Goal: Task Accomplishment & Management: Use online tool/utility

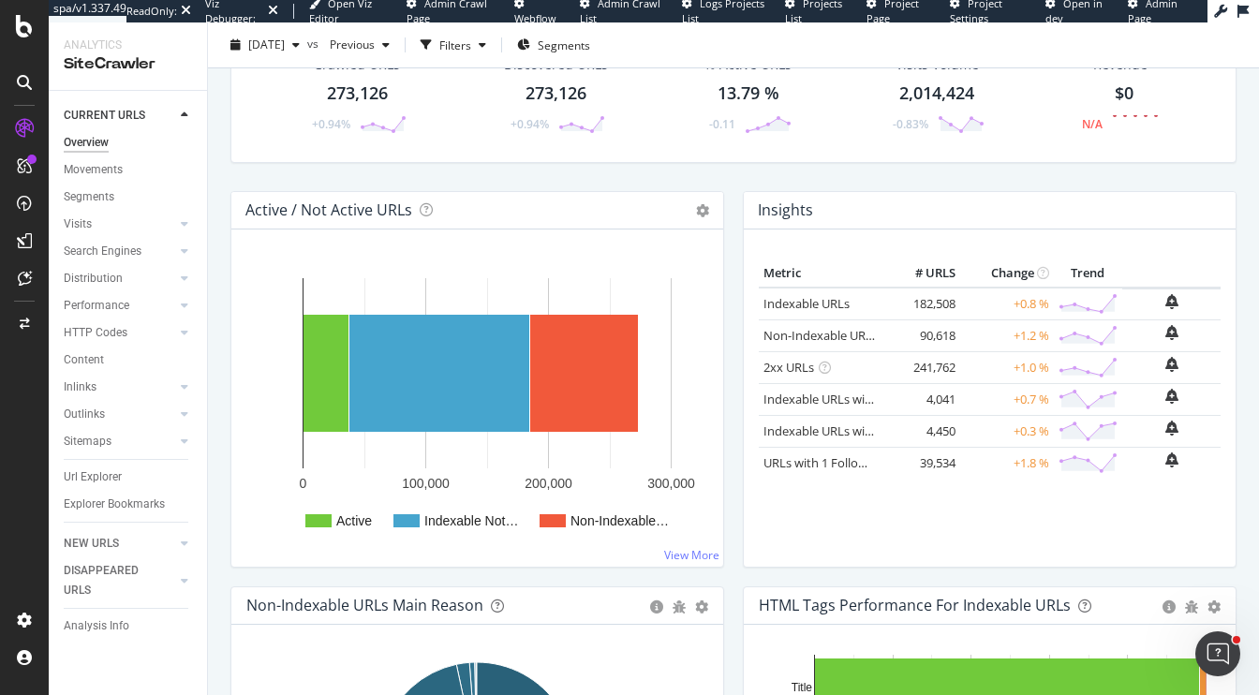
scroll to position [116, 0]
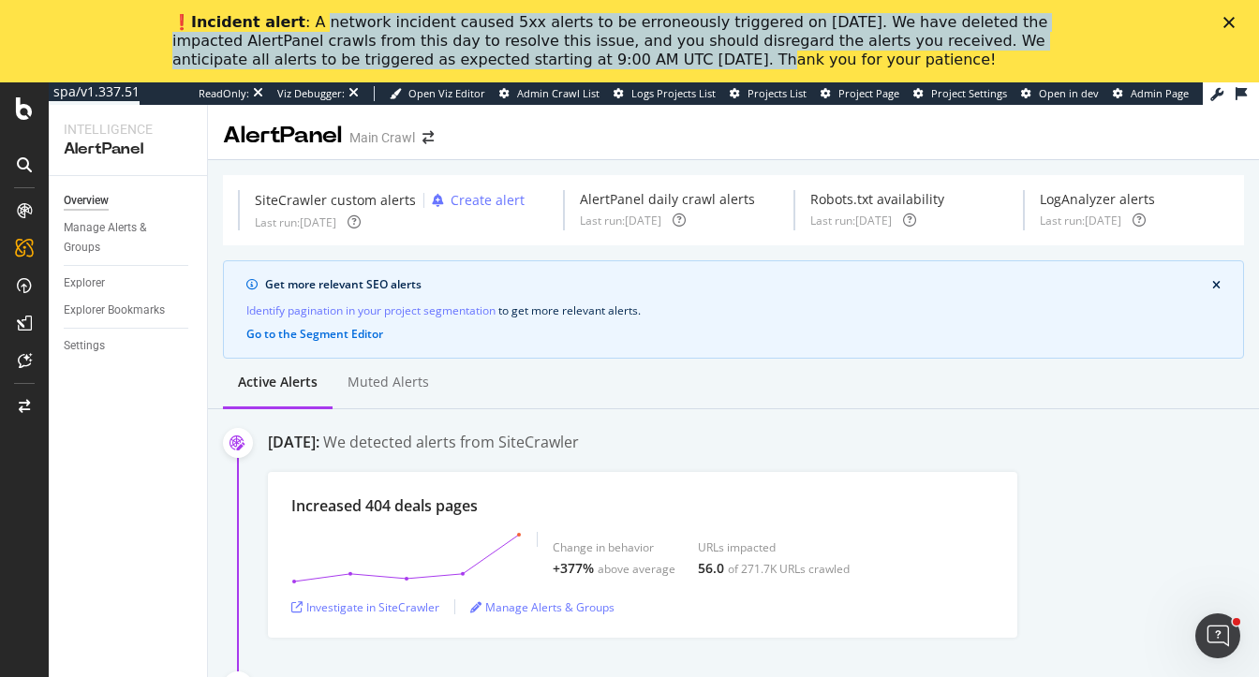
drag, startPoint x: 304, startPoint y: 22, endPoint x: 553, endPoint y: 61, distance: 251.3
click at [553, 61] on div "❗️ Incident alert : A network incident caused 5xx alerts to be erroneously trig…" at bounding box center [614, 41] width 884 height 56
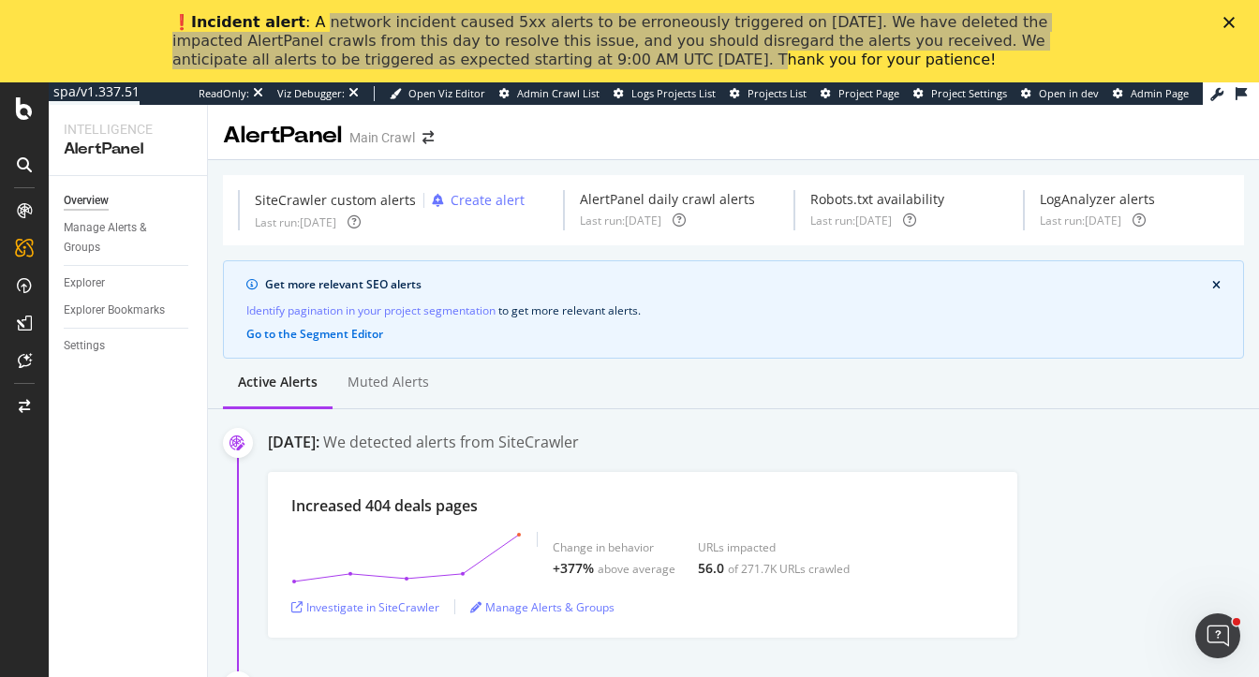
click at [578, 373] on div "Active alerts Muted alerts" at bounding box center [733, 384] width 1051 height 51
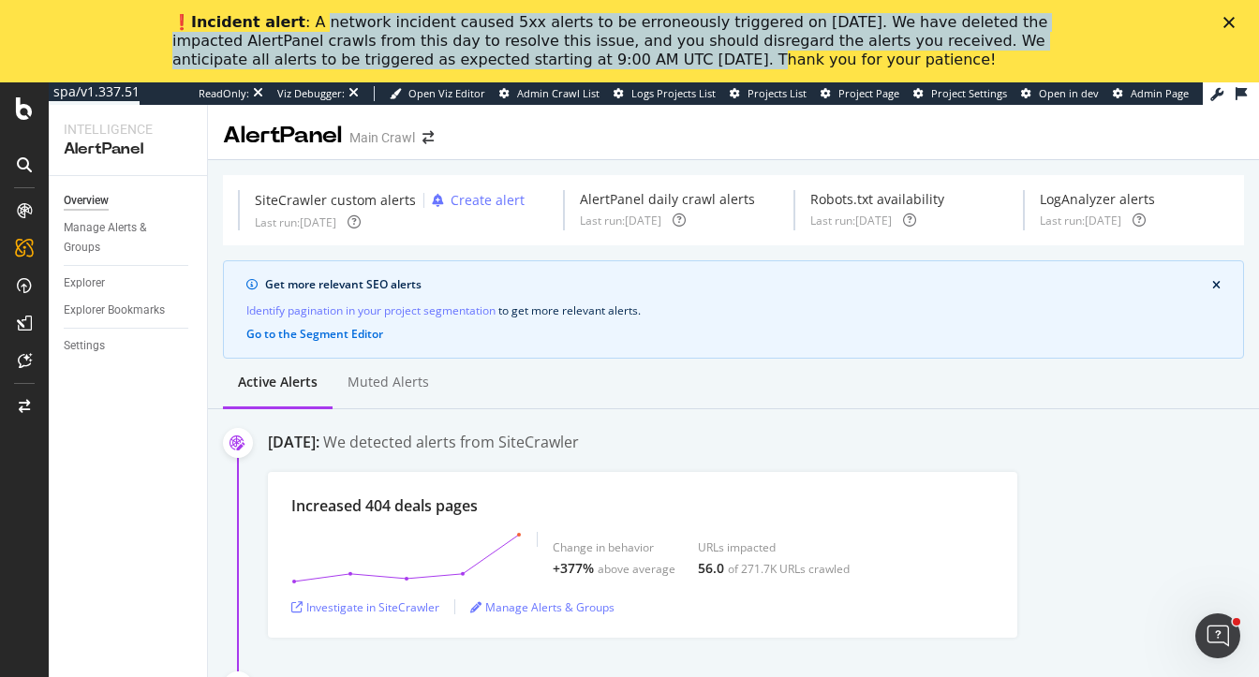
click at [311, 44] on div "❗️ Incident alert : A network incident caused 5xx alerts to be erroneously trig…" at bounding box center [614, 41] width 884 height 56
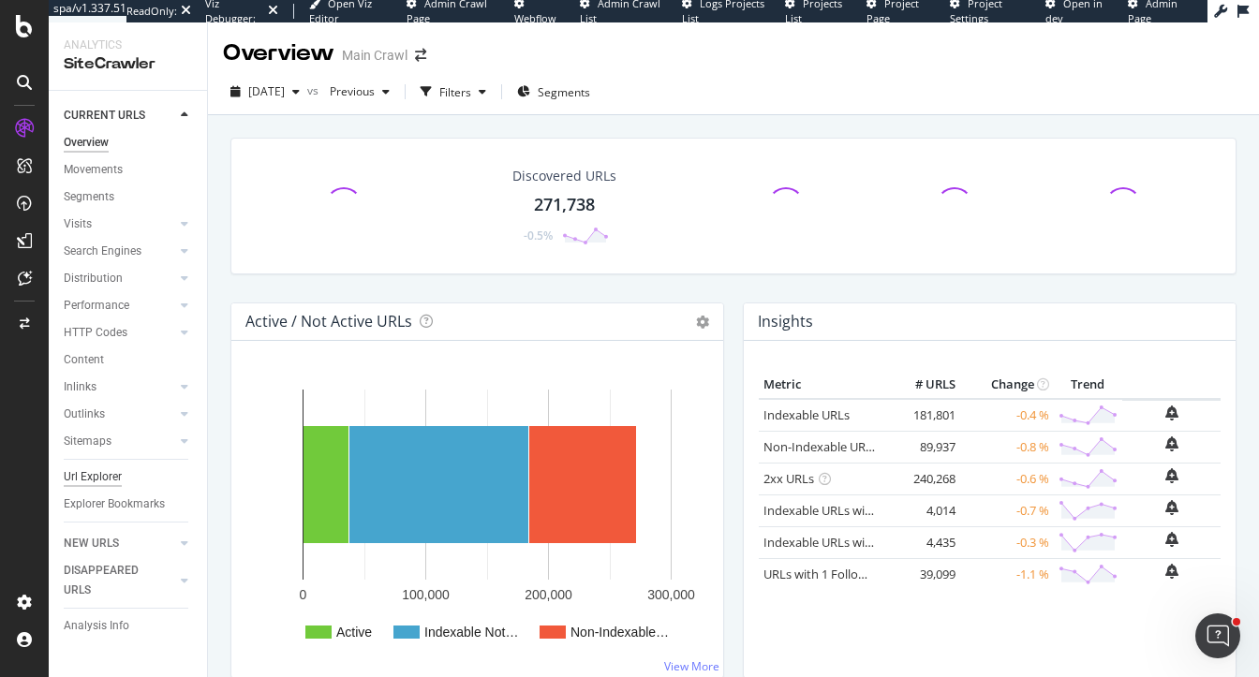
click at [94, 469] on div "Url Explorer" at bounding box center [93, 477] width 58 height 20
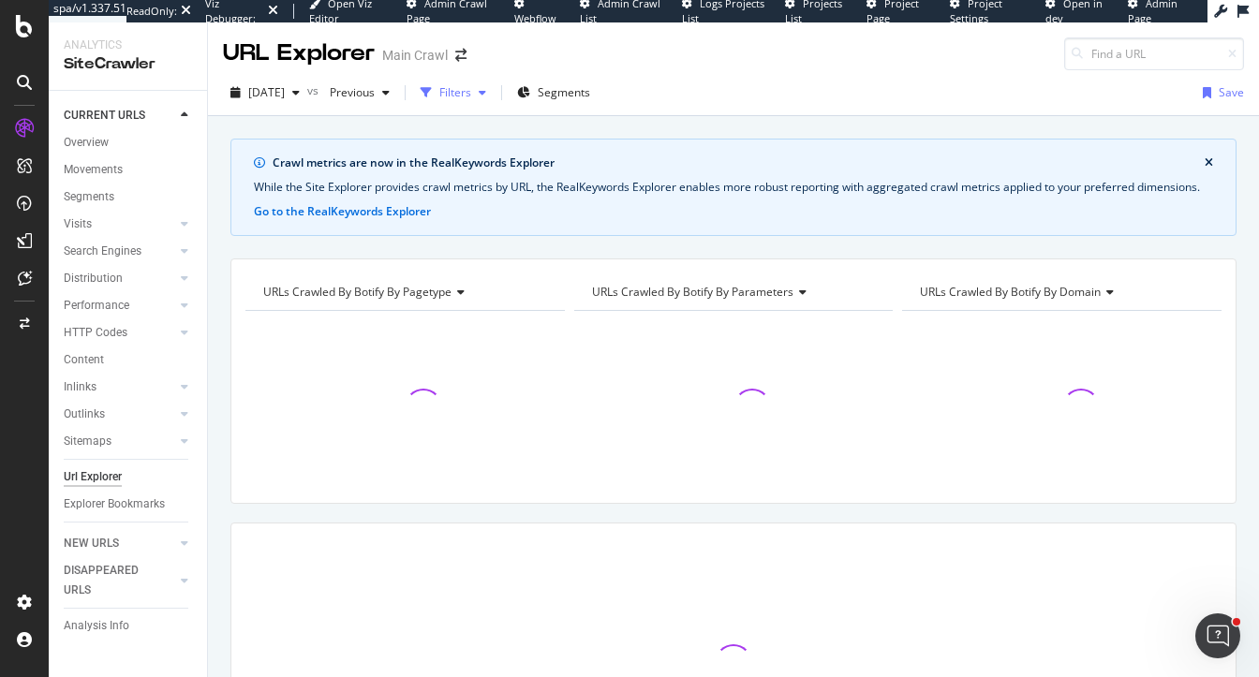
click at [471, 96] on div "Filters" at bounding box center [455, 92] width 32 height 16
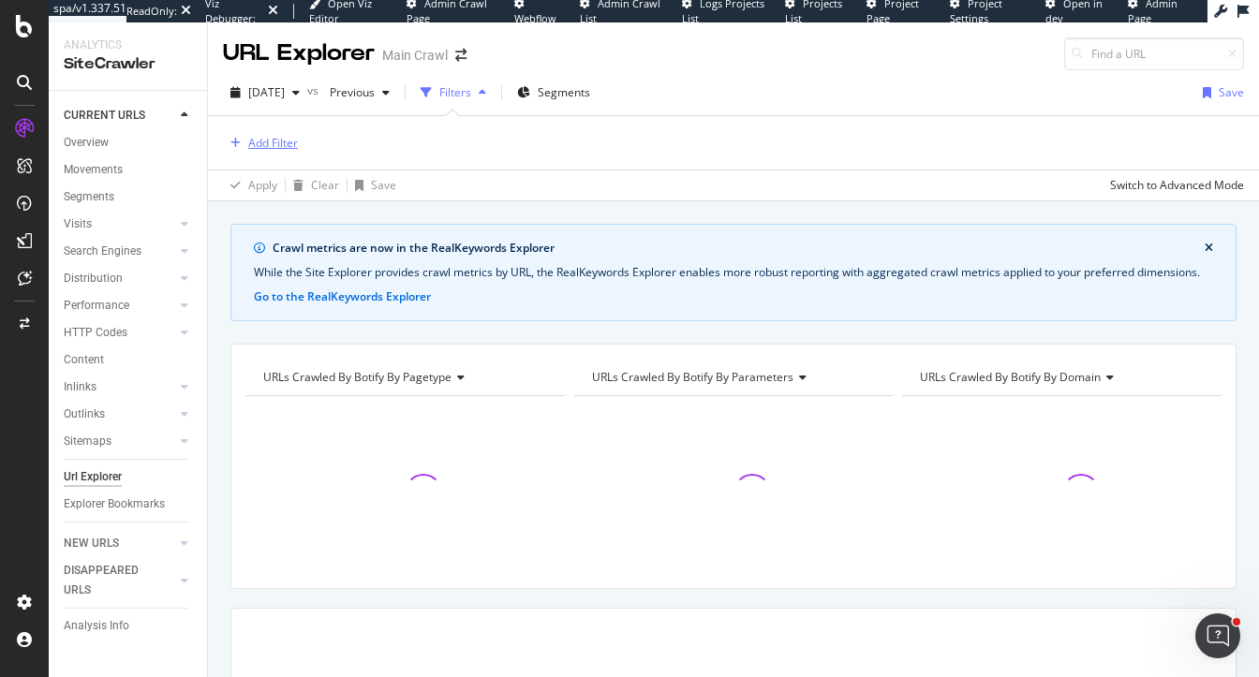
click at [275, 141] on div "Add Filter" at bounding box center [273, 143] width 50 height 16
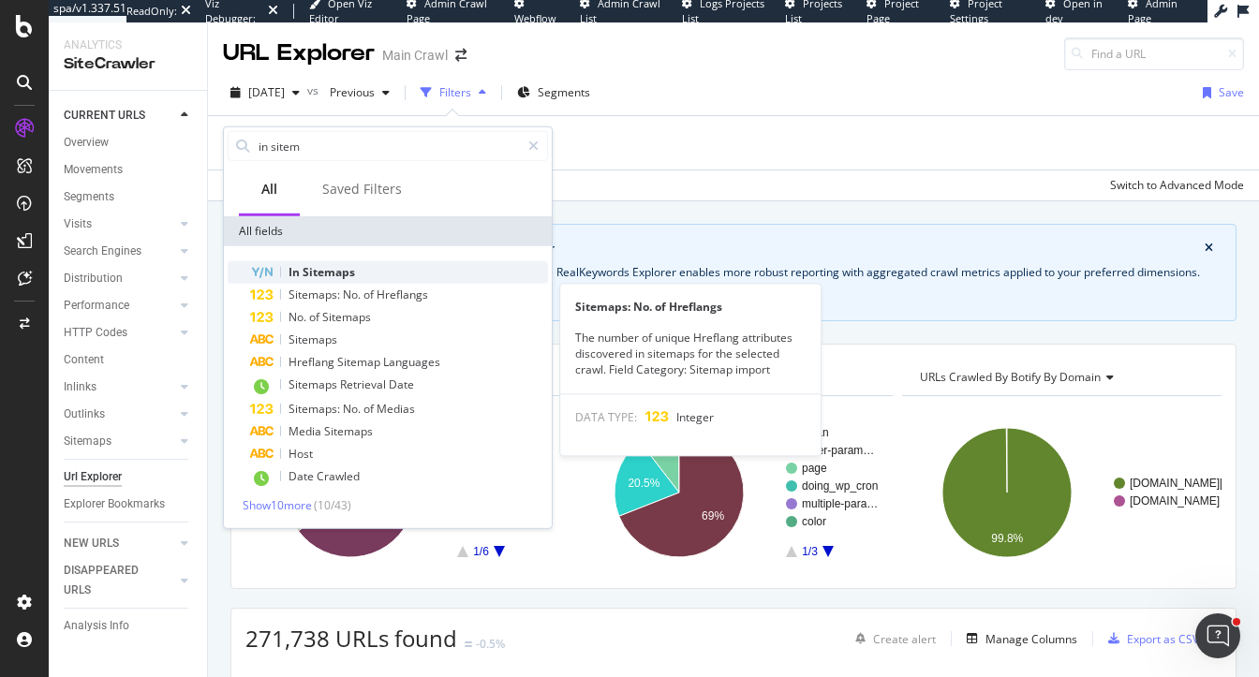
type input "in sitem"
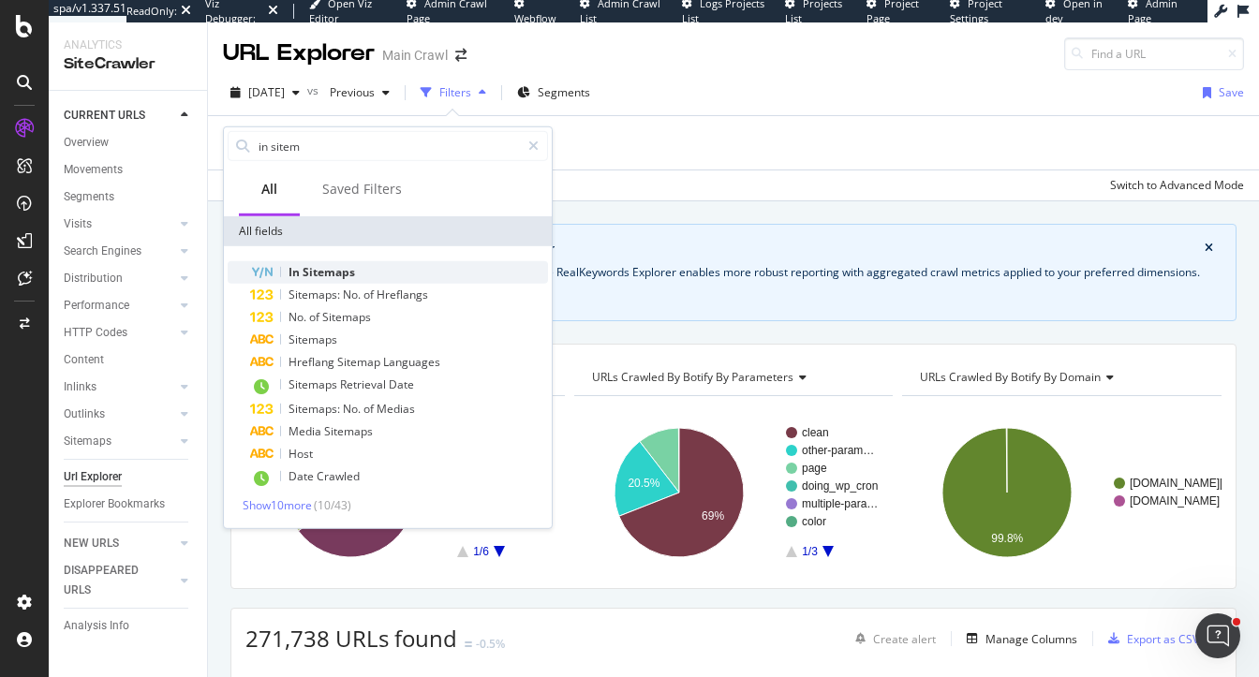
click at [310, 275] on span "Sitemaps" at bounding box center [329, 272] width 52 height 16
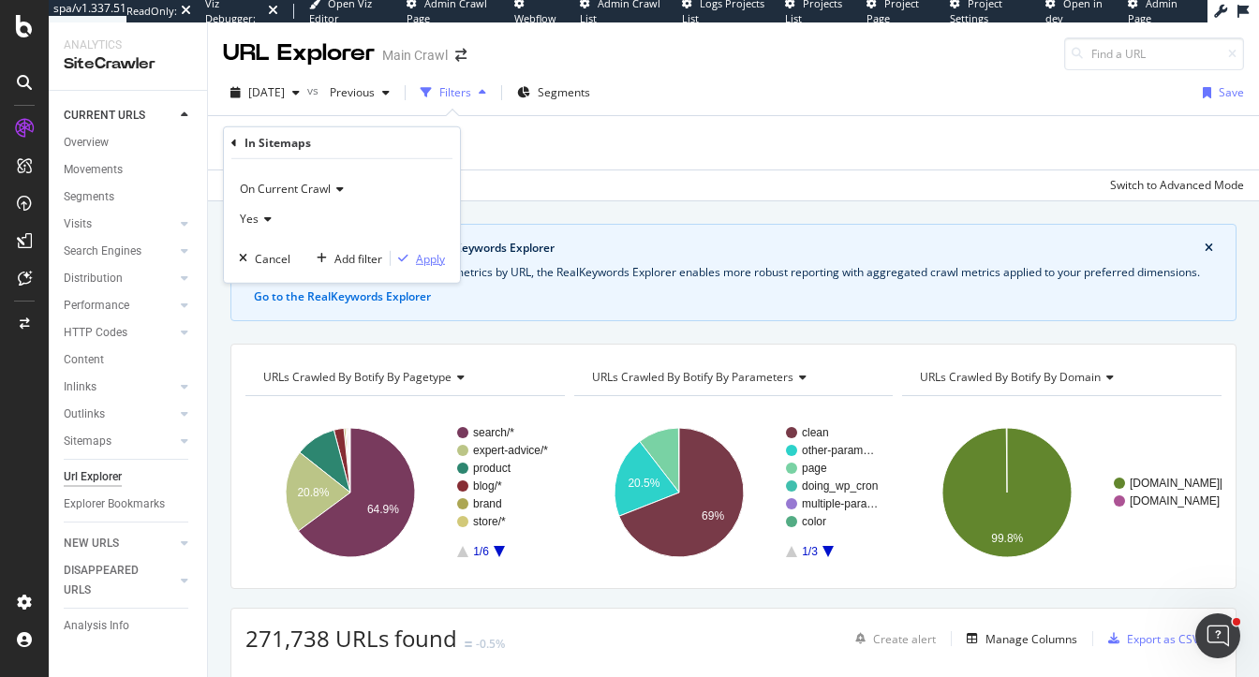
click at [436, 256] on div "Apply" at bounding box center [430, 258] width 29 height 16
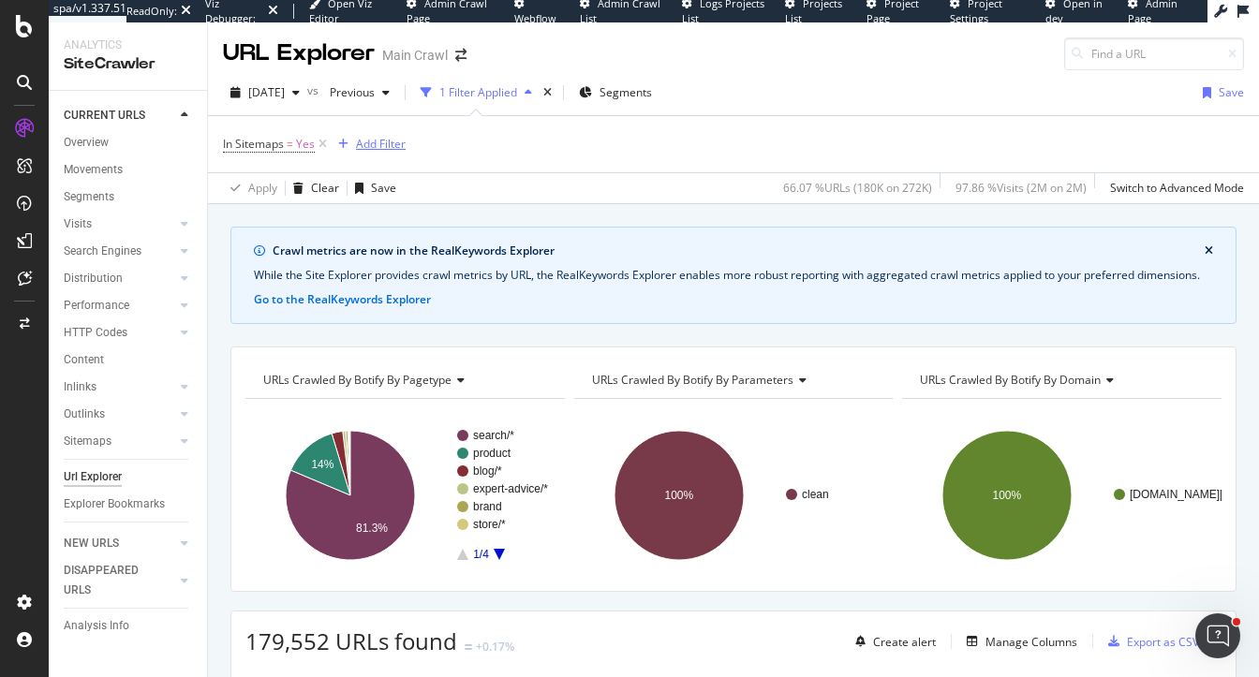
click at [379, 139] on div "Add Filter" at bounding box center [381, 144] width 50 height 16
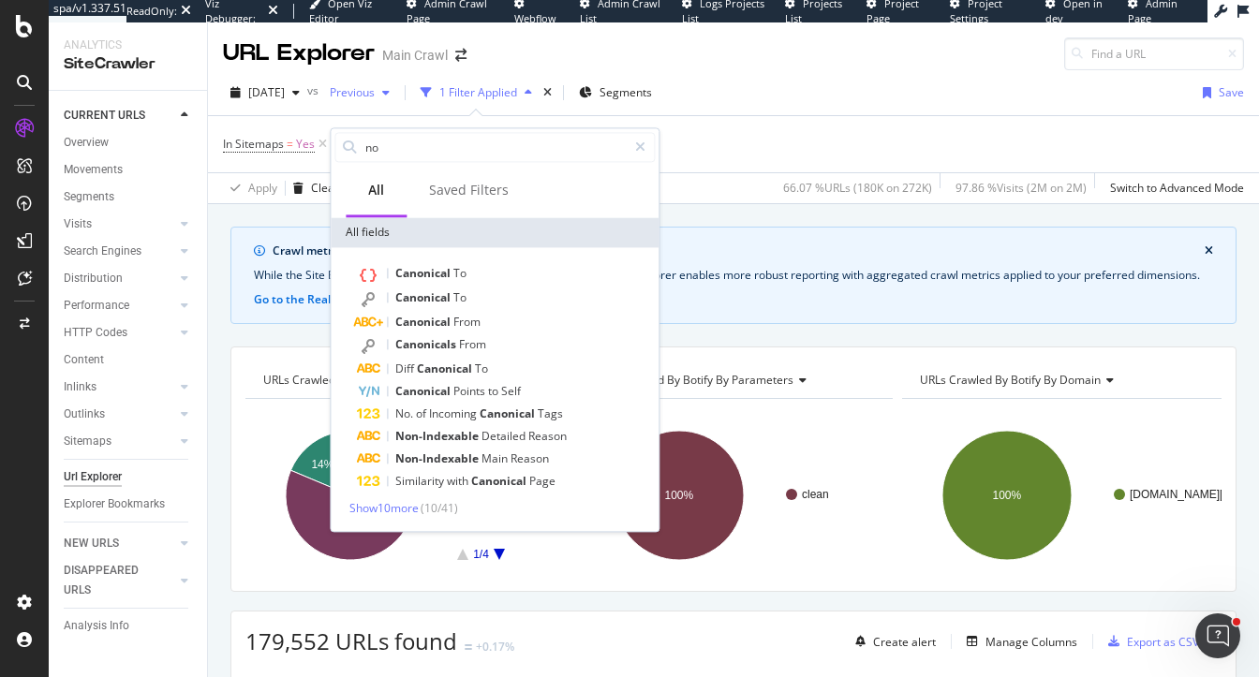
type input "n"
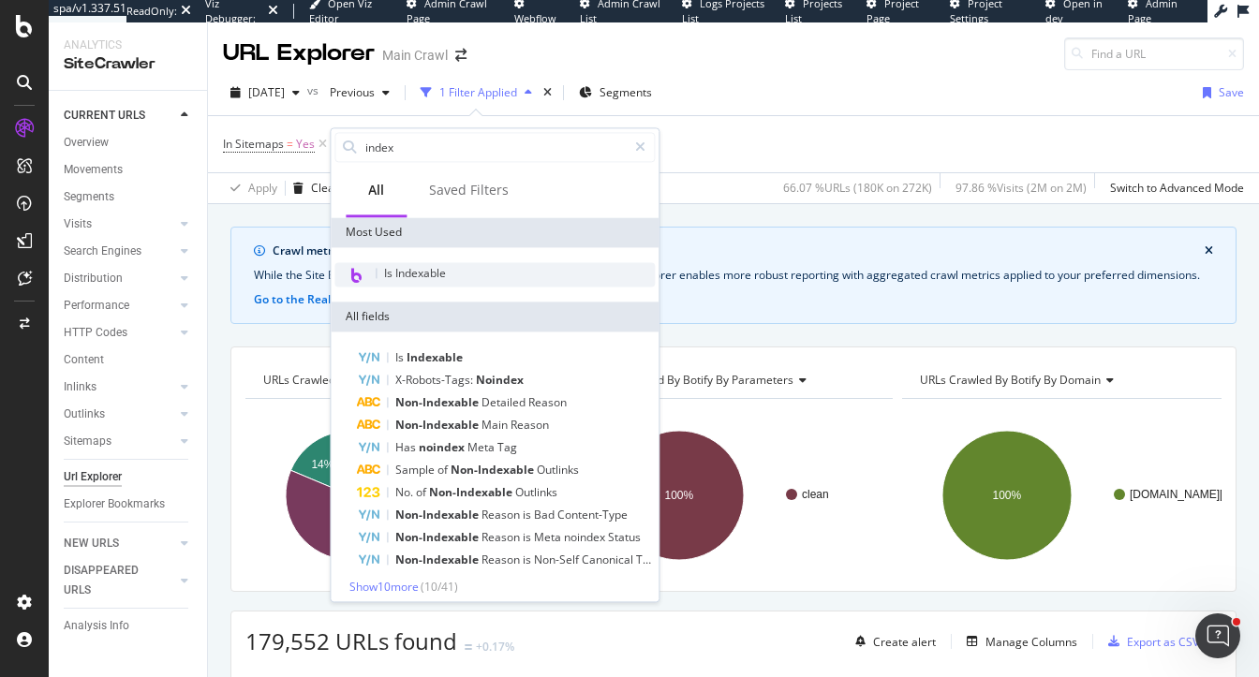
type input "index"
click at [422, 276] on span "Is Indexable" at bounding box center [415, 273] width 62 height 16
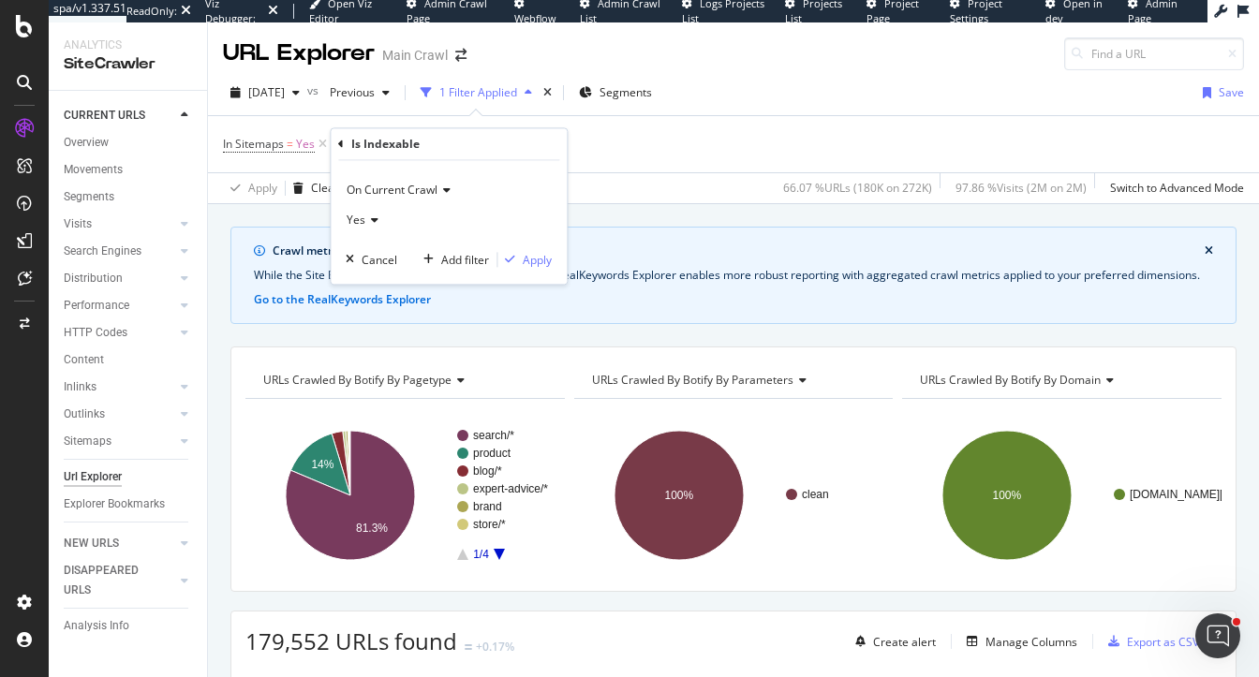
click at [361, 224] on span "Yes" at bounding box center [356, 221] width 19 height 16
click at [384, 275] on div "No" at bounding box center [450, 284] width 200 height 24
click at [525, 260] on div "Apply" at bounding box center [537, 260] width 29 height 16
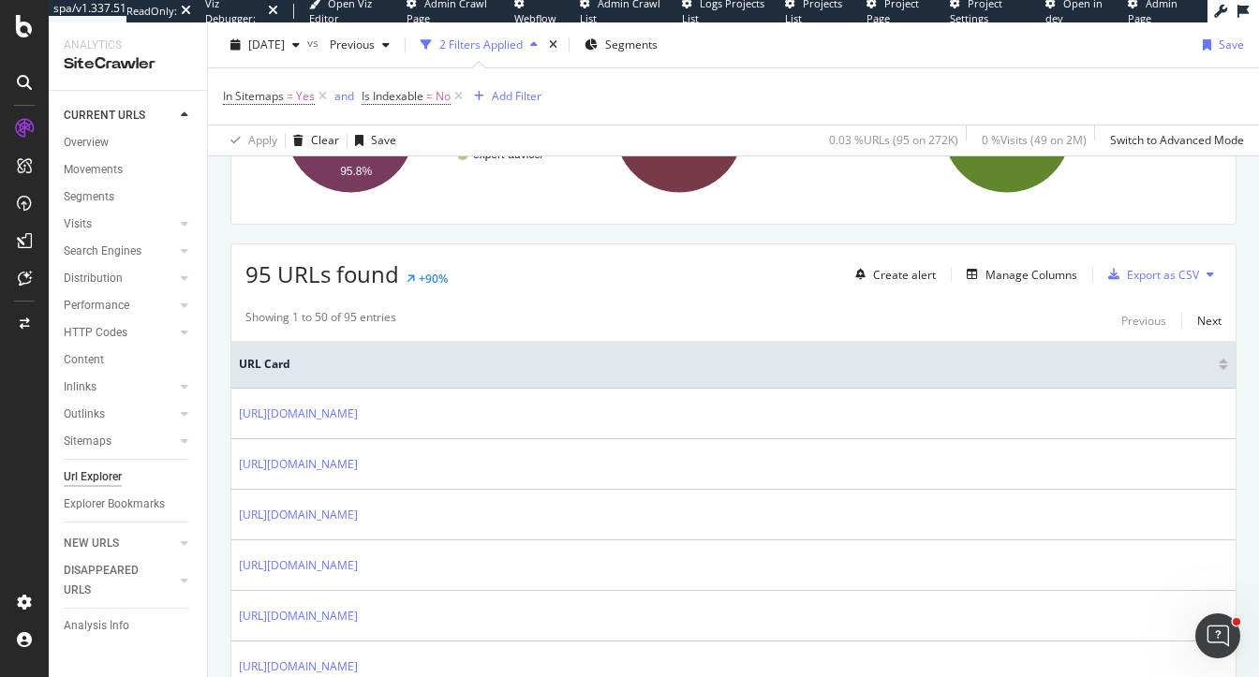
scroll to position [378, 0]
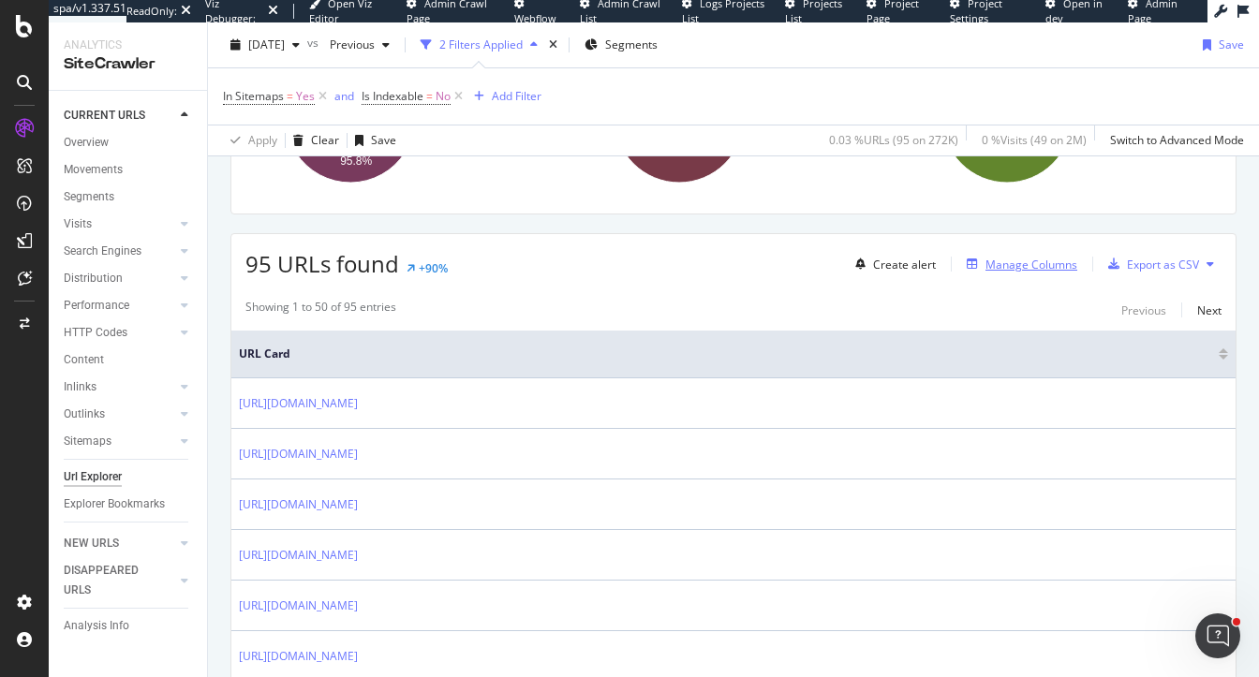
click at [1037, 261] on div "Manage Columns" at bounding box center [1031, 265] width 92 height 16
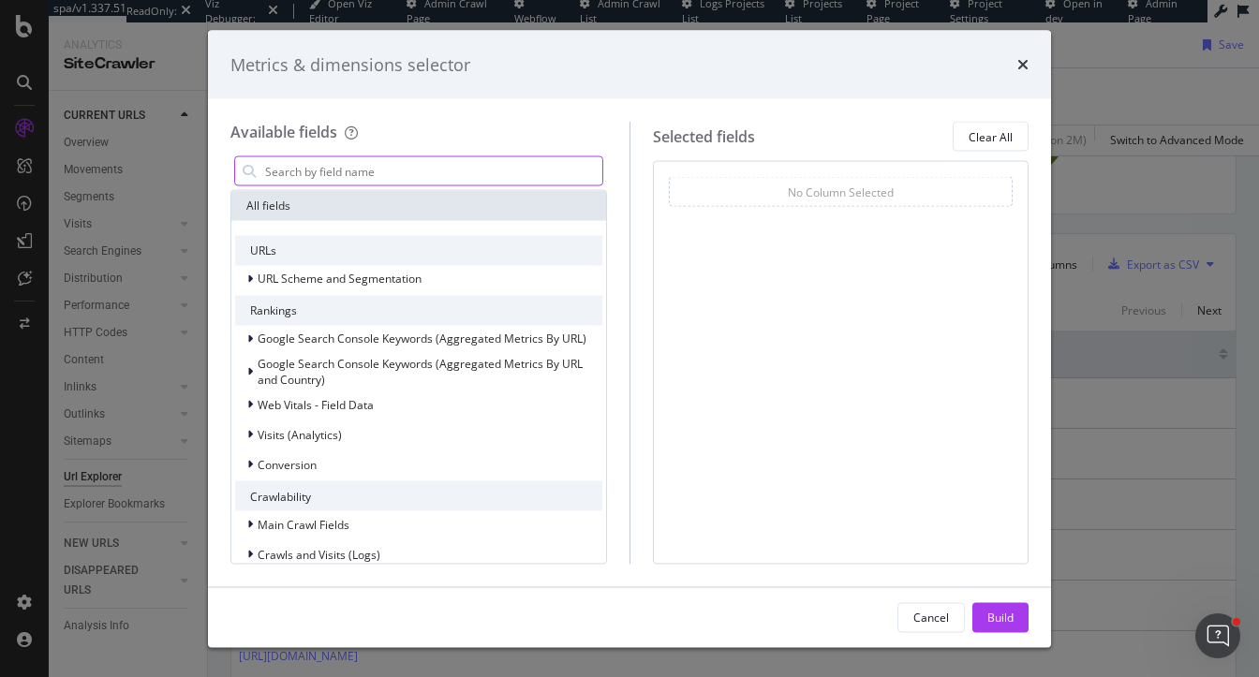
click at [396, 174] on input "modal" at bounding box center [432, 171] width 339 height 28
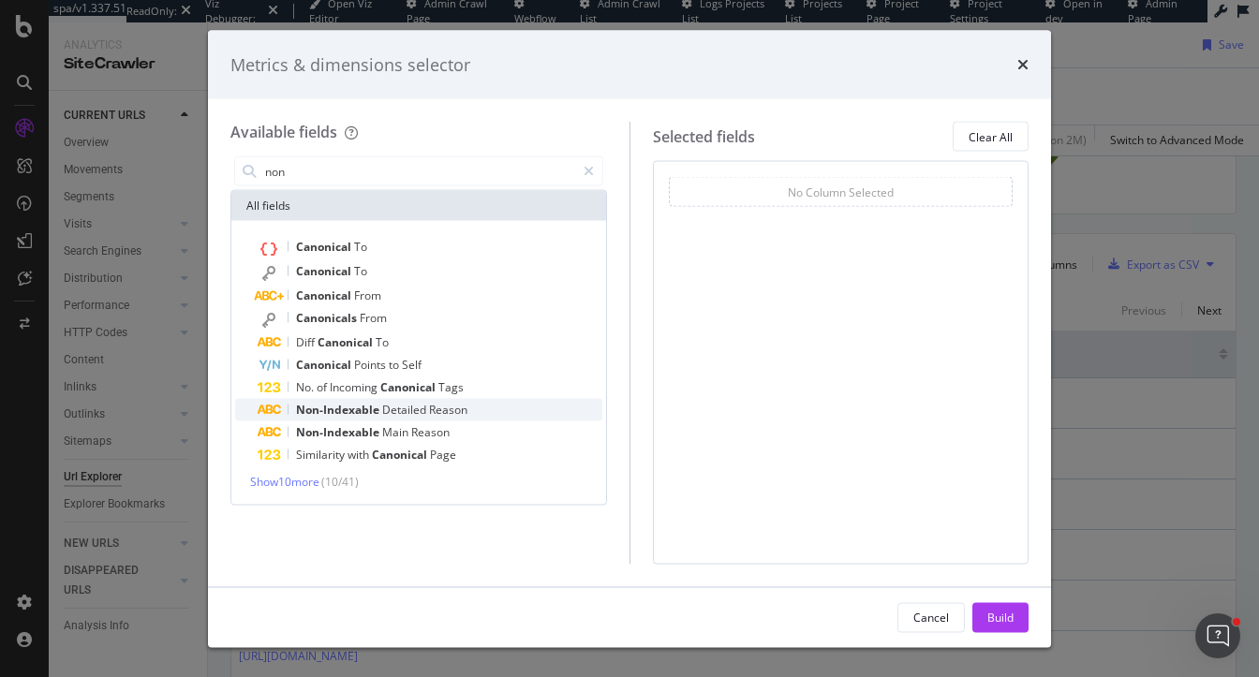
click at [354, 415] on span "Non-Indexable" at bounding box center [339, 410] width 86 height 16
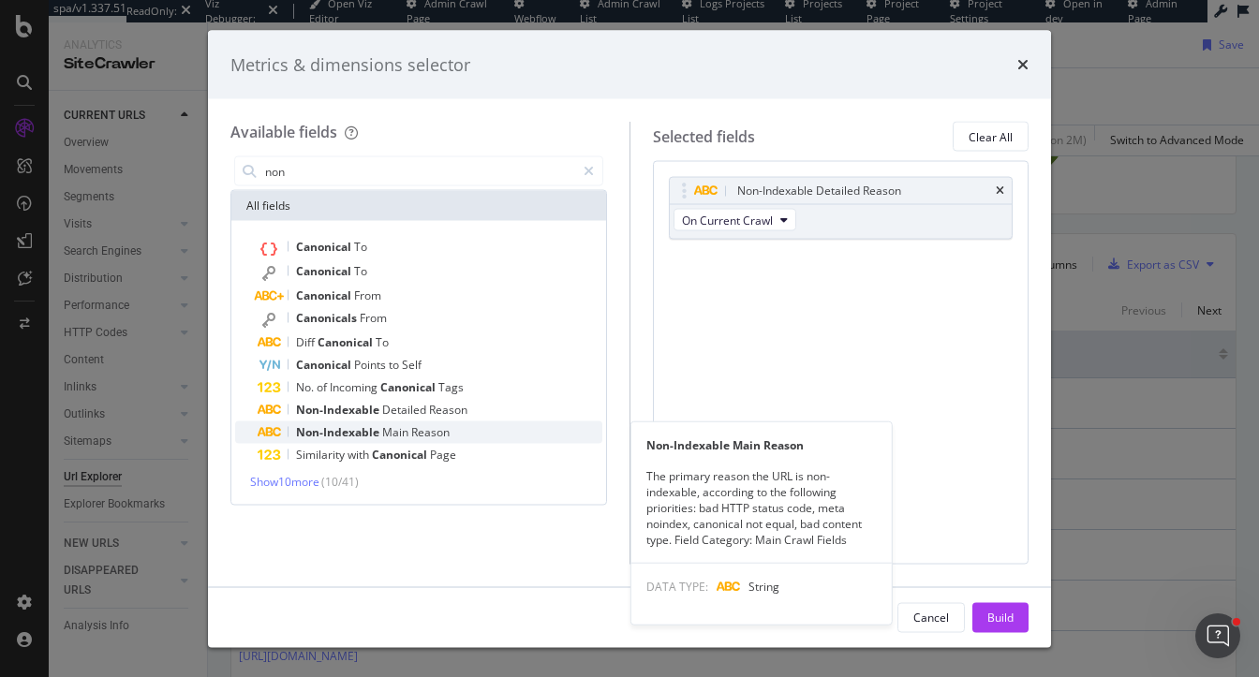
click at [435, 429] on span "Reason" at bounding box center [430, 432] width 38 height 16
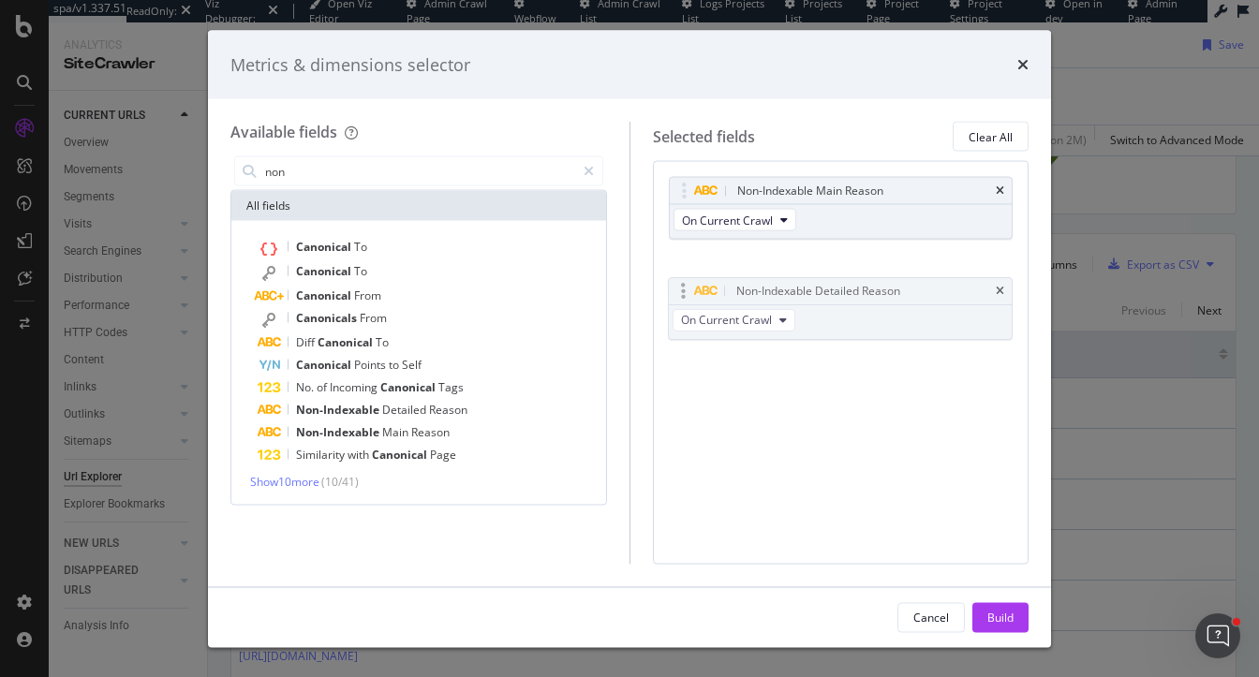
drag, startPoint x: 678, startPoint y: 193, endPoint x: 677, endPoint y: 291, distance: 98.4
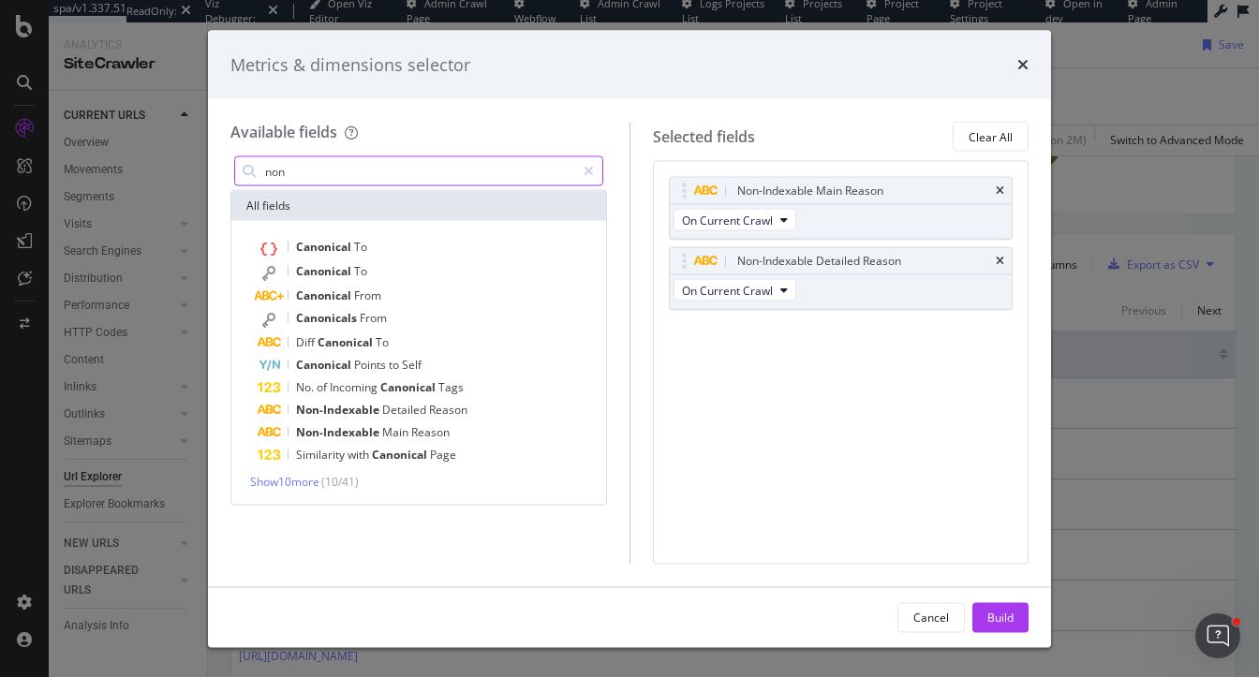
click at [338, 168] on input "non" at bounding box center [419, 171] width 312 height 28
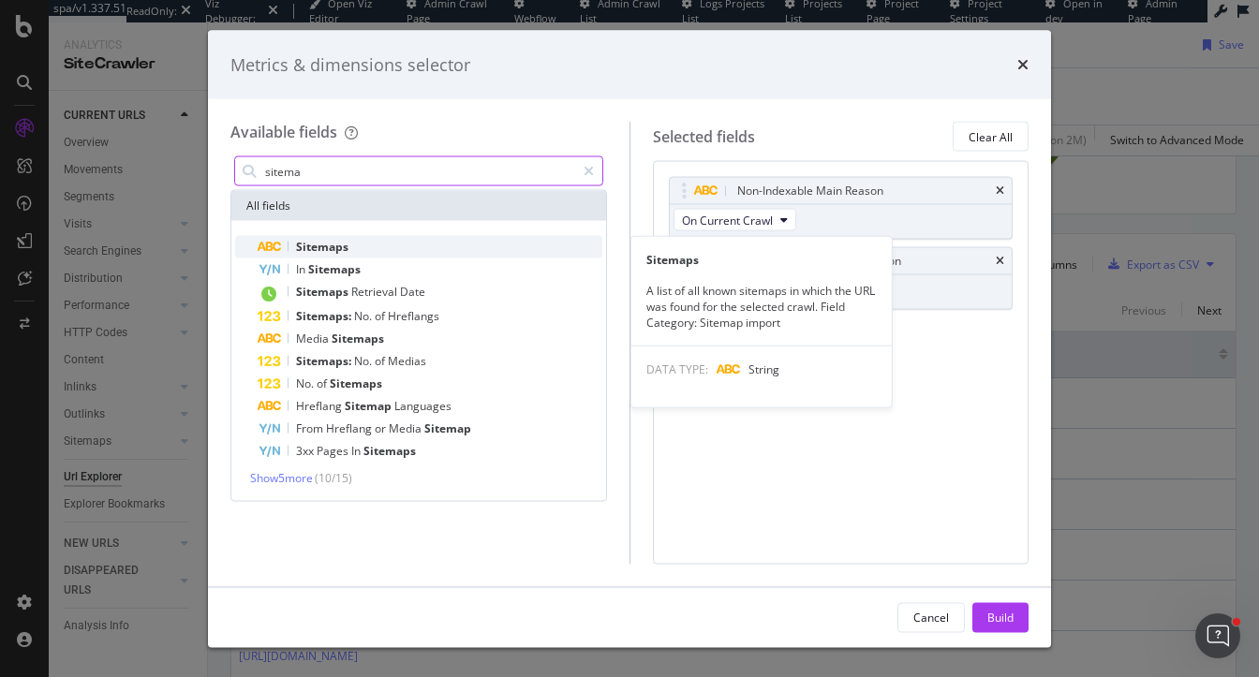
type input "sitema"
click at [322, 245] on span "Sitemaps" at bounding box center [322, 247] width 52 height 16
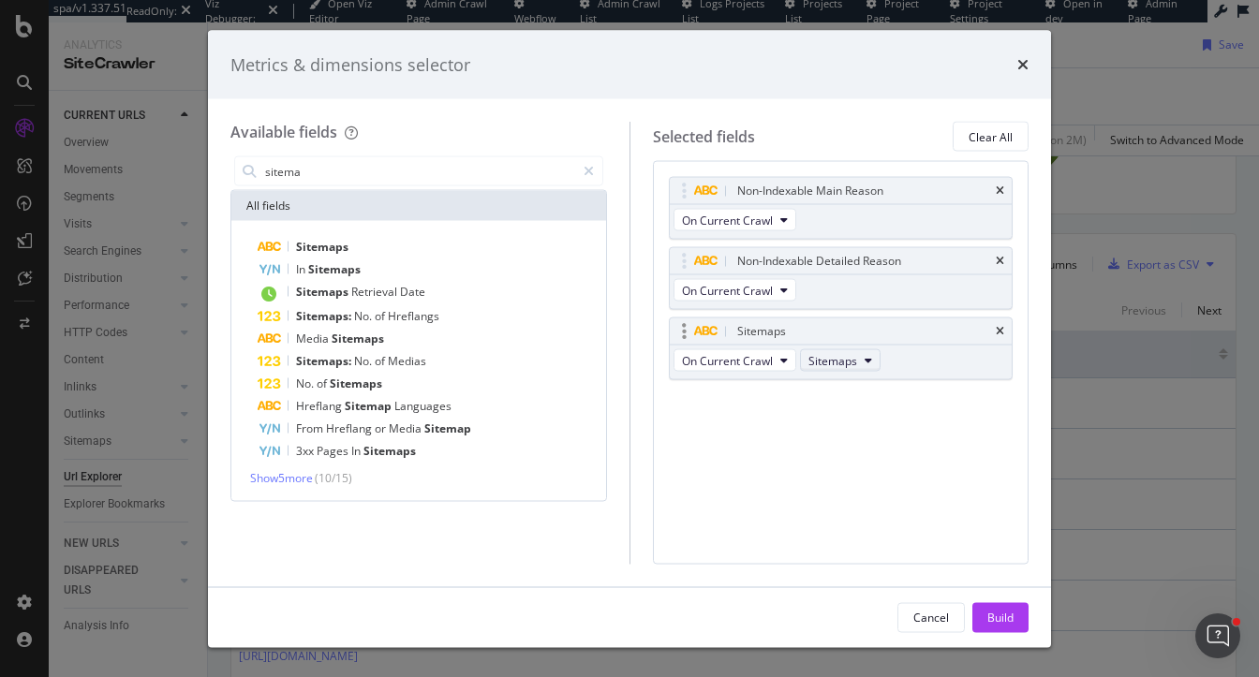
click at [861, 351] on button "Sitemaps" at bounding box center [840, 360] width 81 height 22
click at [786, 503] on div "Non-Indexable Main Reason On Current Crawl Non-Indexable Detailed Reason On Cur…" at bounding box center [841, 362] width 377 height 403
click at [981, 612] on button "Build" at bounding box center [1000, 617] width 56 height 30
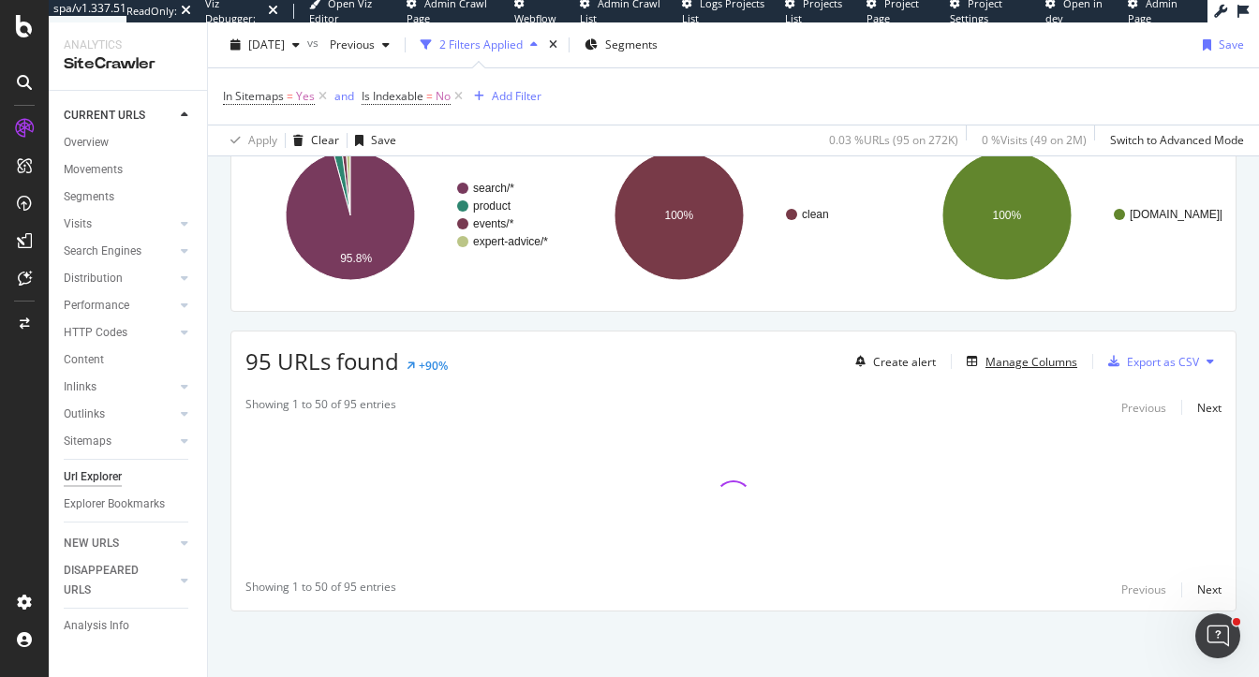
scroll to position [278, 0]
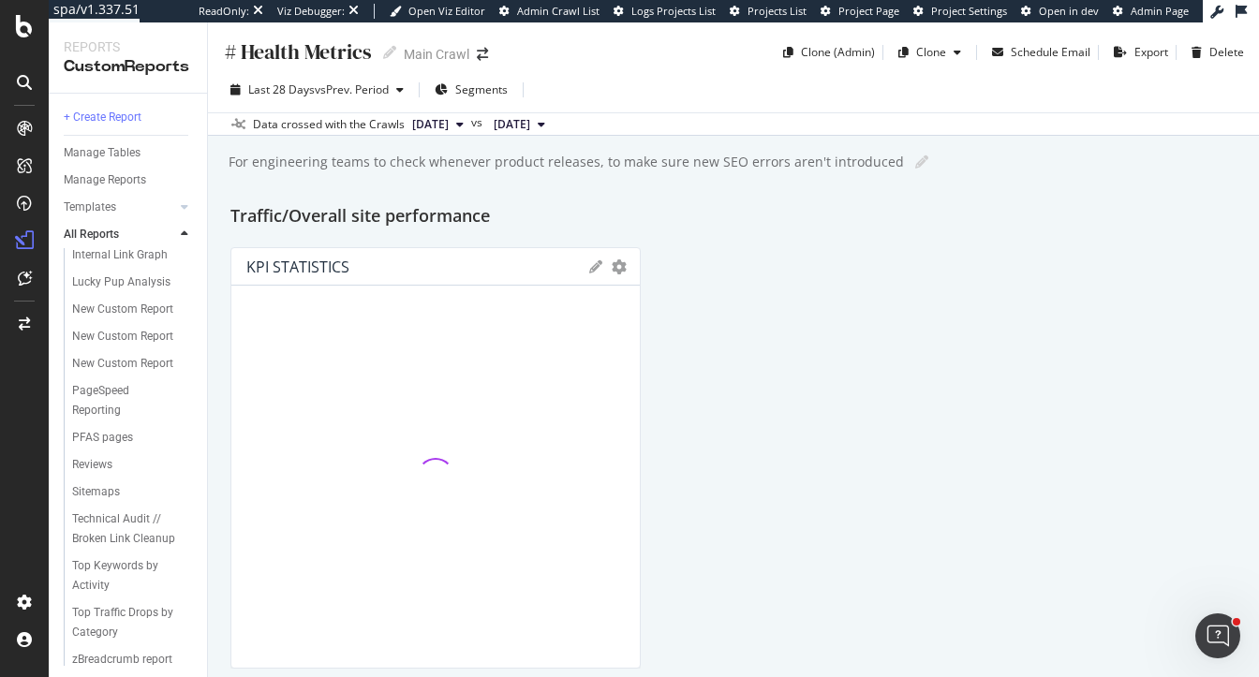
scroll to position [418, 0]
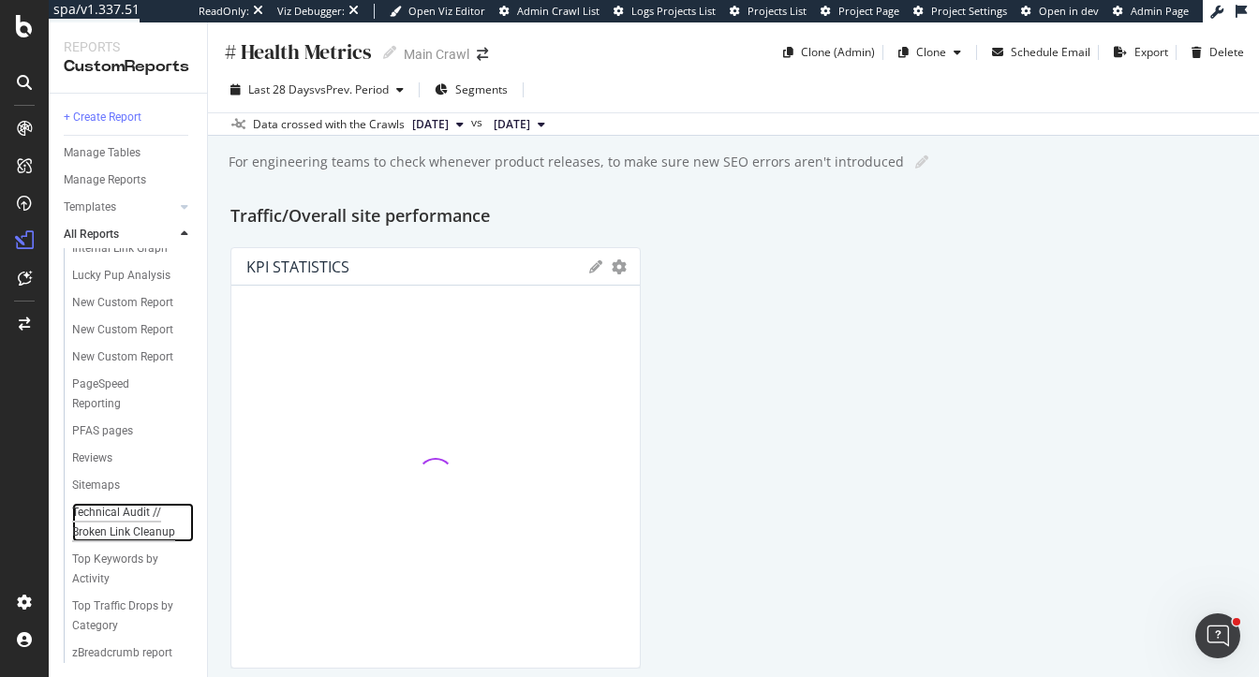
click at [113, 514] on div "Technical Audit // Broken Link Cleanup" at bounding box center [127, 522] width 111 height 39
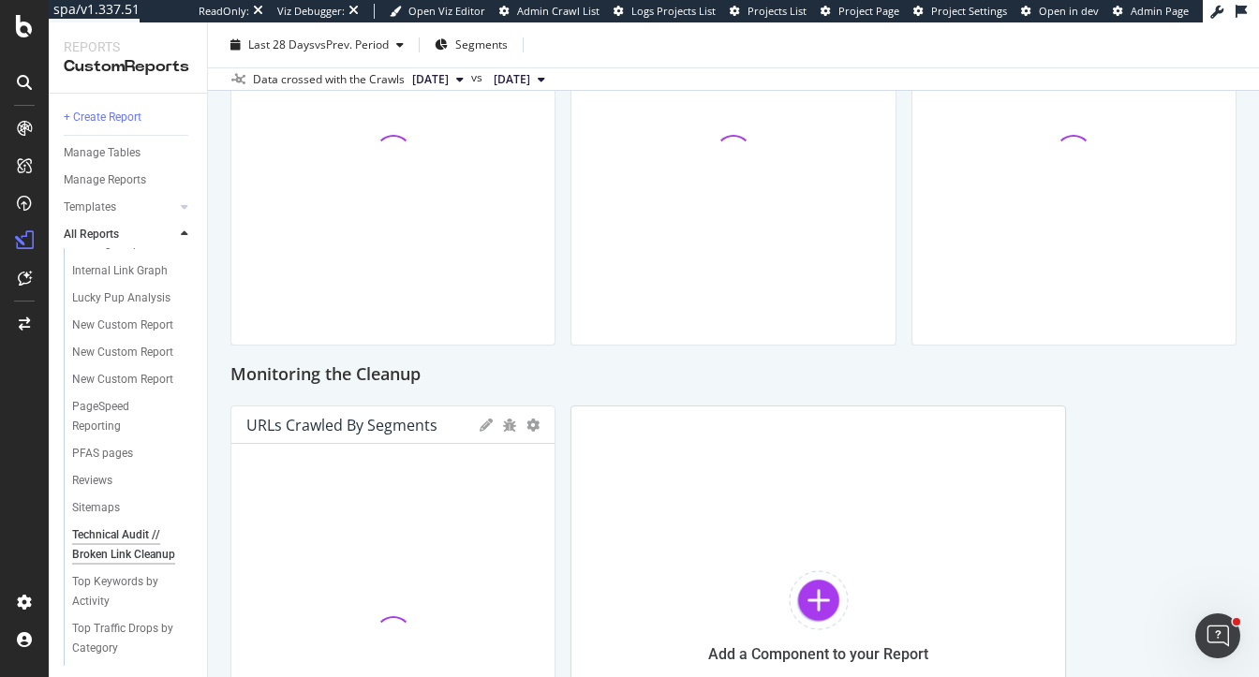
scroll to position [2255, 0]
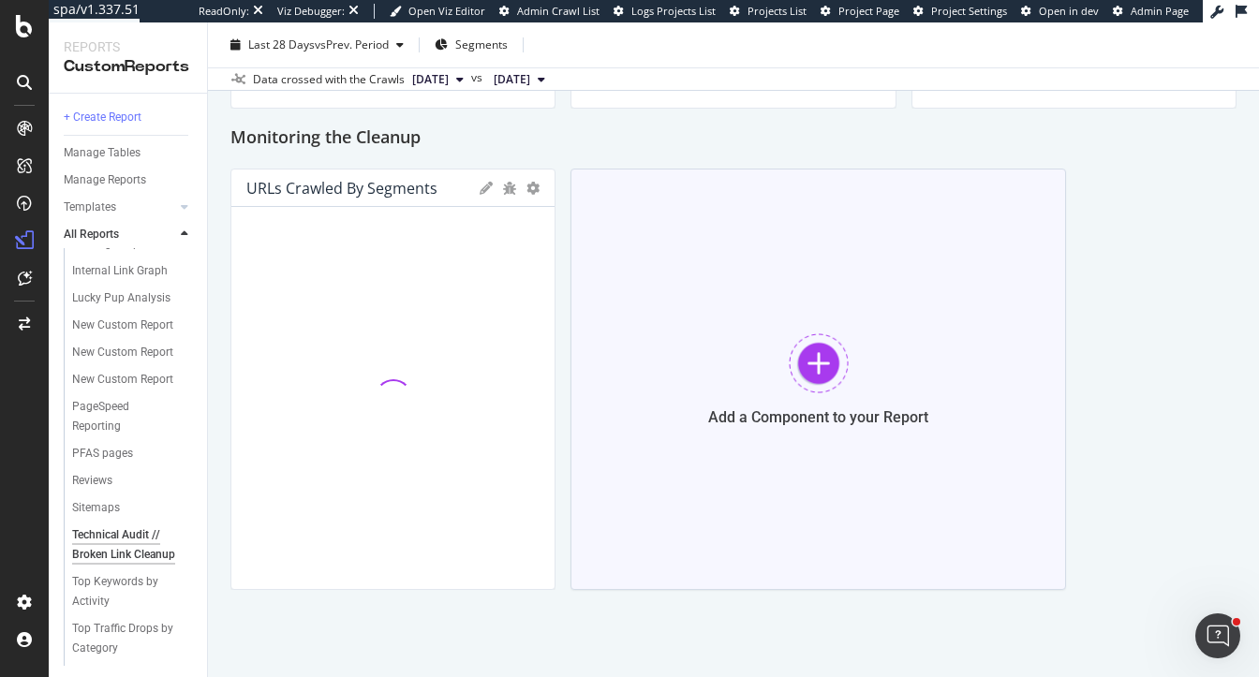
click at [807, 352] on div at bounding box center [819, 363] width 60 height 60
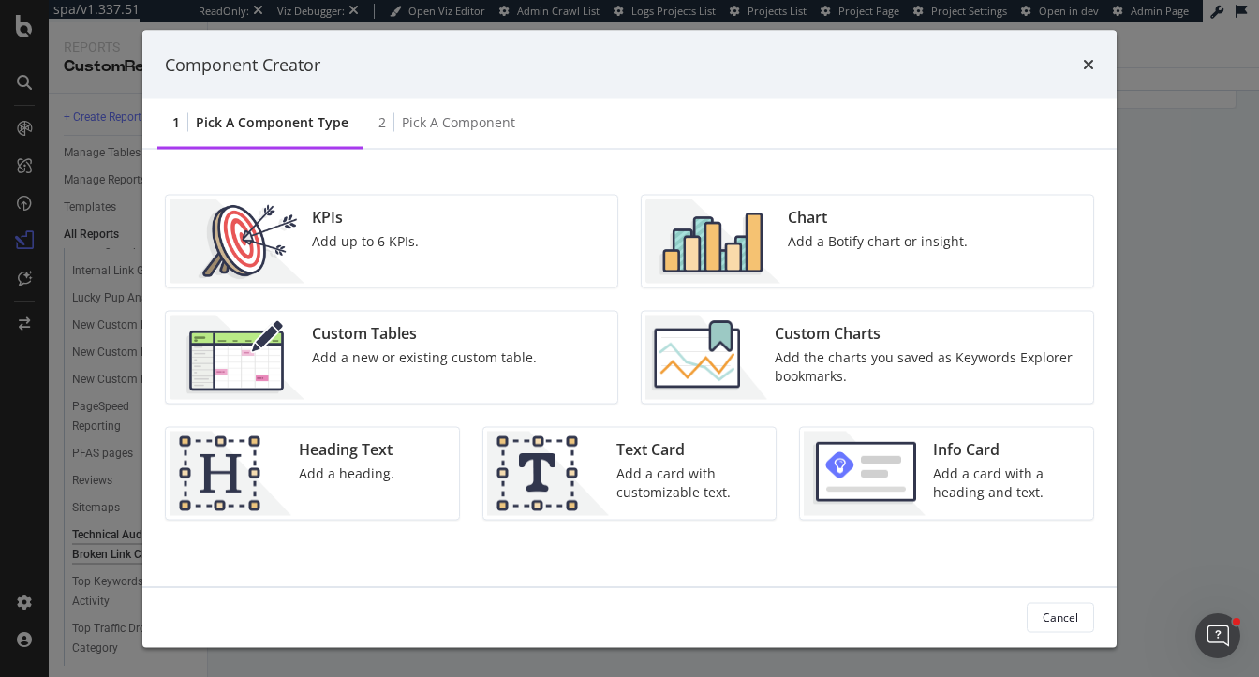
click at [368, 217] on div "KPIs" at bounding box center [365, 218] width 107 height 22
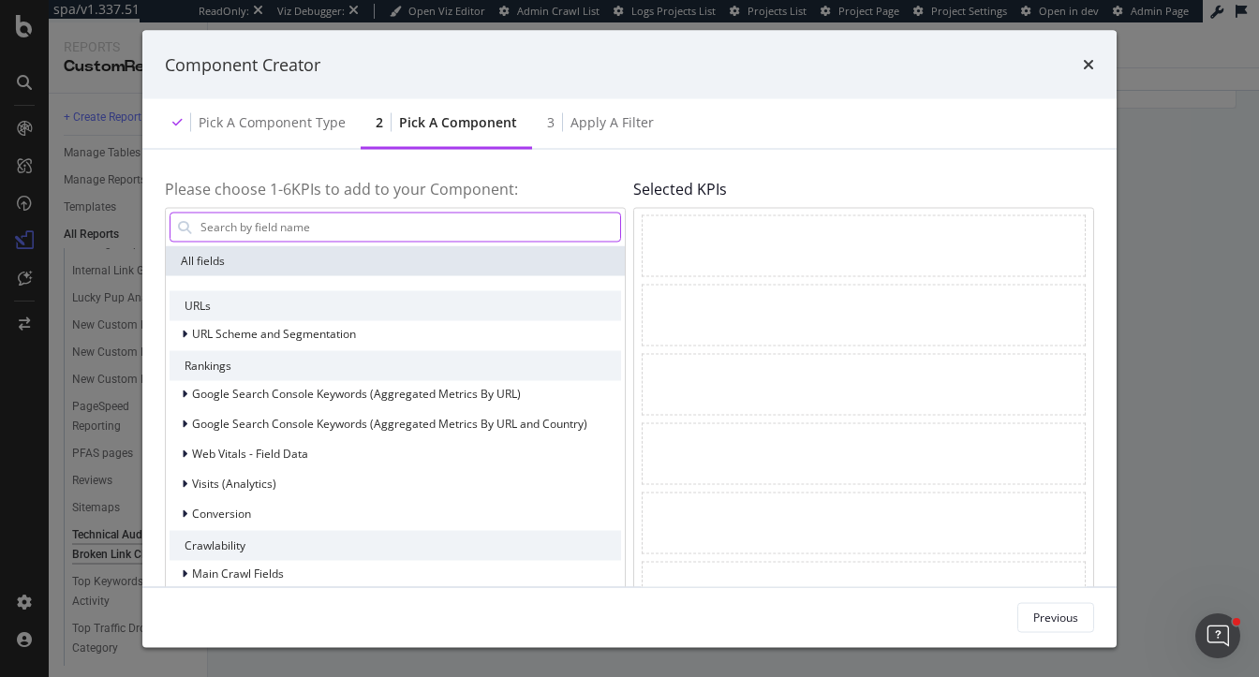
click at [332, 222] on input "modal" at bounding box center [410, 227] width 422 height 28
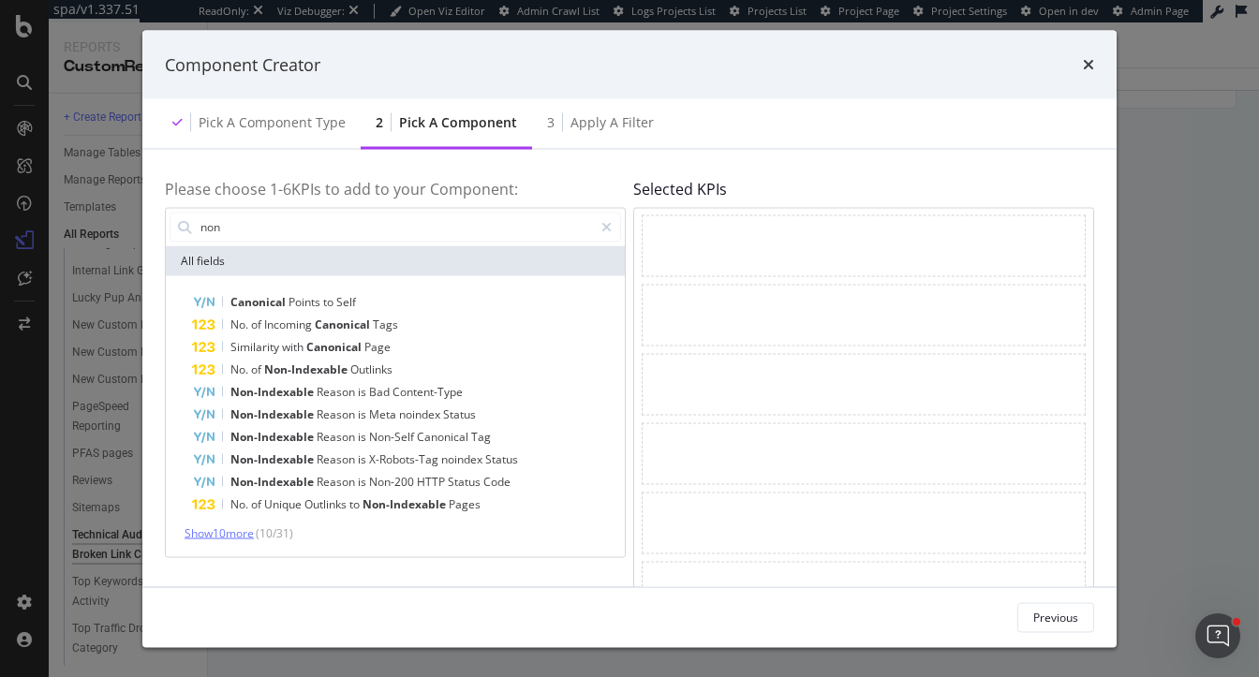
click at [222, 531] on span "Show 10 more" at bounding box center [219, 533] width 69 height 16
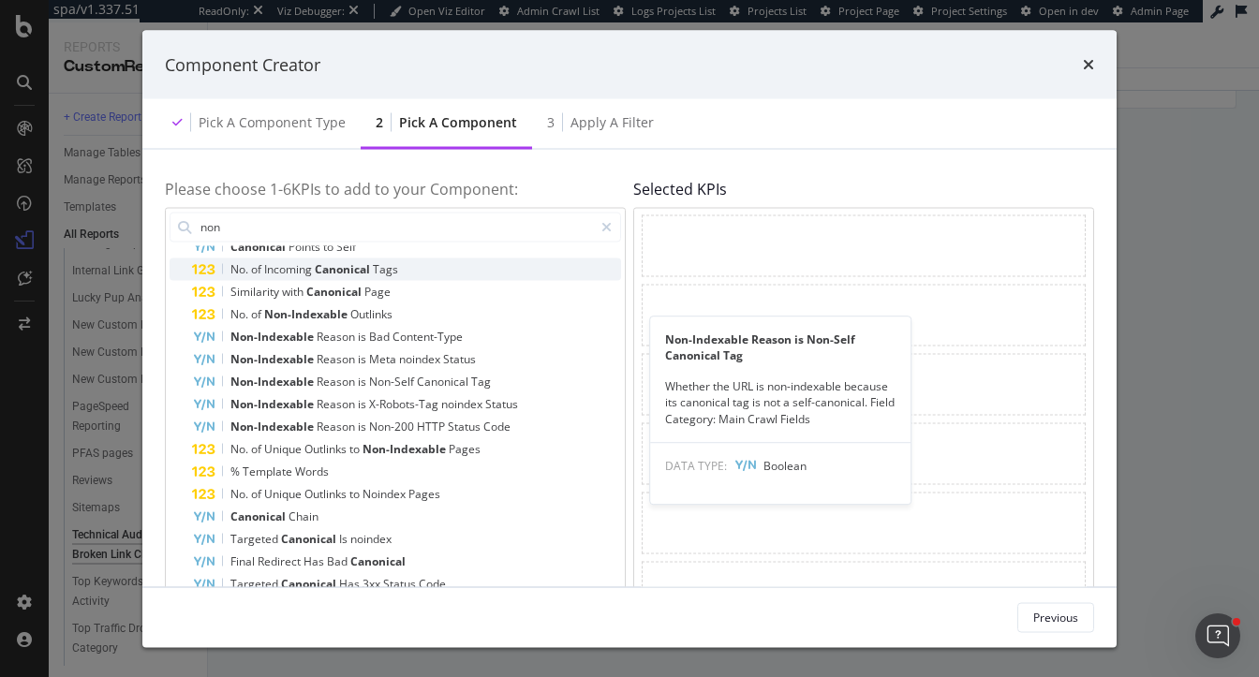
scroll to position [0, 0]
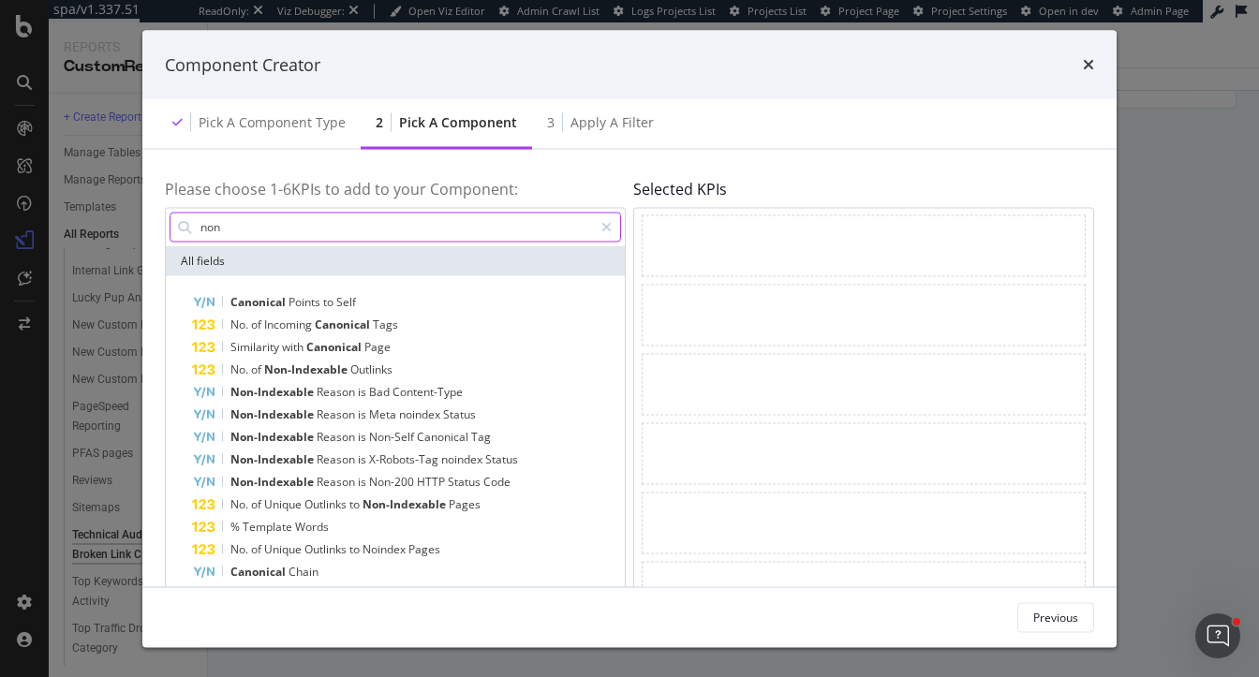
click at [495, 230] on input "non" at bounding box center [396, 227] width 394 height 28
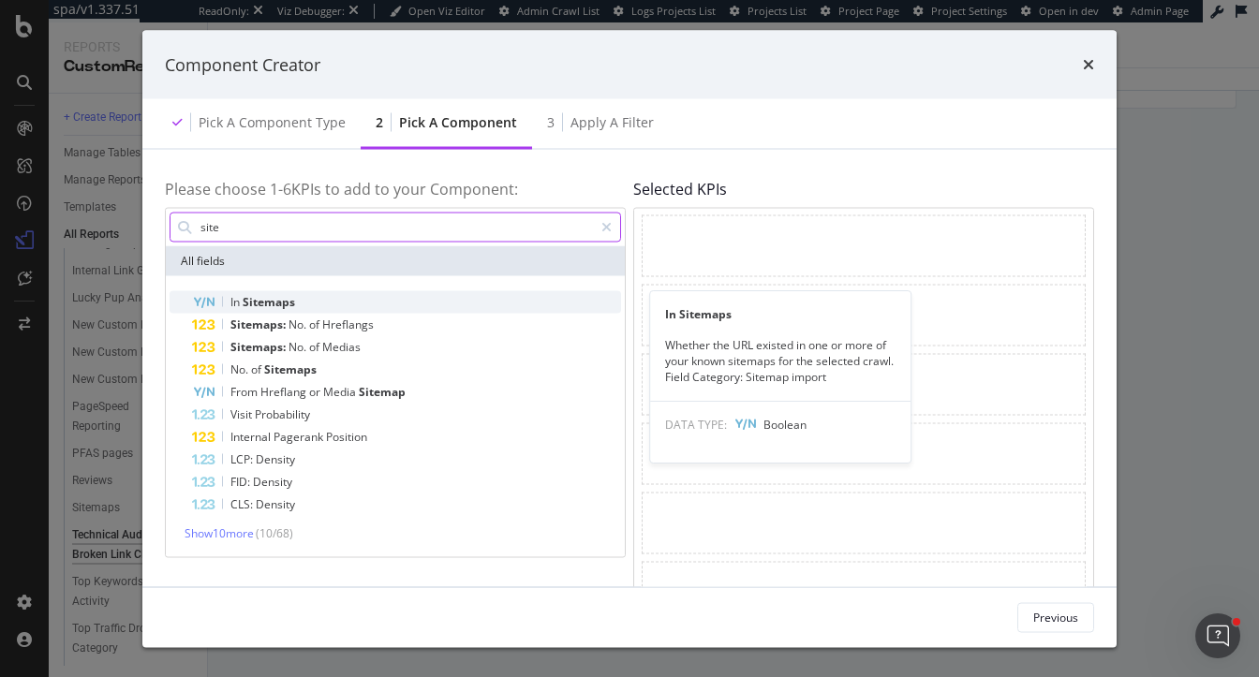
type input "site"
click at [320, 310] on div "In Sitemaps" at bounding box center [406, 301] width 429 height 22
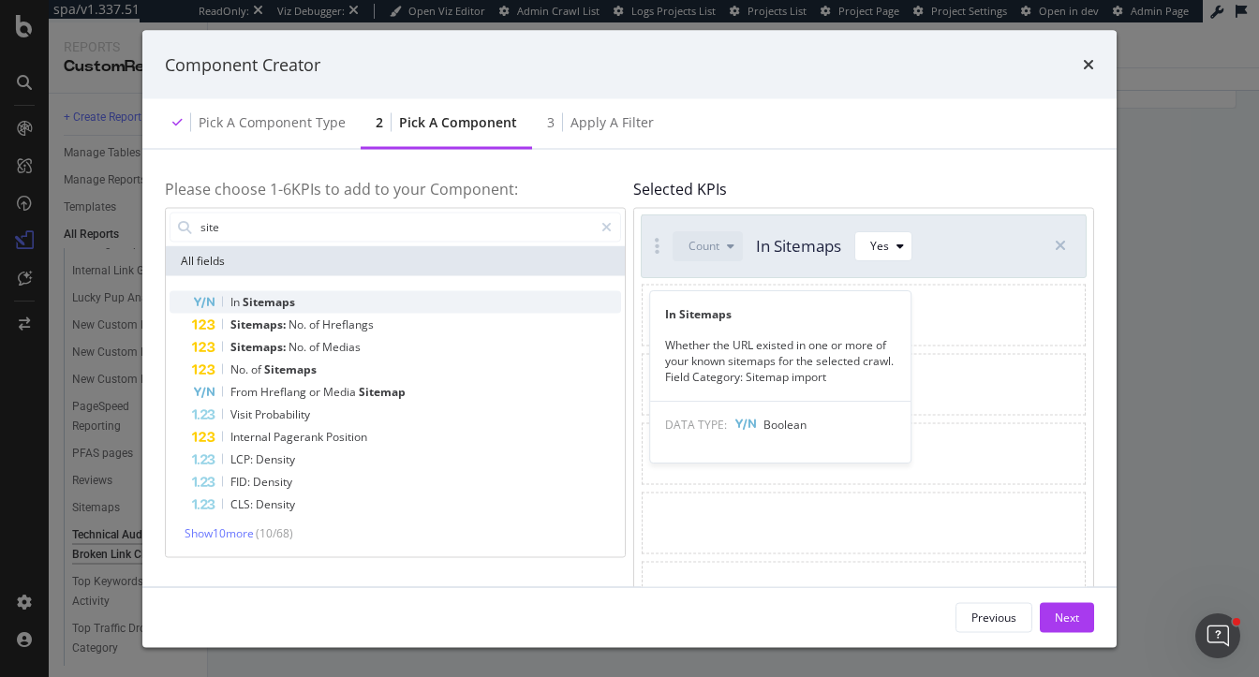
click at [350, 307] on div "In Sitemaps" at bounding box center [406, 301] width 429 height 22
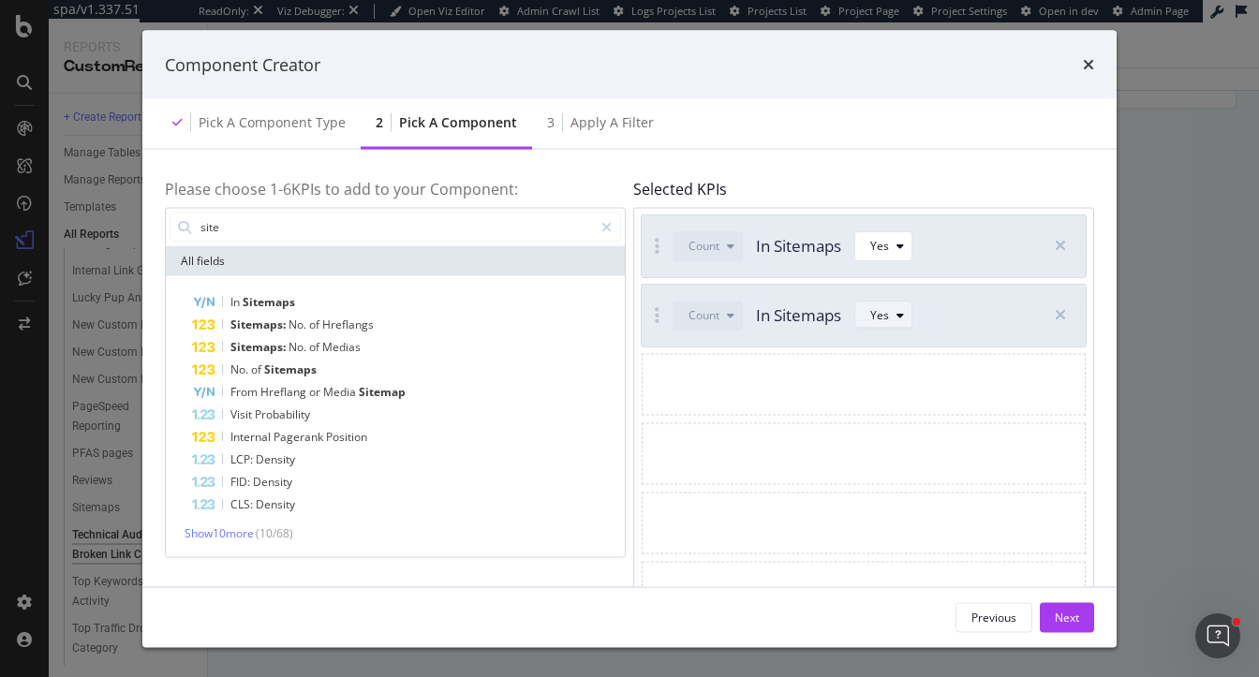
click at [896, 316] on icon "modal" at bounding box center [899, 314] width 7 height 11
click at [882, 382] on div "No" at bounding box center [886, 378] width 15 height 16
click at [1062, 601] on div "Previous Next" at bounding box center [629, 617] width 974 height 60
click at [1065, 606] on div "Next" at bounding box center [1067, 617] width 24 height 28
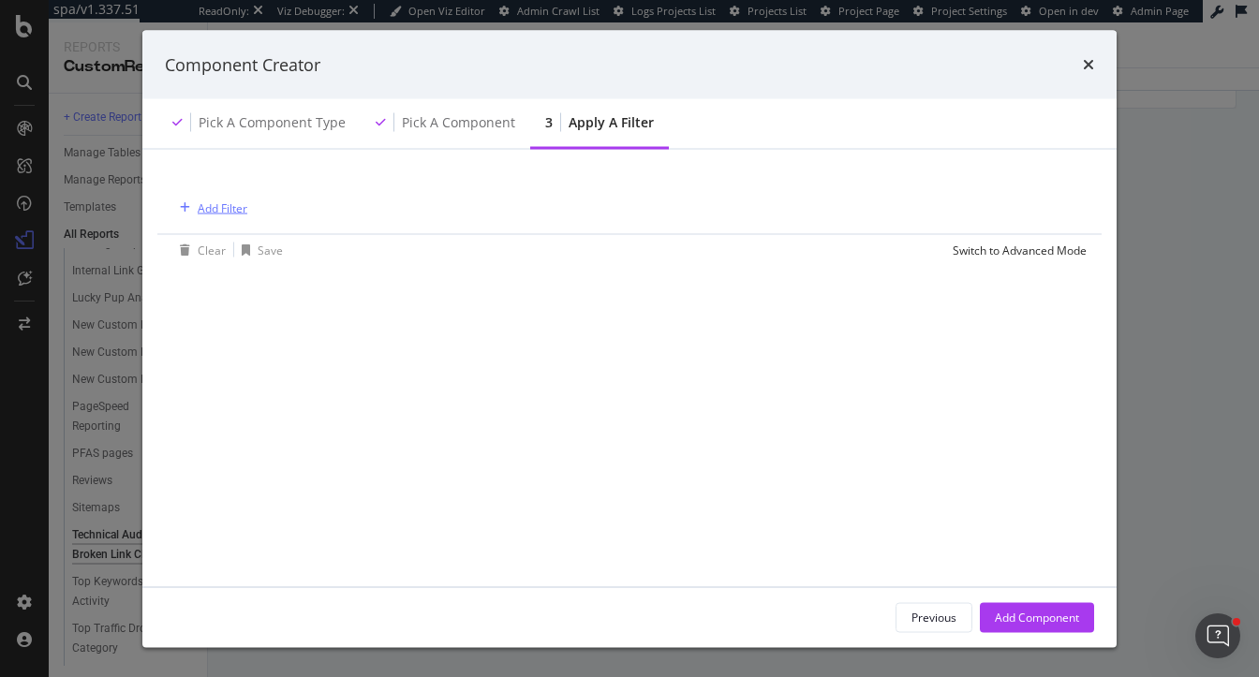
click at [234, 204] on div "Add Filter" at bounding box center [223, 208] width 50 height 16
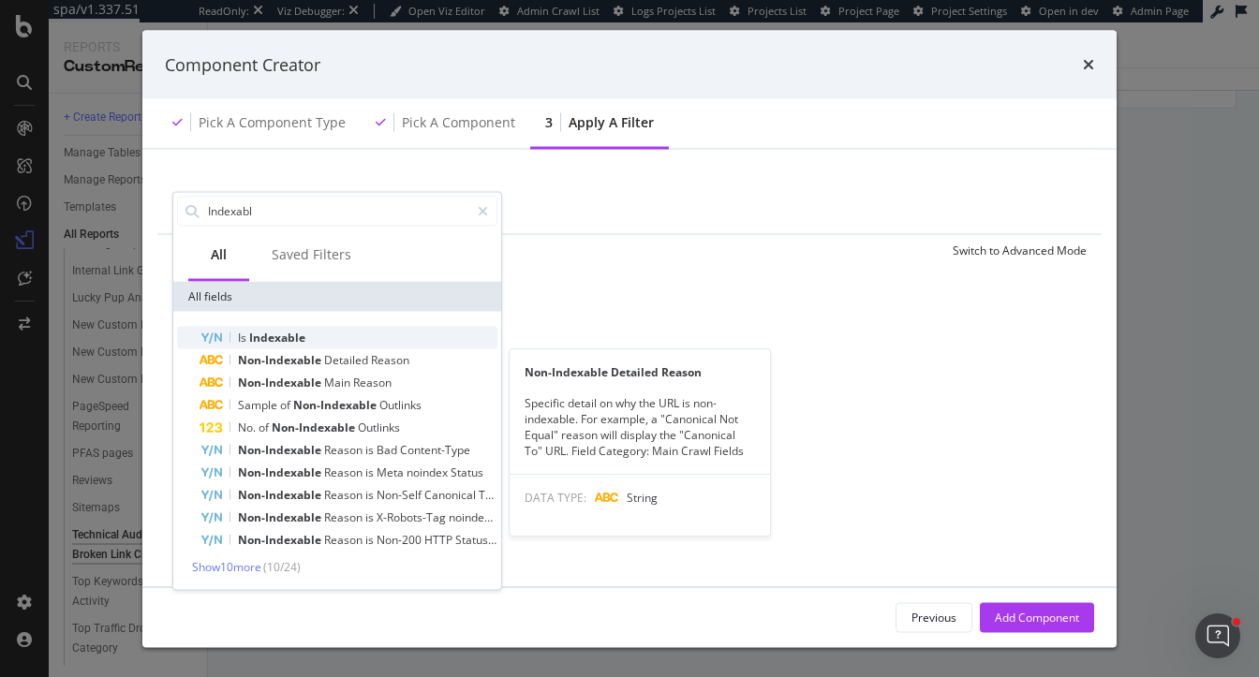
type input "Indexabl"
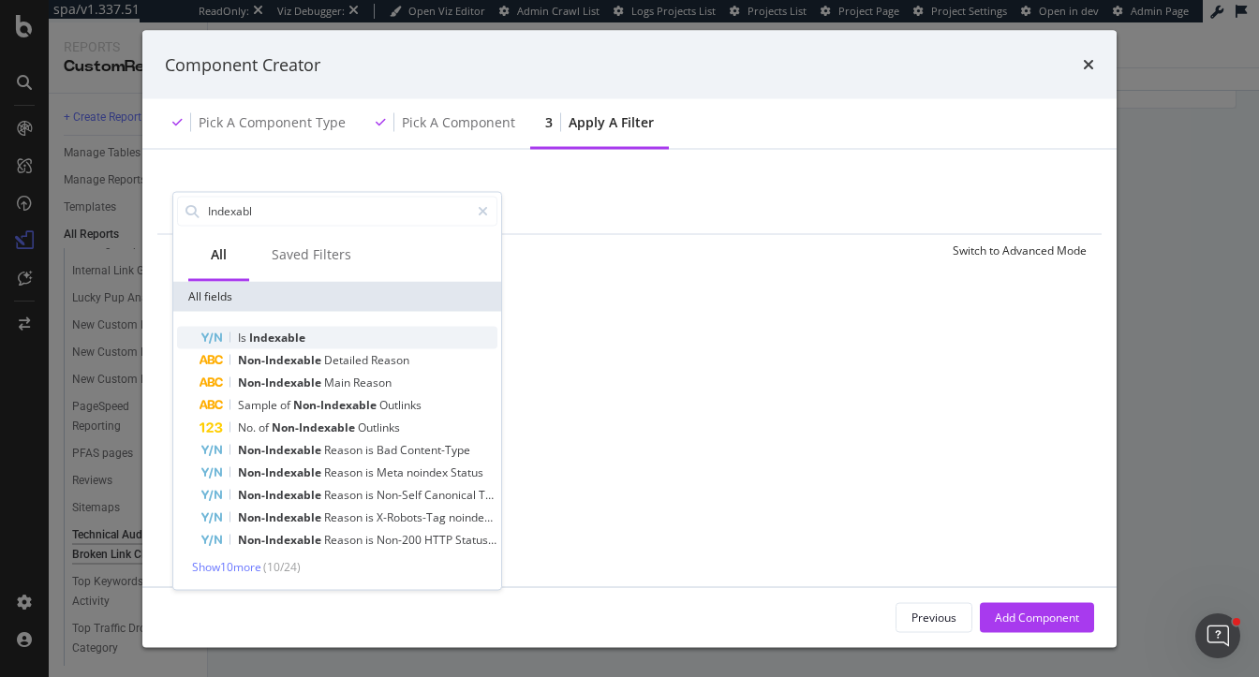
click at [266, 341] on span "Indexable" at bounding box center [277, 337] width 56 height 16
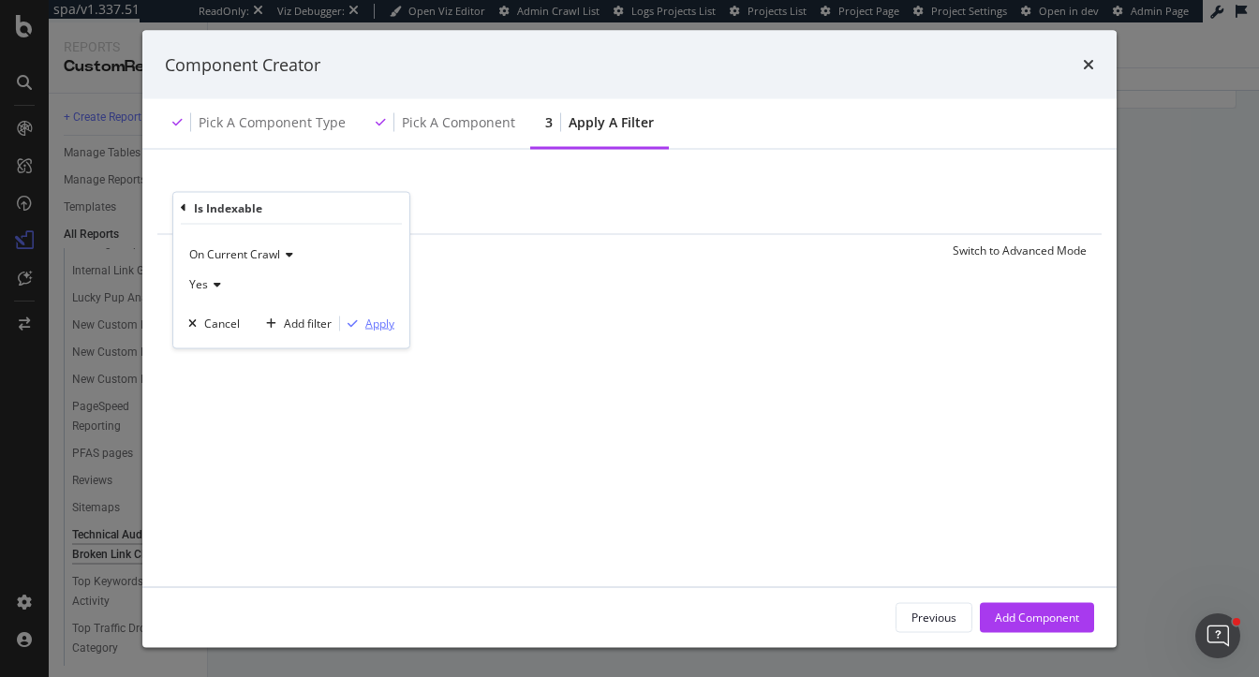
click at [375, 332] on button "Apply" at bounding box center [367, 323] width 54 height 19
click at [1041, 627] on div "Add Component" at bounding box center [1037, 617] width 84 height 28
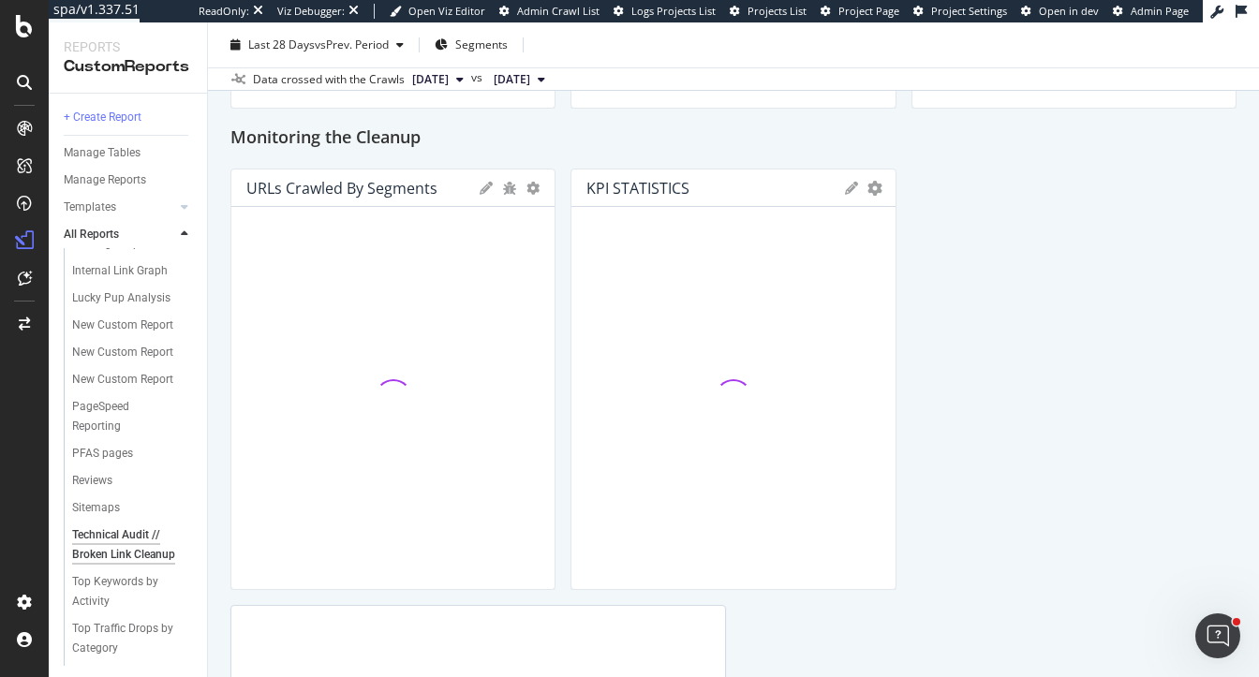
drag, startPoint x: 1063, startPoint y: 202, endPoint x: 795, endPoint y: 203, distance: 267.9
click at [795, 203] on div "KPI STATISTICS KPIs Table Edit KPIs Edit Filter Export as CSV Delete Add to Cus…" at bounding box center [732, 380] width 325 height 422
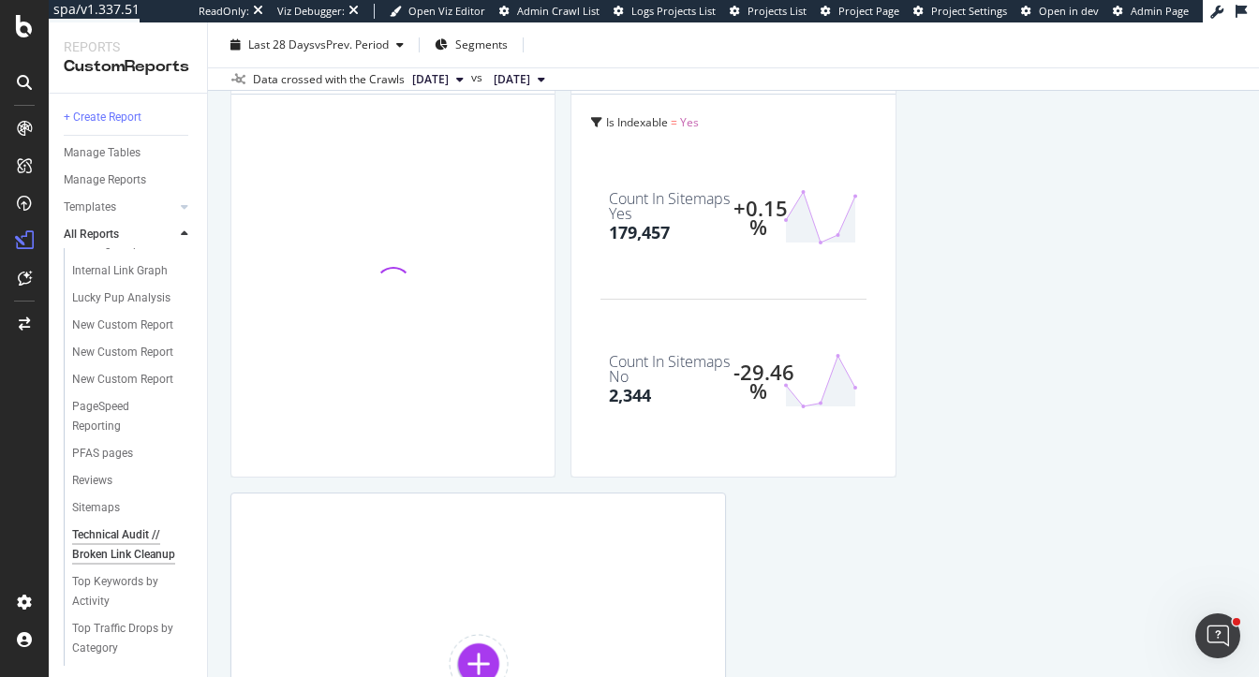
scroll to position [2404, 0]
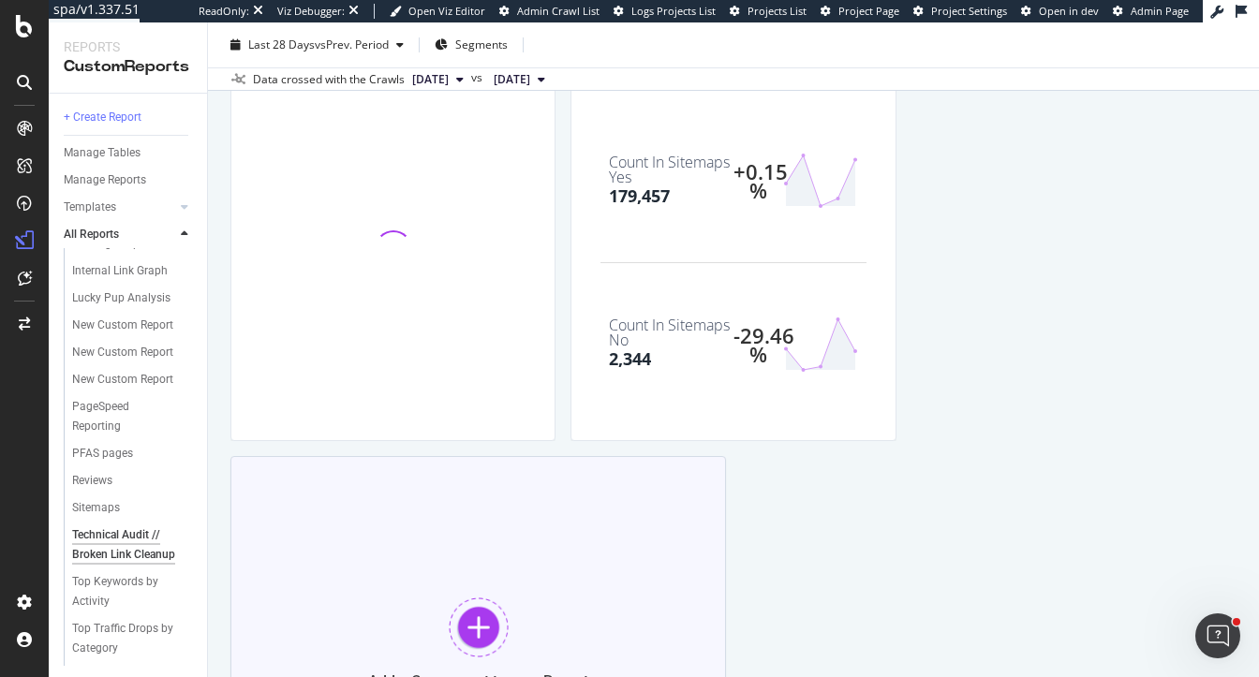
click at [459, 594] on div "Add a Component to your Report" at bounding box center [478, 643] width 496 height 375
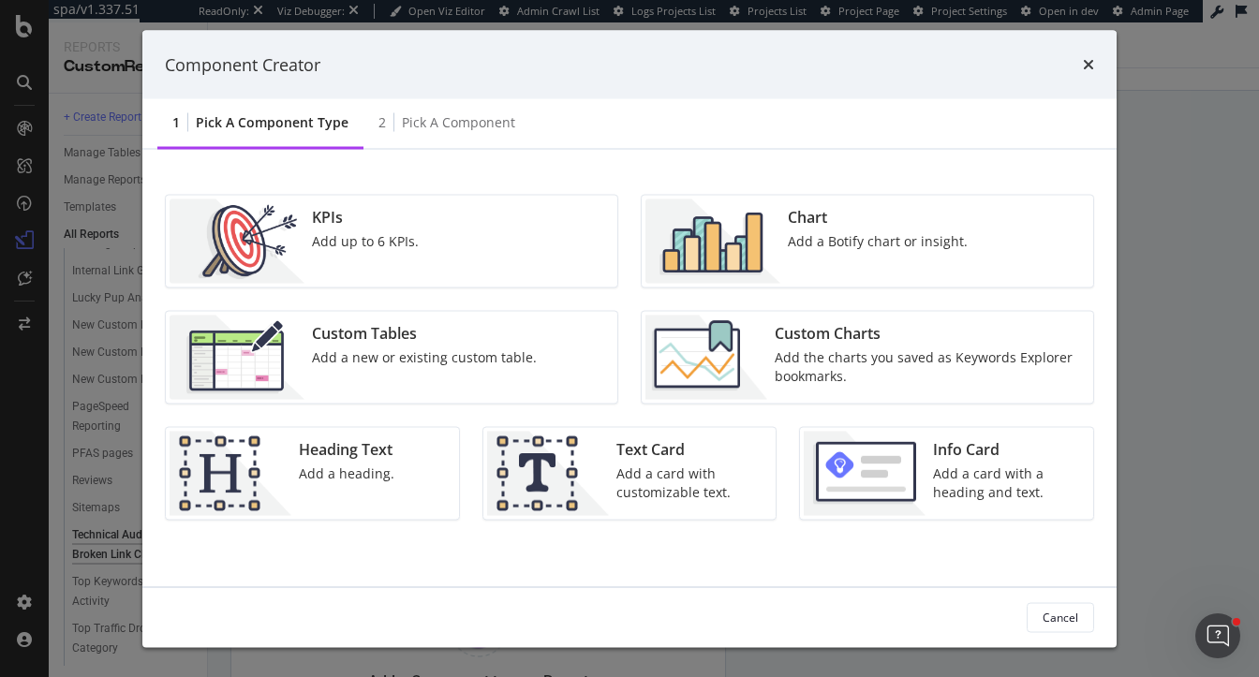
click at [391, 252] on div "KPIs Add up to 6 KPIs." at bounding box center [365, 242] width 122 height 84
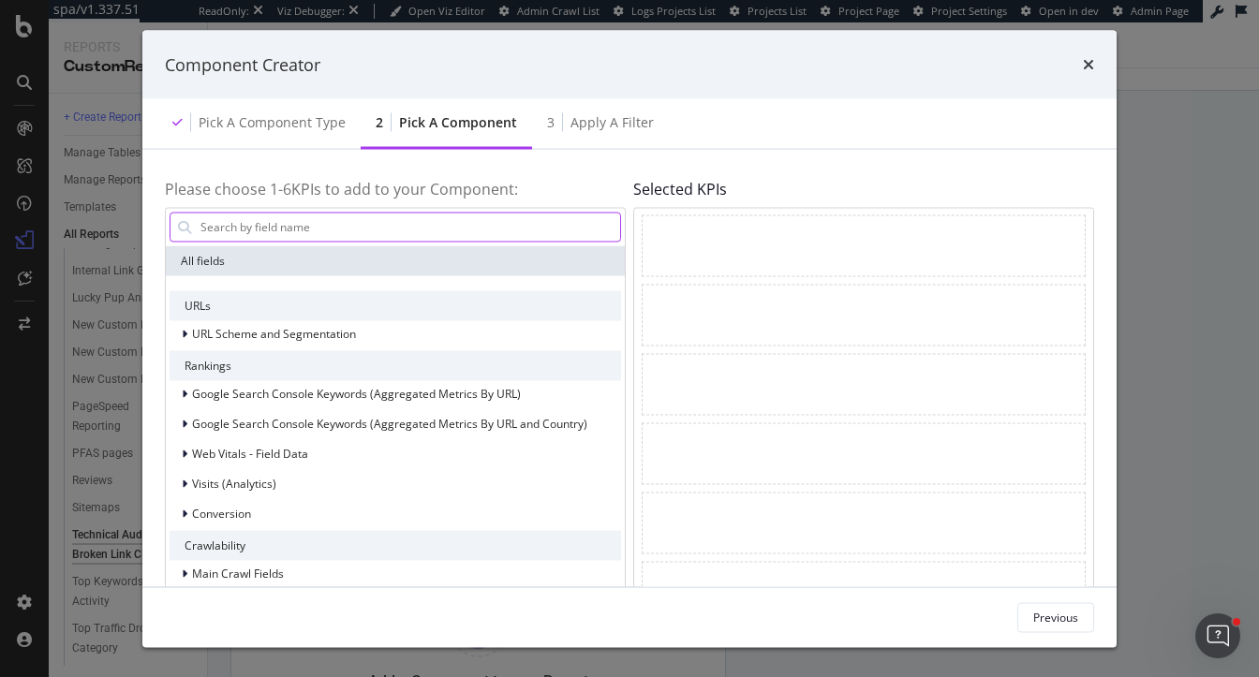
click at [269, 221] on input "modal" at bounding box center [410, 227] width 422 height 28
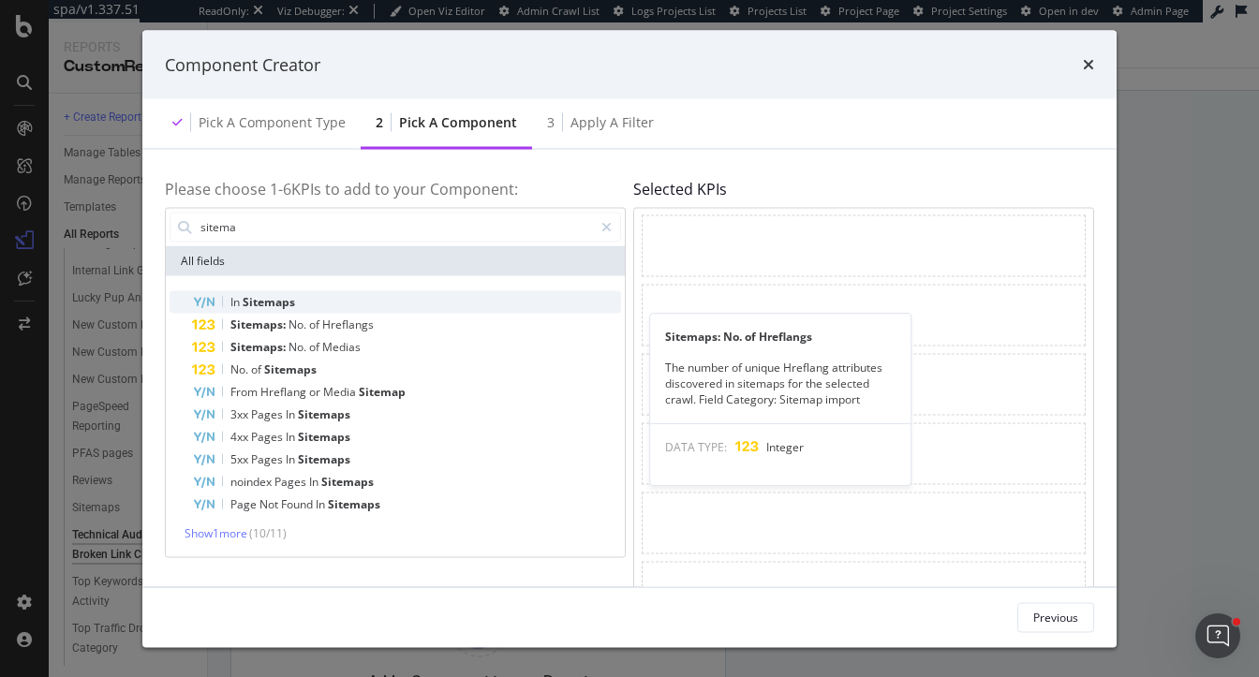
type input "sitema"
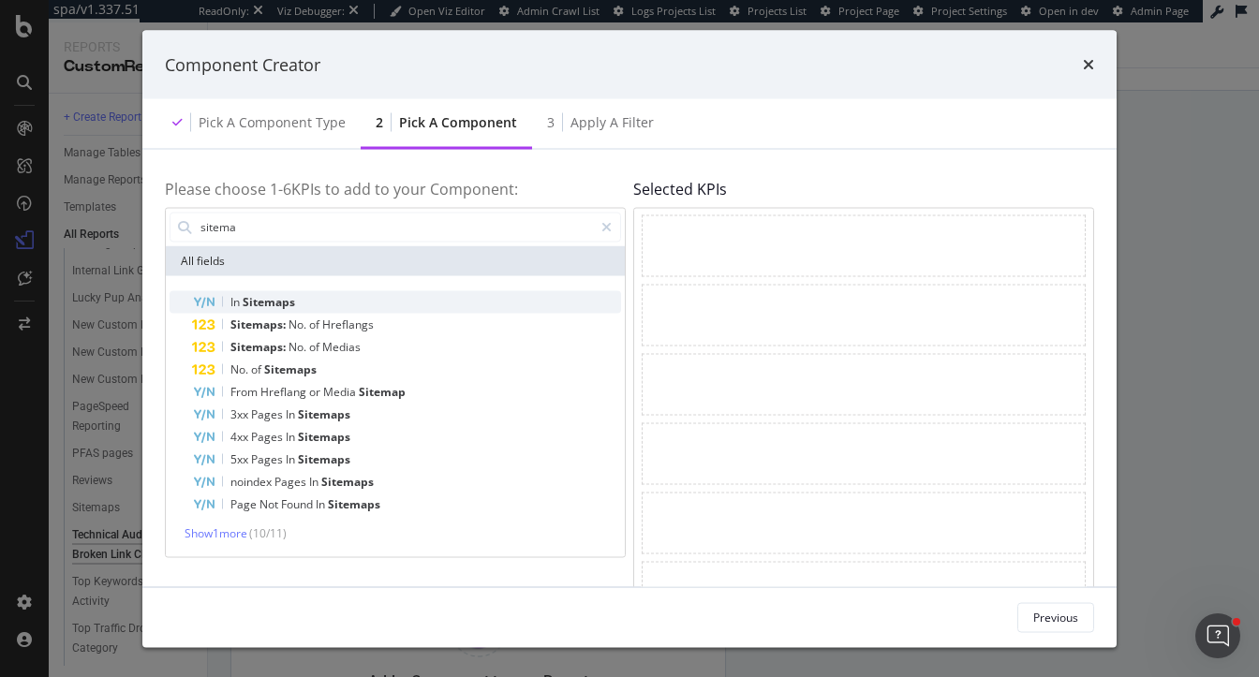
click at [253, 293] on div "In Sitemaps" at bounding box center [406, 301] width 429 height 22
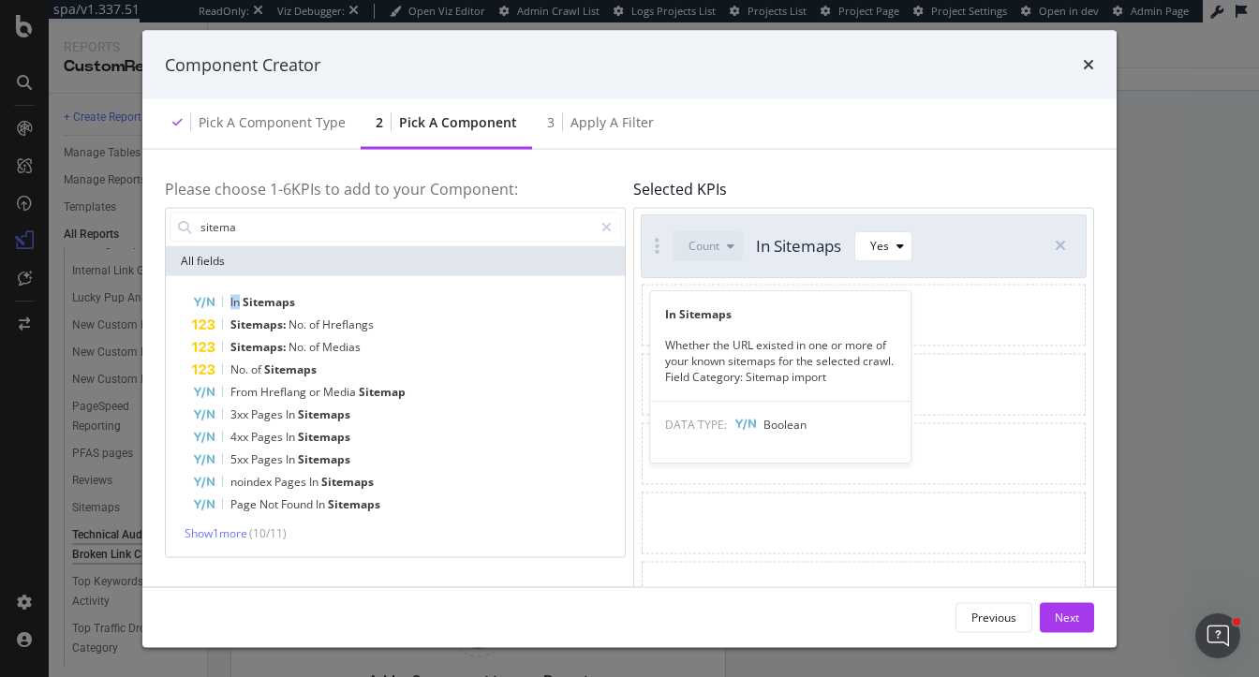
click at [253, 293] on div "In Sitemaps" at bounding box center [406, 301] width 429 height 22
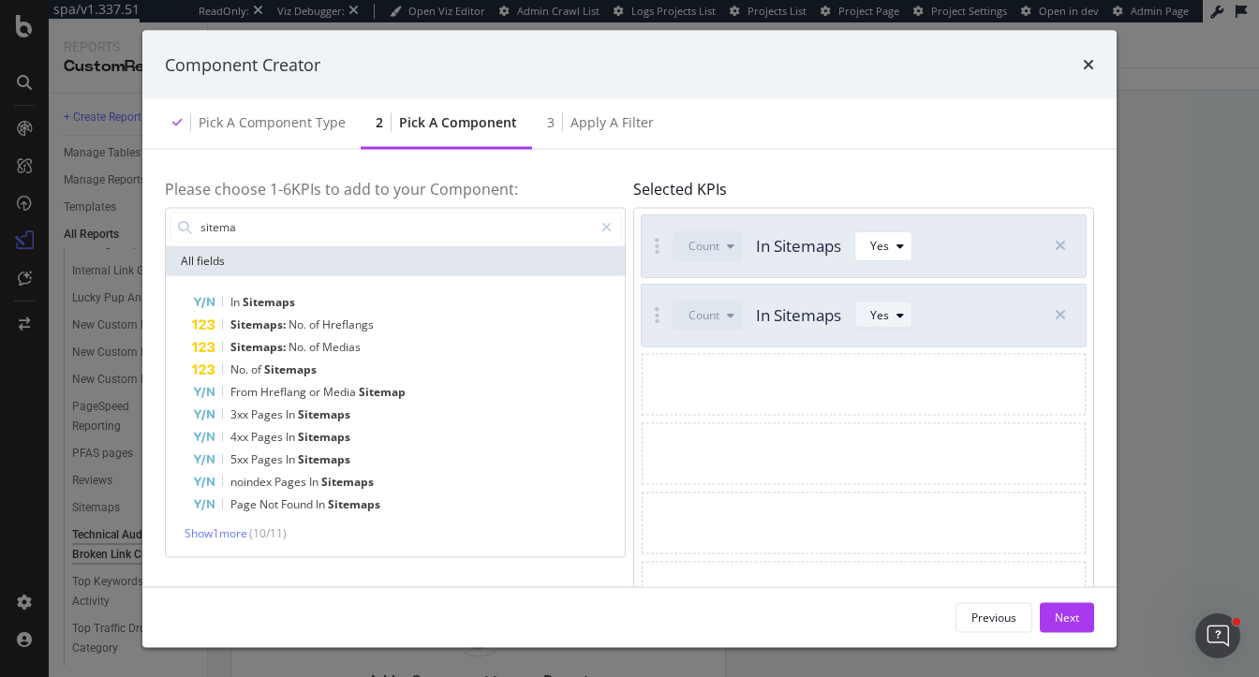
click at [881, 313] on div "Yes" at bounding box center [879, 314] width 19 height 11
click at [875, 385] on div "No" at bounding box center [888, 377] width 49 height 23
click at [1053, 619] on button "Next" at bounding box center [1067, 617] width 54 height 30
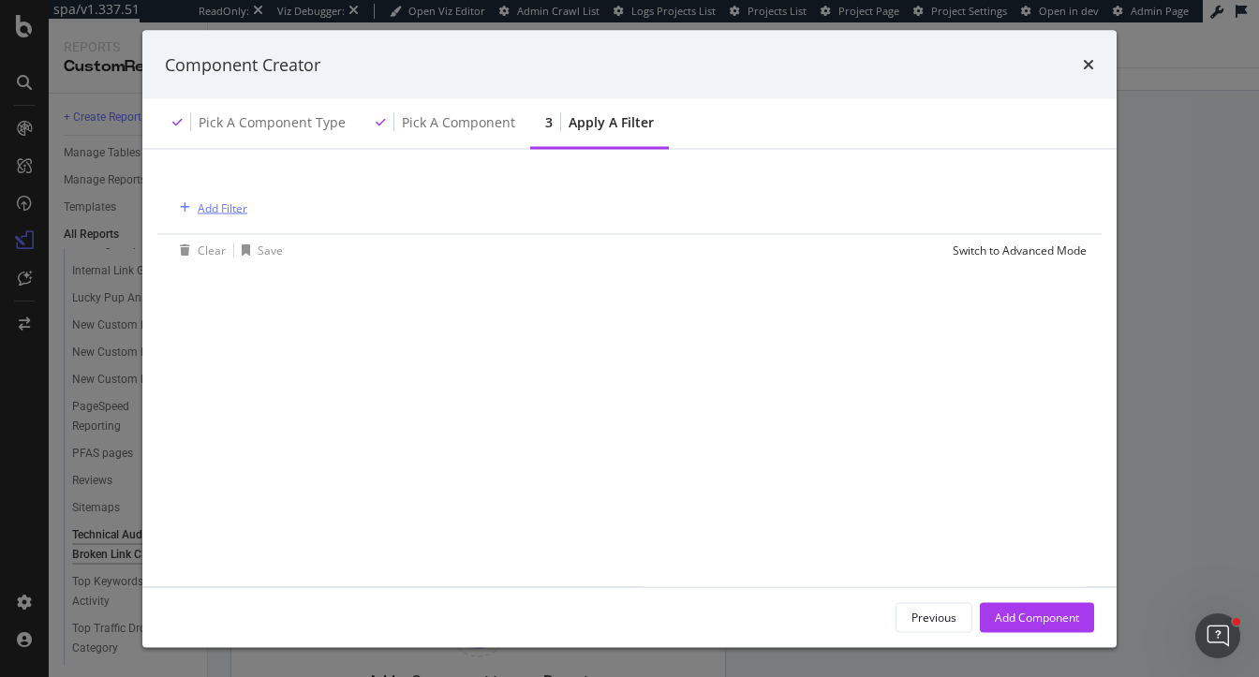
click at [230, 206] on div "Add Filter" at bounding box center [223, 208] width 50 height 16
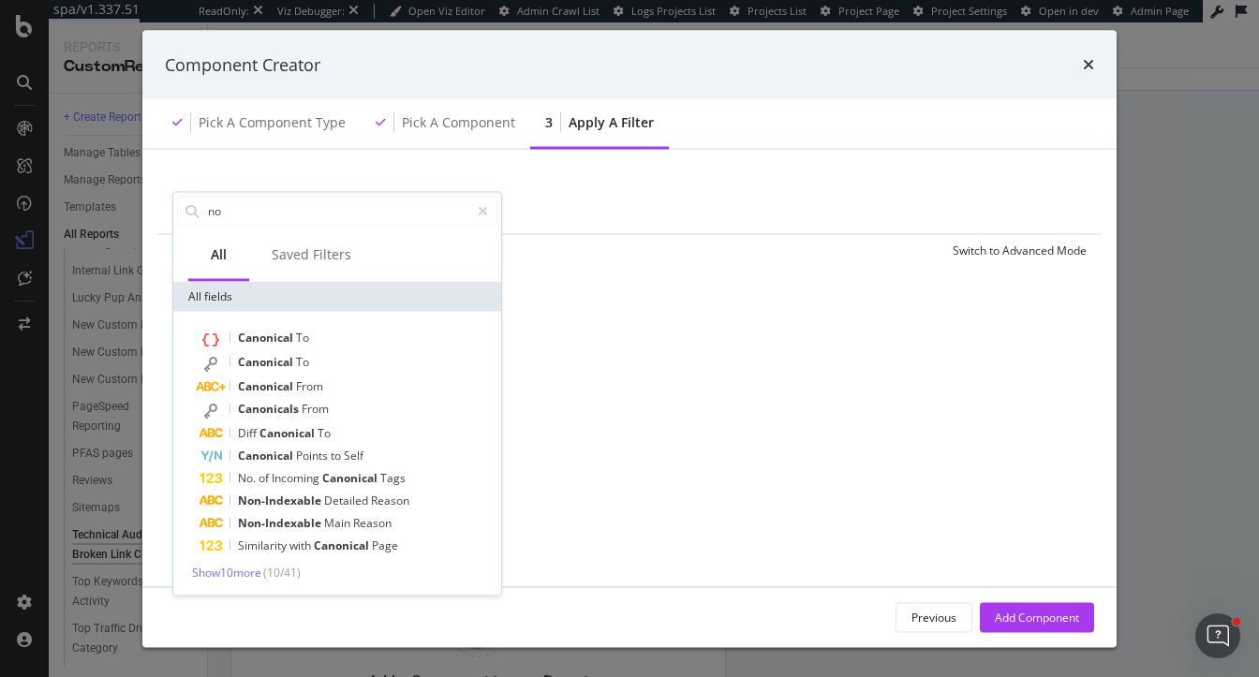
type input "n"
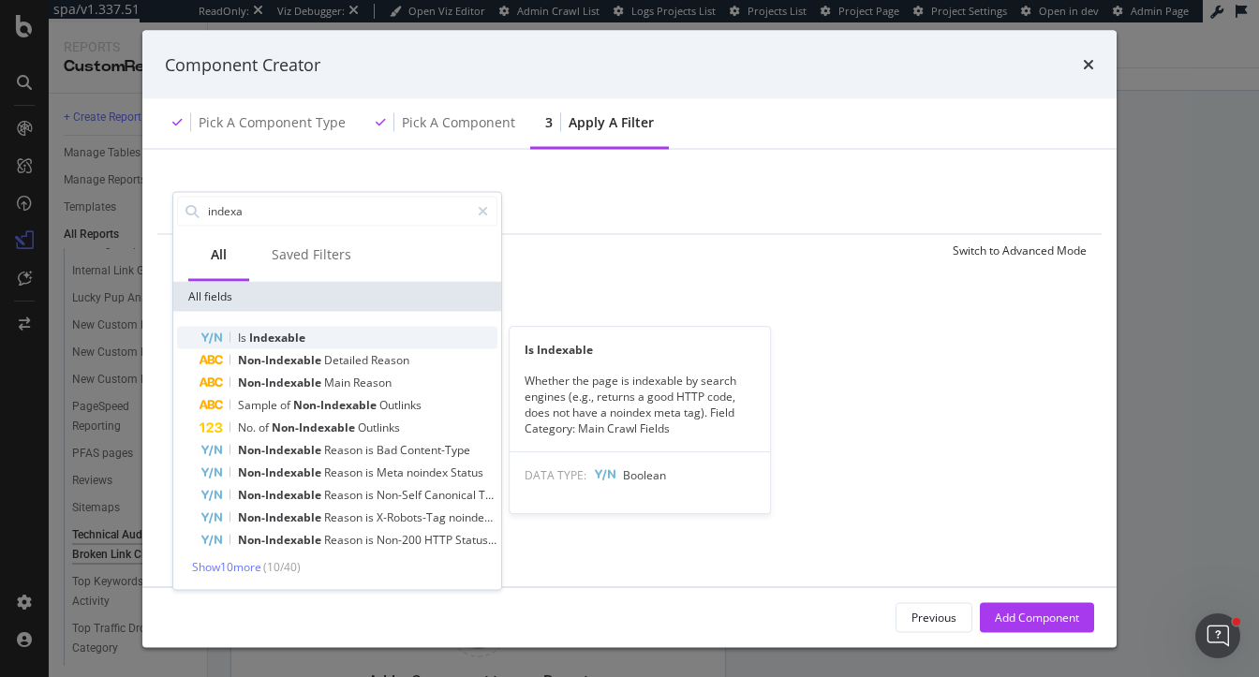
type input "indexa"
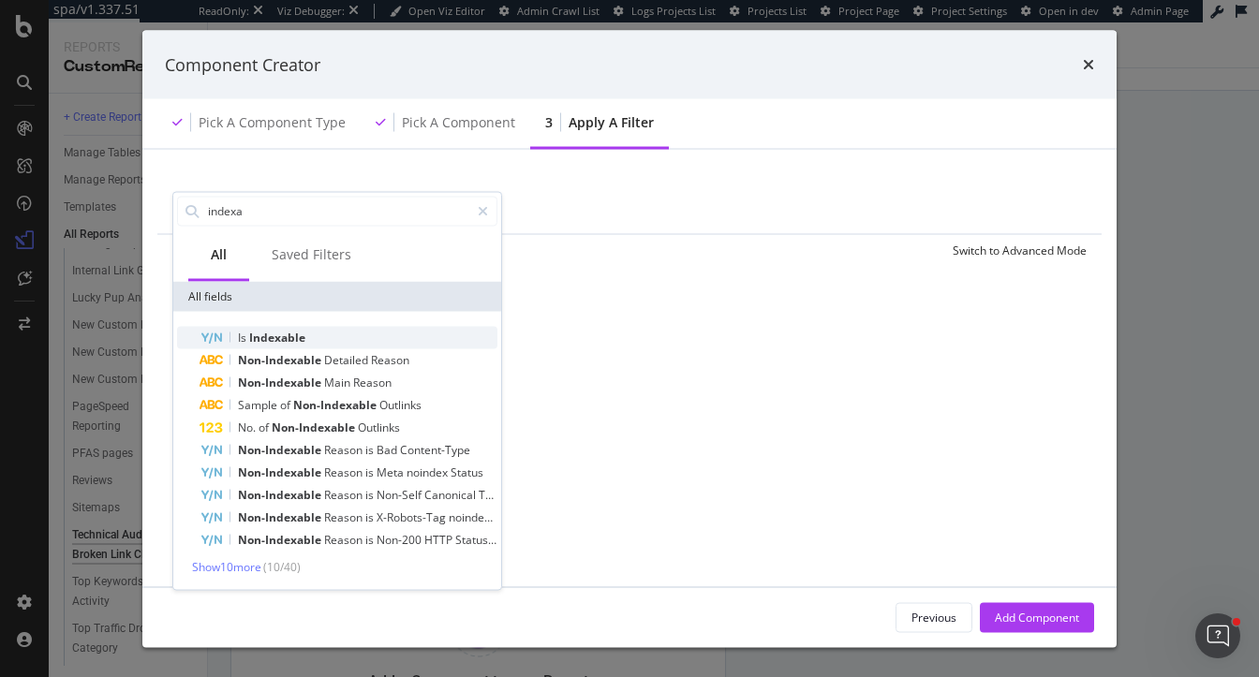
click at [311, 334] on div "Is Indexable" at bounding box center [349, 337] width 298 height 22
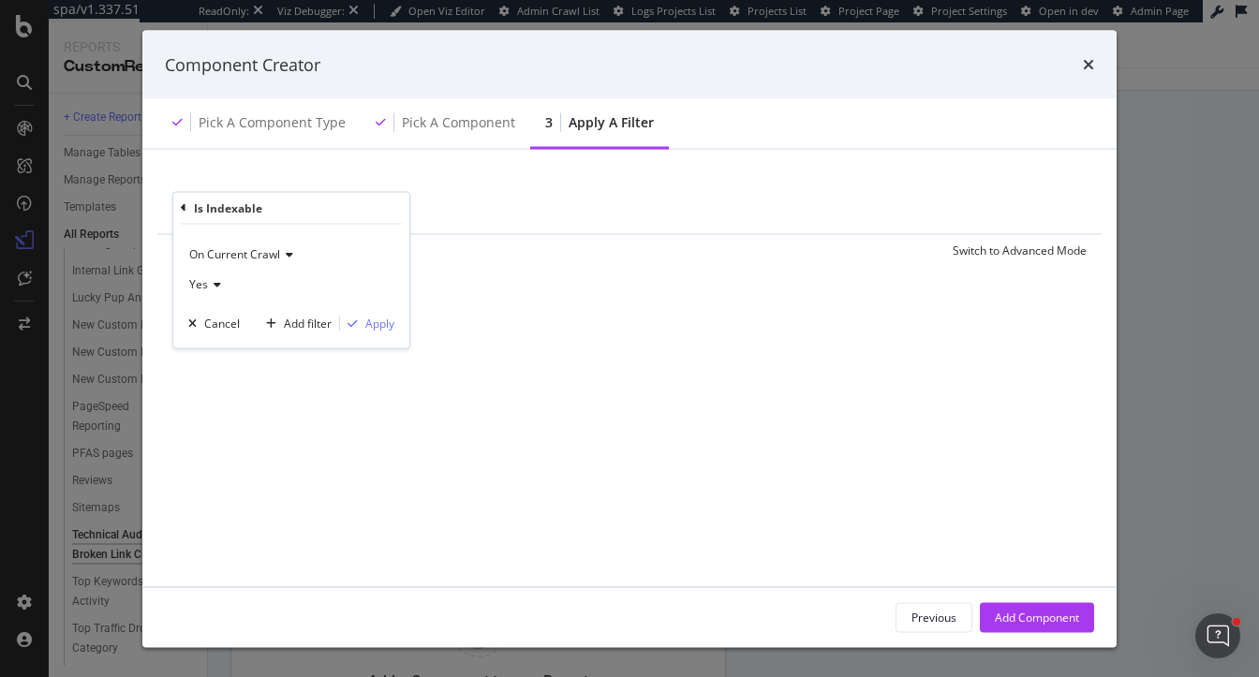
click at [202, 279] on span "Yes" at bounding box center [198, 283] width 19 height 16
click at [237, 343] on div "No" at bounding box center [293, 346] width 200 height 24
click at [371, 324] on div "Apply" at bounding box center [379, 324] width 29 height 16
drag, startPoint x: 1020, startPoint y: 626, endPoint x: 1054, endPoint y: 106, distance: 521.0
click at [1020, 626] on div "Add Component" at bounding box center [1037, 617] width 84 height 28
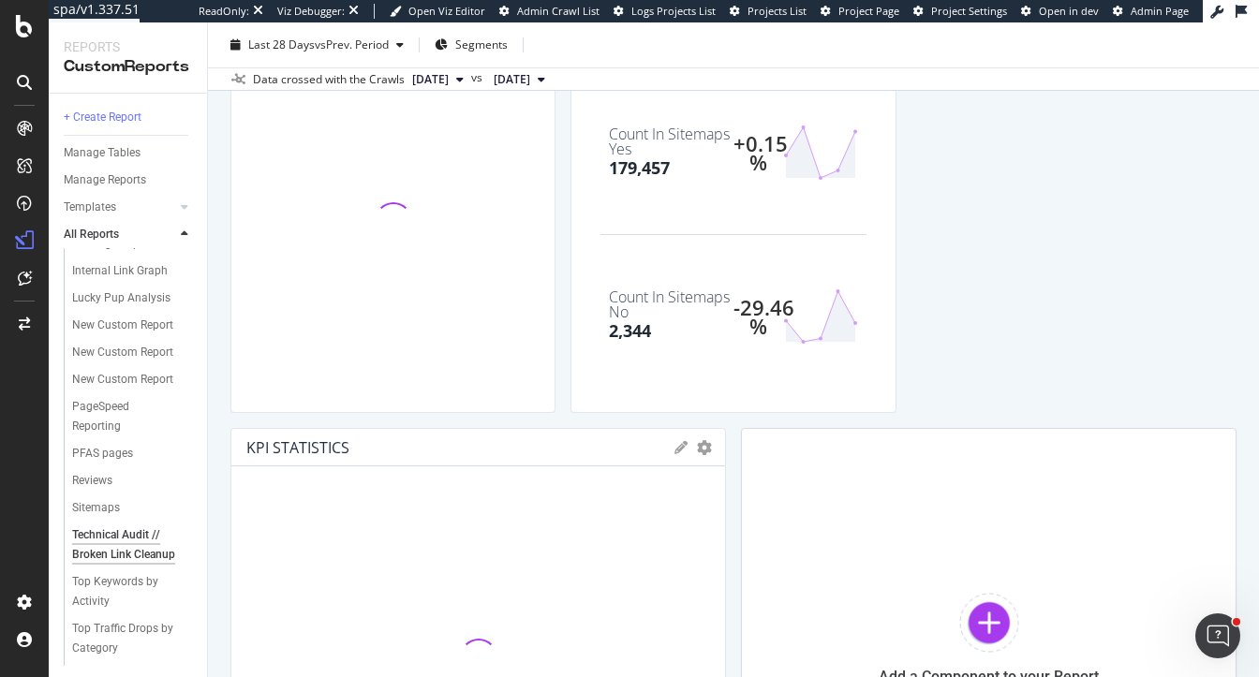
scroll to position [2691, 0]
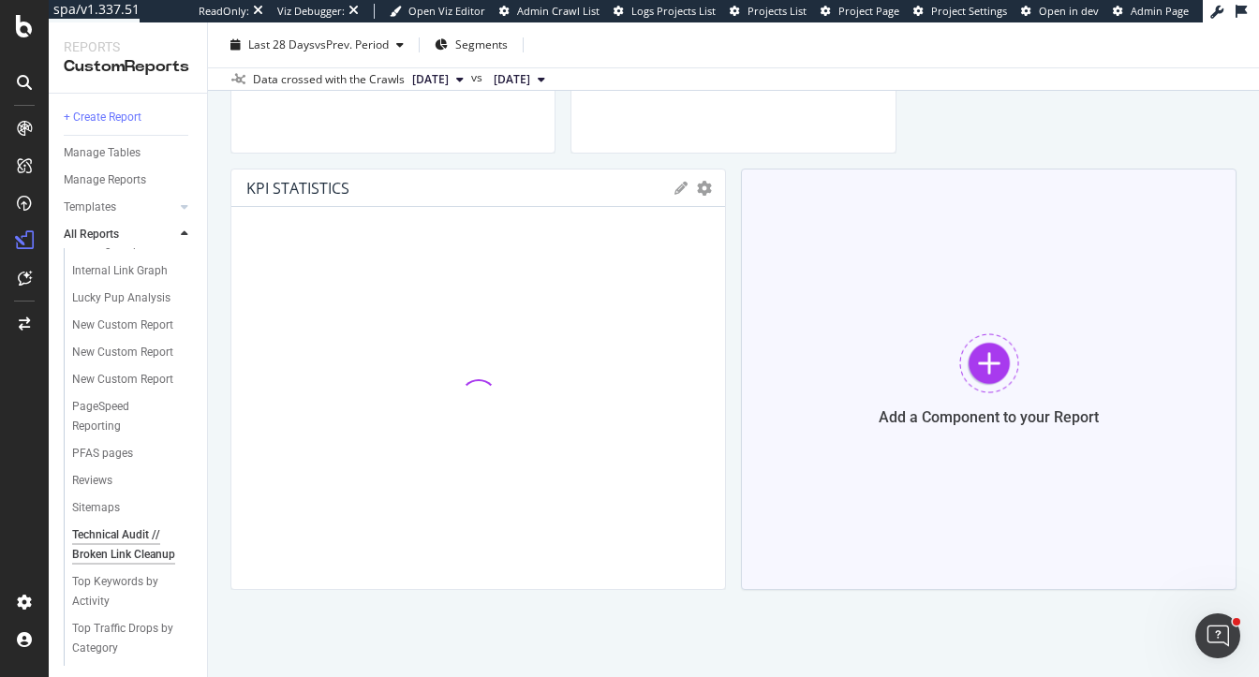
click at [931, 356] on div "Add a Component to your Report" at bounding box center [989, 380] width 496 height 422
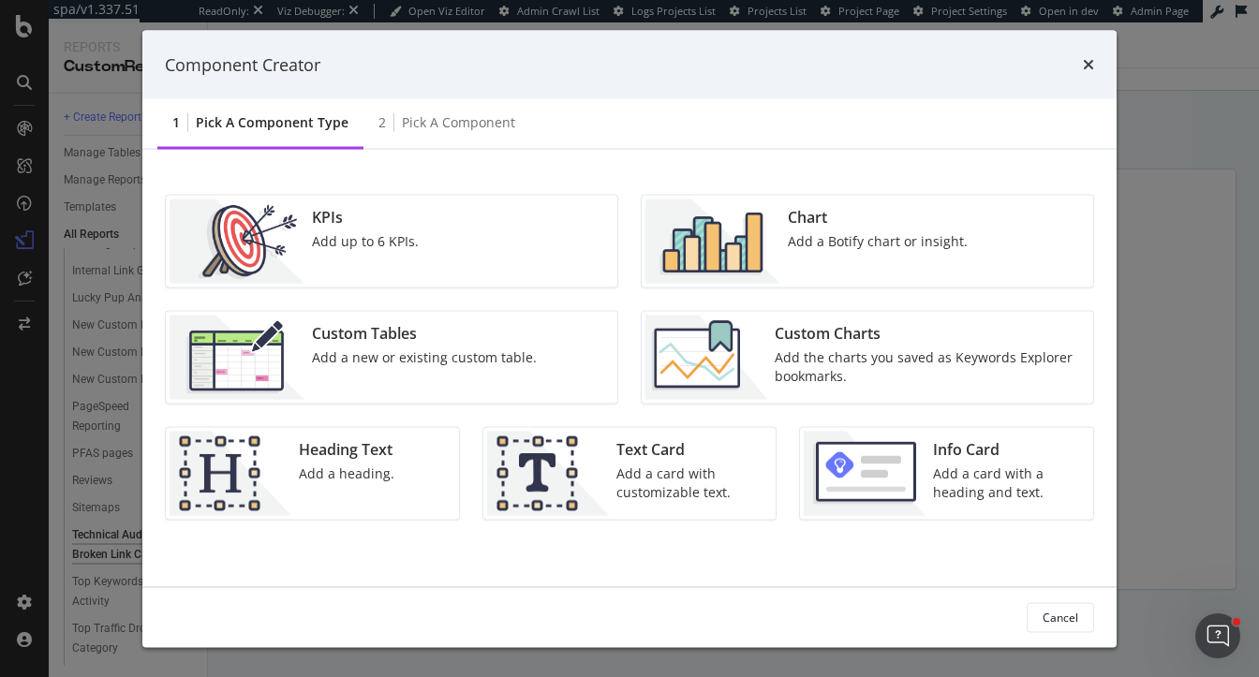
click at [331, 470] on div "Add a heading." at bounding box center [347, 474] width 96 height 19
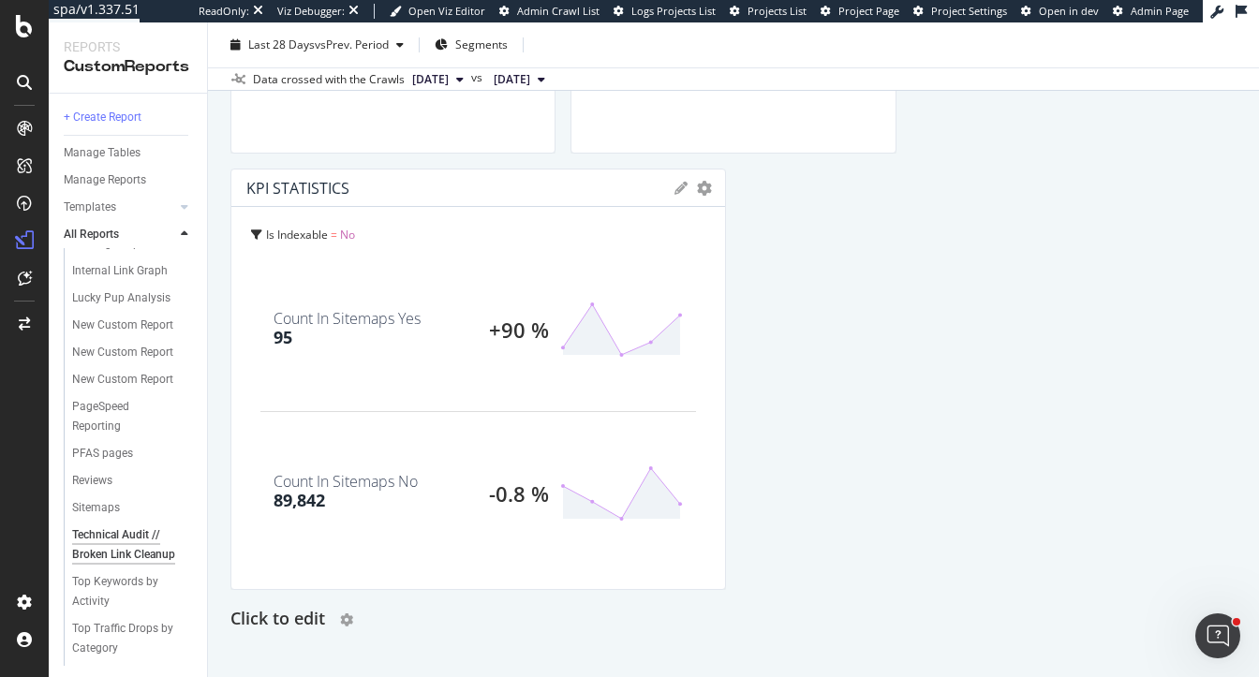
click at [261, 621] on h2 "Click to edit" at bounding box center [277, 620] width 95 height 30
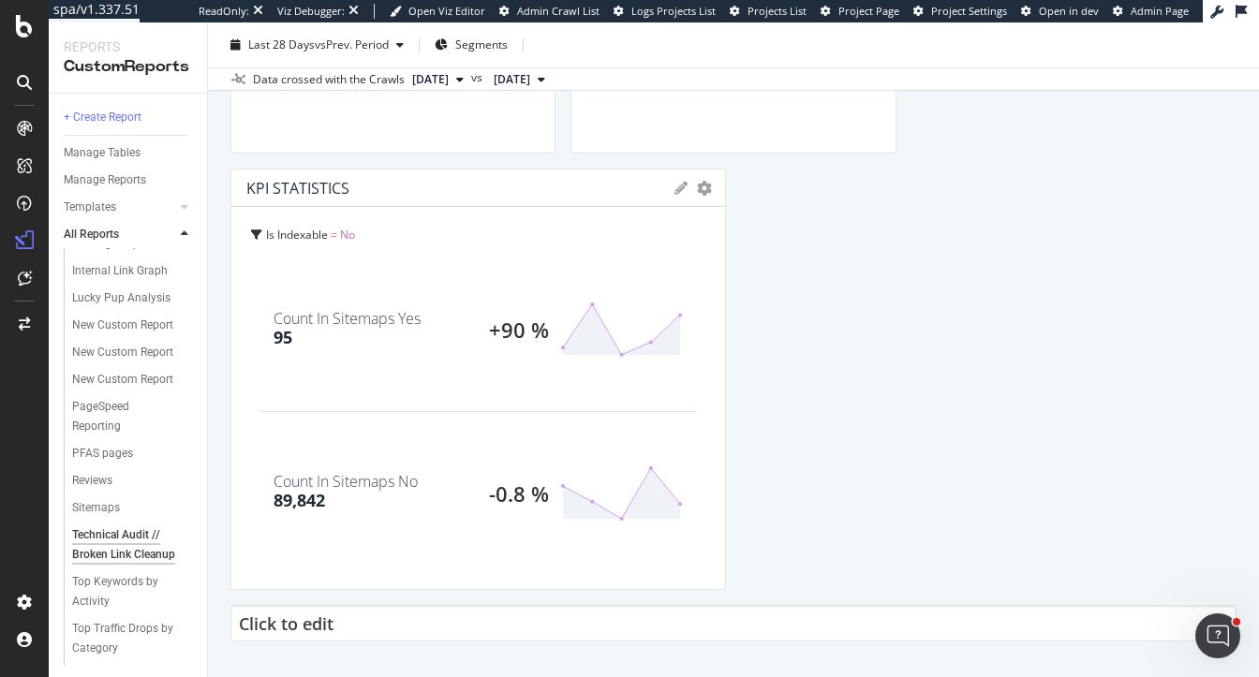
click at [261, 621] on input "Click to edit" at bounding box center [733, 623] width 1006 height 37
type input "A"
type input "Sitemap Clean-up"
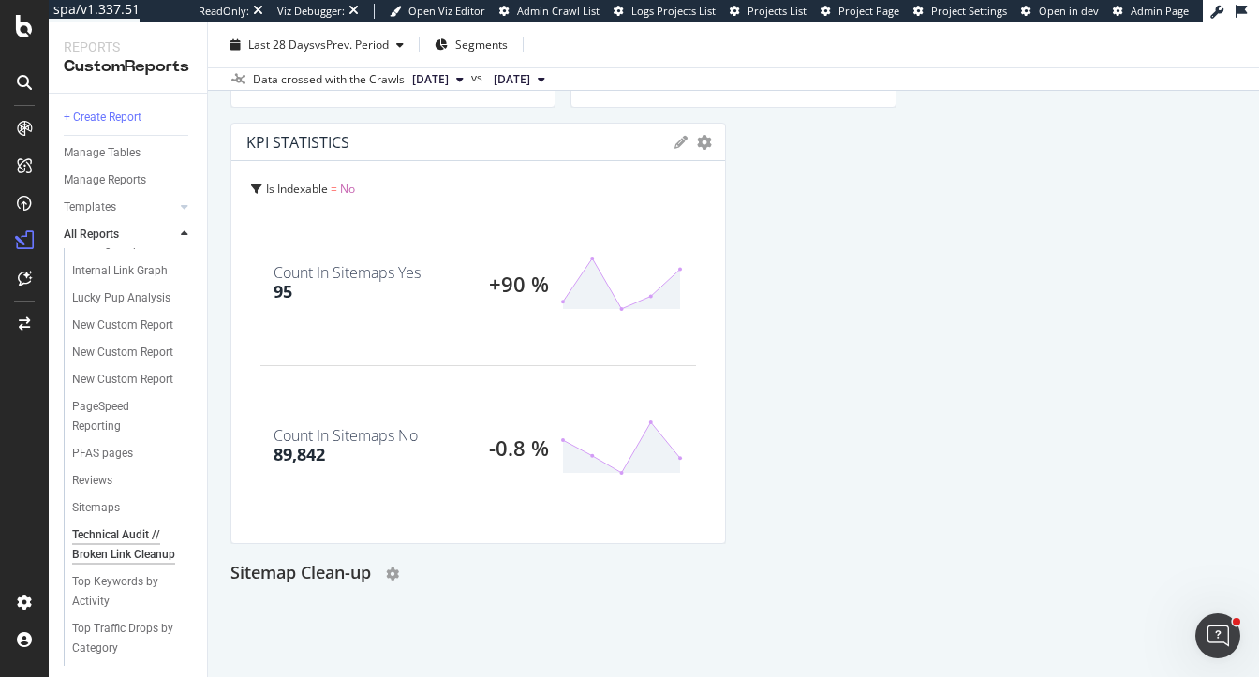
scroll to position [2736, 0]
drag, startPoint x: 451, startPoint y: 674, endPoint x: 451, endPoint y: 609, distance: 65.6
click at [451, 664] on div "Technical Audit // Broken Link Cleanup Technical Audit // Broken Link Cleanup M…" at bounding box center [733, 349] width 1051 height 655
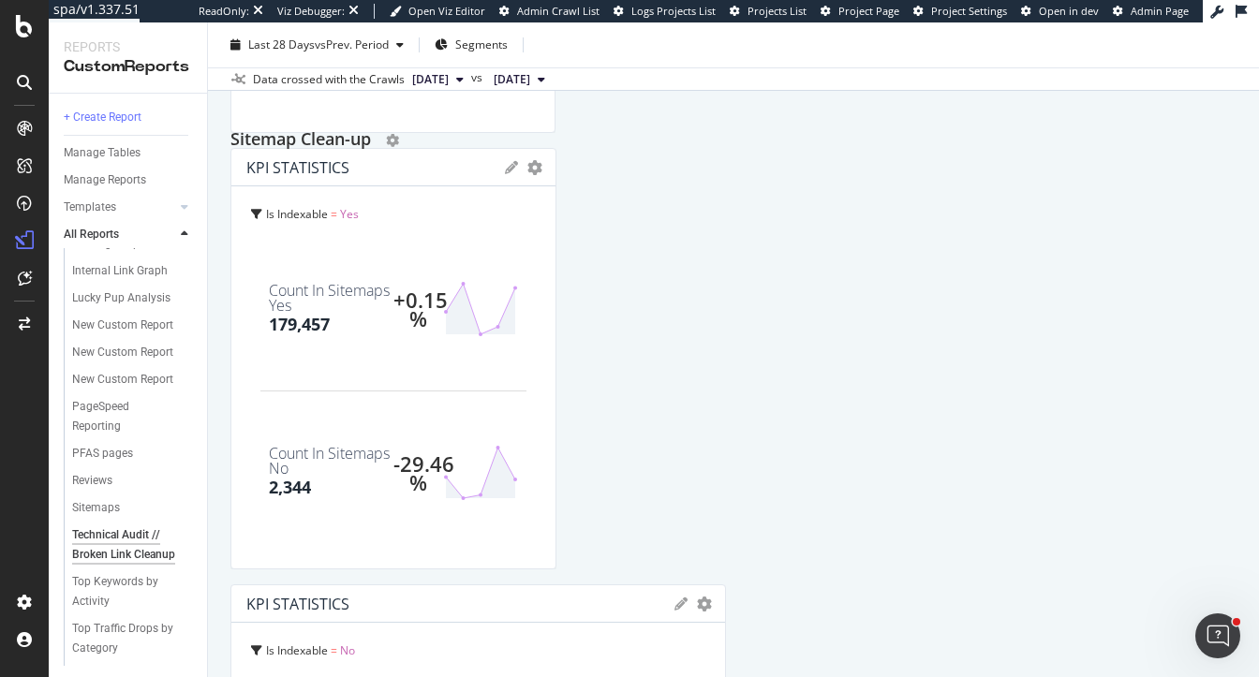
scroll to position [2709, 0]
drag, startPoint x: 336, startPoint y: 577, endPoint x: 387, endPoint y: 155, distance: 425.5
click at [386, 153] on div "Sitemap Clean-up" at bounding box center [733, 151] width 1006 height 30
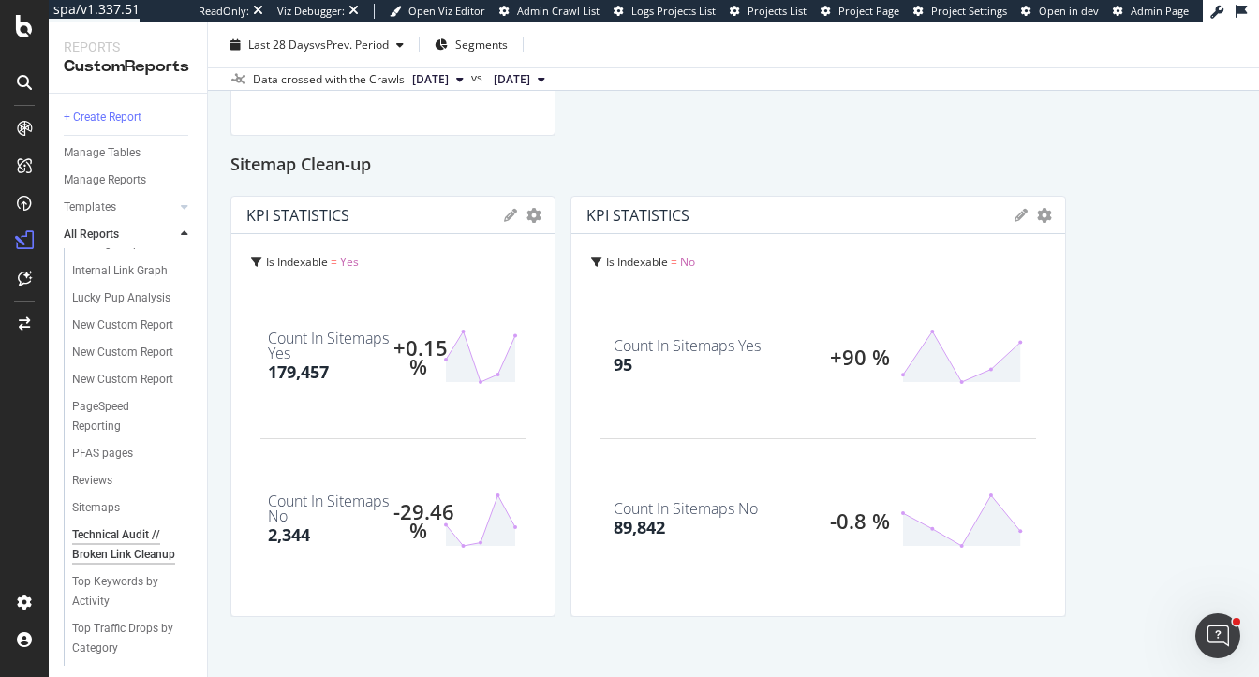
scroll to position [2736, 0]
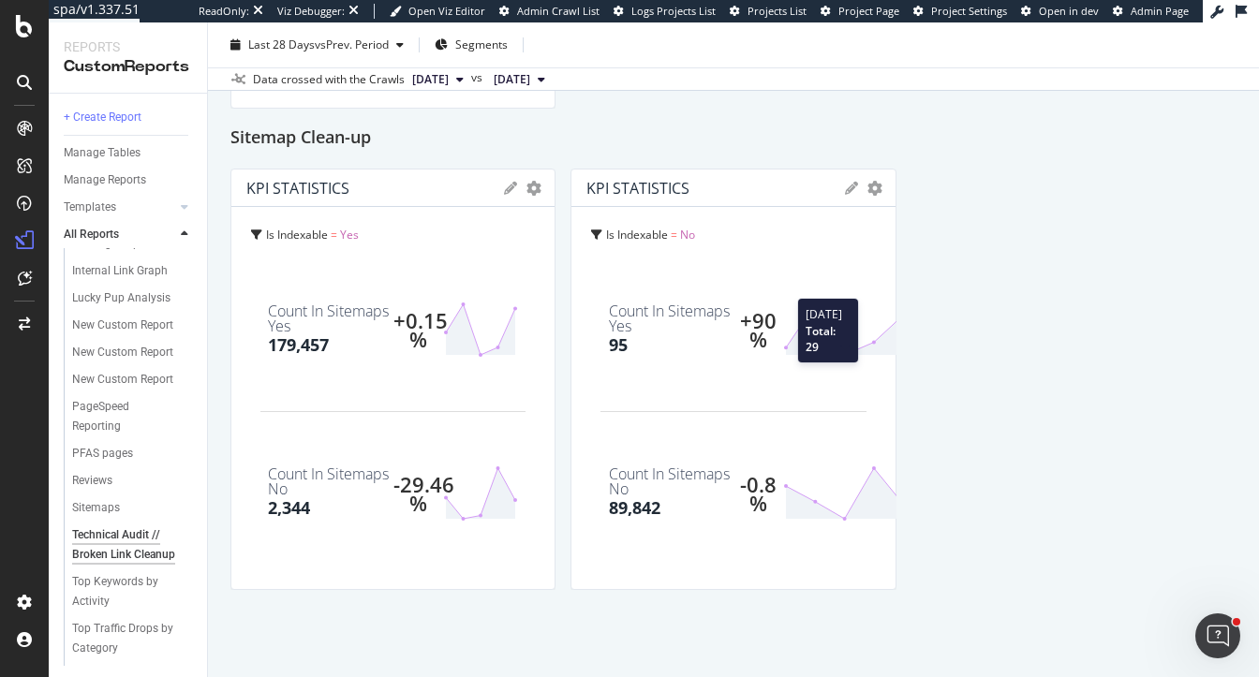
drag, startPoint x: 1059, startPoint y: 313, endPoint x: 857, endPoint y: 310, distance: 202.4
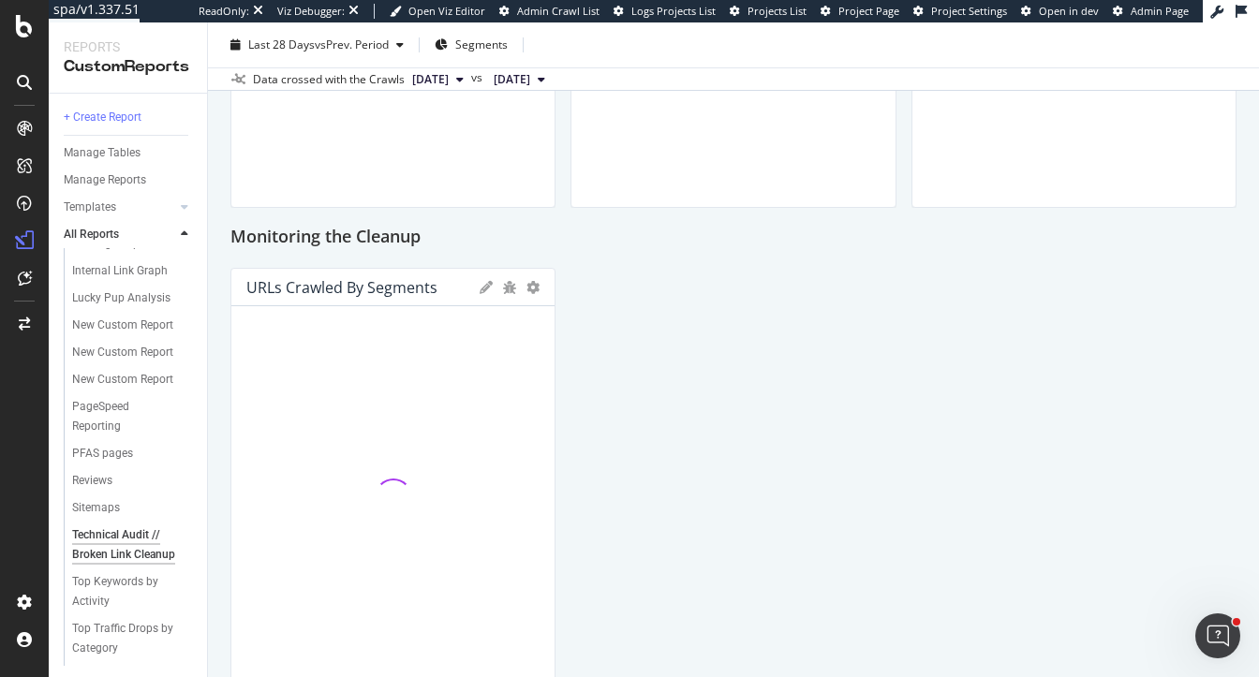
scroll to position [2051, 0]
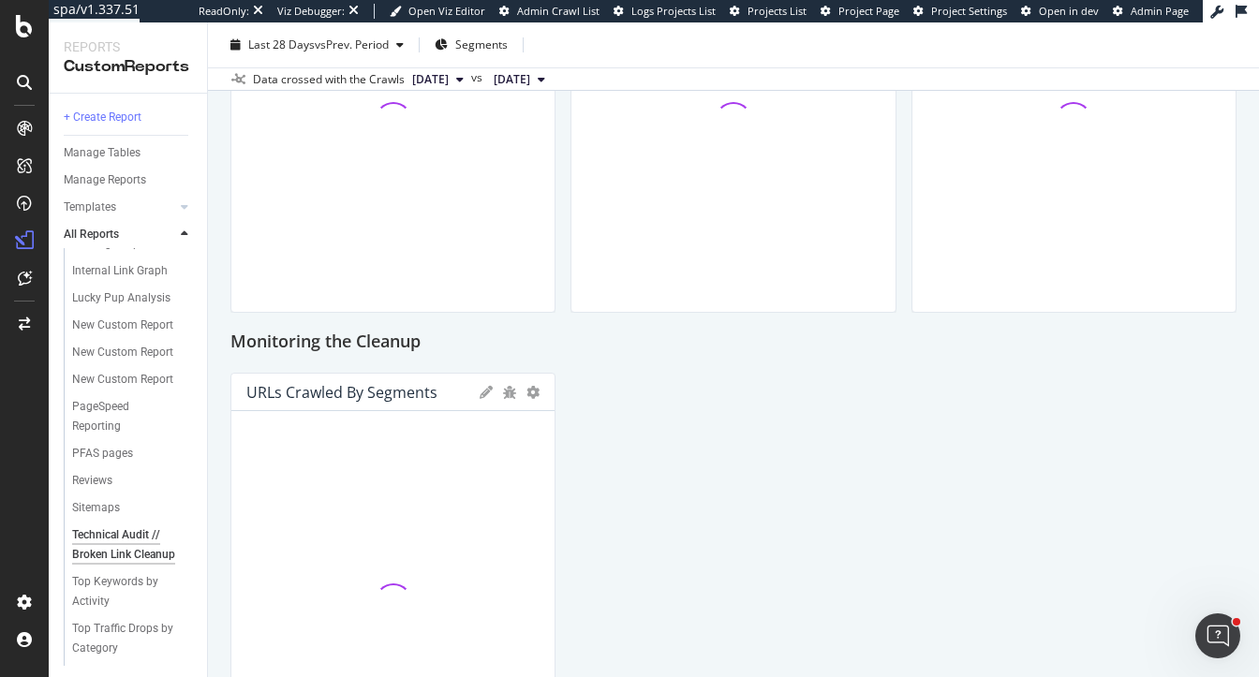
click at [393, 428] on div at bounding box center [392, 602] width 293 height 352
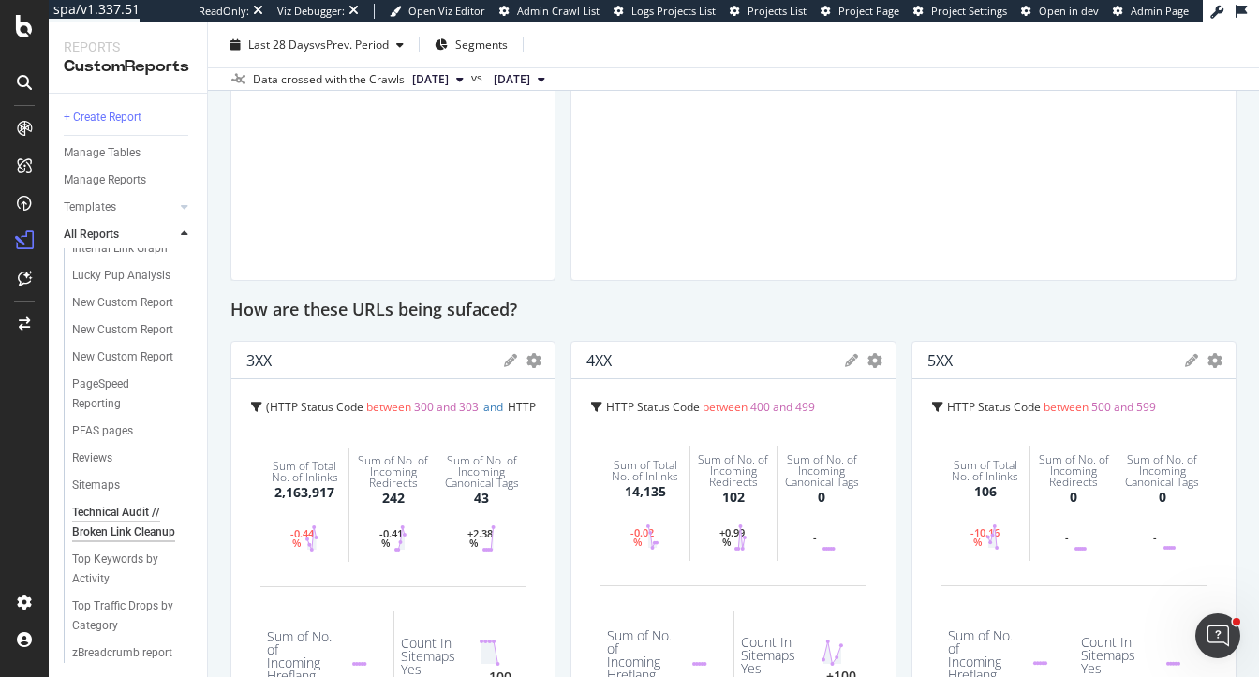
scroll to position [0, 0]
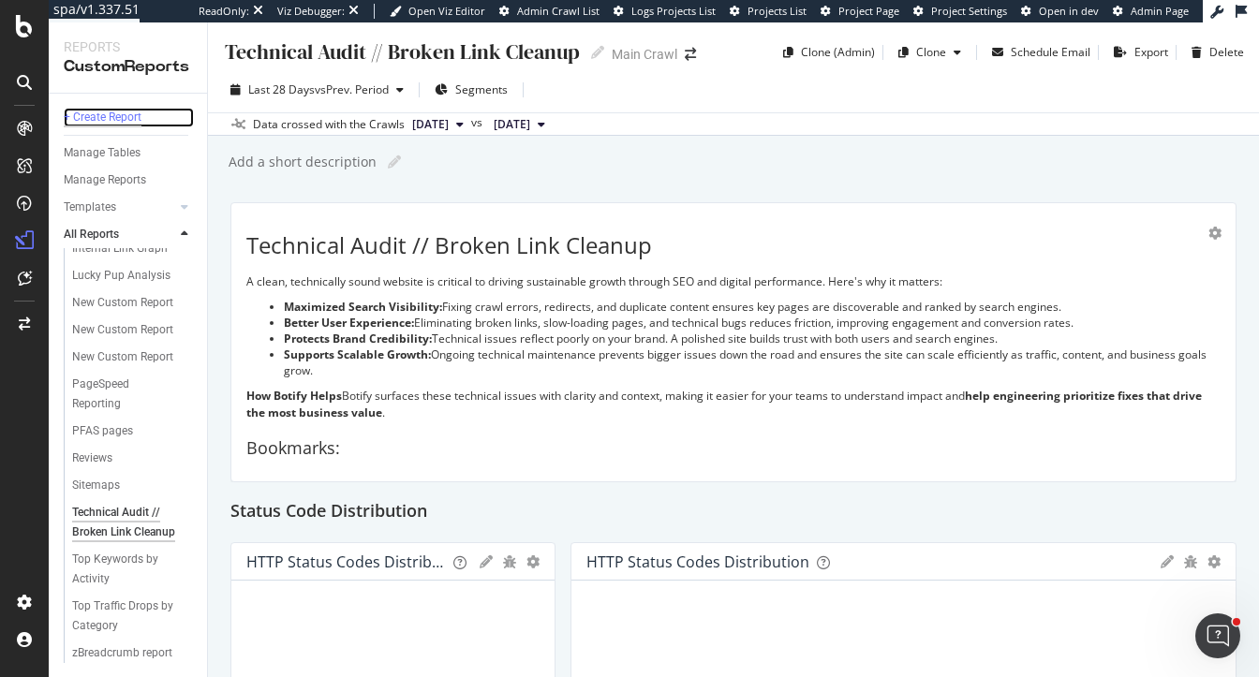
click at [110, 114] on div "+ Create Report" at bounding box center [103, 118] width 78 height 20
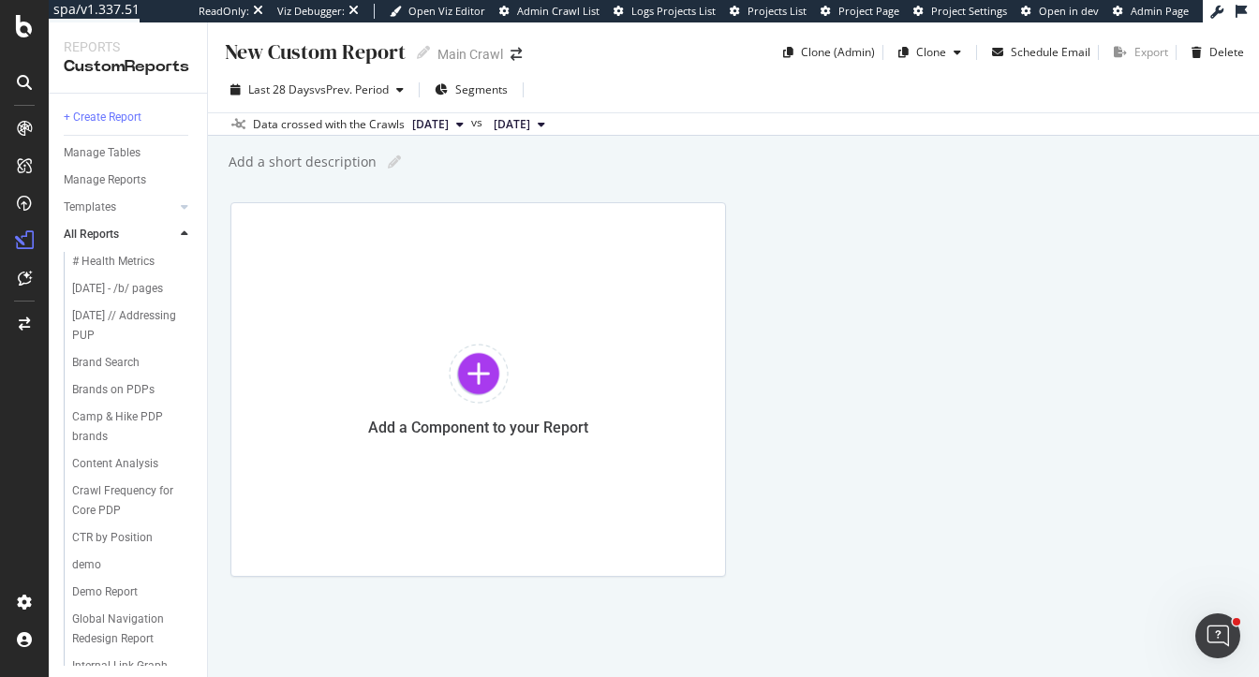
click at [338, 53] on div "New Custom Report" at bounding box center [314, 51] width 183 height 29
type input "S"
type input "Technical Audit Sitemap"
click at [466, 368] on div at bounding box center [479, 374] width 60 height 60
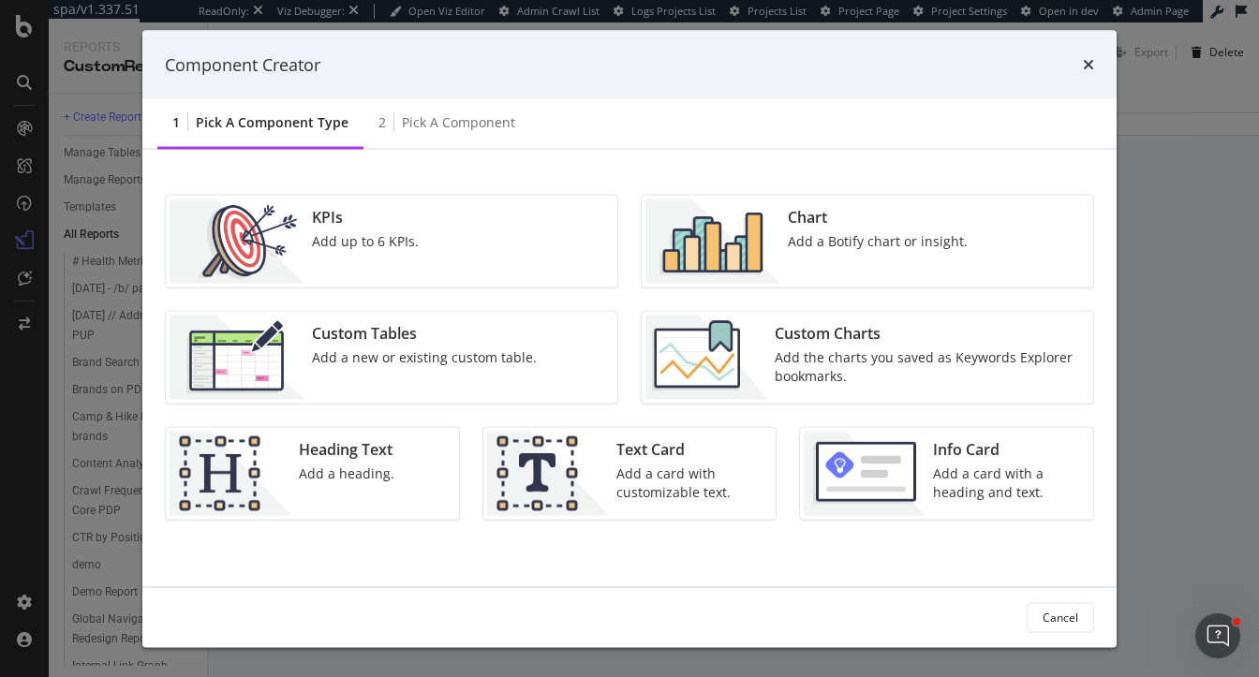
click at [429, 226] on div "KPIs Add up to 6 KPIs." at bounding box center [392, 242] width 452 height 92
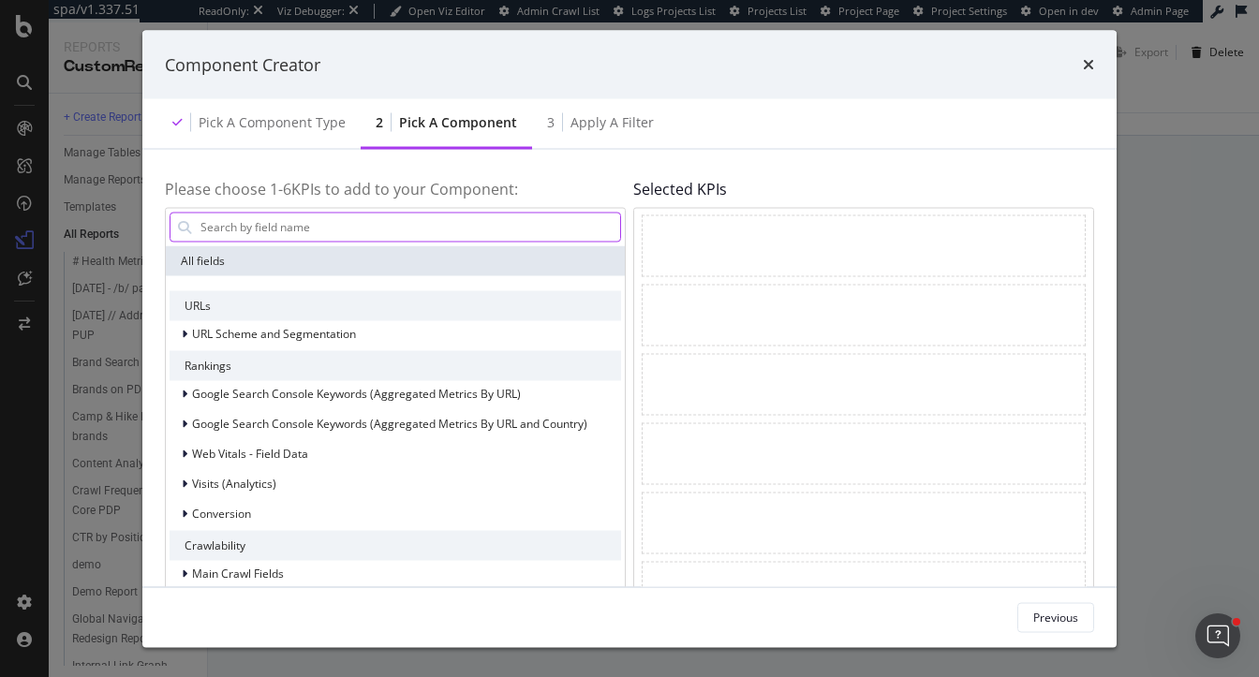
click at [392, 233] on input "modal" at bounding box center [410, 227] width 422 height 28
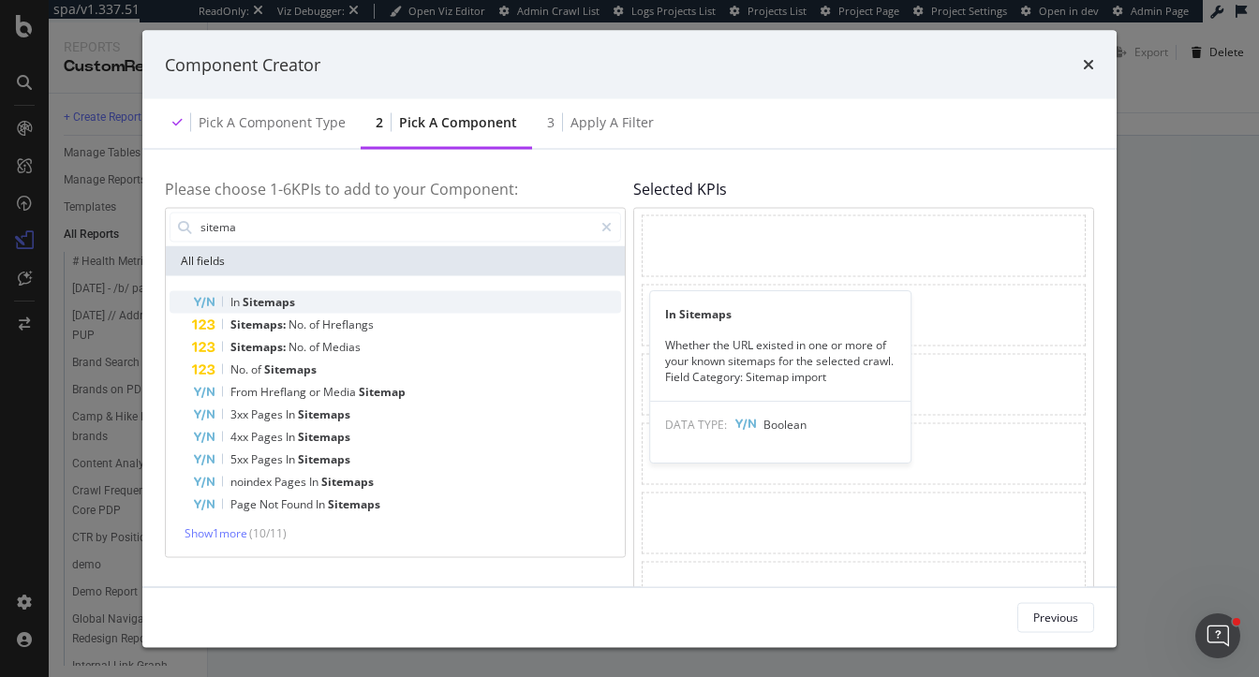
type input "sitema"
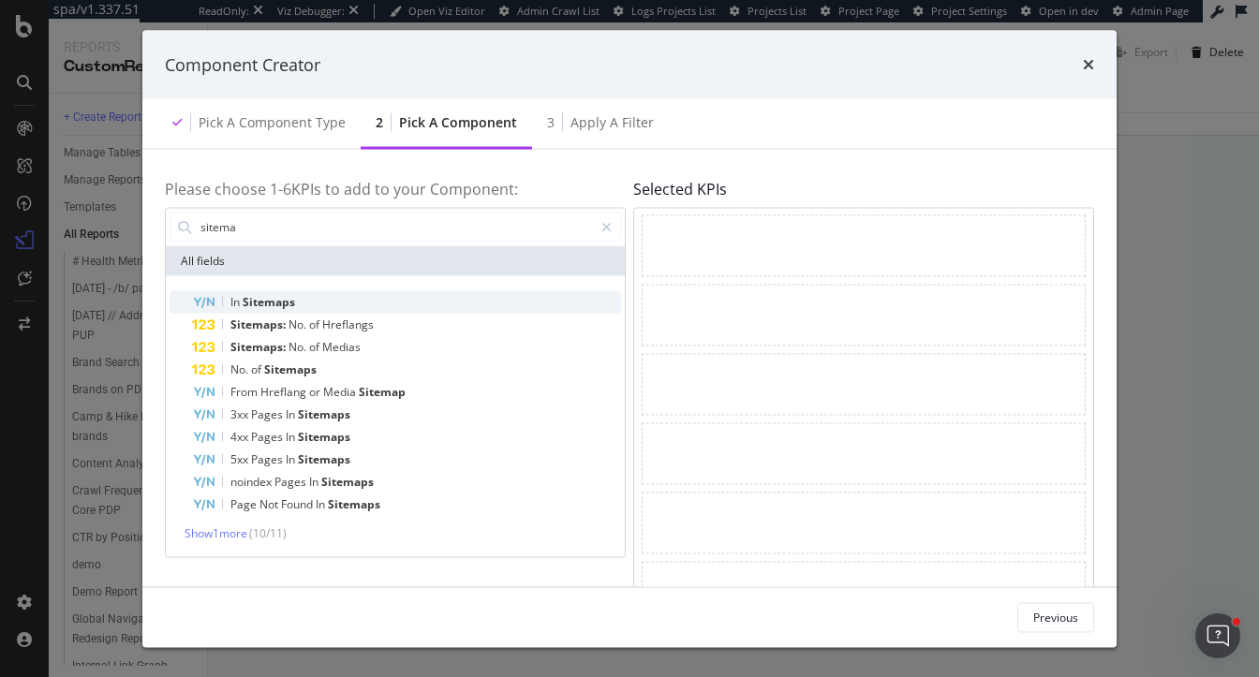
click at [314, 294] on div "In Sitemaps" at bounding box center [406, 301] width 429 height 22
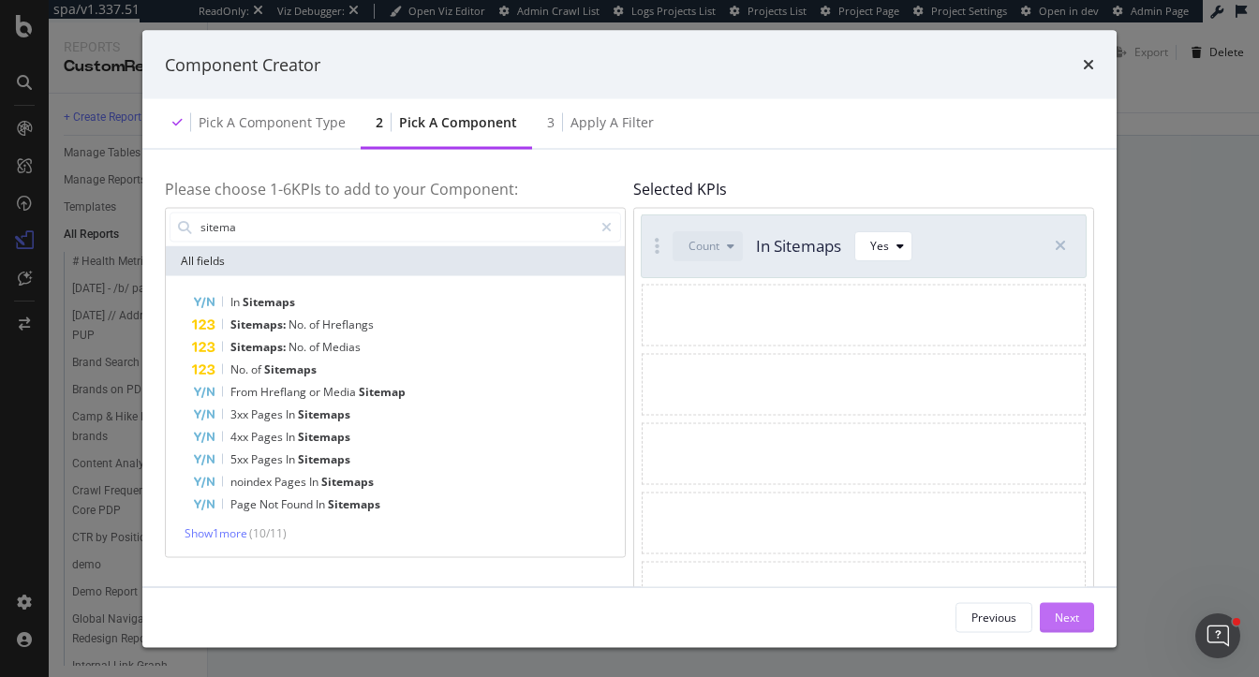
click at [1058, 616] on div "Next" at bounding box center [1067, 617] width 24 height 16
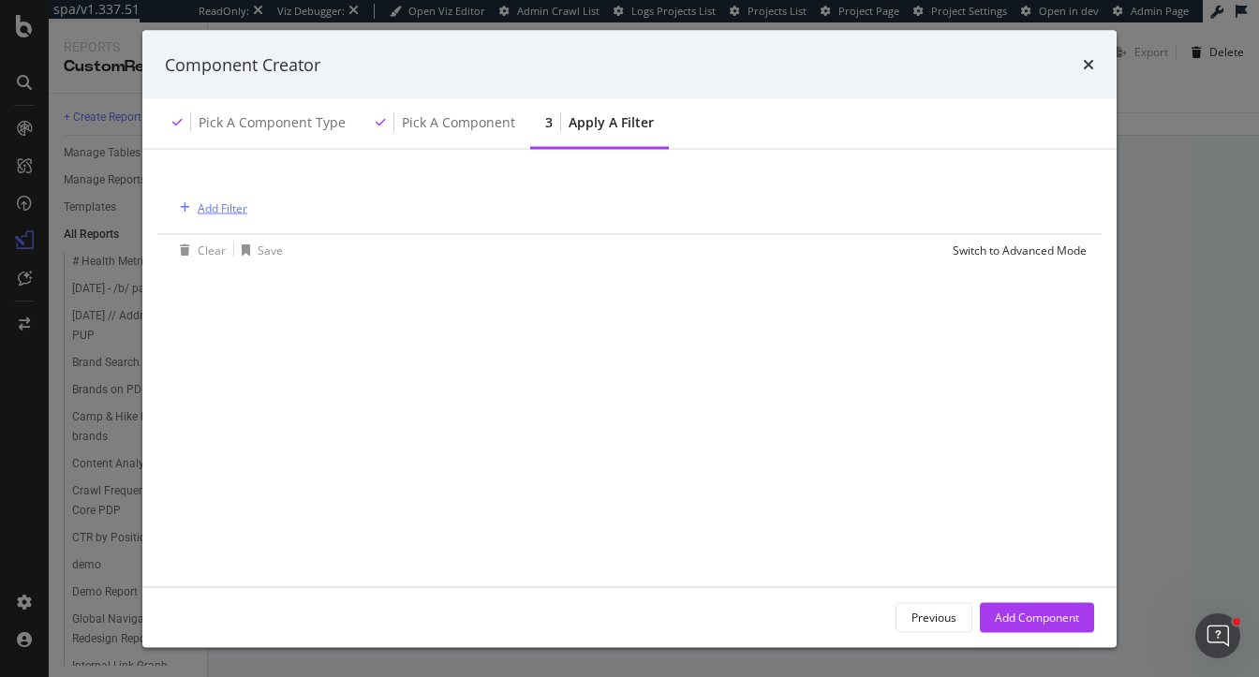
click at [227, 202] on div "Add Filter" at bounding box center [223, 208] width 50 height 16
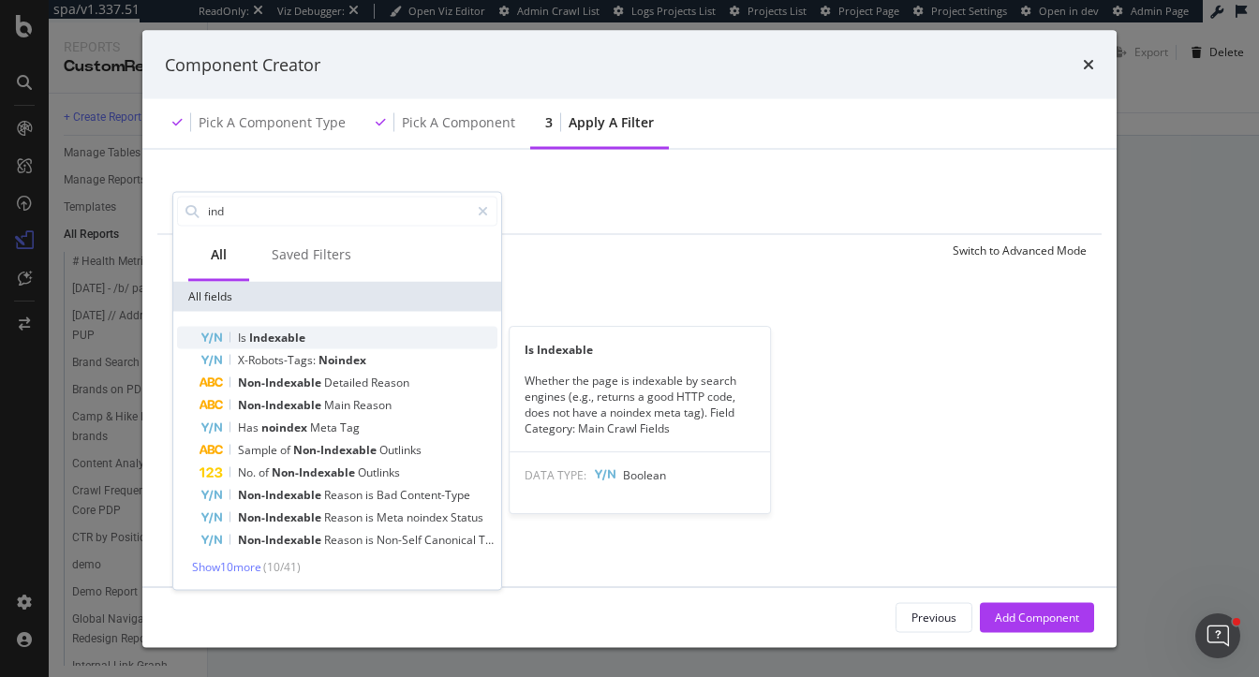
type input "ind"
click at [263, 343] on span "Indexable" at bounding box center [277, 337] width 56 height 16
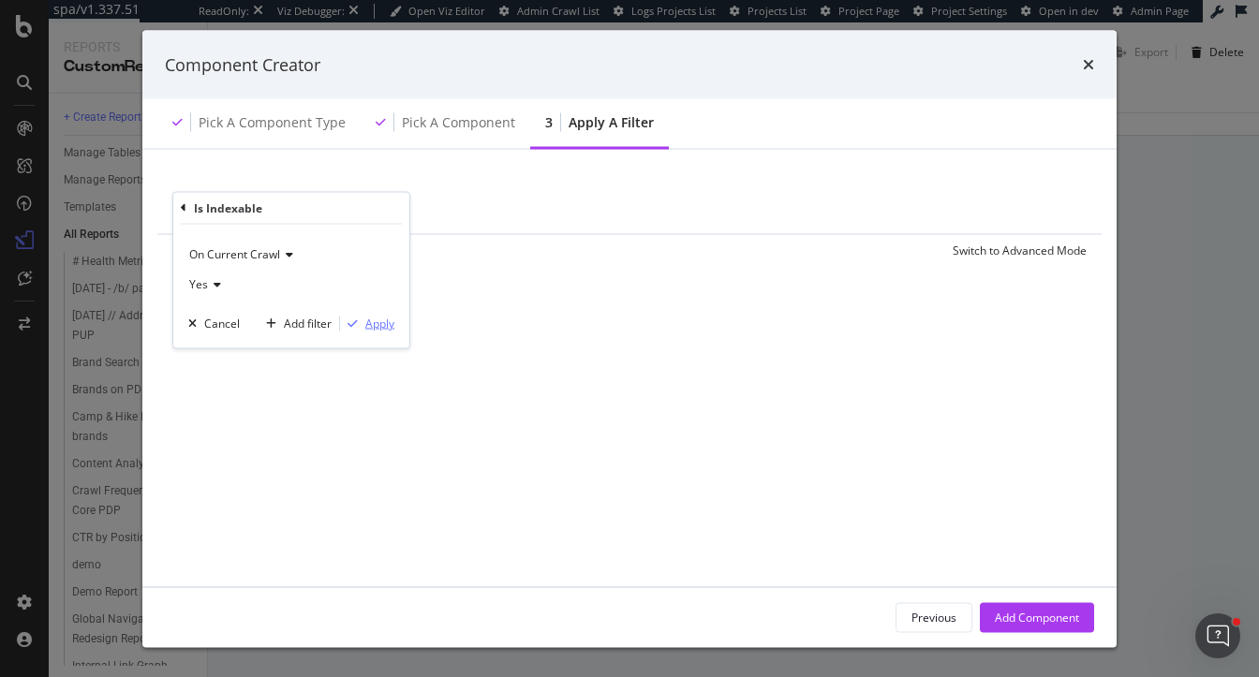
click at [378, 327] on div "Apply" at bounding box center [379, 324] width 29 height 16
click at [1026, 627] on div "Add Component" at bounding box center [1037, 617] width 84 height 28
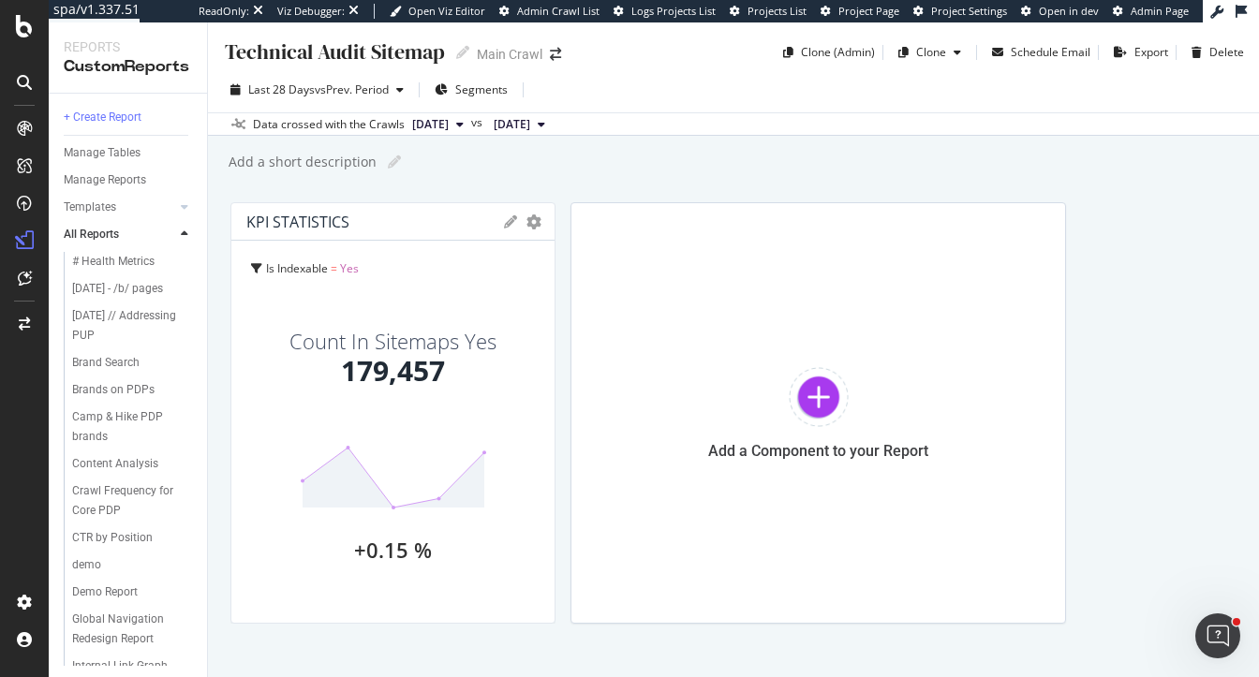
drag, startPoint x: 722, startPoint y: 298, endPoint x: 395, endPoint y: 294, distance: 326.9
click at [395, 295] on div "KPI STATISTICS KPIs Table Edit KPIs Edit Filter Export as CSV Delete Add to Cus…" at bounding box center [392, 413] width 325 height 422
click at [798, 391] on div at bounding box center [819, 397] width 60 height 60
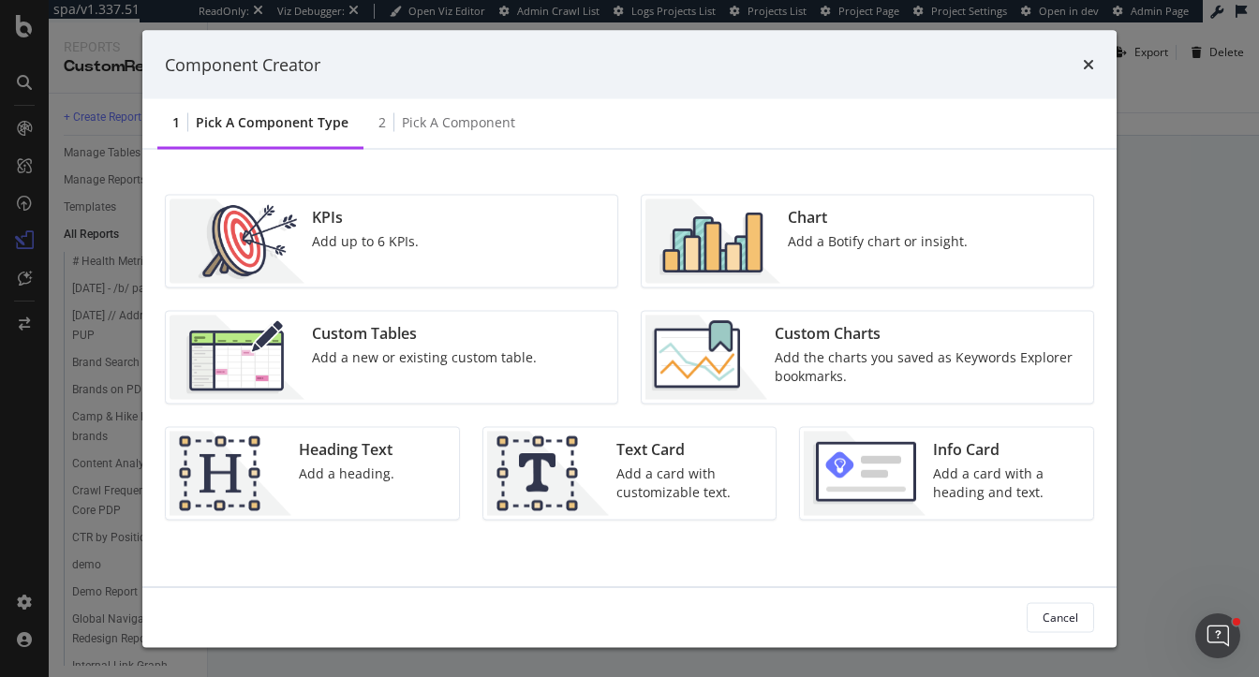
click at [932, 236] on div "Add a Botify chart or insight." at bounding box center [878, 241] width 180 height 19
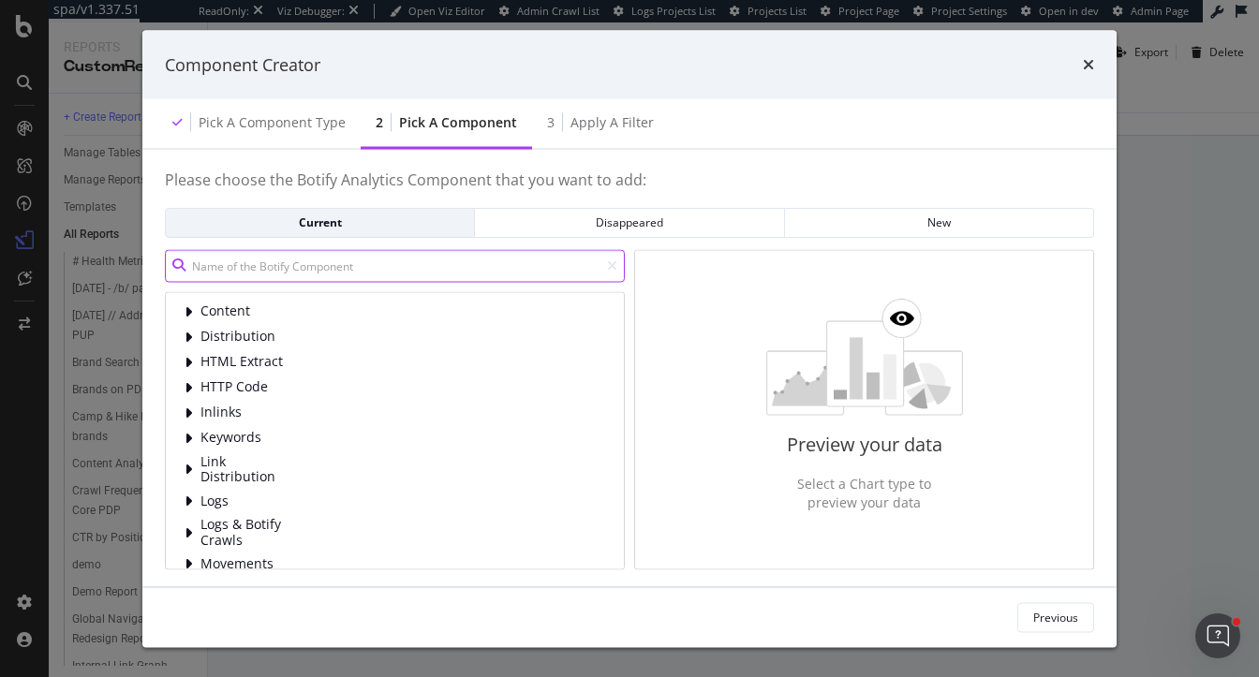
click at [348, 270] on input "modal" at bounding box center [395, 265] width 460 height 33
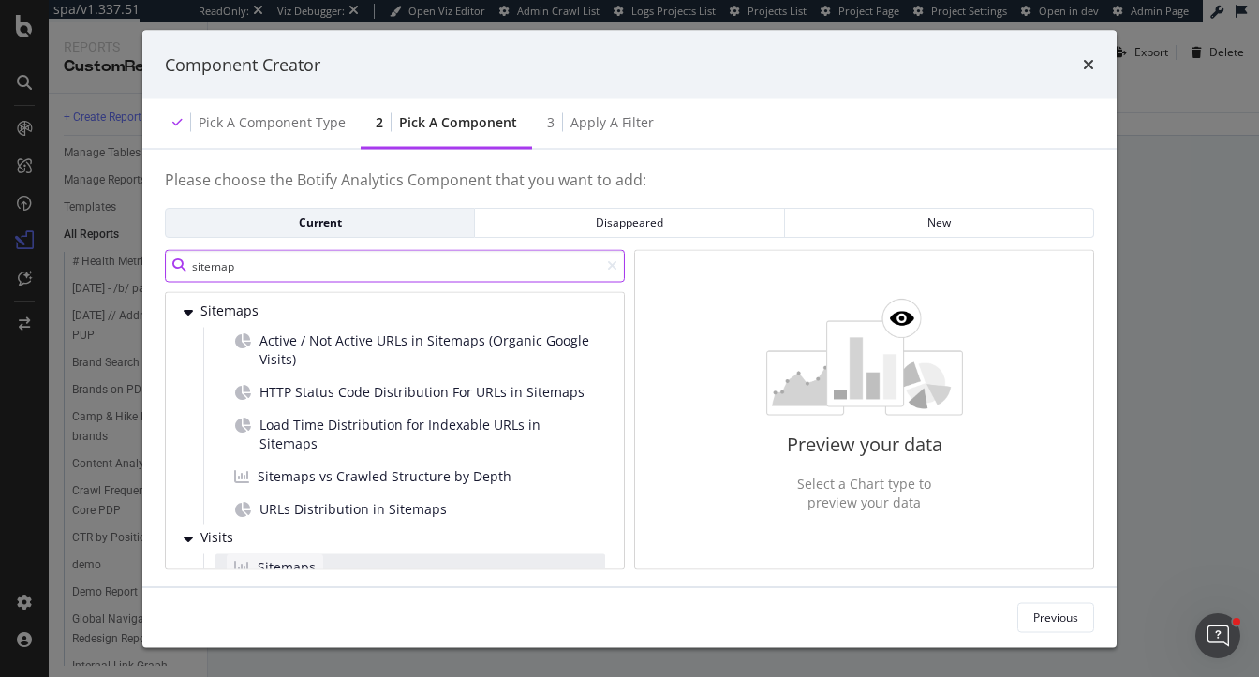
scroll to position [3, 0]
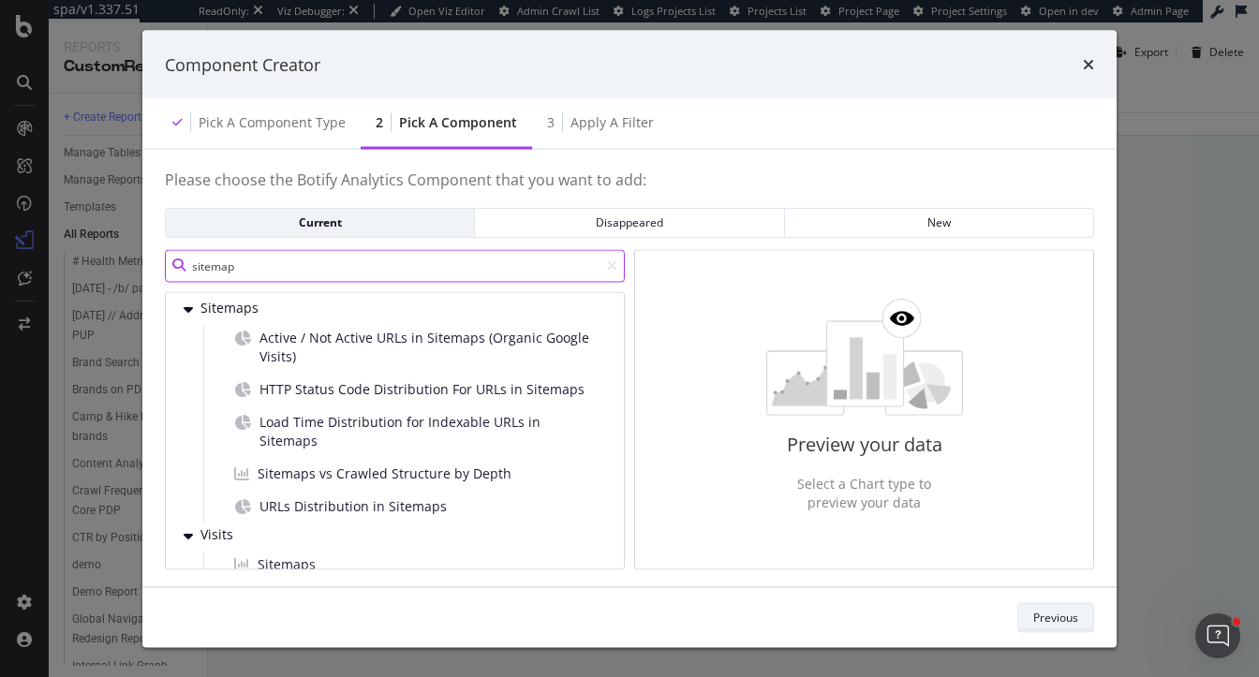
type input "sitemap"
click at [1072, 615] on div "Previous" at bounding box center [1055, 617] width 45 height 16
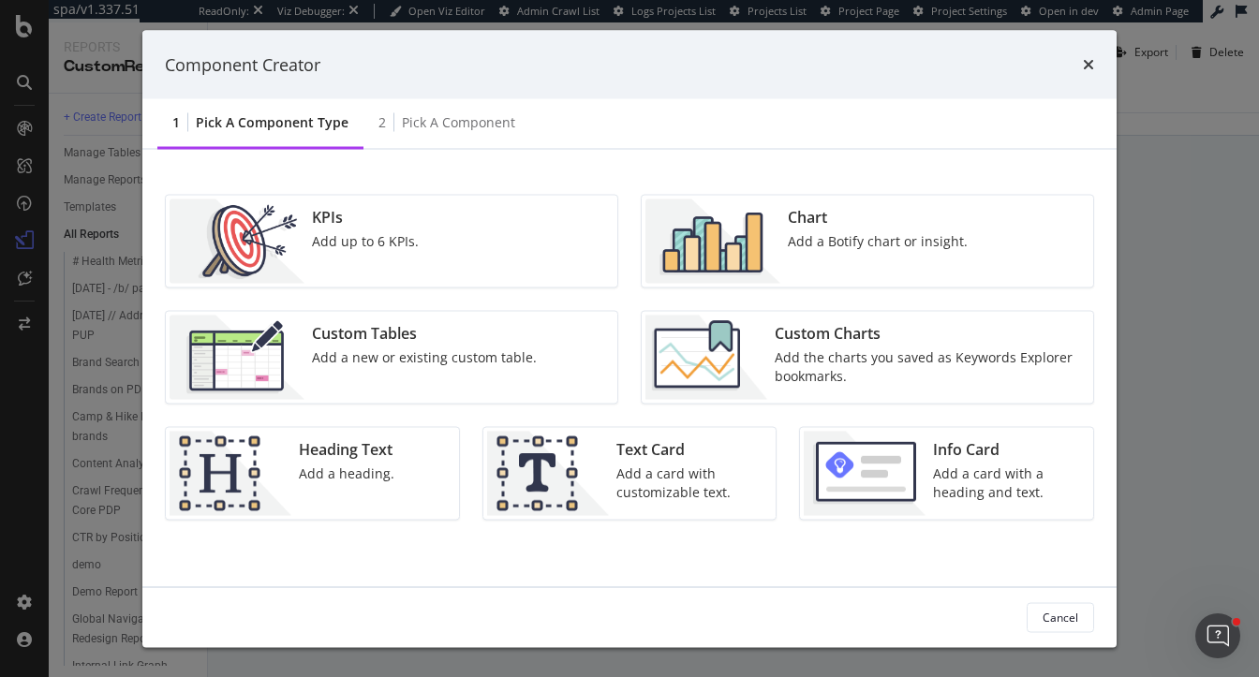
click at [465, 242] on div "KPIs Add up to 6 KPIs." at bounding box center [392, 242] width 452 height 92
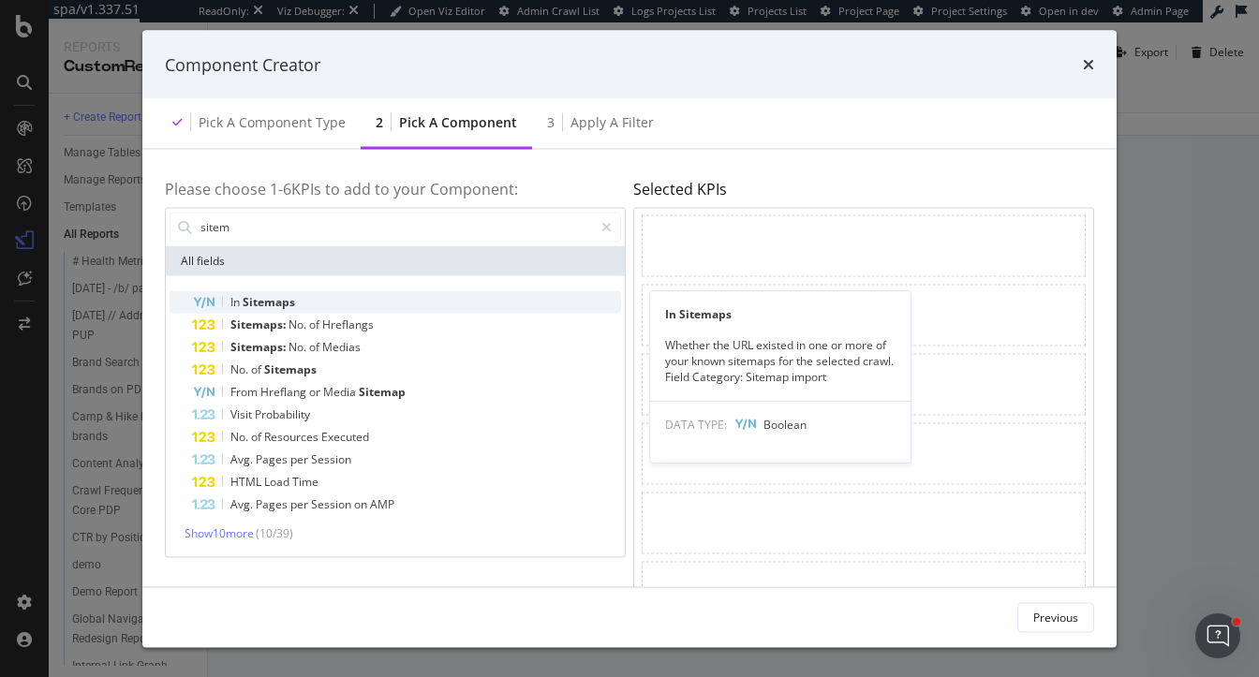
type input "sitem"
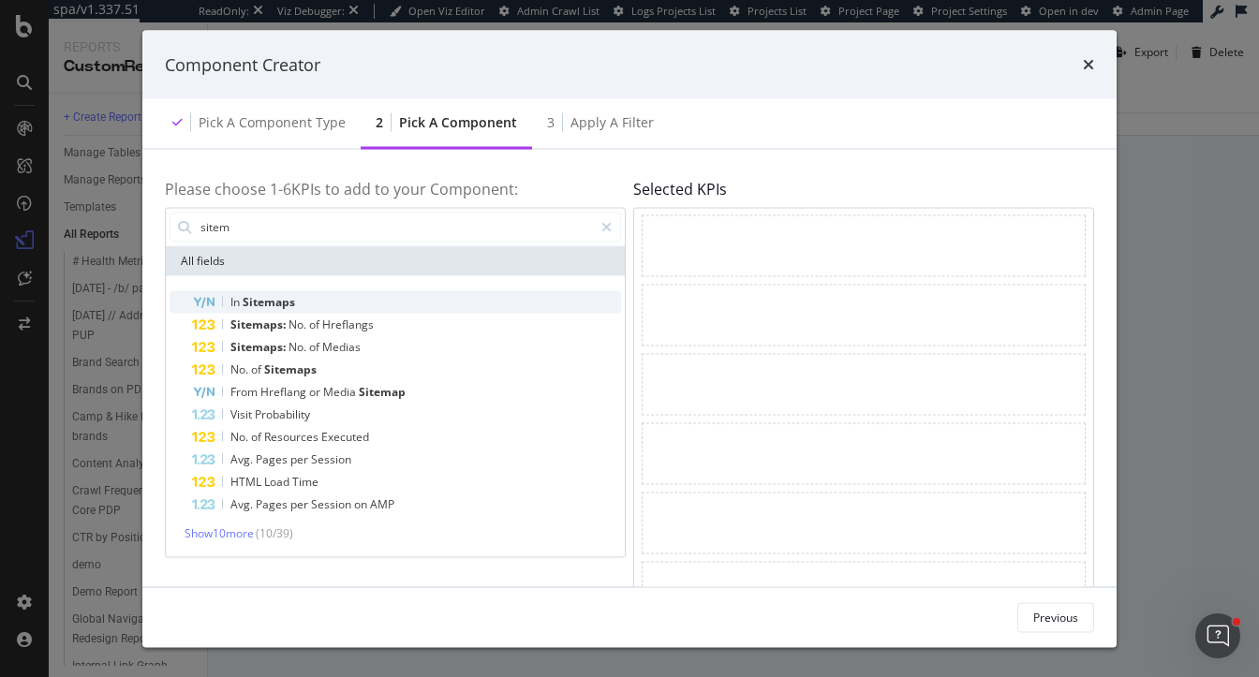
click at [279, 291] on div "In Sitemaps" at bounding box center [406, 301] width 429 height 22
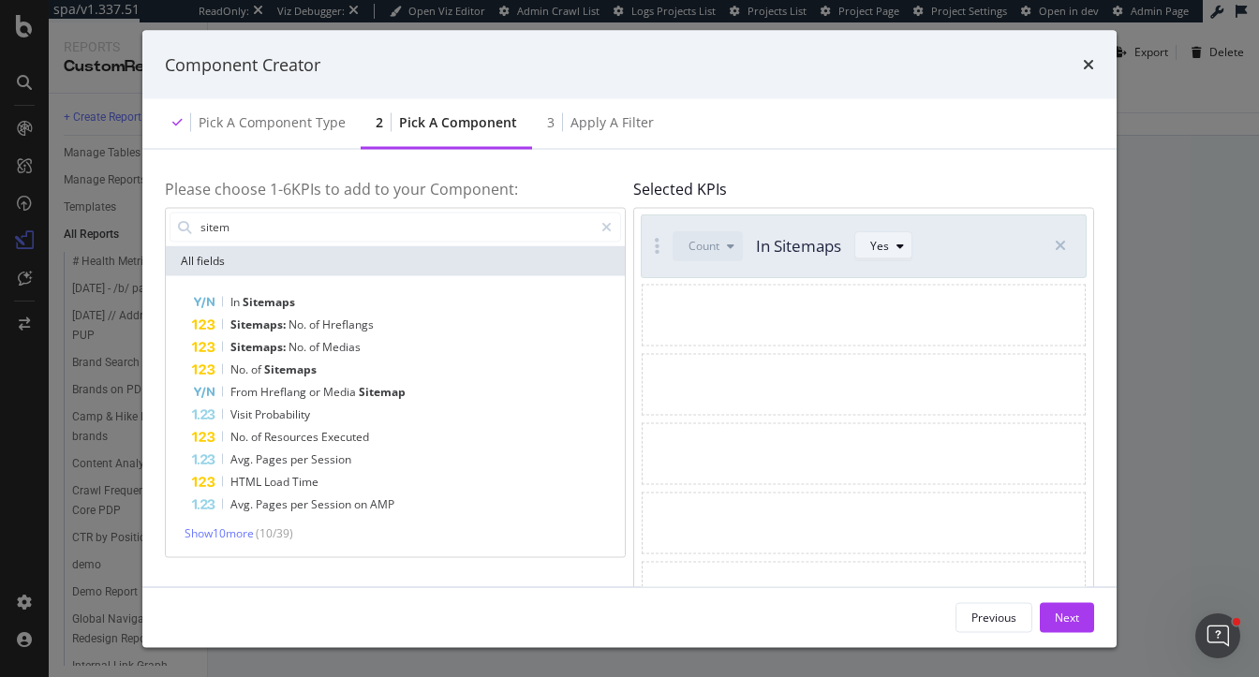
click at [874, 254] on div "Yes" at bounding box center [890, 245] width 41 height 26
click at [879, 284] on div "Yes" at bounding box center [888, 277] width 19 height 16
click at [1057, 615] on div "Next" at bounding box center [1067, 617] width 24 height 16
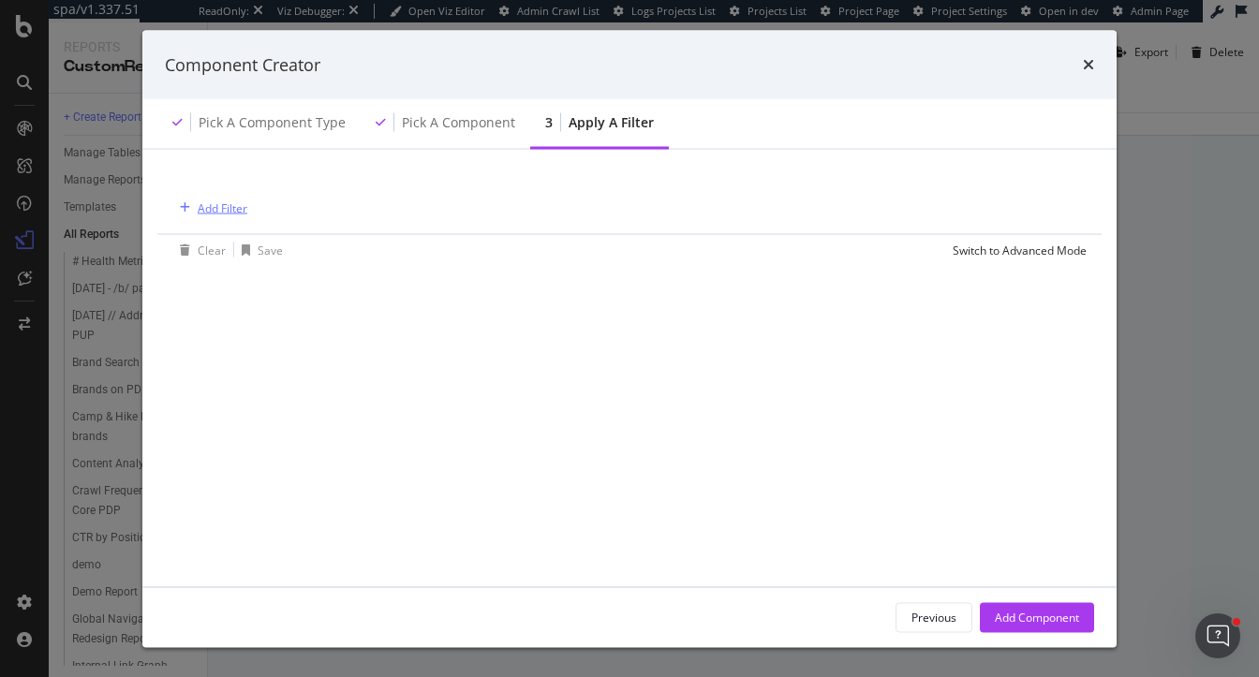
click at [229, 198] on div "Add Filter" at bounding box center [209, 208] width 75 height 21
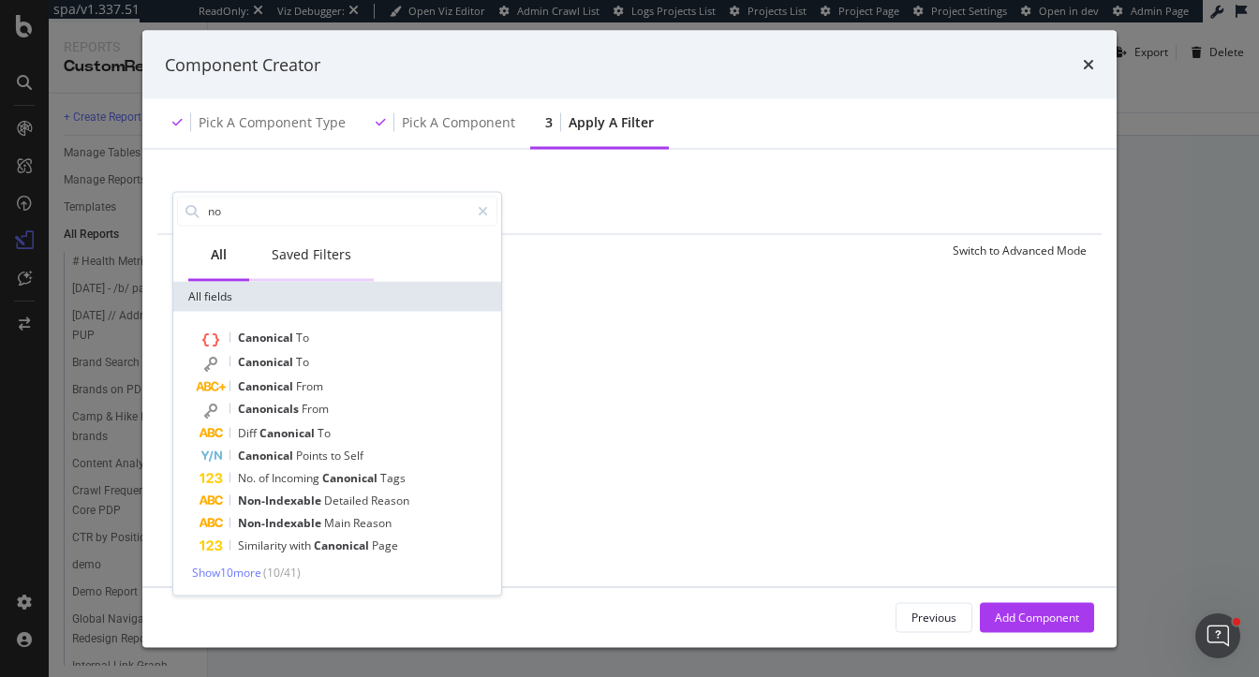
type input "n"
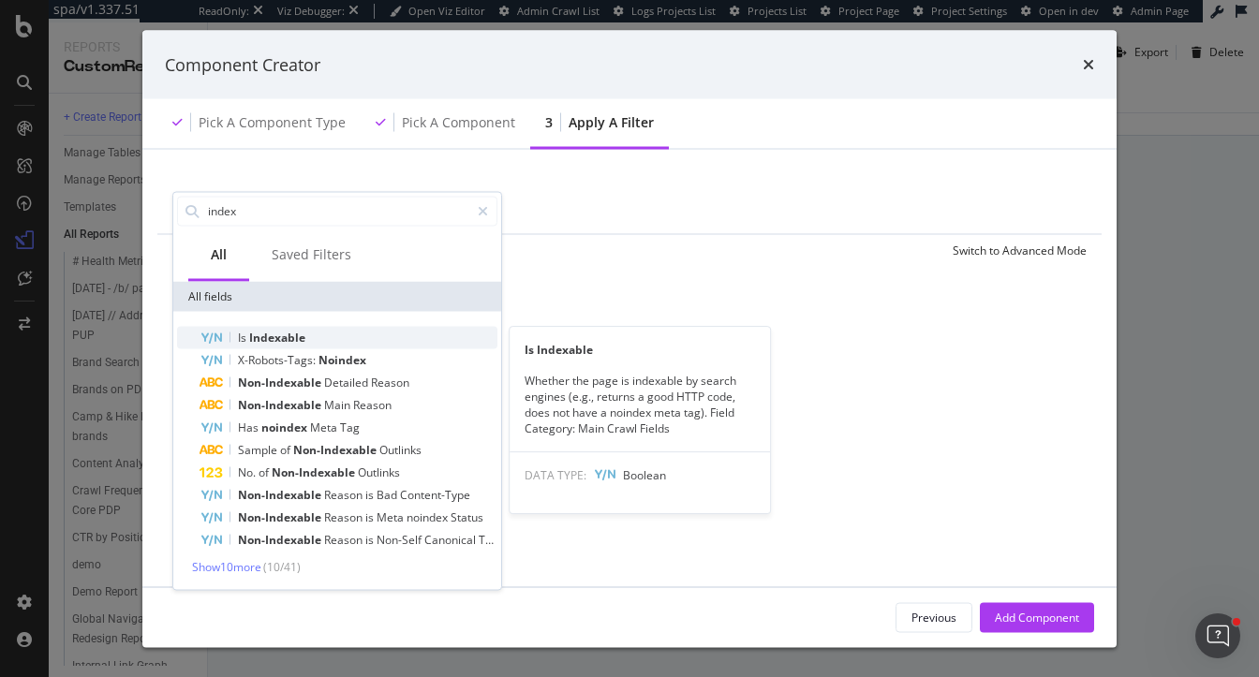
type input "index"
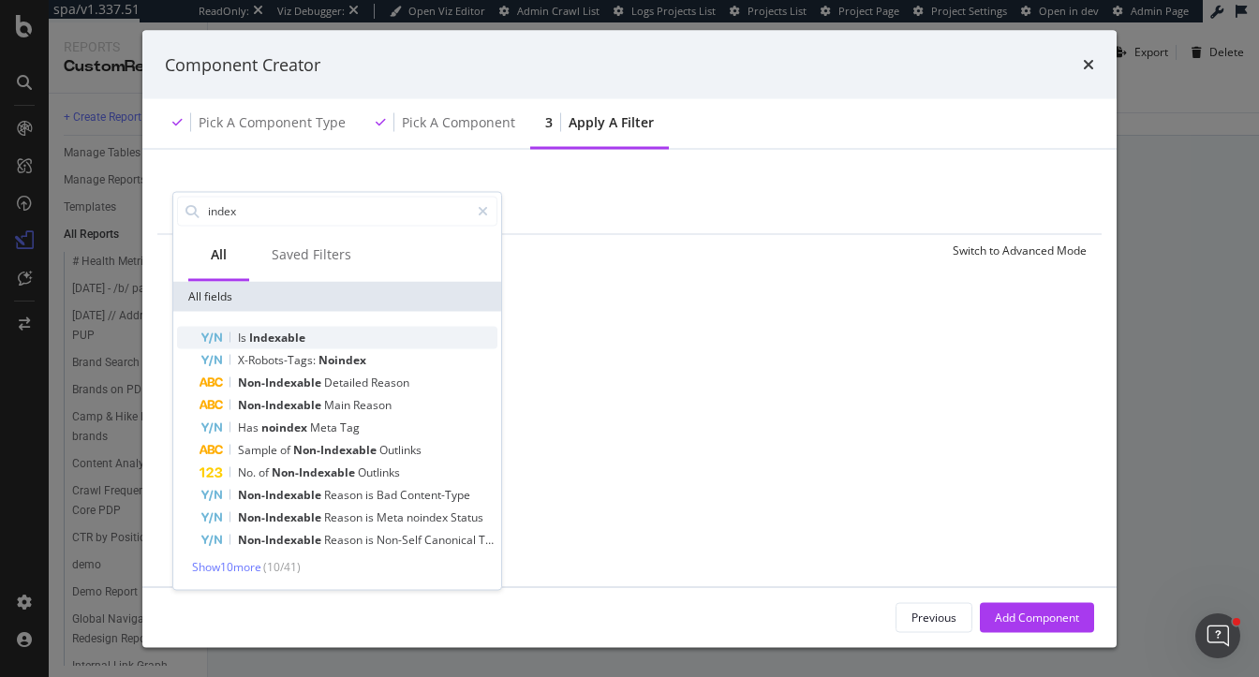
click at [256, 336] on span "Indexable" at bounding box center [277, 337] width 56 height 16
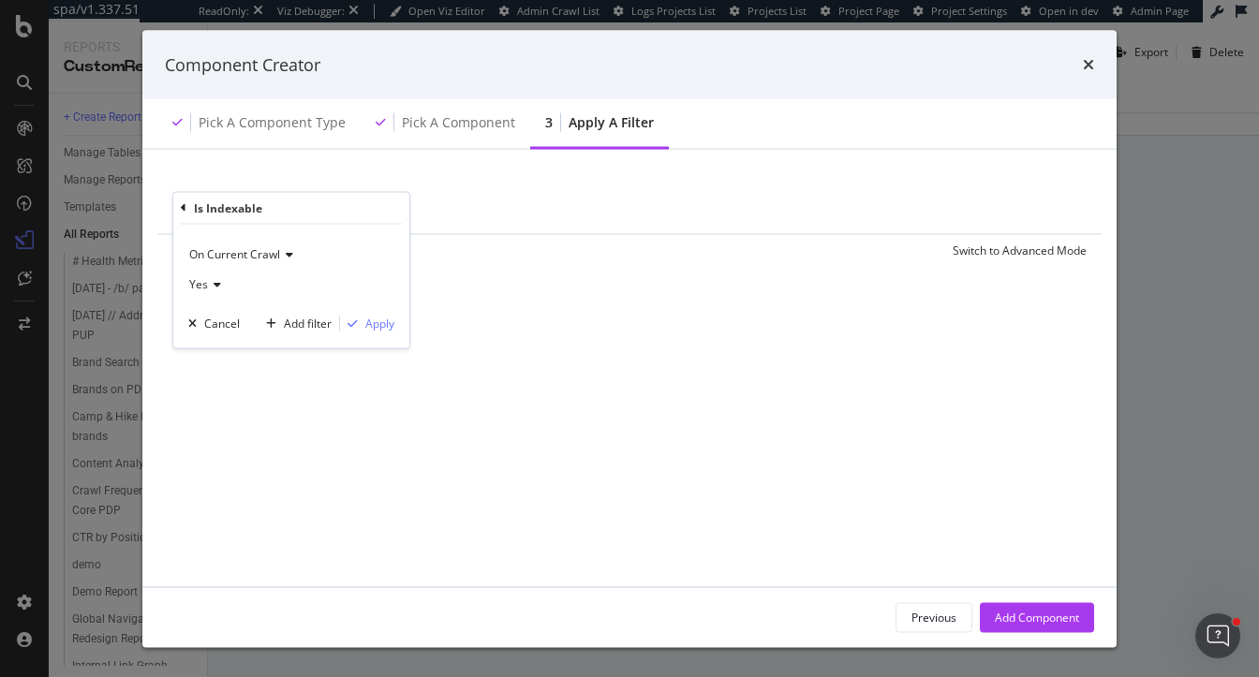
click at [200, 276] on span "Yes" at bounding box center [198, 283] width 19 height 16
click at [221, 341] on div "No" at bounding box center [293, 346] width 200 height 24
click at [358, 316] on div "Apply" at bounding box center [367, 323] width 54 height 17
click at [1010, 633] on div "Previous Add Component" at bounding box center [629, 617] width 974 height 60
click at [1010, 614] on div "Add Component" at bounding box center [1037, 617] width 84 height 16
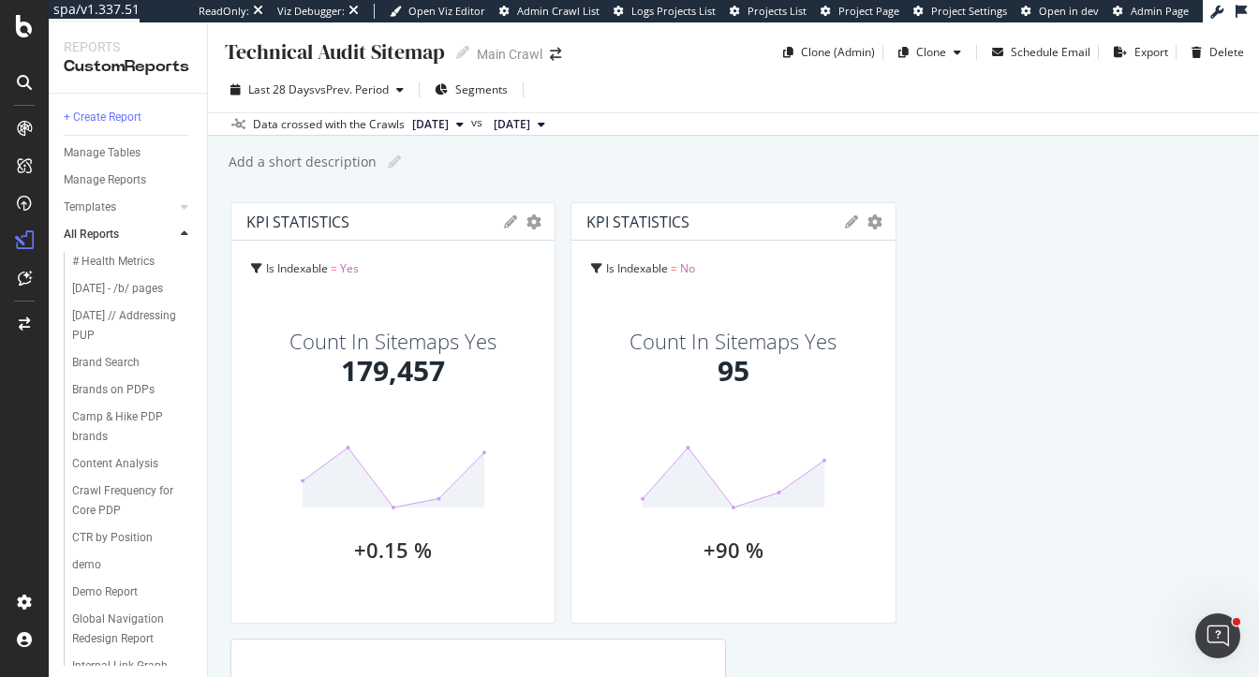
drag, startPoint x: 1059, startPoint y: 324, endPoint x: 667, endPoint y: 311, distance: 392.7
click at [667, 311] on div "KPI STATISTICS KPIs Table Edit KPIs Edit Filter Export as CSV Delete Add to Cus…" at bounding box center [732, 413] width 325 height 422
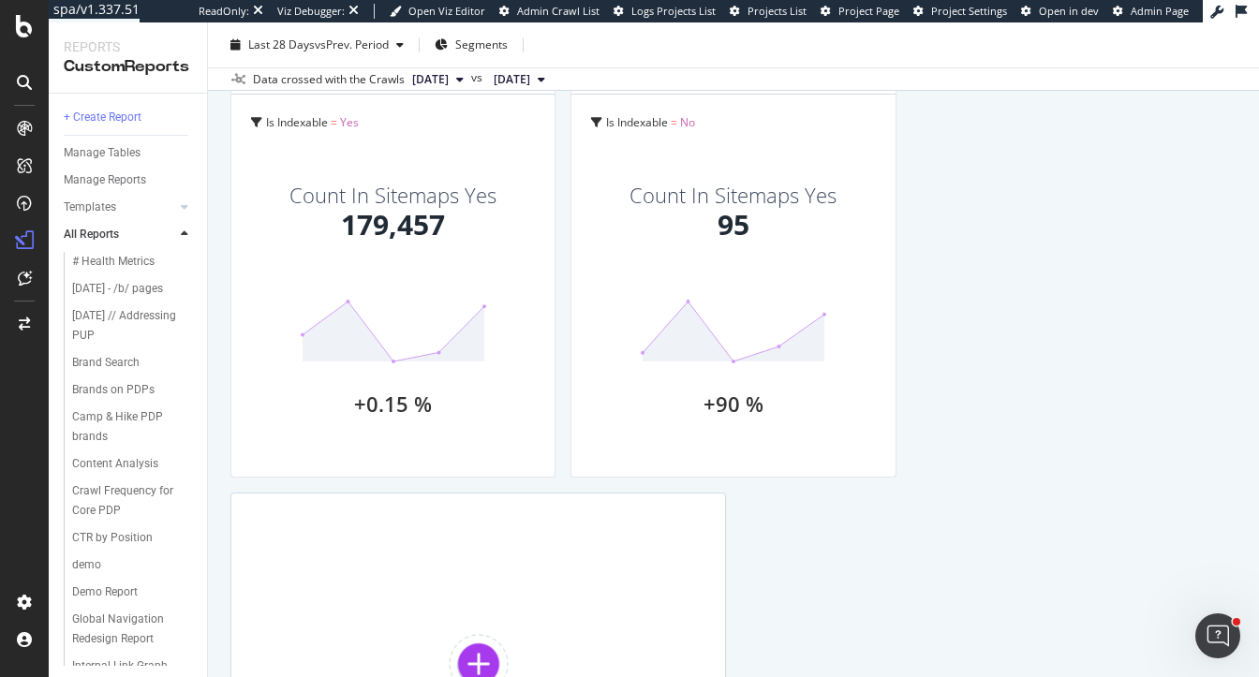
scroll to position [171, 0]
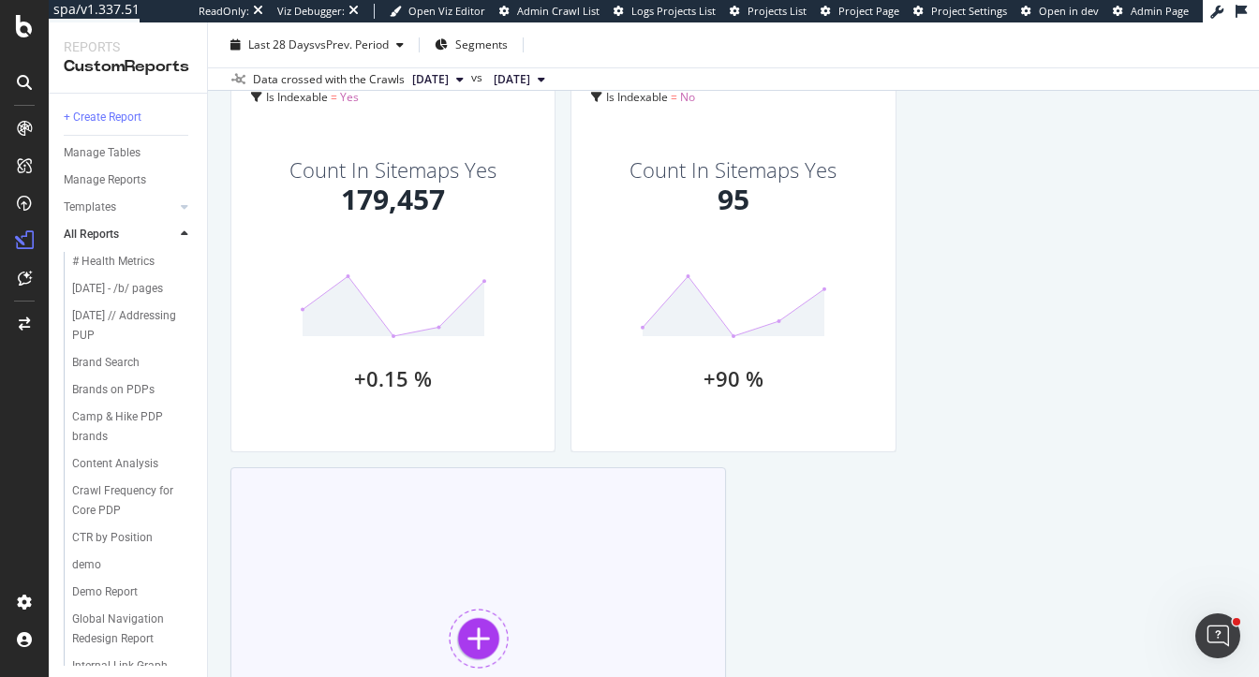
click at [482, 615] on div at bounding box center [479, 639] width 60 height 60
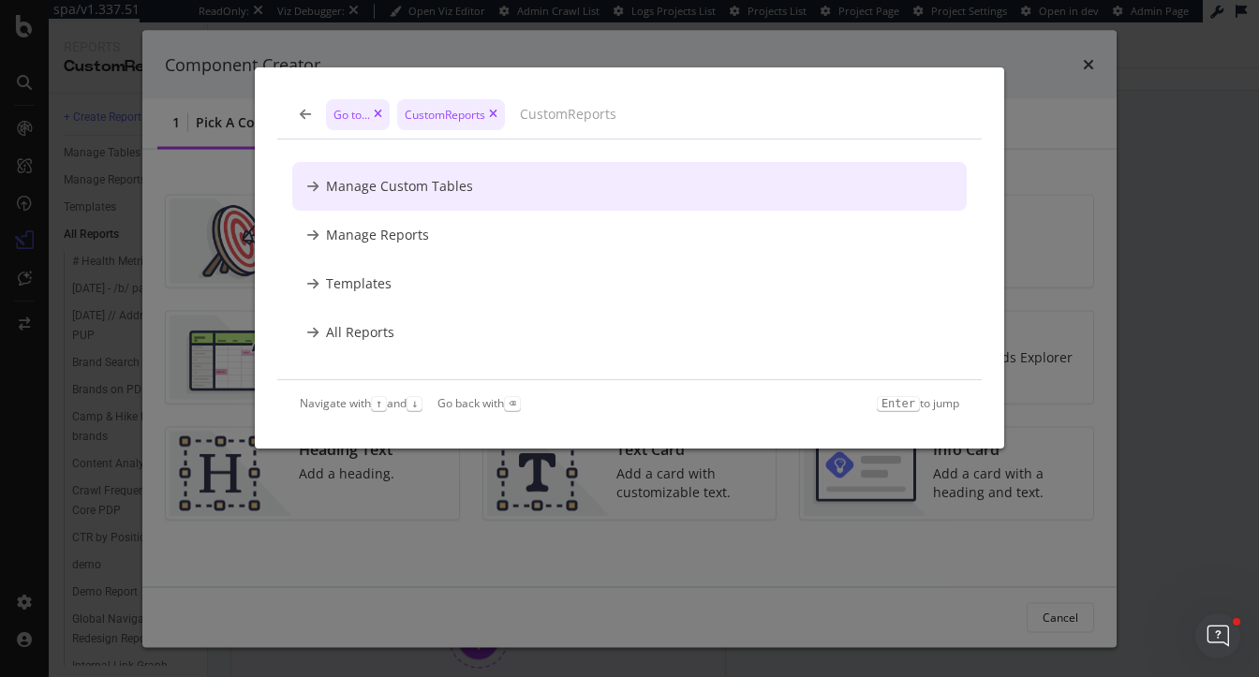
scroll to position [0, 0]
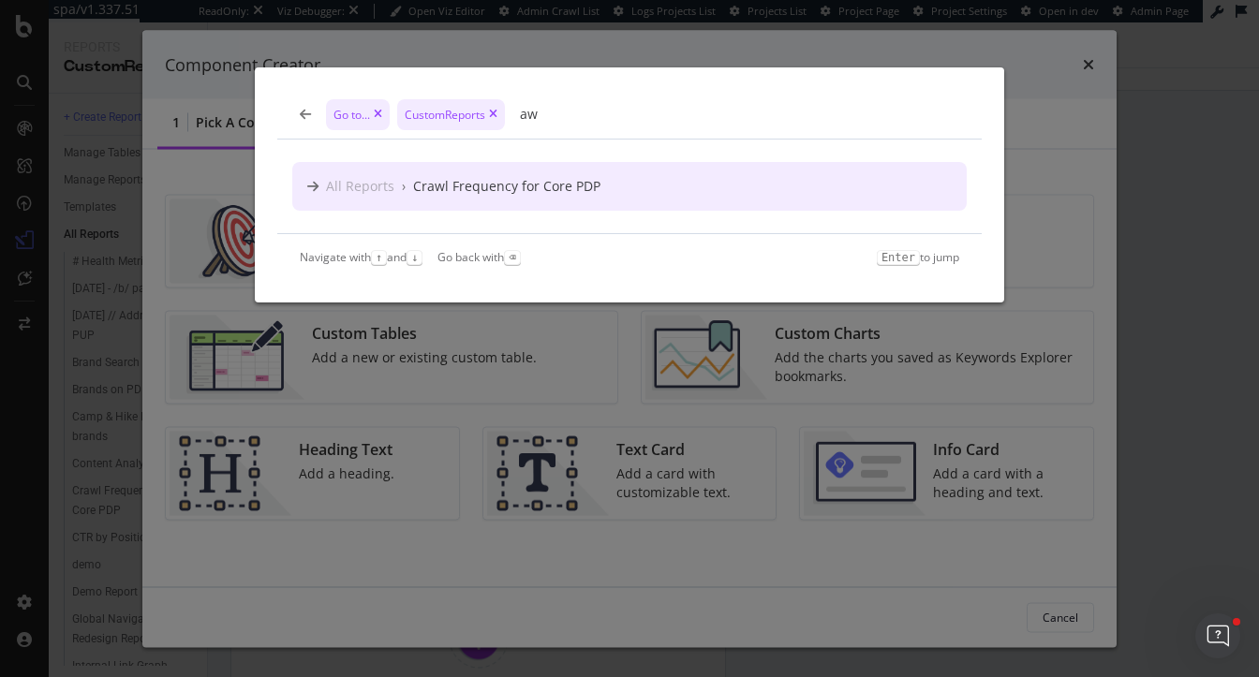
type input "aw"
drag, startPoint x: 822, startPoint y: 587, endPoint x: 892, endPoint y: 92, distance: 500.4
click at [822, 565] on div "Go to... CustomReports aw All Reports › Crawl Frequency for Core PDP Navigate w…" at bounding box center [629, 338] width 1259 height 677
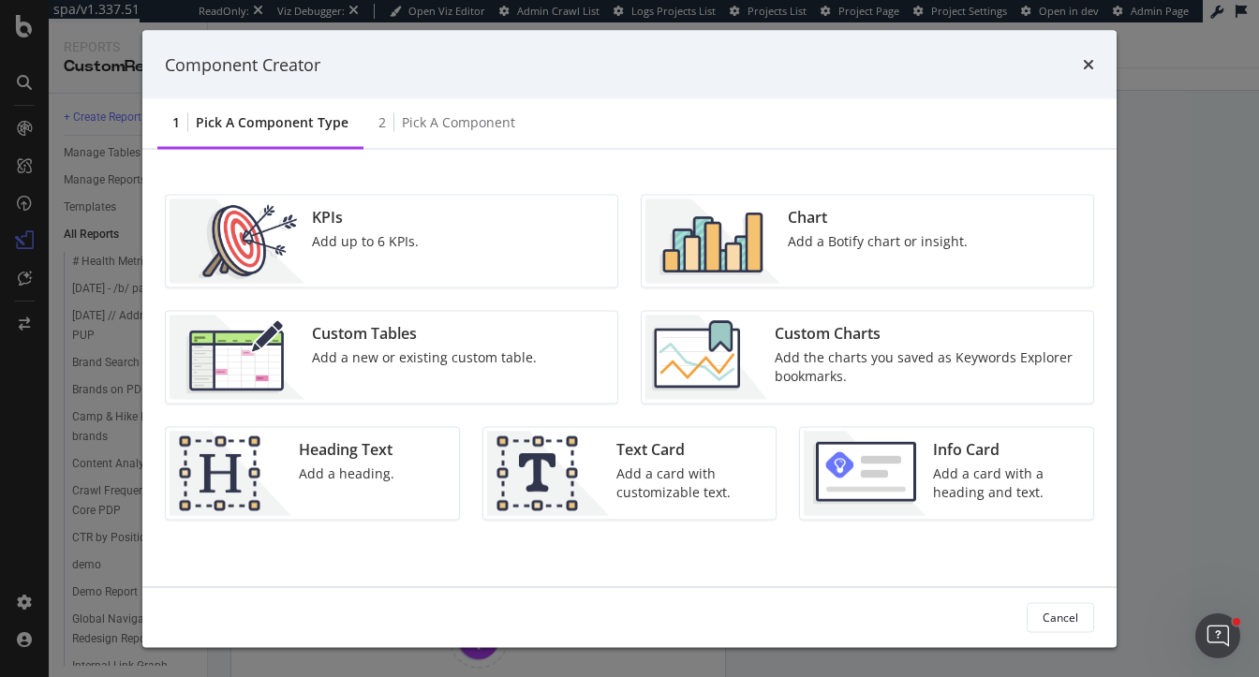
click at [882, 219] on div "Chart" at bounding box center [878, 218] width 180 height 22
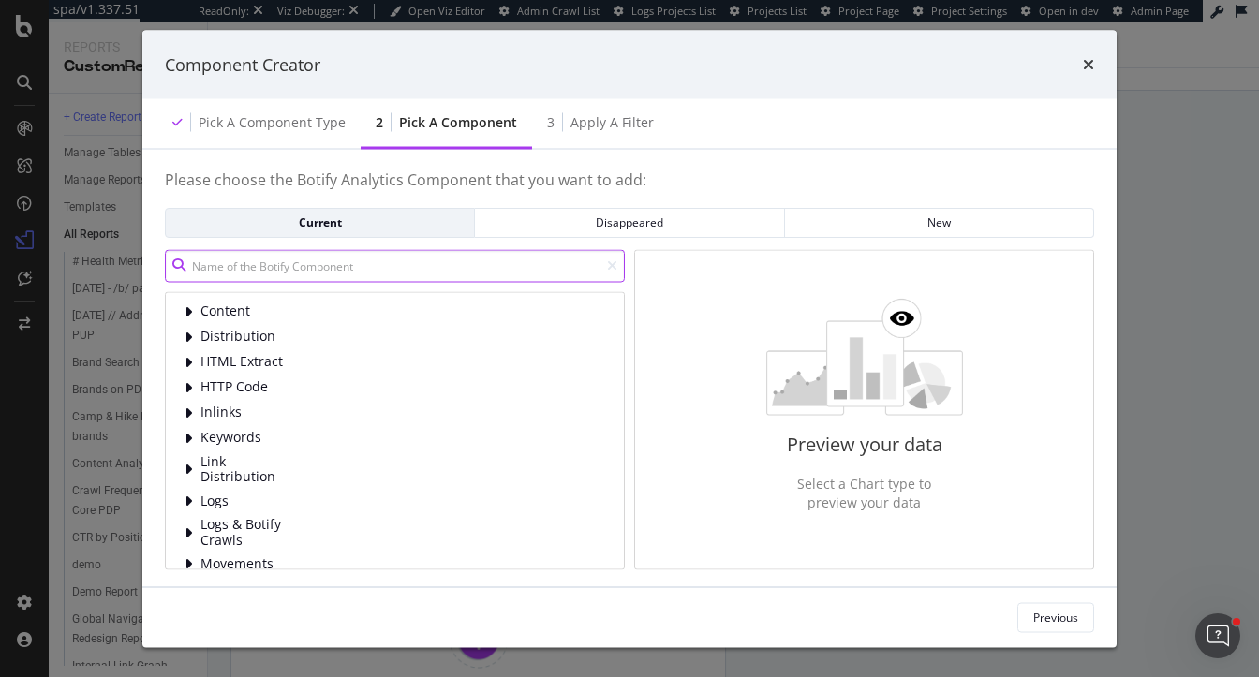
click at [403, 273] on input "modal" at bounding box center [395, 265] width 460 height 33
type input "s"
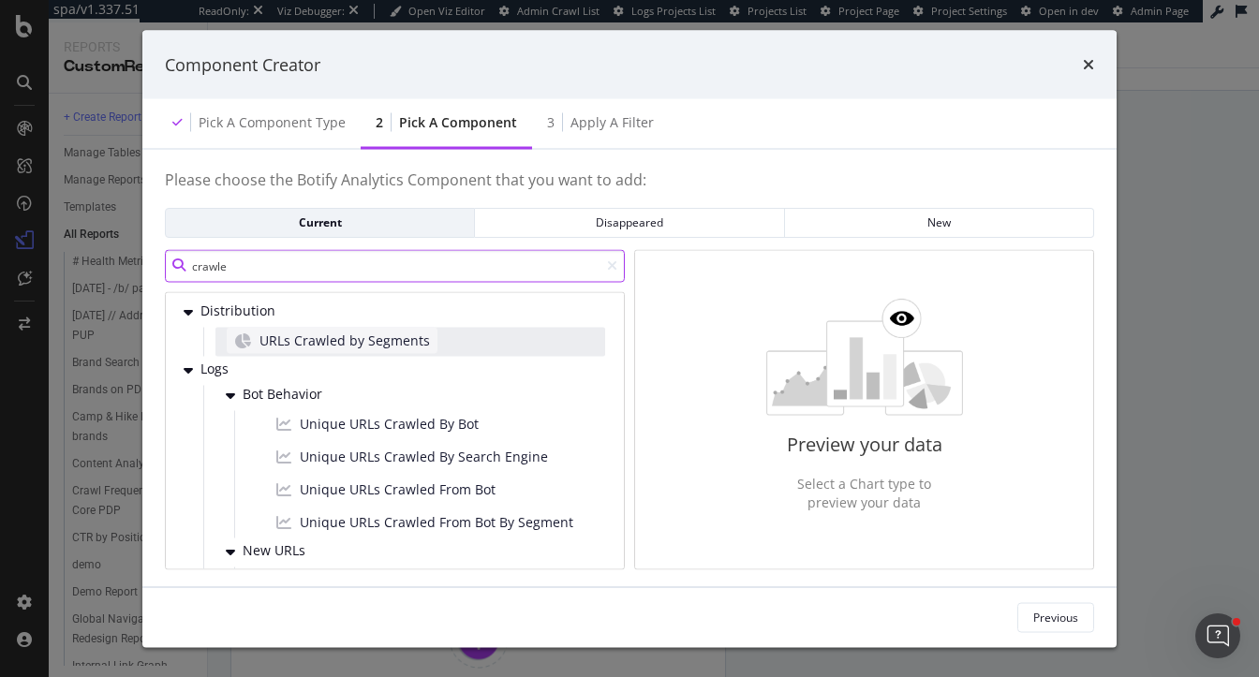
type input "crawle"
click at [288, 337] on span "URLs Crawled by Segments" at bounding box center [344, 340] width 170 height 19
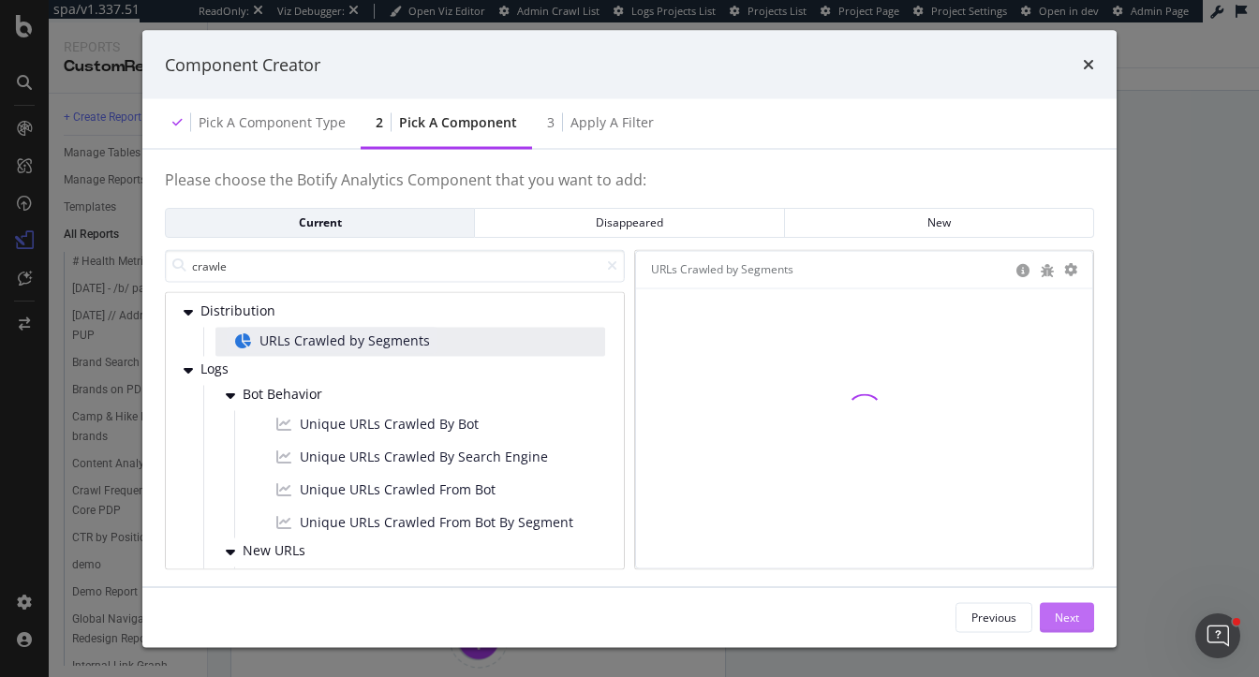
click at [1067, 629] on div "Next" at bounding box center [1067, 617] width 24 height 28
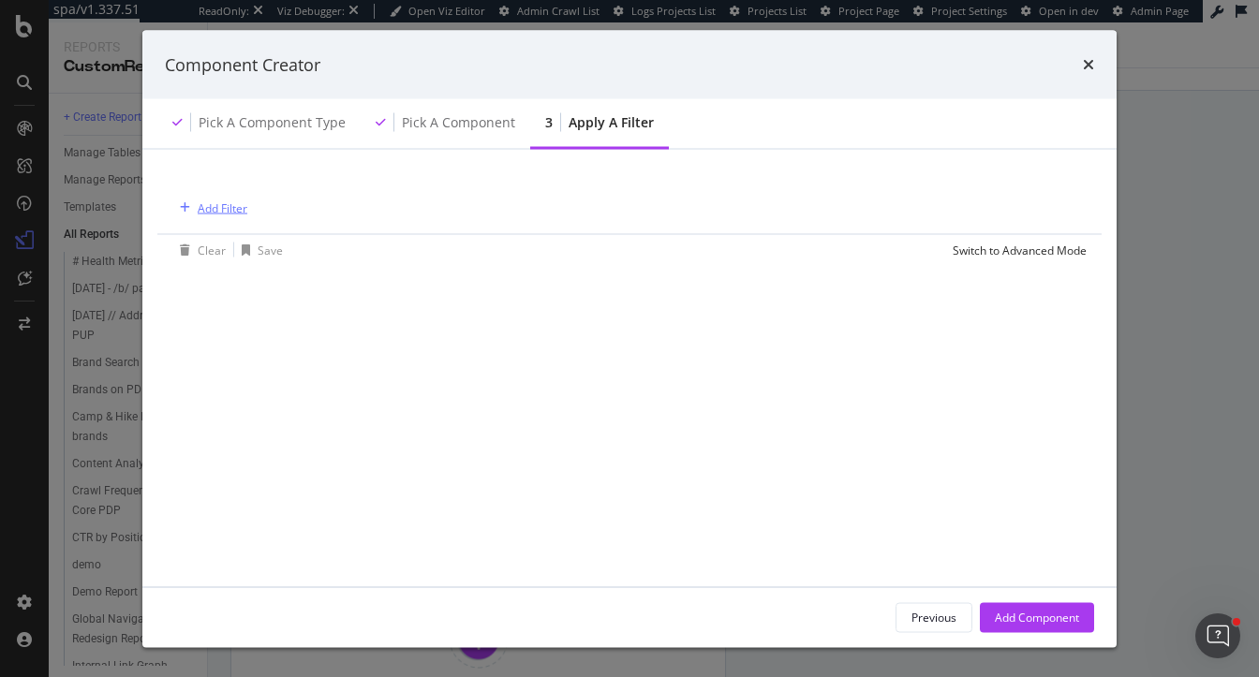
click at [237, 206] on div "Add Filter" at bounding box center [223, 208] width 50 height 16
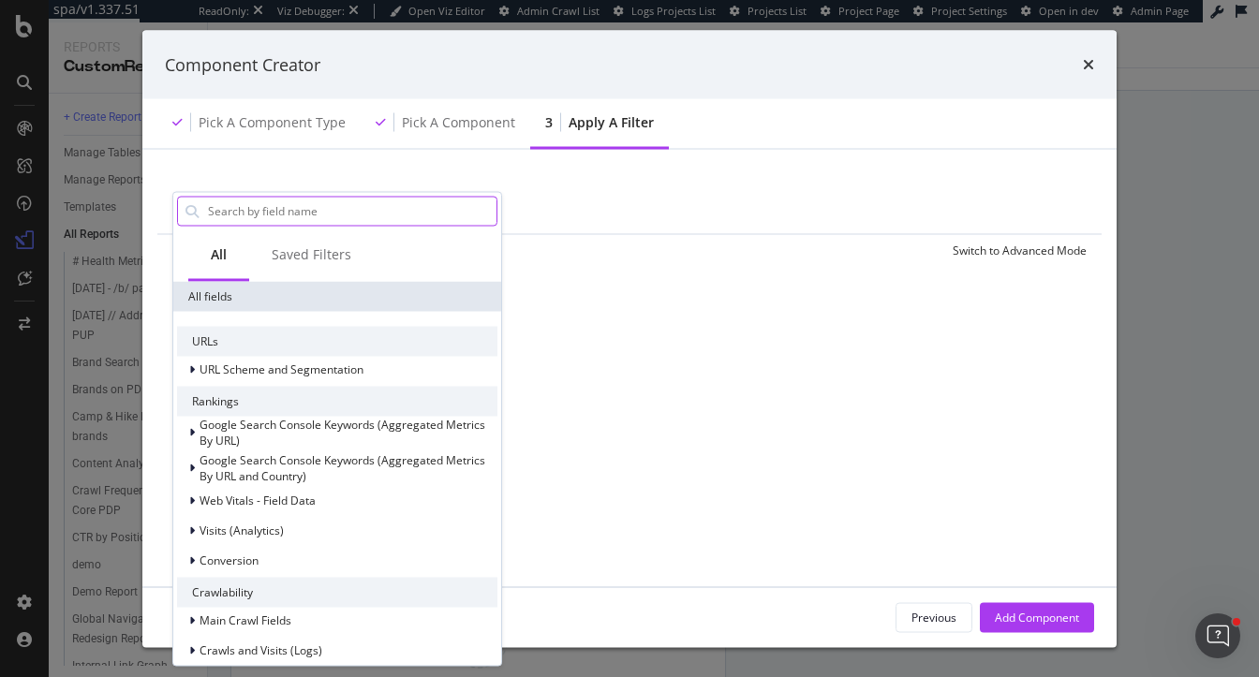
click at [234, 209] on input "modal" at bounding box center [351, 211] width 290 height 28
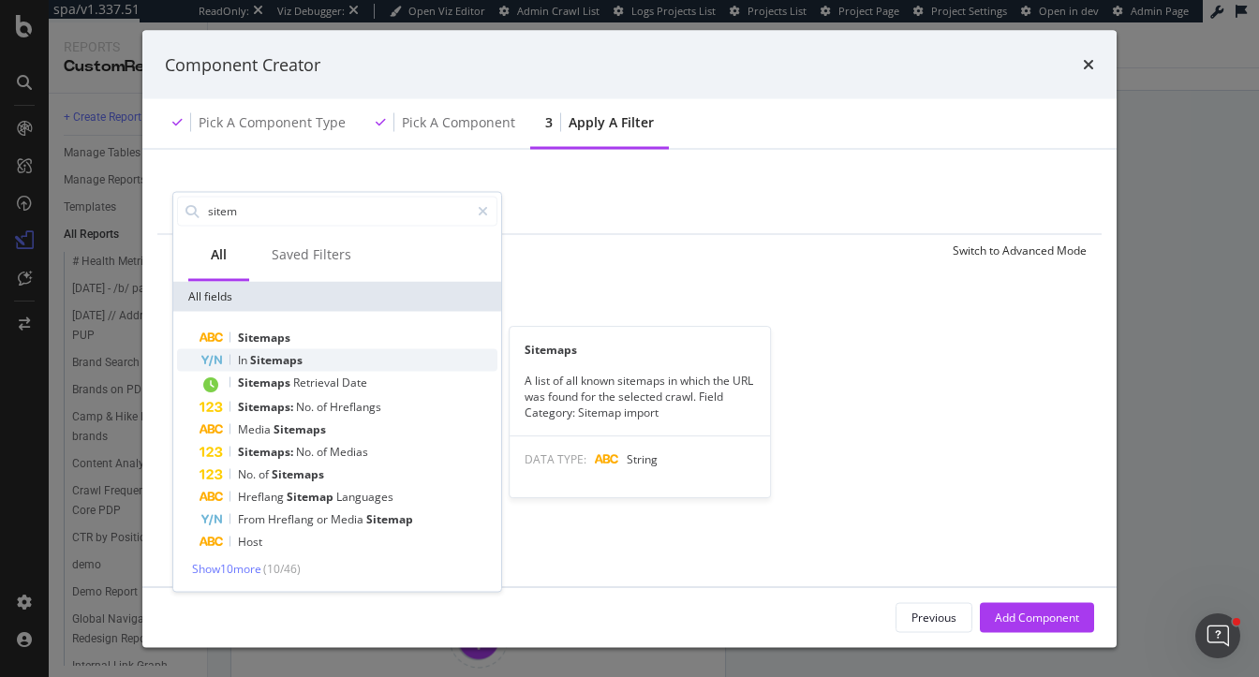
type input "sitem"
click at [273, 359] on span "Sitemaps" at bounding box center [276, 359] width 52 height 16
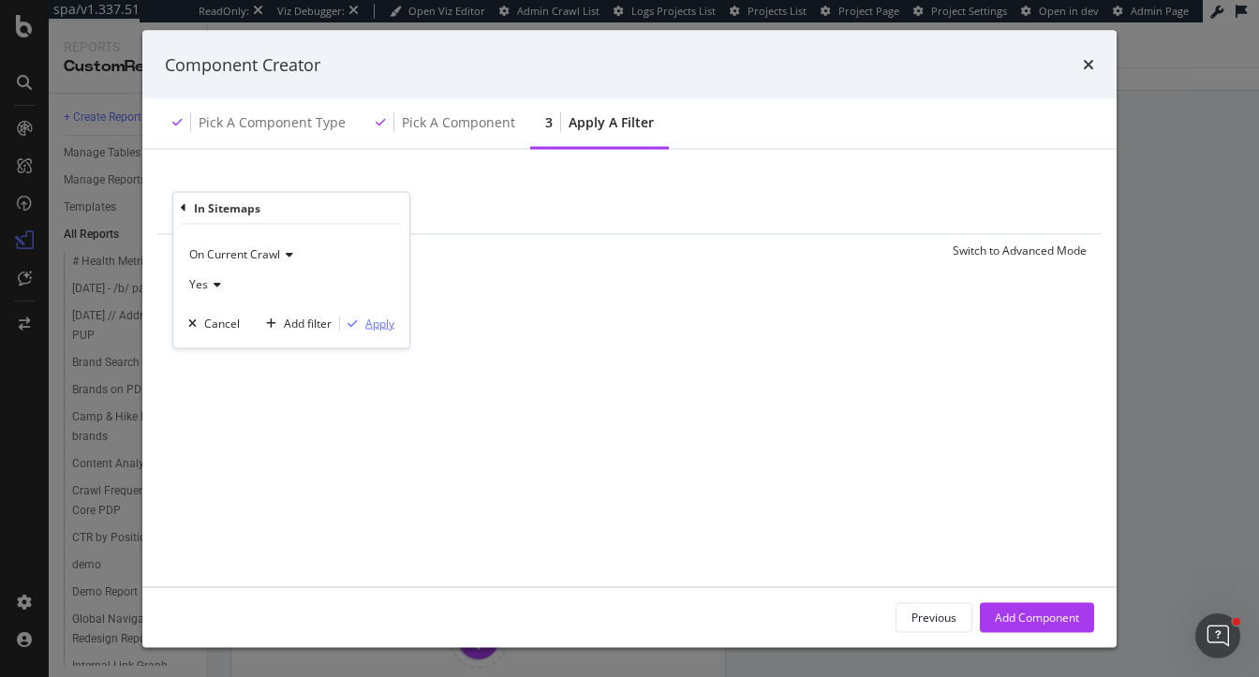
click at [383, 328] on div "Apply" at bounding box center [379, 324] width 29 height 16
click at [310, 214] on div "Add Filter" at bounding box center [330, 208] width 50 height 16
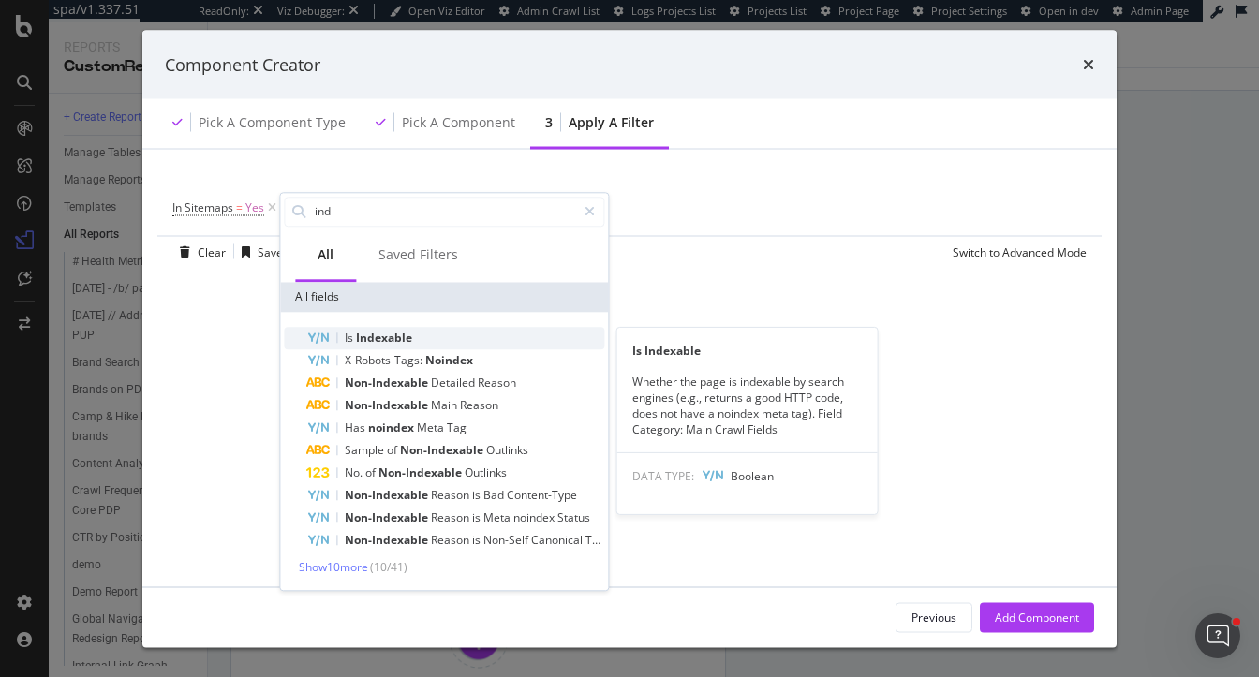
type input "ind"
click at [336, 343] on div "Is Indexable" at bounding box center [455, 338] width 298 height 22
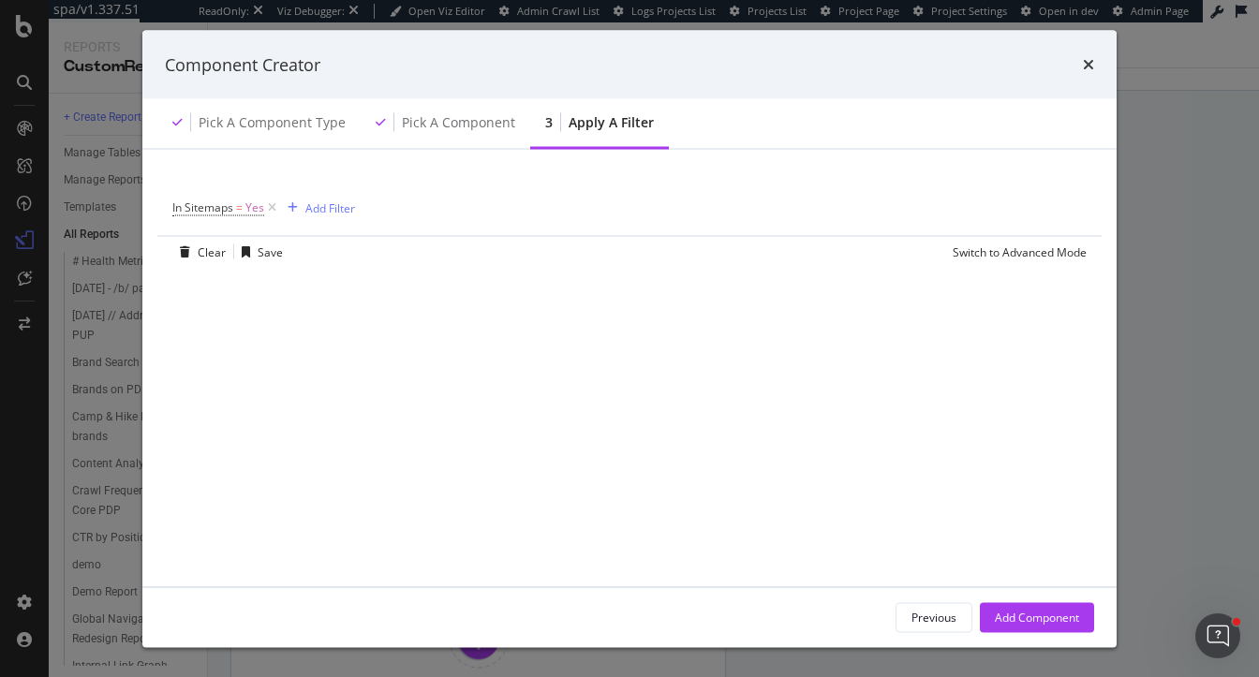
drag, startPoint x: 1045, startPoint y: 621, endPoint x: 351, endPoint y: 319, distance: 756.8
click at [351, 319] on div "Component Creator Pick a Component type Pick a Component 3 Apply a Filter In Si…" at bounding box center [629, 338] width 974 height 617
click at [333, 206] on div "Add Filter" at bounding box center [330, 208] width 50 height 16
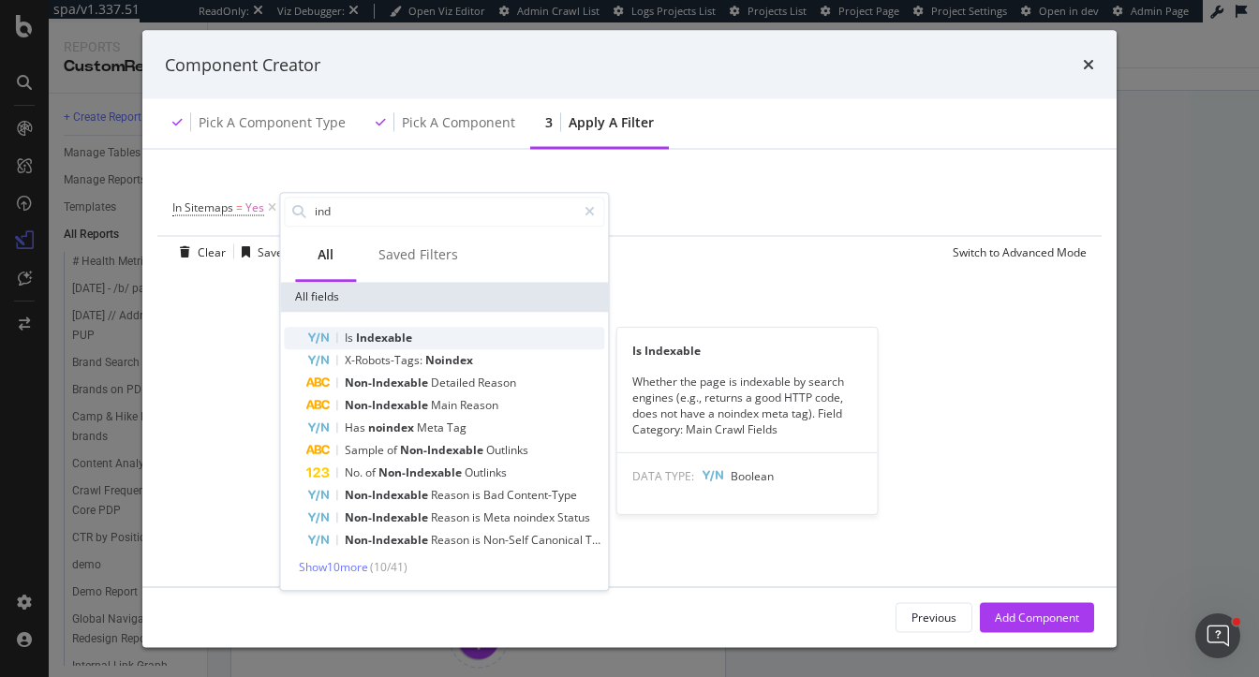
click at [378, 332] on span "Indexable" at bounding box center [384, 338] width 56 height 16
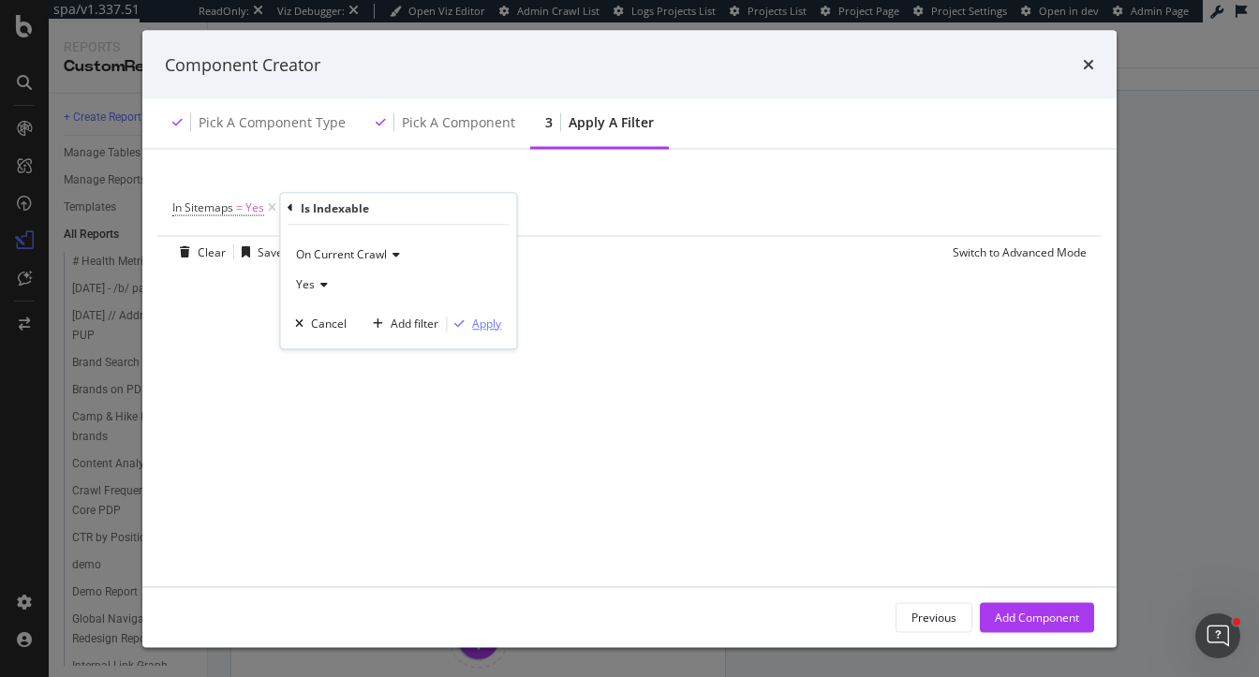
click at [474, 329] on div "Apply" at bounding box center [486, 324] width 29 height 16
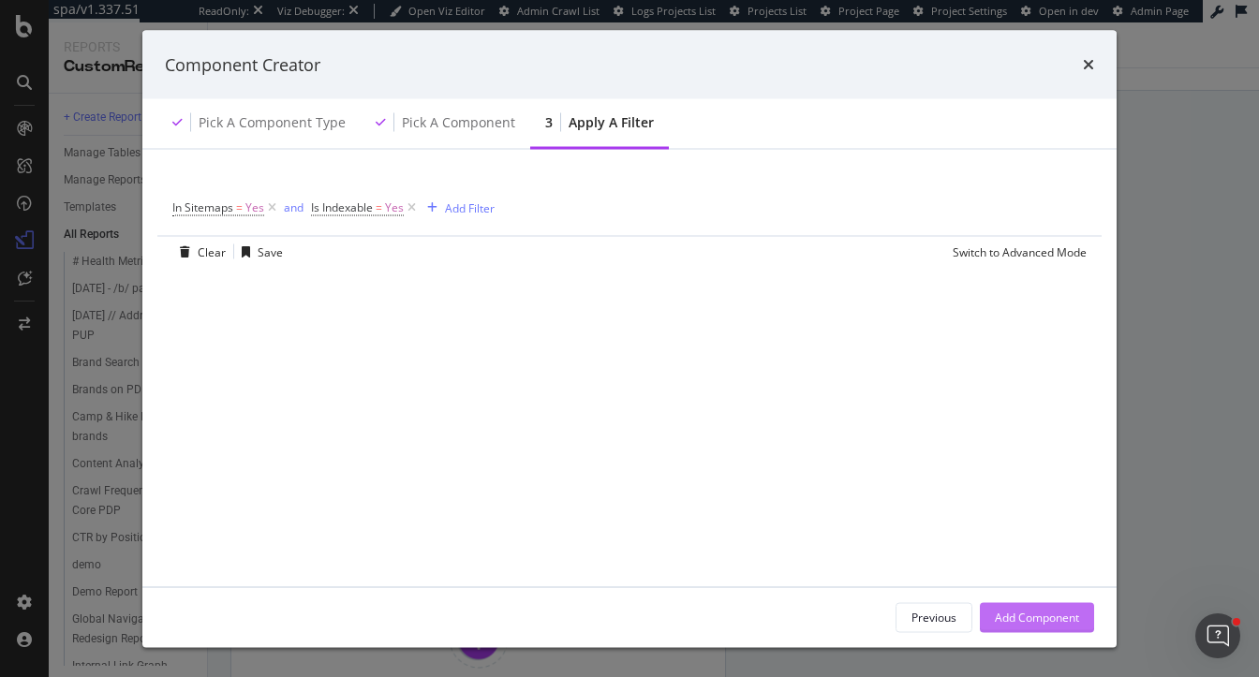
click at [1060, 620] on div "Add Component" at bounding box center [1037, 617] width 84 height 16
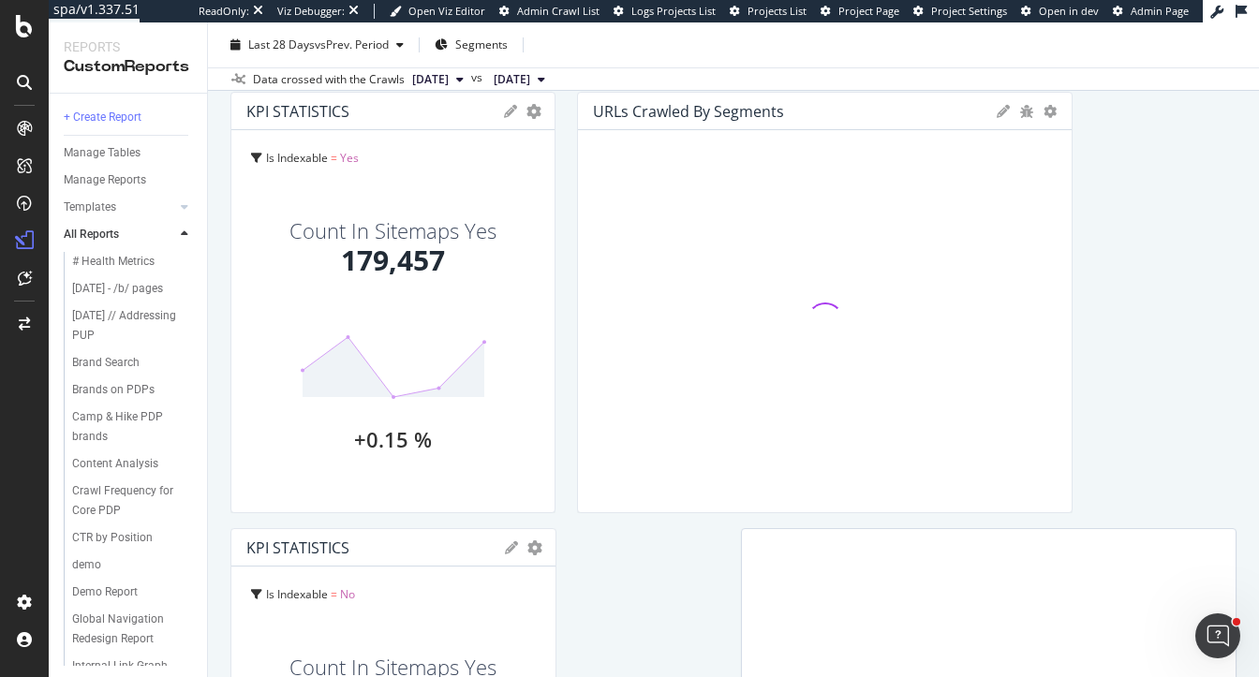
drag, startPoint x: 371, startPoint y: 570, endPoint x: 714, endPoint y: 153, distance: 540.5
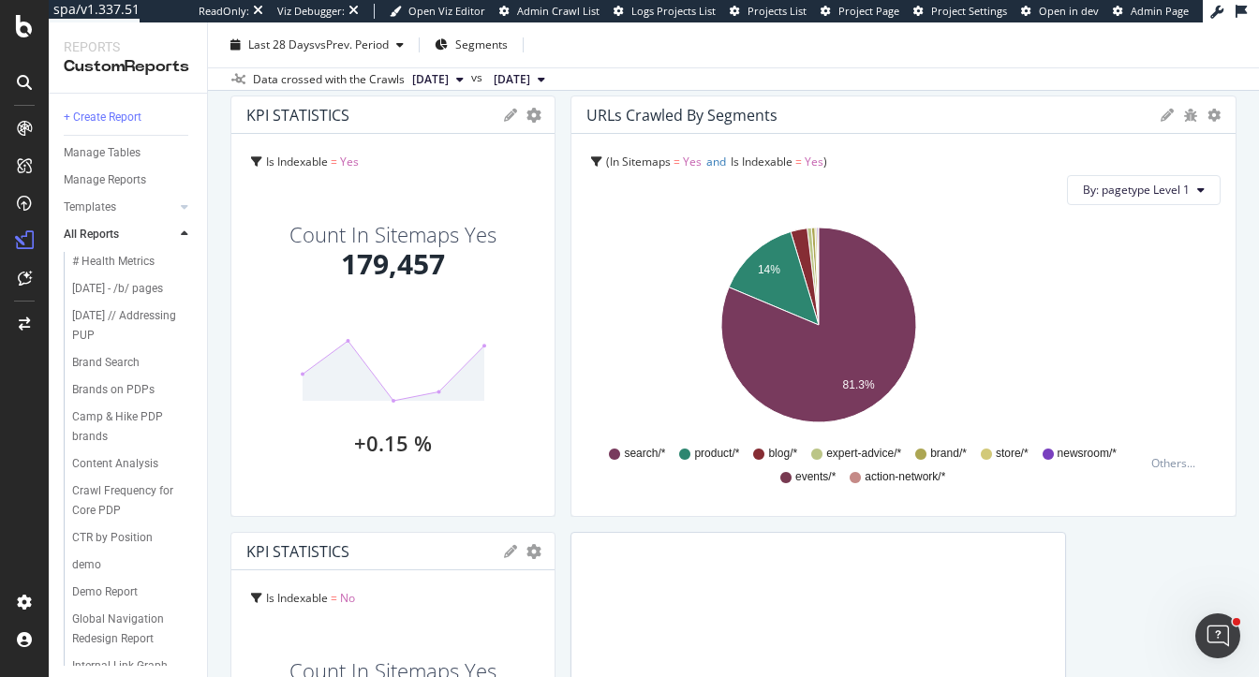
drag, startPoint x: 1056, startPoint y: 271, endPoint x: 1258, endPoint y: 259, distance: 202.7
click at [1258, 259] on div "Technical Audit Sitemap Technical Audit Sitemap Main Crawl Clone (Admin) Clone …" at bounding box center [733, 349] width 1051 height 655
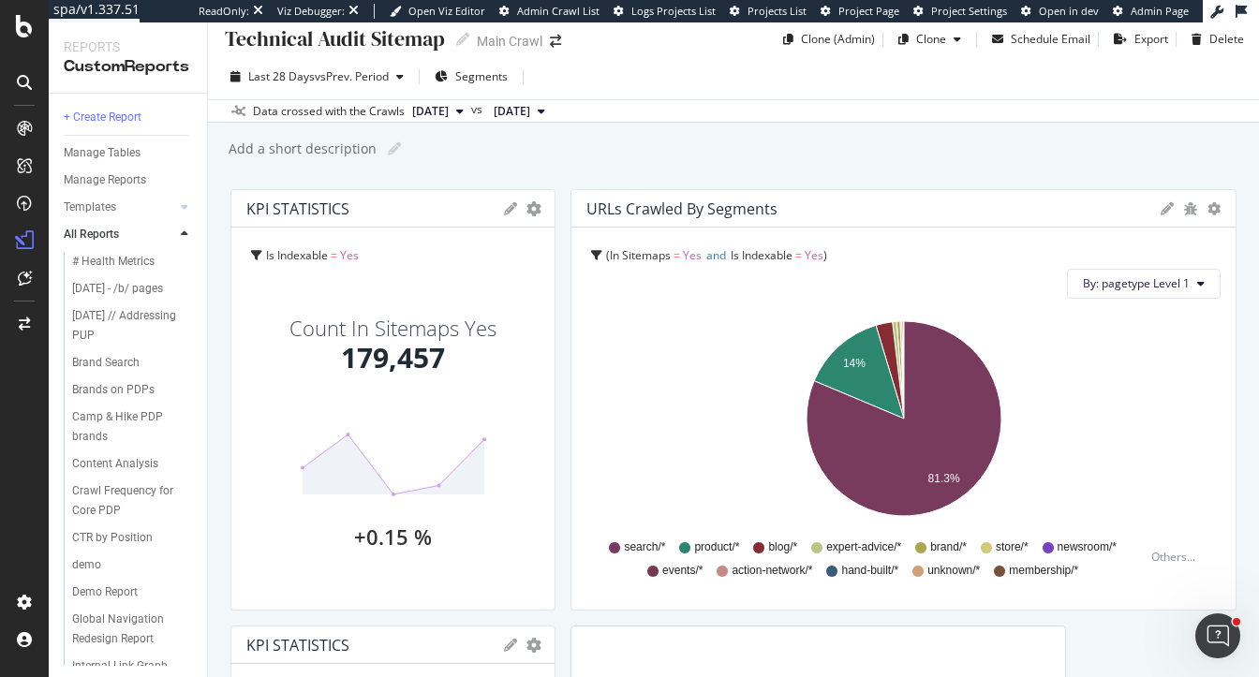
scroll to position [13, 0]
click at [335, 167] on div "Technical Audit Sitemap Technical Audit Sitemap Main Crawl Clone (Admin) Clone …" at bounding box center [733, 349] width 1051 height 655
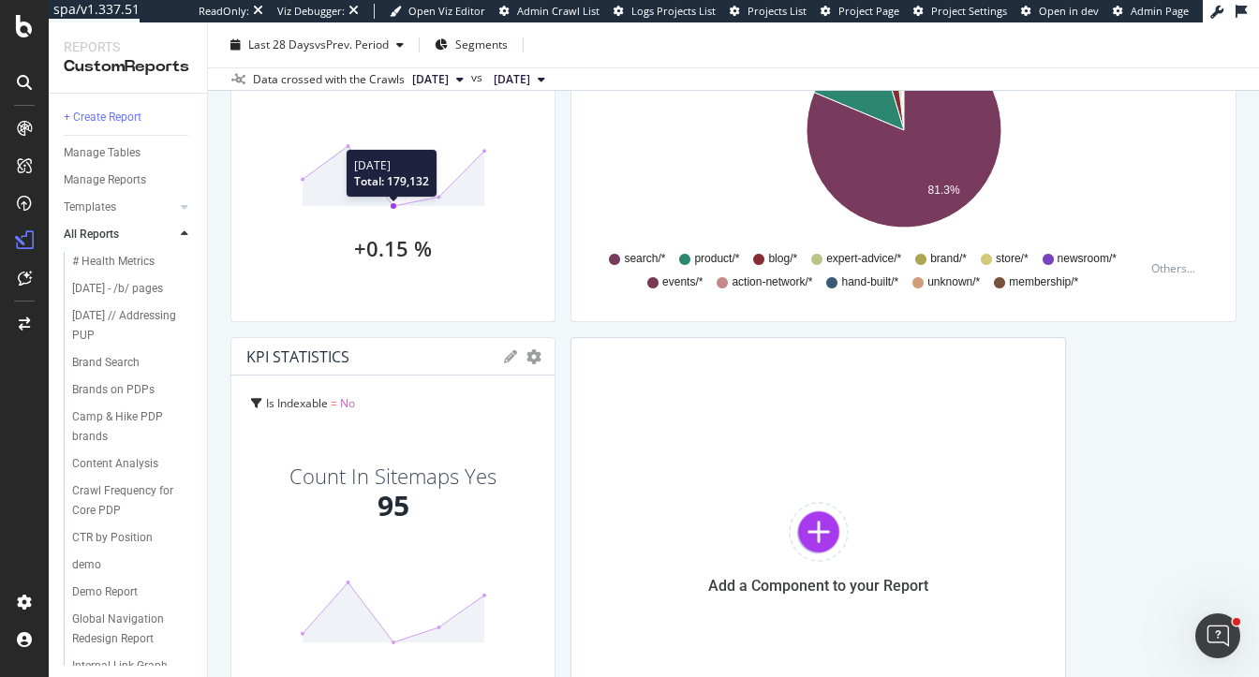
scroll to position [329, 0]
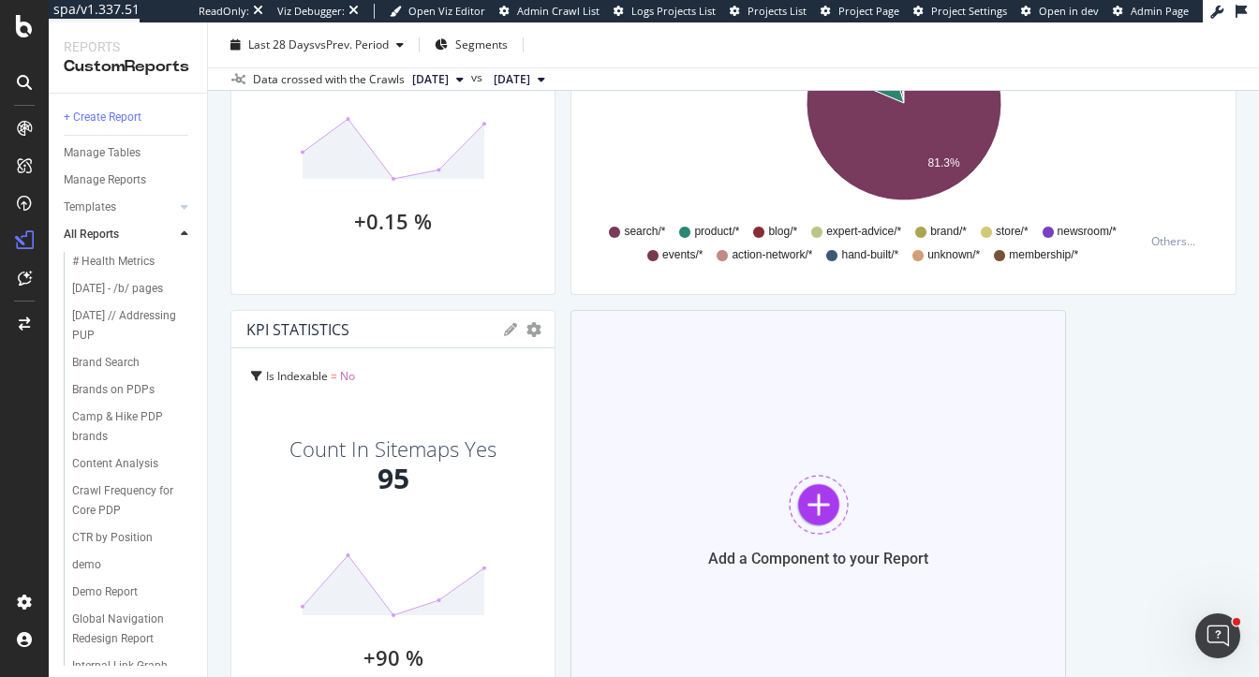
click at [792, 499] on div at bounding box center [819, 505] width 60 height 60
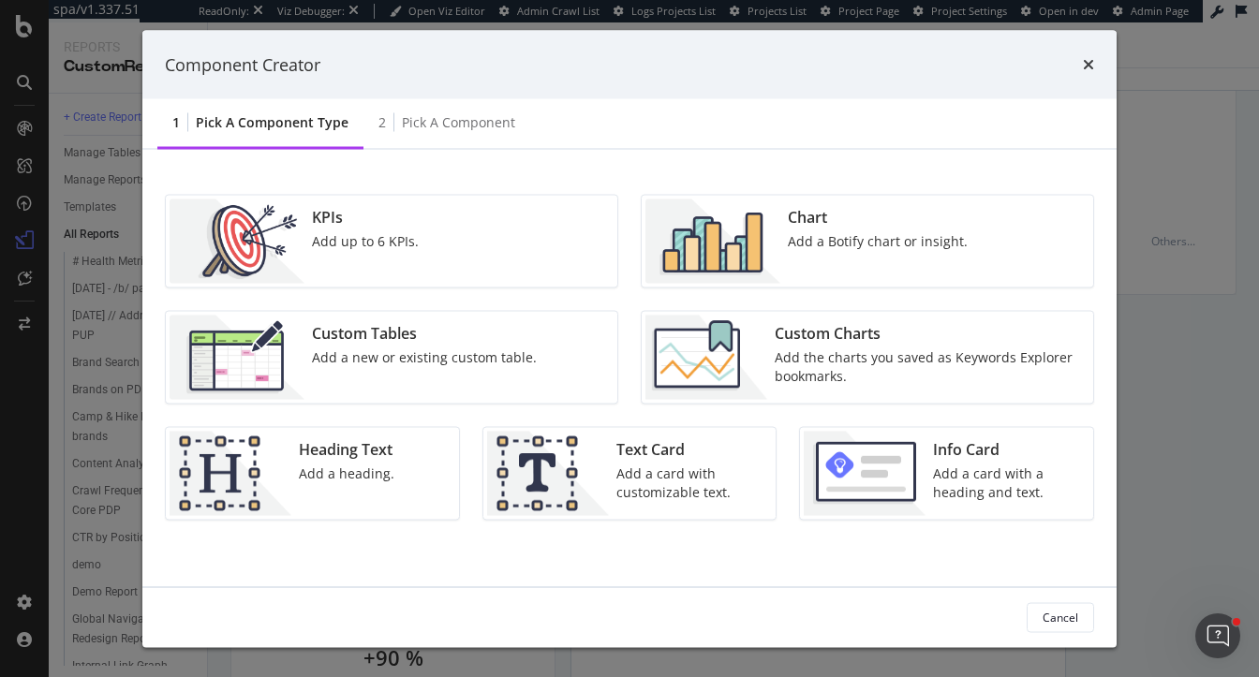
click at [743, 223] on img "modal" at bounding box center [712, 242] width 135 height 84
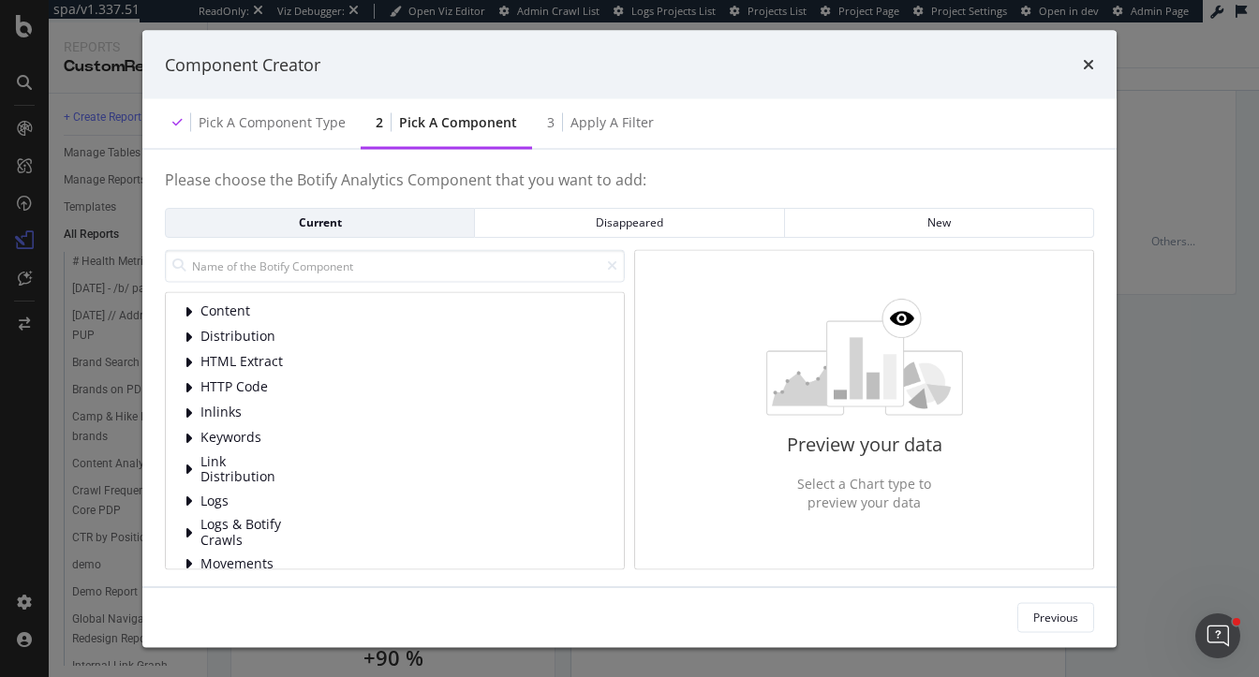
click at [314, 285] on div "Content Distribution HTML Extract HTTP Code Inlinks Keywords Link Distribution …" at bounding box center [395, 409] width 460 height 320
click at [314, 273] on input "modal" at bounding box center [395, 265] width 460 height 33
type input "sitem"
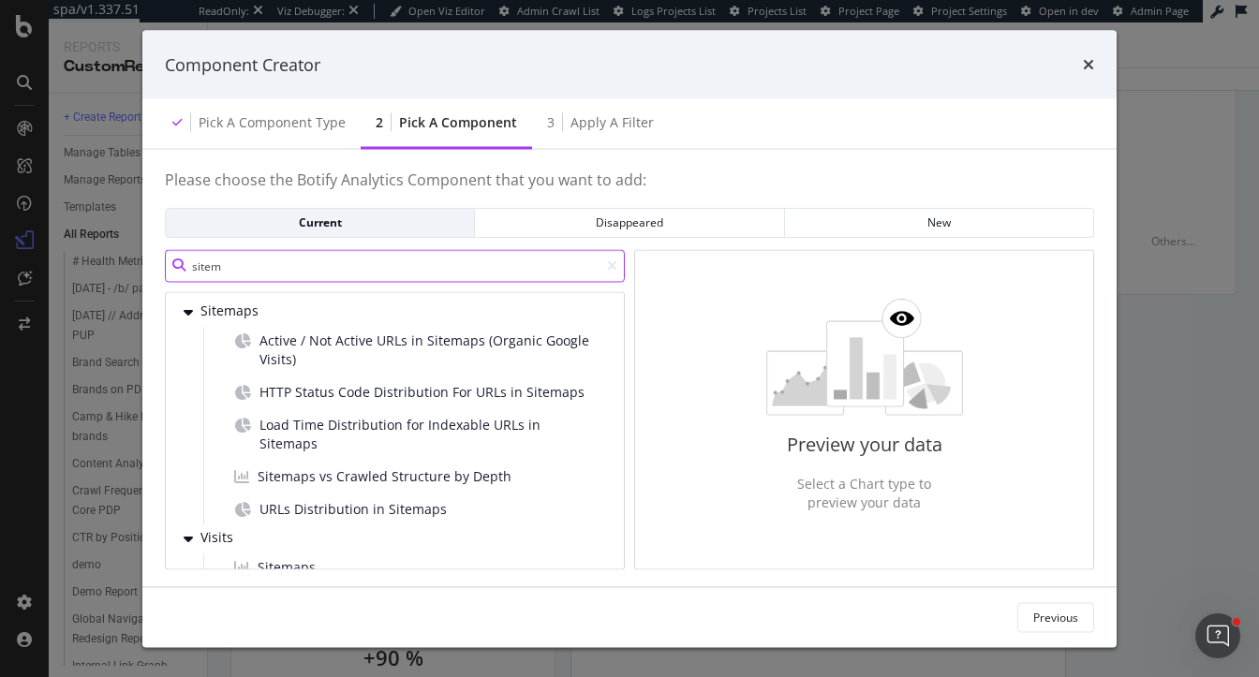
drag, startPoint x: 304, startPoint y: 268, endPoint x: 67, endPoint y: 247, distance: 238.8
click at [67, 247] on div "Component Creator Pick a Component type 2 Pick a Component 3 Apply a Filter Ple…" at bounding box center [629, 338] width 1259 height 677
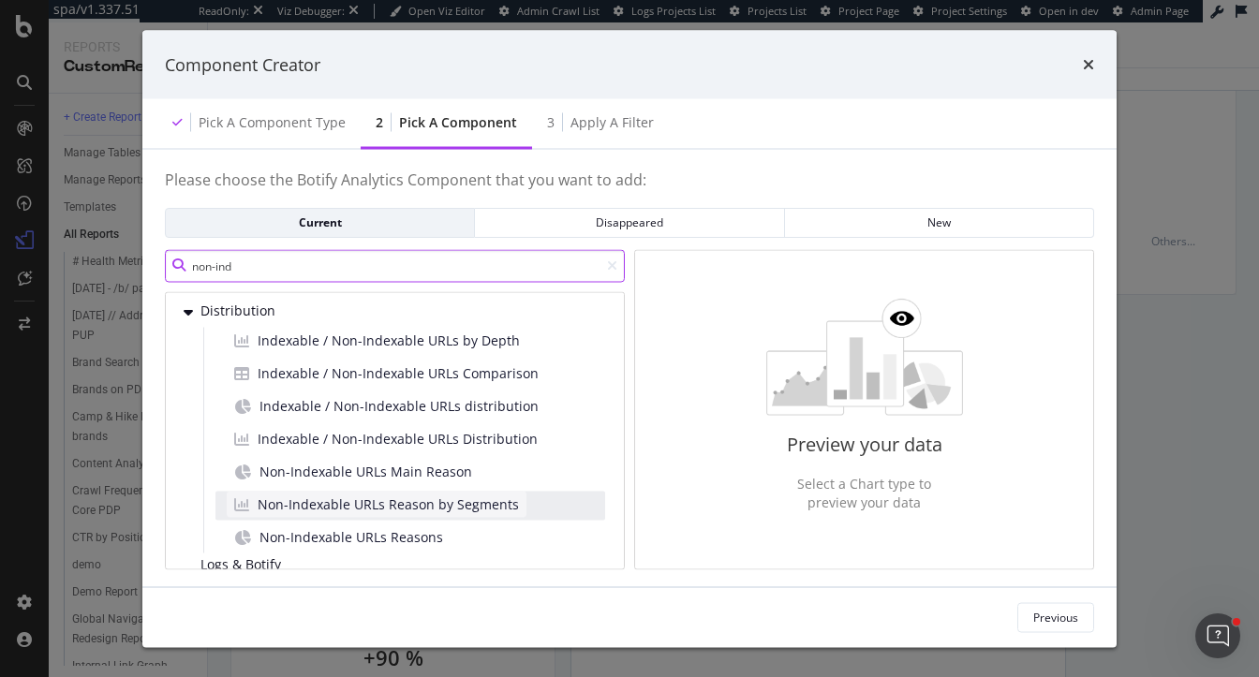
type input "non-ind"
click at [324, 510] on span "Non-Indexable URLs Reason by Segments" at bounding box center [388, 504] width 261 height 19
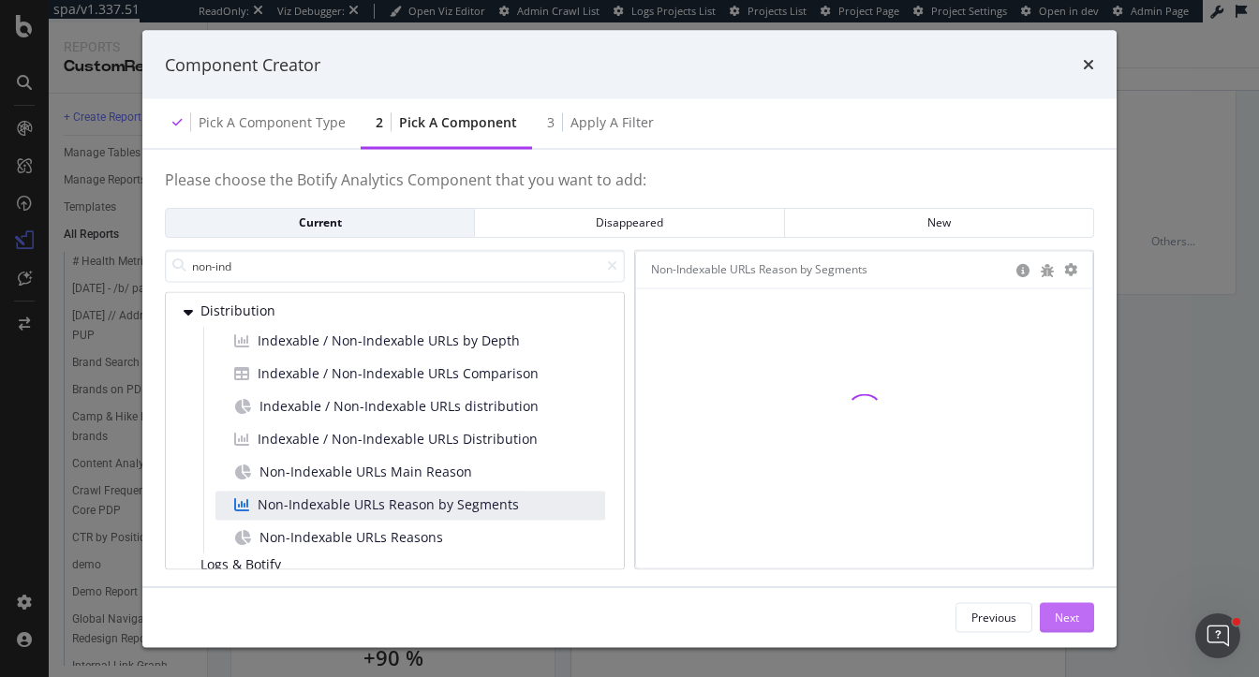
click at [1067, 622] on div "Next" at bounding box center [1067, 617] width 24 height 16
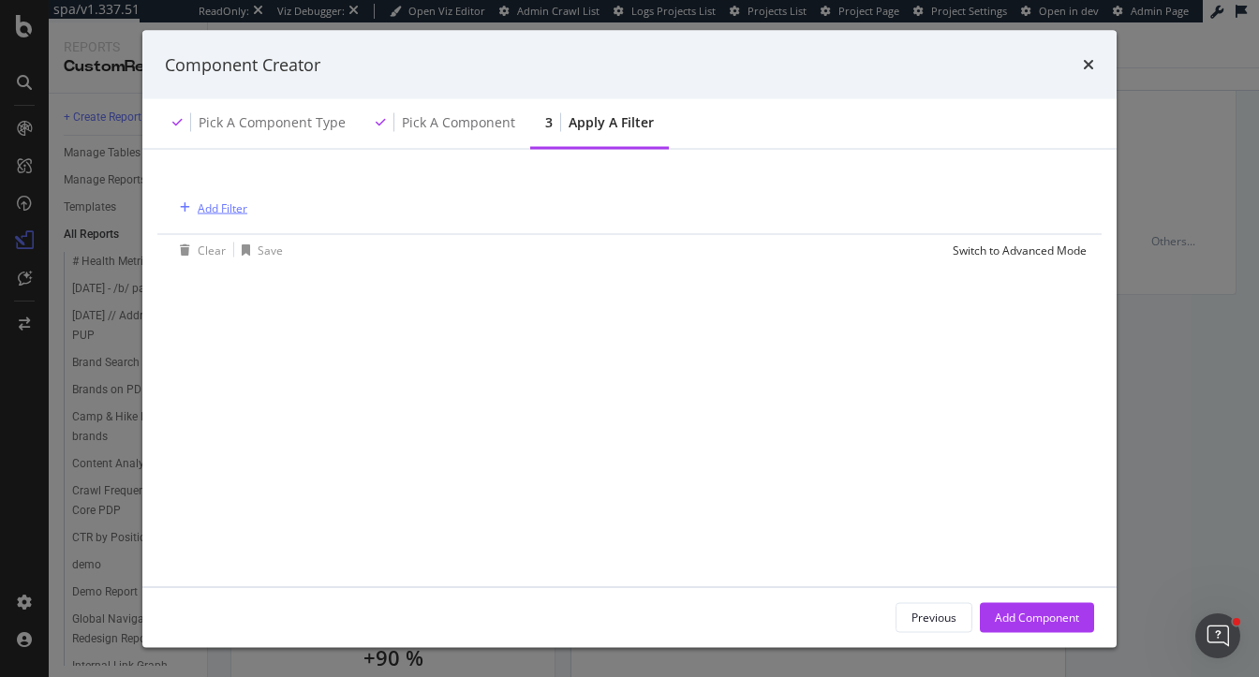
click at [231, 211] on div "Add Filter" at bounding box center [223, 208] width 50 height 16
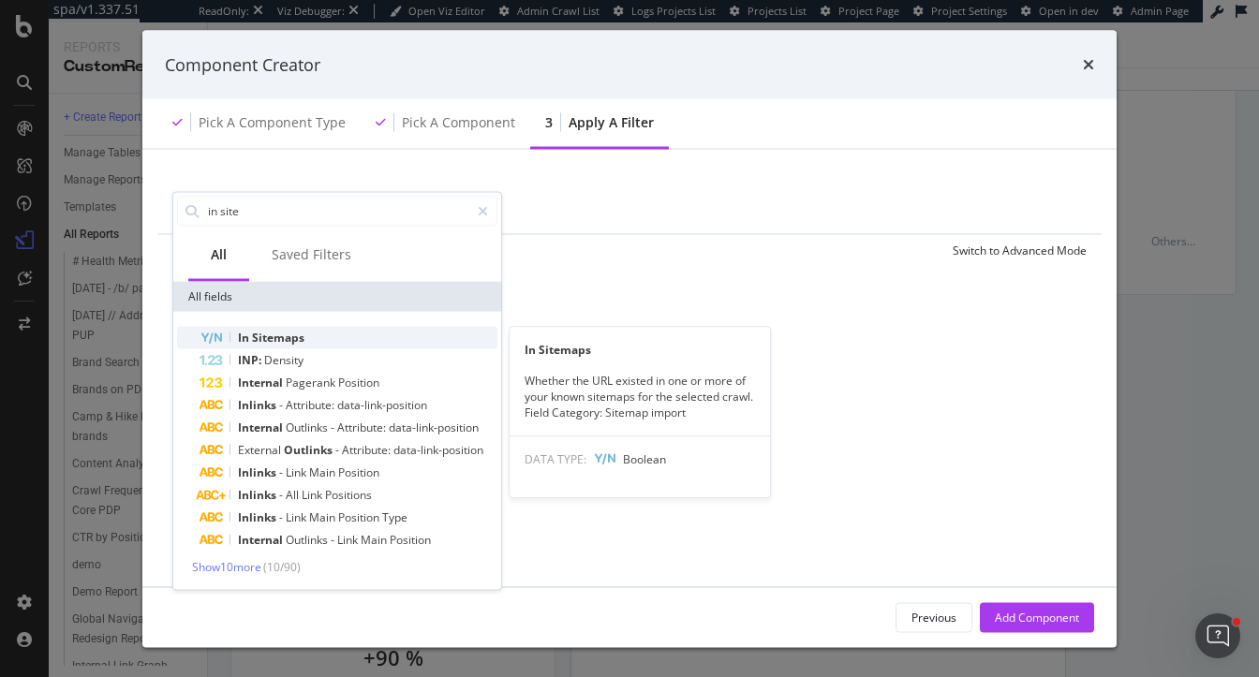
type input "in site"
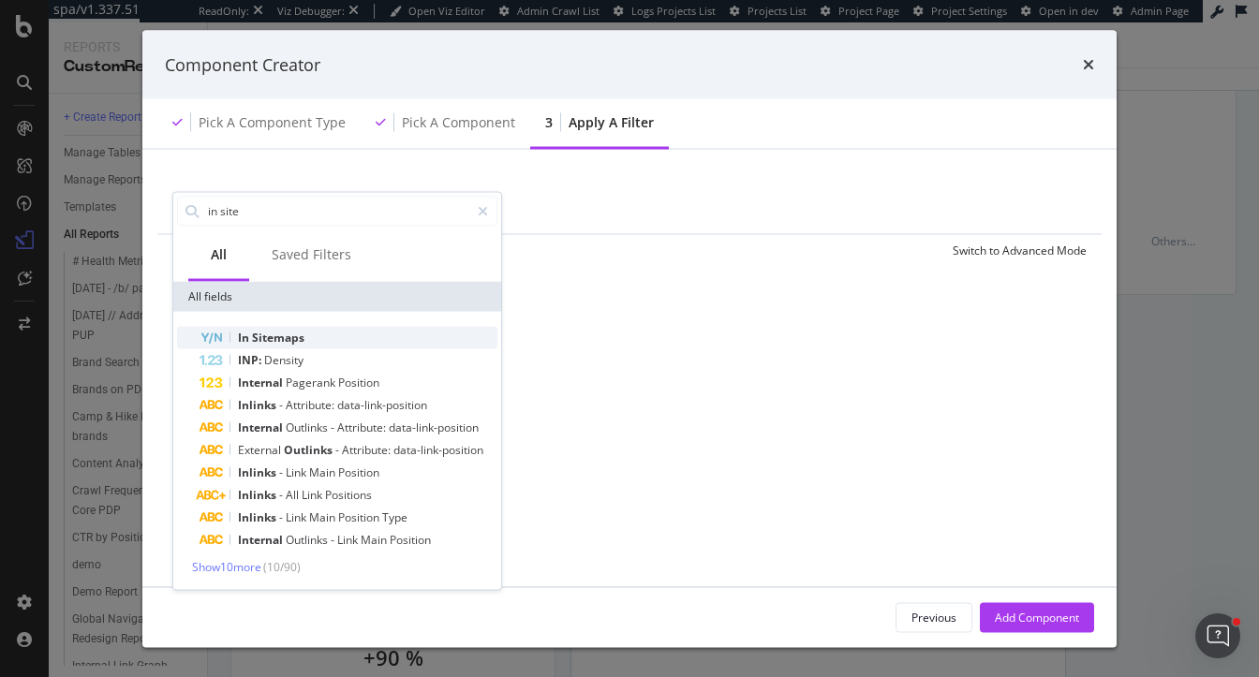
click at [250, 335] on span "In" at bounding box center [245, 337] width 14 height 16
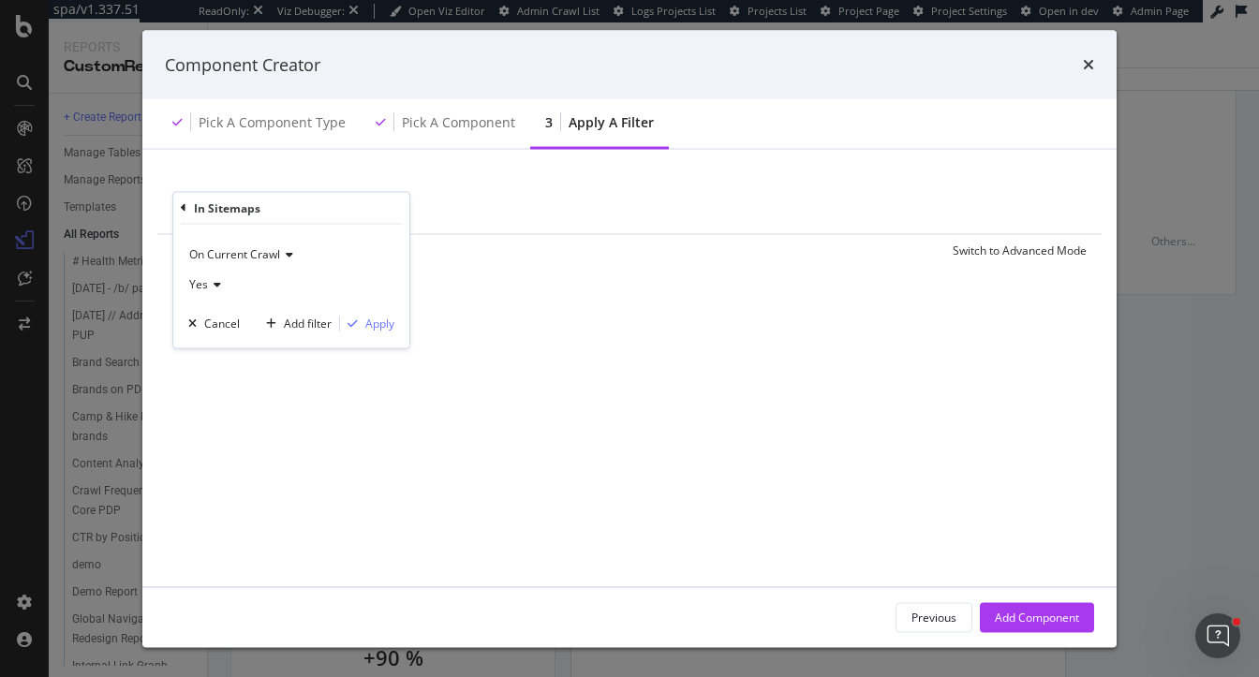
click at [208, 281] on icon "modal" at bounding box center [214, 283] width 13 height 11
click at [222, 320] on div "Yes" at bounding box center [293, 322] width 200 height 24
click at [388, 324] on div "Apply" at bounding box center [379, 324] width 29 height 16
click at [336, 215] on div "Add Filter" at bounding box center [317, 208] width 75 height 21
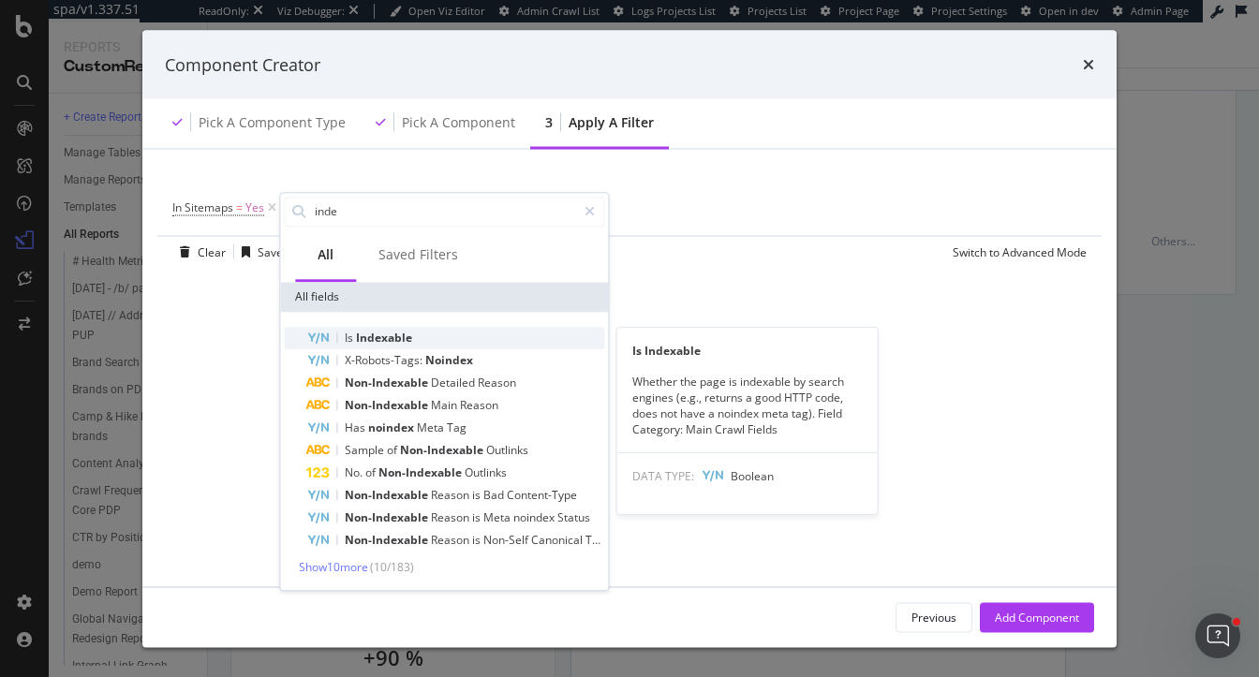
type input "inde"
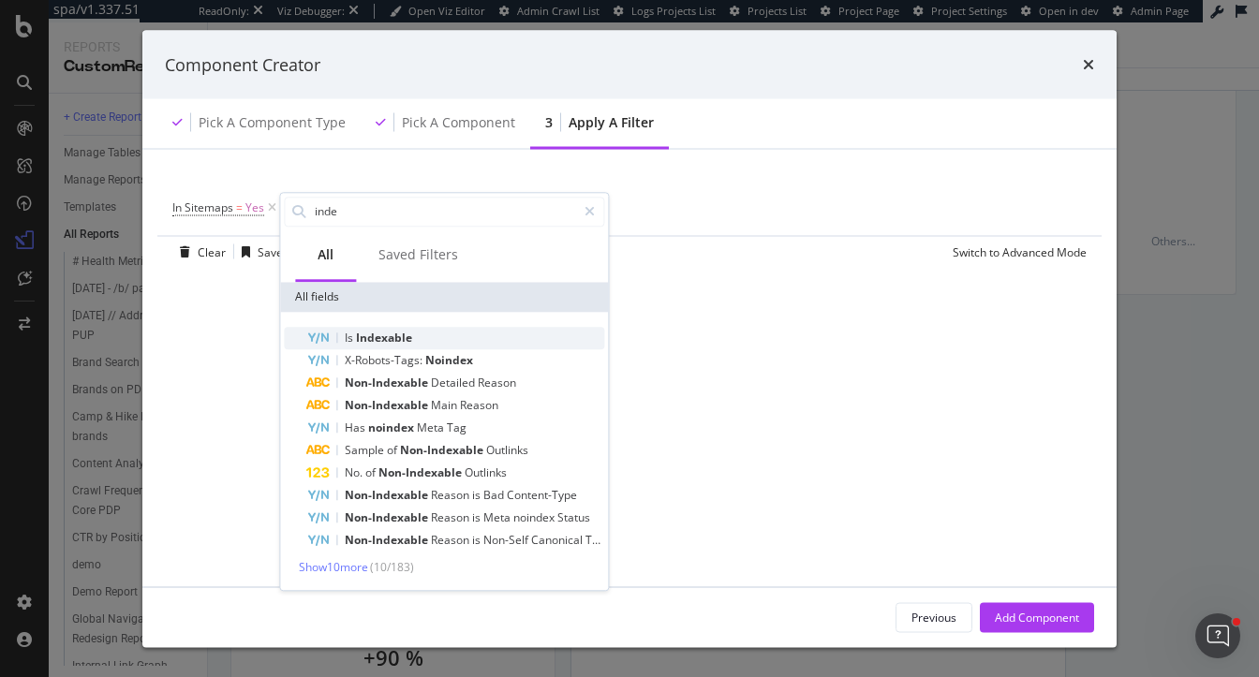
click at [408, 334] on span "Indexable" at bounding box center [384, 338] width 56 height 16
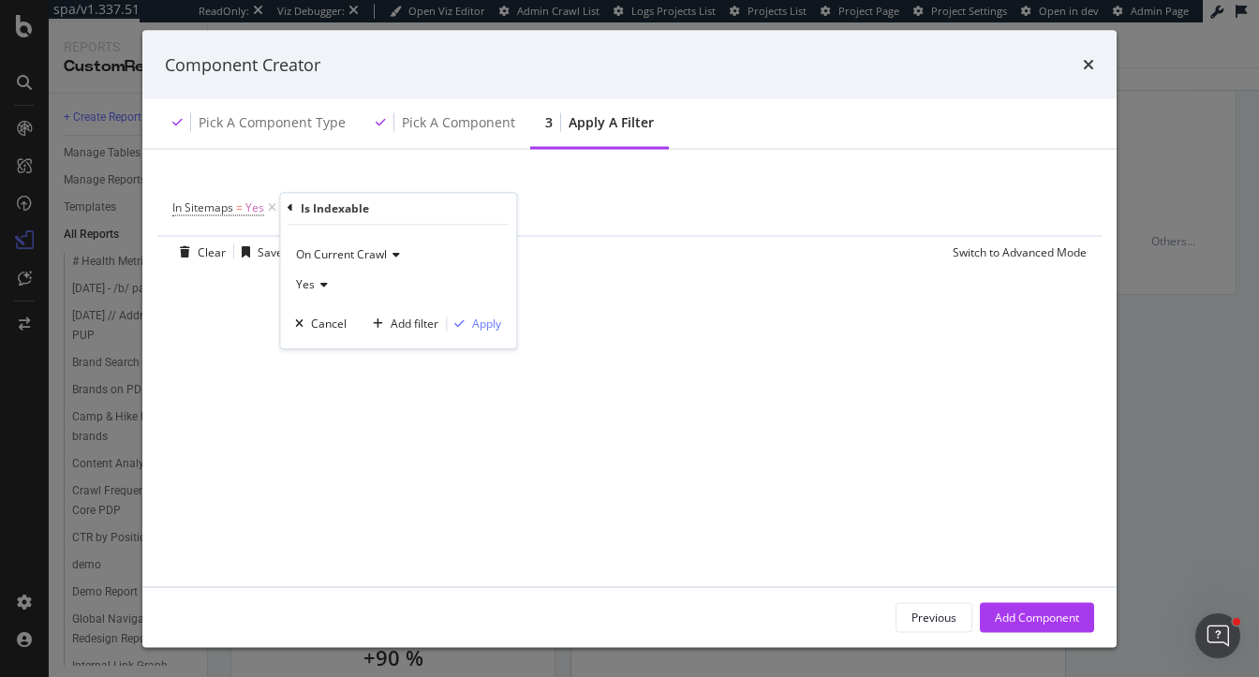
click at [303, 278] on span "Yes" at bounding box center [305, 284] width 19 height 16
click at [338, 344] on div "No" at bounding box center [400, 347] width 200 height 24
click at [478, 316] on div "Apply" at bounding box center [486, 324] width 29 height 16
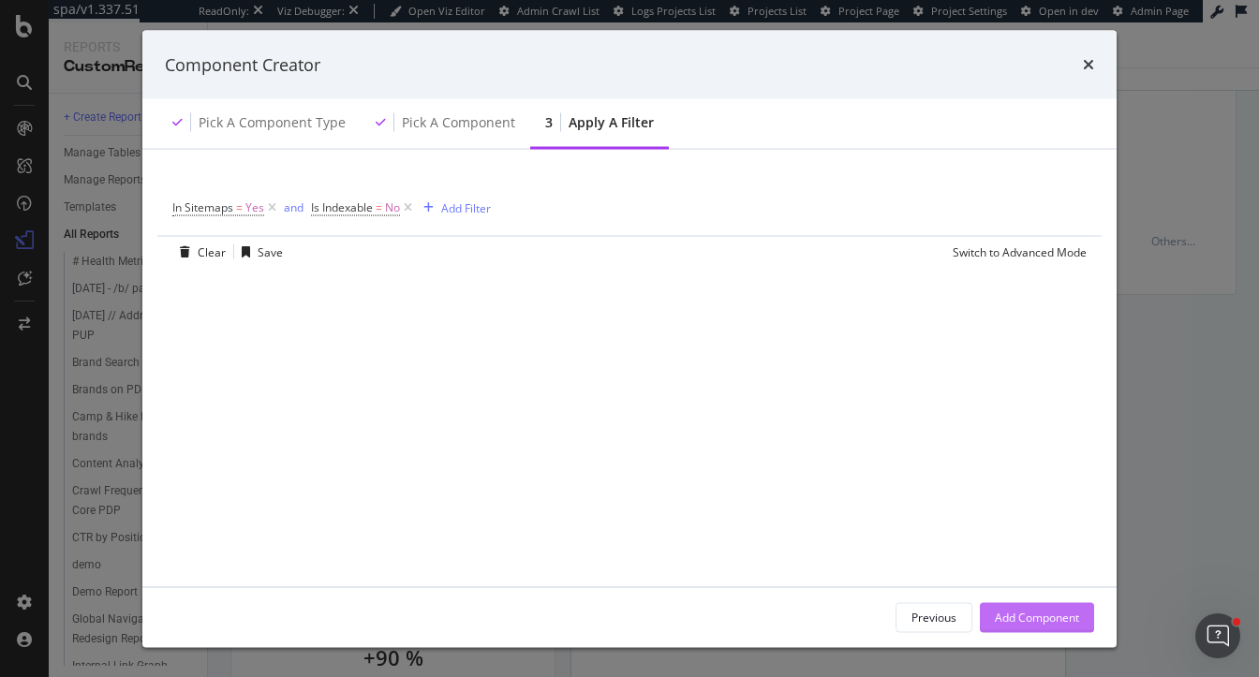
click at [1058, 619] on div "Add Component" at bounding box center [1037, 617] width 84 height 16
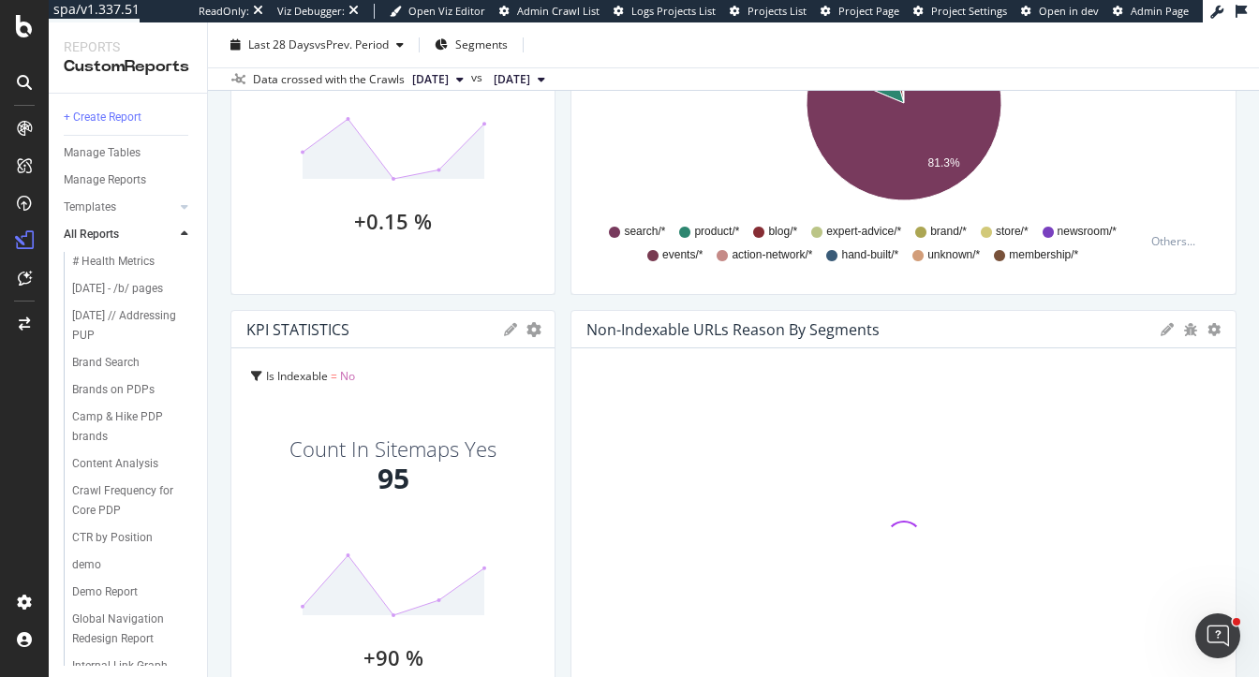
drag, startPoint x: 1062, startPoint y: 491, endPoint x: 1258, endPoint y: 483, distance: 195.9
click at [1258, 483] on div "Technical Audit Sitemap Technical Audit Sitemap Main Crawl Clone (Admin) Clone …" at bounding box center [733, 349] width 1051 height 655
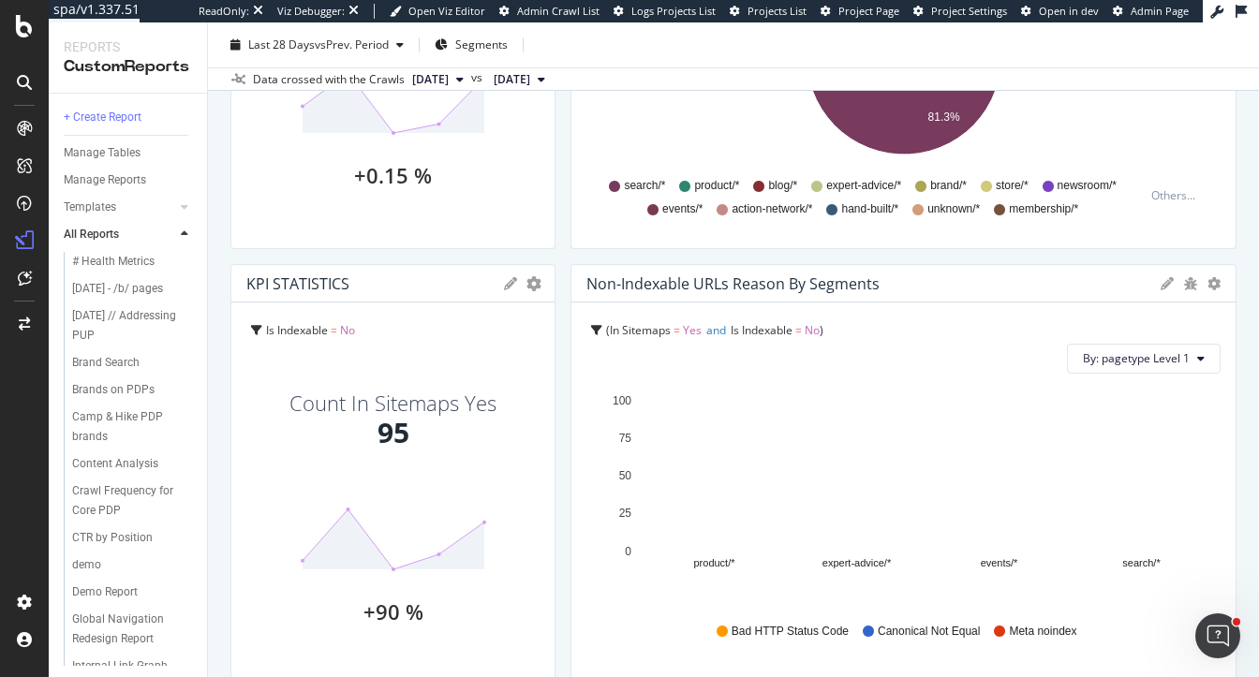
scroll to position [380, 0]
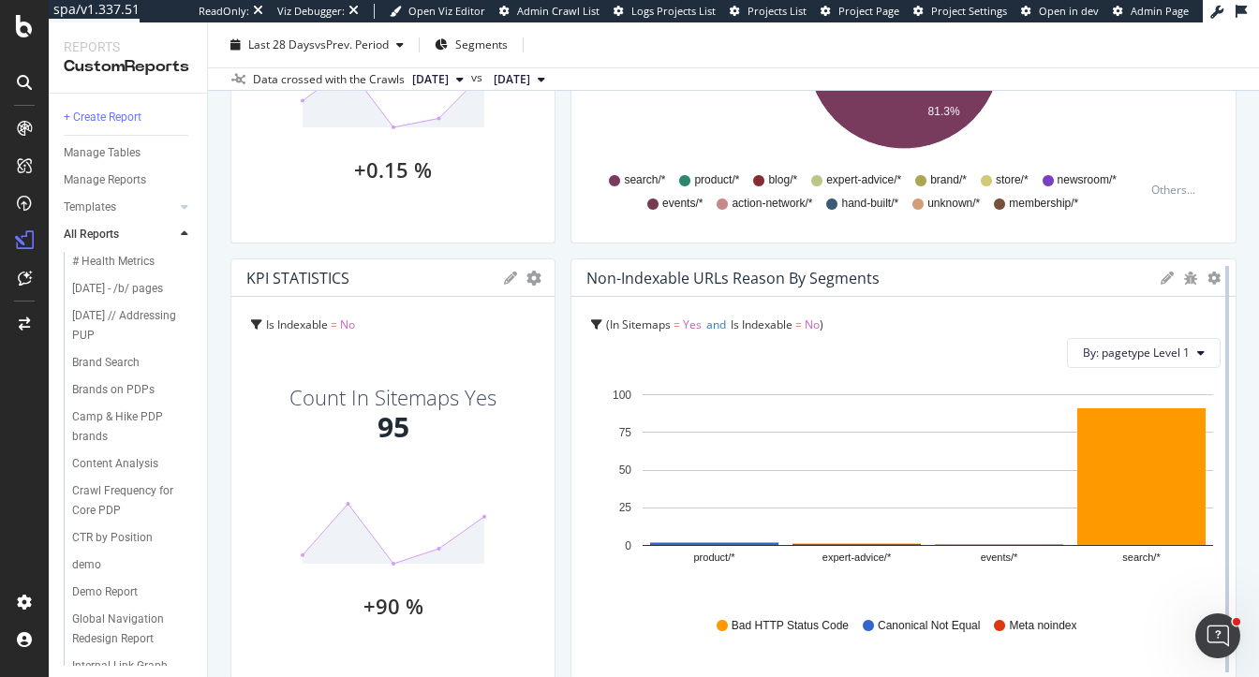
click at [1220, 285] on div at bounding box center [1227, 470] width 19 height 422
click at [1214, 274] on icon "gear" at bounding box center [1213, 278] width 13 height 13
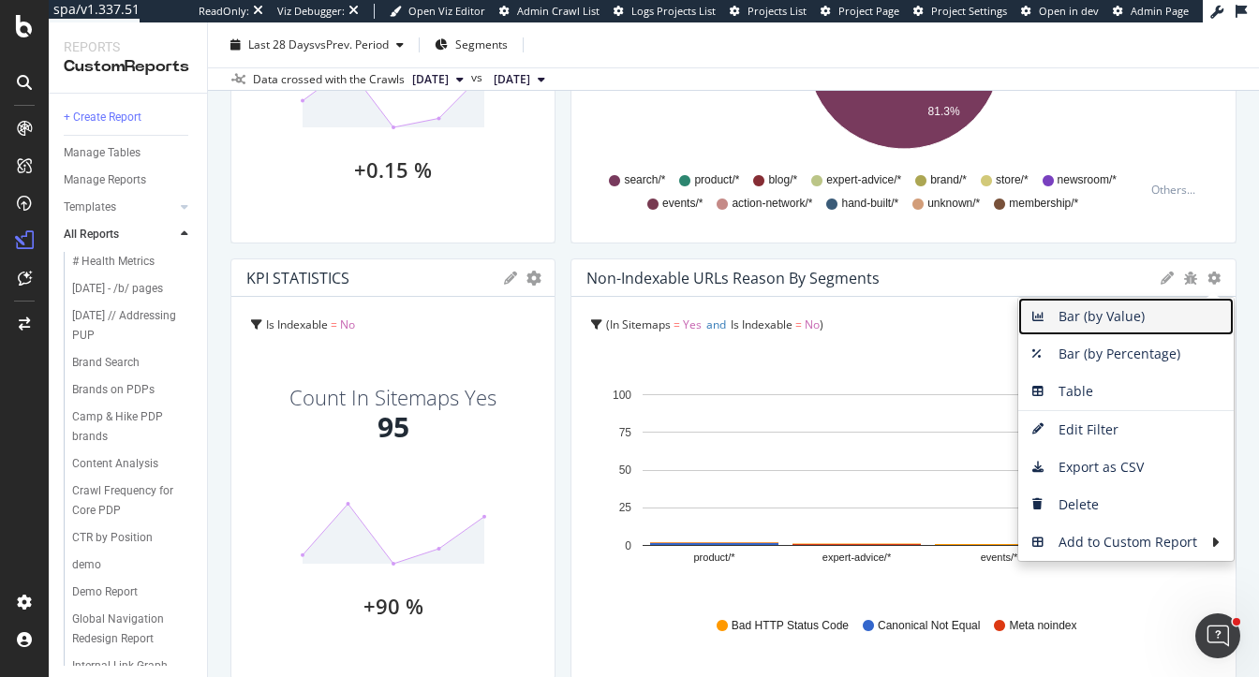
click at [1105, 322] on span "Bar (by Value)" at bounding box center [1125, 317] width 215 height 28
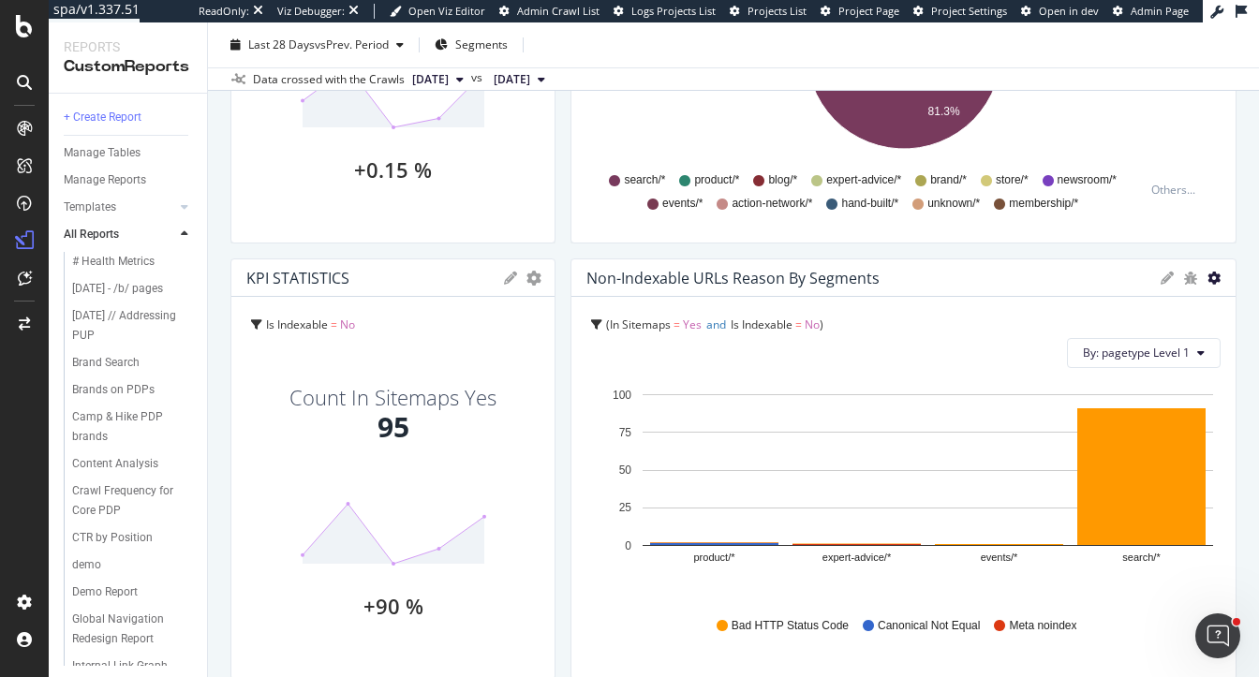
click at [1209, 280] on icon "gear" at bounding box center [1213, 278] width 13 height 13
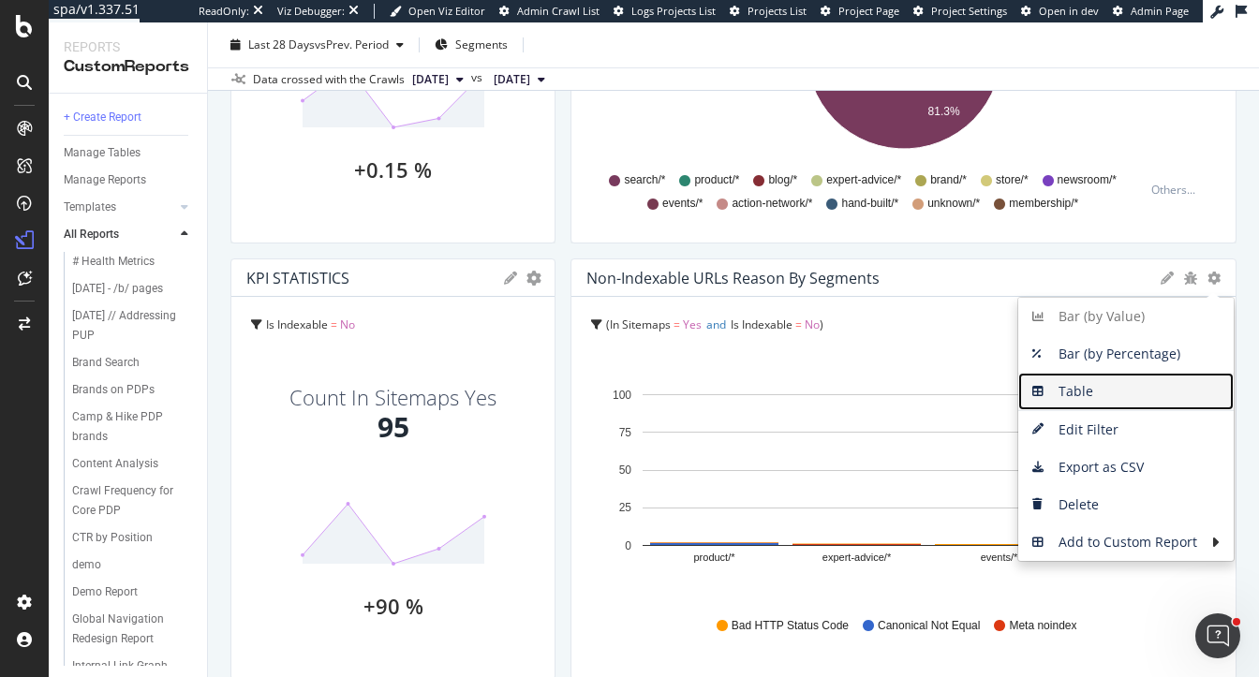
click at [1135, 392] on span "Table" at bounding box center [1125, 392] width 215 height 28
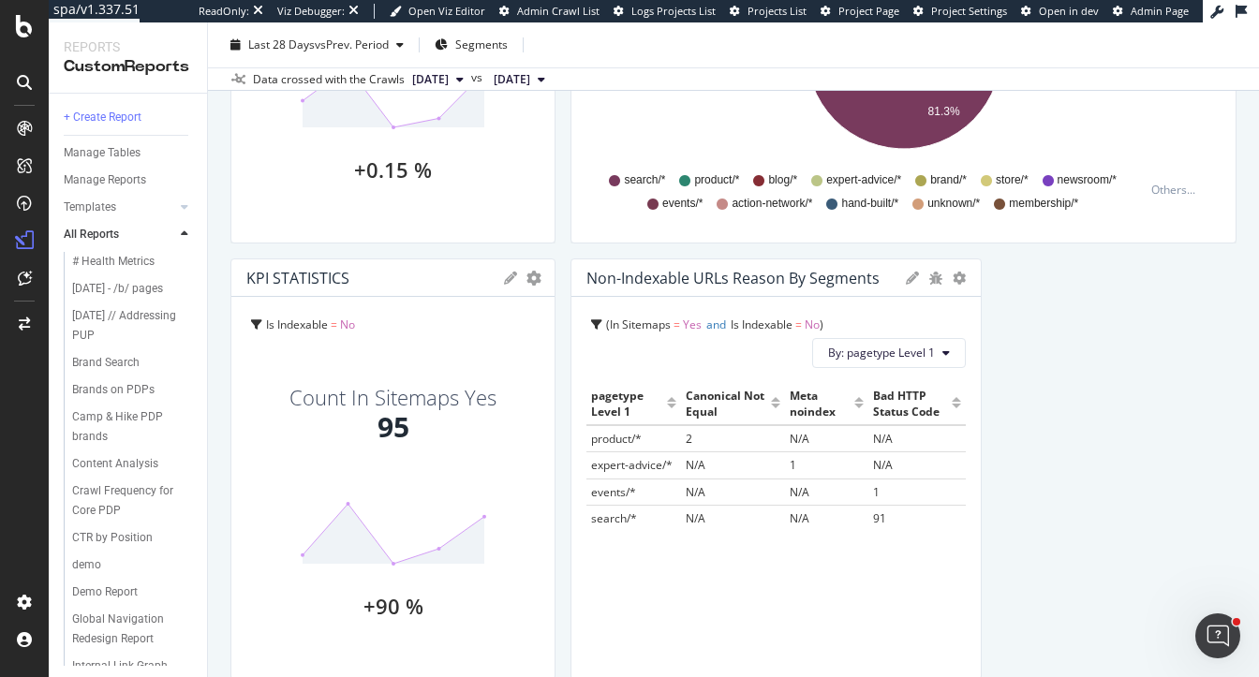
drag, startPoint x: 1232, startPoint y: 384, endPoint x: 961, endPoint y: 394, distance: 270.9
click at [963, 280] on div at bounding box center [972, 470] width 19 height 422
click at [954, 279] on icon "gear" at bounding box center [959, 278] width 13 height 13
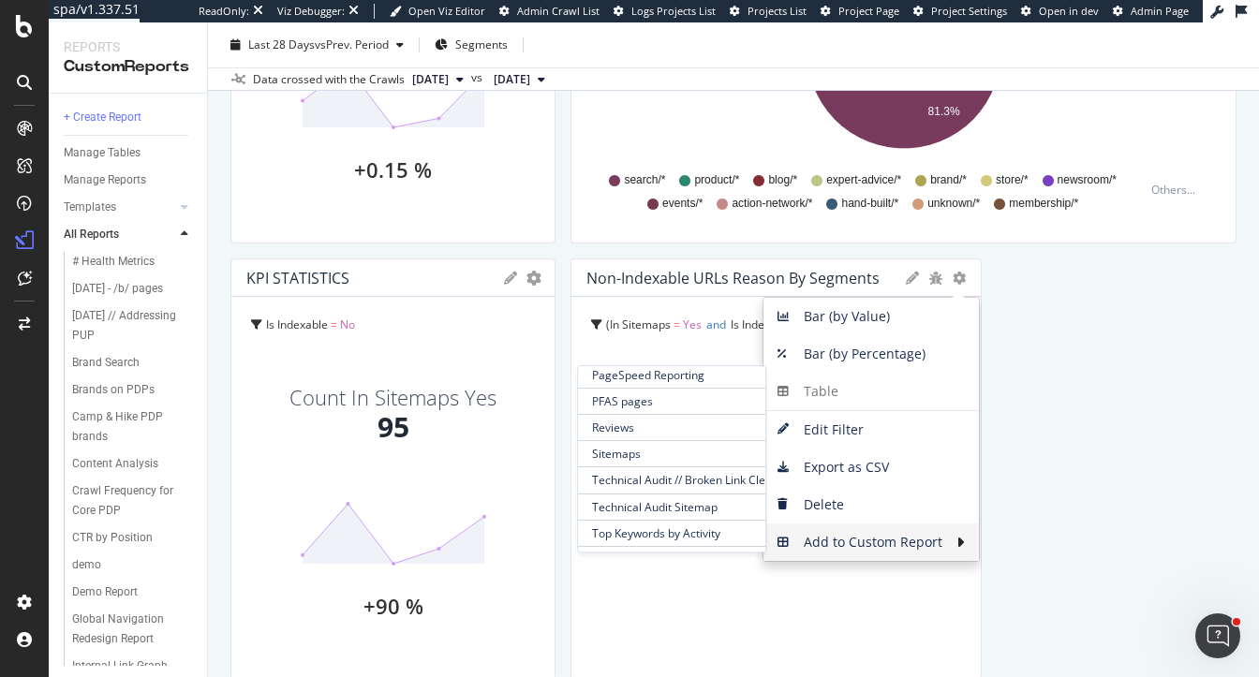
scroll to position [456, 0]
click at [631, 496] on span "Technical Audit Sitemap" at bounding box center [671, 502] width 187 height 25
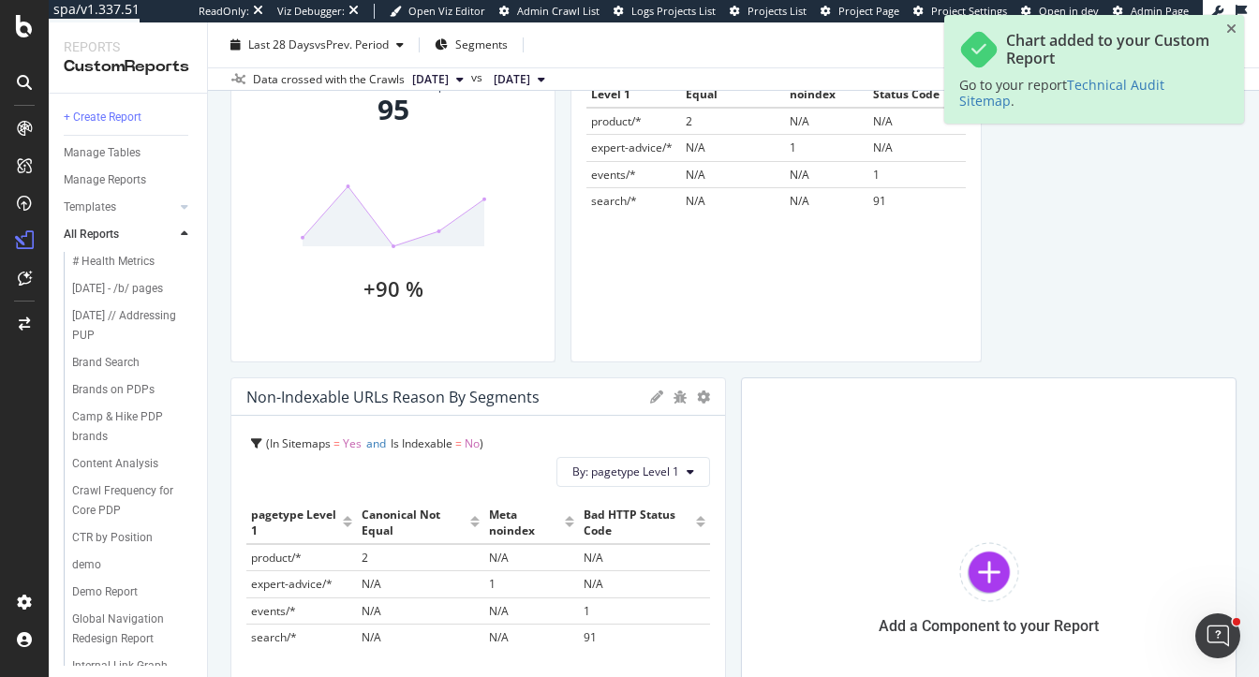
scroll to position [762, 0]
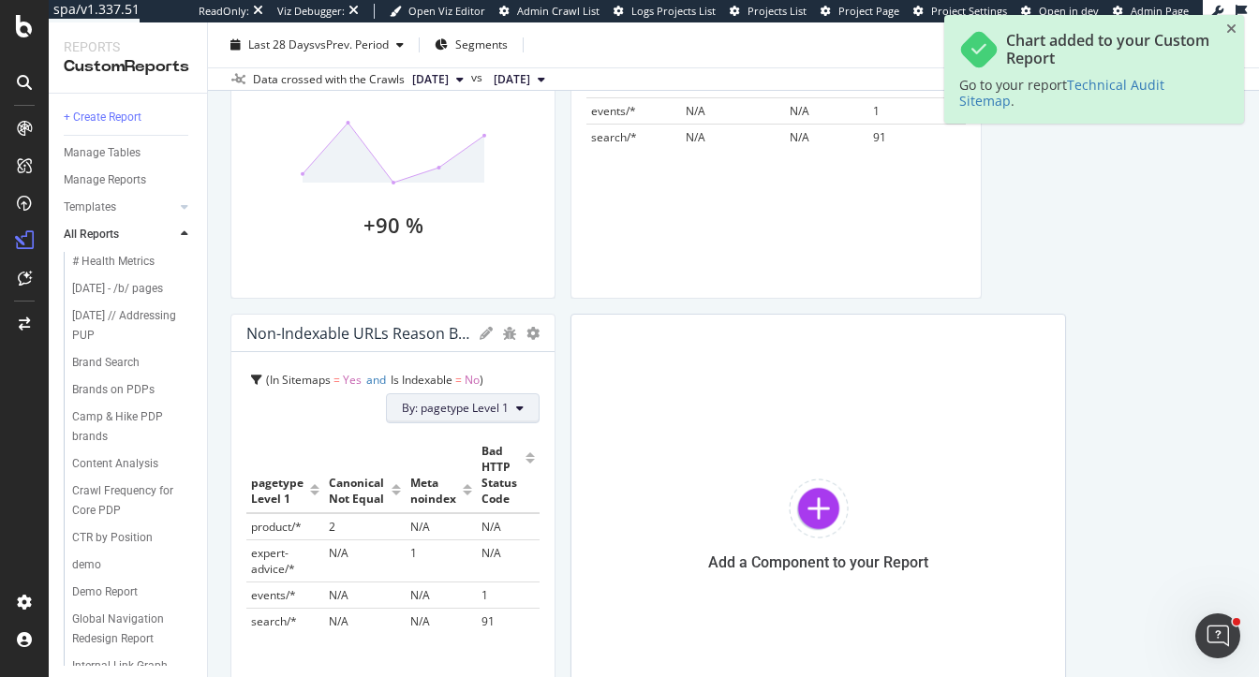
drag, startPoint x: 723, startPoint y: 419, endPoint x: 484, endPoint y: 421, distance: 238.9
click at [526, 333] on icon "gear" at bounding box center [532, 333] width 13 height 13
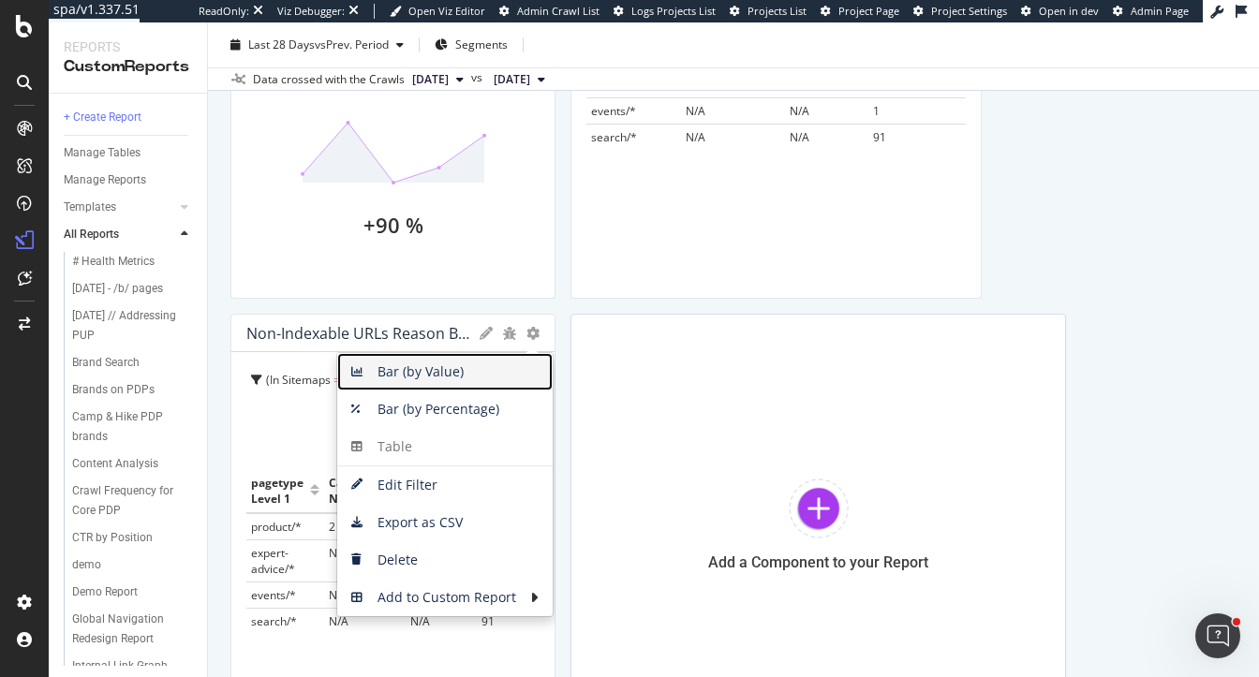
click at [475, 378] on span "Bar (by Value)" at bounding box center [444, 372] width 215 height 28
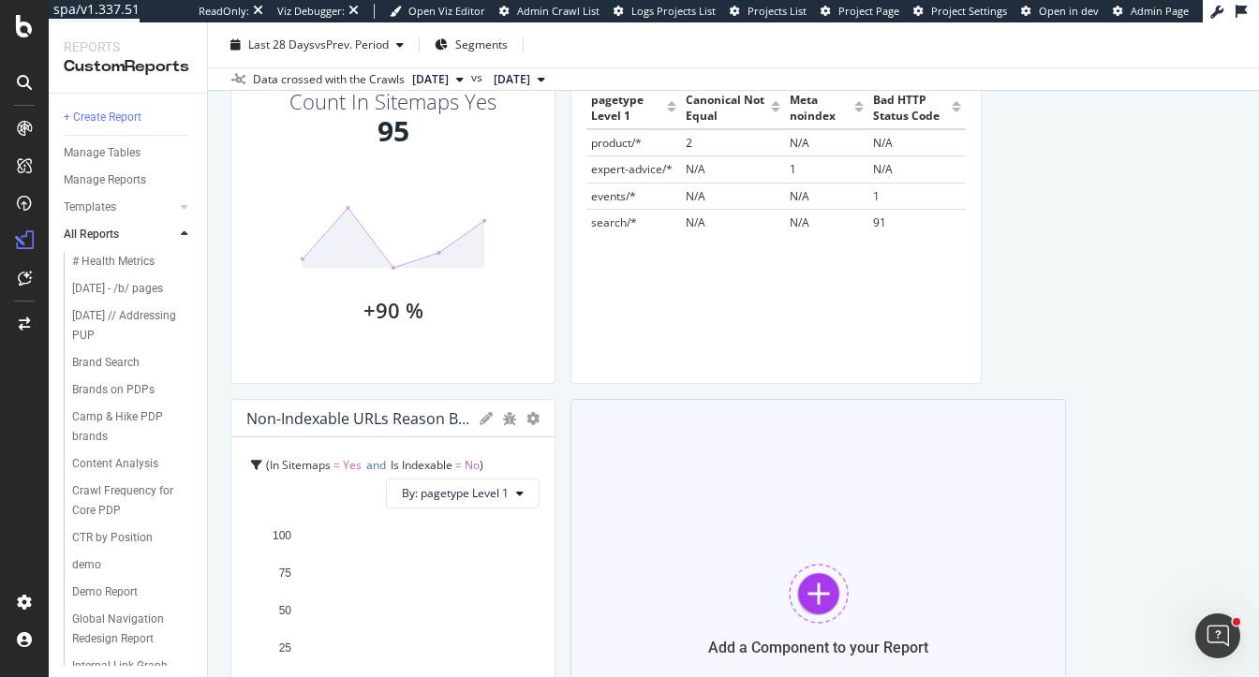
scroll to position [674, 0]
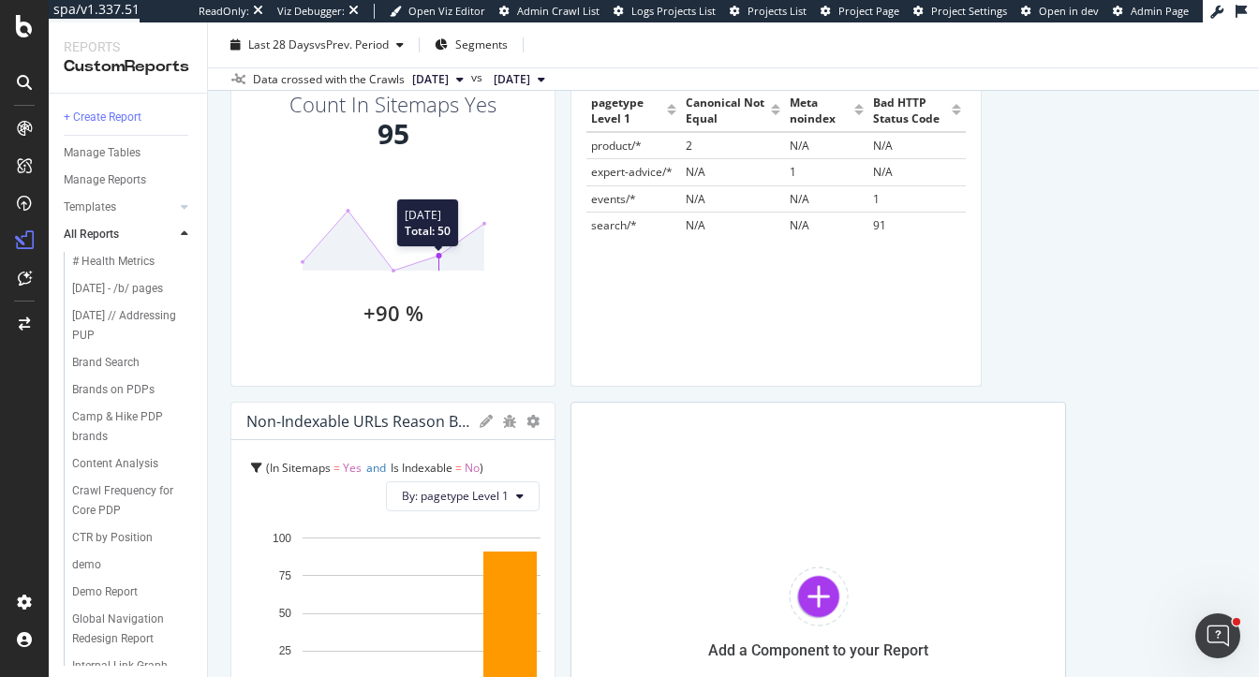
drag, startPoint x: 544, startPoint y: 256, endPoint x: 442, endPoint y: 254, distance: 102.1
click at [441, 254] on div "KPI STATISTICS KPIs Table Edit KPIs Edit Filter Export as CSV Delete Add to Cus…" at bounding box center [392, 176] width 325 height 422
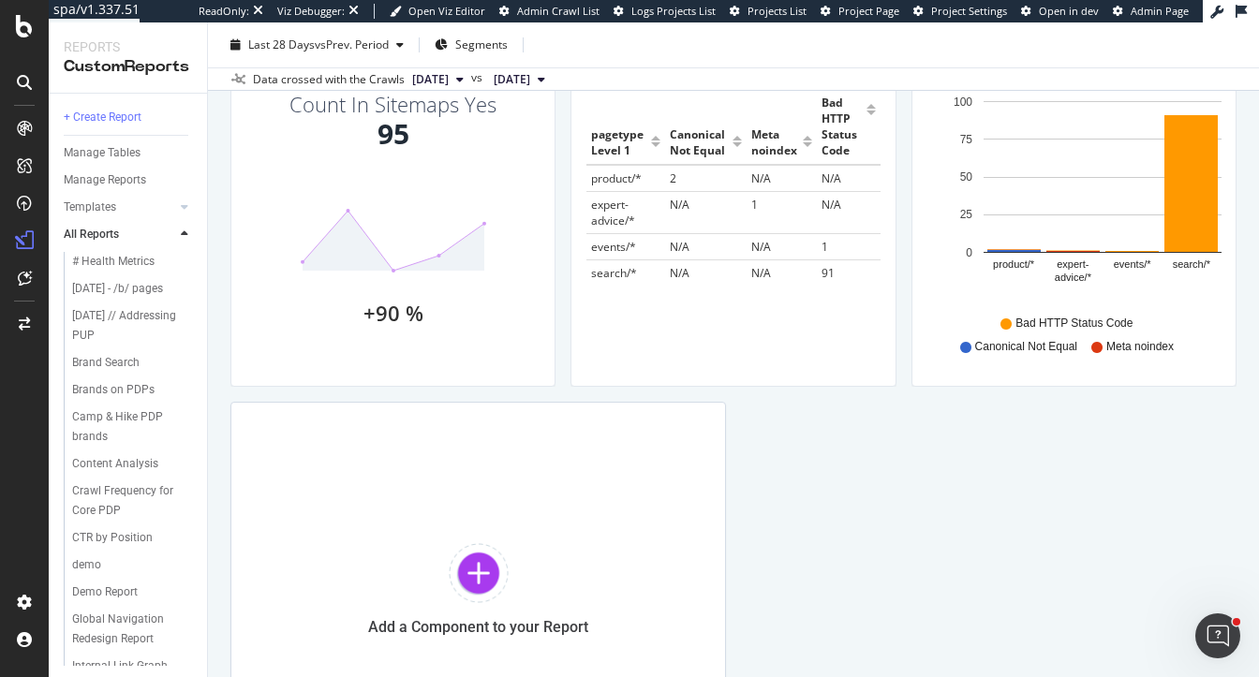
drag, startPoint x: 972, startPoint y: 251, endPoint x: 896, endPoint y: 502, distance: 262.3
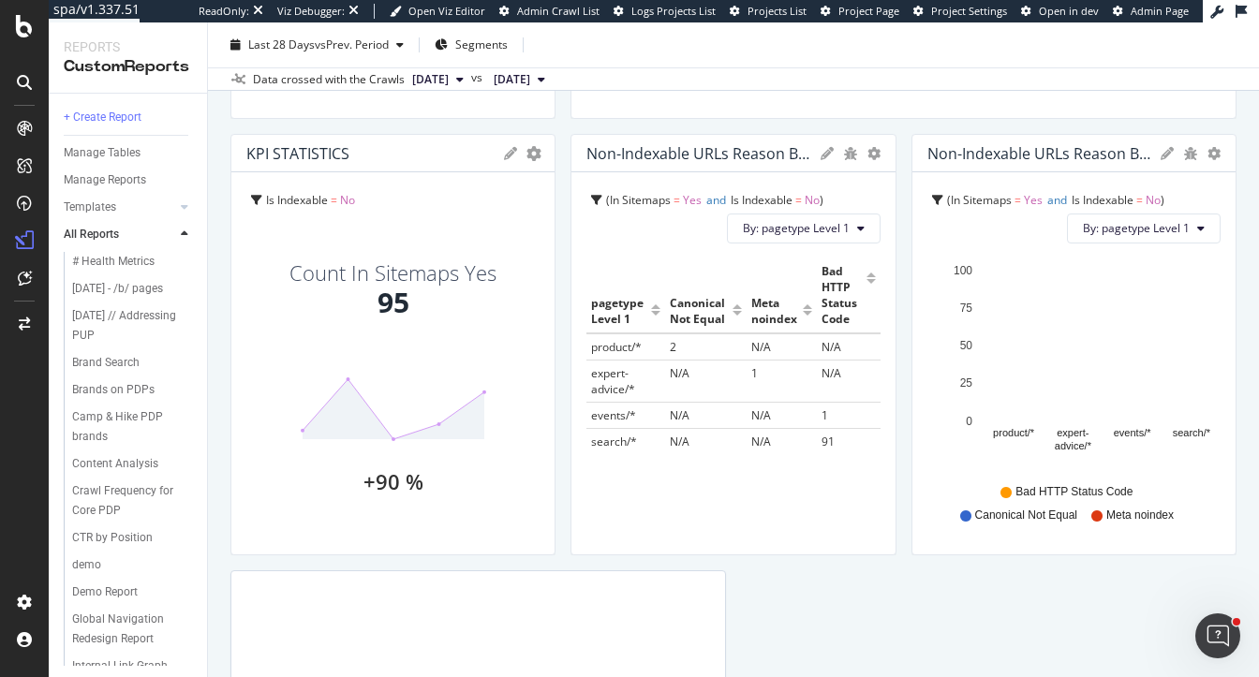
scroll to position [506, 0]
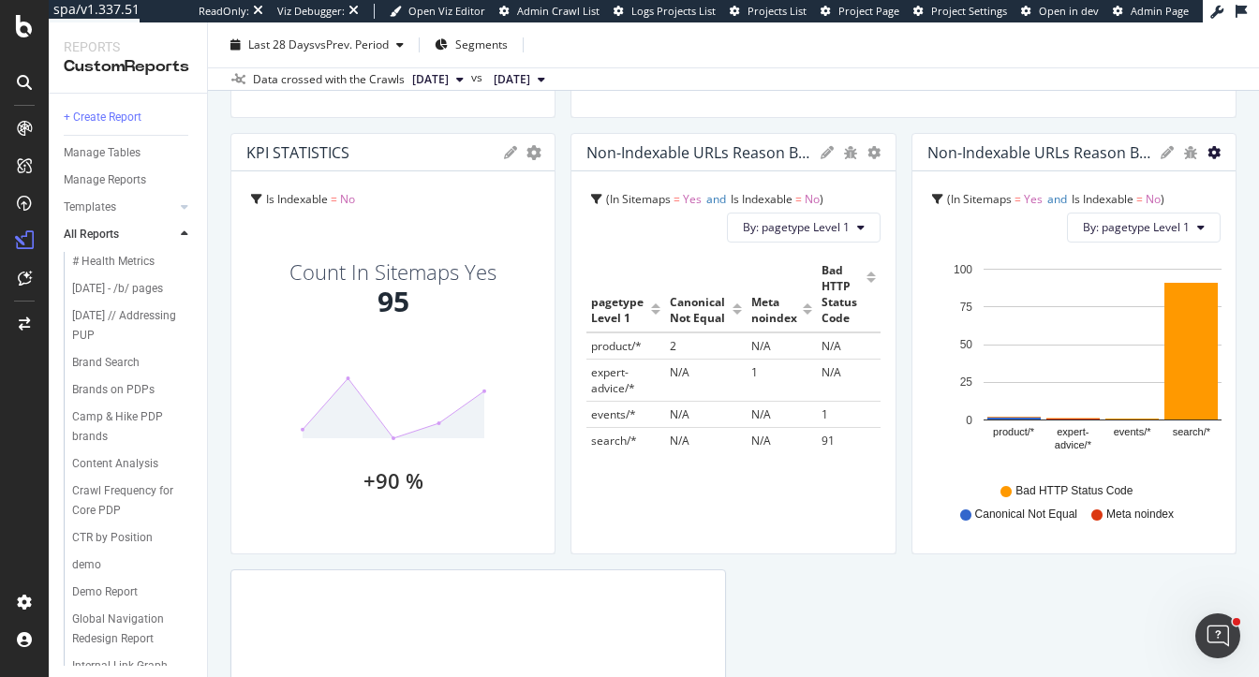
click at [1207, 153] on icon "gear" at bounding box center [1213, 152] width 13 height 13
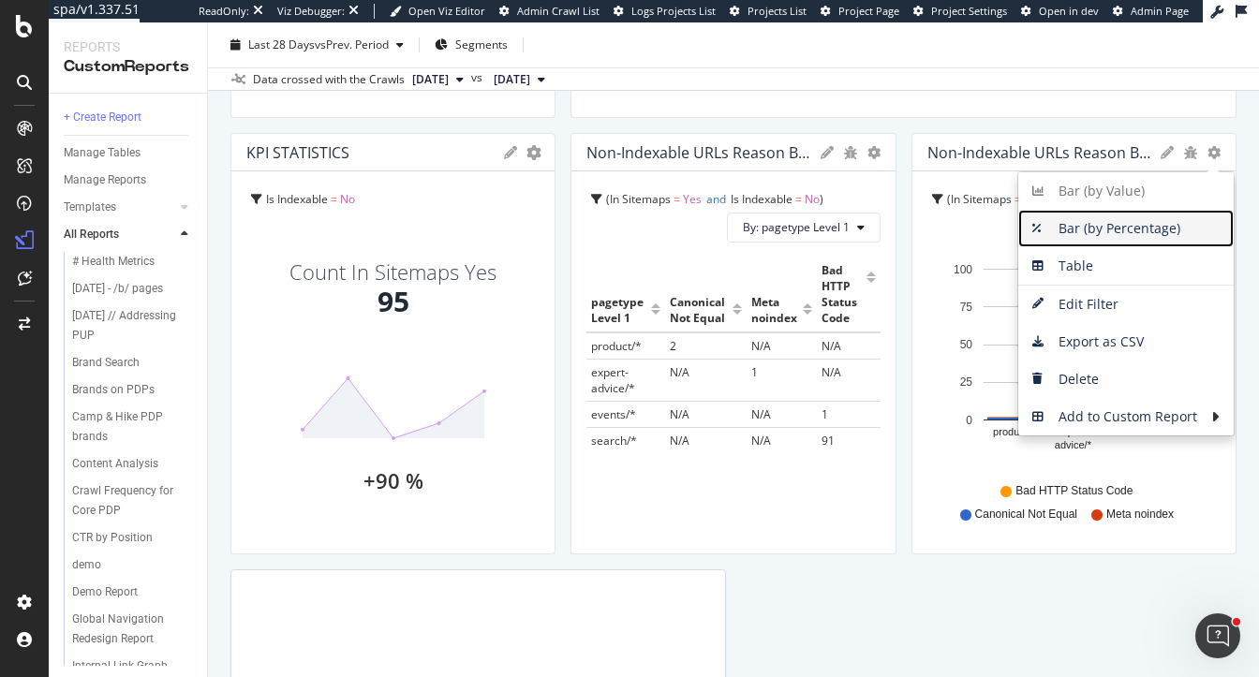
click at [1127, 239] on span "Bar (by Percentage)" at bounding box center [1125, 229] width 215 height 28
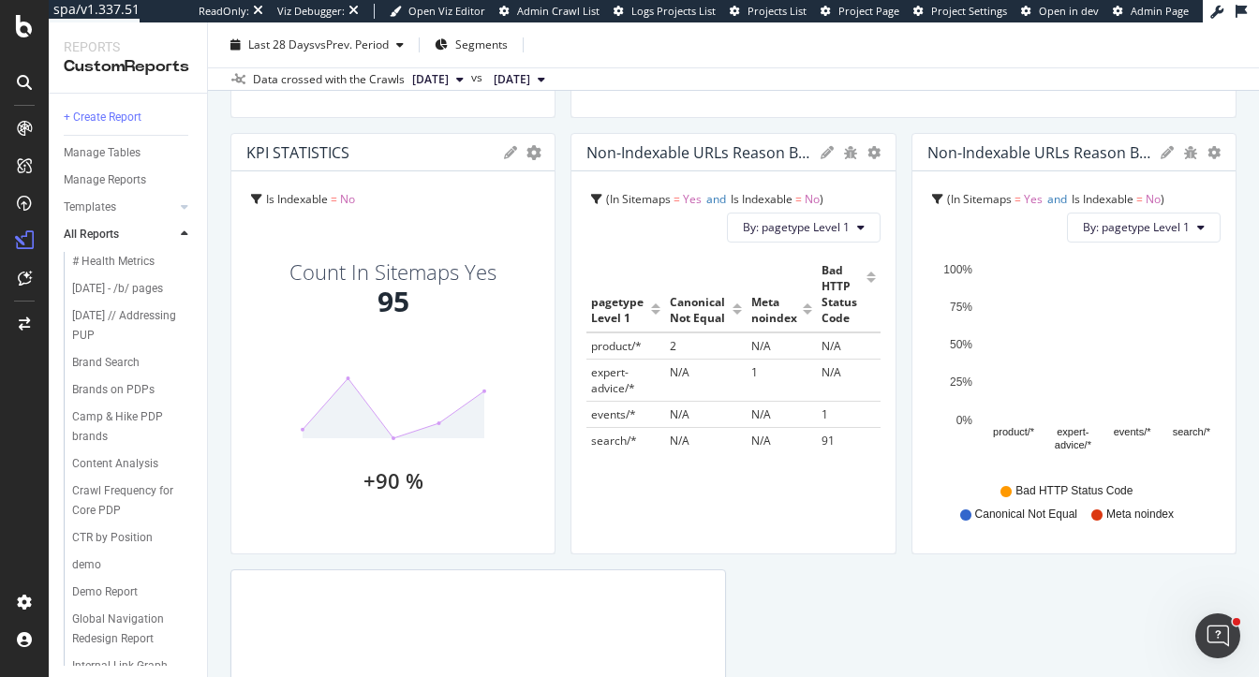
click at [887, 610] on div "KPI STATISTICS KPIs Table Edit KPIs Edit Filter Export as CSV Delete Add to Cus…" at bounding box center [733, 320] width 1006 height 1248
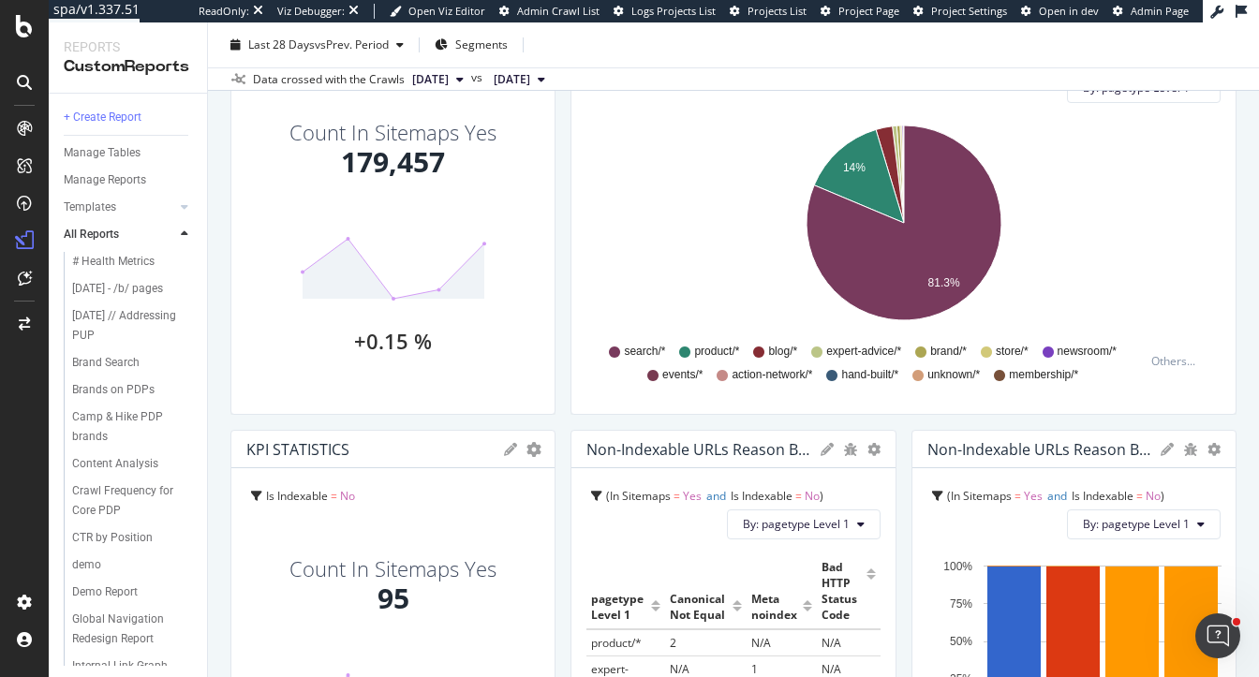
scroll to position [0, 0]
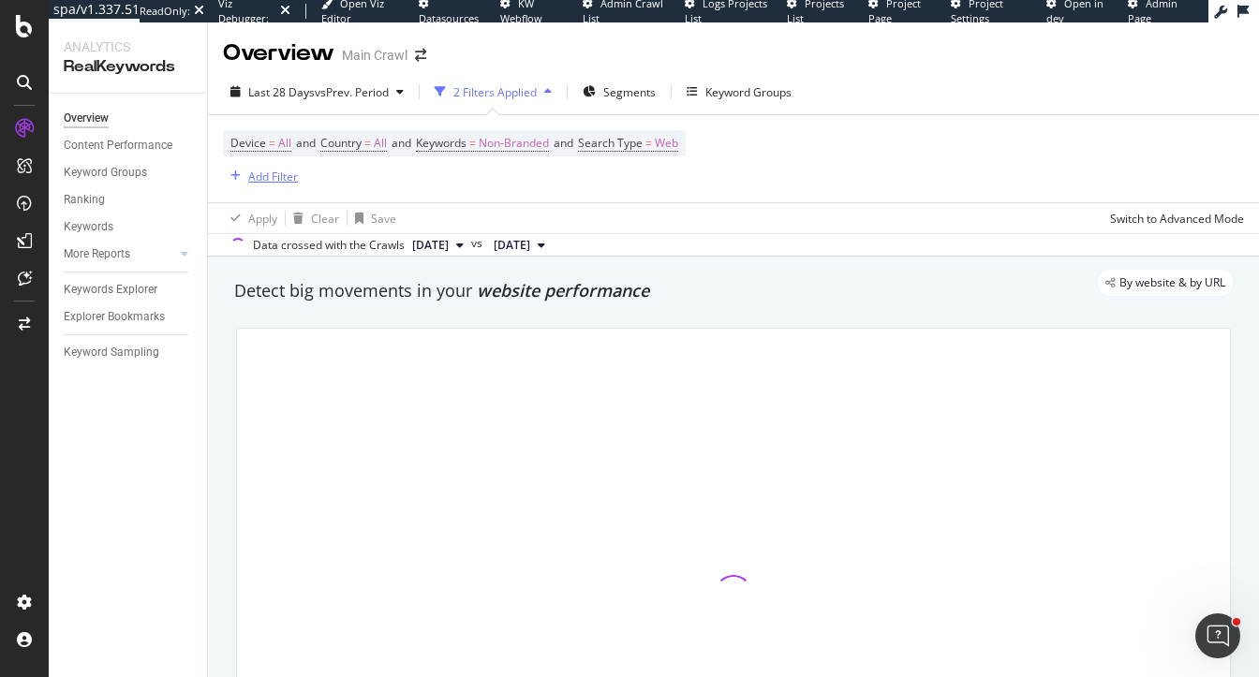
click at [251, 175] on div "Add Filter" at bounding box center [273, 177] width 50 height 16
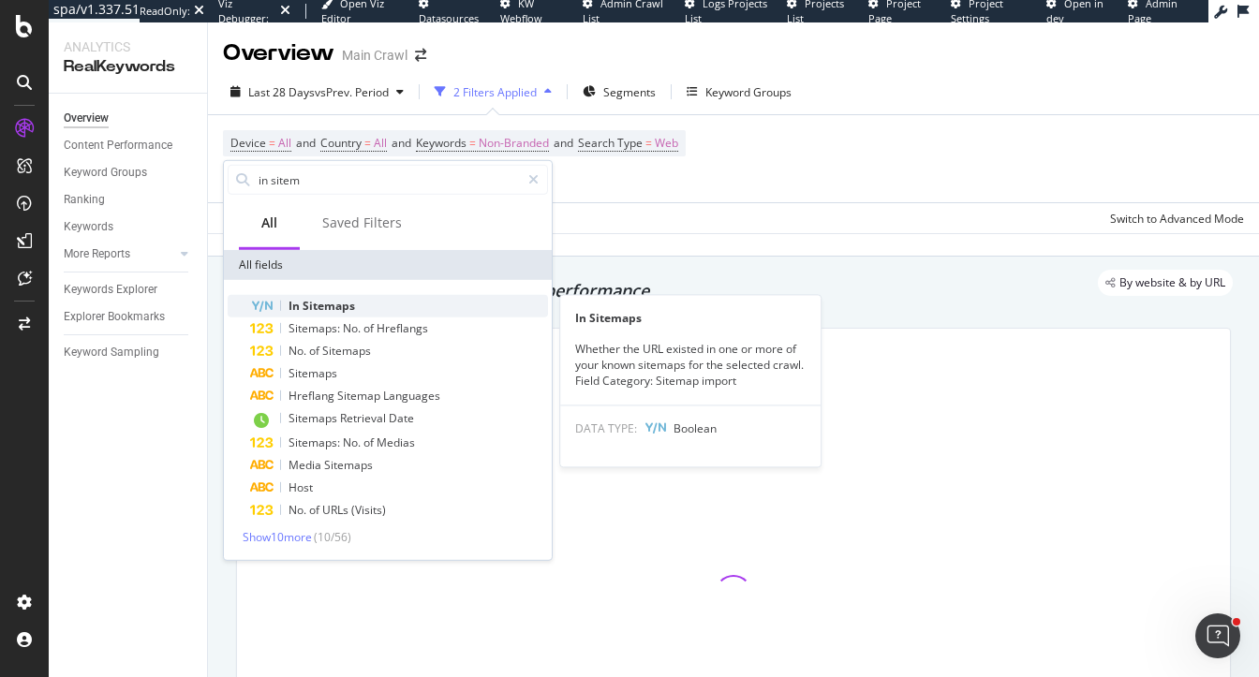
type input "in sitem"
click at [345, 298] on span "Sitemaps" at bounding box center [329, 306] width 52 height 16
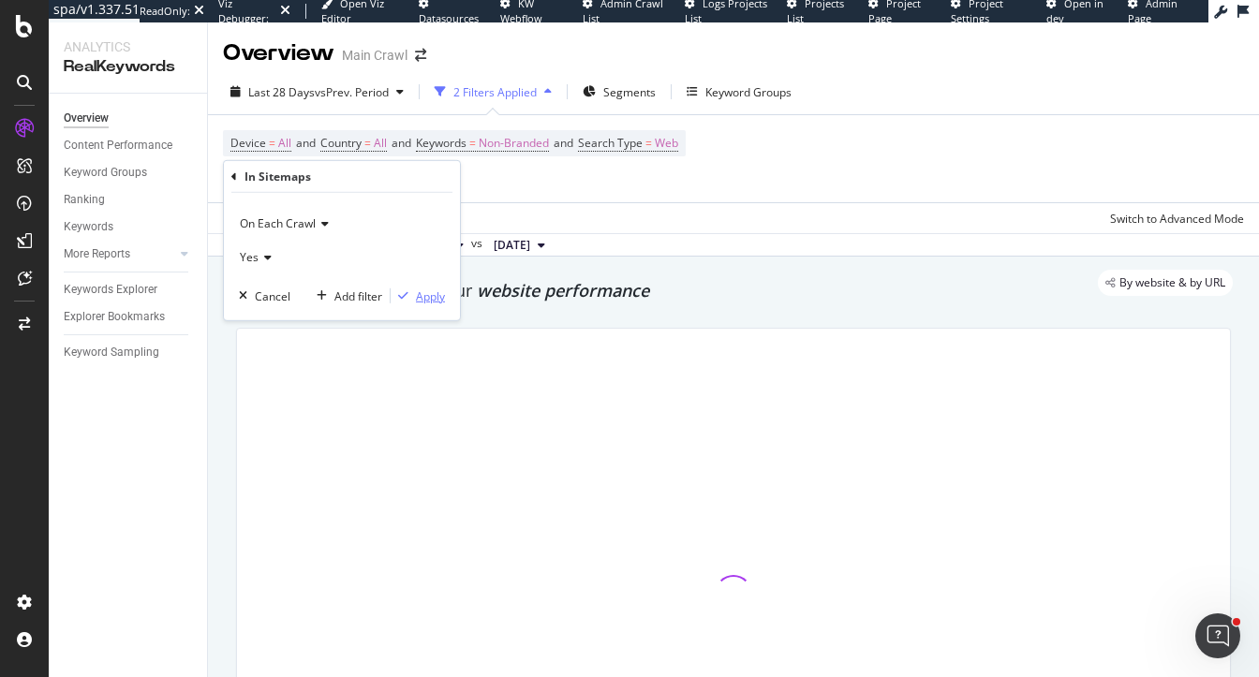
click at [432, 295] on div "Apply" at bounding box center [430, 296] width 29 height 16
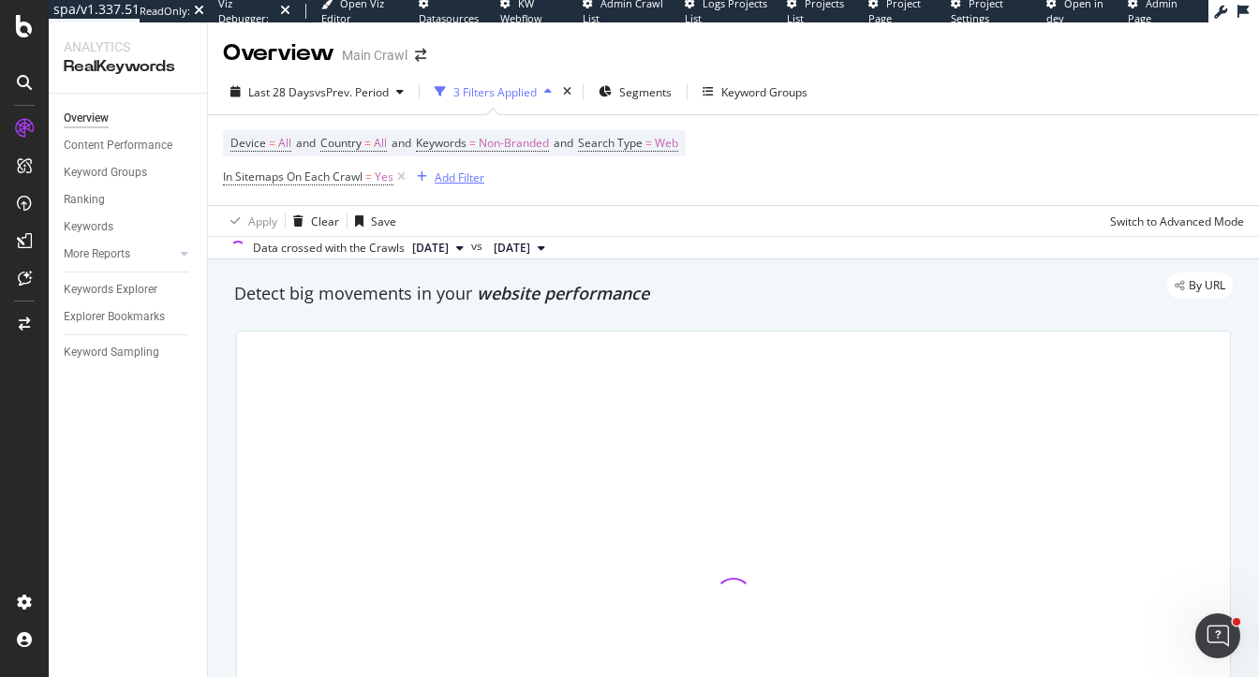
click at [449, 173] on div "Add Filter" at bounding box center [460, 178] width 50 height 16
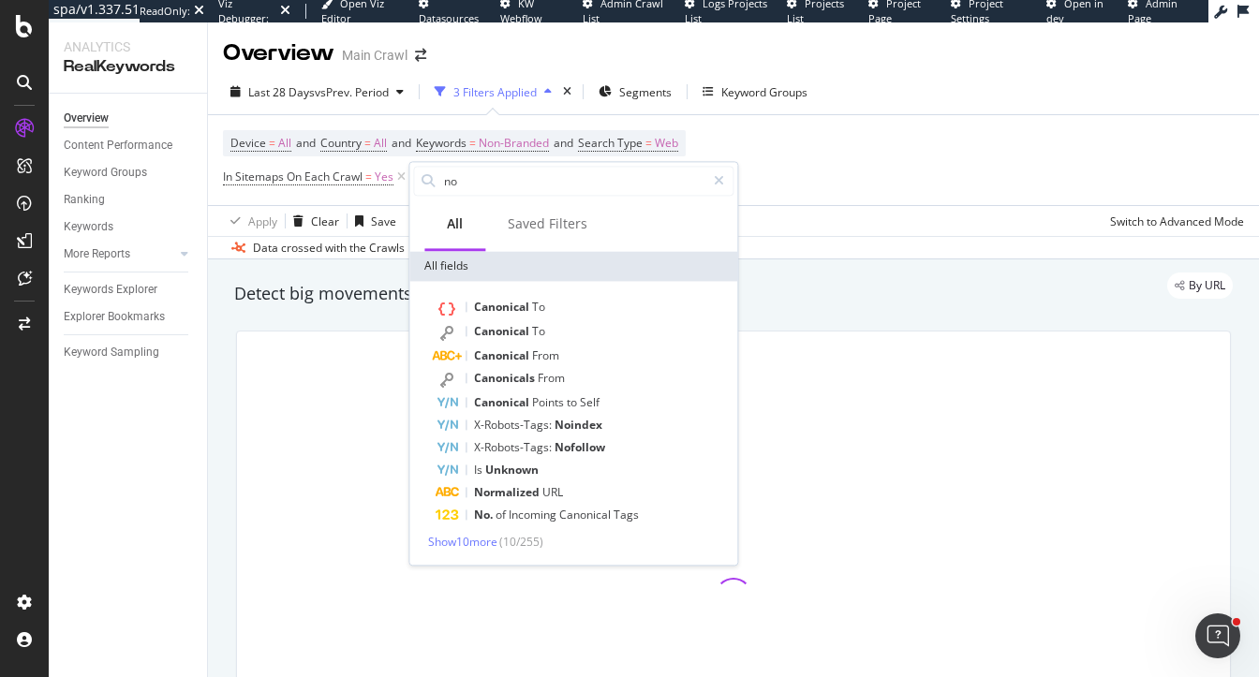
type input "n"
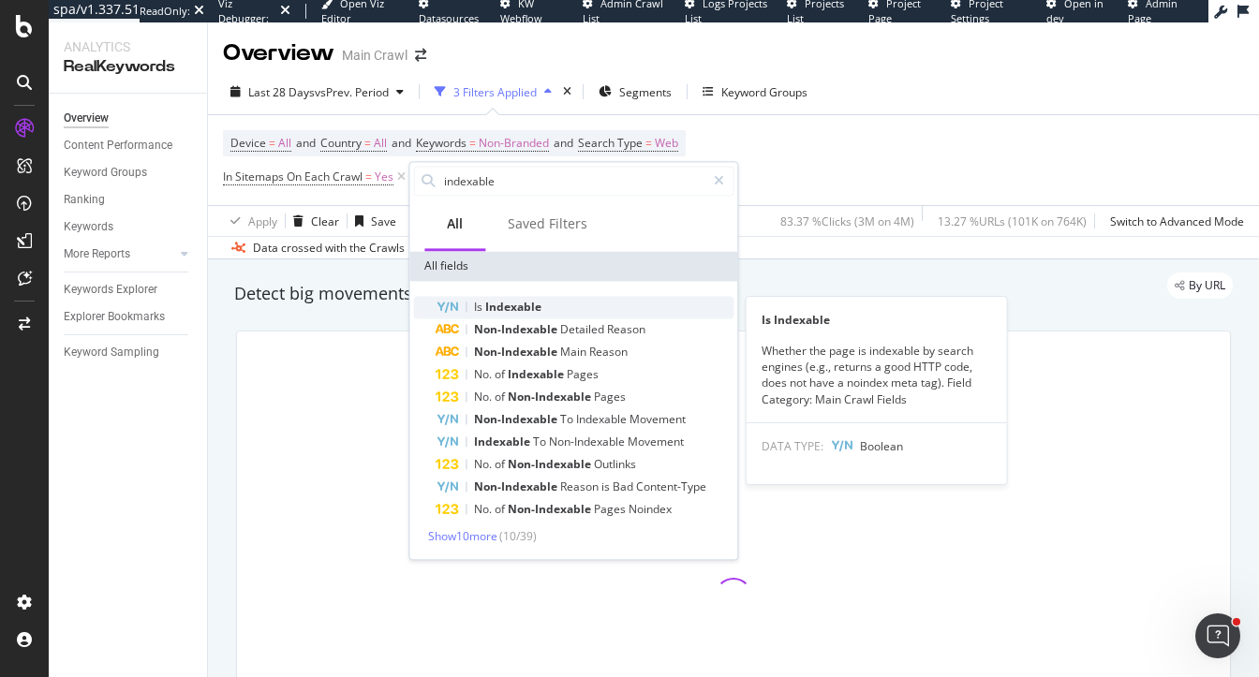
type input "indexable"
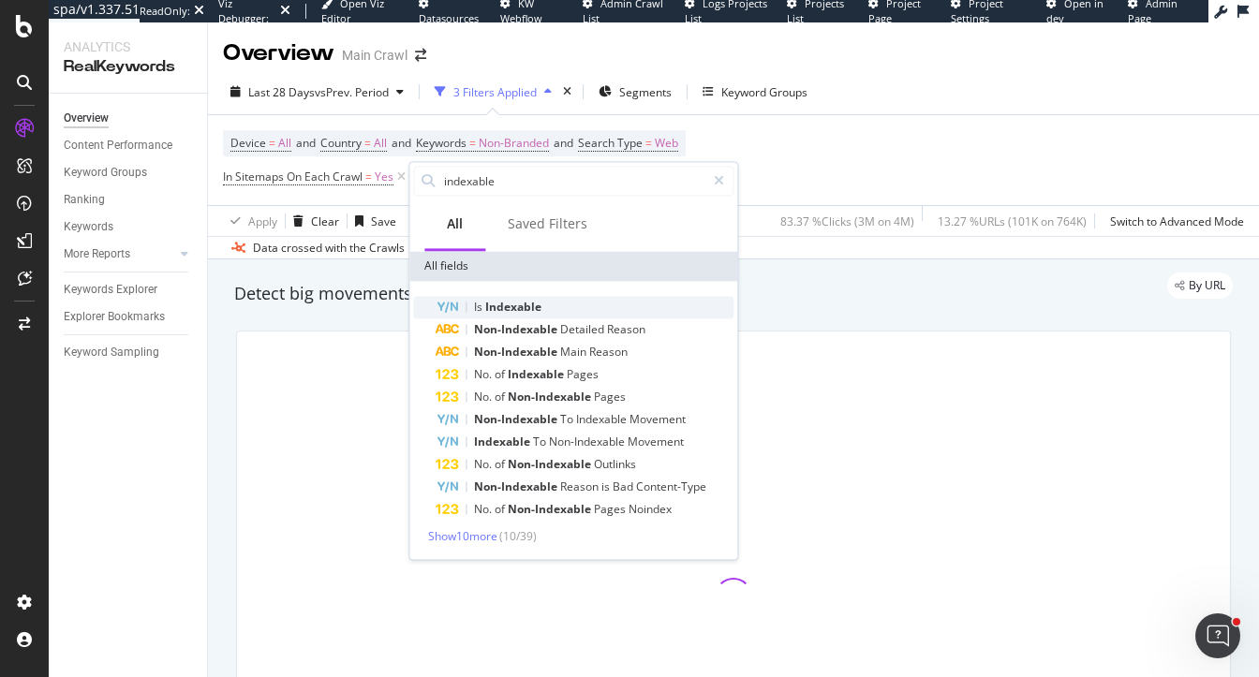
click at [510, 306] on span "Indexable" at bounding box center [513, 307] width 56 height 16
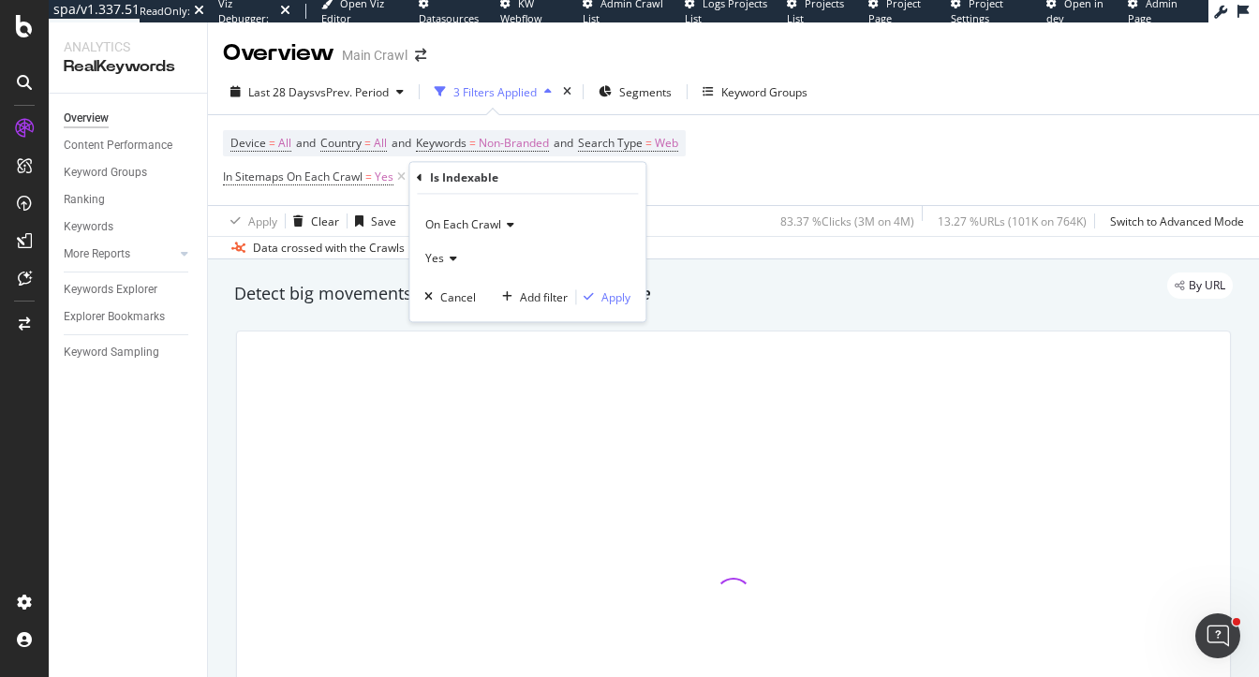
click at [445, 257] on icon at bounding box center [450, 258] width 13 height 11
click at [467, 317] on div "No" at bounding box center [529, 321] width 200 height 24
click at [618, 297] on div "Apply" at bounding box center [615, 297] width 29 height 16
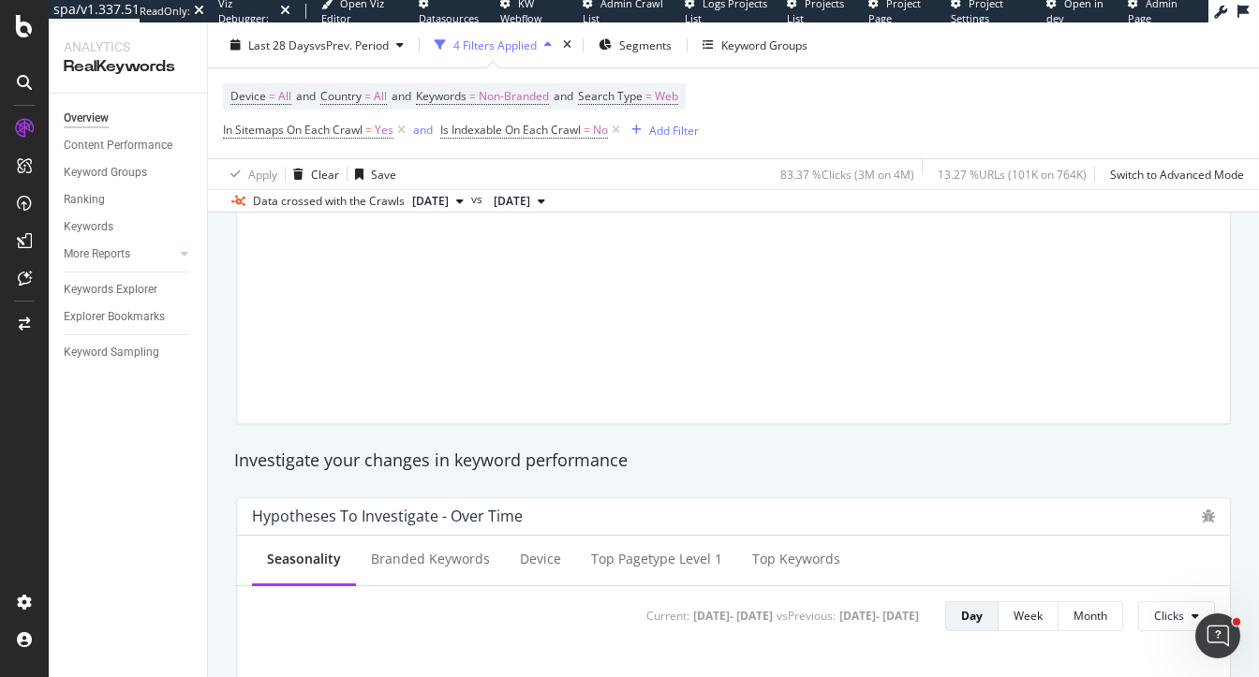
scroll to position [405, 0]
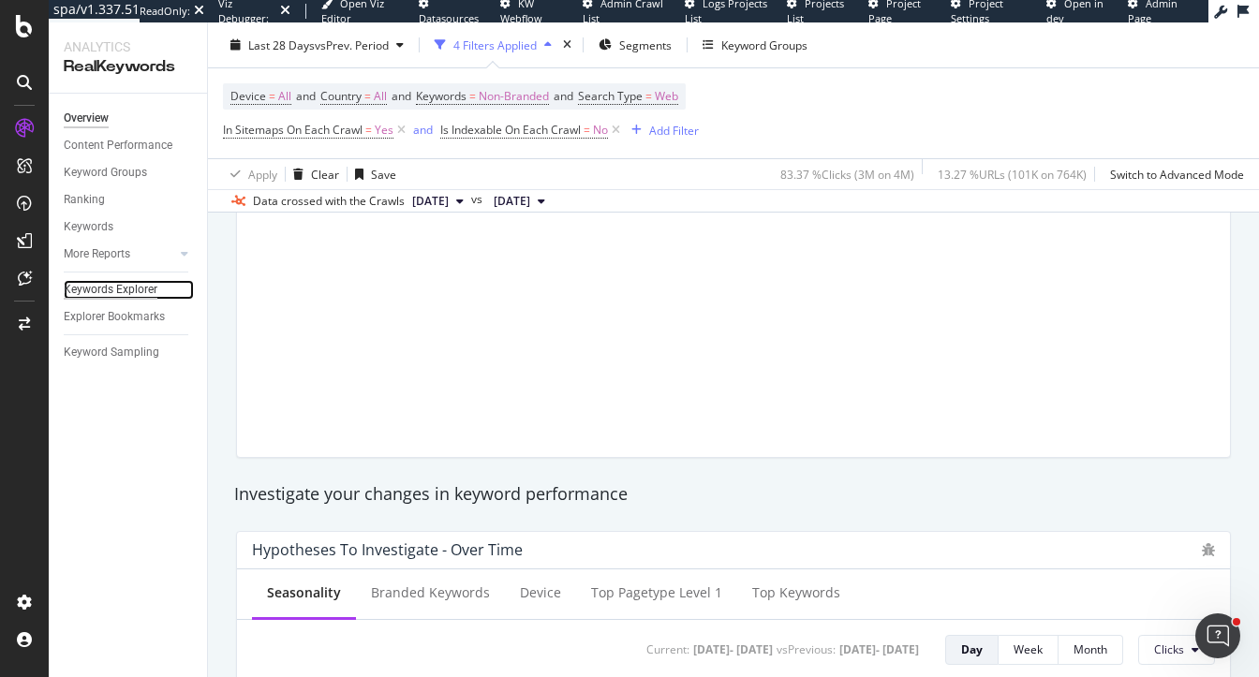
click at [98, 284] on div "Keywords Explorer" at bounding box center [111, 290] width 94 height 20
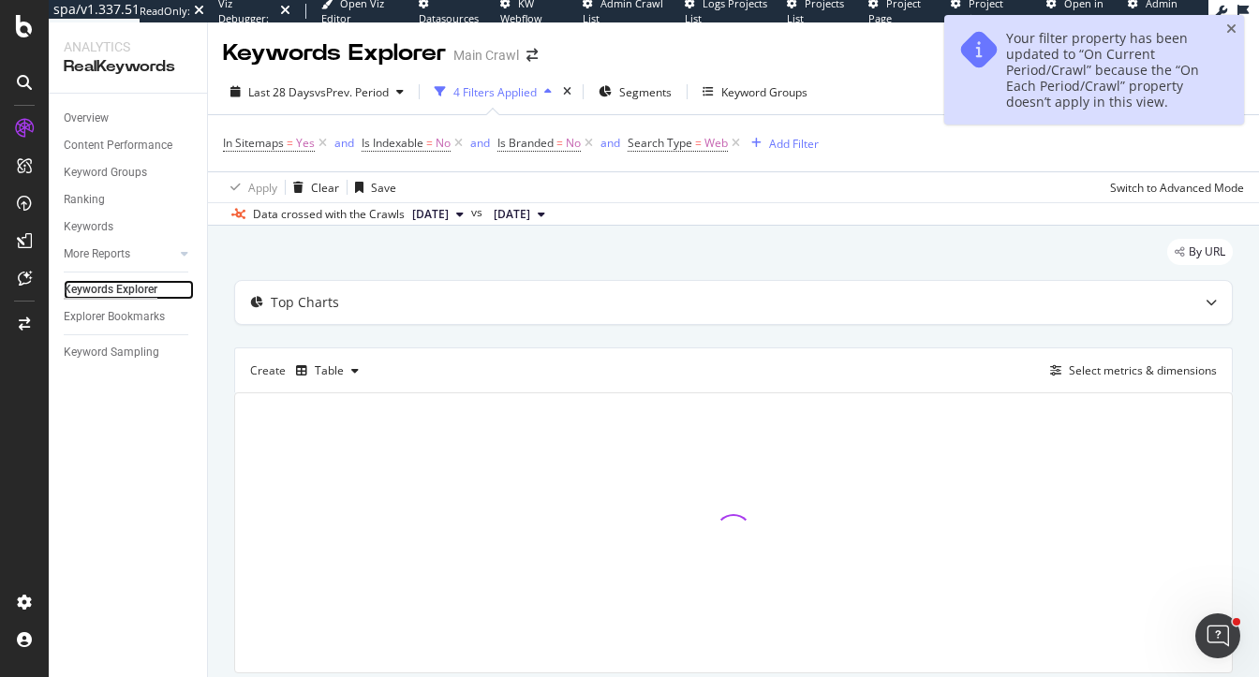
scroll to position [61, 0]
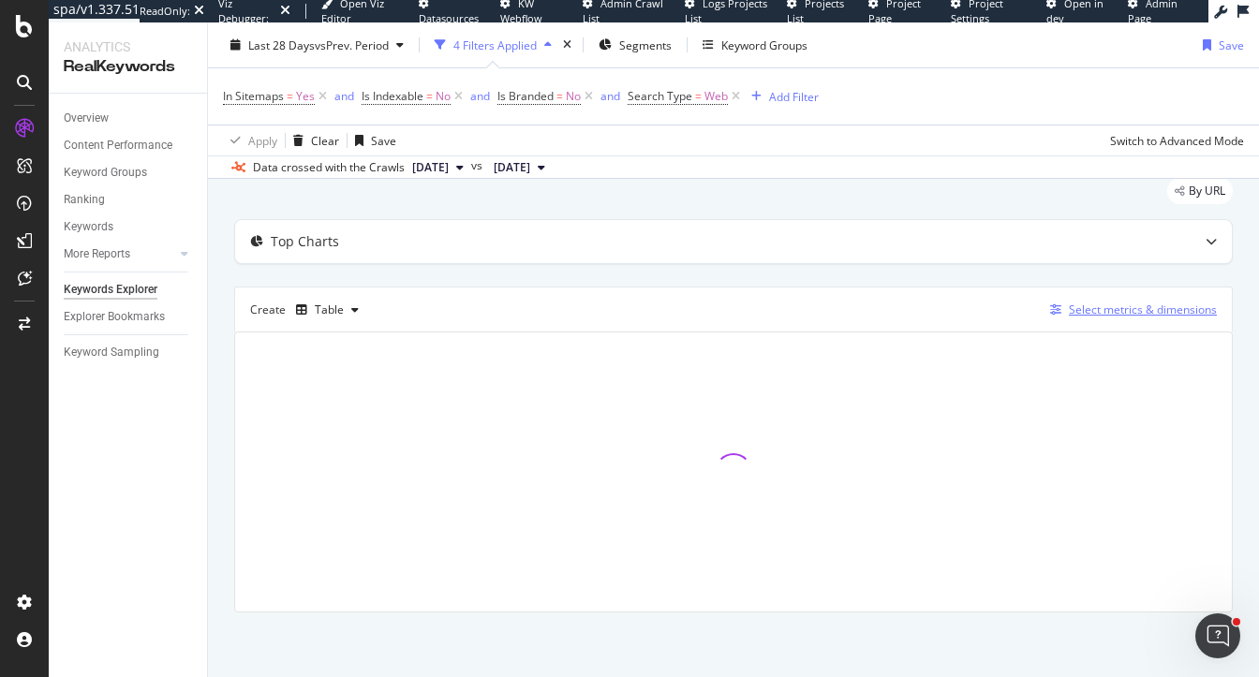
click at [1110, 314] on div "Select metrics & dimensions" at bounding box center [1143, 310] width 148 height 16
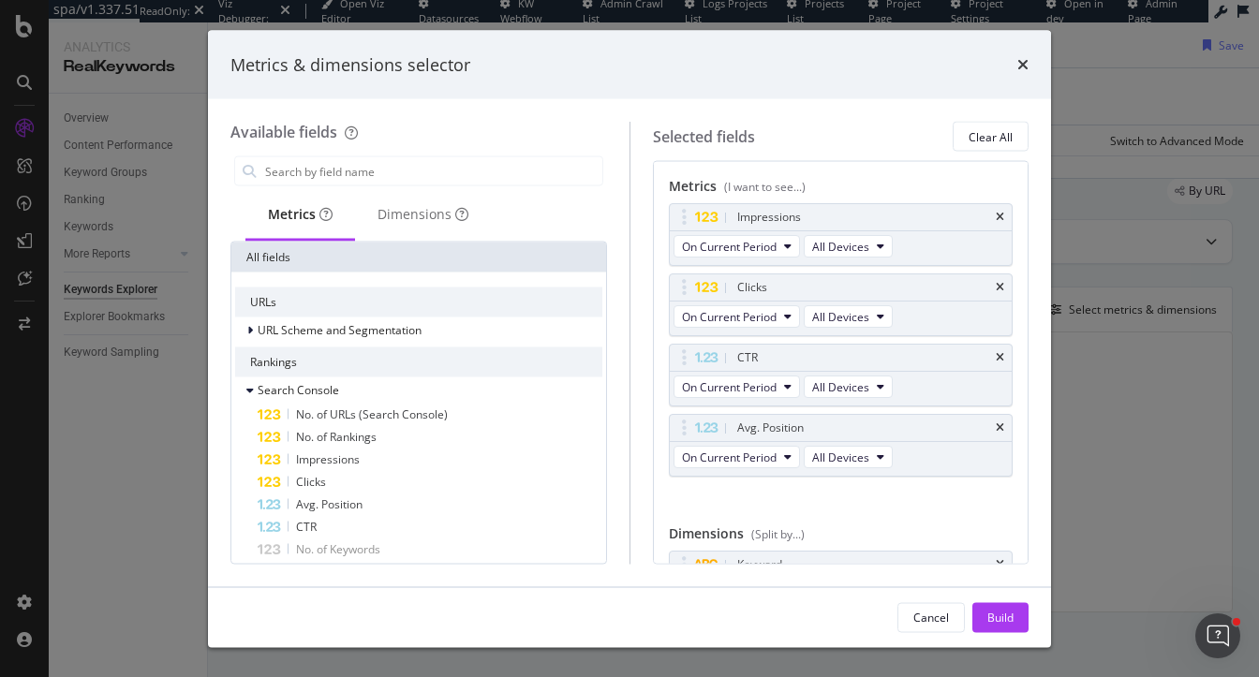
scroll to position [75, 0]
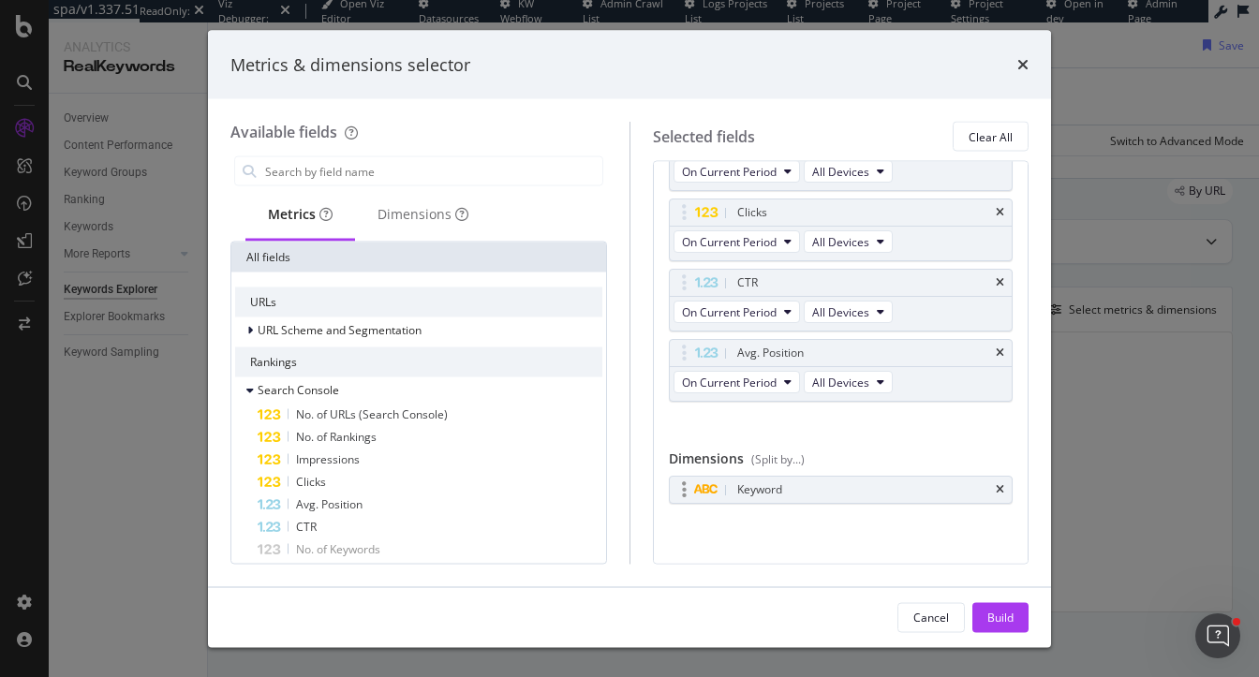
click at [992, 488] on div "Keyword" at bounding box center [841, 490] width 343 height 26
click at [1000, 484] on icon "times" at bounding box center [1000, 489] width 8 height 11
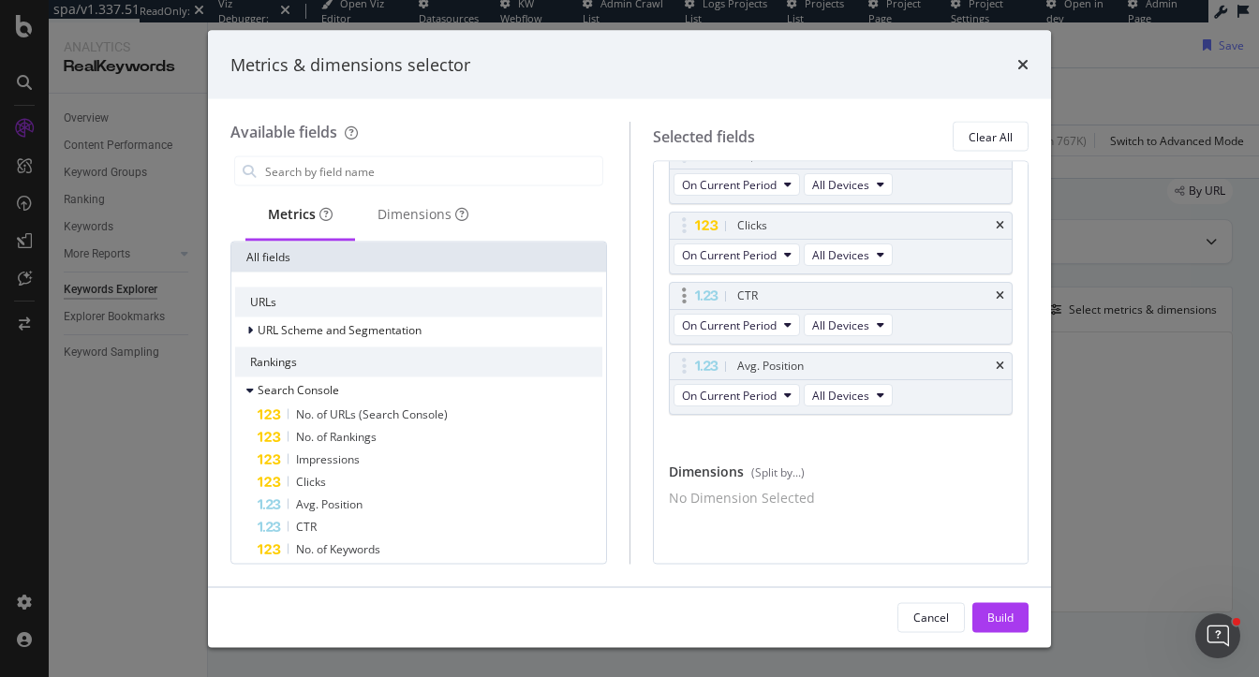
scroll to position [70, 0]
click at [983, 141] on div "Clear All" at bounding box center [991, 136] width 44 height 16
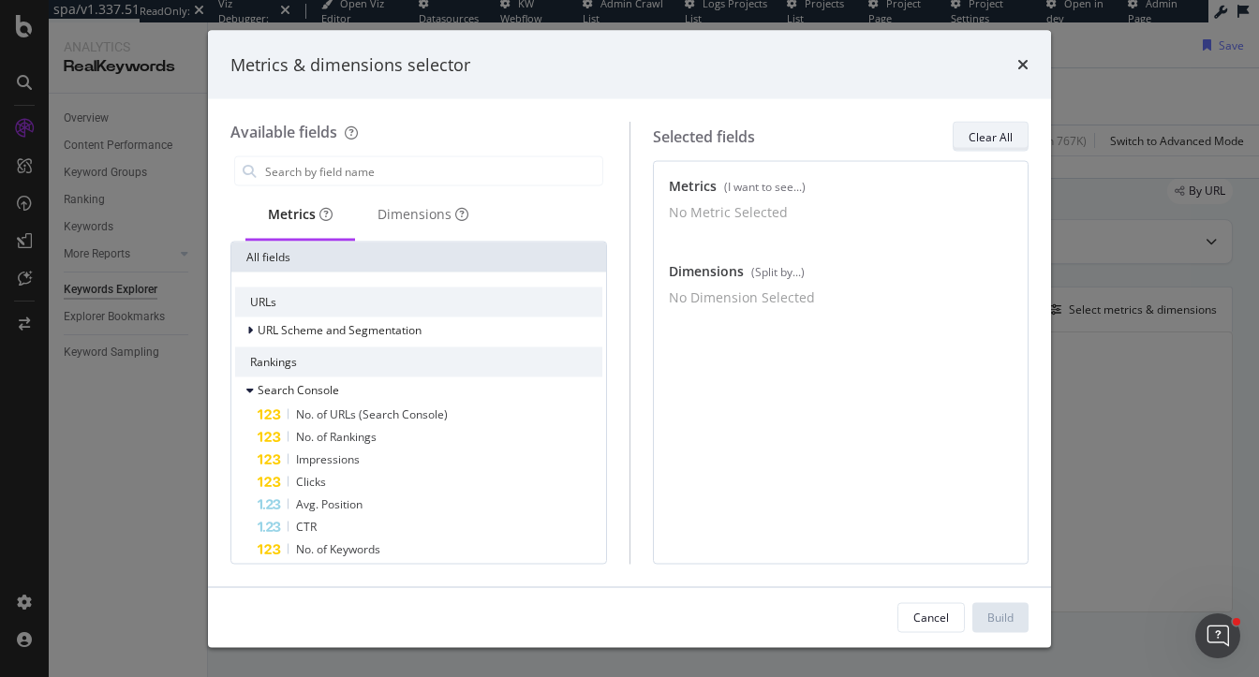
scroll to position [0, 0]
click at [312, 168] on input "modal" at bounding box center [432, 171] width 339 height 28
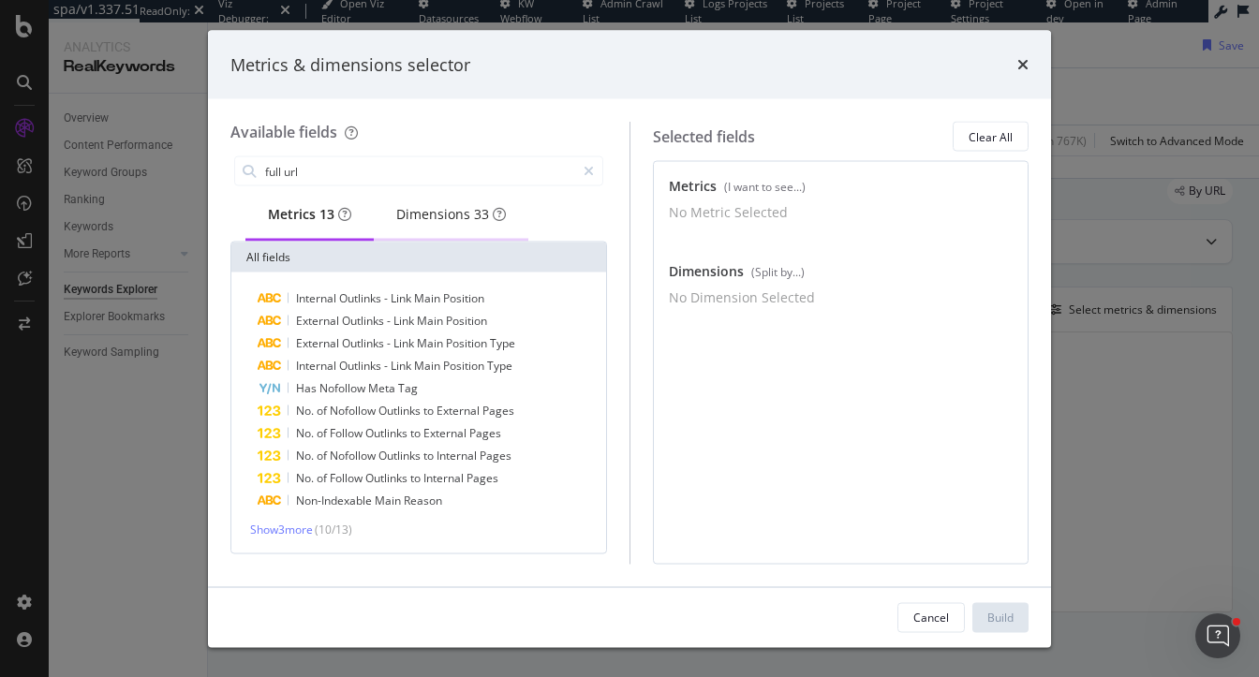
click at [433, 224] on div "Dimensions 33" at bounding box center [451, 214] width 110 height 19
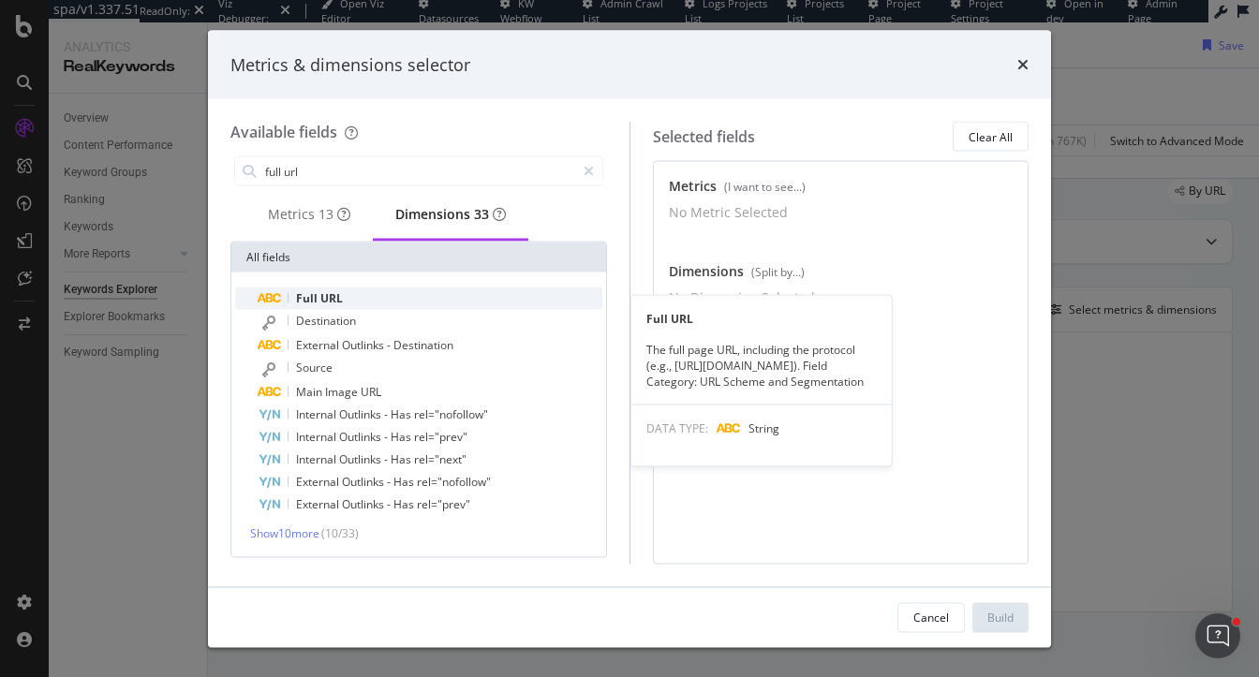
click at [367, 308] on div "Full URL" at bounding box center [430, 299] width 345 height 22
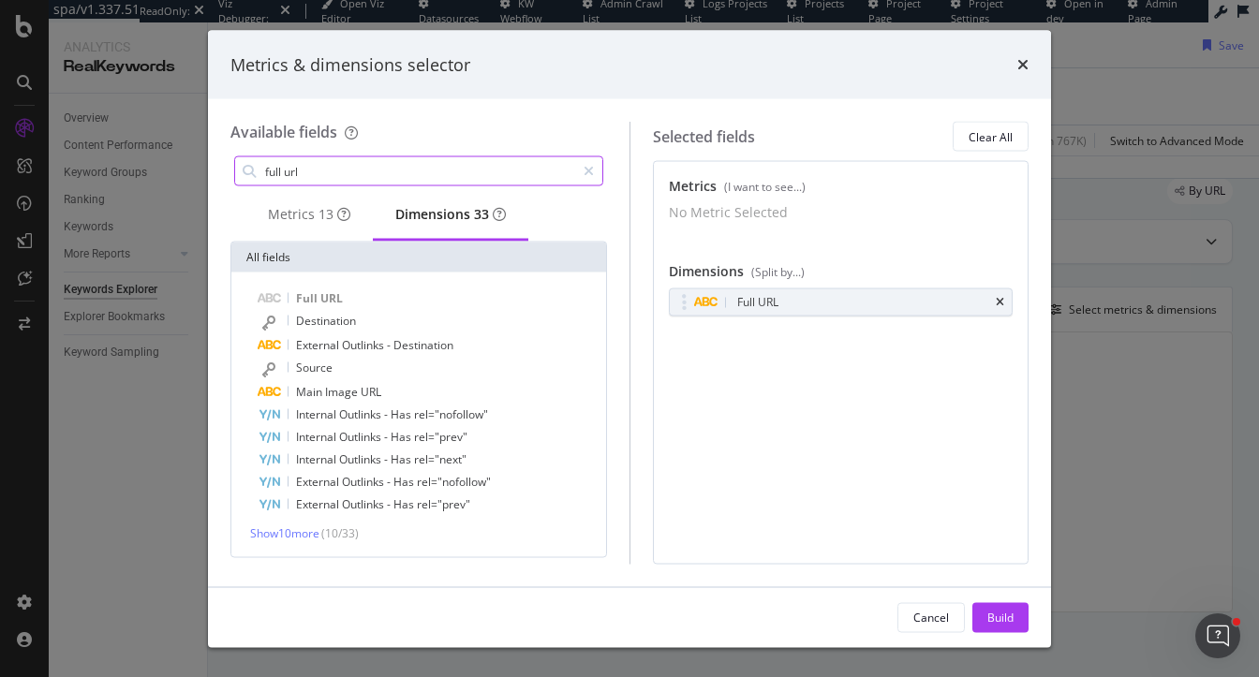
click at [354, 169] on input "full url" at bounding box center [419, 171] width 312 height 28
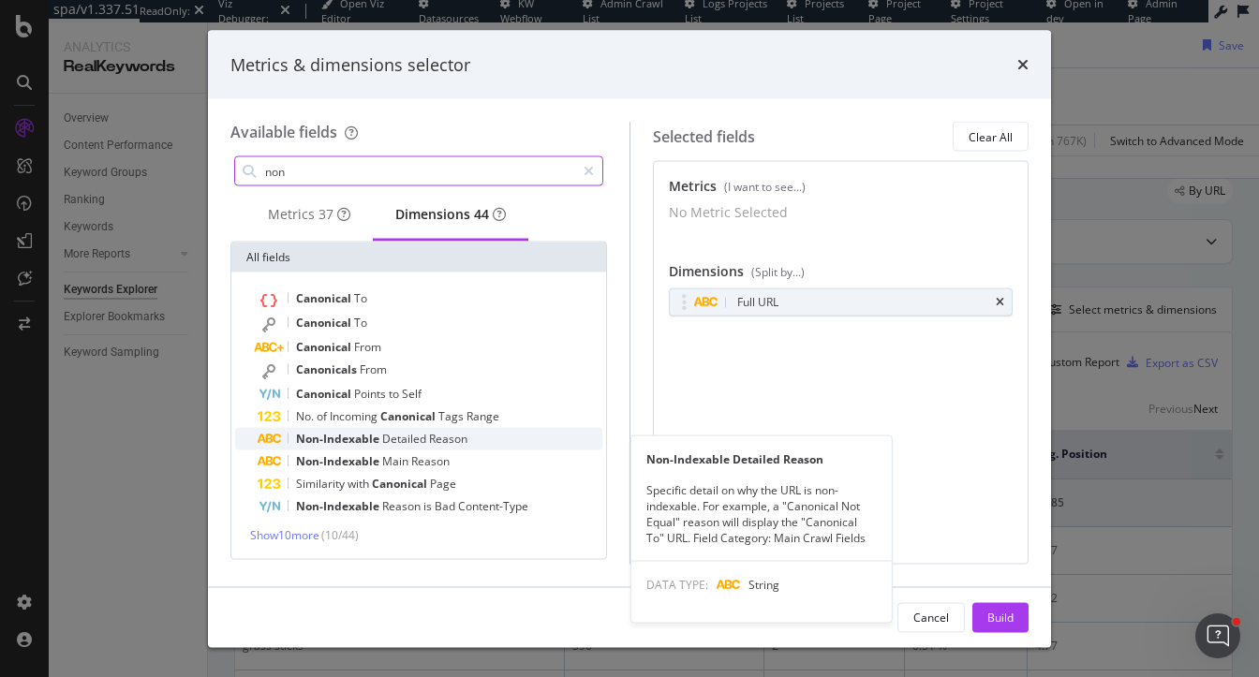
type input "non"
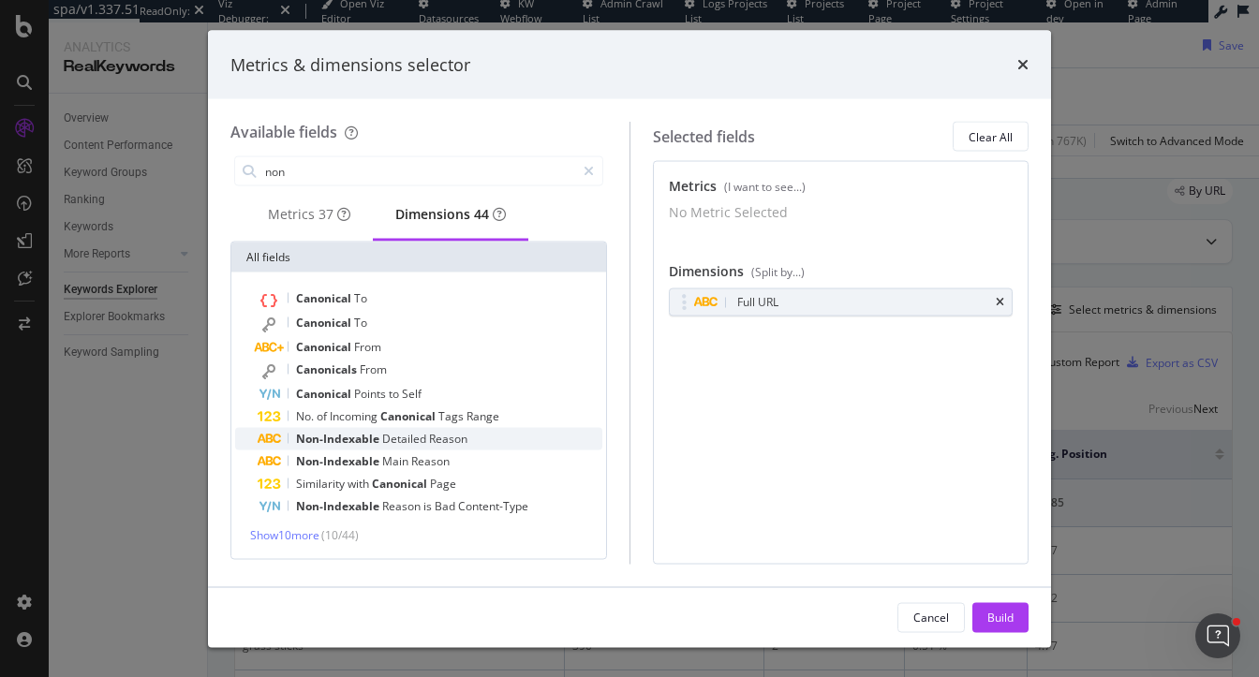
click at [359, 447] on span "Non-Indexable" at bounding box center [339, 439] width 86 height 16
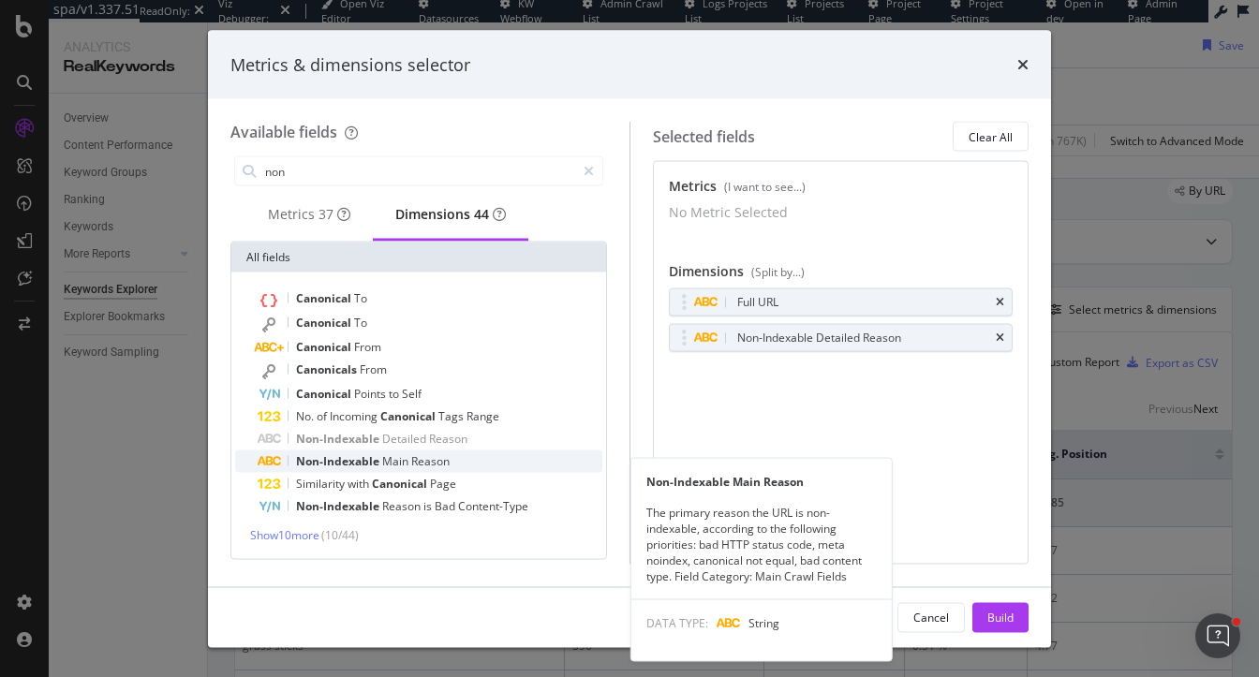
click at [421, 469] on span "Reason" at bounding box center [430, 461] width 38 height 16
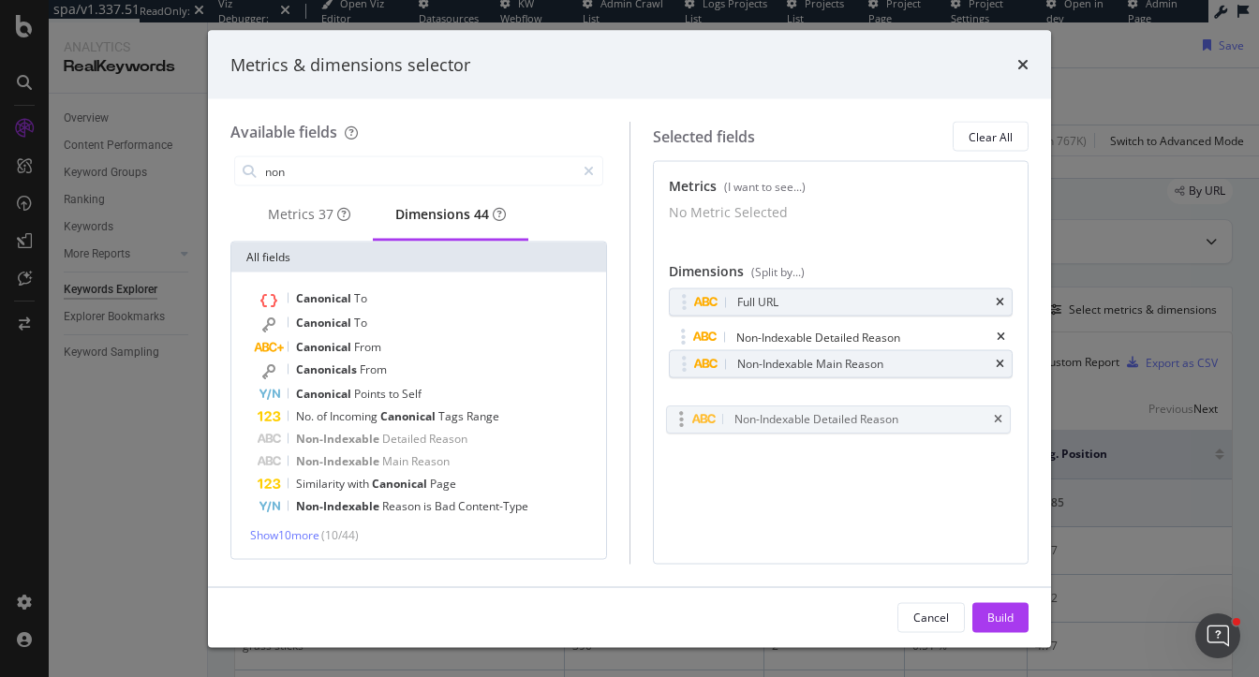
drag, startPoint x: 678, startPoint y: 349, endPoint x: 675, endPoint y: 416, distance: 66.6
click at [675, 416] on body "spa/v1.337.51 ReadOnly: Viz Debugger: Open Viz Editor Datasources KW Webflow Ad…" at bounding box center [629, 338] width 1259 height 677
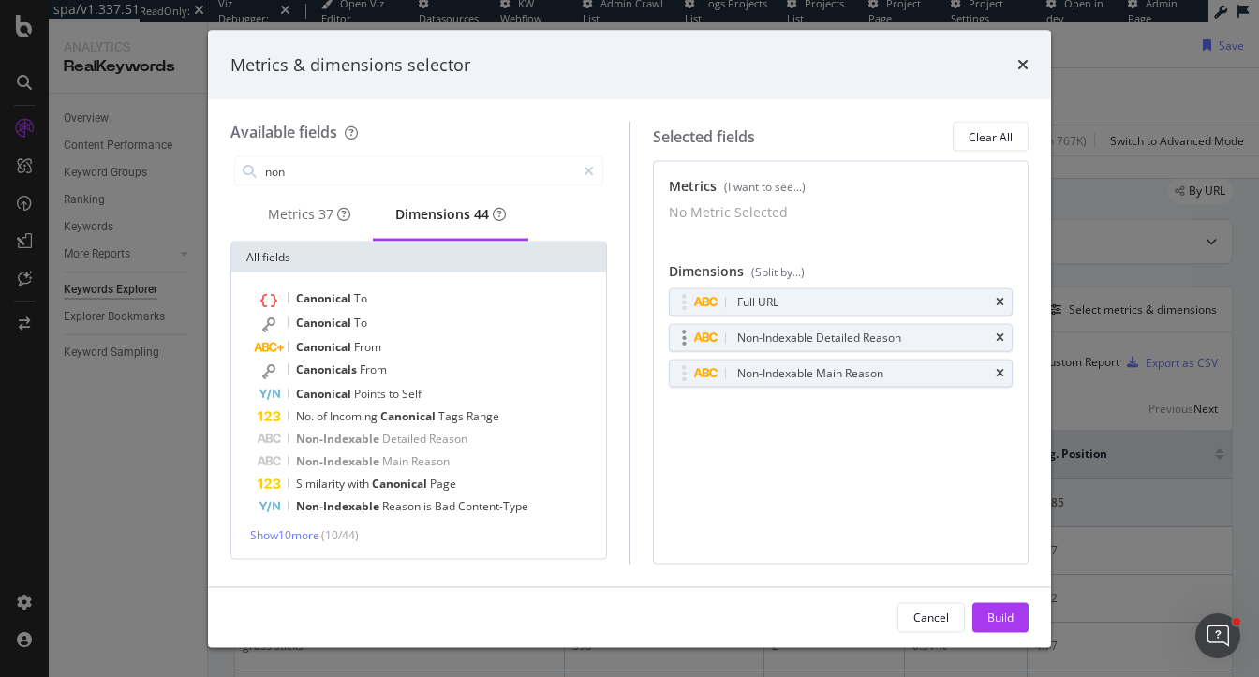
click at [684, 351] on div "Non-Indexable Detailed Reason" at bounding box center [841, 338] width 343 height 26
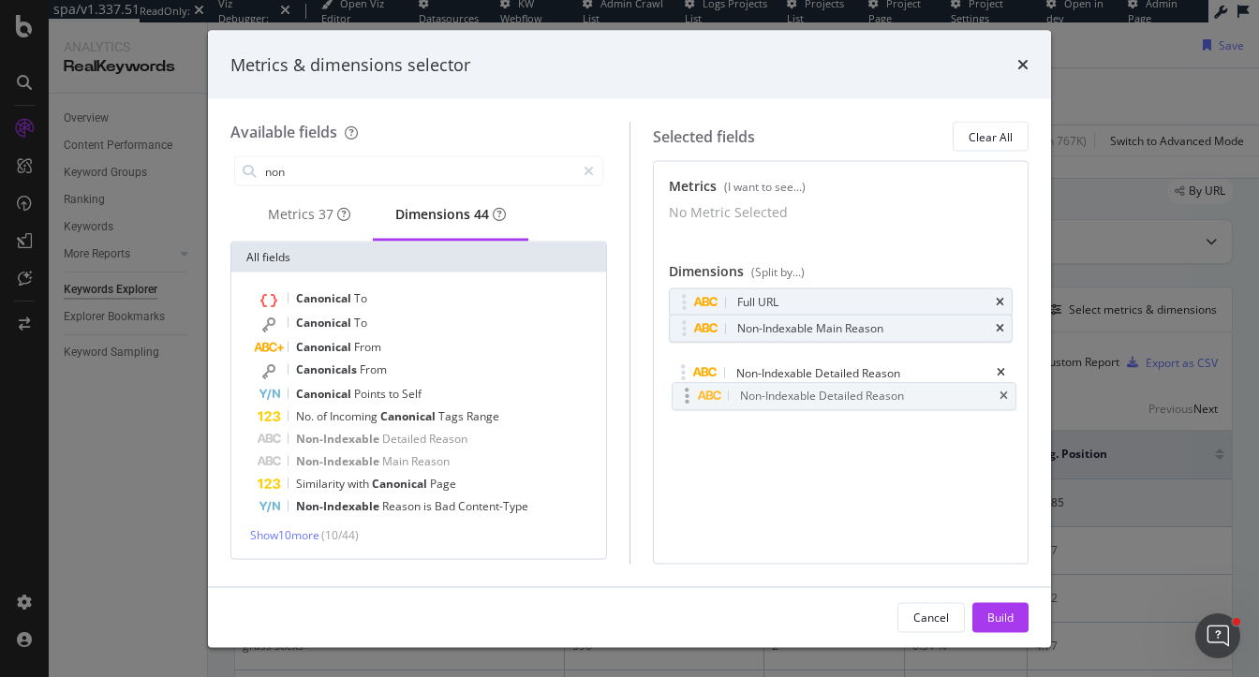
drag, startPoint x: 684, startPoint y: 341, endPoint x: 687, endPoint y: 388, distance: 46.9
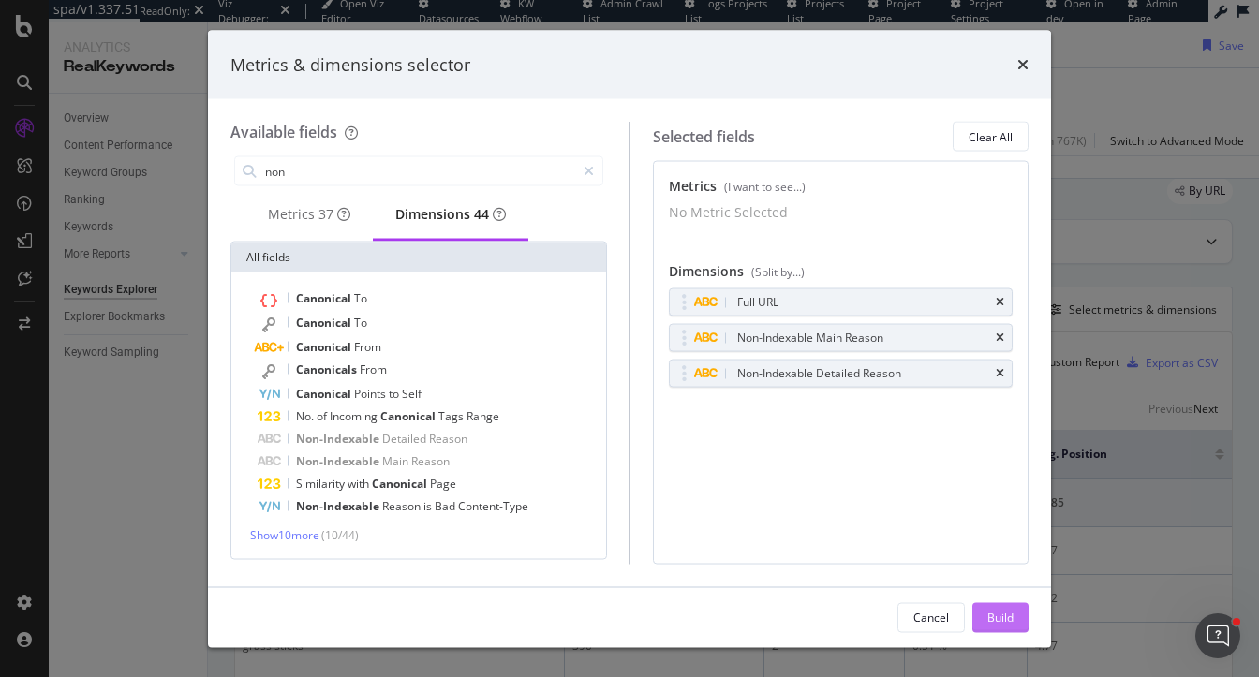
click at [998, 619] on div "Build" at bounding box center [1000, 617] width 26 height 16
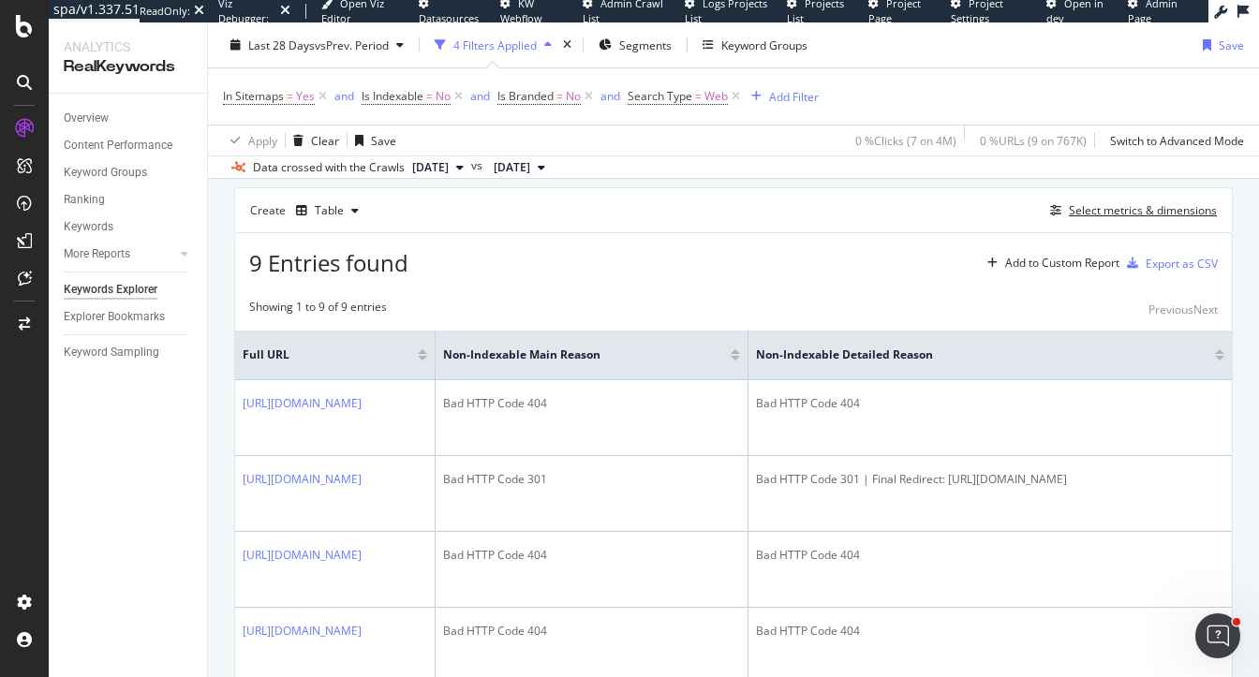
scroll to position [150, 0]
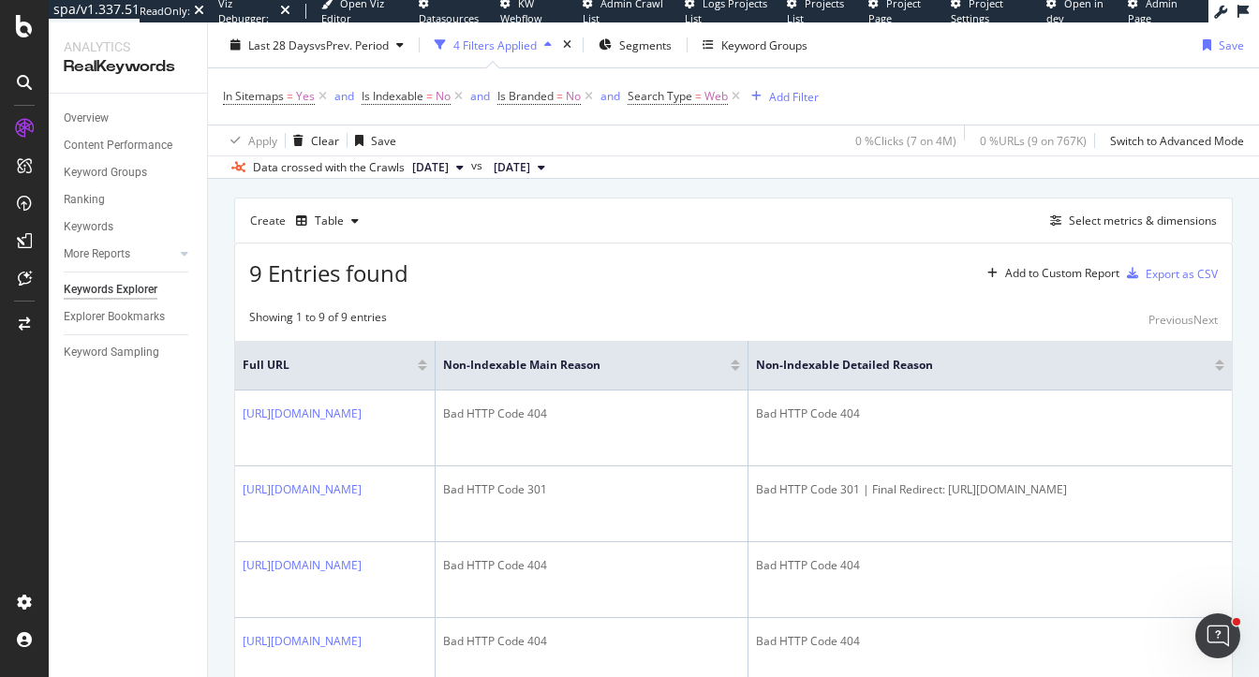
drag, startPoint x: 1031, startPoint y: 274, endPoint x: 664, endPoint y: 254, distance: 367.7
click at [664, 254] on div "9 Entries found Add to Custom Report Export as CSV" at bounding box center [733, 267] width 997 height 46
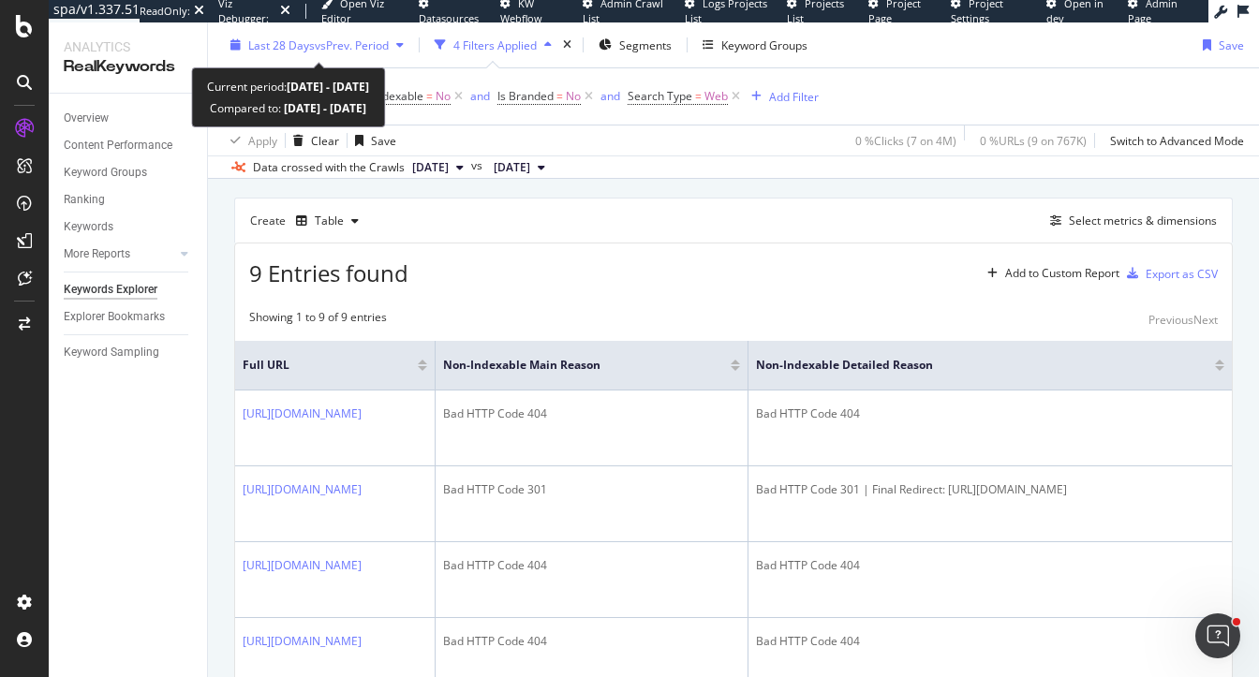
click at [334, 46] on span "vs Prev. Period" at bounding box center [352, 45] width 74 height 16
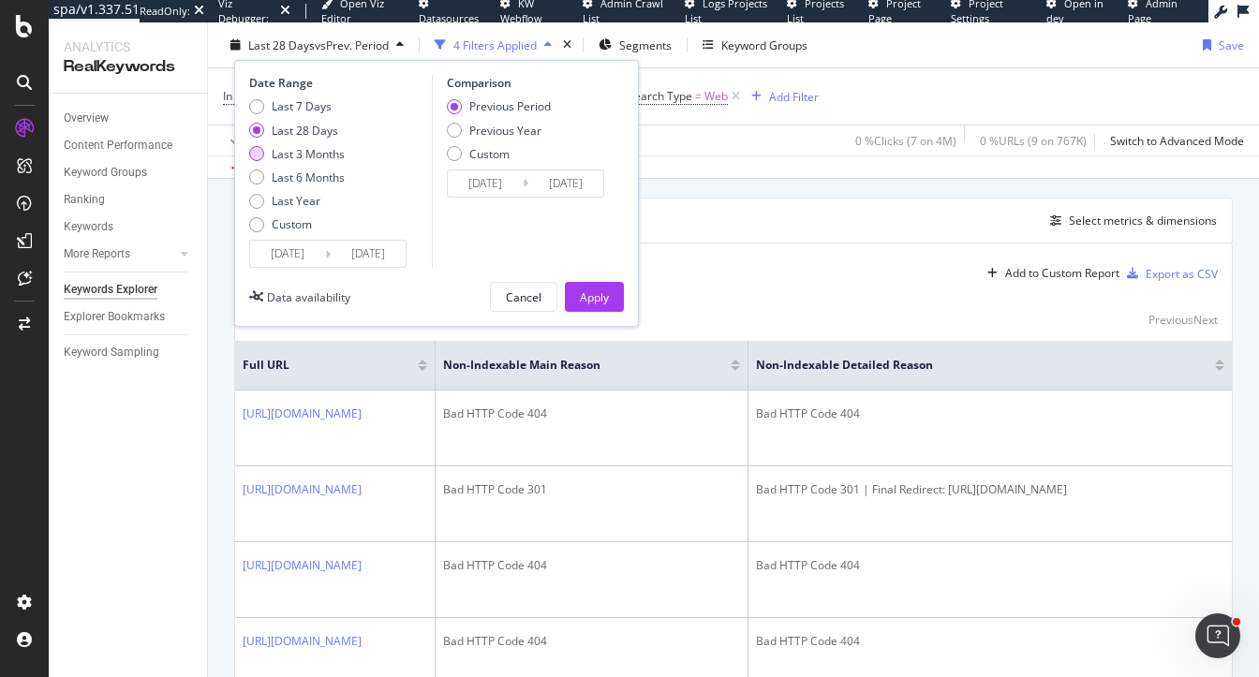
click at [309, 155] on div "Last 3 Months" at bounding box center [308, 153] width 73 height 16
type input "2025/06/28"
type input "2025/03/28"
type input "2025/06/27"
click at [581, 289] on div "Apply" at bounding box center [594, 297] width 29 height 16
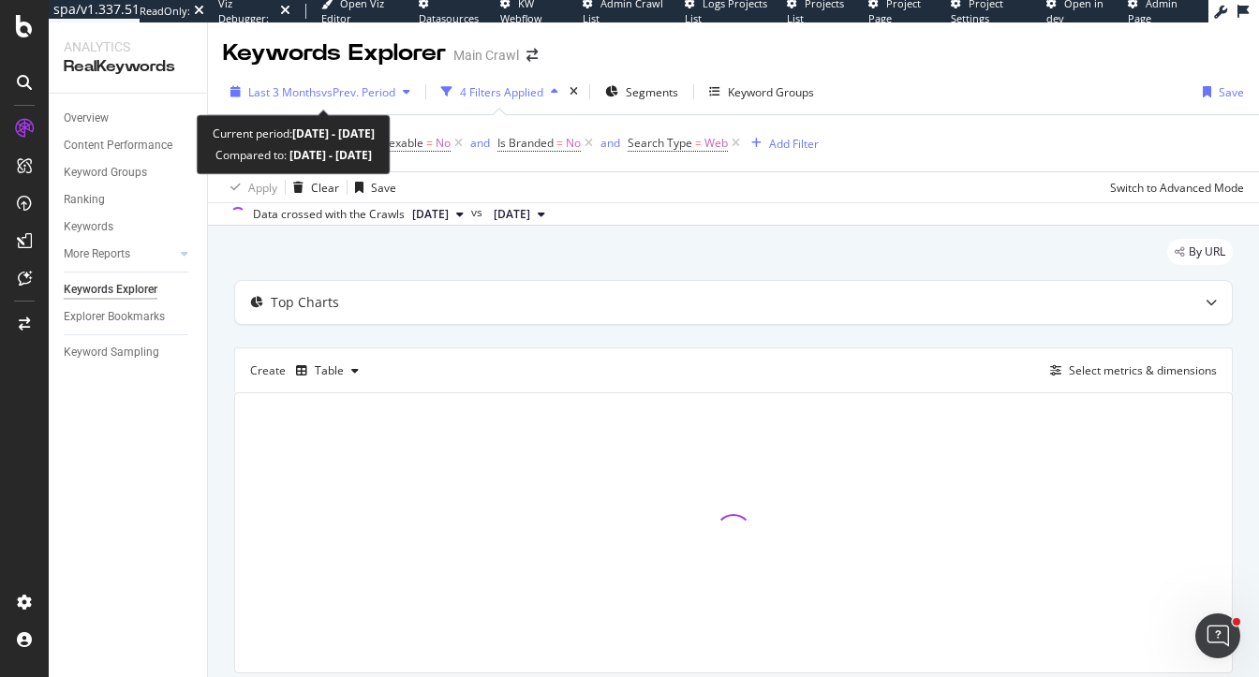
click at [332, 96] on span "vs Prev. Period" at bounding box center [358, 92] width 74 height 16
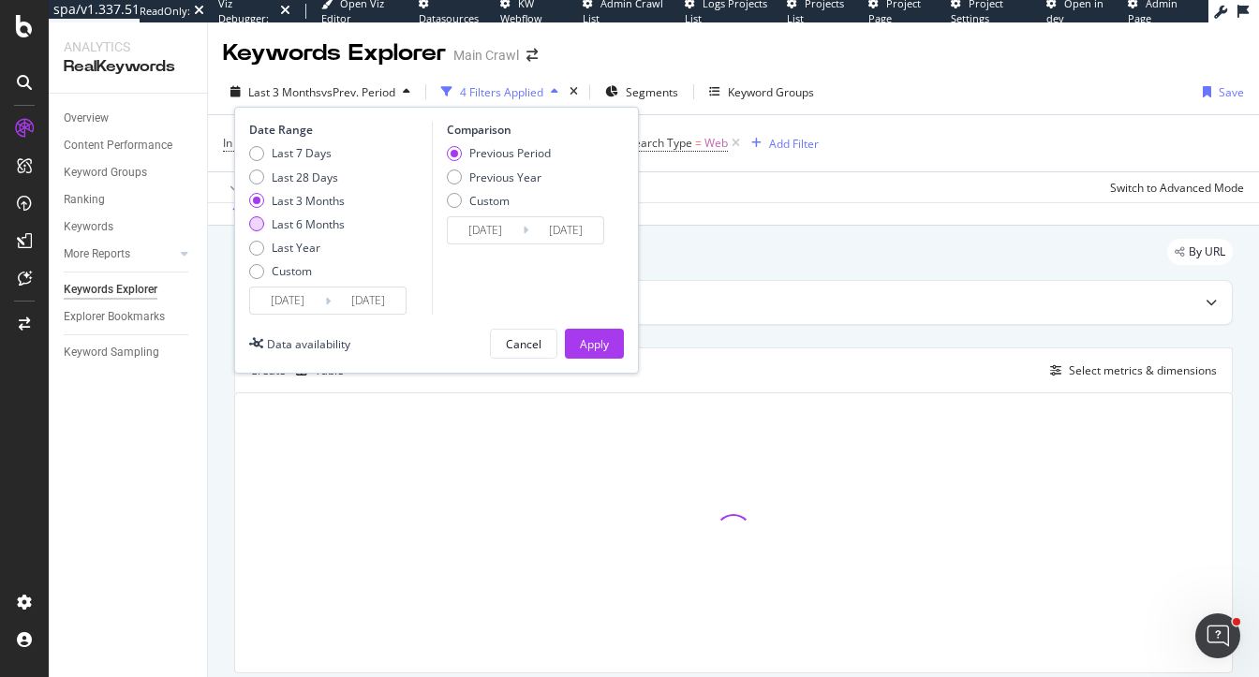
click at [310, 230] on div "Last 6 Months" at bounding box center [308, 224] width 73 height 16
type input "2025/03/28"
type input "2024/09/25"
type input "2025/03/27"
click at [305, 248] on div "Last Year" at bounding box center [296, 248] width 49 height 16
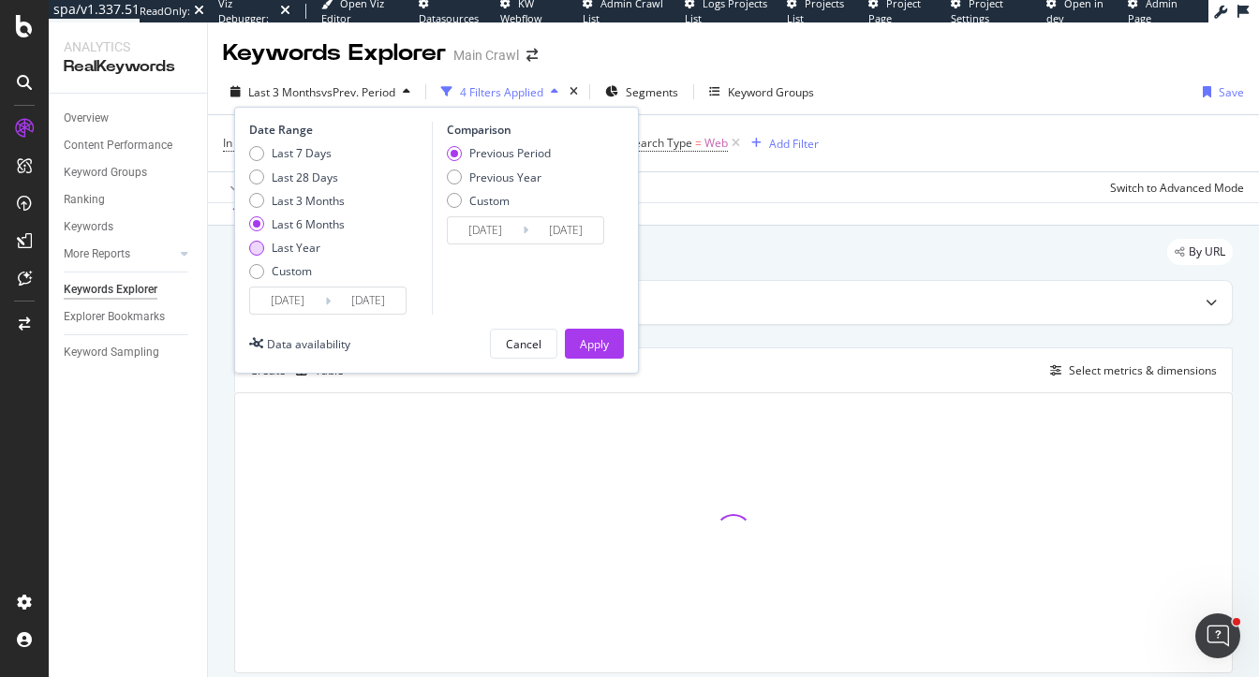
type input "2024/09/28"
type input "2023/09/29"
type input "2024/09/27"
click at [589, 343] on div "Apply" at bounding box center [594, 344] width 29 height 16
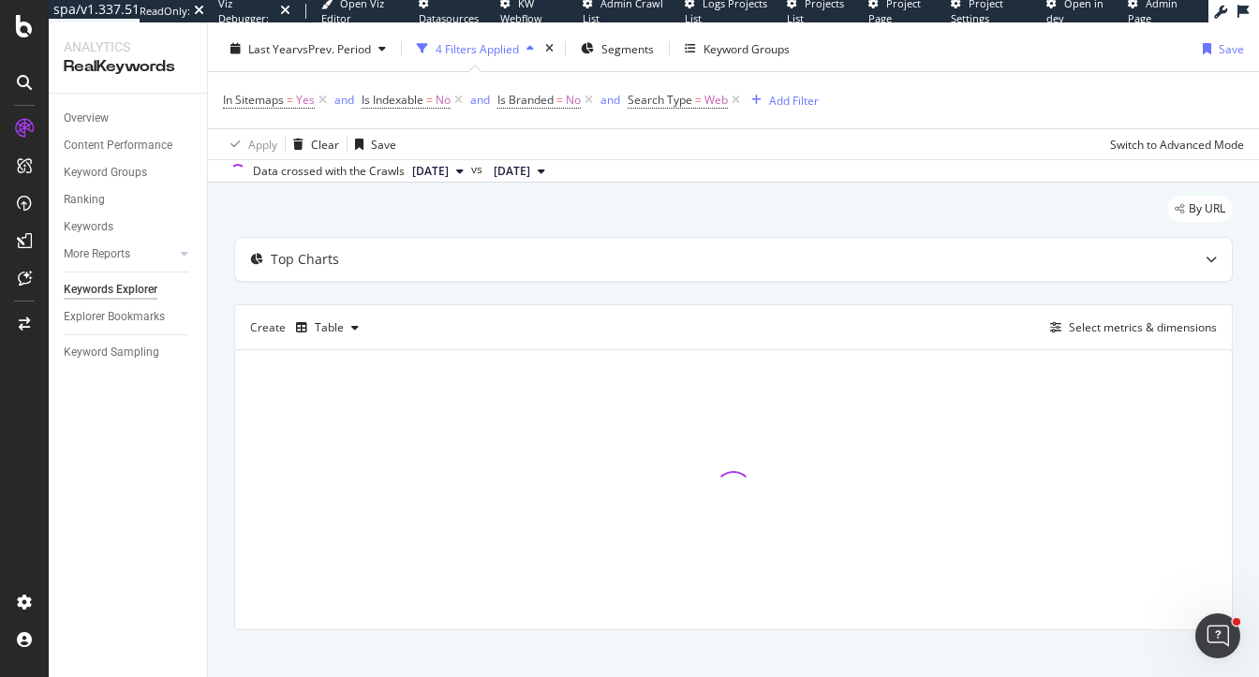
scroll to position [61, 0]
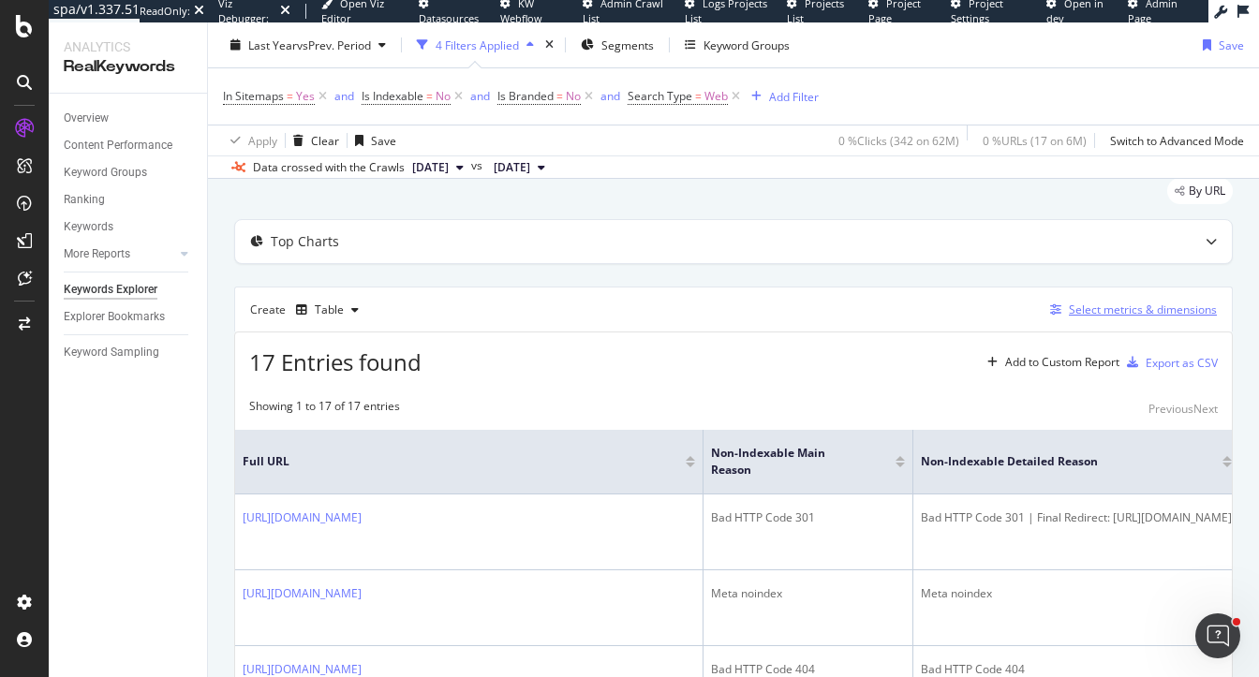
click at [1119, 315] on div "Select metrics & dimensions" at bounding box center [1143, 310] width 148 height 16
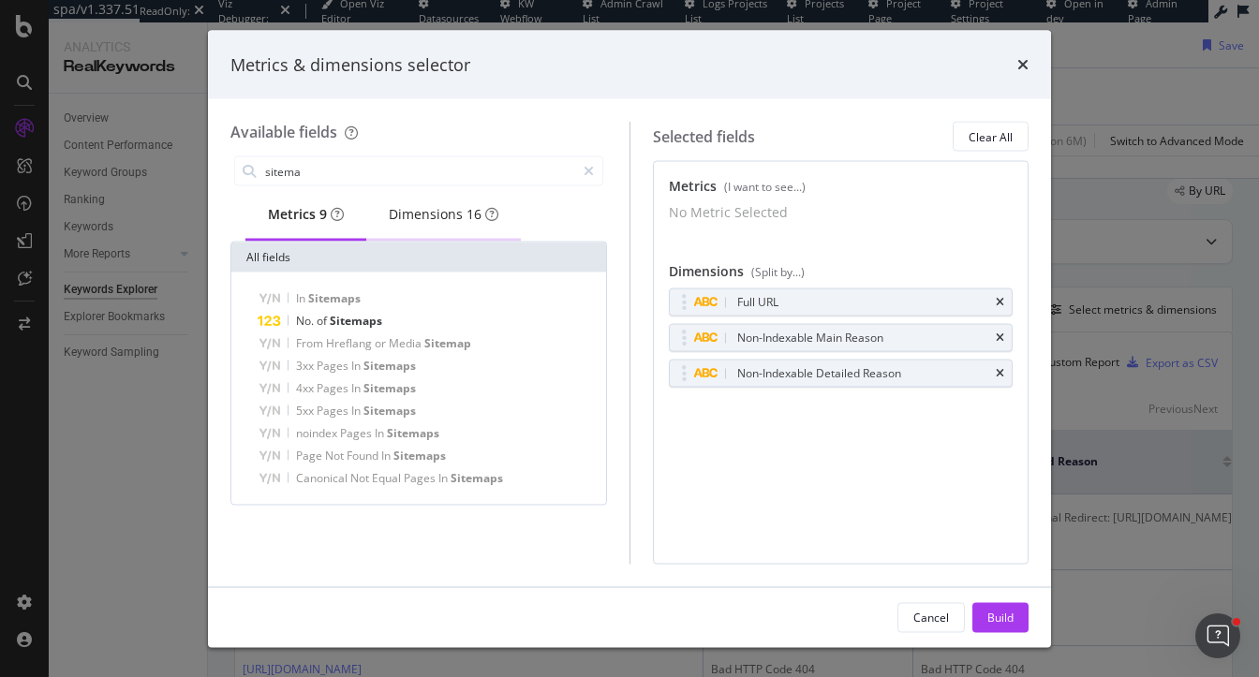
type input "sitema"
click at [418, 215] on div "Dimensions 16" at bounding box center [444, 214] width 110 height 19
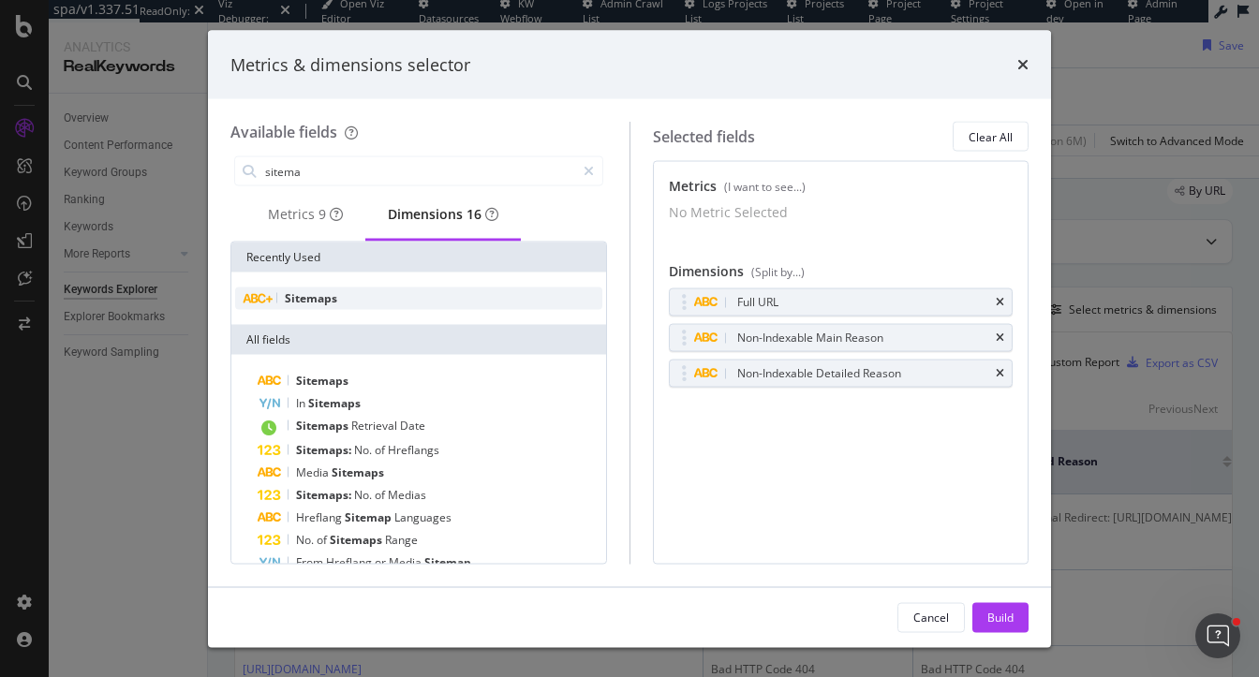
click at [349, 305] on div "Sitemaps" at bounding box center [418, 299] width 367 height 22
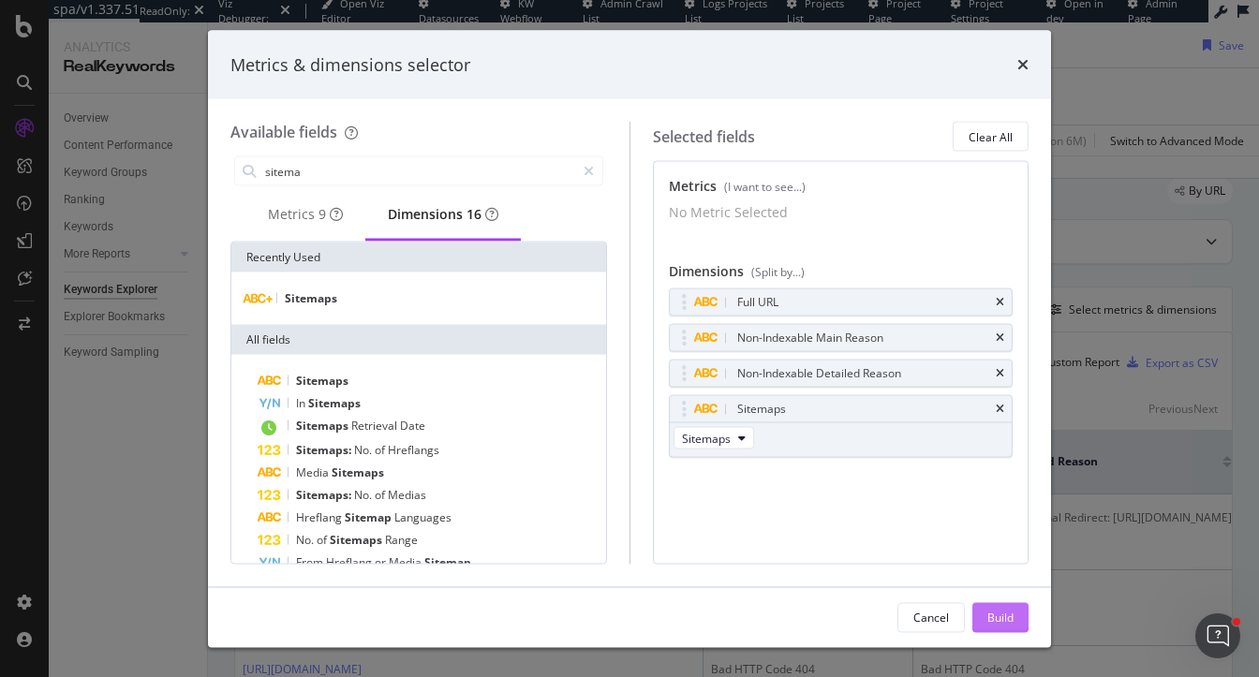
click at [1000, 627] on div "Build" at bounding box center [1000, 617] width 26 height 28
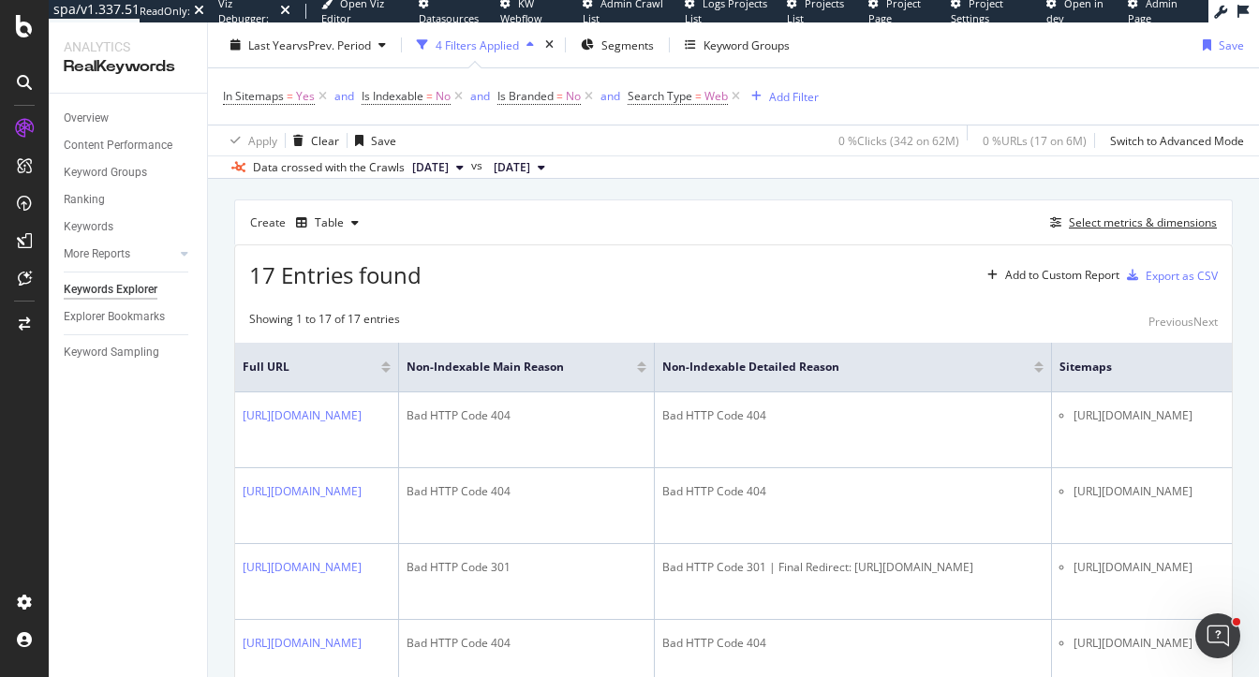
scroll to position [142, 0]
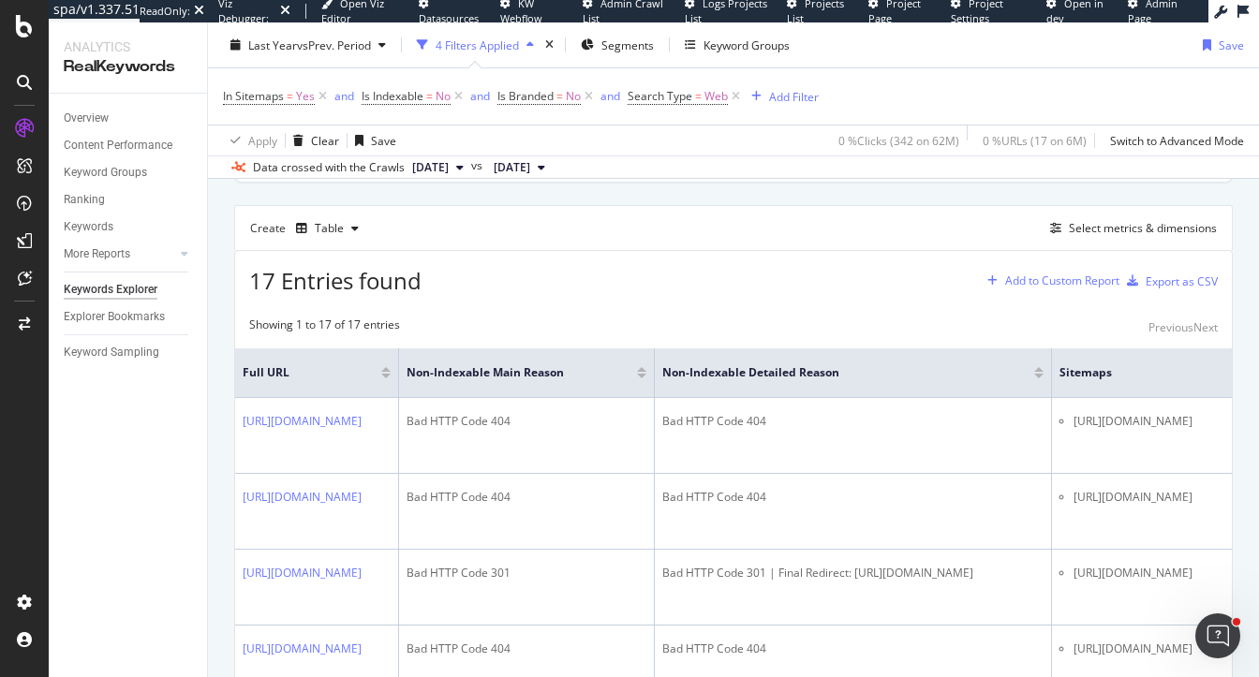
click at [1022, 279] on div "Add to Custom Report" at bounding box center [1062, 280] width 114 height 11
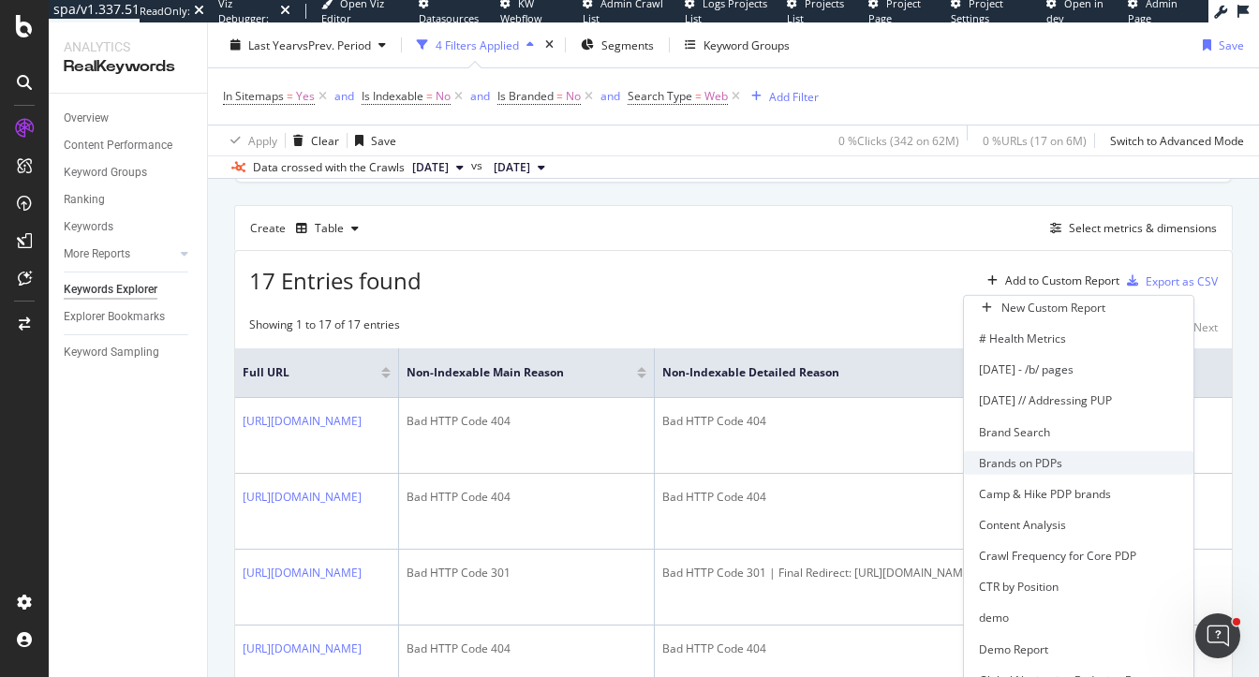
scroll to position [604, 0]
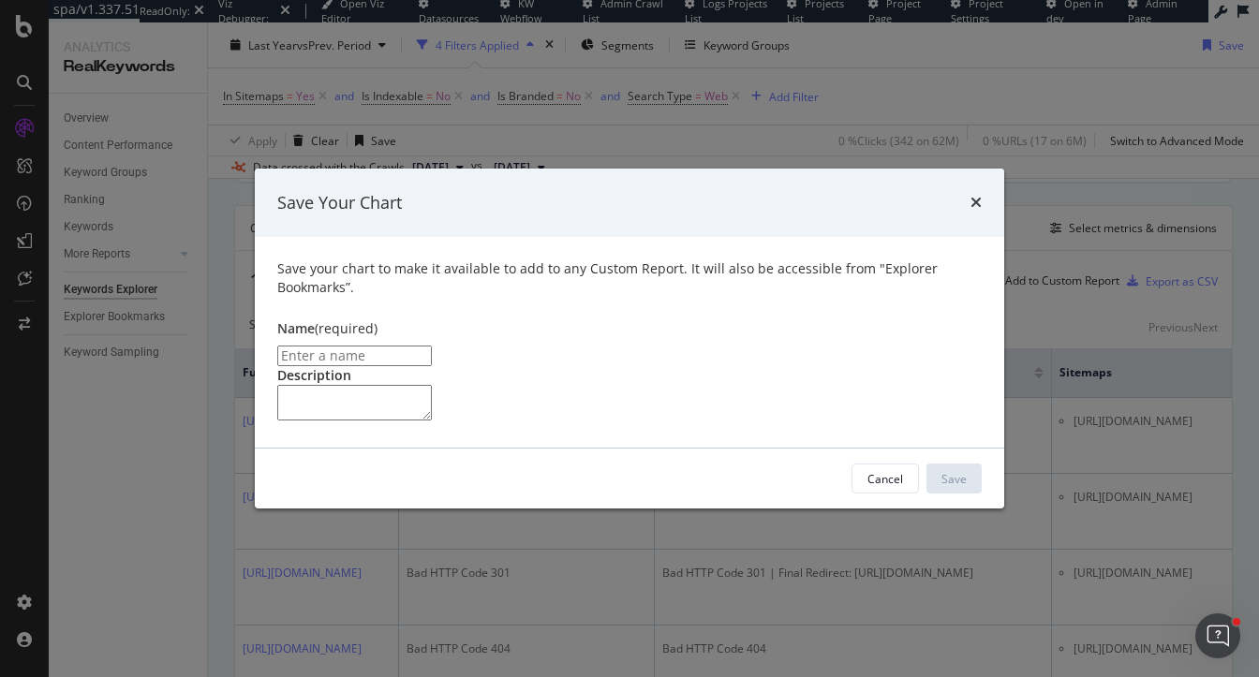
click at [432, 346] on input "modal" at bounding box center [354, 356] width 155 height 21
type input "U"
click at [430, 346] on input "Non-Indexable URLs in the Sitemaps that have ranked in the last Year" at bounding box center [354, 356] width 155 height 21
click at [316, 346] on input "Non-Indexable URLs in the sitemaps that have ranked in the last Year" at bounding box center [354, 356] width 155 height 21
click at [432, 346] on input "Non-indexable URLs in the sitemaps that have ranked in the last Year" at bounding box center [354, 356] width 155 height 21
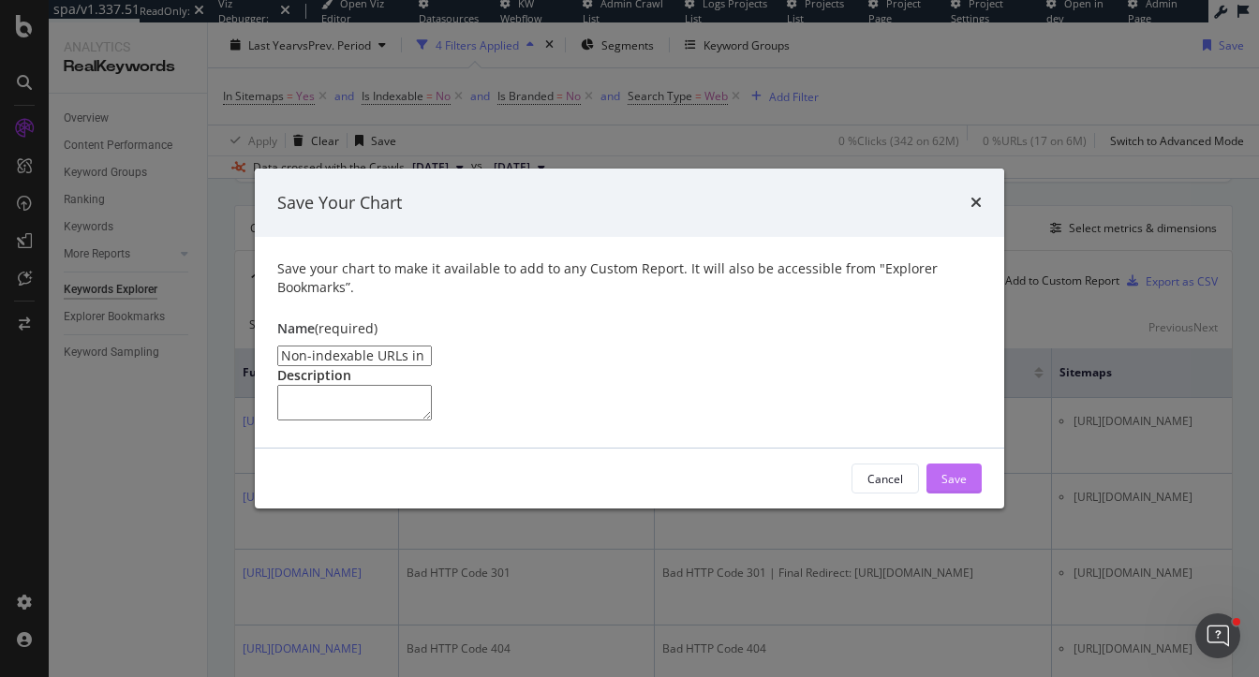
type input "Non-indexable URLs in the sitemaps that have ranked in the last year"
click at [952, 487] on div "Save" at bounding box center [953, 479] width 25 height 16
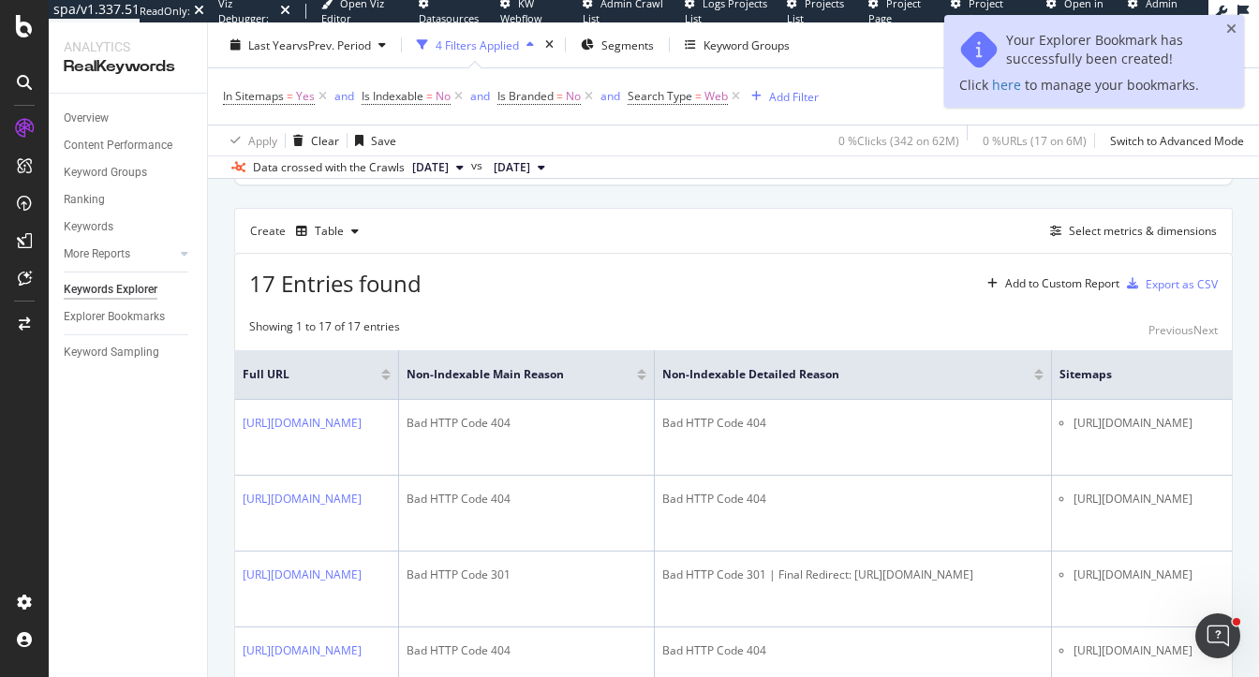
scroll to position [152, 0]
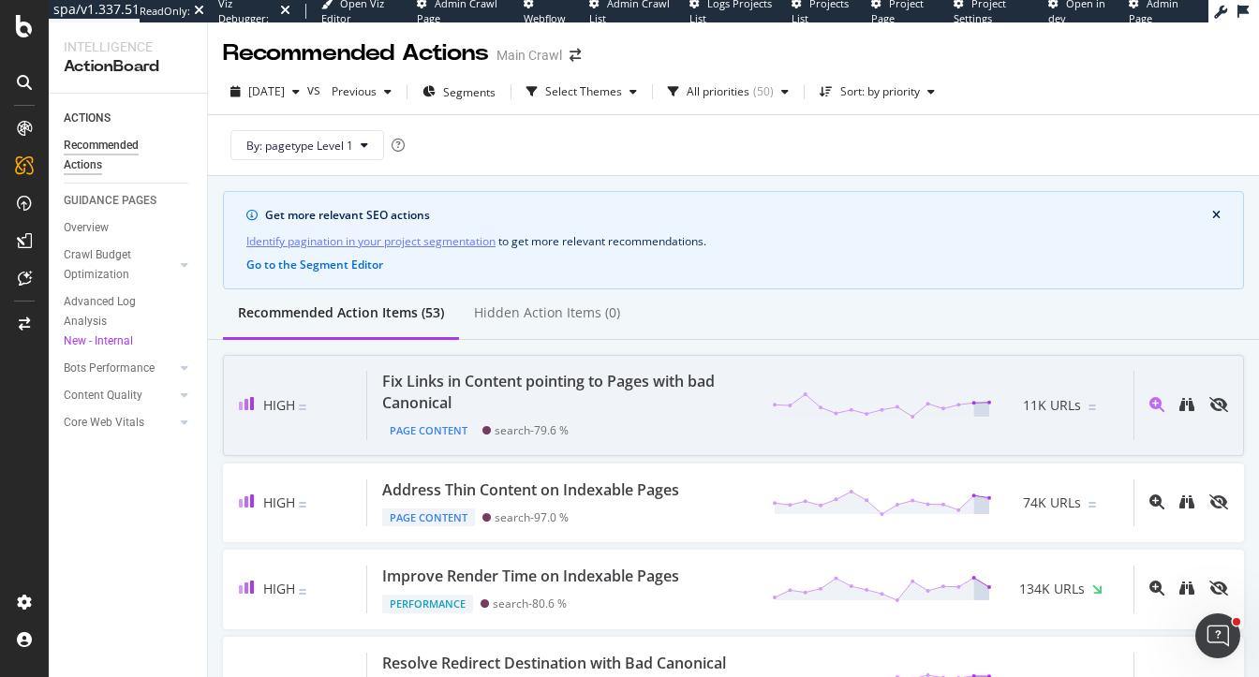
click at [616, 389] on div "Fix Links in Content pointing to Pages with bad Canonical" at bounding box center [565, 392] width 367 height 43
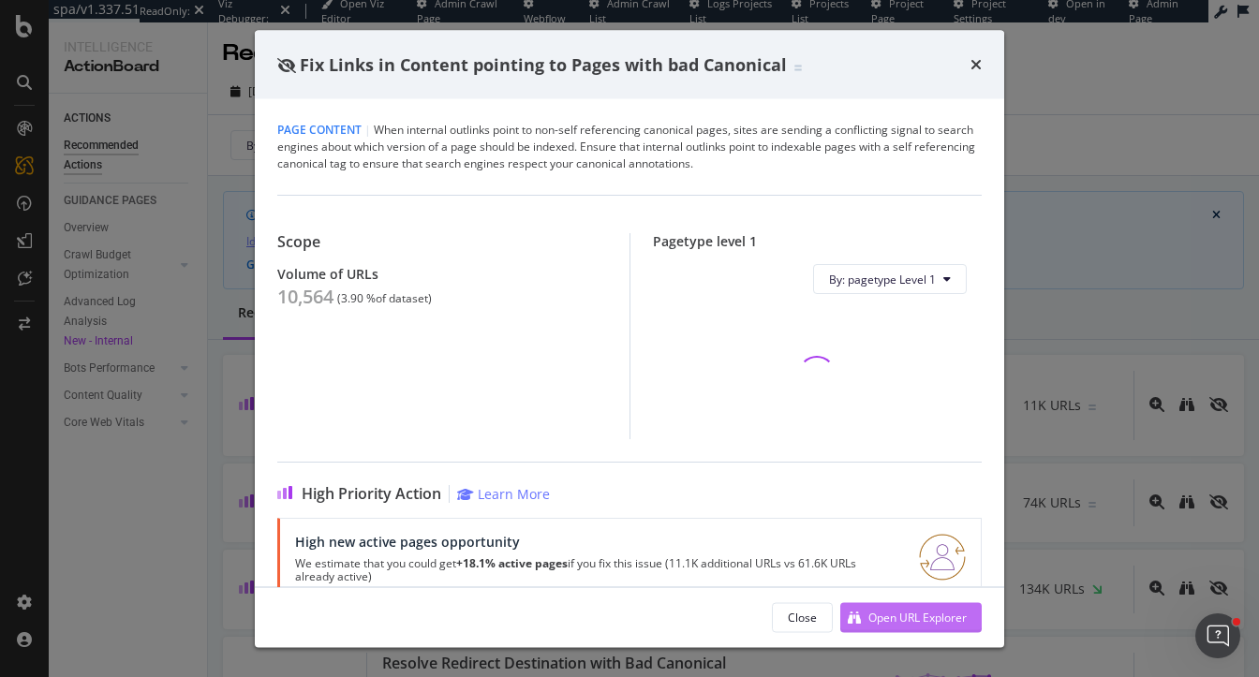
click at [905, 617] on div "Open URL Explorer" at bounding box center [917, 617] width 98 height 16
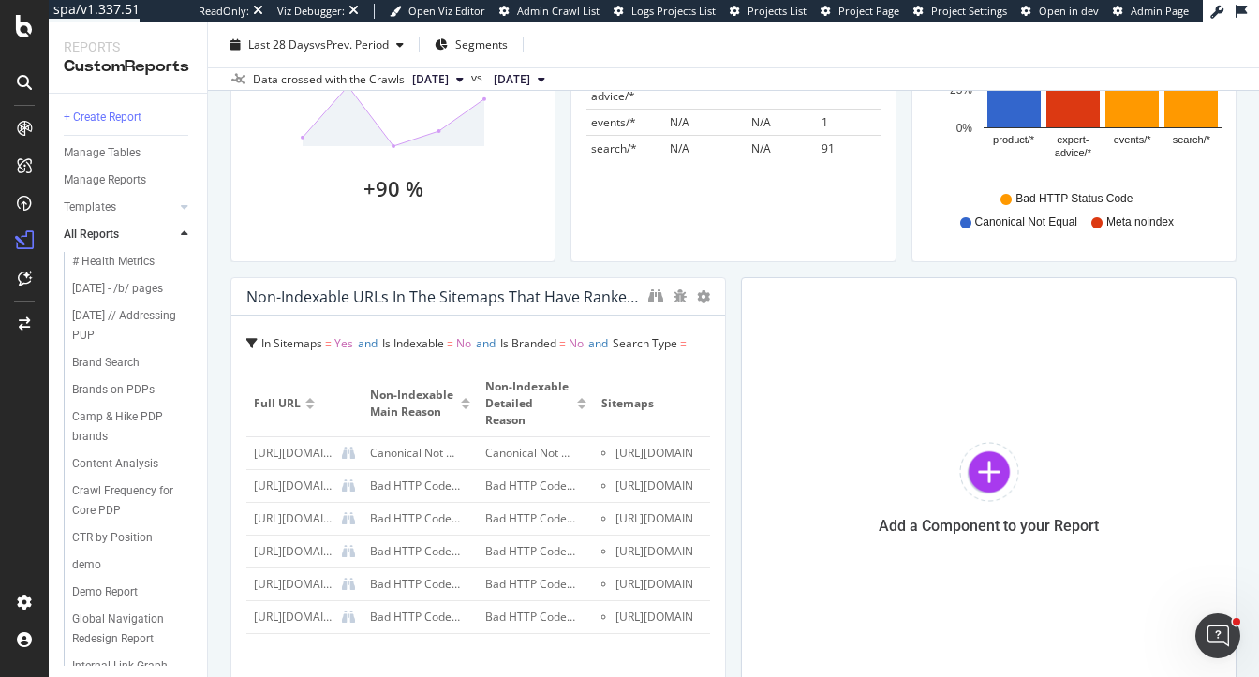
scroll to position [810, 0]
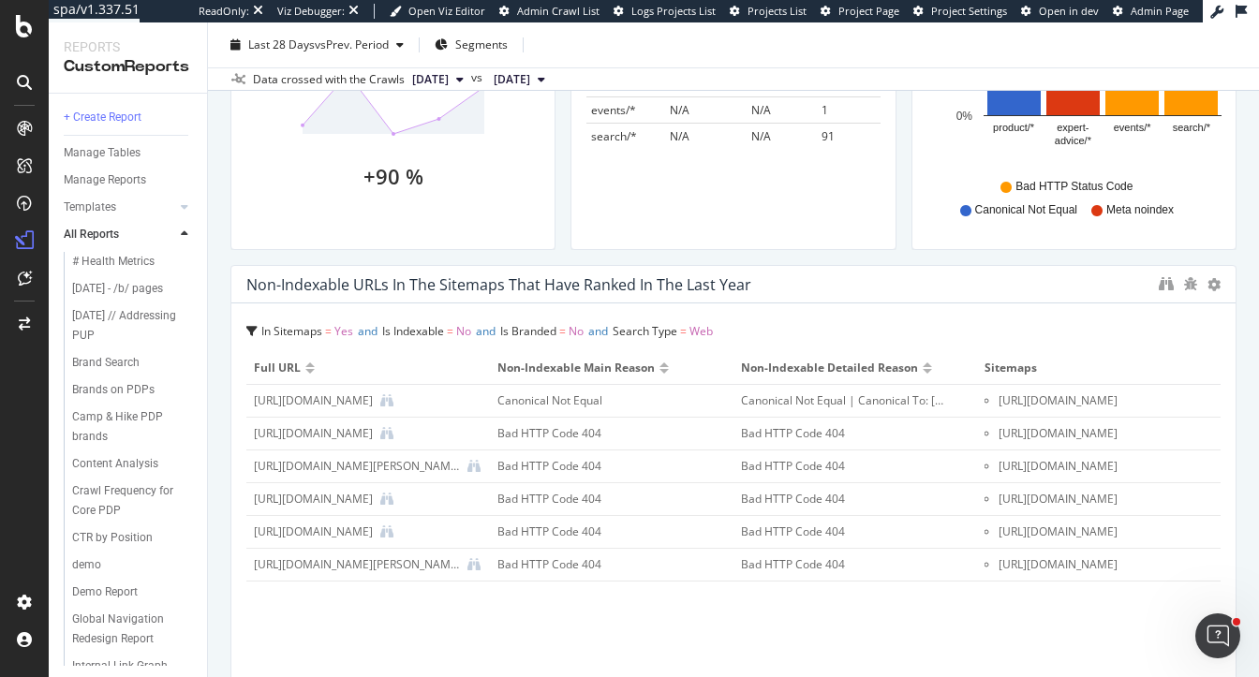
drag, startPoint x: 718, startPoint y: 391, endPoint x: 1257, endPoint y: 456, distance: 542.6
click at [1257, 456] on div "Technical Audit Sitemap Technical Audit Sitemap Main Crawl Clone (Admin) Clone …" at bounding box center [733, 349] width 1051 height 655
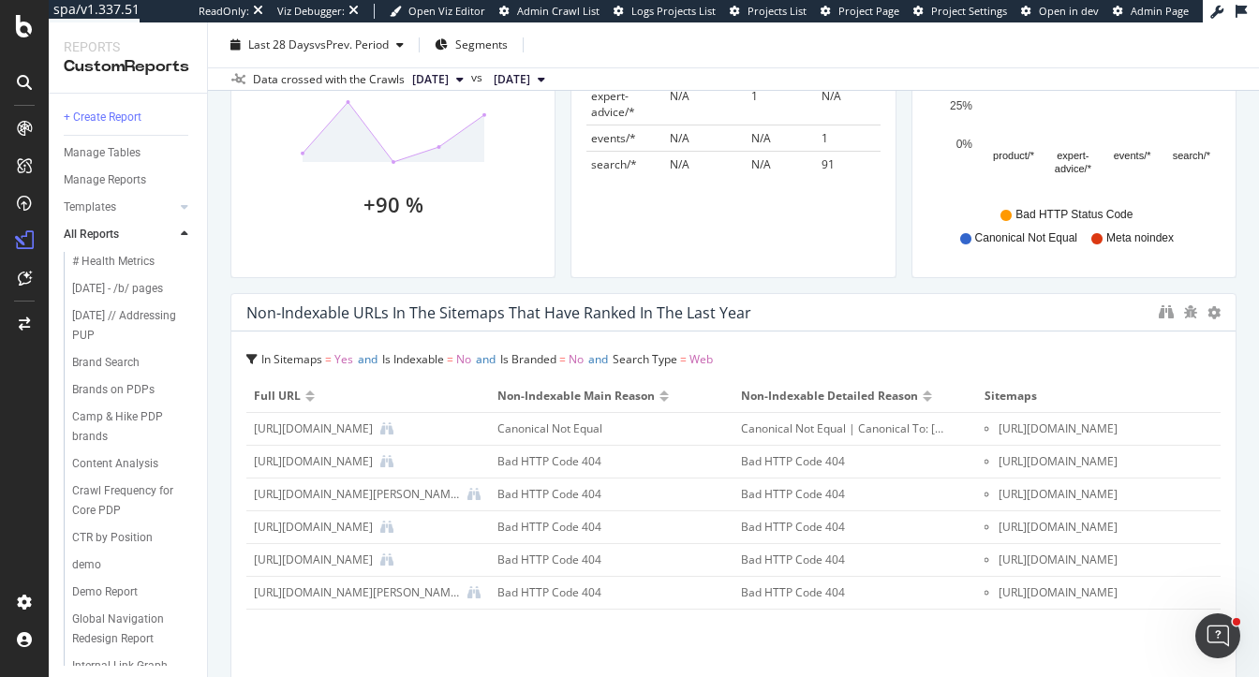
scroll to position [764, 0]
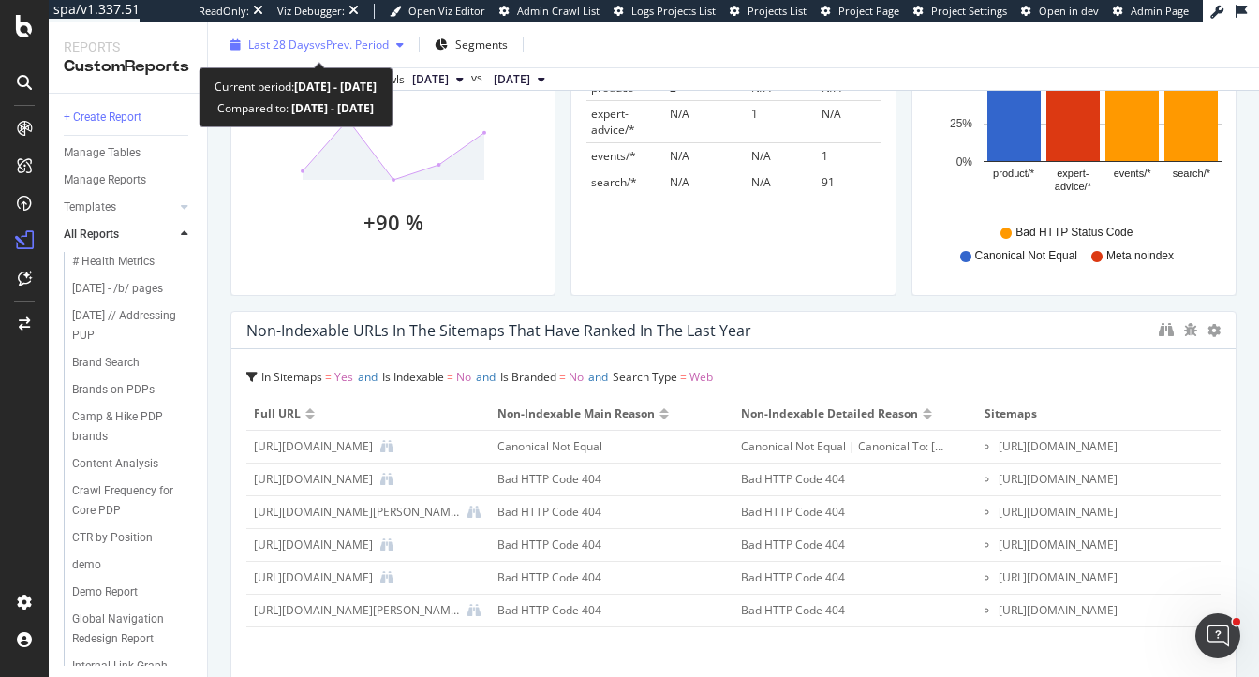
click at [306, 47] on span "Last 28 Days" at bounding box center [281, 45] width 67 height 16
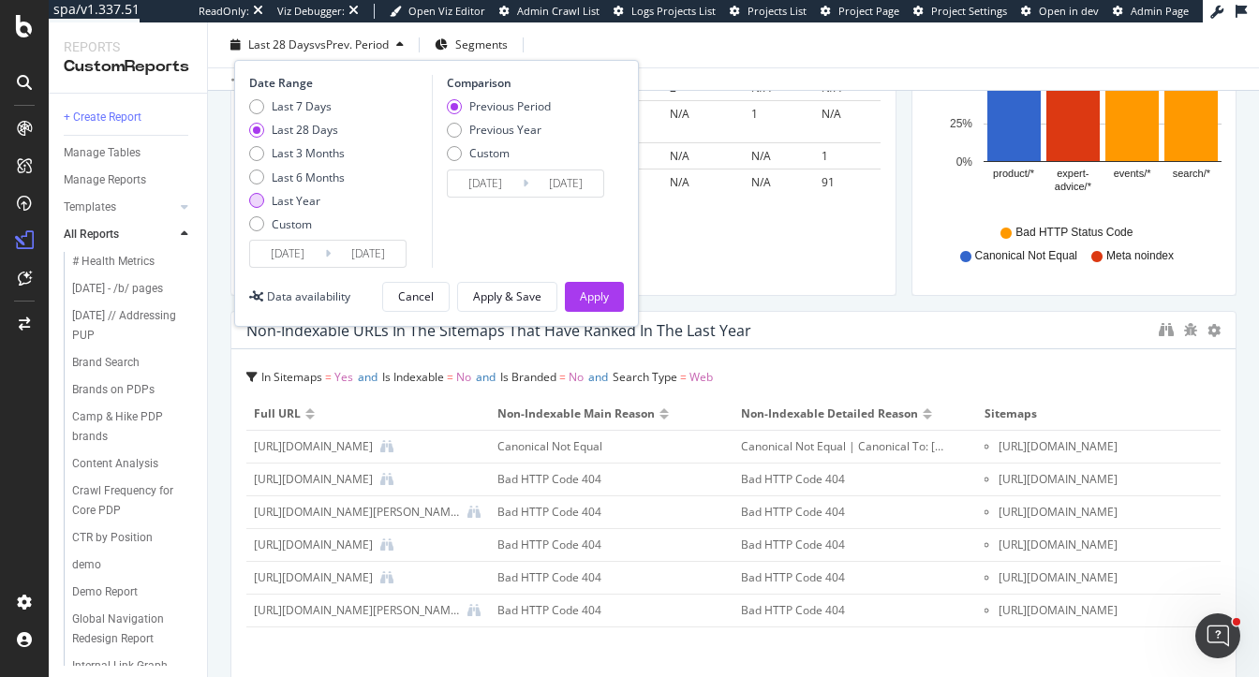
click at [284, 200] on div "Last Year" at bounding box center [296, 201] width 49 height 16
type input "[DATE]"
click at [507, 298] on div "Apply & Save" at bounding box center [507, 297] width 68 height 16
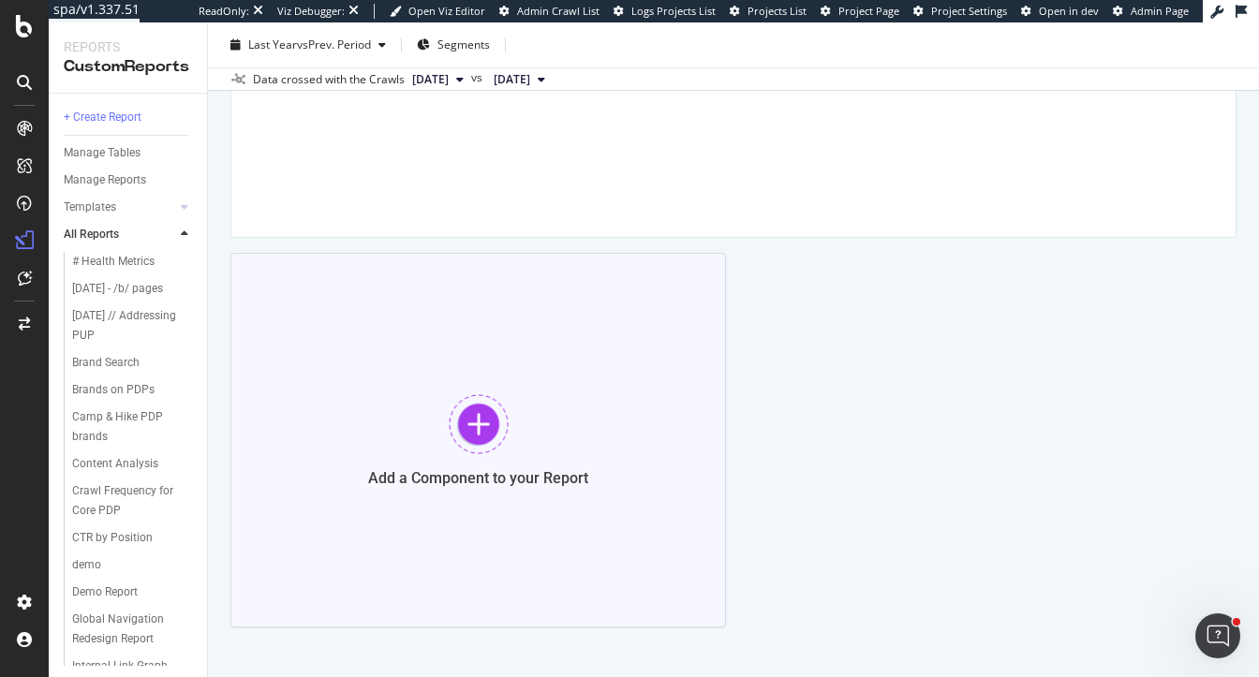
scroll to position [1274, 0]
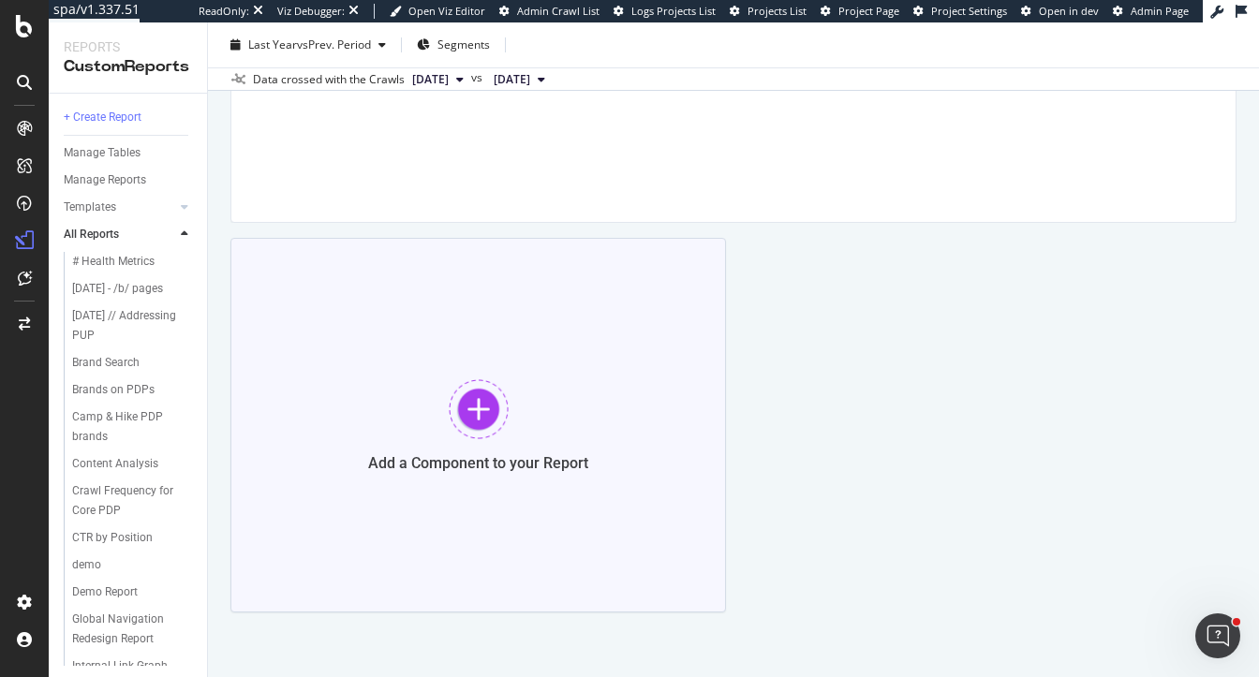
click at [506, 363] on div "Add a Component to your Report" at bounding box center [478, 425] width 496 height 375
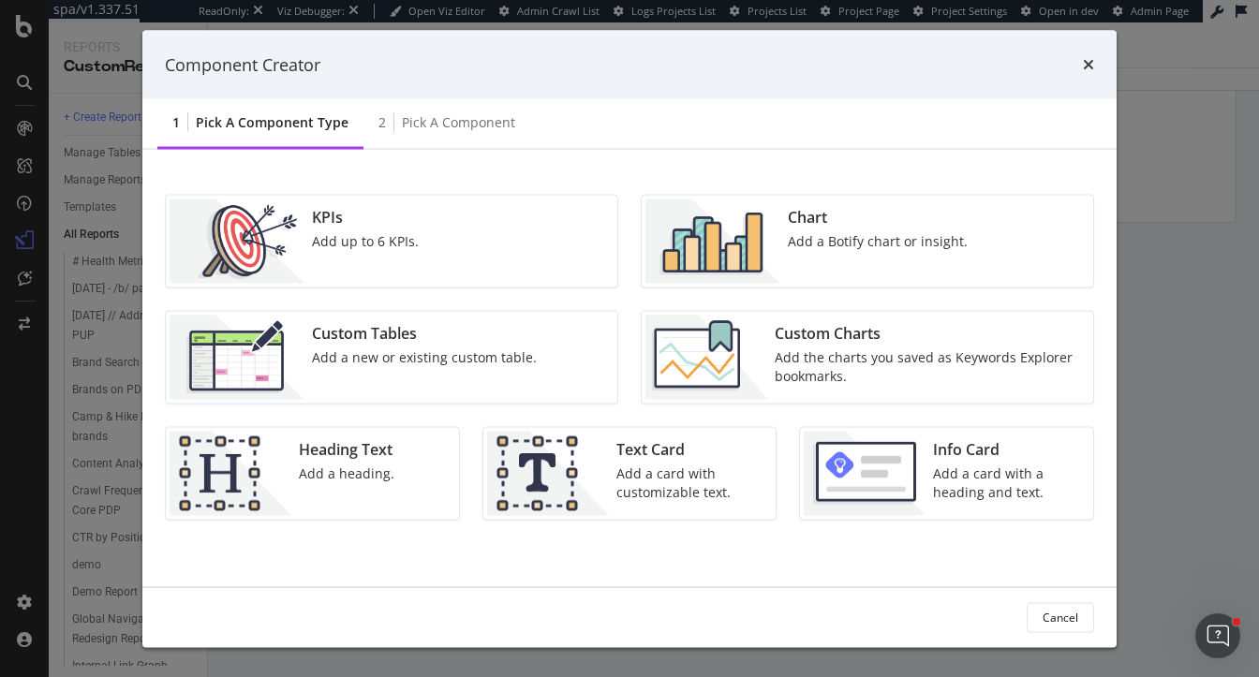
click at [866, 500] on img "modal" at bounding box center [865, 474] width 122 height 84
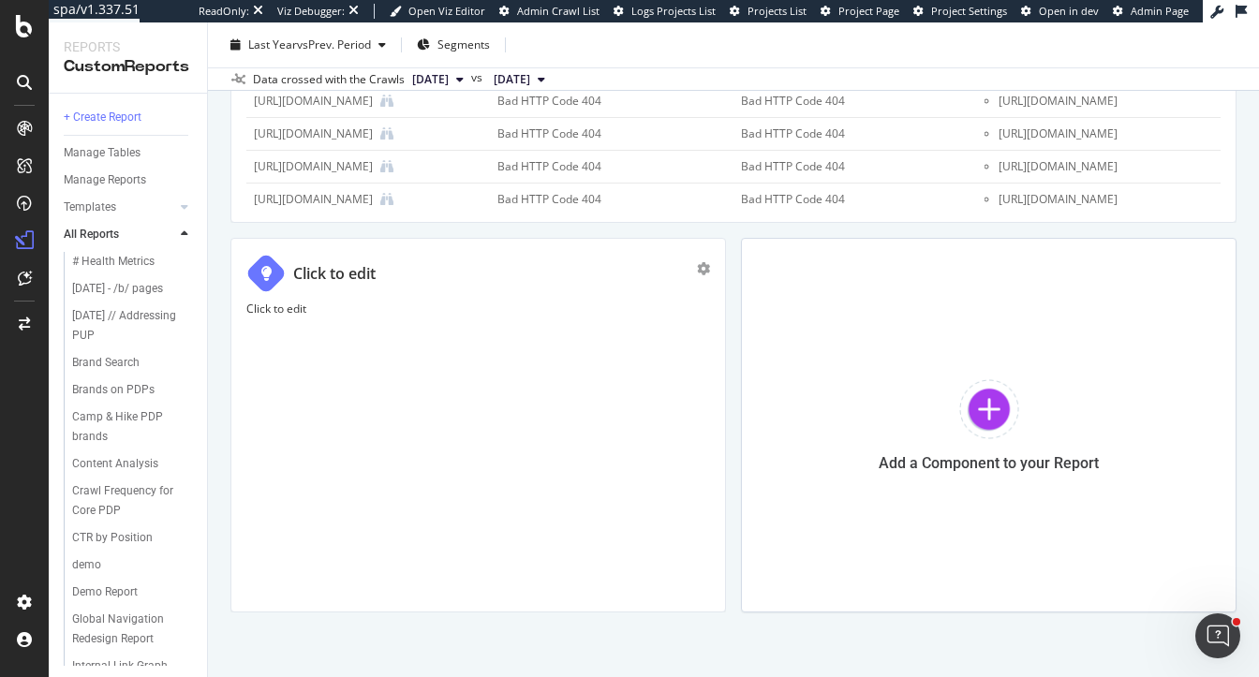
click at [307, 281] on div "Click to edit" at bounding box center [334, 274] width 82 height 22
drag, startPoint x: 428, startPoint y: 276, endPoint x: 290, endPoint y: 273, distance: 137.8
click at [290, 273] on div "Click to edit" at bounding box center [478, 273] width 464 height 39
click at [401, 272] on input "Click to edit" at bounding box center [501, 274] width 417 height 33
click at [301, 310] on p "Click to edit" at bounding box center [478, 309] width 464 height 16
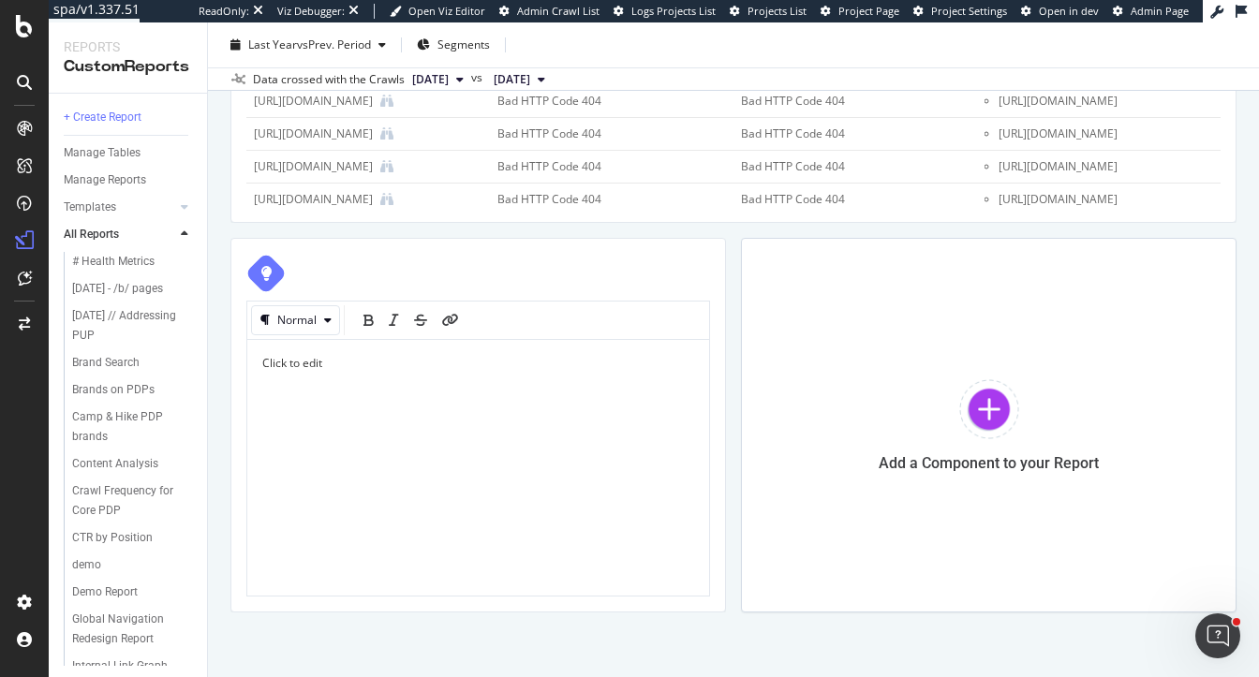
click at [314, 373] on div "Click to edit" at bounding box center [478, 425] width 432 height 141
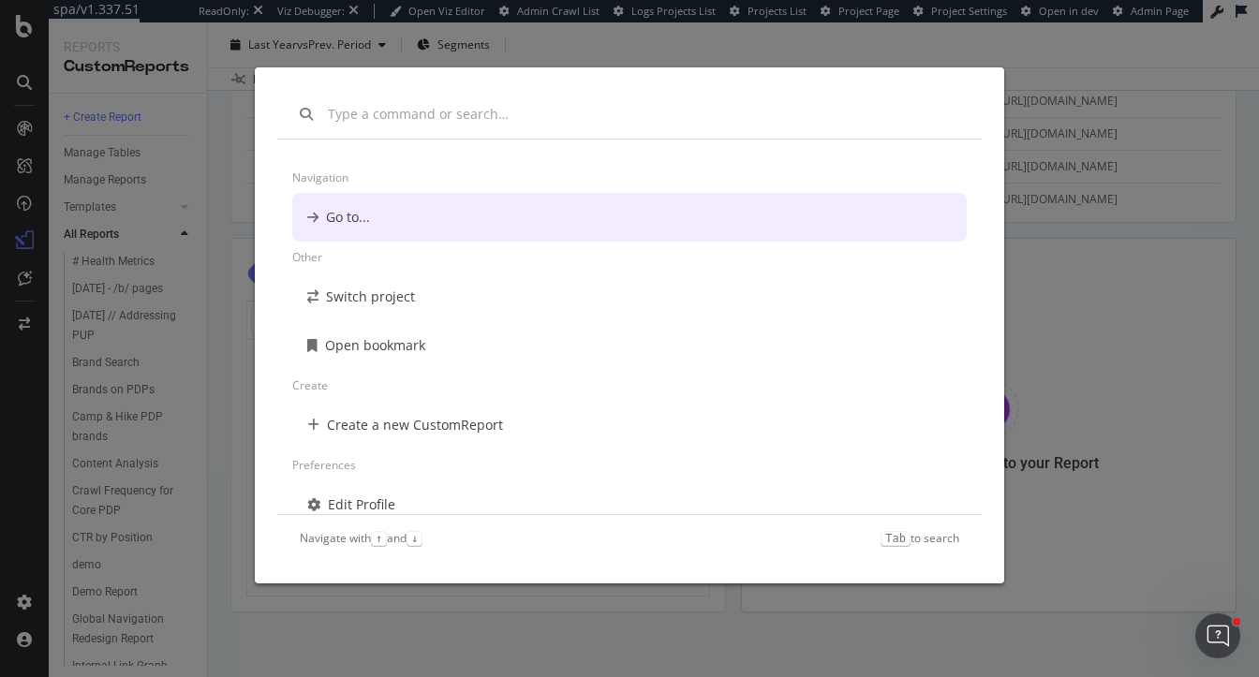
scroll to position [15, 0]
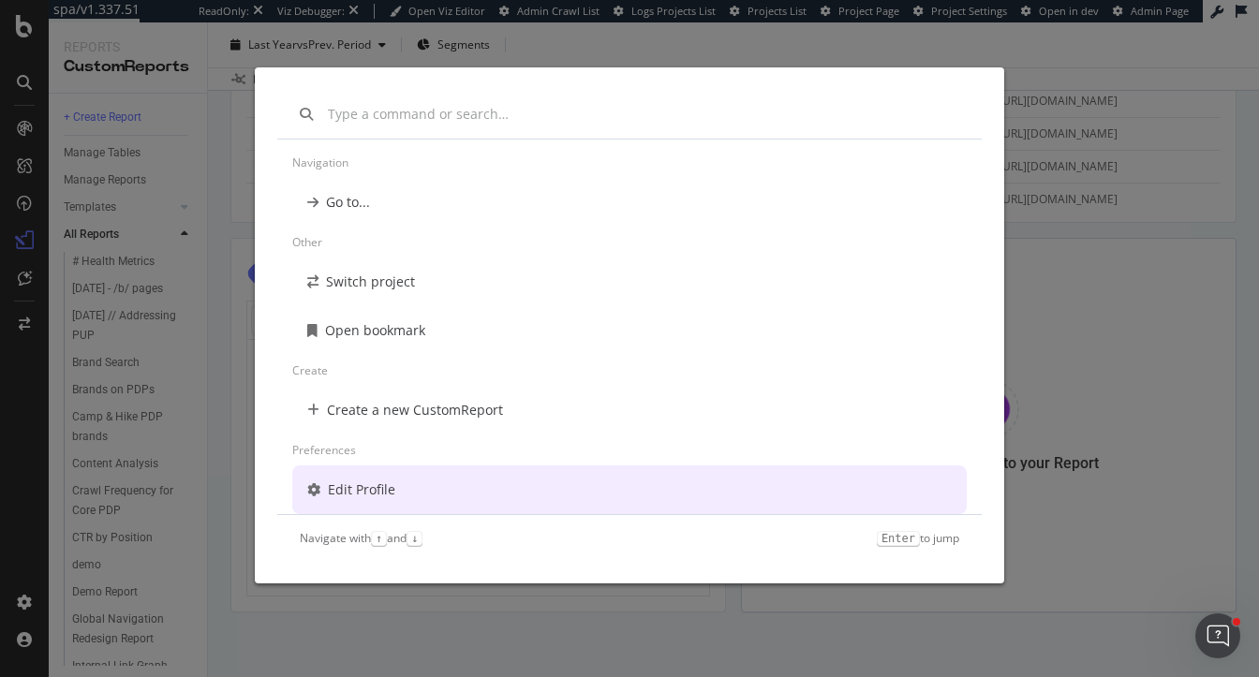
drag, startPoint x: 1151, startPoint y: 491, endPoint x: 1119, endPoint y: 491, distance: 31.8
click at [1151, 491] on div "Navigation Go to... Other Switch project Open bookmark Create Create a new Cust…" at bounding box center [629, 338] width 1259 height 677
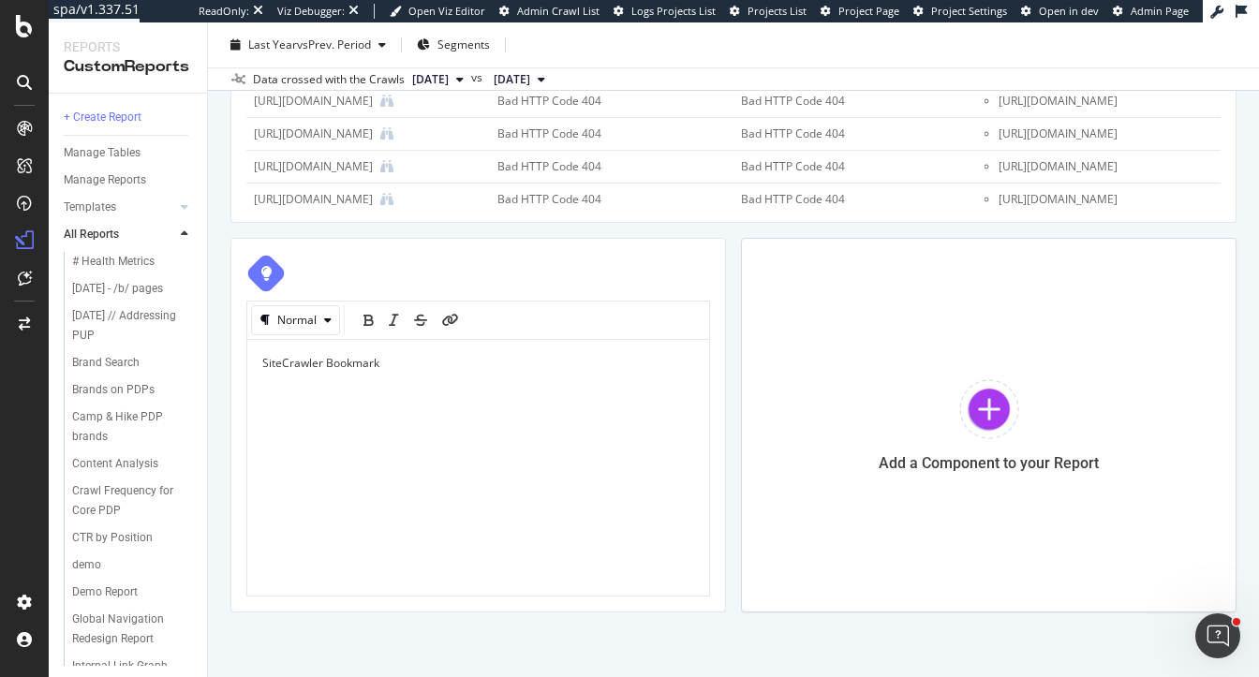
click at [382, 368] on p "SiteCrawler Bookmark" at bounding box center [478, 363] width 432 height 16
click at [454, 318] on icon "link" at bounding box center [450, 320] width 17 height 13
click at [446, 387] on link "https://" at bounding box center [414, 397] width 281 height 20
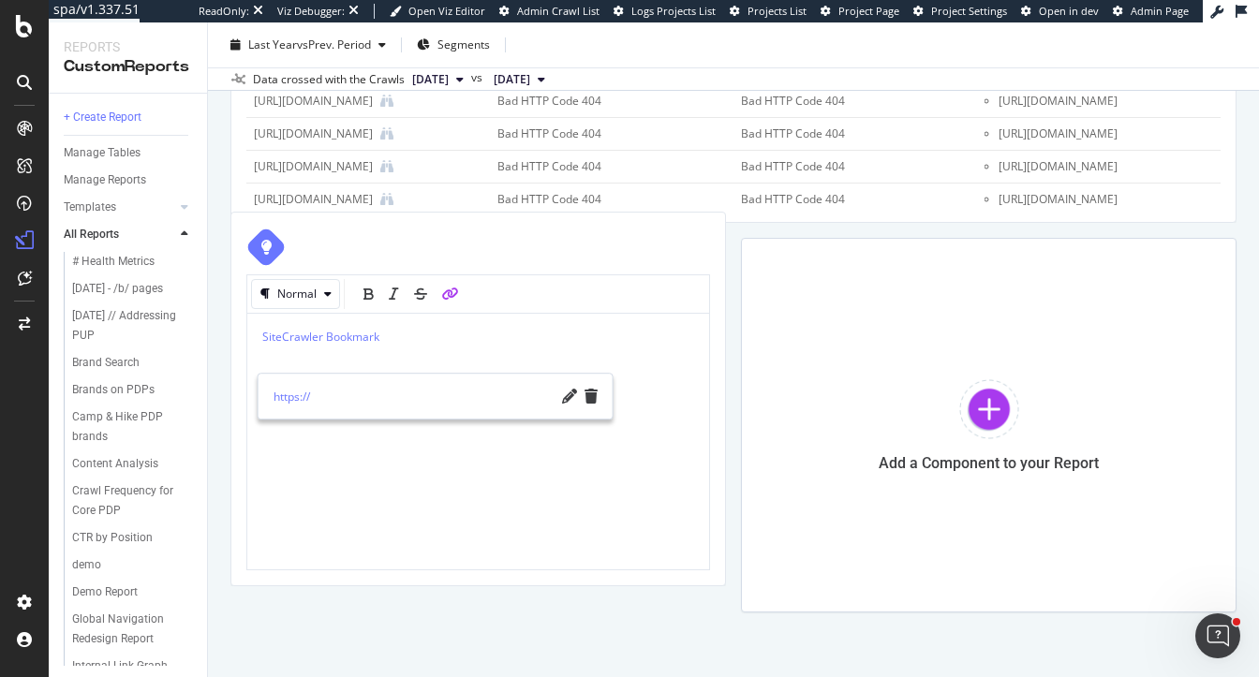
drag, startPoint x: 571, startPoint y: 391, endPoint x: 394, endPoint y: 365, distance: 178.8
click at [393, 364] on body "spa/v1.337.51 ReadOnly: Viz Debugger: Open Viz Editor Admin Crawl List Logs Pro…" at bounding box center [629, 338] width 1259 height 677
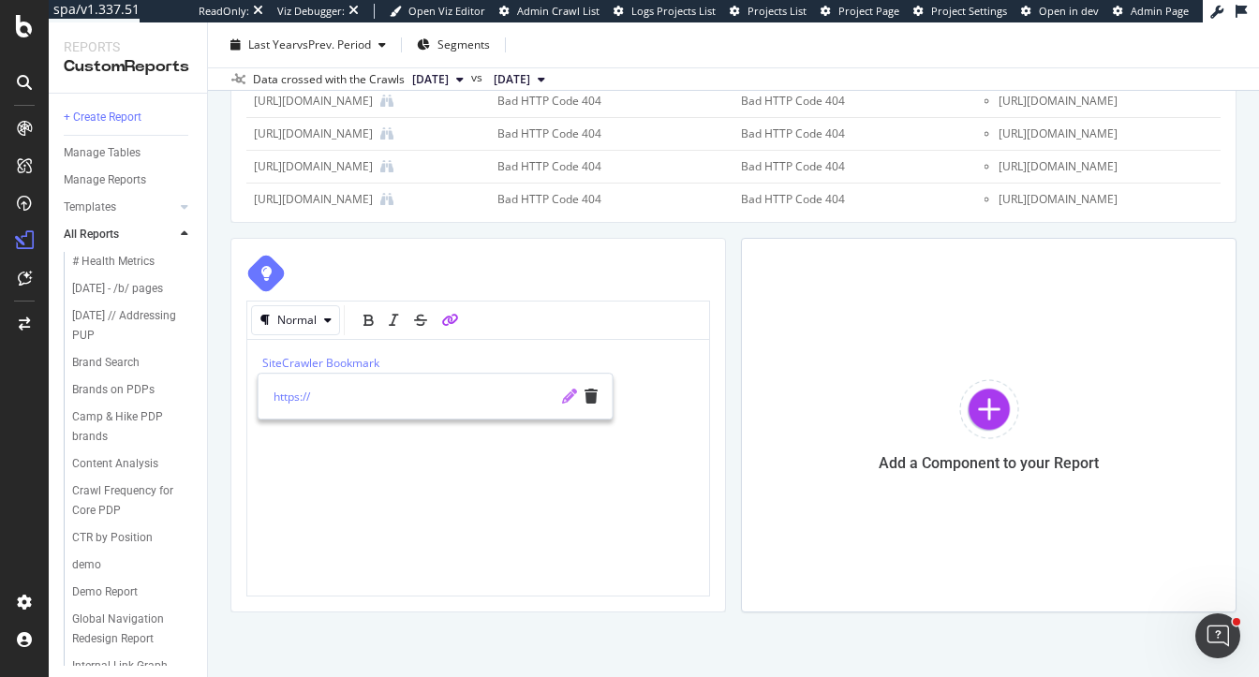
click at [566, 397] on icon "pencil" at bounding box center [569, 396] width 15 height 15
type input "https://app.botify.com/rei-co-op/main-crawl/crawl/explorer?context=%7B%22filter…"
click at [564, 398] on icon "check" at bounding box center [568, 396] width 13 height 15
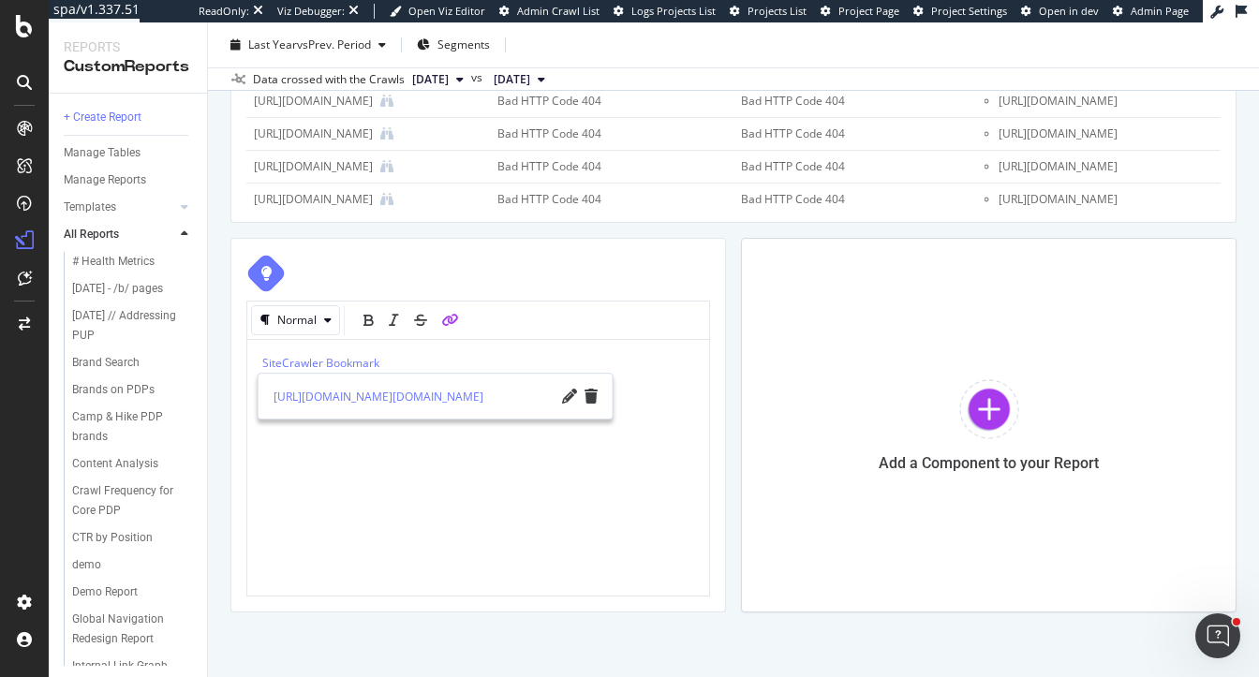
click at [405, 280] on div at bounding box center [478, 273] width 464 height 39
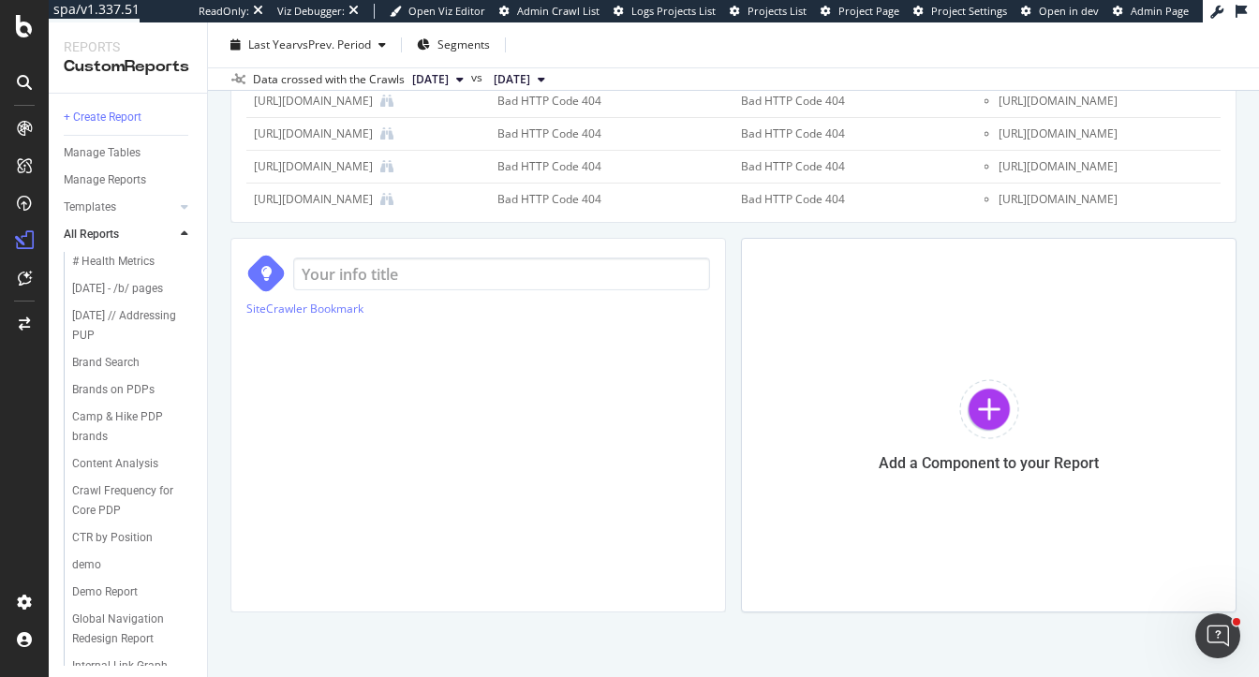
click at [325, 269] on input at bounding box center [501, 274] width 417 height 33
type input "Below you will see what data is available in GSC, but SiteCrawler will have a m…"
click at [478, 319] on div "SiteCrawler Bookmark" at bounding box center [478, 449] width 464 height 296
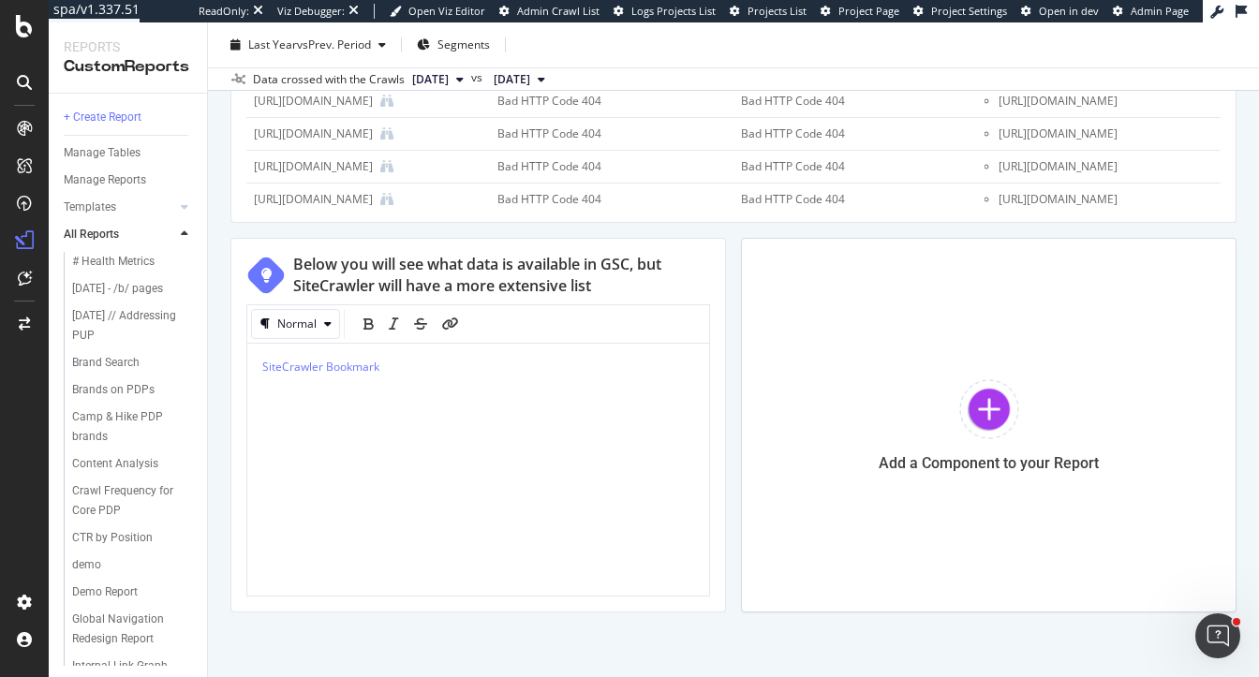
click at [448, 366] on p "SiteCrawler Bookmark" at bounding box center [478, 367] width 432 height 16
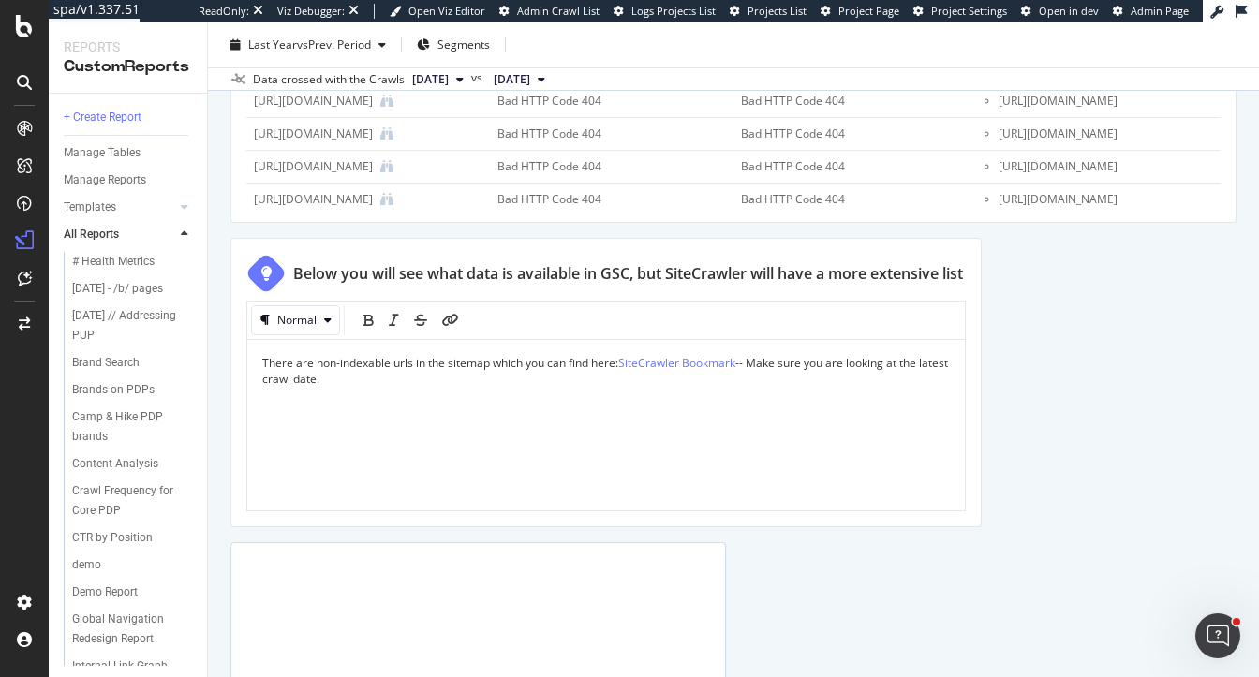
drag, startPoint x: 721, startPoint y: 322, endPoint x: 1150, endPoint y: 278, distance: 431.3
click at [1258, 322] on div "Technical Audit Sitemap Technical Audit Sitemap Main Crawl Clone (Admin) Clone …" at bounding box center [733, 349] width 1051 height 655
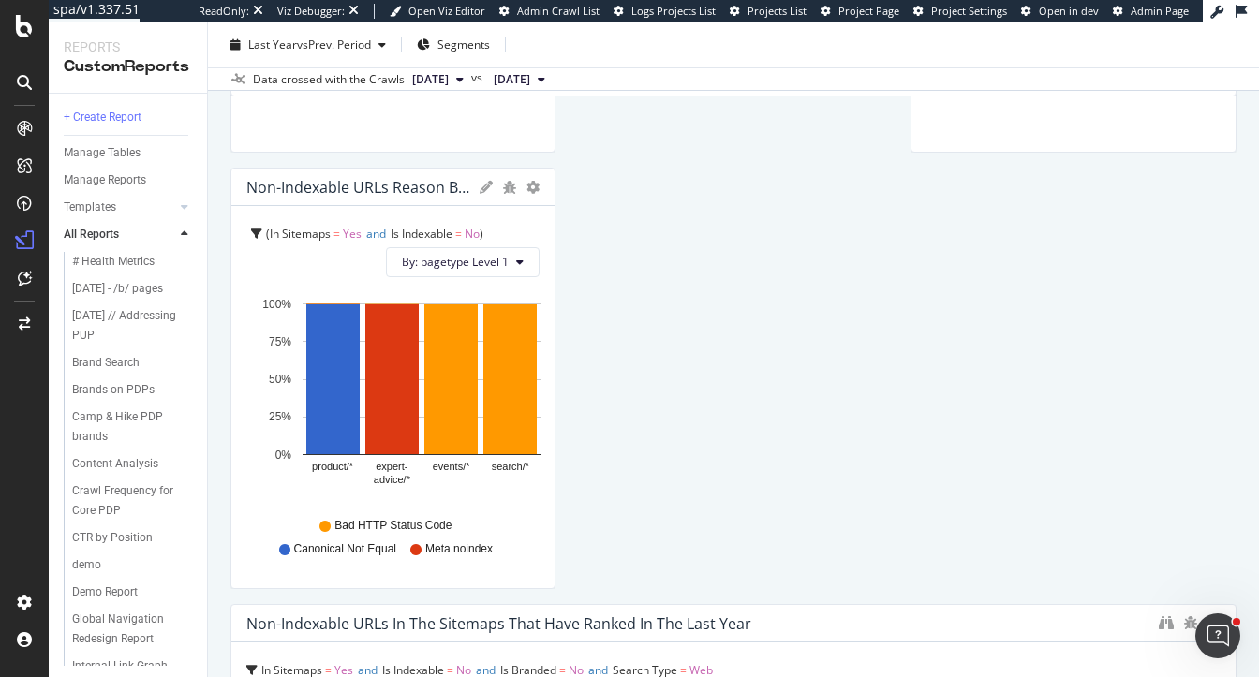
scroll to position [784, 0]
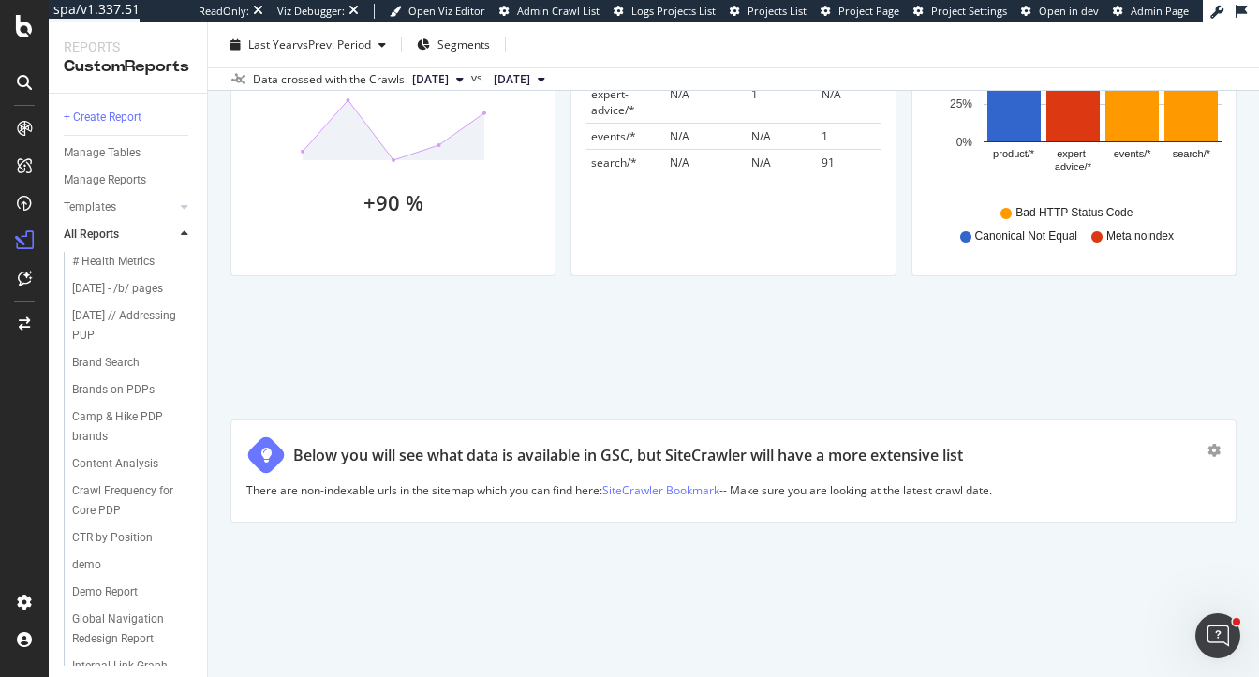
drag, startPoint x: 1023, startPoint y: 285, endPoint x: 1036, endPoint y: 466, distance: 181.3
click at [1036, 466] on div "Below you will see what data is available in GSC, but SiteCrawler will have a m…" at bounding box center [726, 455] width 961 height 39
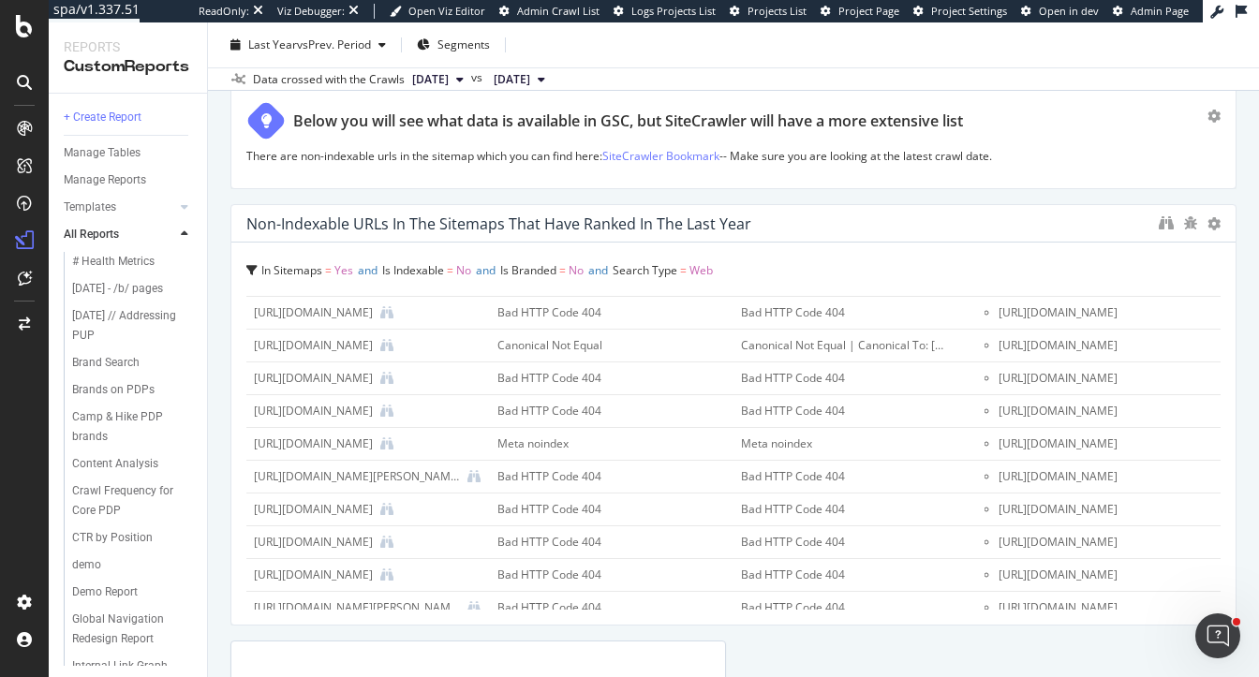
scroll to position [789, 0]
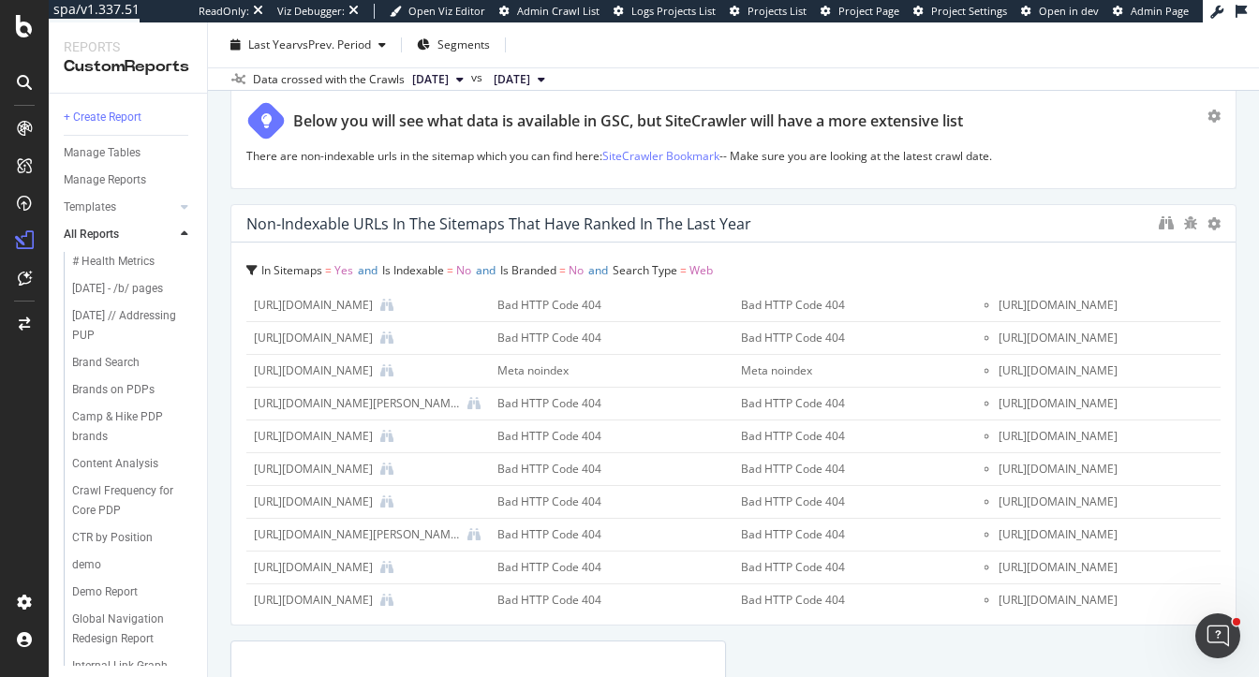
click at [851, 654] on div "KPI STATISTICS KPIs Table Edit KPIs Edit Filter Export as CSV Delete Add to Cus…" at bounding box center [733, 113] width 1006 height 1803
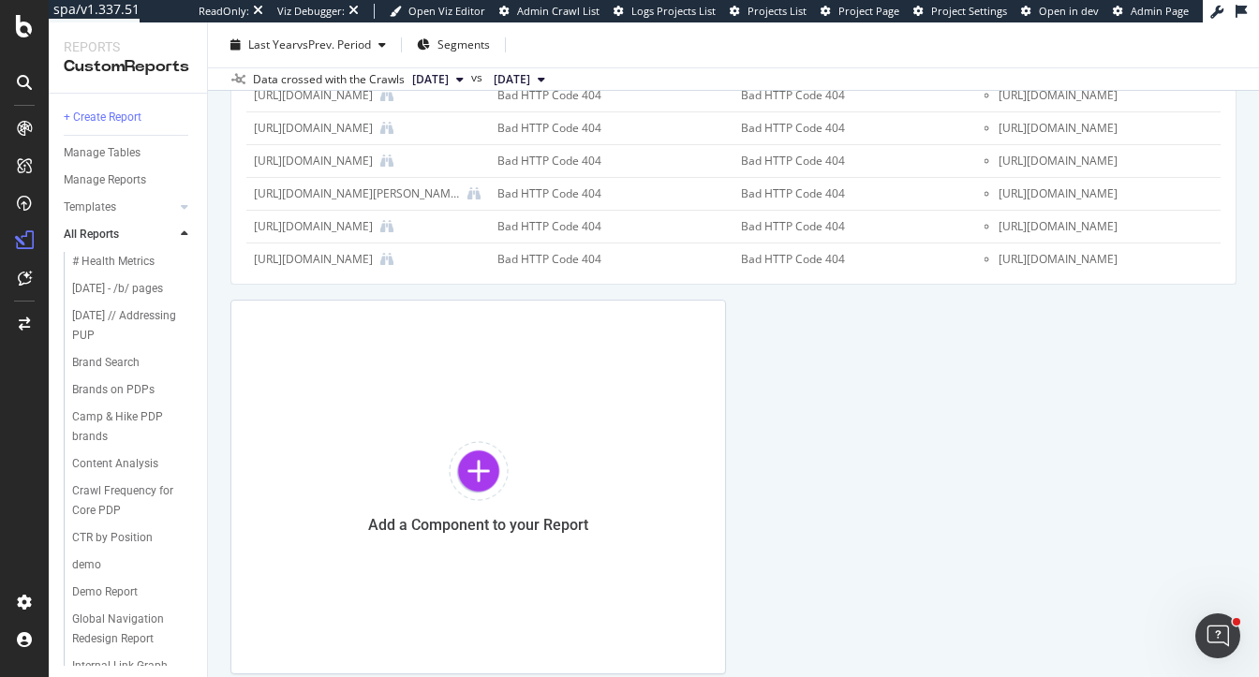
scroll to position [1415, 0]
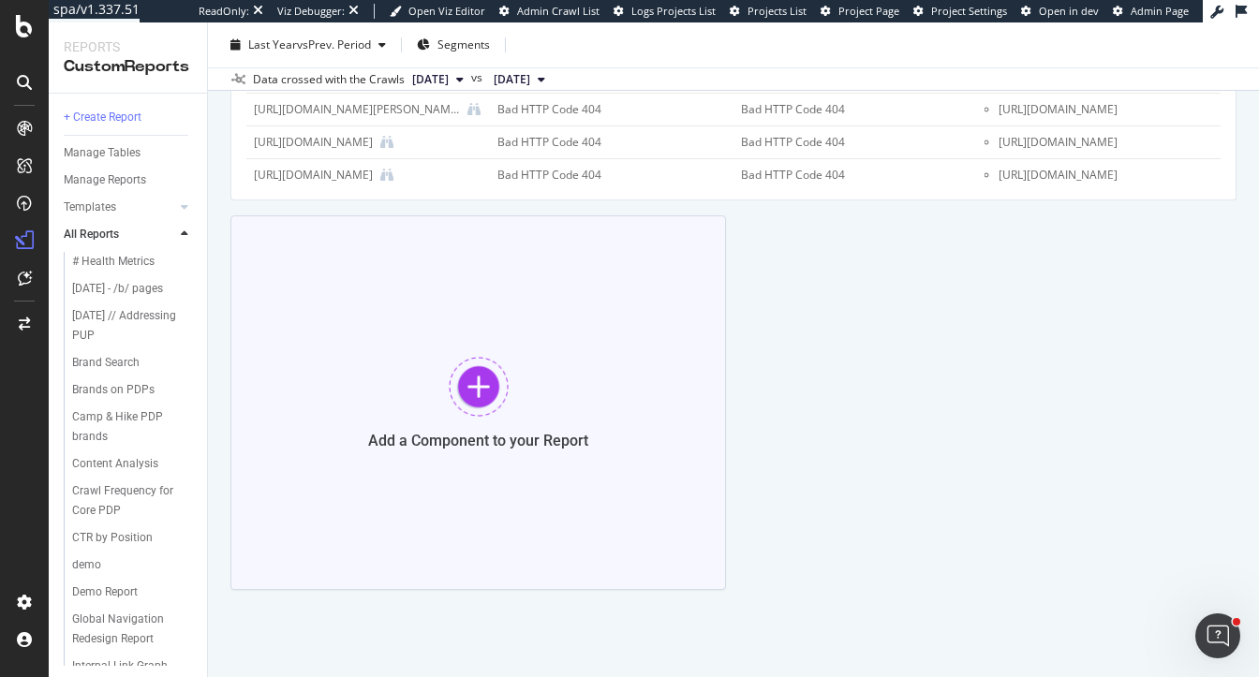
click at [489, 373] on div at bounding box center [479, 387] width 60 height 60
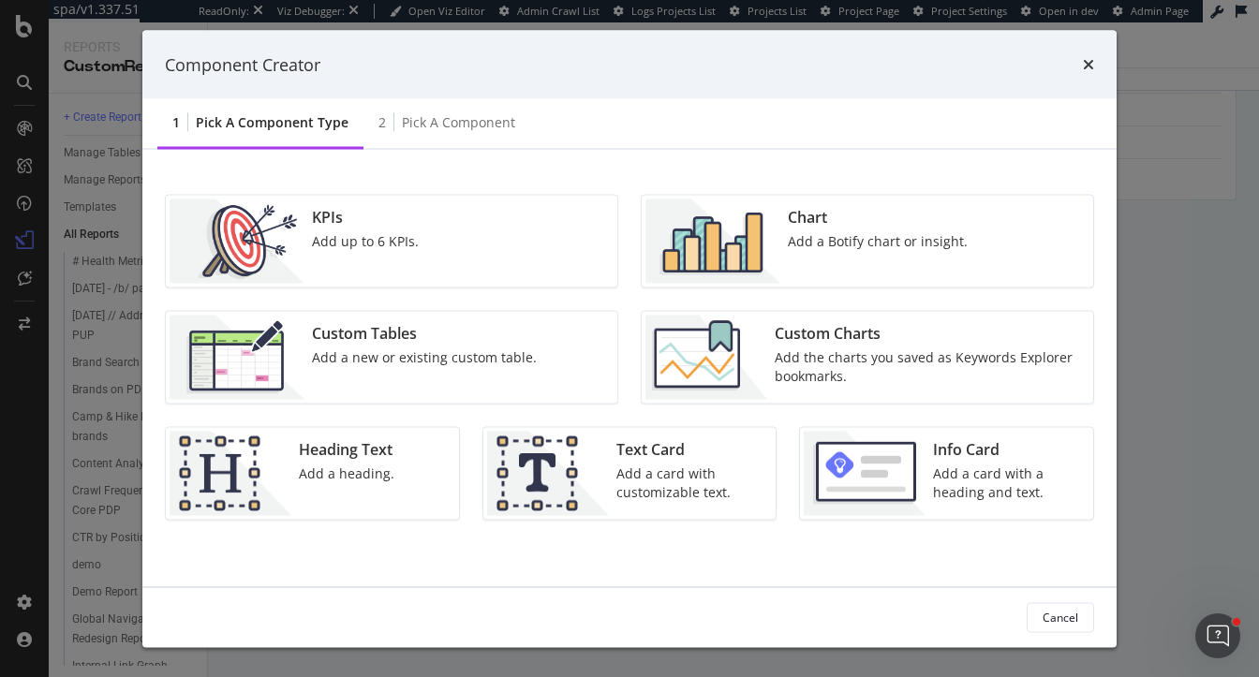
click at [349, 445] on div "Heading Text" at bounding box center [347, 450] width 96 height 22
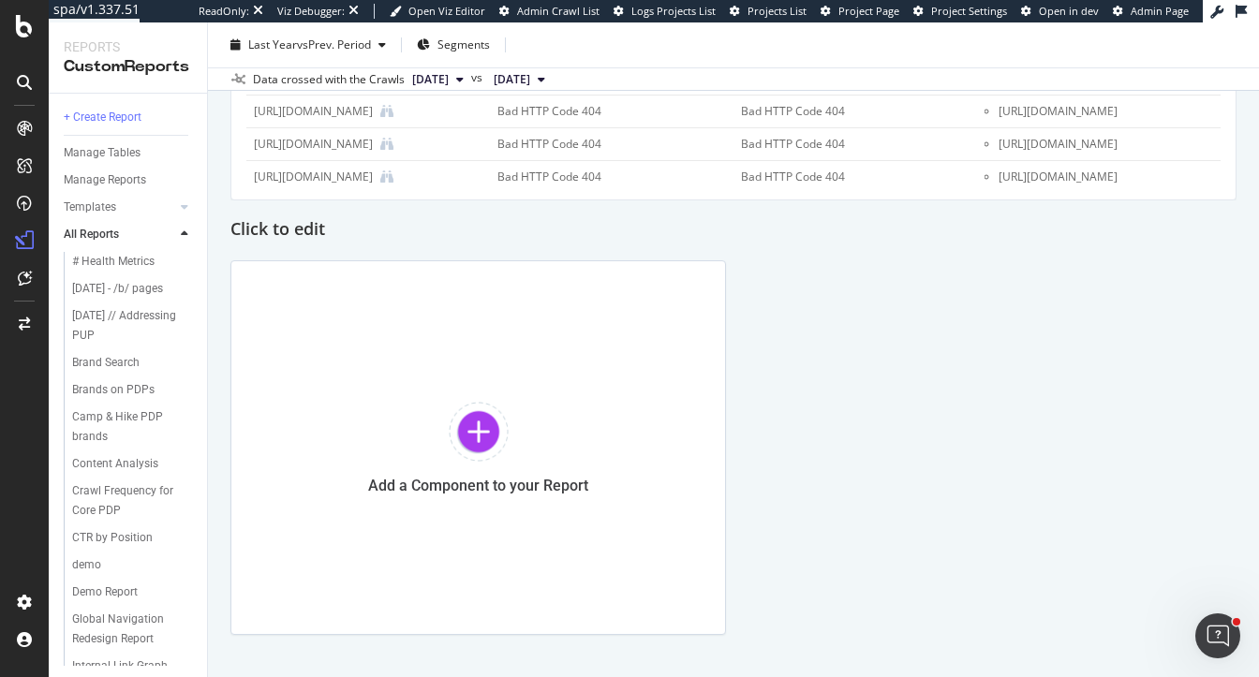
click at [287, 219] on h2 "Click to edit" at bounding box center [277, 230] width 95 height 30
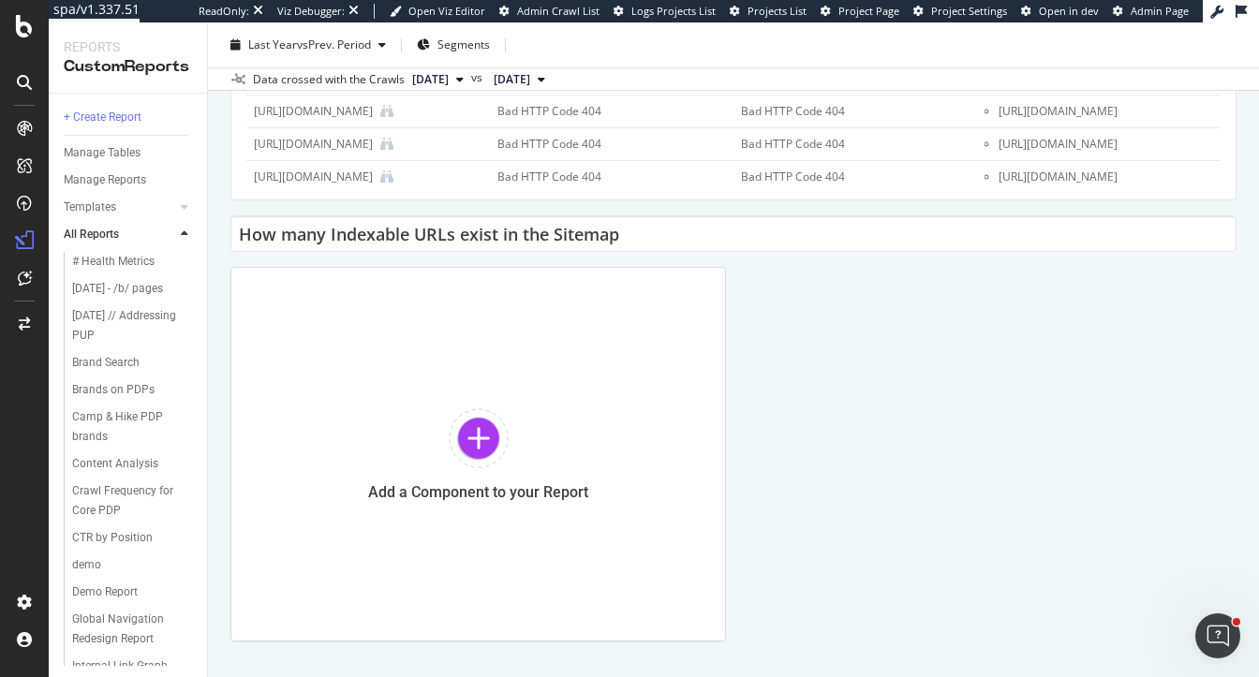
type input "How many Indexable URLs exist in the Sitemap?"
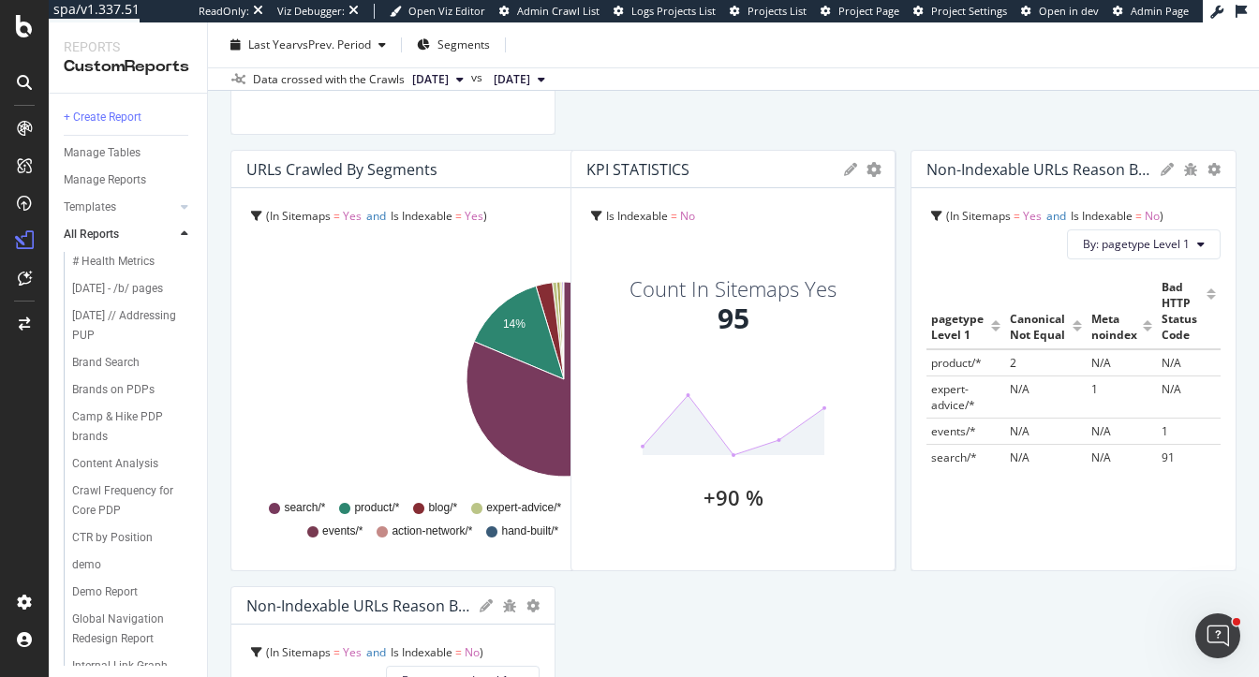
scroll to position [0, 0]
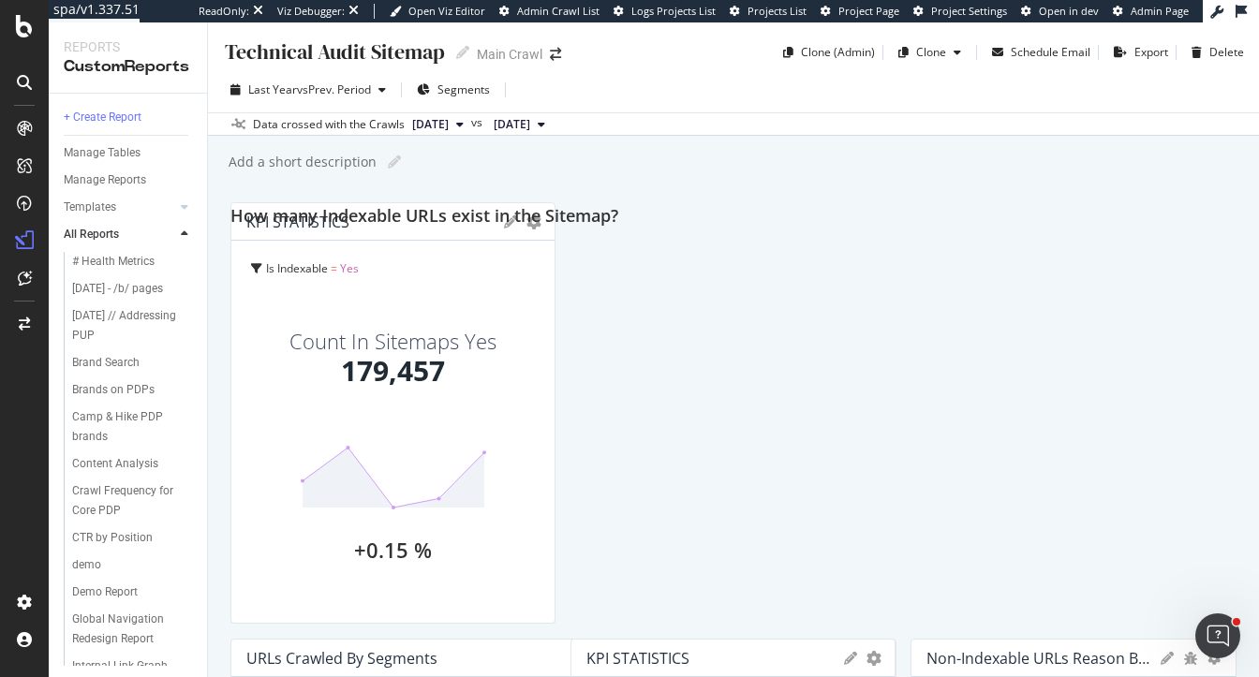
drag, startPoint x: 542, startPoint y: 229, endPoint x: 446, endPoint y: 199, distance: 101.0
click at [446, 198] on div "Technical Audit Sitemap Technical Audit Sitemap Main Crawl Clone (Admin) Clone …" at bounding box center [733, 349] width 1051 height 655
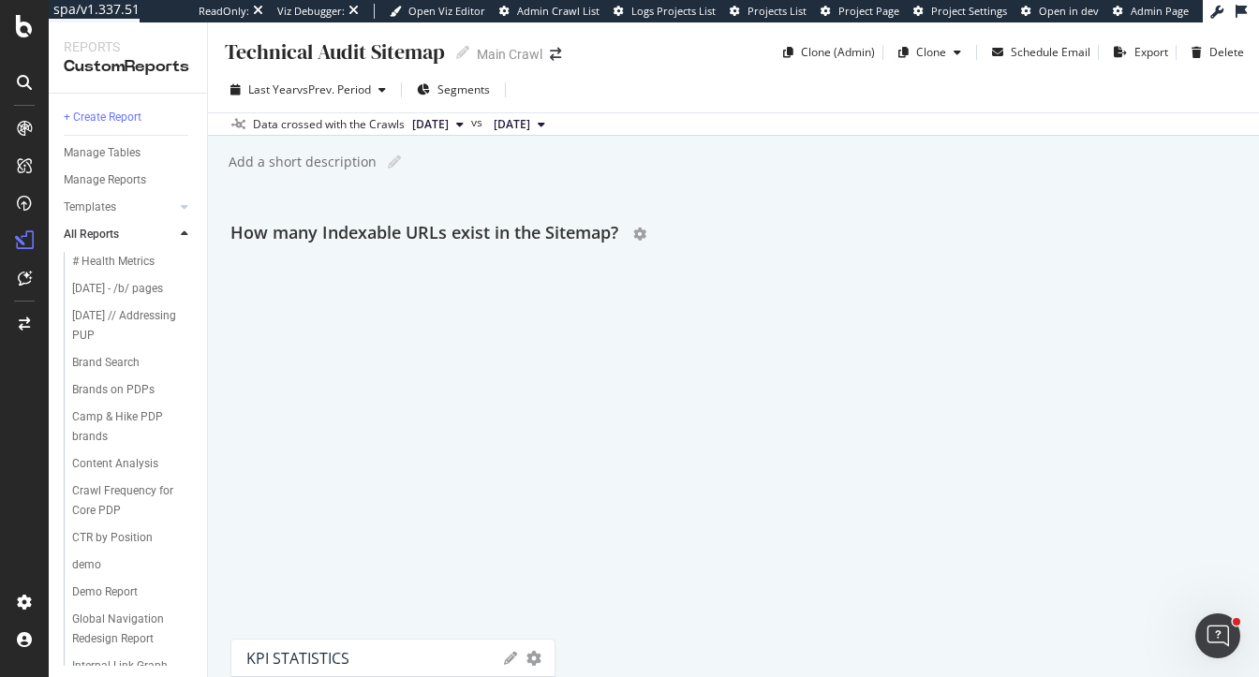
drag, startPoint x: 475, startPoint y: 650, endPoint x: 472, endPoint y: 215, distance: 435.6
click at [471, 219] on h2 "How many Indexable URLs exist in the Sitemap?" at bounding box center [424, 234] width 388 height 30
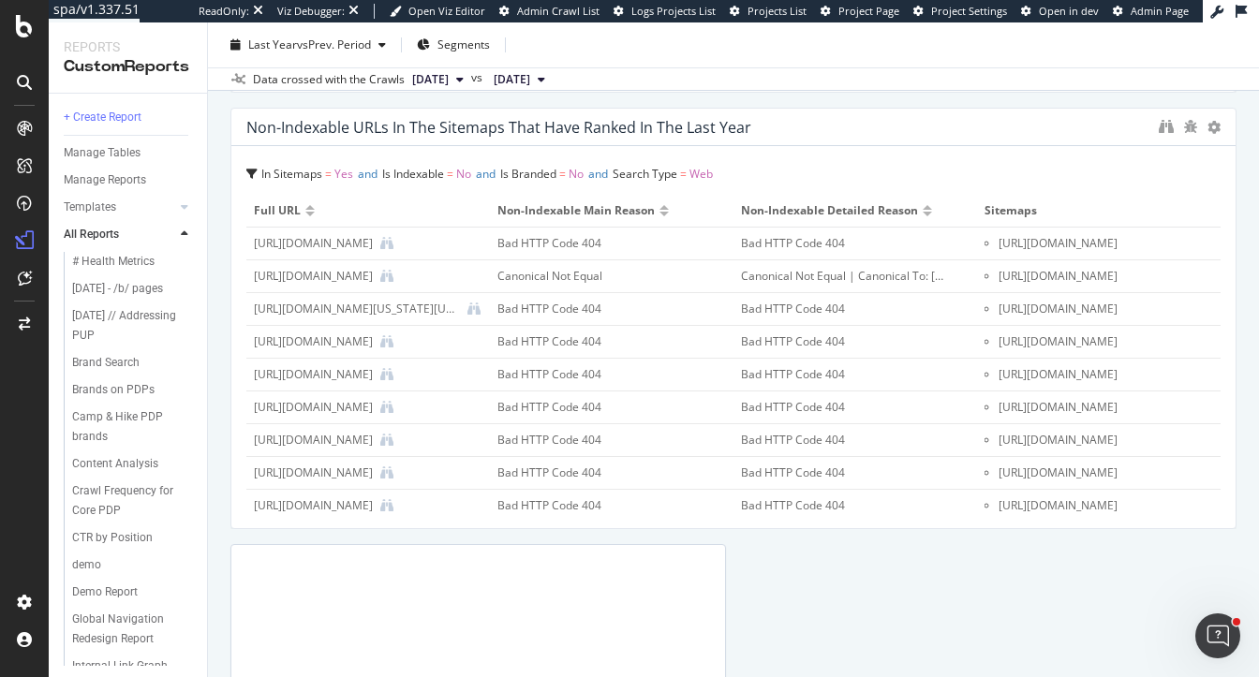
scroll to position [1460, 0]
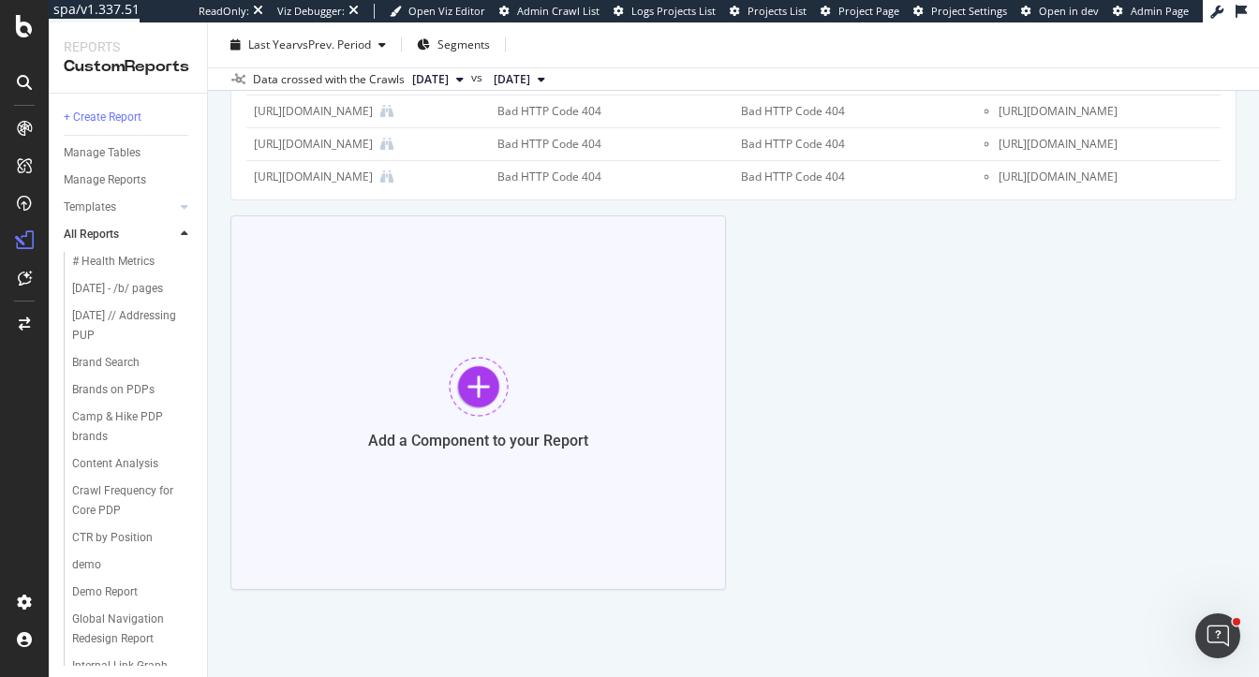
click at [489, 330] on div "Add a Component to your Report" at bounding box center [478, 402] width 496 height 375
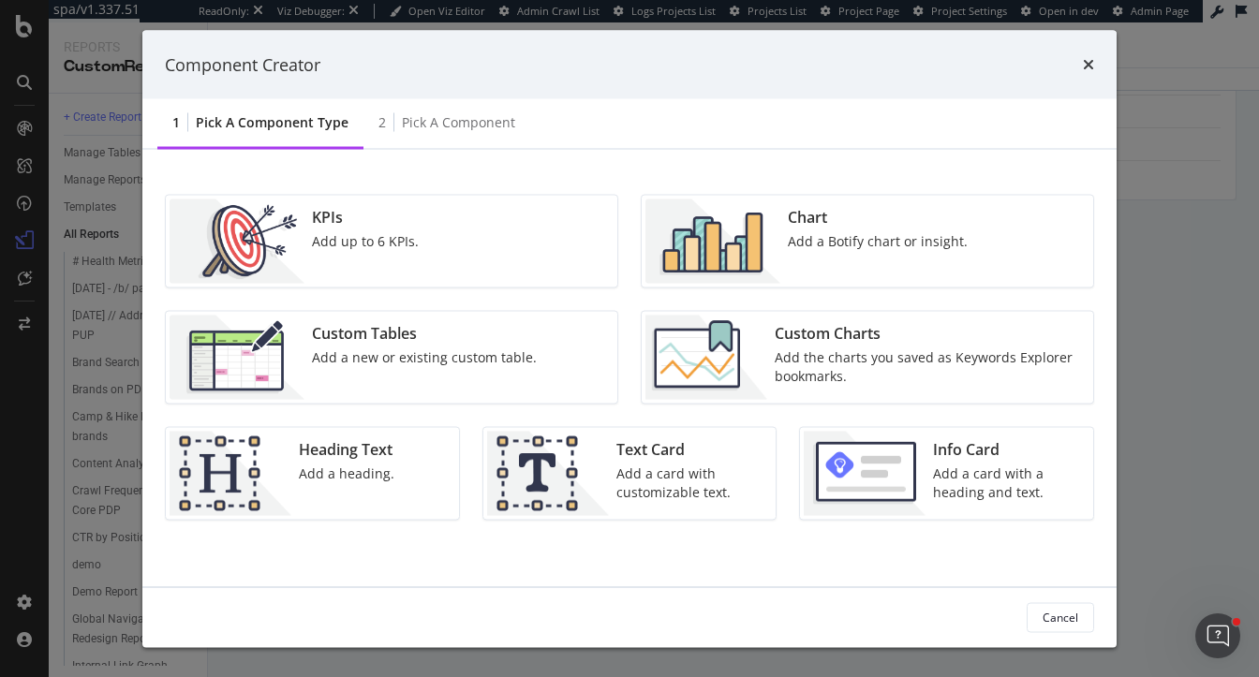
click at [288, 475] on img "modal" at bounding box center [231, 474] width 122 height 84
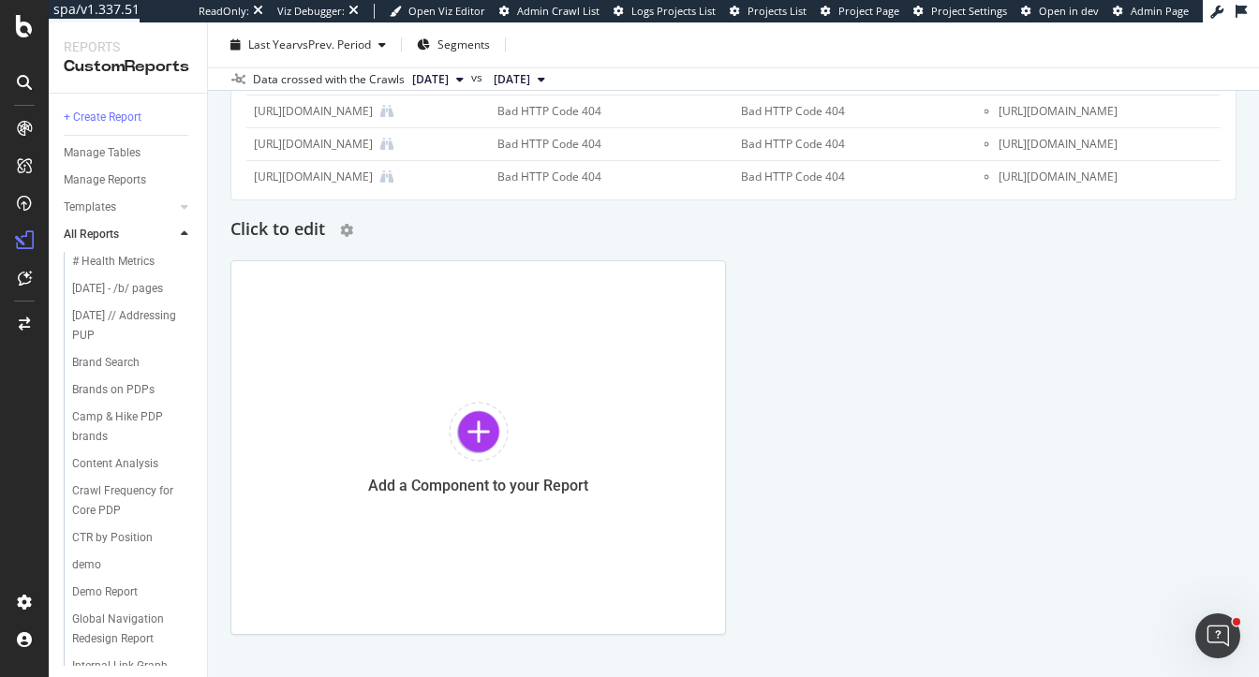
click at [284, 226] on h2 "Click to edit" at bounding box center [277, 230] width 95 height 30
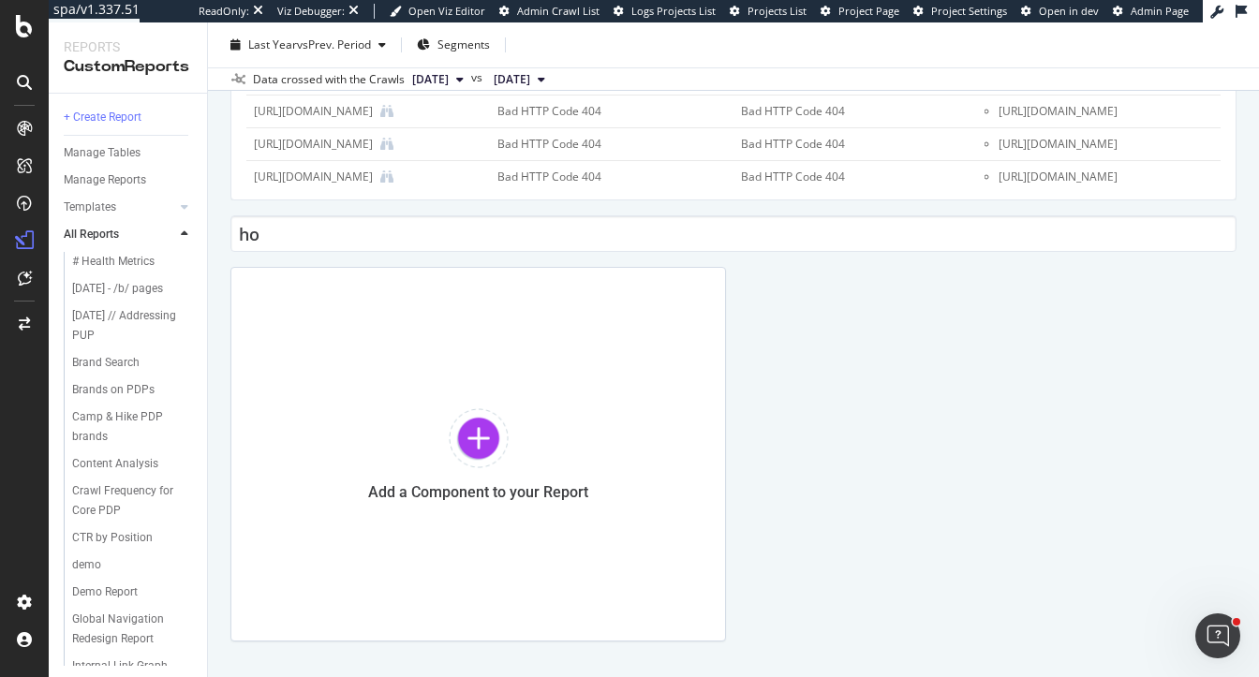
type input "h"
click at [410, 232] on input "How many non-indexble urls are in the Sitemaps?" at bounding box center [733, 233] width 1006 height 37
type input "How many non-indexable urls are in the Sitemaps?"
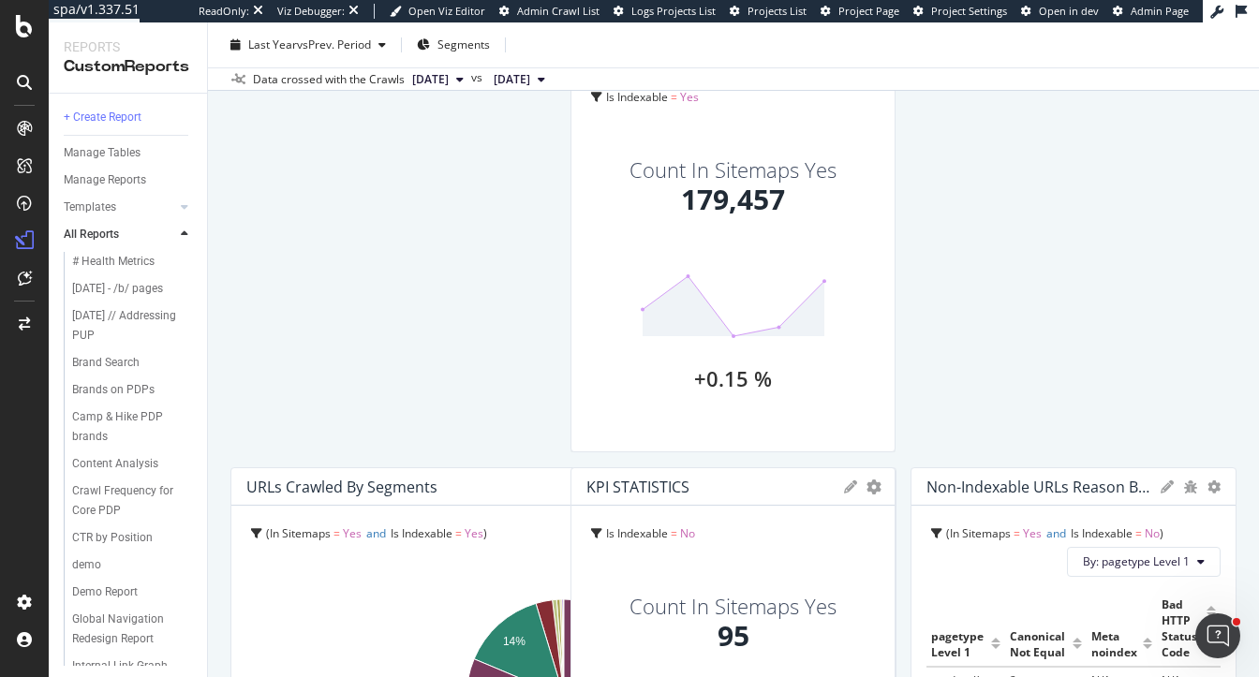
scroll to position [0, 0]
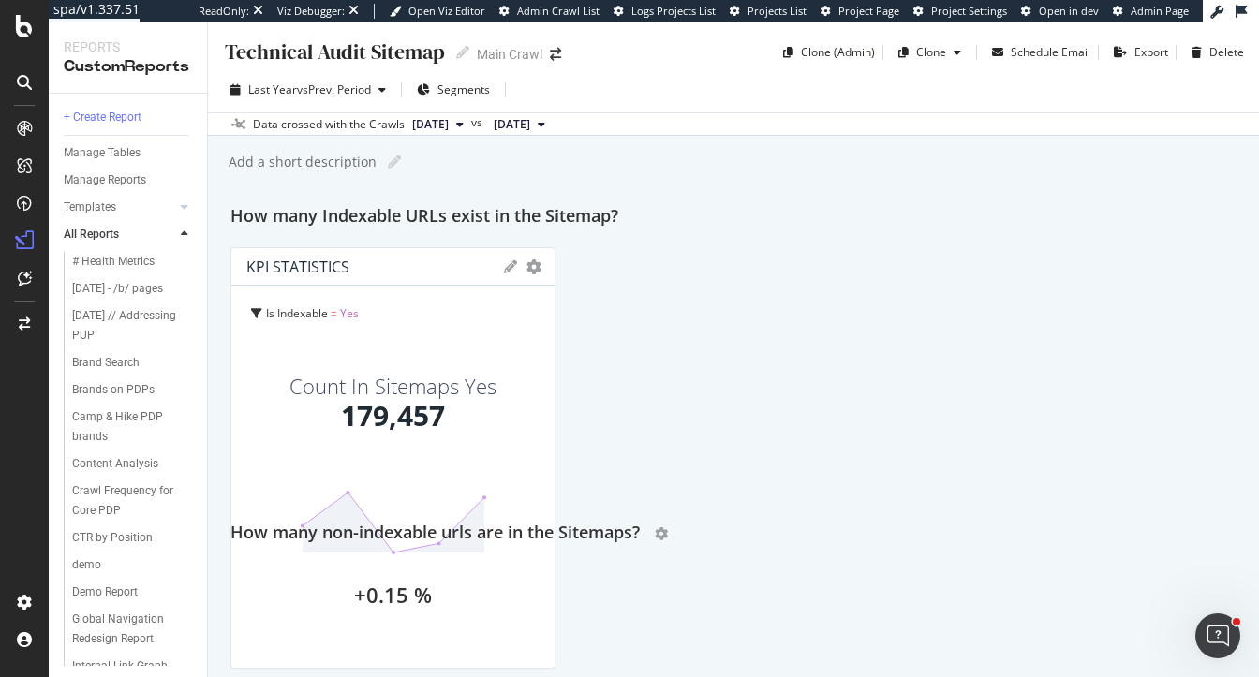
drag, startPoint x: 339, startPoint y: 234, endPoint x: 417, endPoint y: 538, distance: 313.3
click at [417, 538] on h2 "How many non-indexable urls are in the Sitemaps?" at bounding box center [434, 534] width 409 height 30
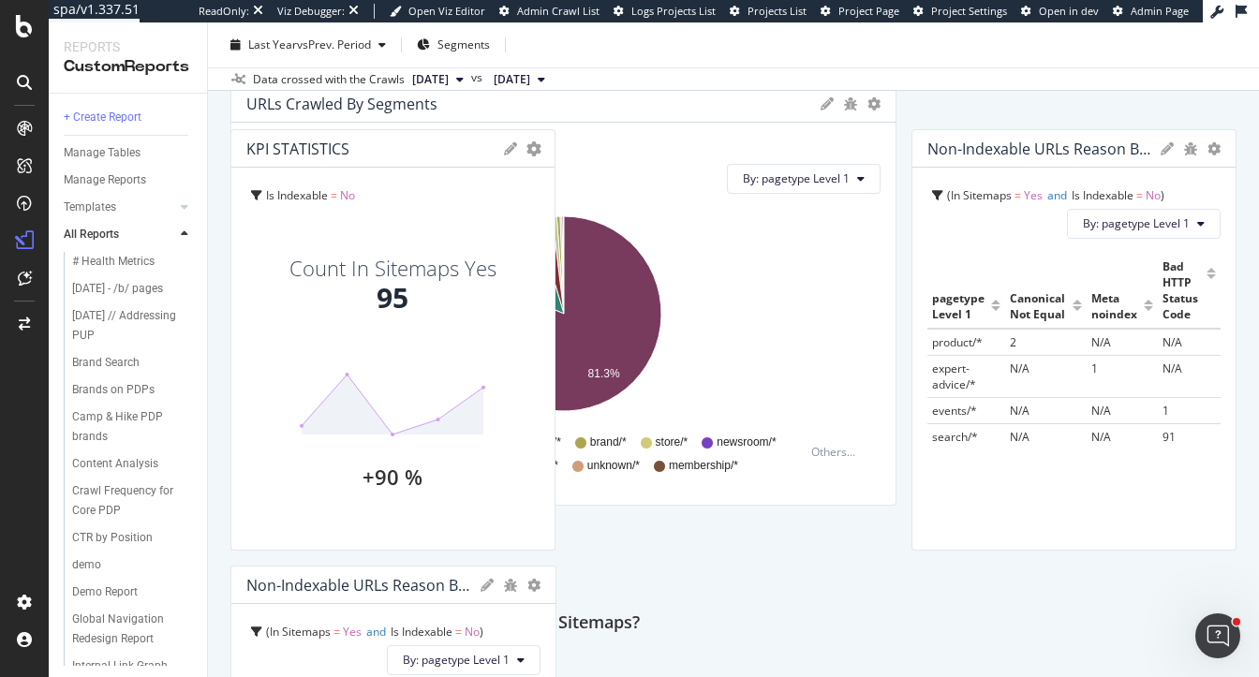
scroll to position [649, 0]
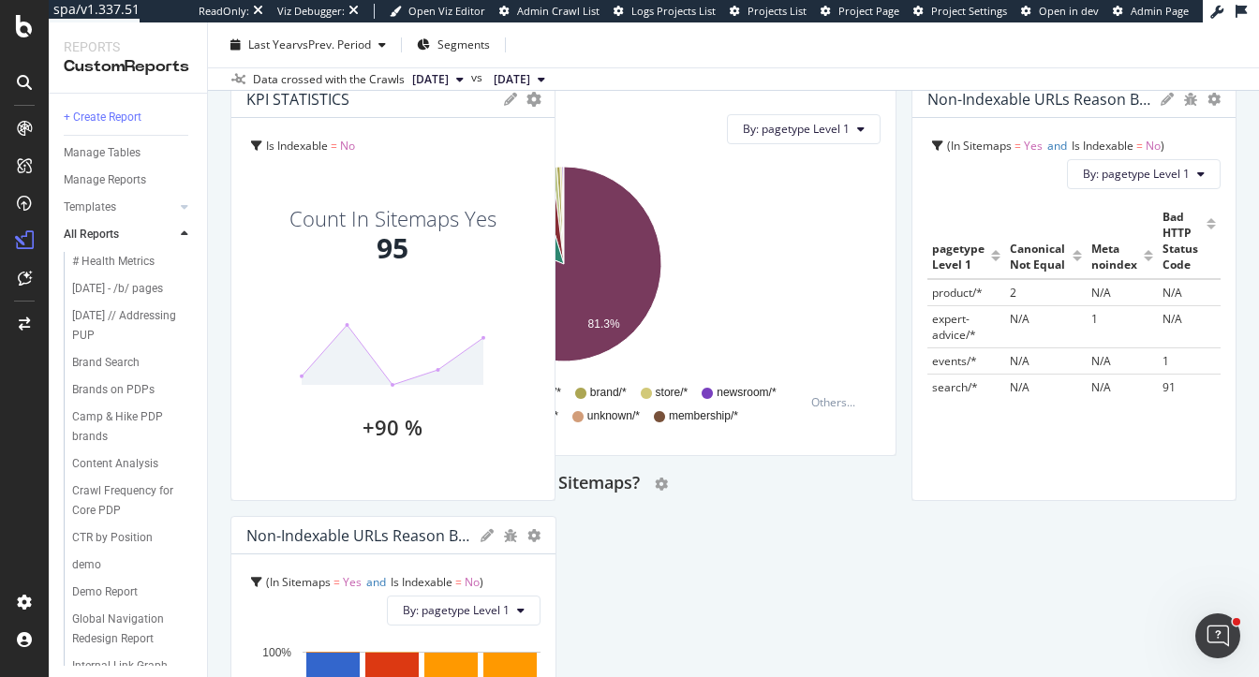
drag, startPoint x: 414, startPoint y: 223, endPoint x: 462, endPoint y: 477, distance: 258.3
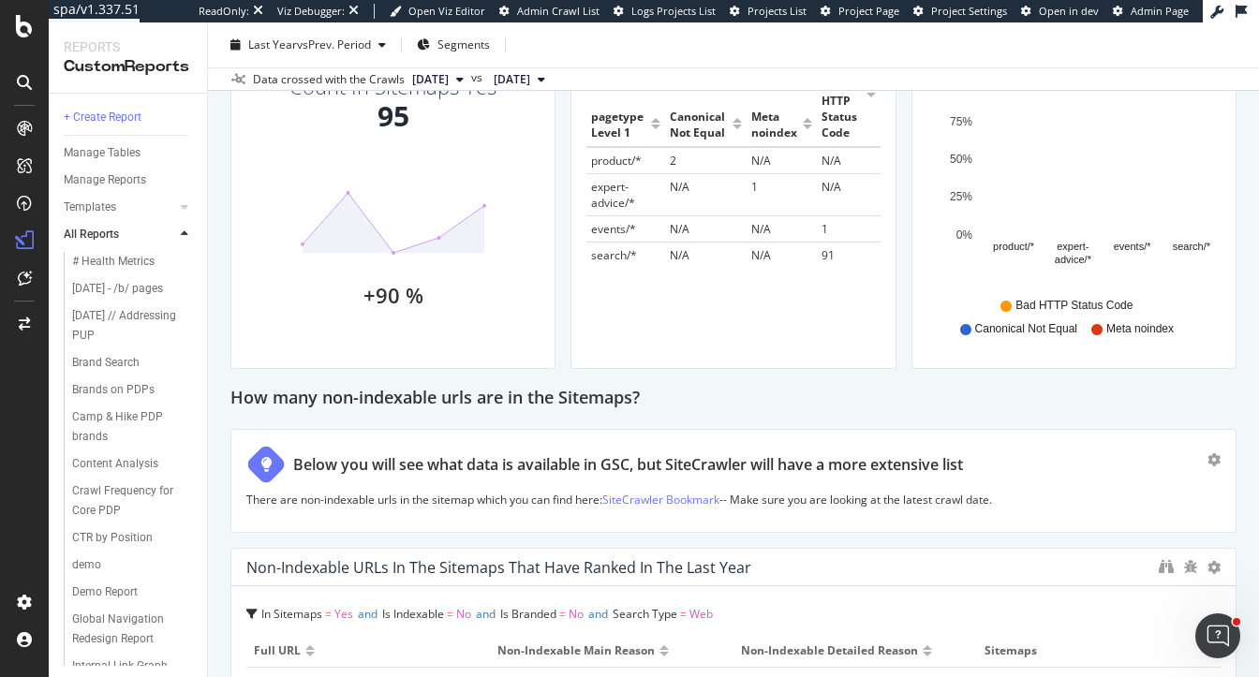
scroll to position [737, 0]
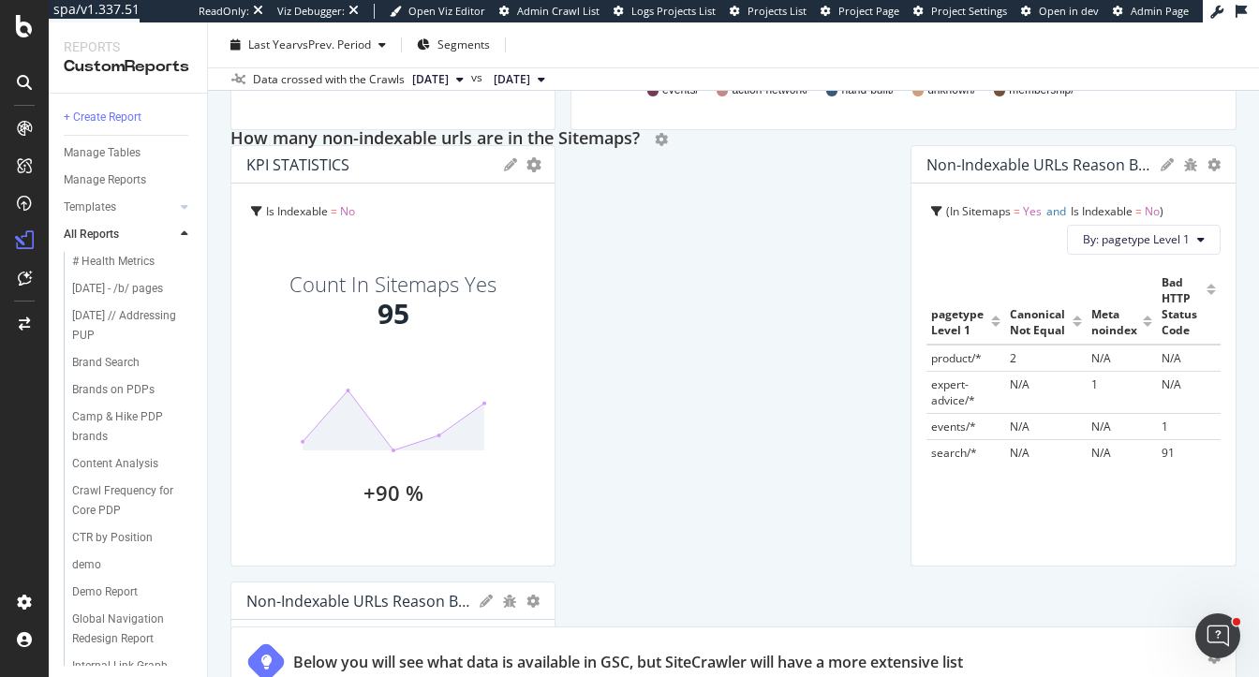
drag, startPoint x: 446, startPoint y: 404, endPoint x: 321, endPoint y: 142, distance: 289.5
click at [321, 142] on h2 "How many non-indexable urls are in the Sitemaps?" at bounding box center [434, 140] width 409 height 30
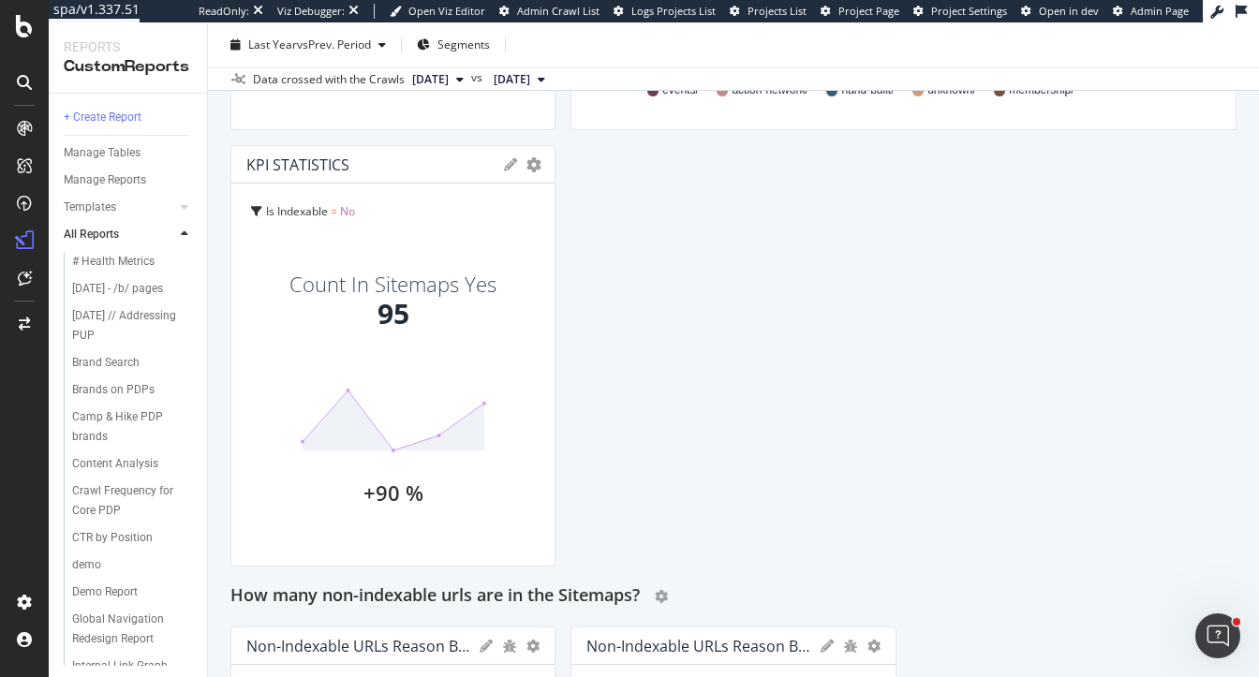
scroll to position [522, 0]
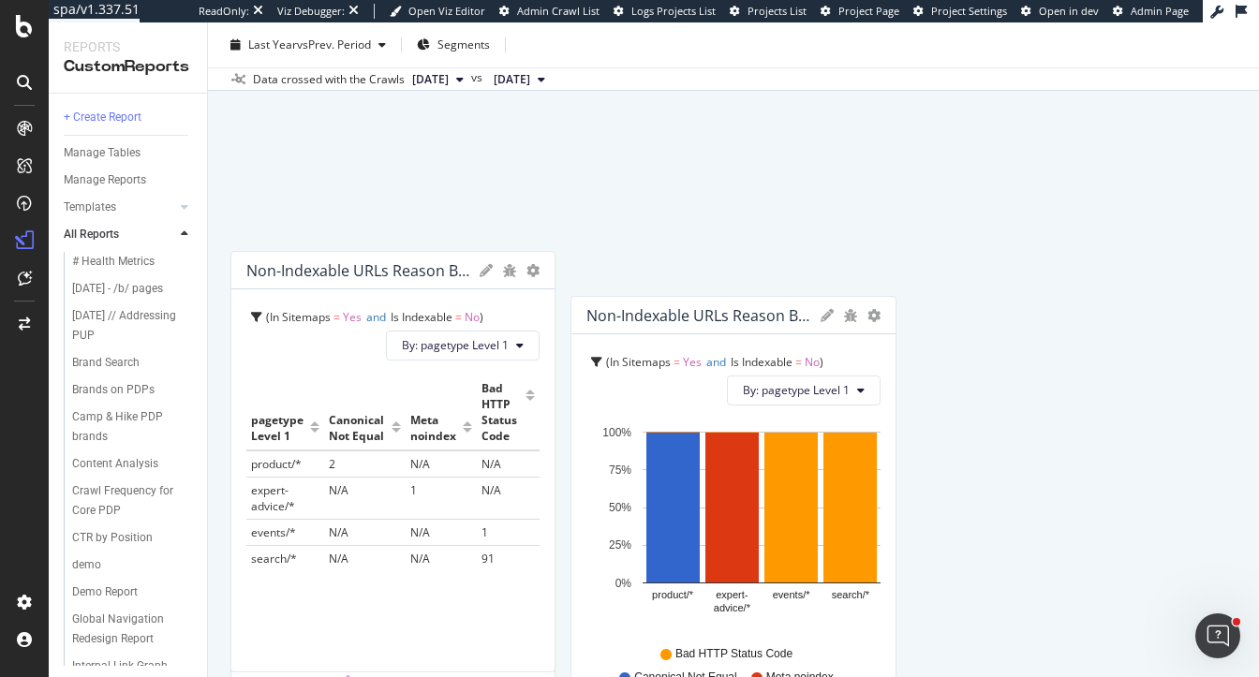
drag, startPoint x: 410, startPoint y: 445, endPoint x: 407, endPoint y: 673, distance: 227.6
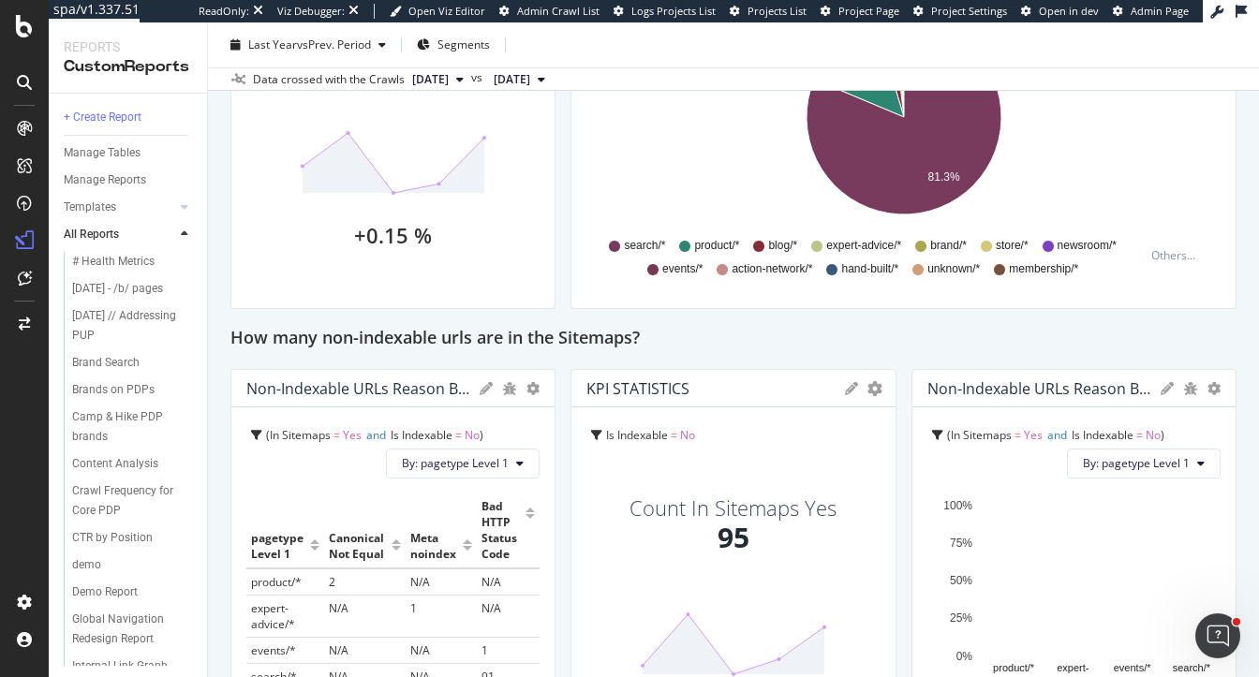
scroll to position [361, 0]
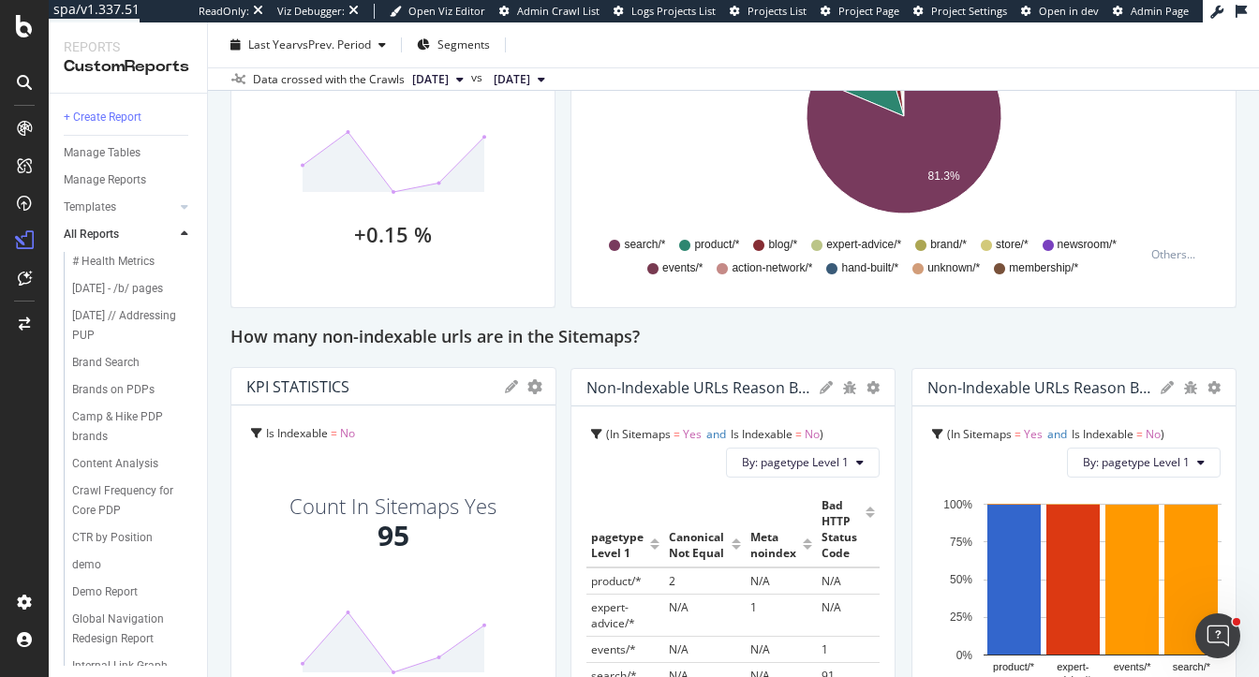
drag, startPoint x: 725, startPoint y: 475, endPoint x: 376, endPoint y: 470, distance: 349.4
click at [376, 470] on div "Count In Sitemaps Yes 95 +90 %" at bounding box center [392, 610] width 265 height 326
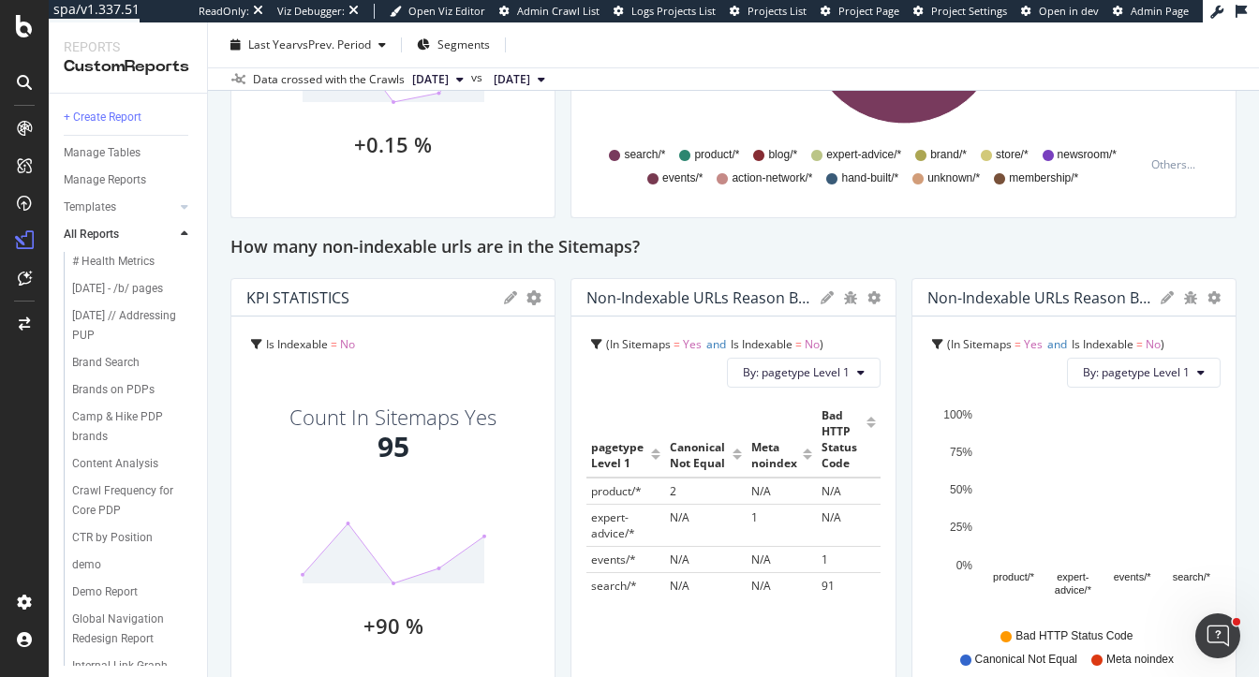
scroll to position [453, 0]
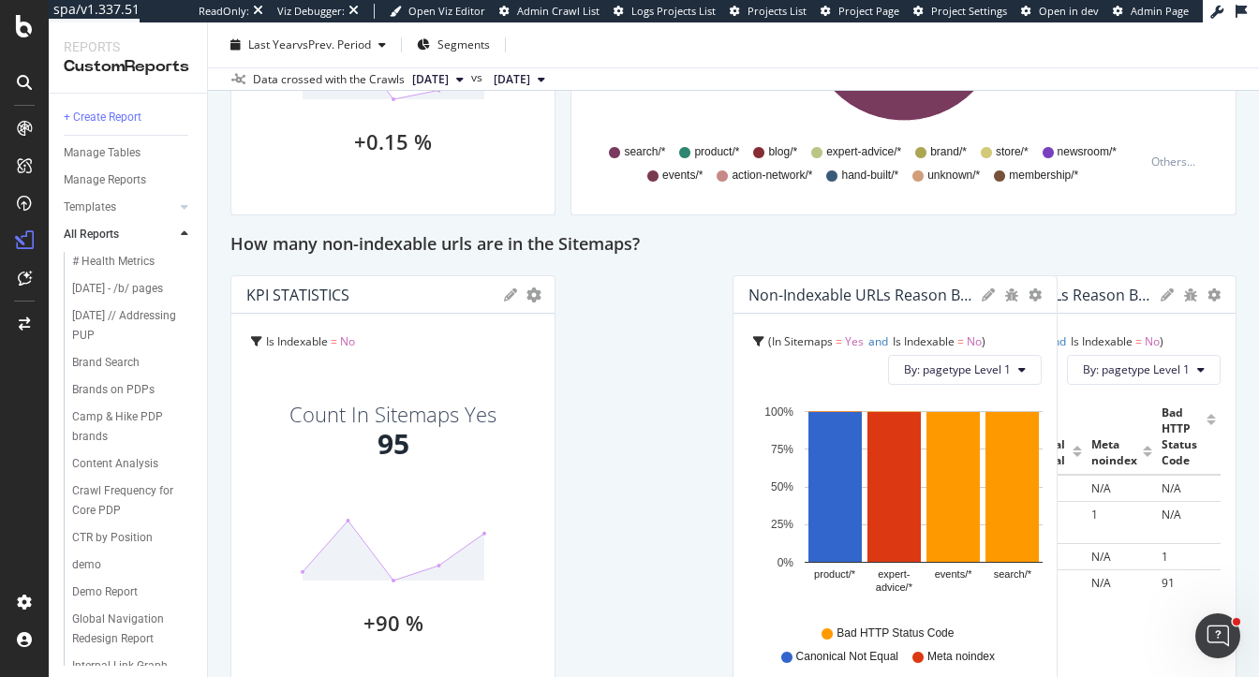
drag, startPoint x: 1015, startPoint y: 358, endPoint x: 923, endPoint y: 216, distance: 169.1
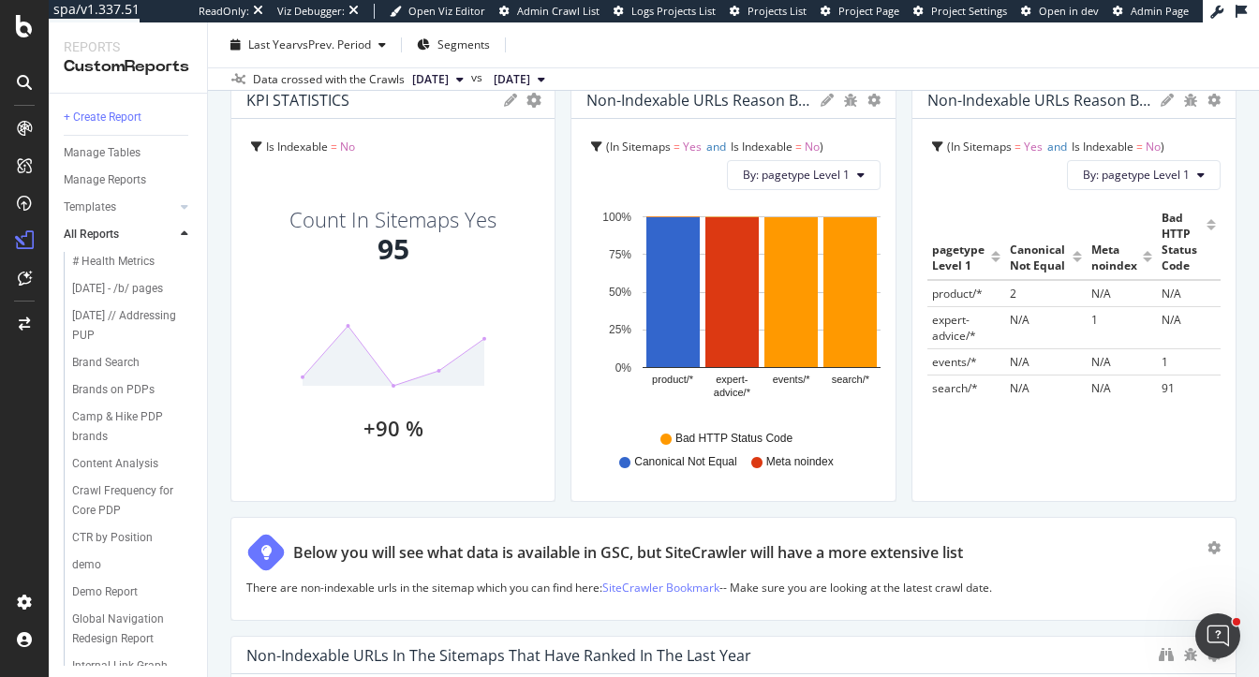
scroll to position [723, 0]
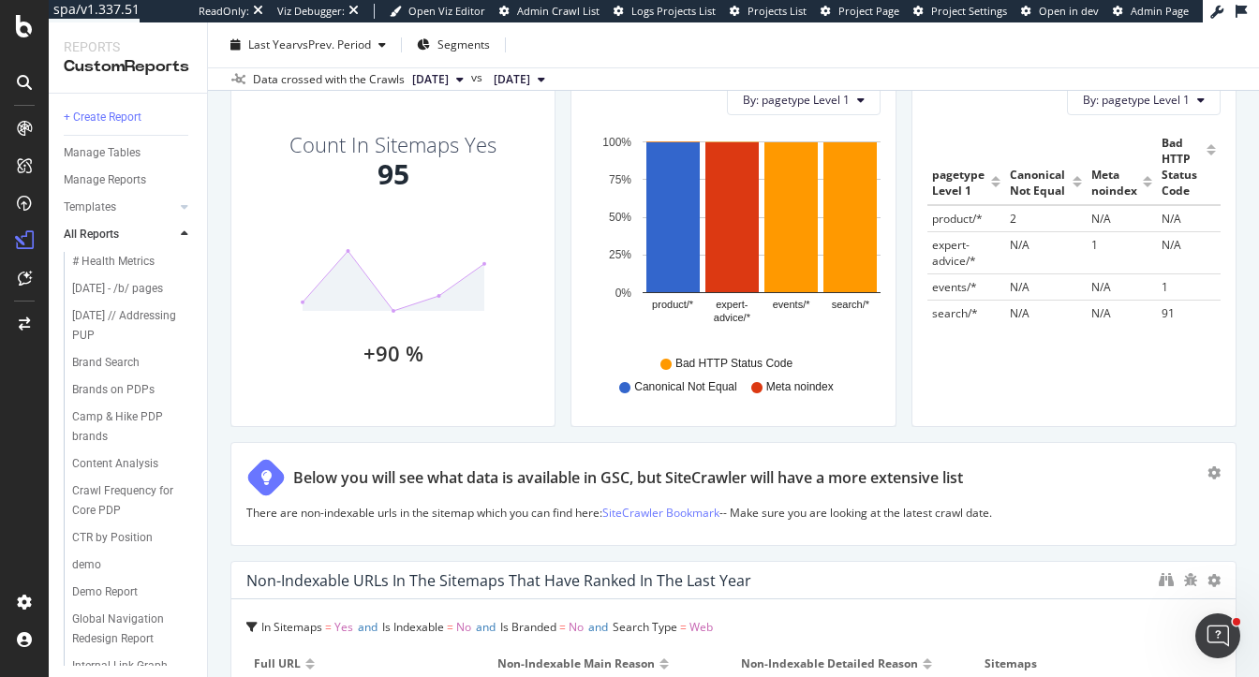
click at [318, 519] on p "There are non-indexable urls in the sitemap which you can find here: SiteCrawle…" at bounding box center [733, 513] width 974 height 16
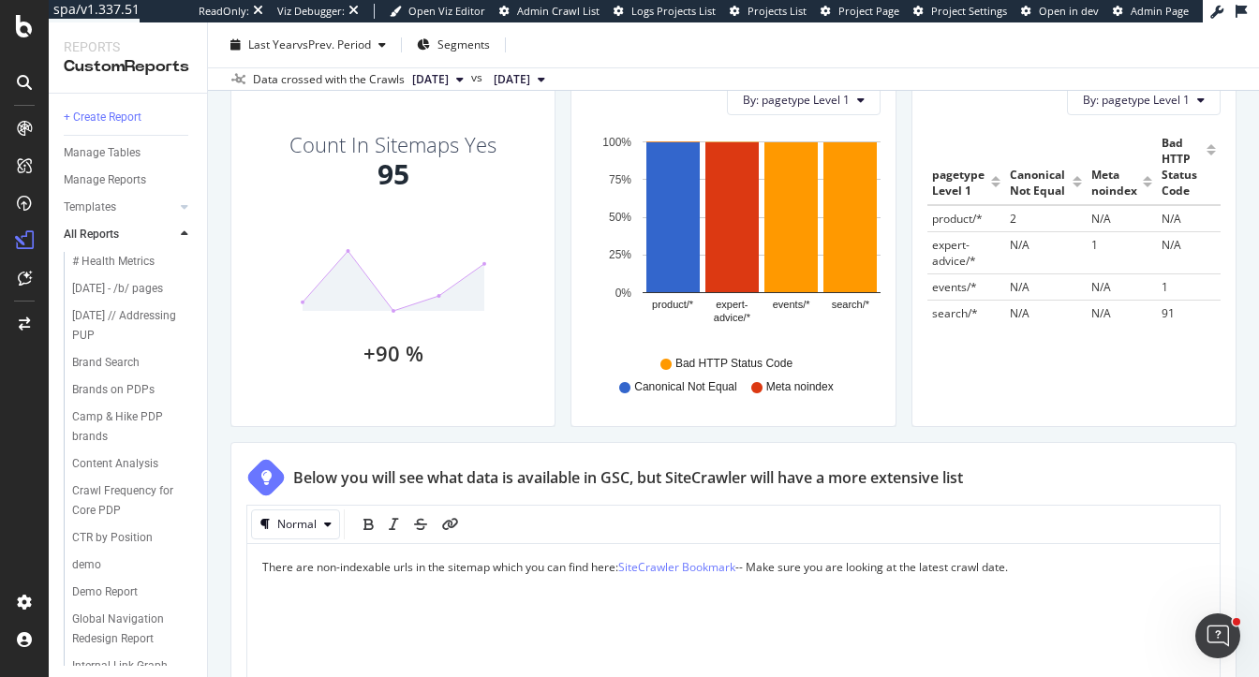
click at [267, 565] on span "There are non-indexable urls in the sitemap which you can find here:" at bounding box center [440, 567] width 356 height 16
click at [527, 578] on p "Action Recommendation: Remove the non-indexable URLs from the sitemap. There ar…" at bounding box center [733, 575] width 942 height 32
copy p "Action Recommendation: Remove the non-indexable URLs from the sitemap. There ar…"
click at [526, 584] on p "Action Recommendation: Remove the non-indexable URLs from the sitemap. There ar…" at bounding box center [733, 575] width 942 height 32
click at [1017, 570] on span "Action Recommendation: Remove the non-indexable URLs from the sitemap. There ar…" at bounding box center [639, 567] width 755 height 16
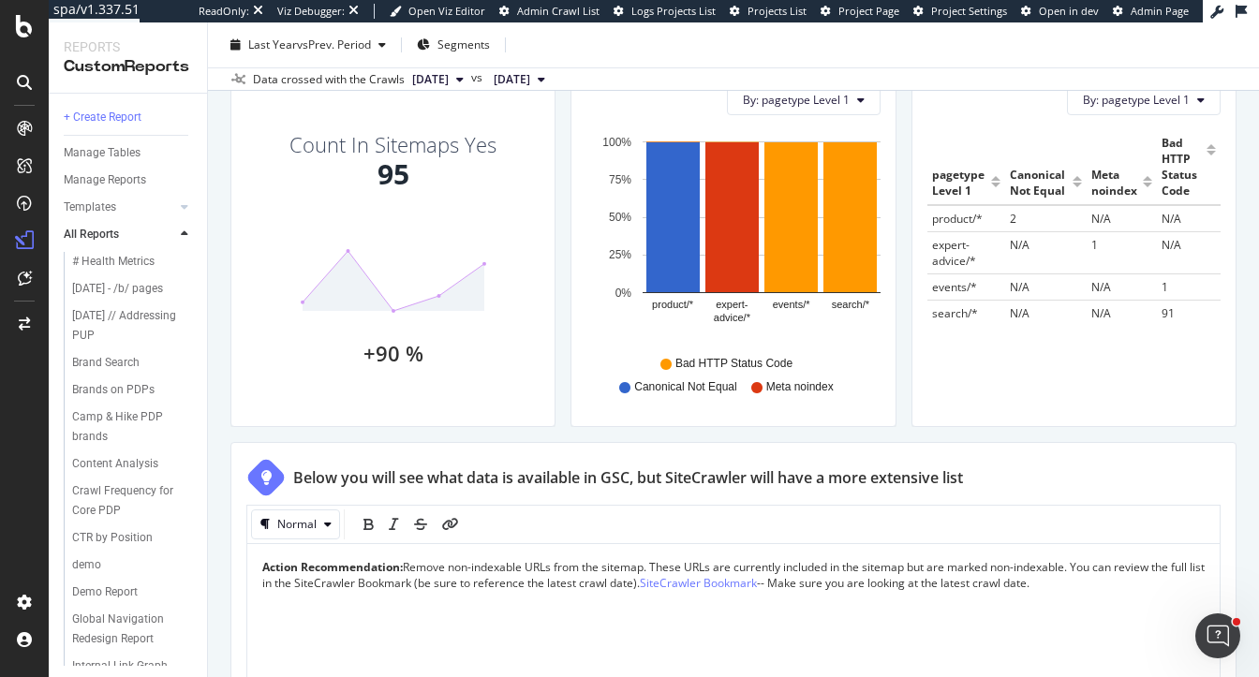
click at [313, 584] on span "Remove non-indexable URLs from the sitemap. These URLs are currently included i…" at bounding box center [734, 575] width 945 height 32
click at [437, 580] on span "-- Make sure you are looking at the latest crawl date." at bounding box center [544, 583] width 273 height 16
click at [549, 584] on span "SiteCrawler Bookmark (be sure to reference the latest crawl date)." at bounding box center [581, 583] width 346 height 16
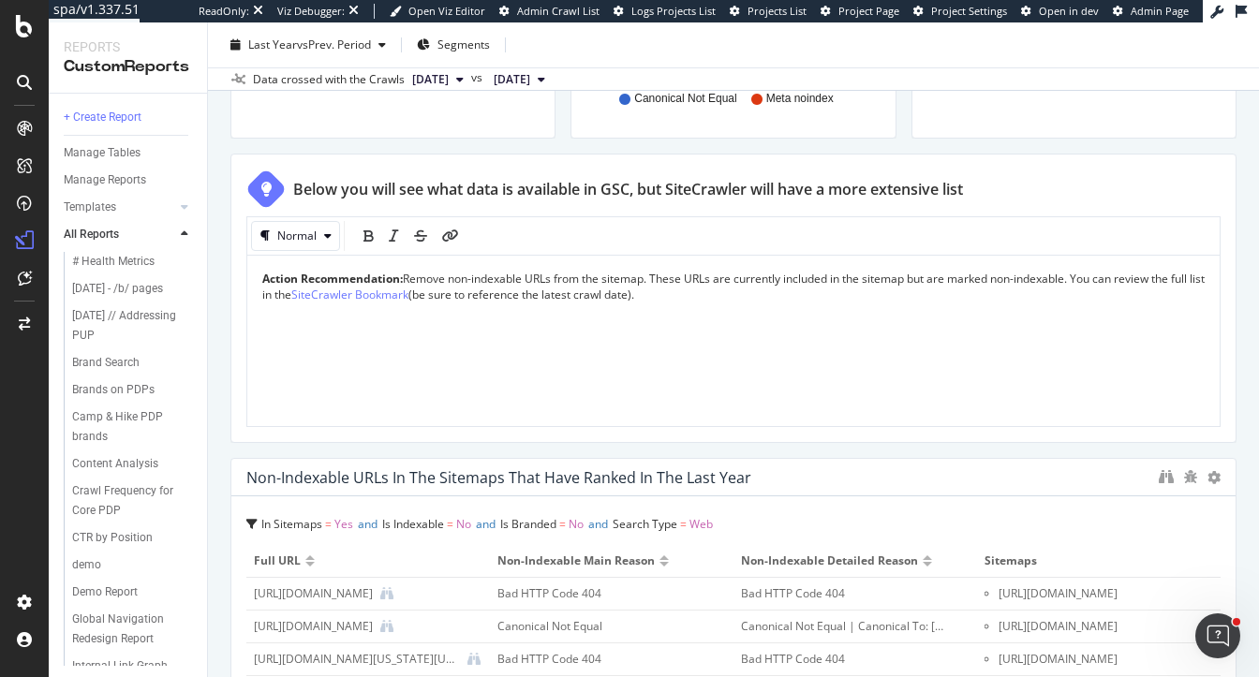
scroll to position [1023, 0]
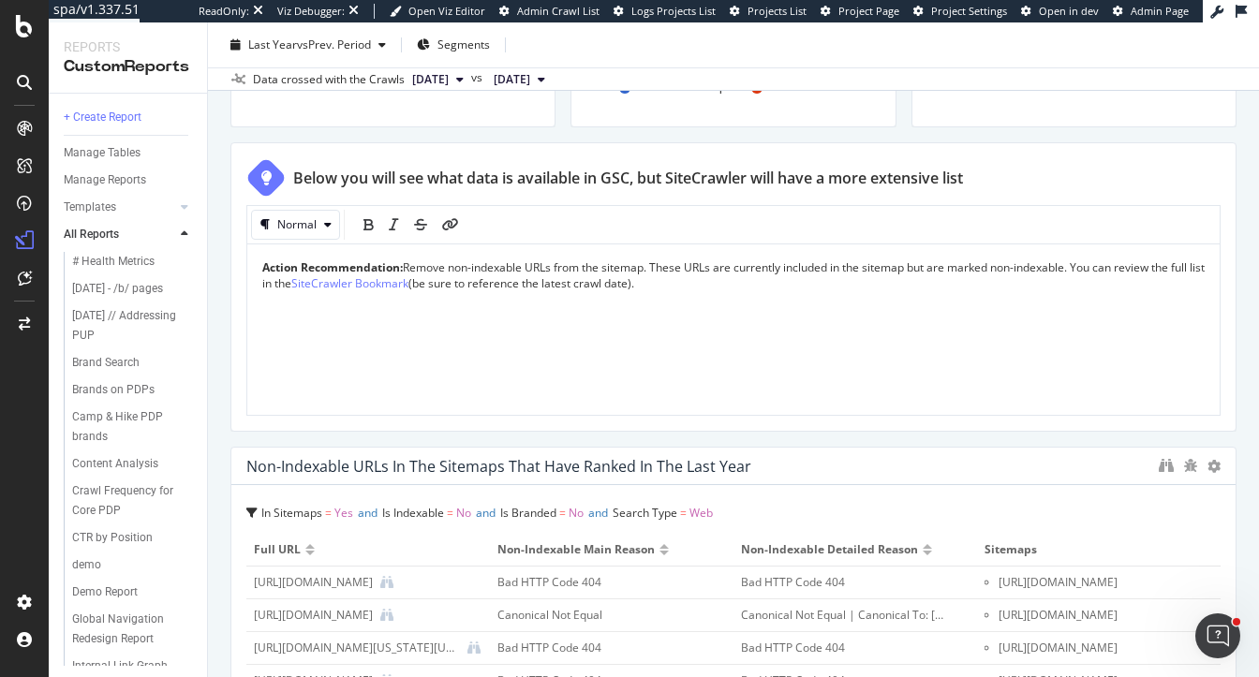
click at [1243, 125] on div "Technical Audit Sitemap Technical Audit Sitemap Main Crawl Clone (Admin) Clone …" at bounding box center [733, 349] width 1051 height 655
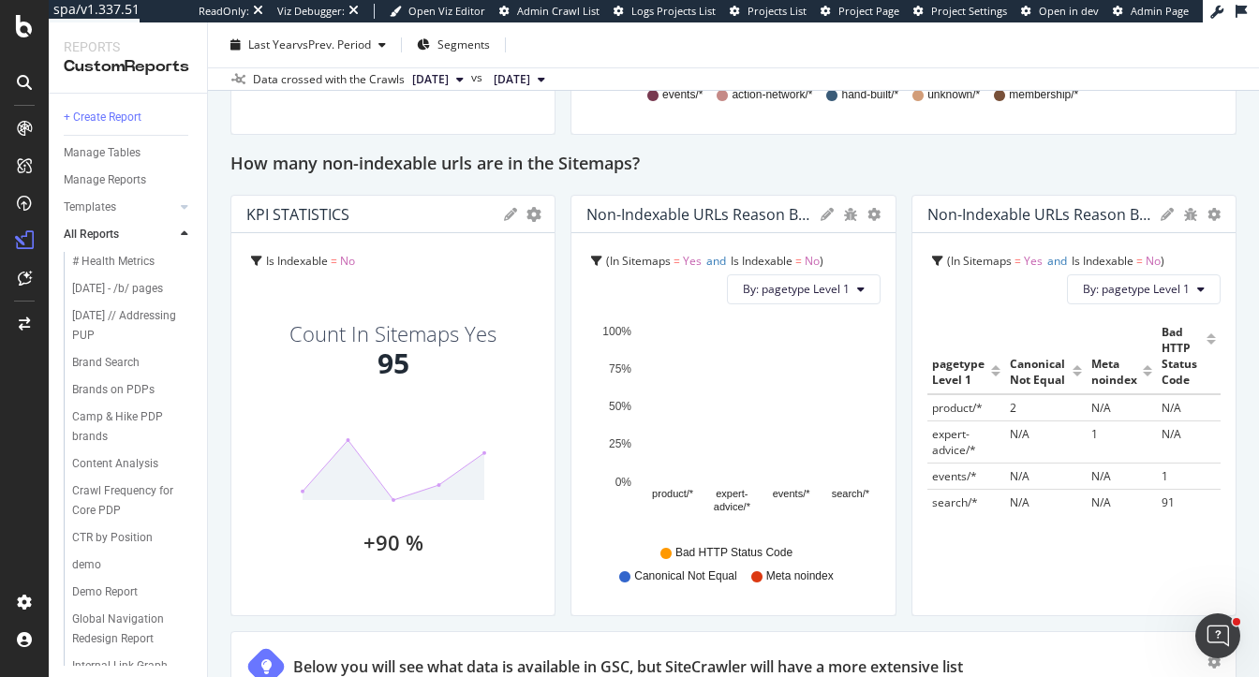
scroll to position [1521, 0]
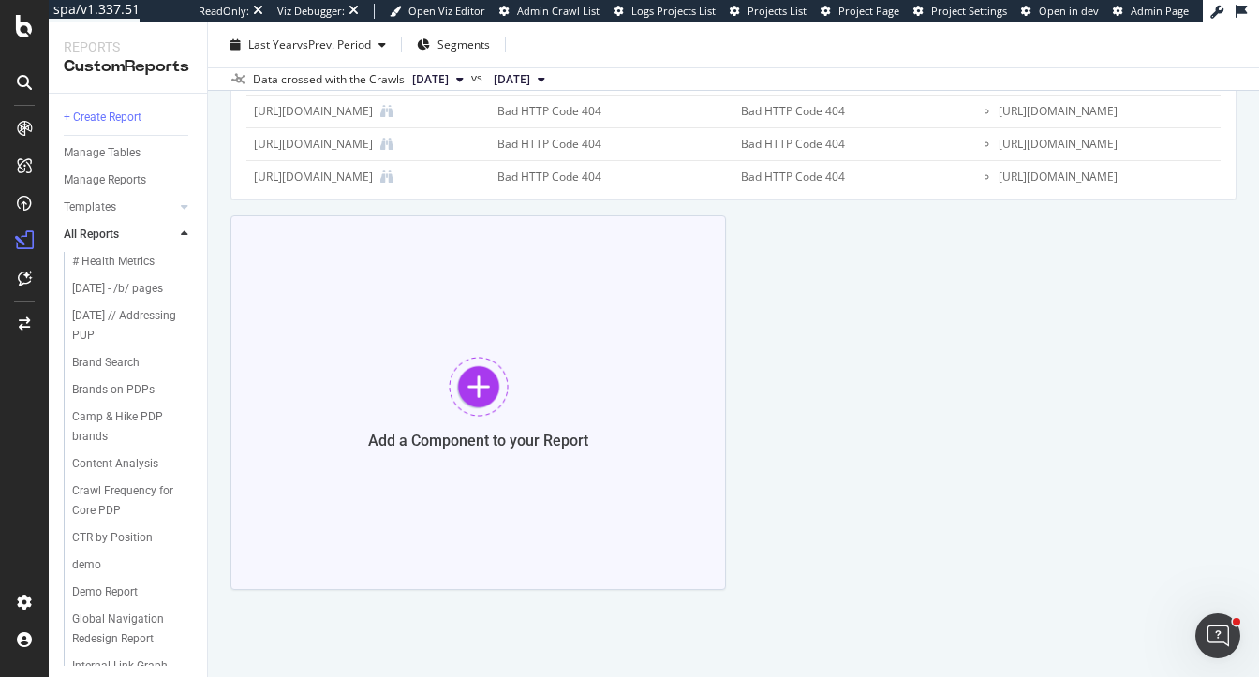
click at [512, 375] on div "Add a Component to your Report" at bounding box center [478, 402] width 496 height 375
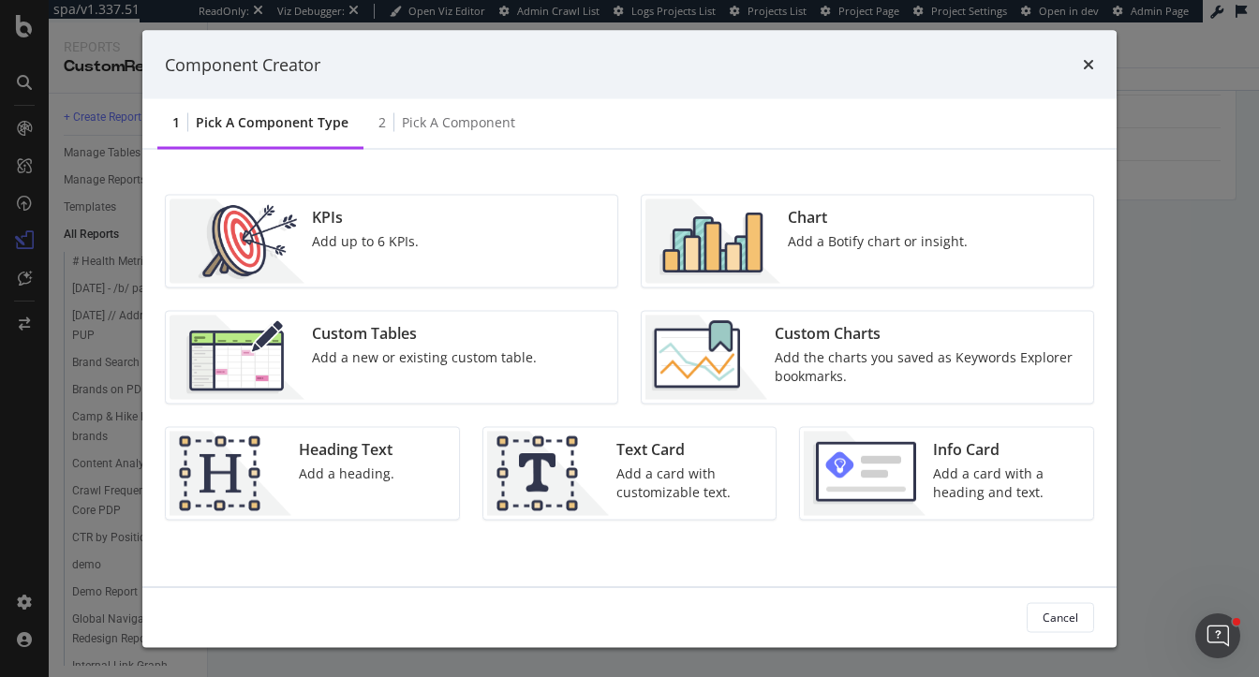
click at [407, 243] on div "Add up to 6 KPIs." at bounding box center [365, 241] width 107 height 19
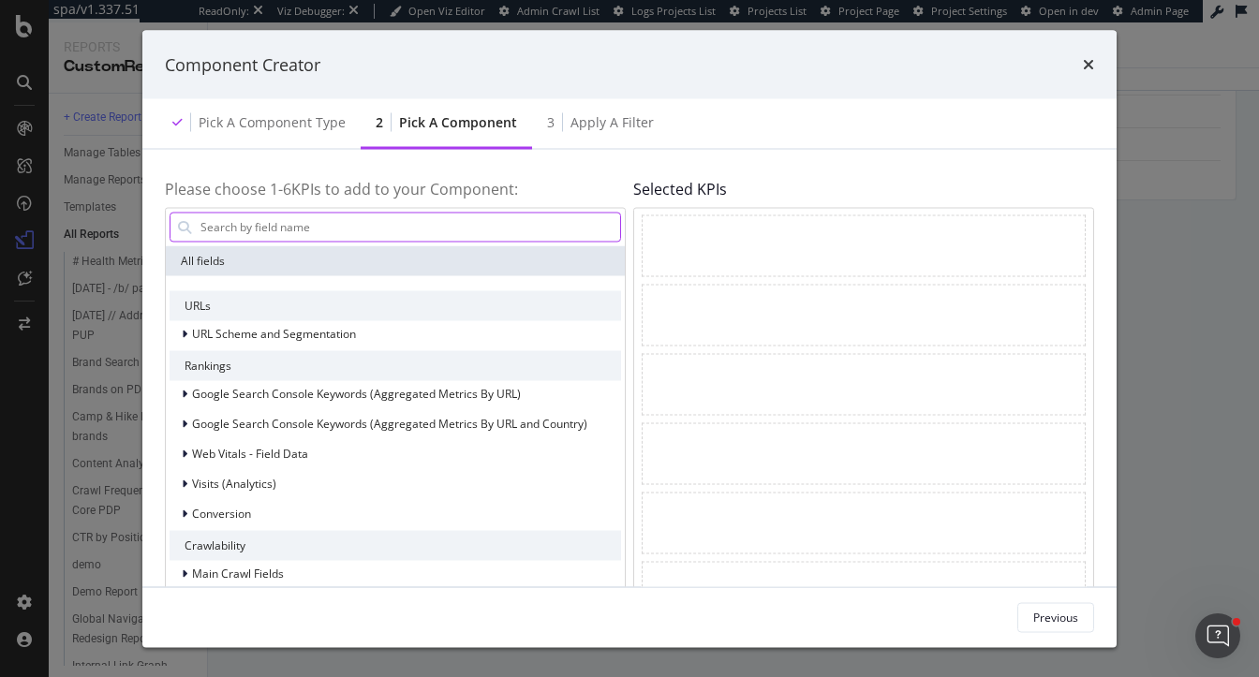
click at [326, 231] on input "modal" at bounding box center [410, 227] width 422 height 28
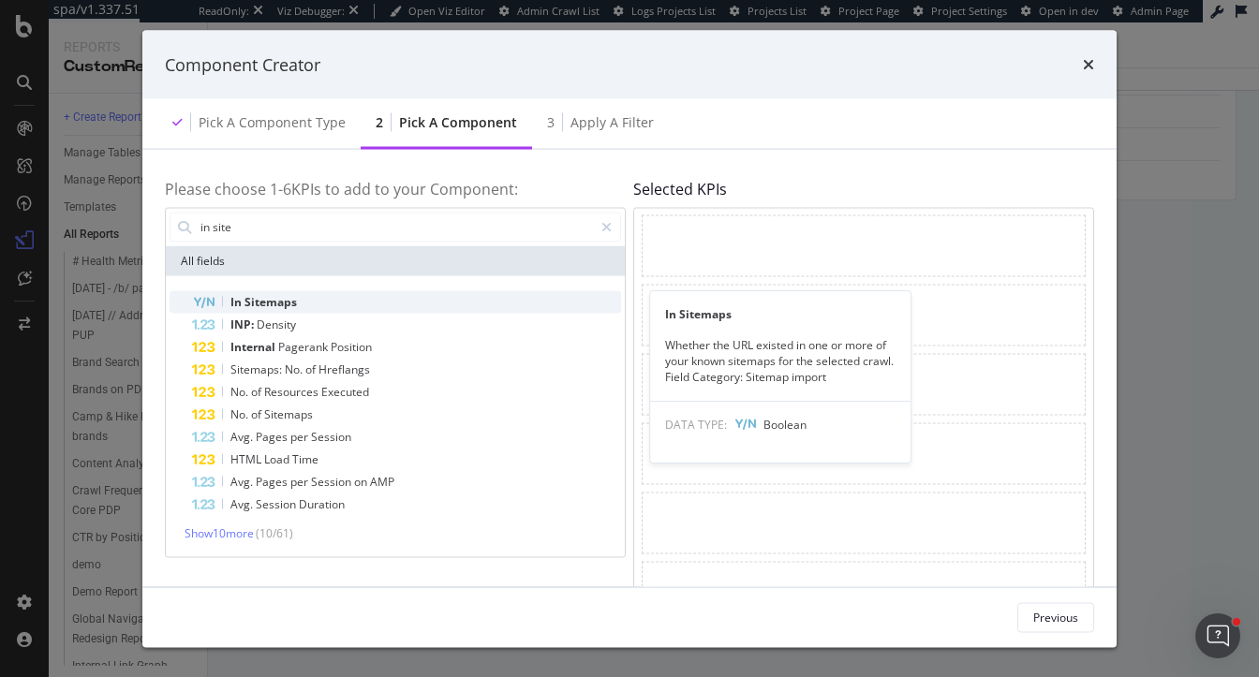
type input "in site"
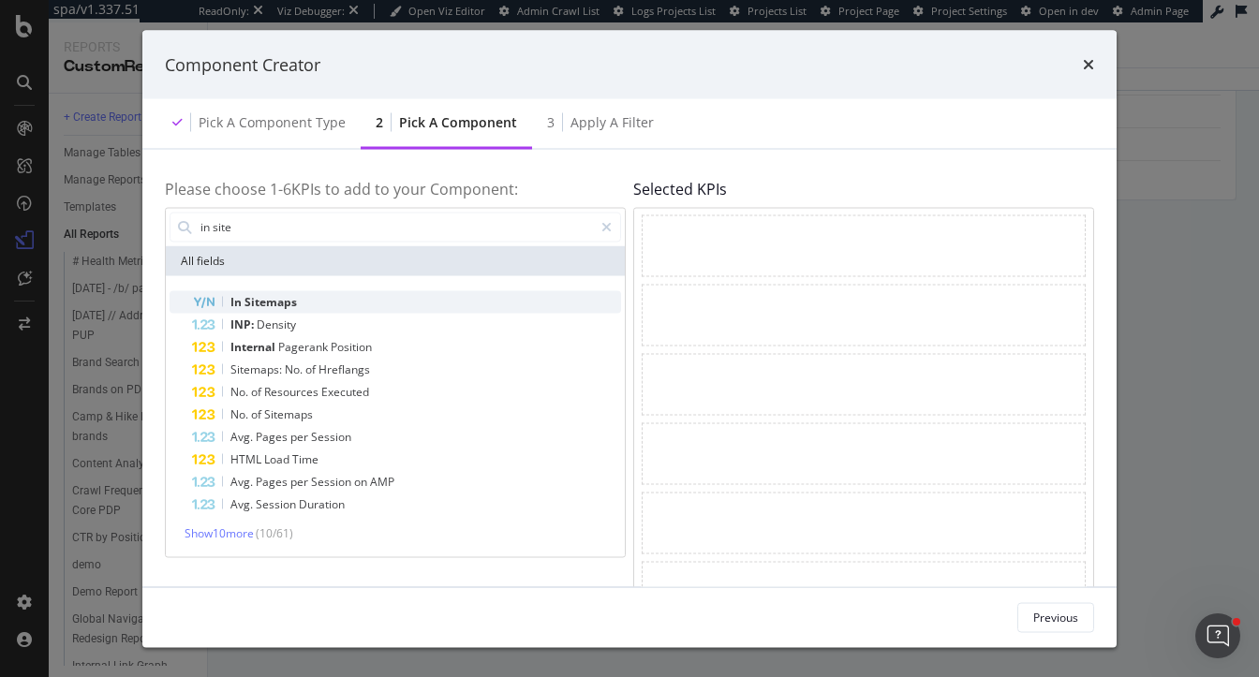
click at [303, 297] on div "In Sitemaps" at bounding box center [406, 301] width 429 height 22
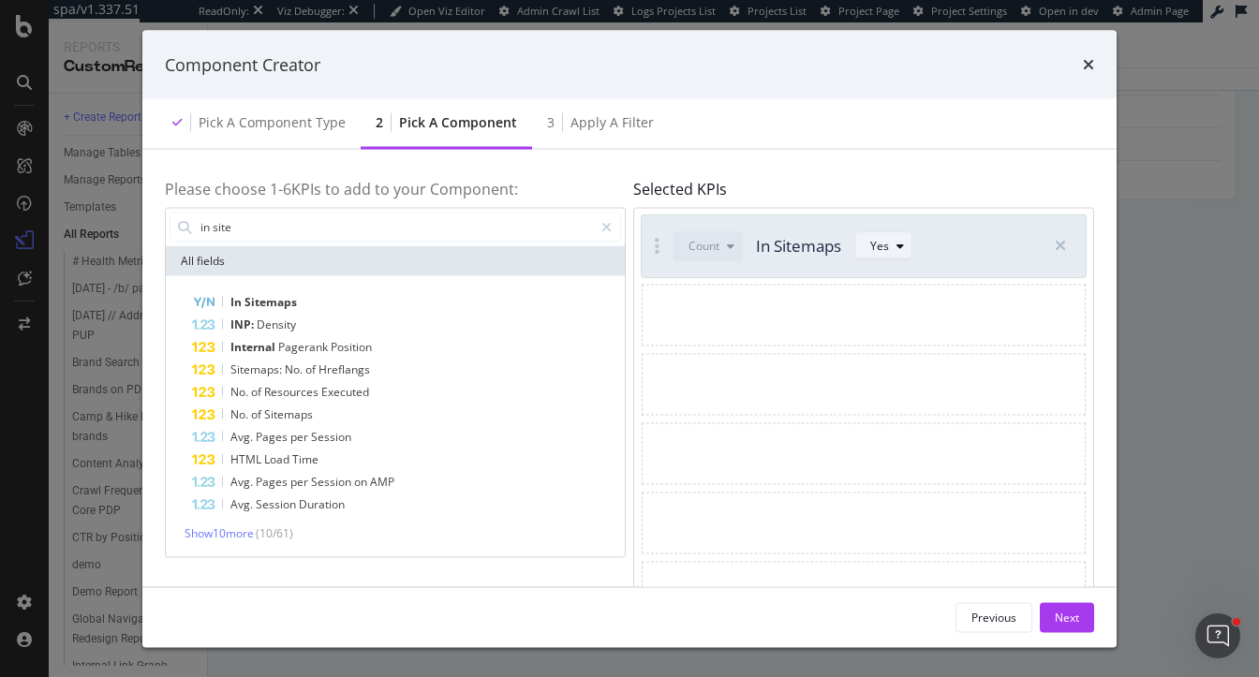
click at [894, 248] on div "modal" at bounding box center [900, 245] width 22 height 11
click at [891, 314] on div "No" at bounding box center [886, 308] width 15 height 16
click at [1070, 618] on div "Next" at bounding box center [1067, 617] width 24 height 16
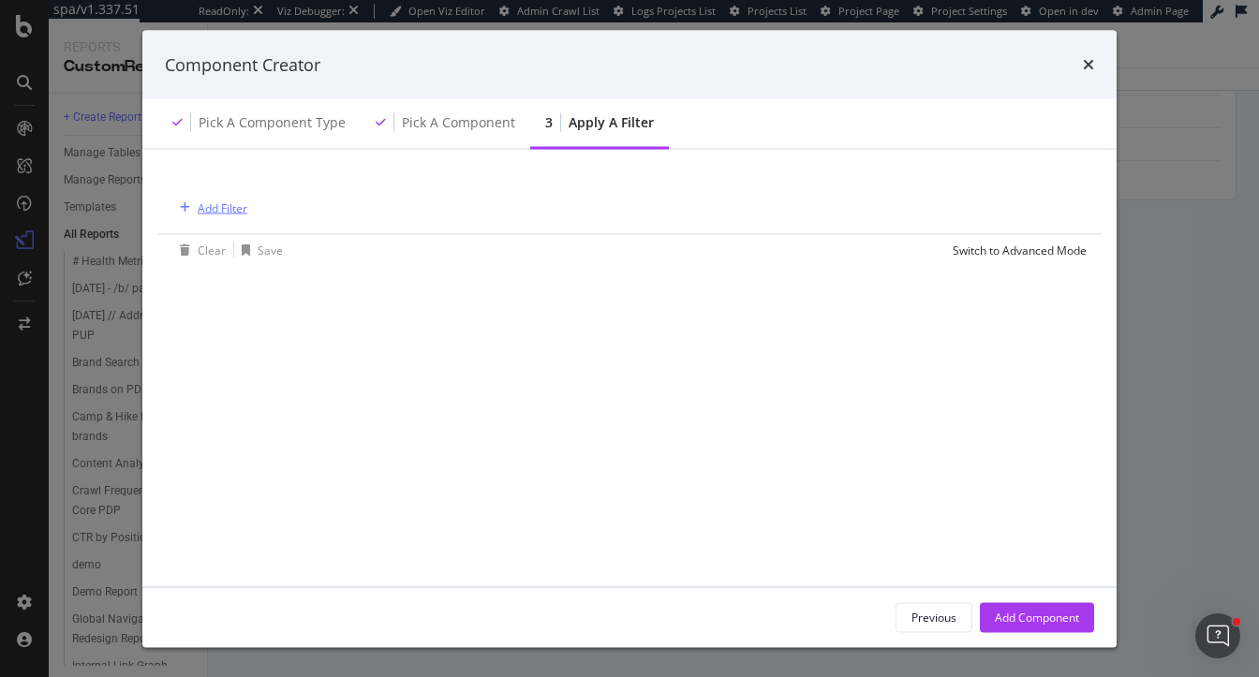
click at [233, 197] on button "Add Filter" at bounding box center [209, 208] width 75 height 22
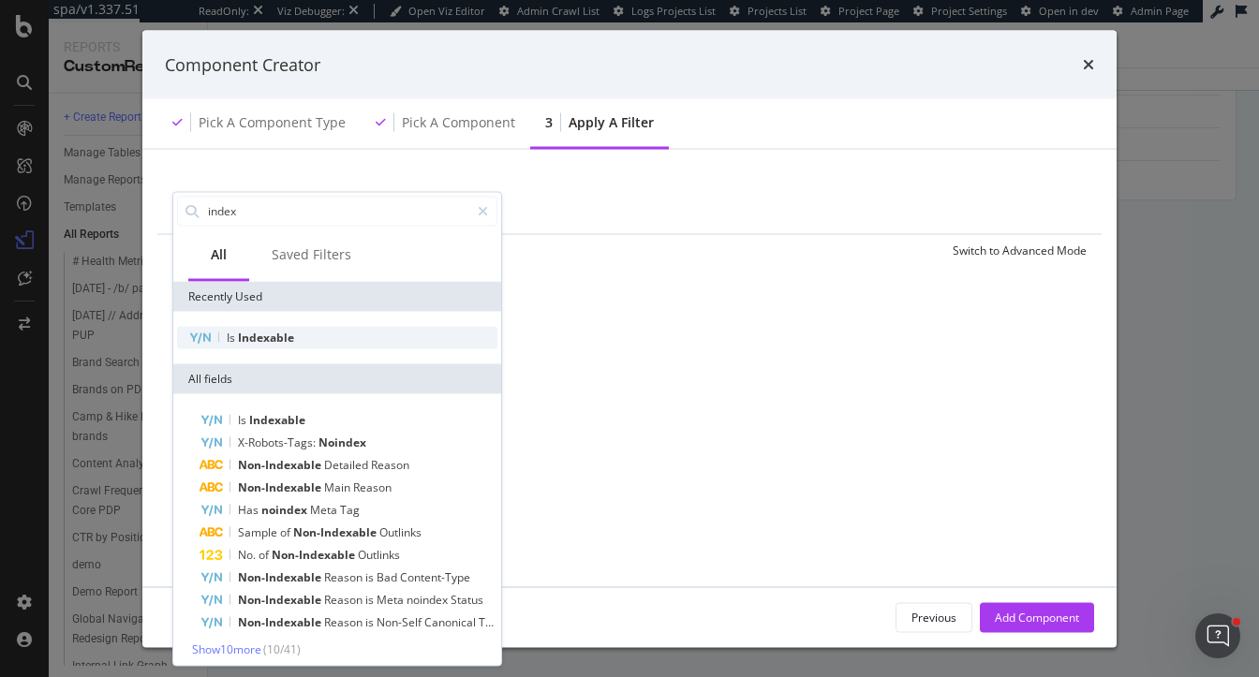
type input "index"
click at [236, 341] on span "Is" at bounding box center [232, 337] width 11 height 16
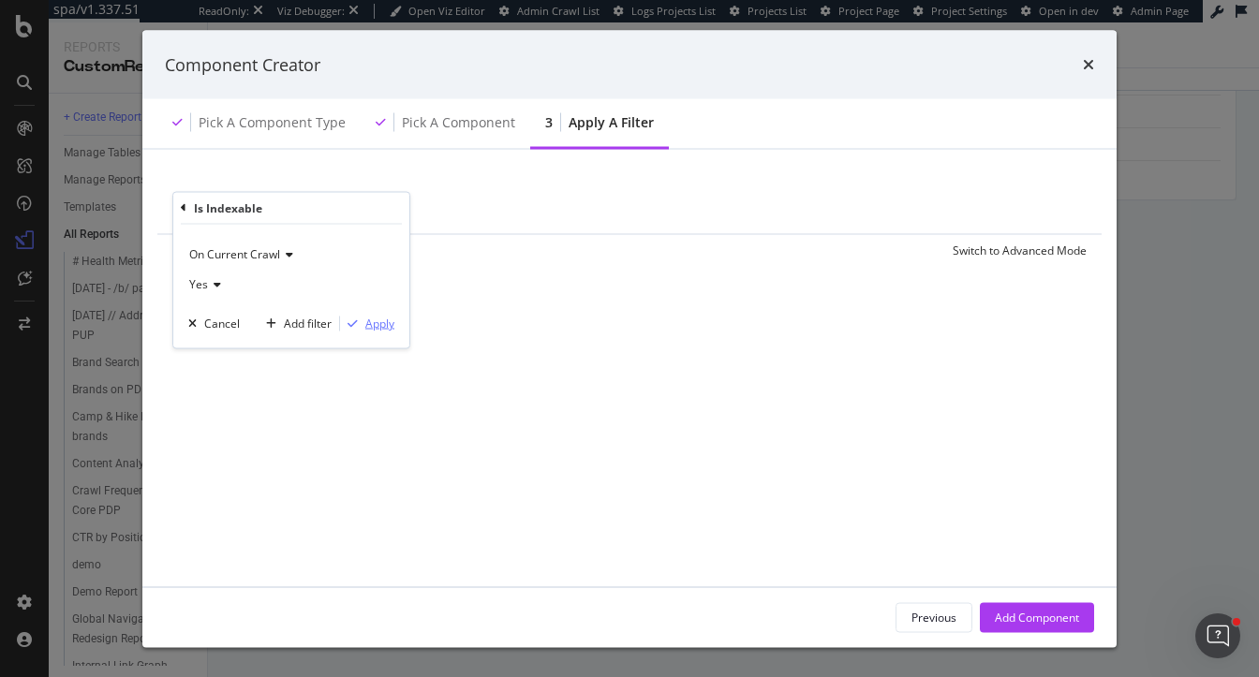
click at [380, 324] on div "Apply" at bounding box center [379, 324] width 29 height 16
click at [1056, 619] on div "Add Component" at bounding box center [1037, 617] width 84 height 16
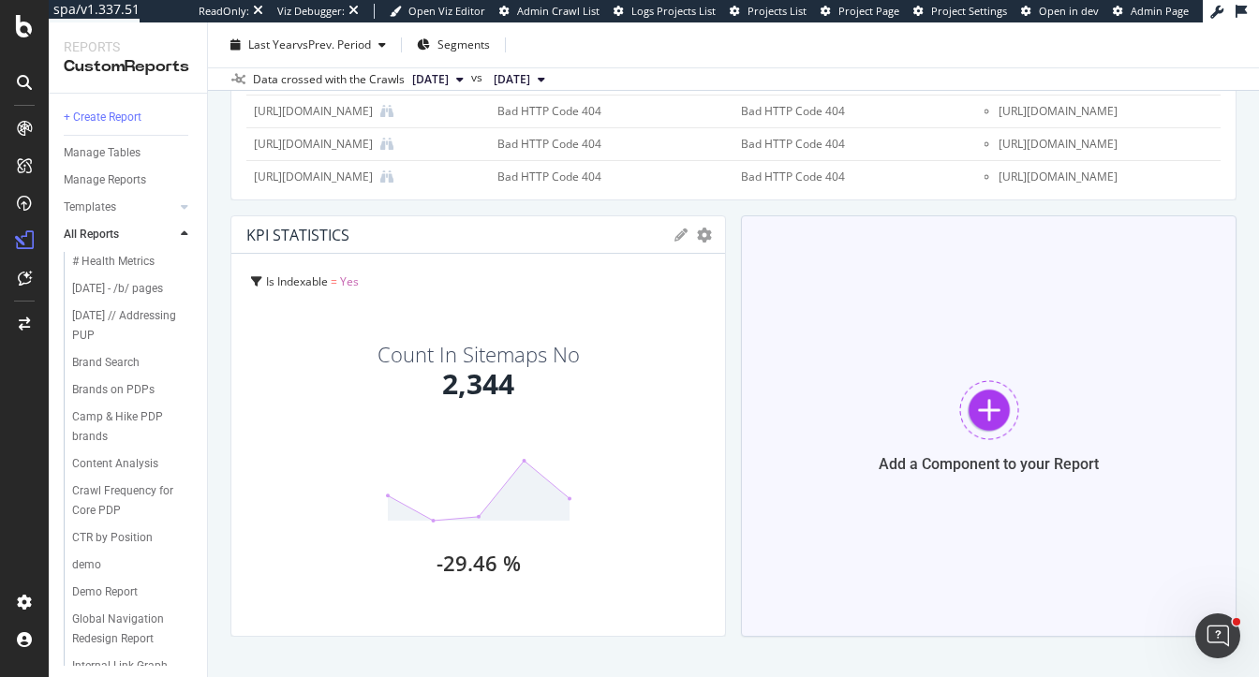
click at [897, 348] on div "Add a Component to your Report" at bounding box center [989, 426] width 496 height 422
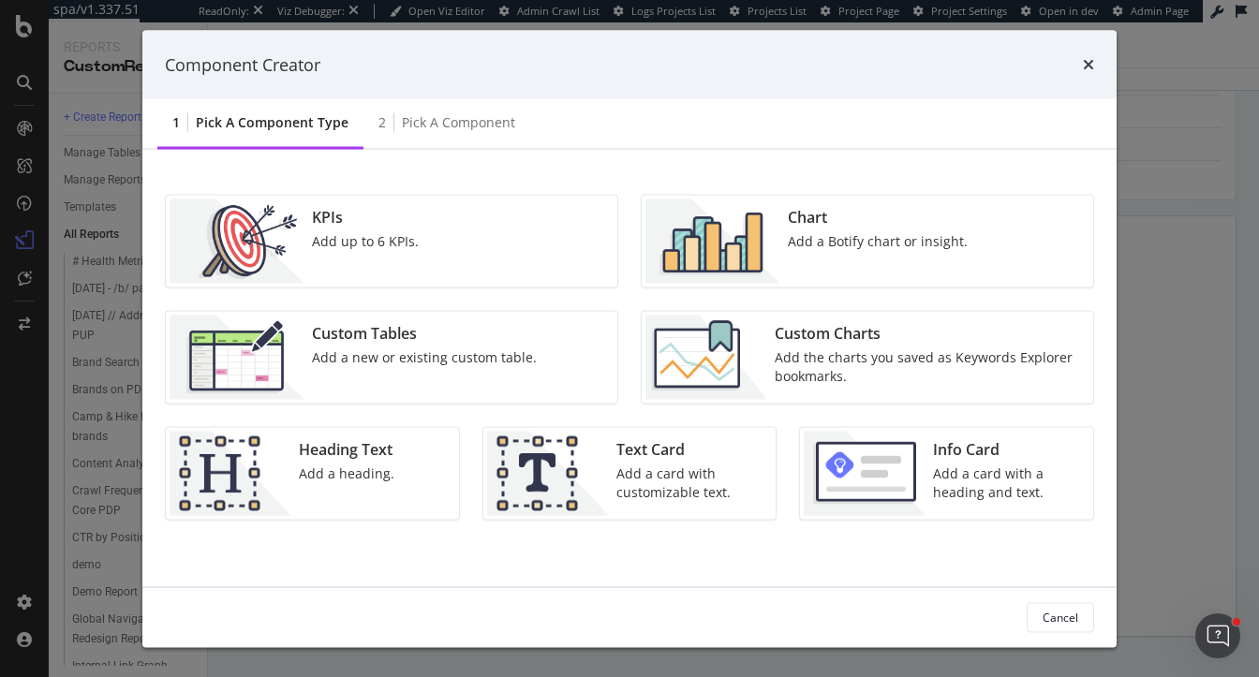
click at [746, 259] on img "modal" at bounding box center [712, 242] width 135 height 84
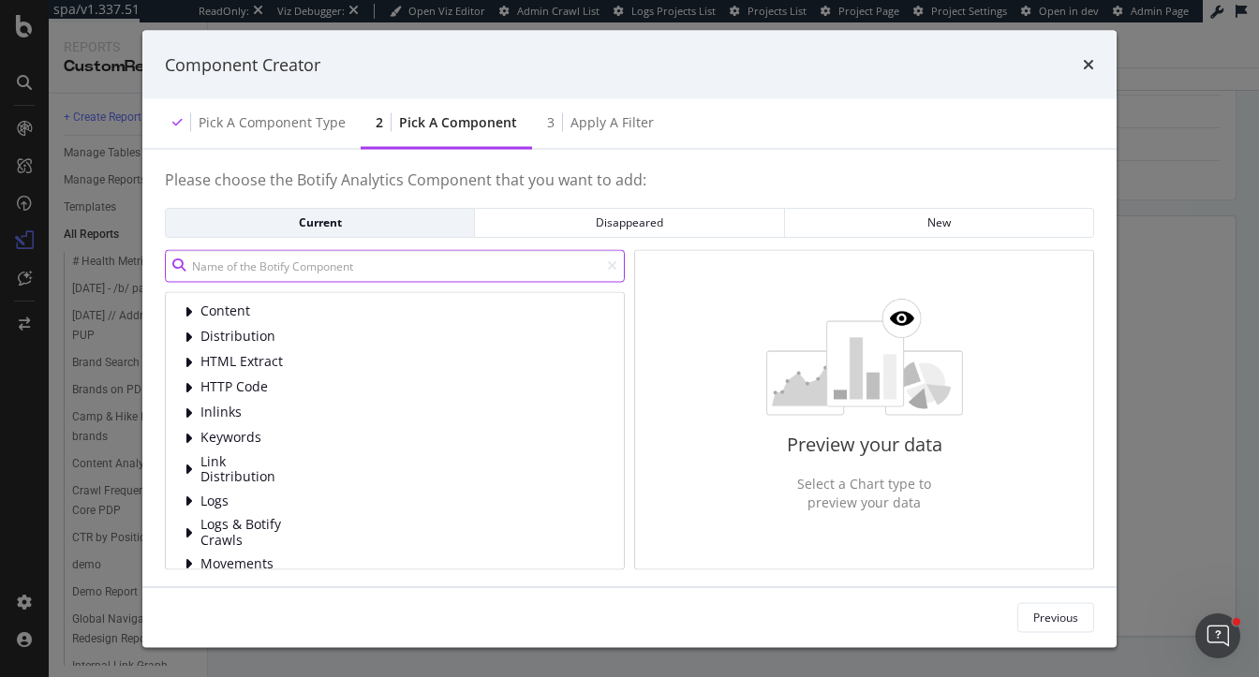
click at [404, 256] on input "modal" at bounding box center [395, 265] width 460 height 33
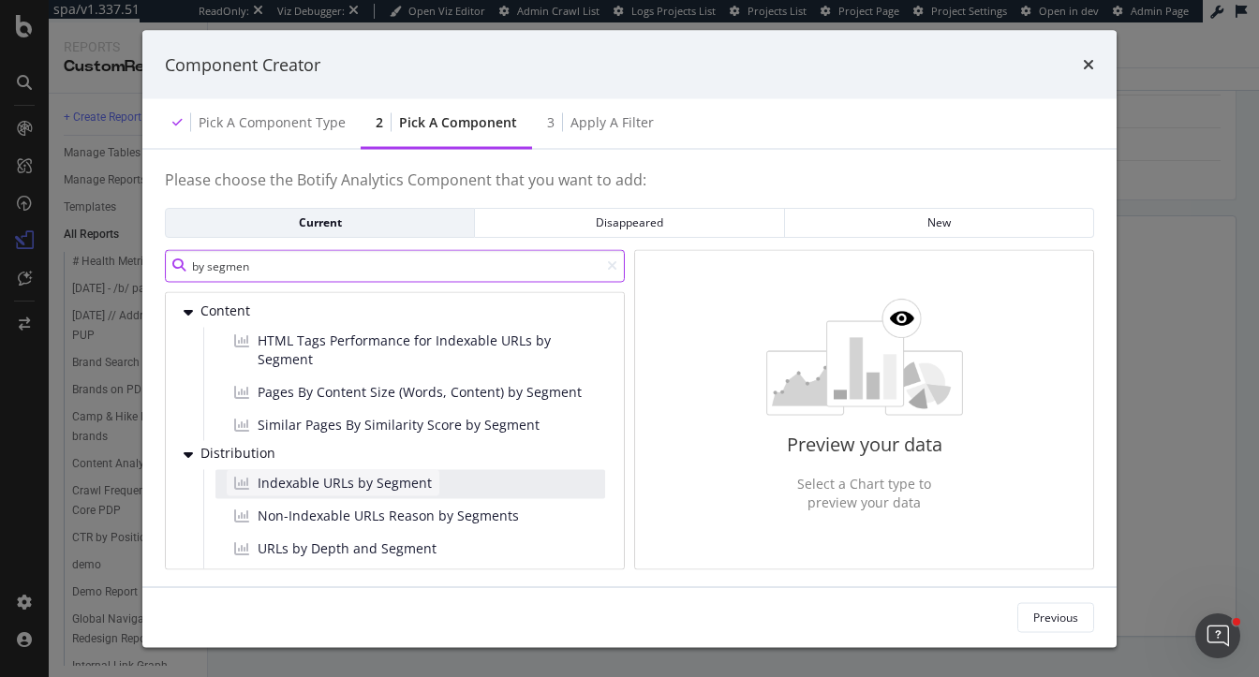
type input "by segmen"
click at [389, 479] on span "Indexable URLs by Segment" at bounding box center [345, 482] width 174 height 19
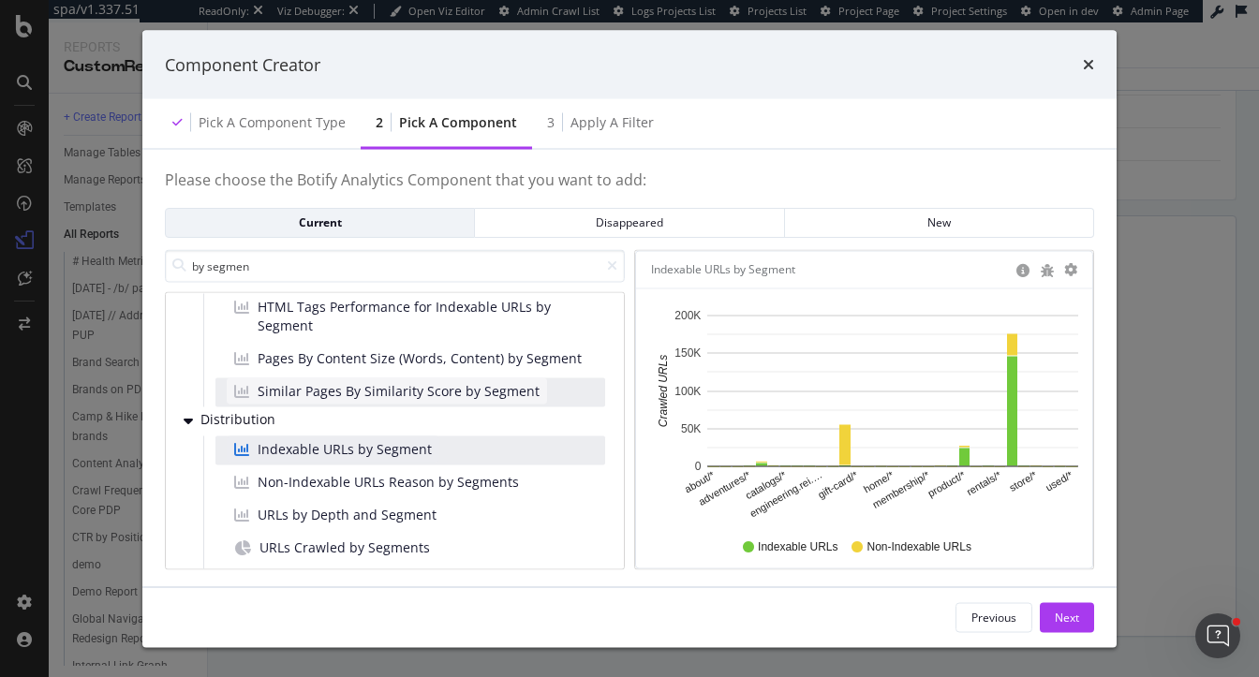
scroll to position [34, 0]
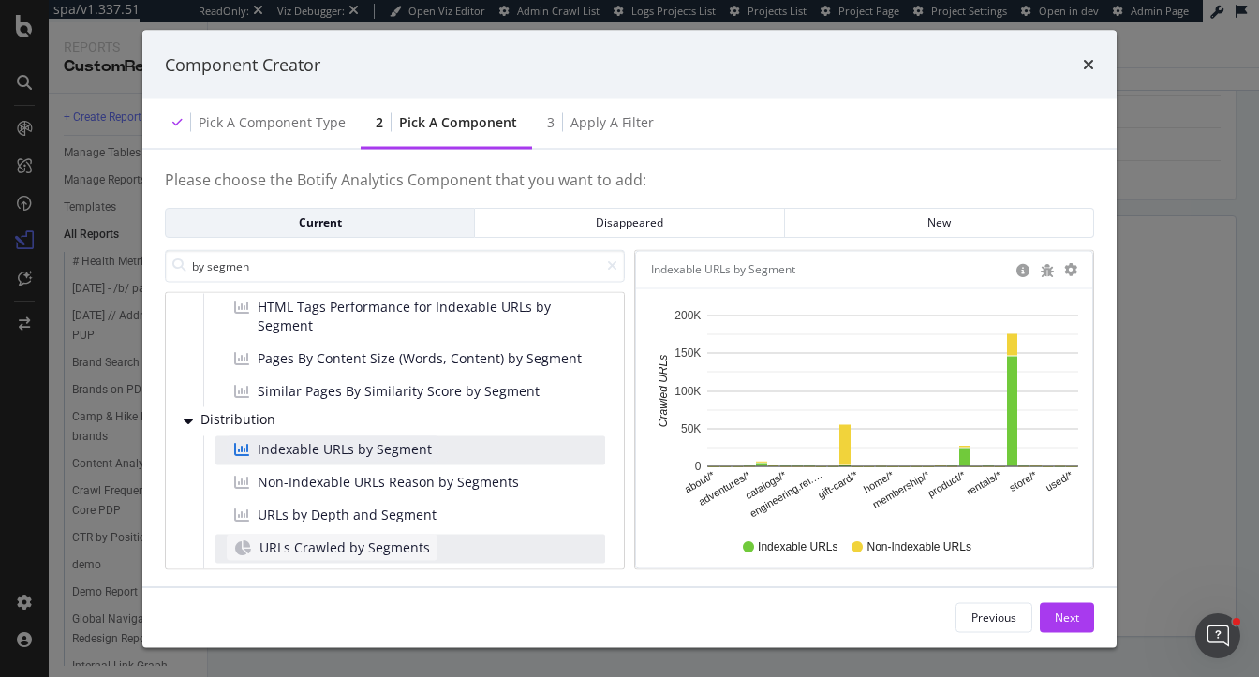
click at [369, 539] on span "URLs Crawled by Segments" at bounding box center [344, 547] width 170 height 19
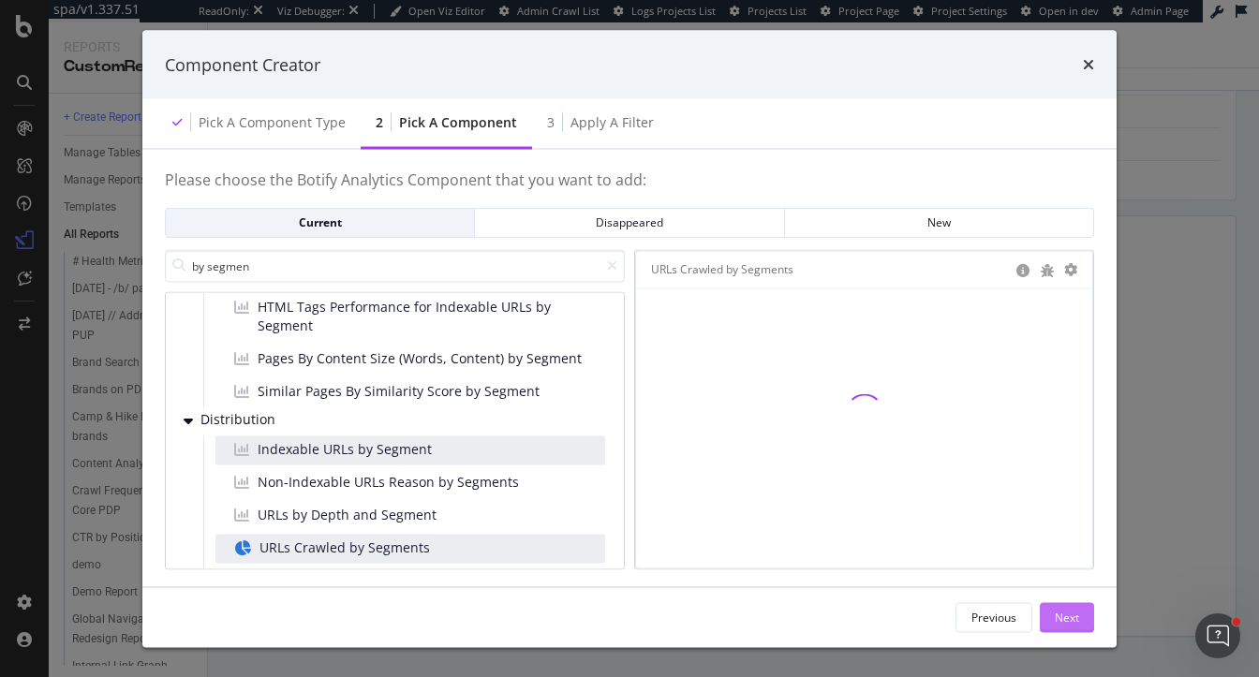
click at [1076, 615] on div "Next" at bounding box center [1067, 617] width 24 height 16
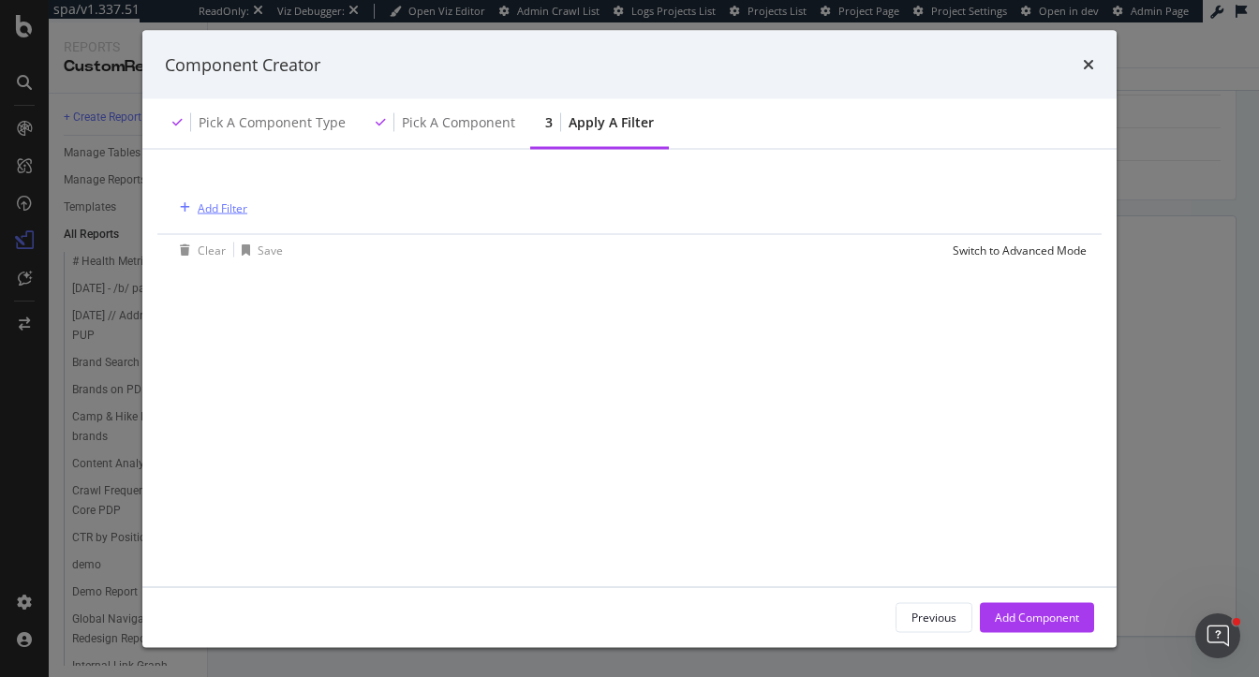
click at [211, 207] on div "Add Filter" at bounding box center [223, 208] width 50 height 16
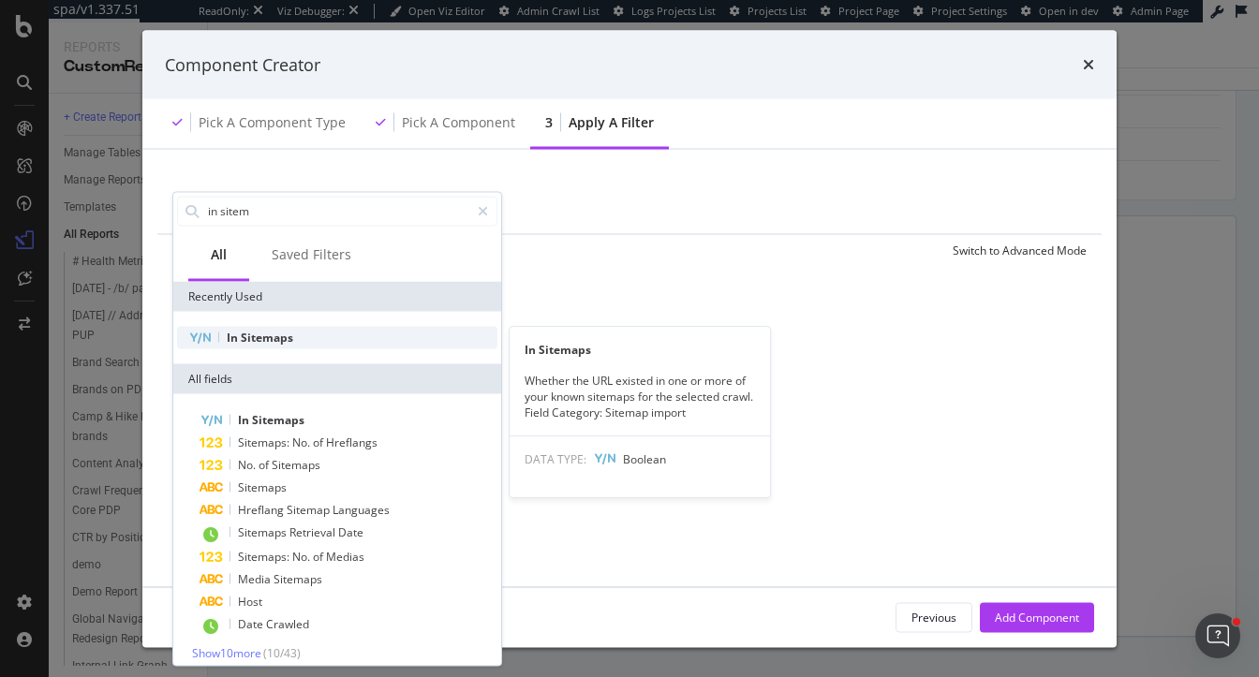
type input "in sitem"
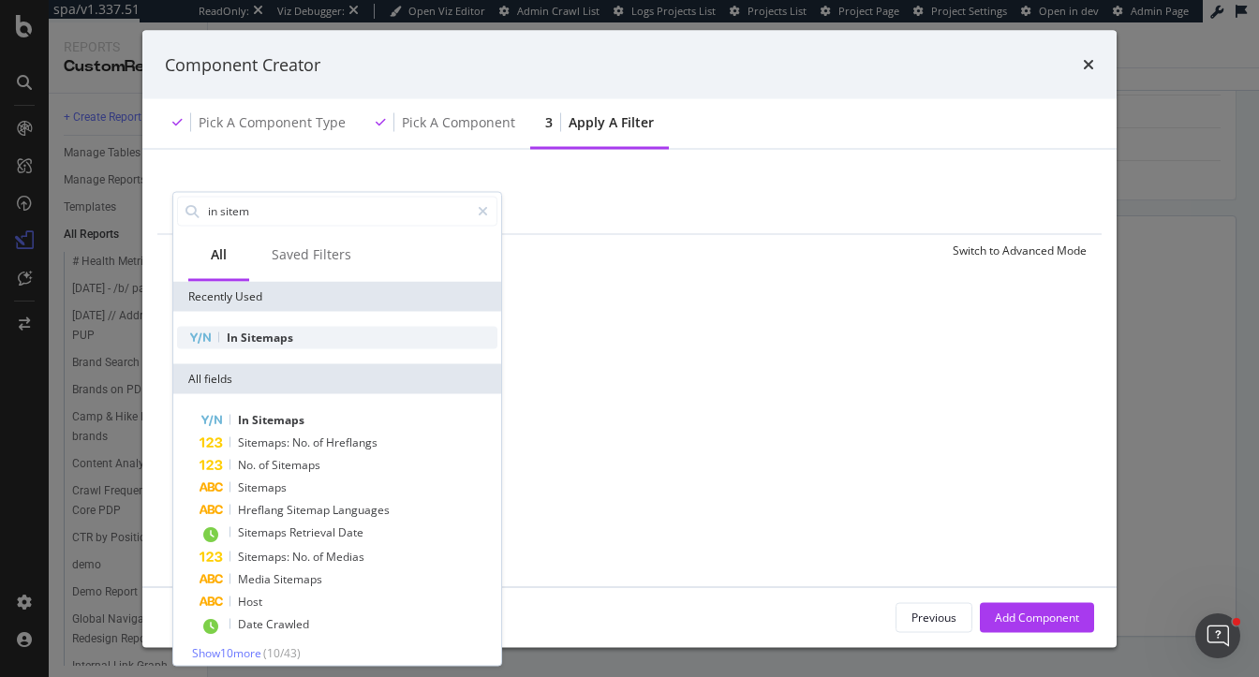
click at [270, 334] on span "Sitemaps" at bounding box center [267, 337] width 52 height 16
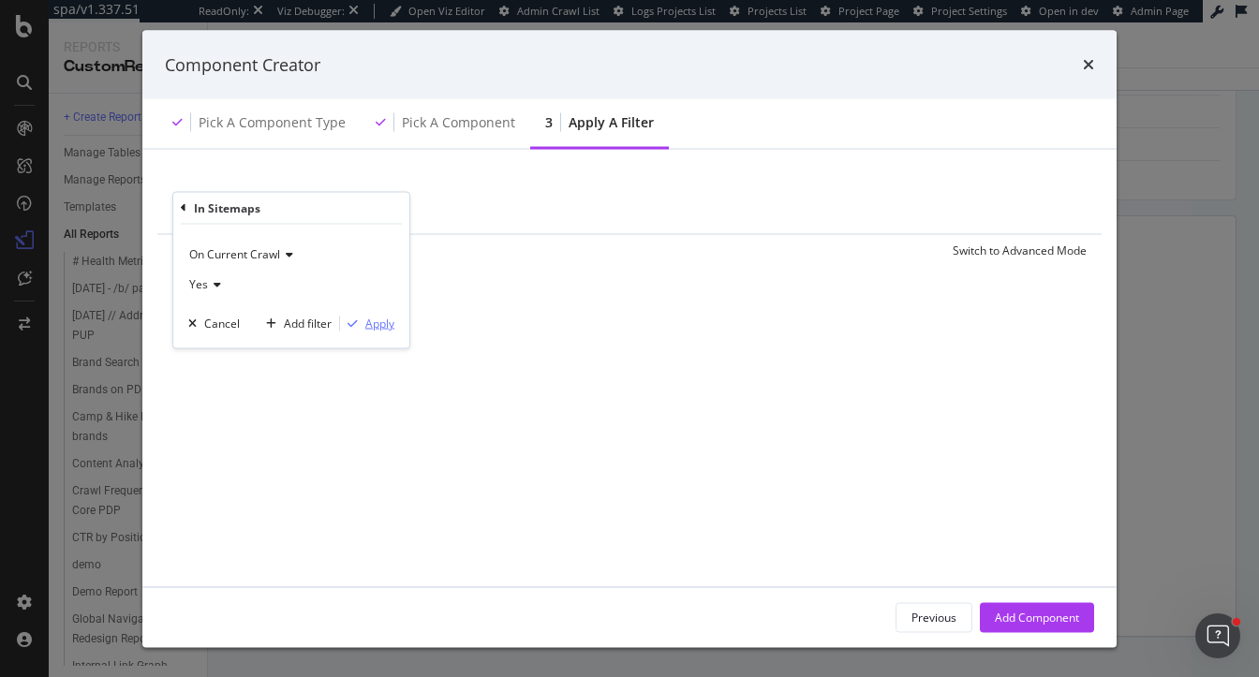
click at [365, 319] on div "Apply" at bounding box center [379, 324] width 29 height 16
click at [329, 212] on div "Add Filter" at bounding box center [330, 208] width 50 height 16
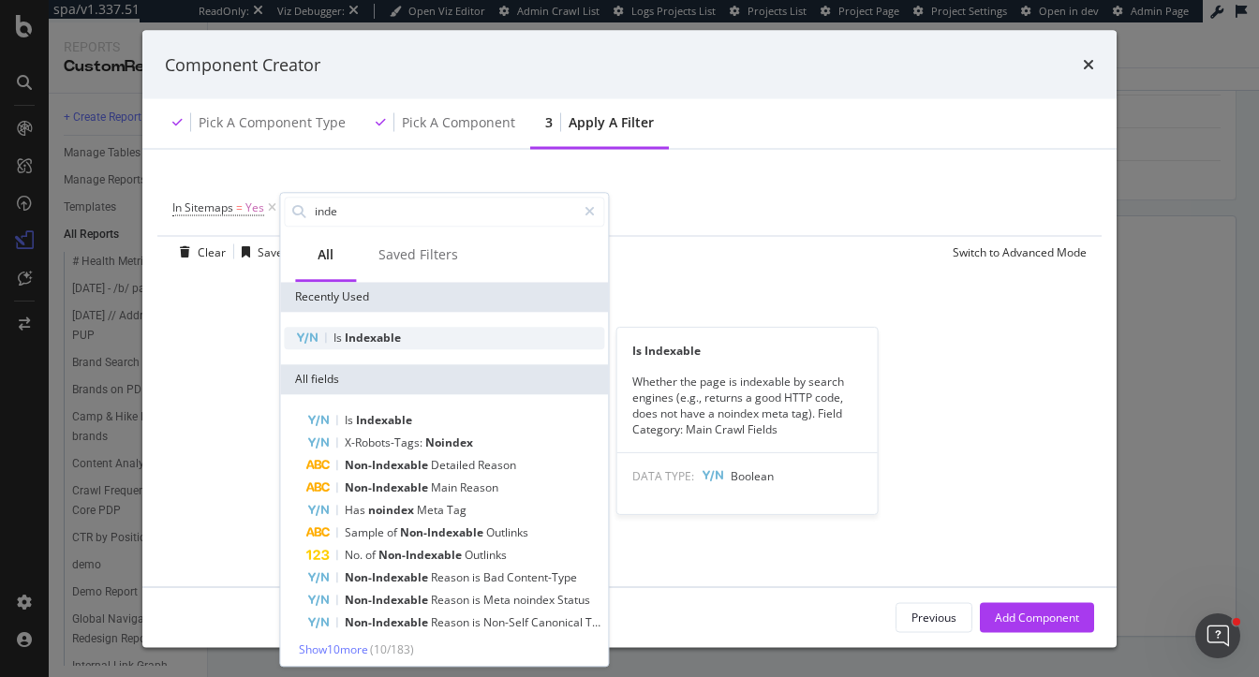
type input "inde"
click at [356, 343] on span "Indexable" at bounding box center [373, 338] width 56 height 16
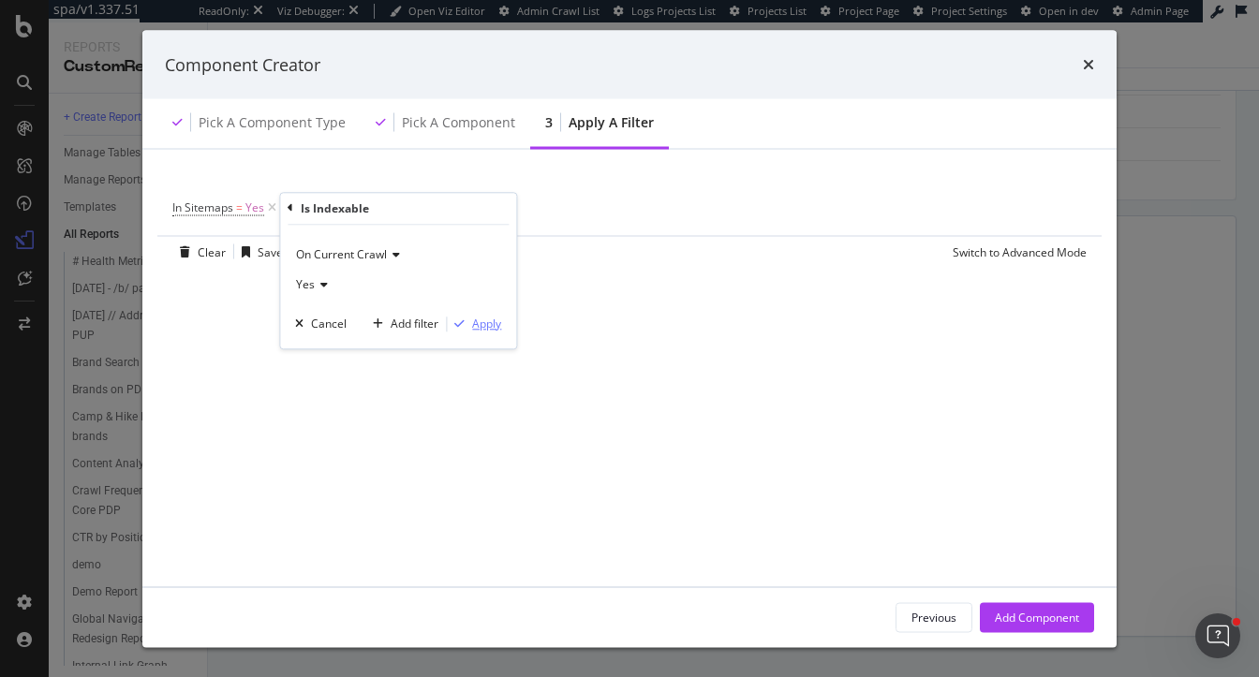
click at [483, 324] on div "Apply" at bounding box center [486, 324] width 29 height 16
click at [252, 207] on span "Yes" at bounding box center [254, 208] width 19 height 26
click at [203, 283] on span "Yes" at bounding box center [198, 282] width 19 height 16
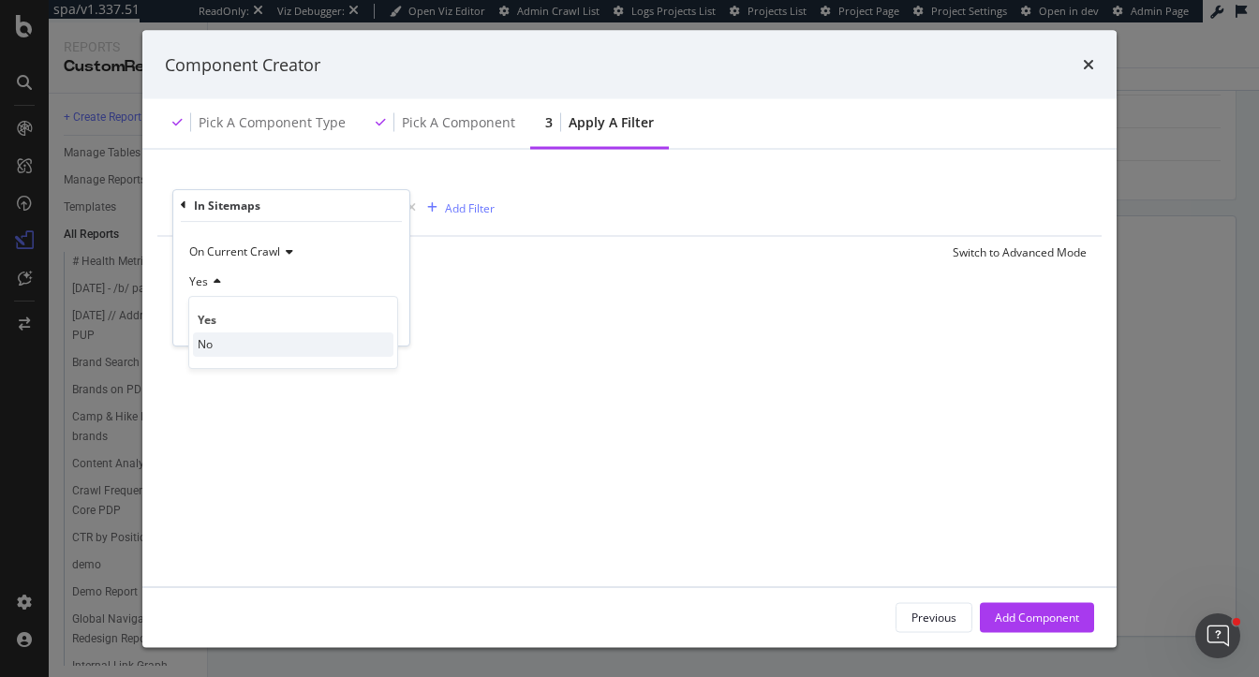
click at [210, 348] on span "No" at bounding box center [205, 344] width 15 height 16
click at [394, 314] on div "On Current Crawl No Cancel Add filter Apply" at bounding box center [291, 284] width 236 height 124
click at [383, 317] on div "Apply" at bounding box center [379, 321] width 29 height 16
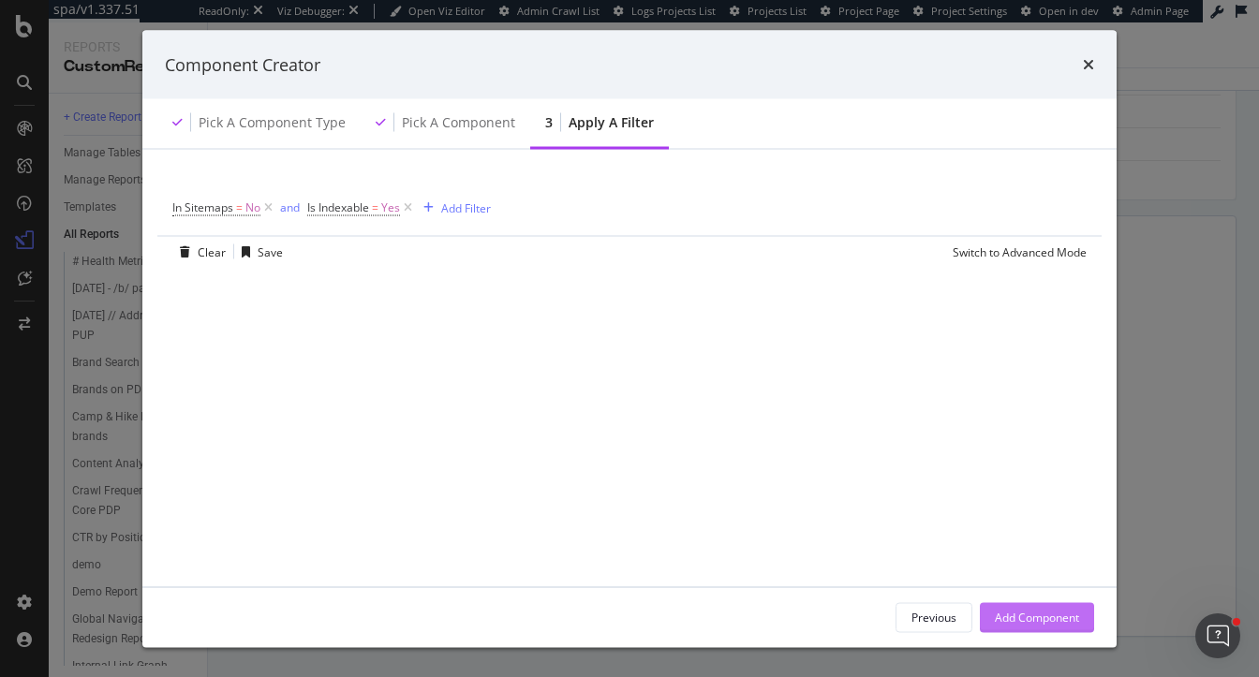
click at [1046, 627] on div "Add Component" at bounding box center [1037, 617] width 84 height 28
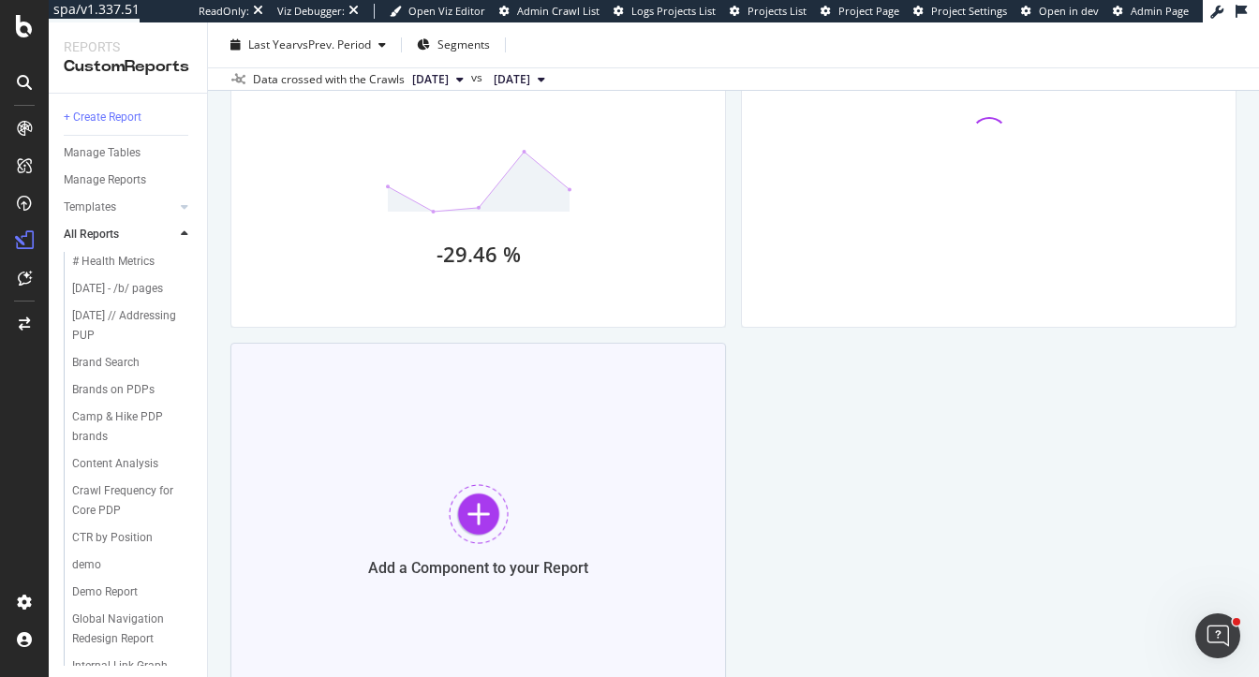
scroll to position [1859, 0]
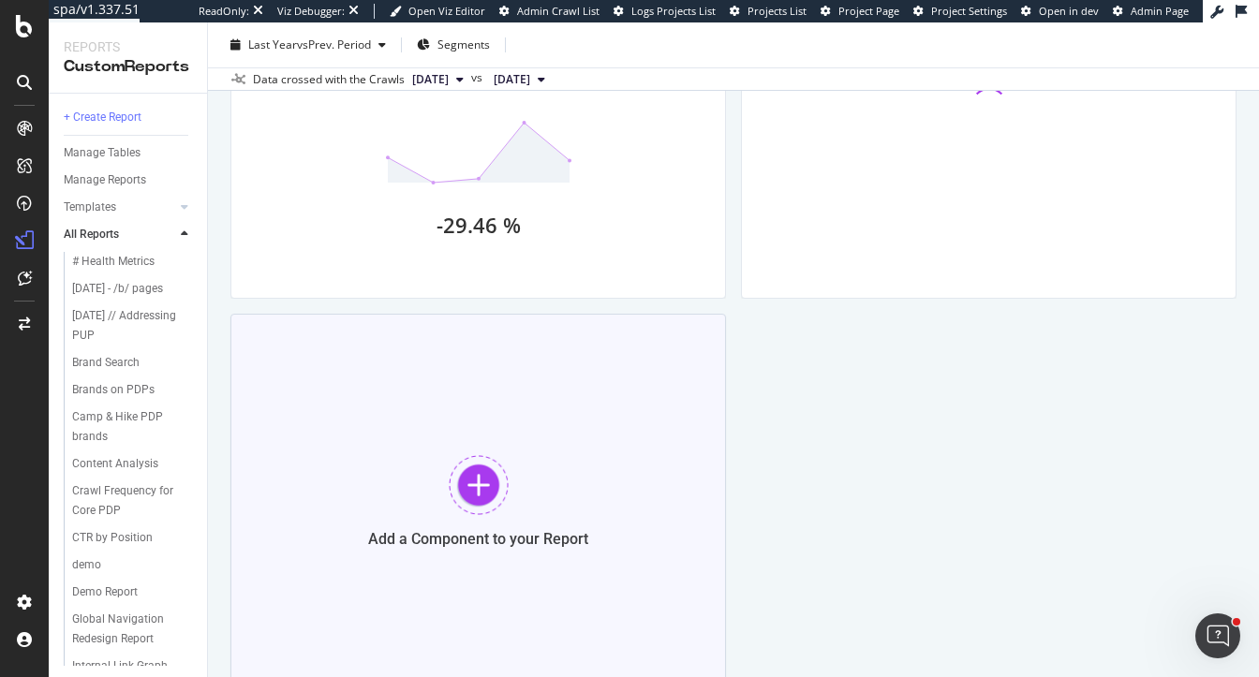
click at [460, 458] on div at bounding box center [479, 485] width 60 height 60
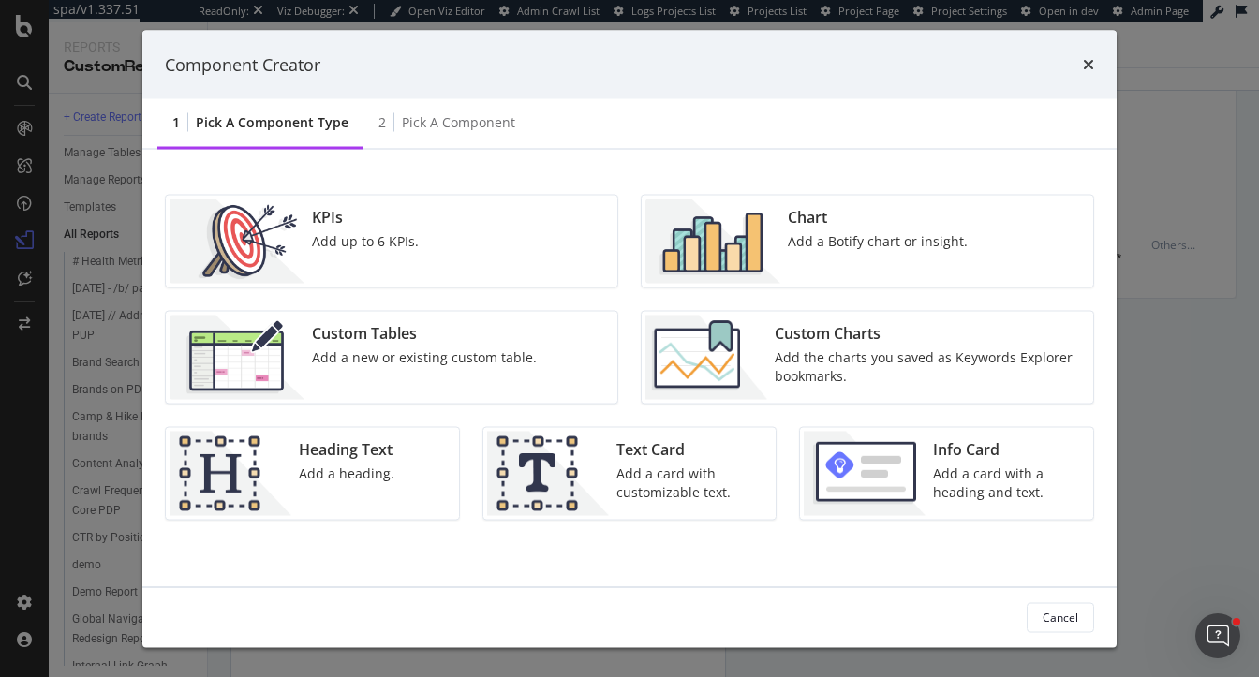
click at [883, 234] on div "Add a Botify chart or insight." at bounding box center [878, 241] width 180 height 19
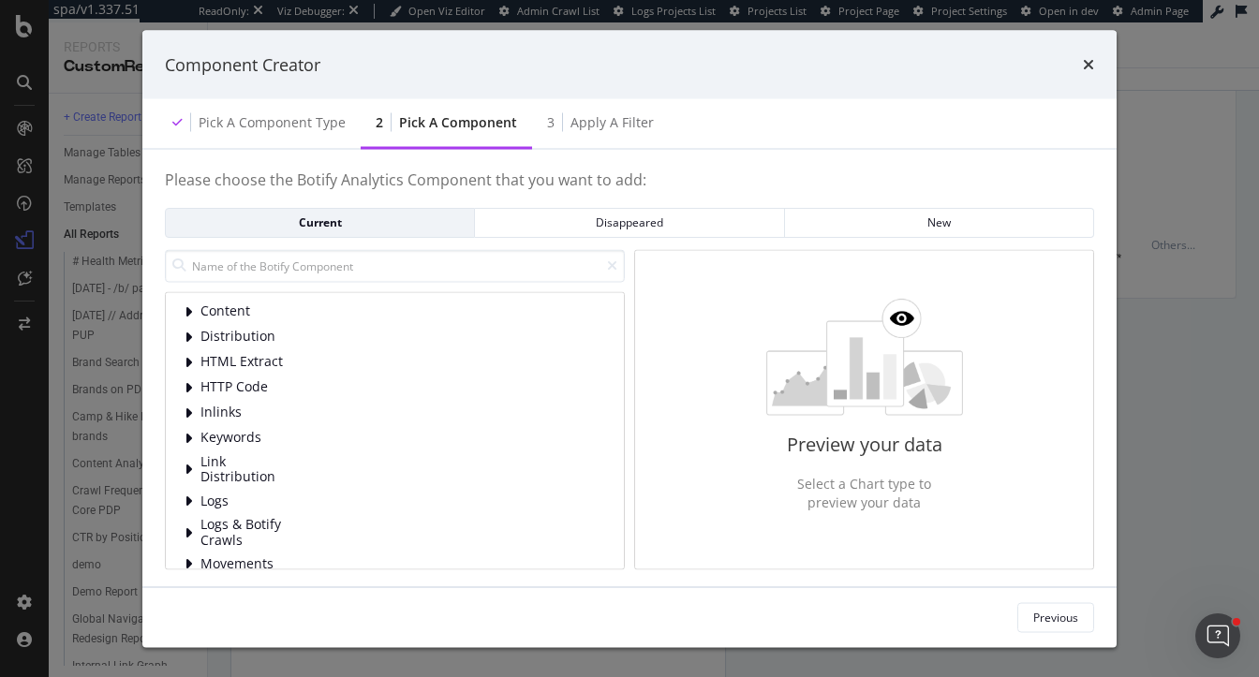
click at [1064, 634] on div "Previous" at bounding box center [629, 617] width 974 height 60
click at [1062, 615] on div "Previous" at bounding box center [1055, 617] width 45 height 16
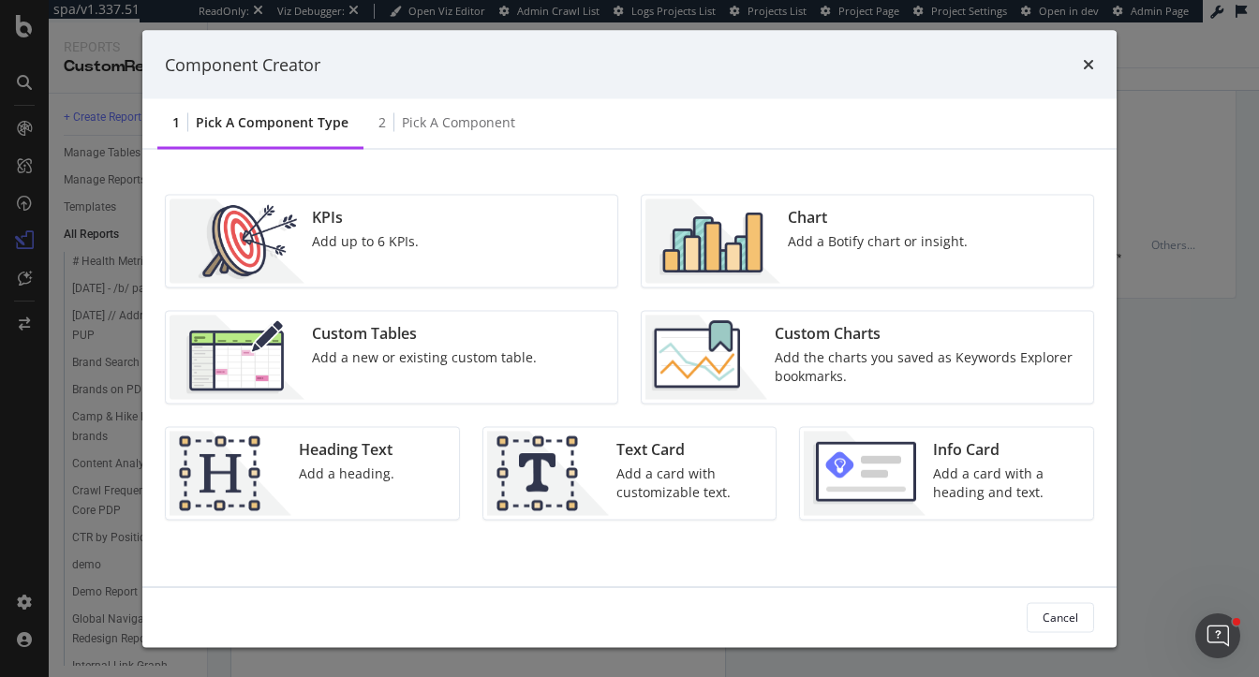
click at [348, 467] on div "Add a heading." at bounding box center [347, 474] width 96 height 19
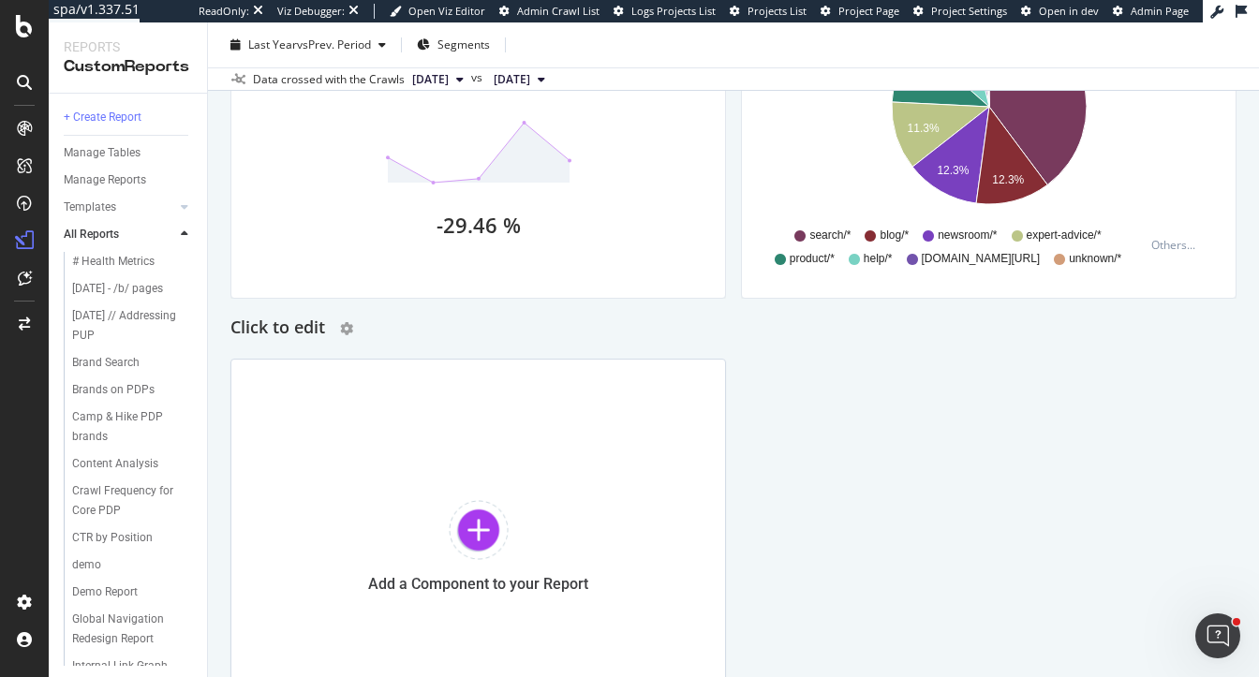
click at [281, 335] on h2 "Click to edit" at bounding box center [277, 329] width 95 height 30
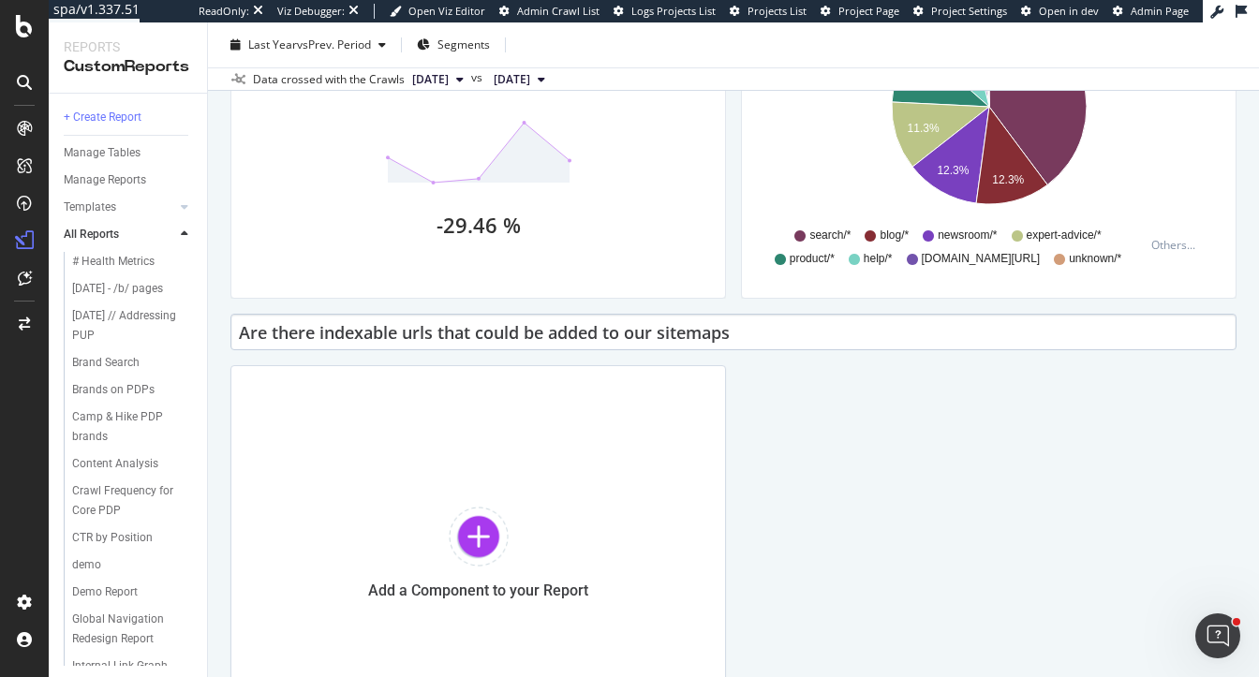
type input "Are there indexable urls that could be added to our sitemaps?"
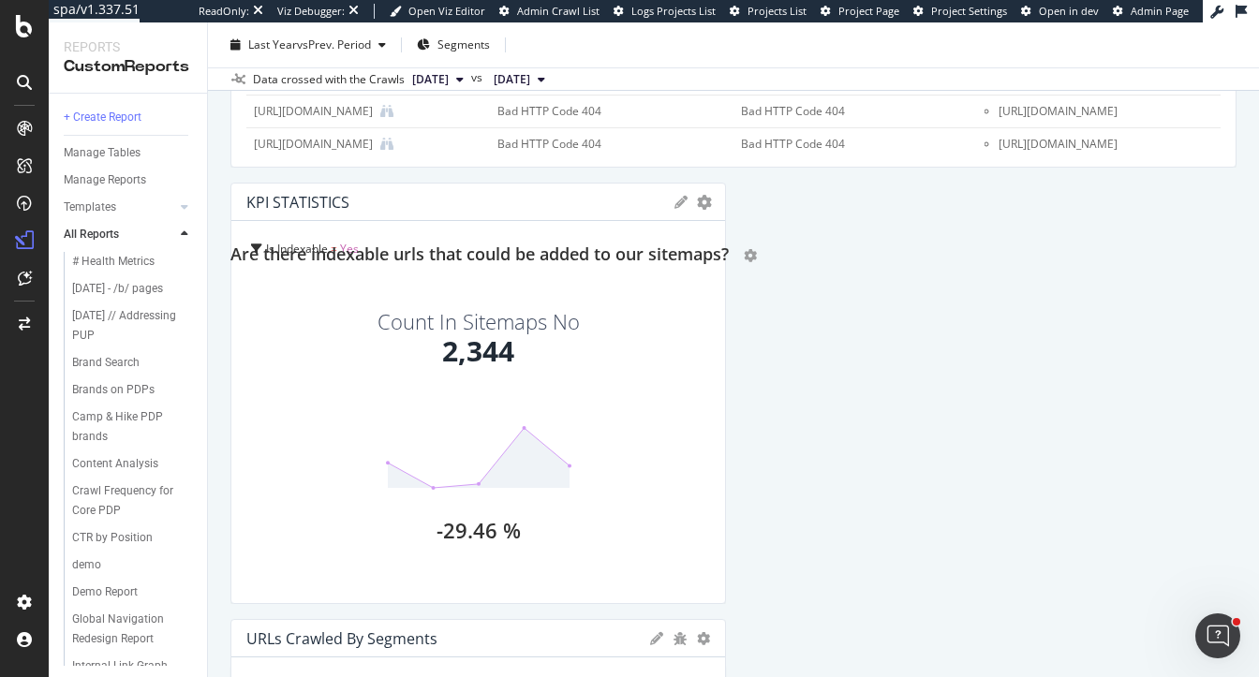
scroll to position [1542, 0]
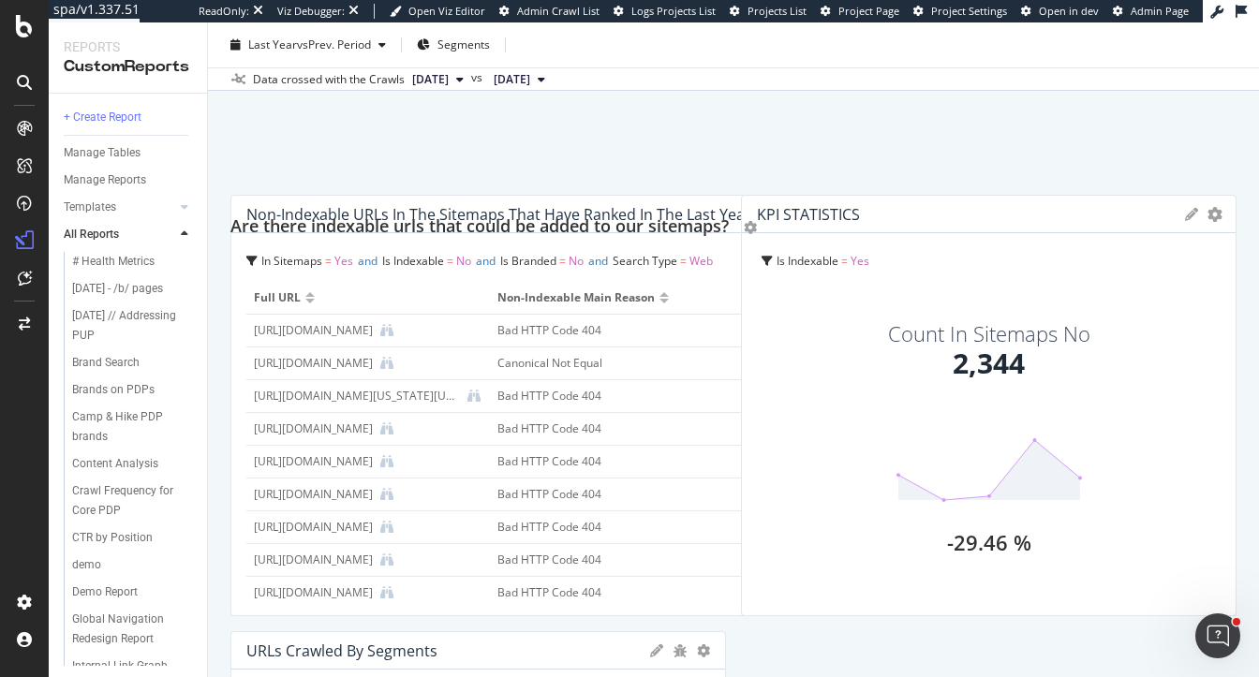
drag, startPoint x: 636, startPoint y: 536, endPoint x: 578, endPoint y: 215, distance: 326.5
click at [578, 215] on h2 "Are there indexable urls that could be added to our sitemaps?" at bounding box center [479, 228] width 498 height 30
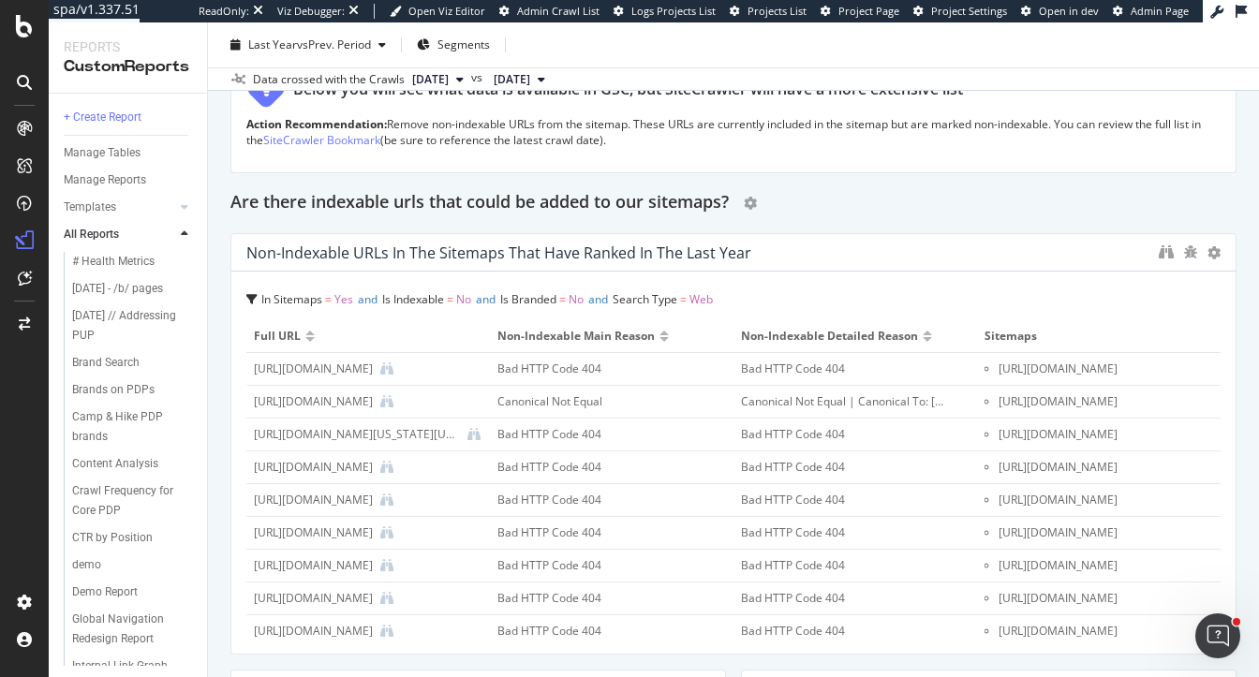
scroll to position [1090, 0]
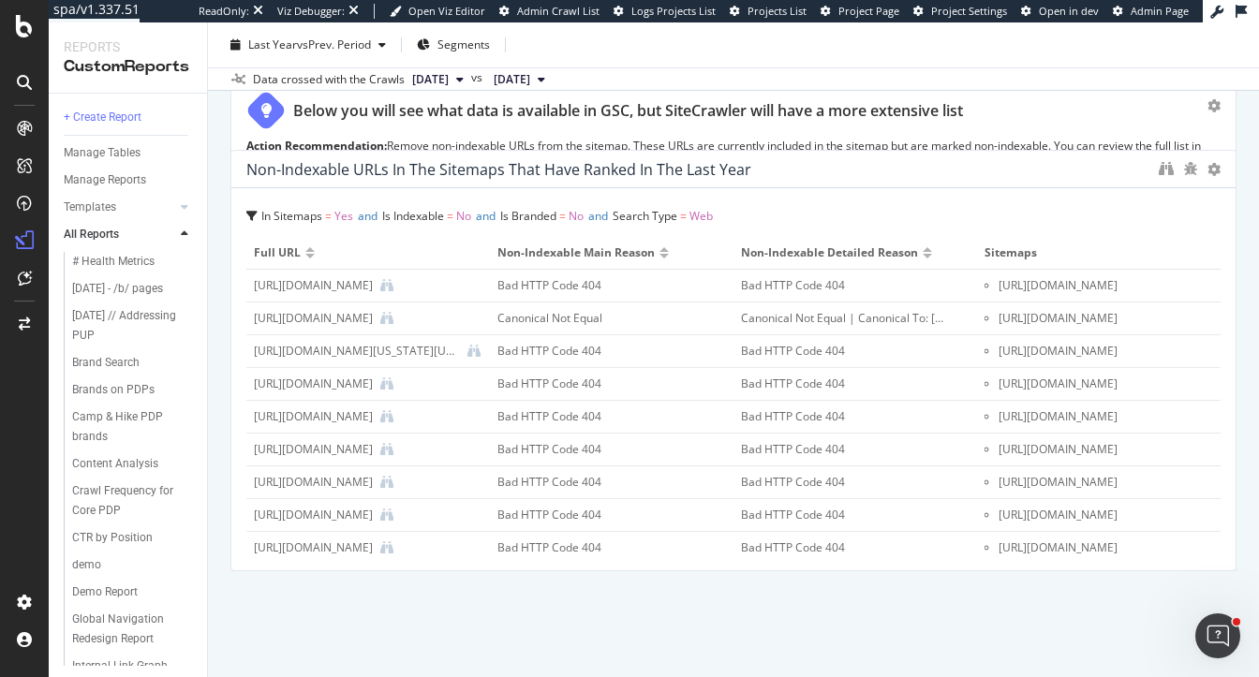
drag, startPoint x: 536, startPoint y: 392, endPoint x: 515, endPoint y: 287, distance: 106.9
click at [515, 287] on div "Bad HTTP Code 404" at bounding box center [600, 285] width 206 height 17
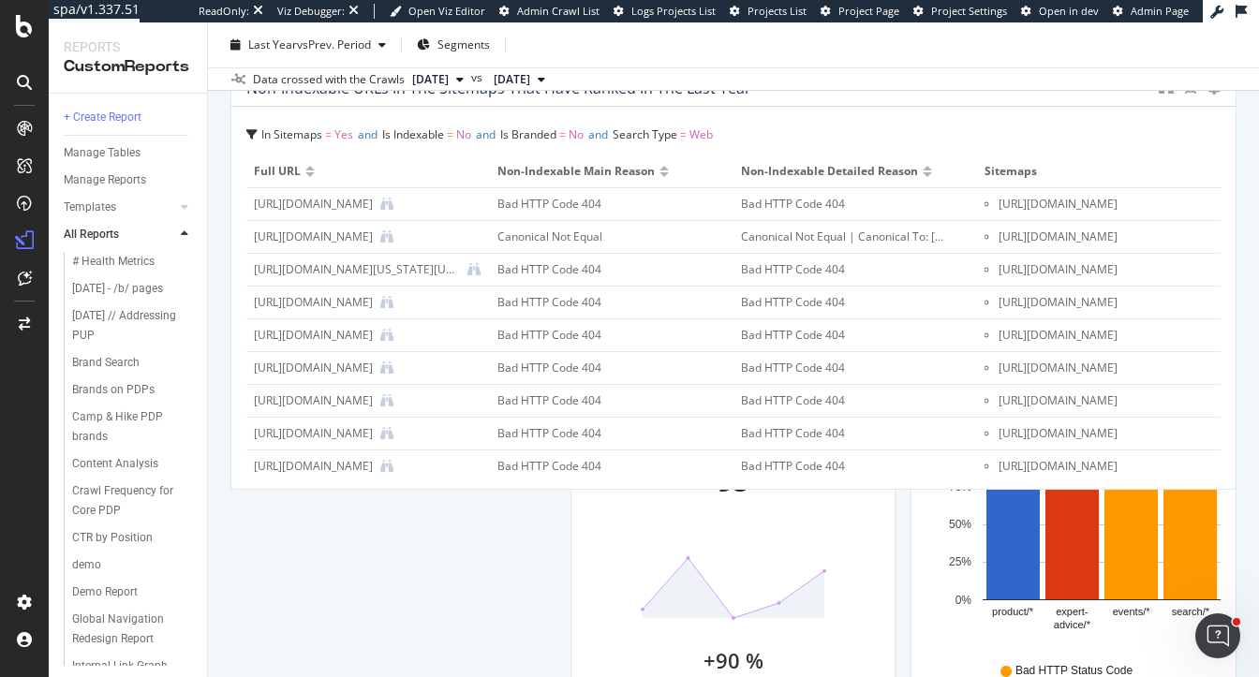
scroll to position [415, 0]
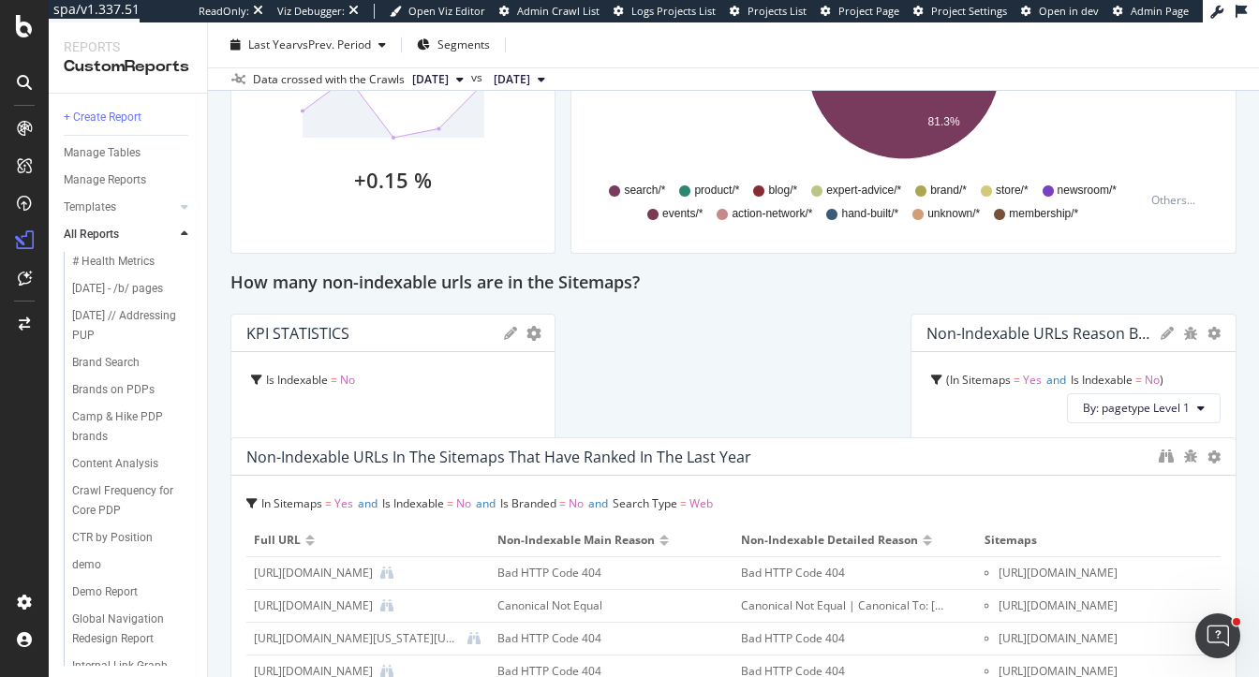
drag, startPoint x: 515, startPoint y: 287, endPoint x: 525, endPoint y: 469, distance: 182.9
click at [525, 469] on div "Non-indexable URLs in the sitemaps that have ranked in the last year" at bounding box center [733, 456] width 1004 height 37
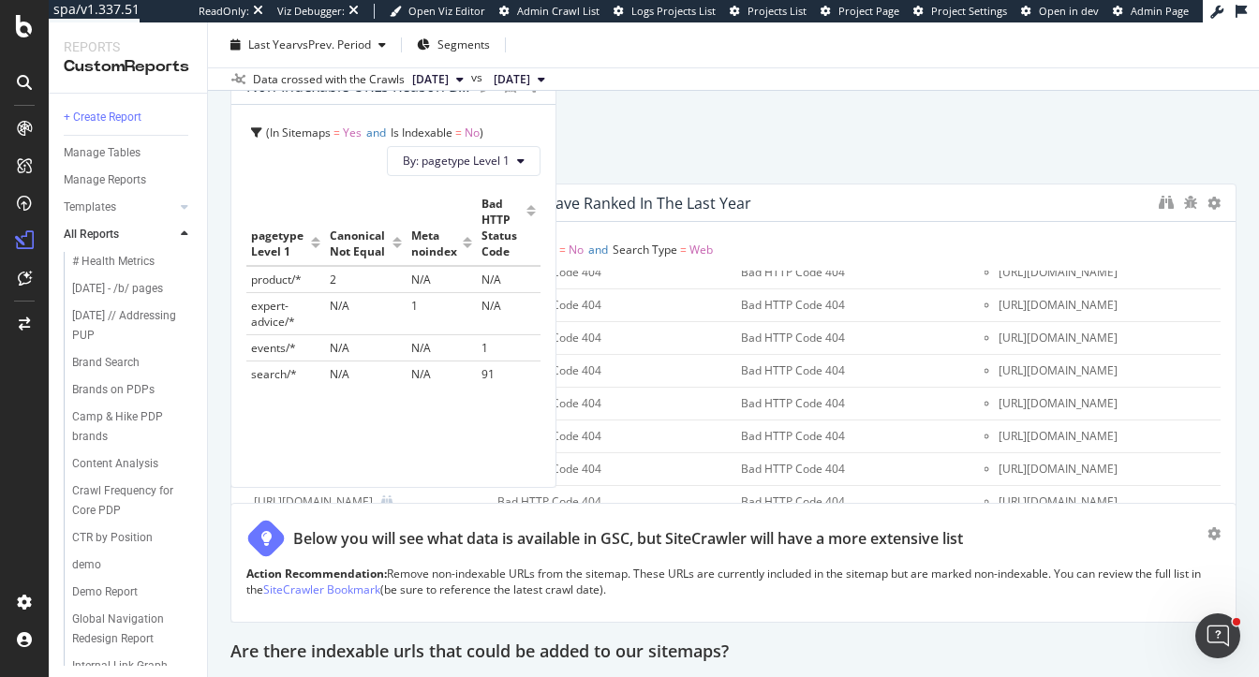
scroll to position [1535, 0]
drag, startPoint x: 454, startPoint y: 256, endPoint x: 1042, endPoint y: 489, distance: 632.0
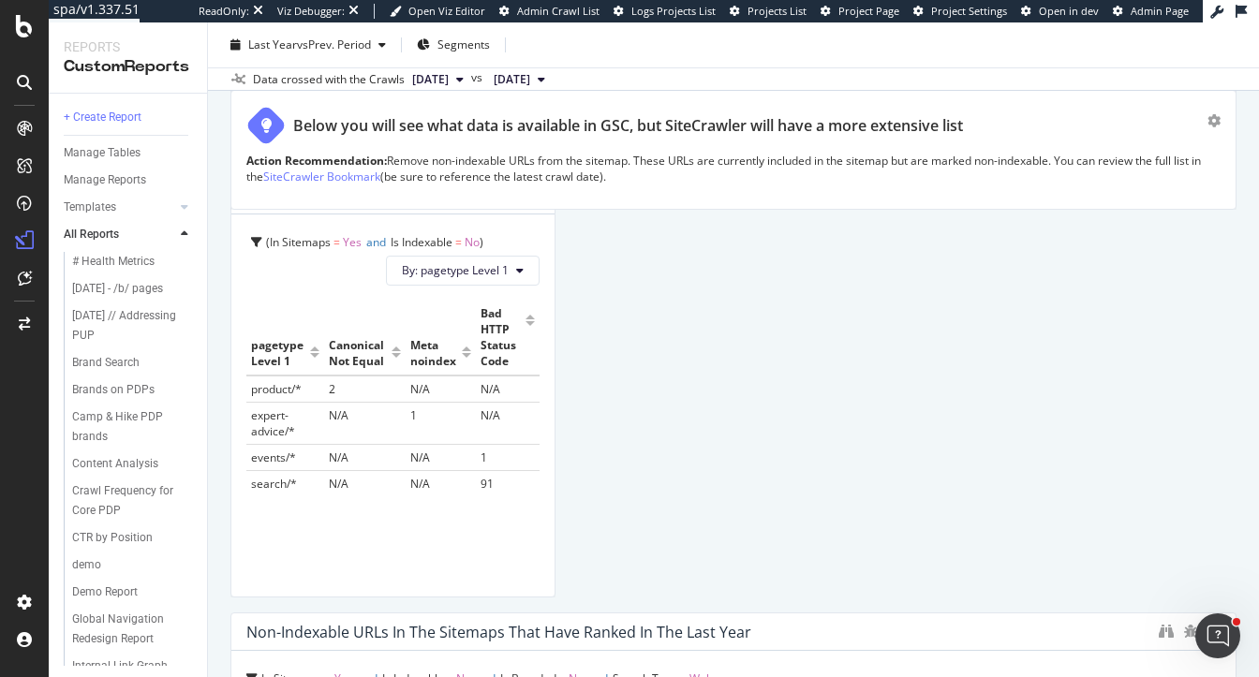
scroll to position [984, 0]
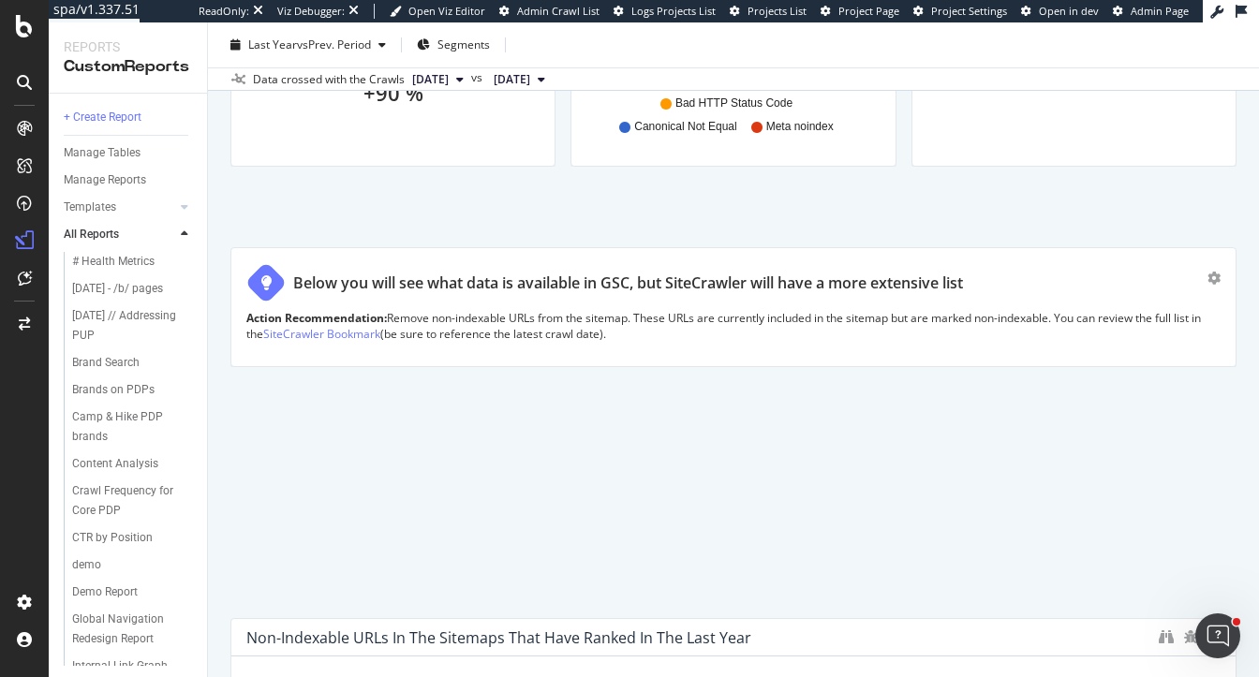
drag, startPoint x: 860, startPoint y: 616, endPoint x: 827, endPoint y: 296, distance: 322.0
click at [827, 296] on div "Below you will see what data is available in GSC, but SiteCrawler will have a m…" at bounding box center [726, 282] width 961 height 39
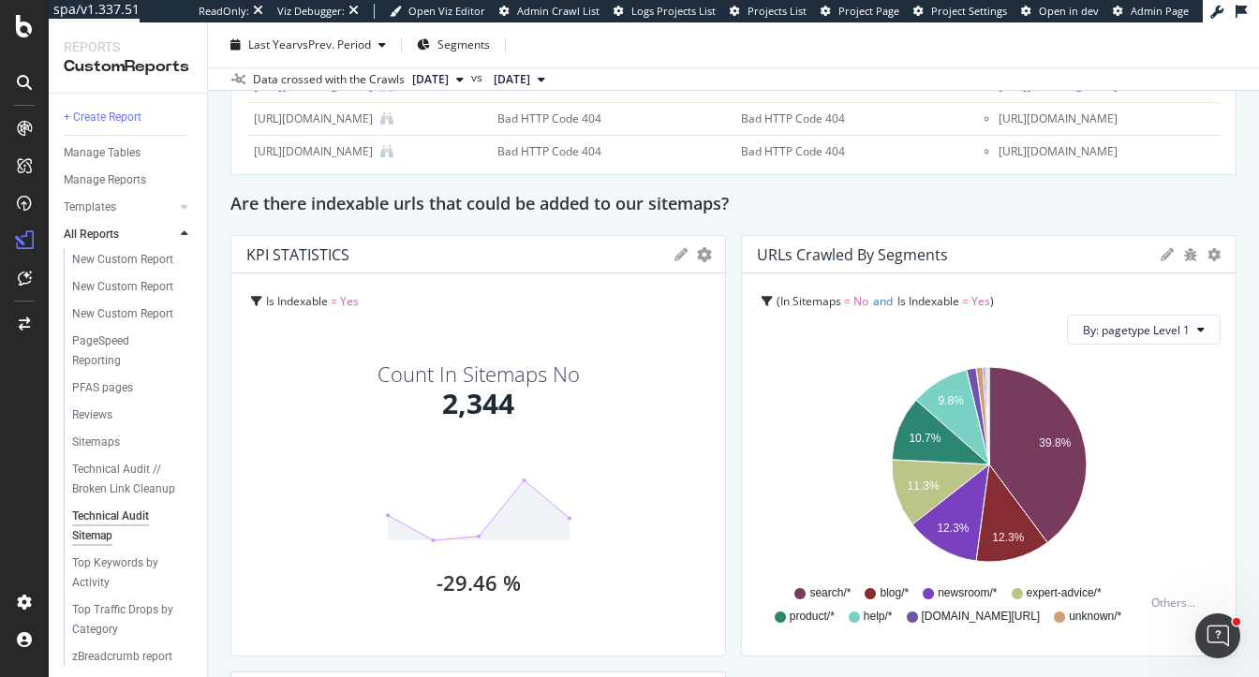
scroll to position [1561, 0]
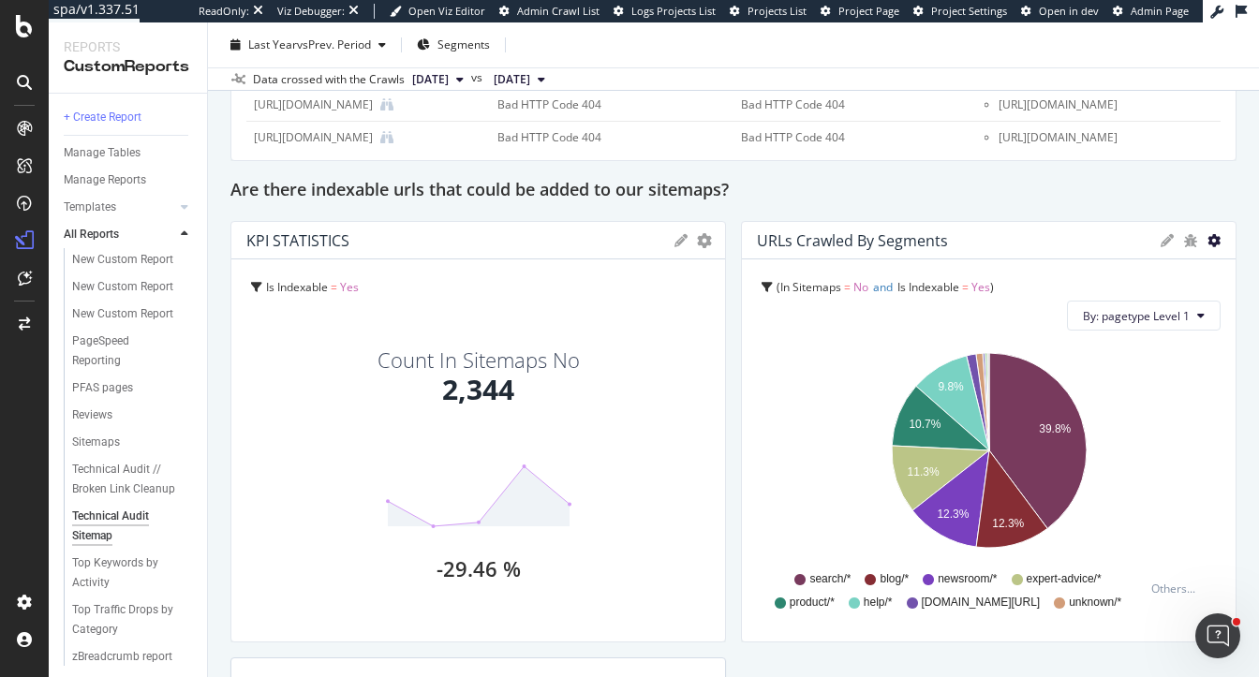
click at [1212, 243] on icon "gear" at bounding box center [1213, 240] width 13 height 13
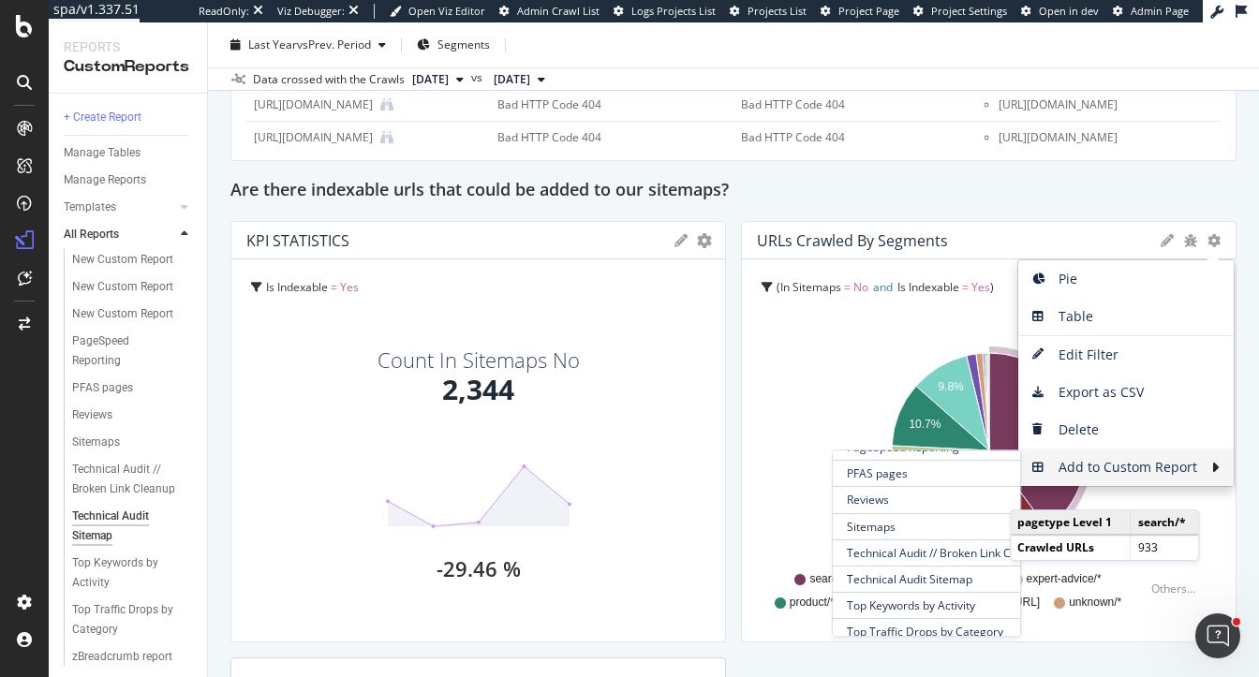
scroll to position [460, 0]
click at [917, 574] on span "Technical Audit Sitemap" at bounding box center [926, 582] width 187 height 25
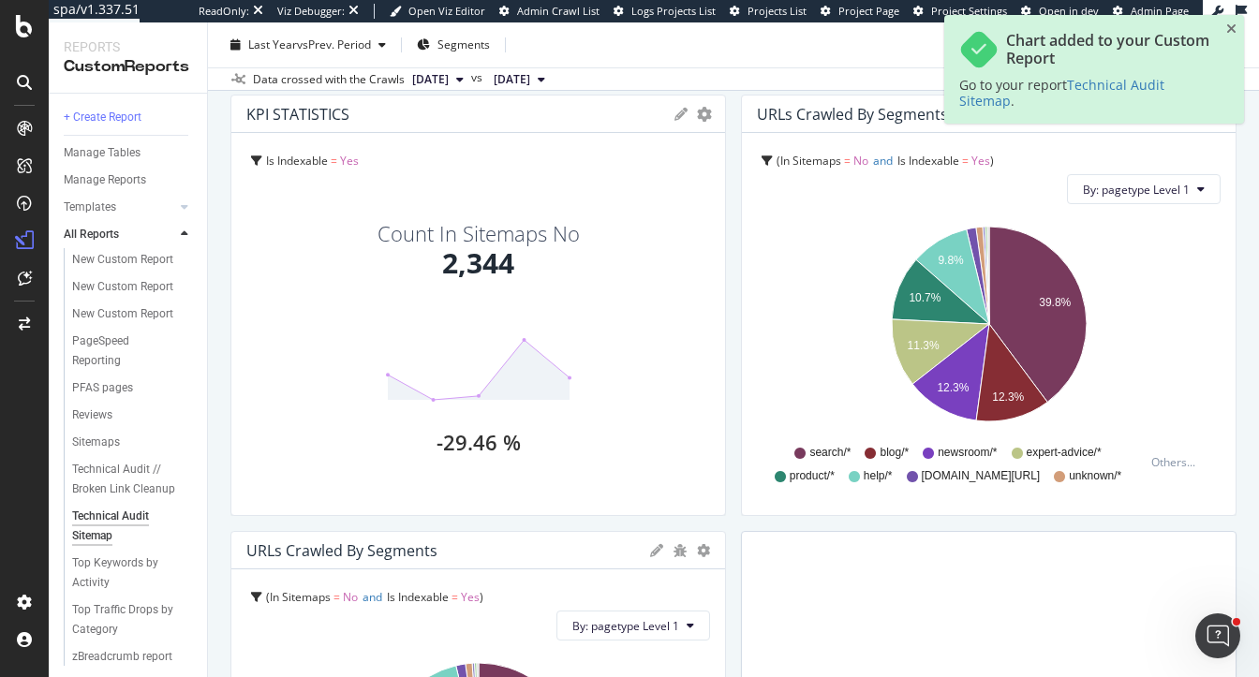
scroll to position [1750, 0]
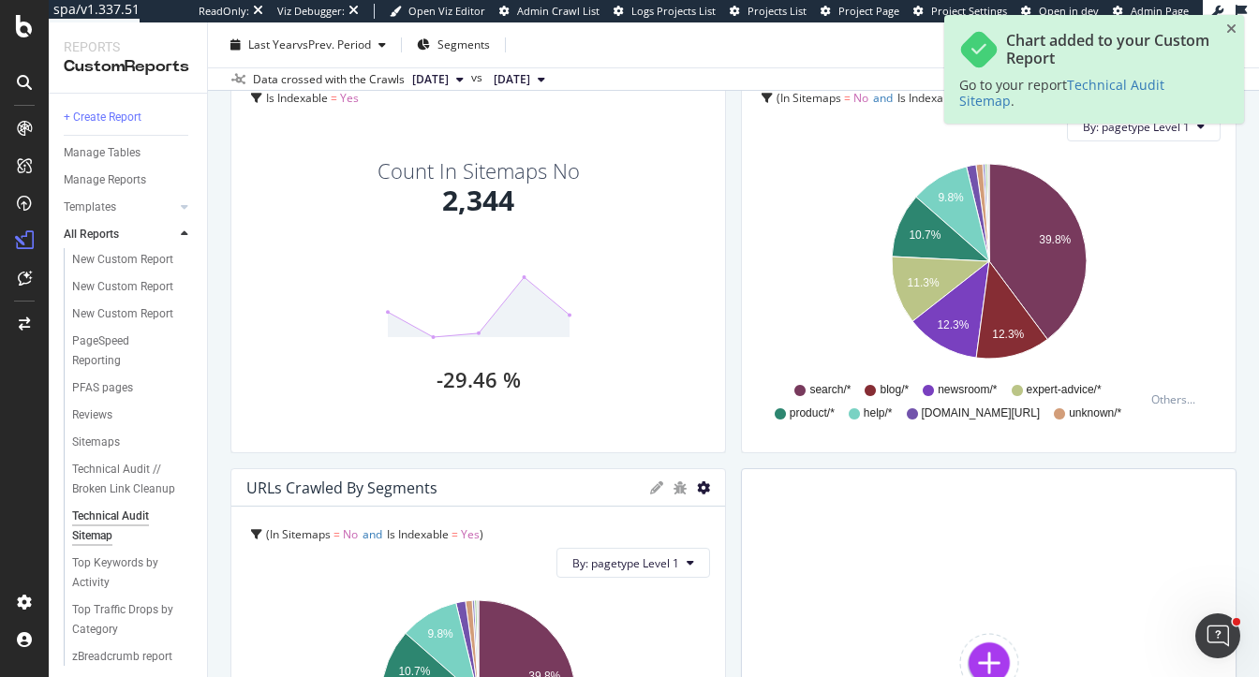
click at [704, 489] on icon "gear" at bounding box center [703, 487] width 13 height 13
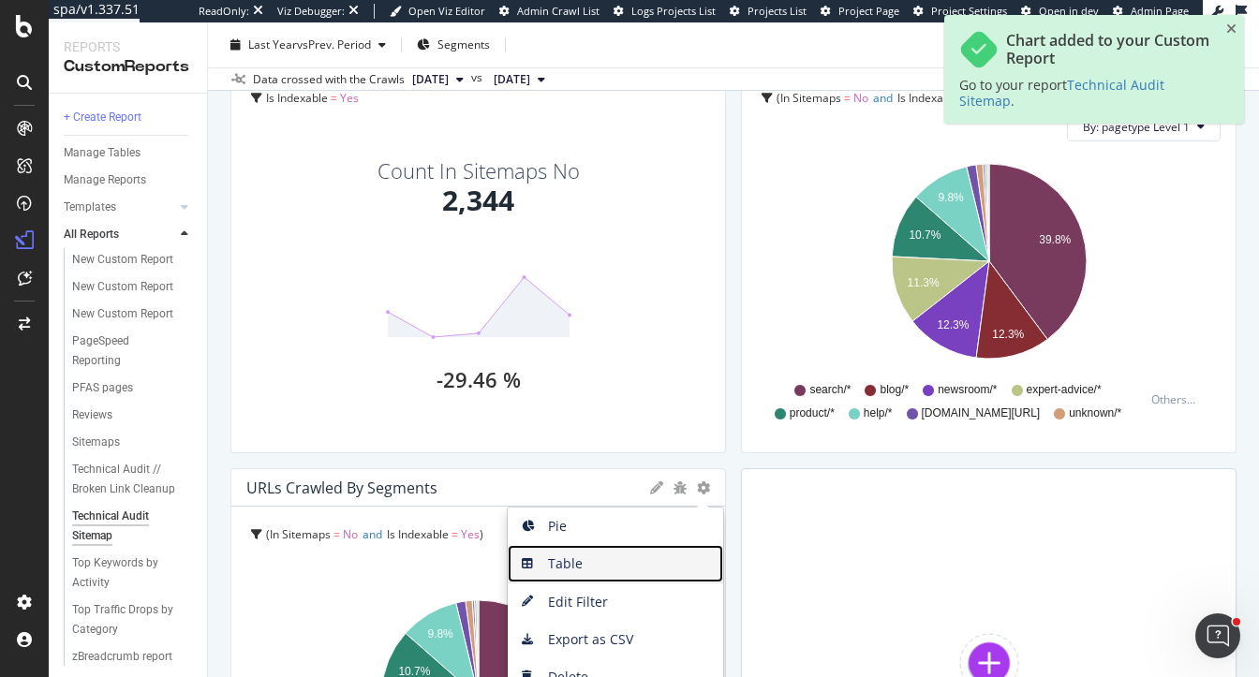
click at [626, 568] on span "Table" at bounding box center [615, 564] width 215 height 28
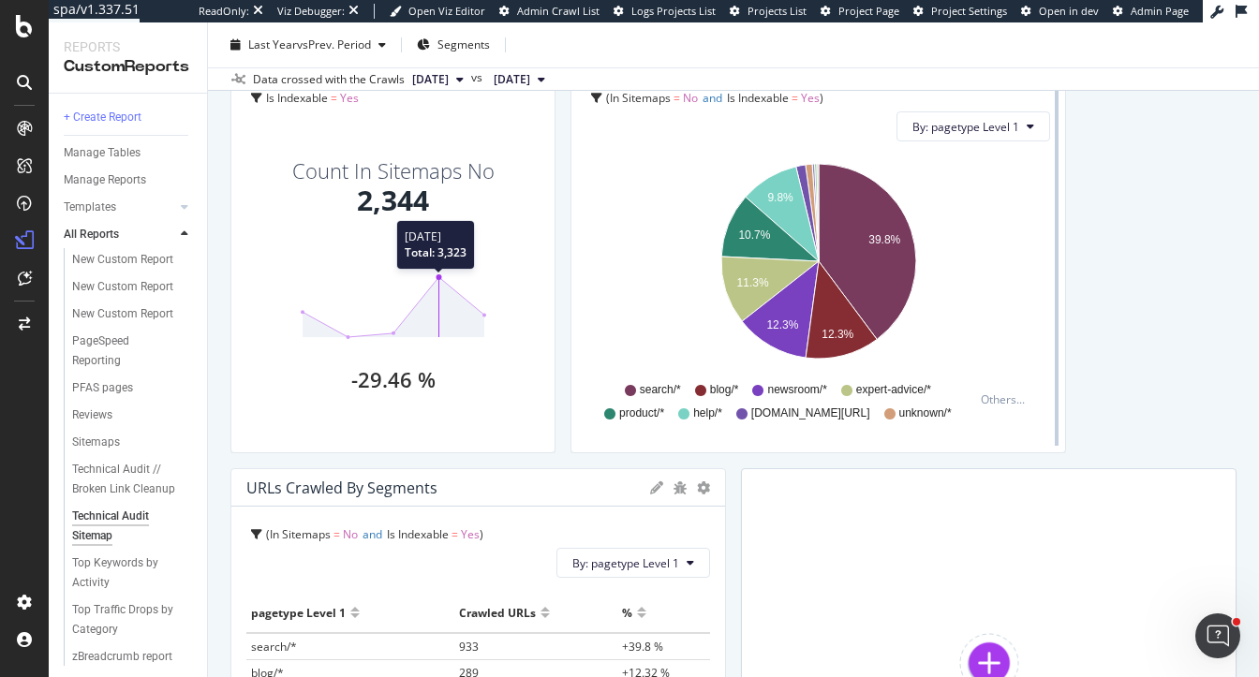
drag, startPoint x: 723, startPoint y: 309, endPoint x: 1055, endPoint y: 285, distance: 332.5
click at [422, 300] on div "KPI STATISTICS KPIs Table Edit KPIs Edit Filter Export as CSV Delete Add to Cus…" at bounding box center [392, 243] width 325 height 422
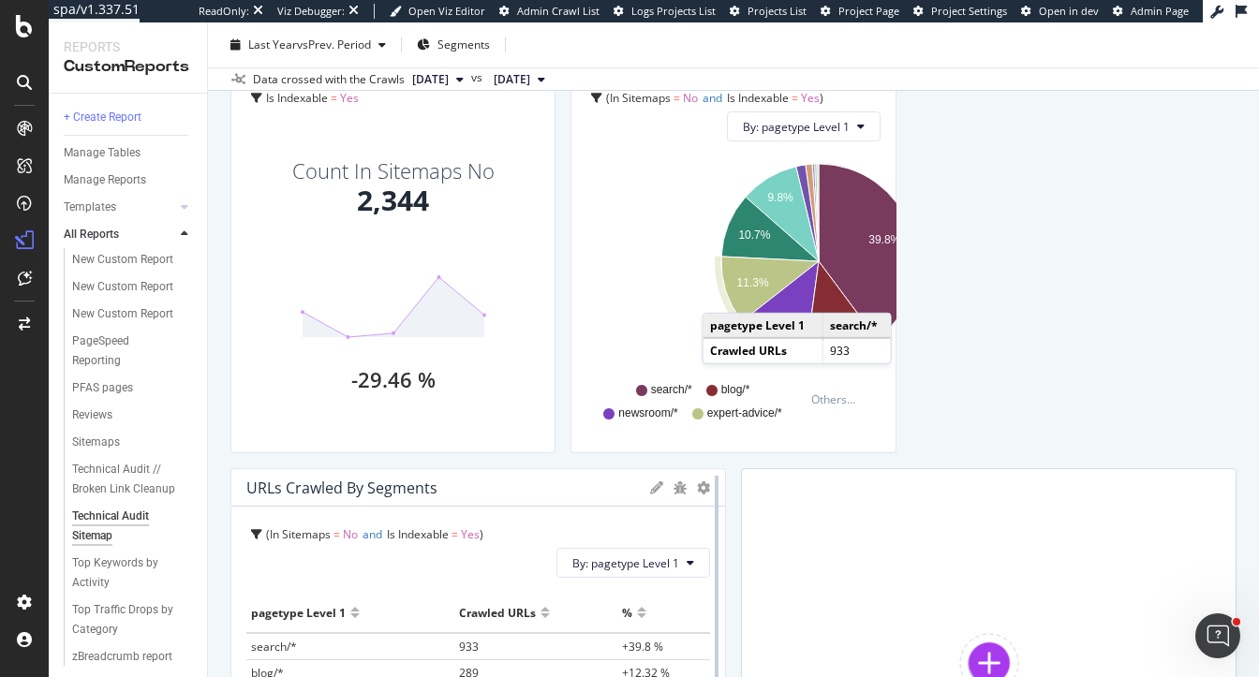
drag, startPoint x: 1059, startPoint y: 284, endPoint x: 721, endPoint y: 551, distance: 430.1
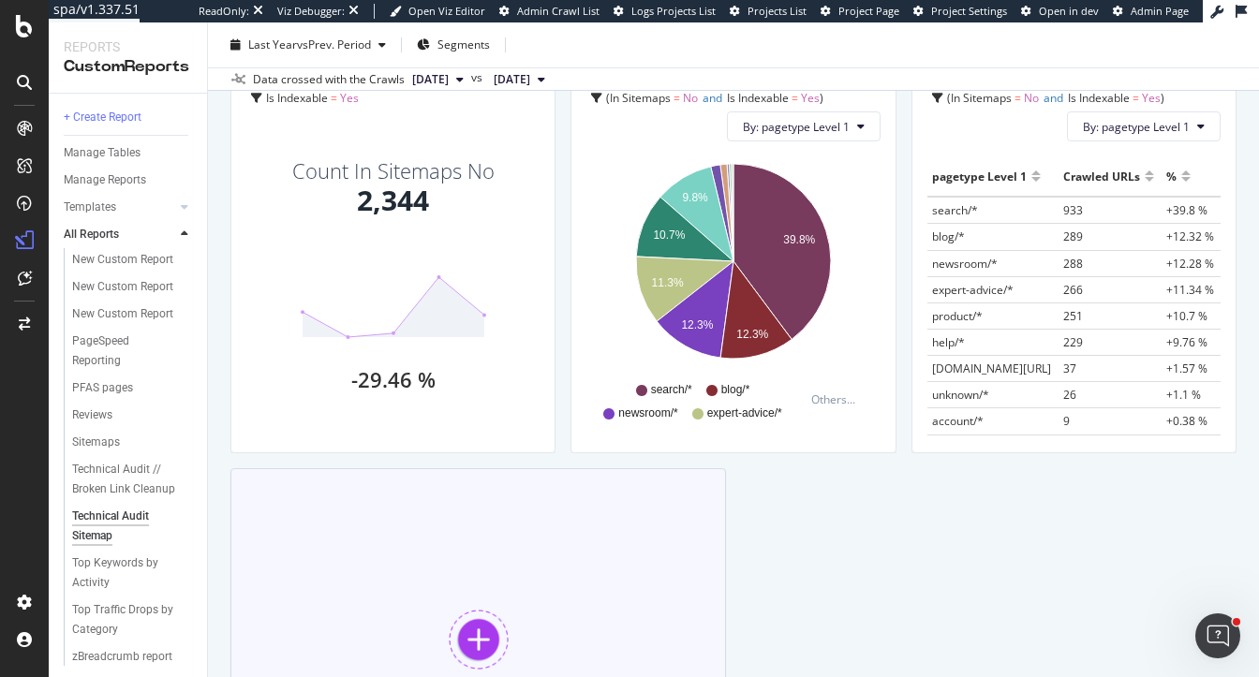
drag, startPoint x: 720, startPoint y: 553, endPoint x: 296, endPoint y: 556, distance: 424.4
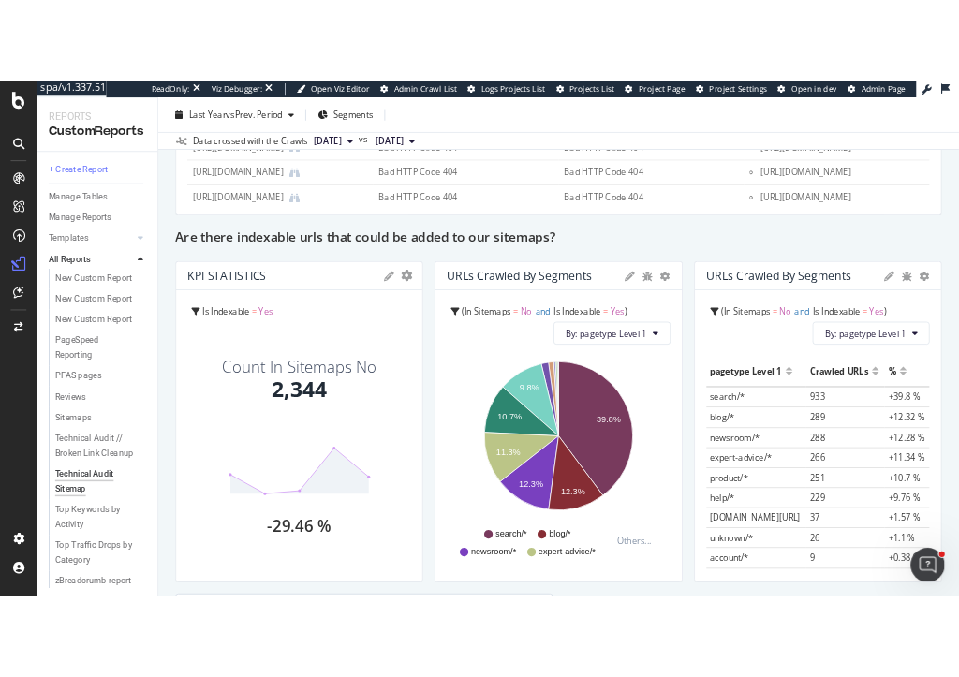
scroll to position [1542, 0]
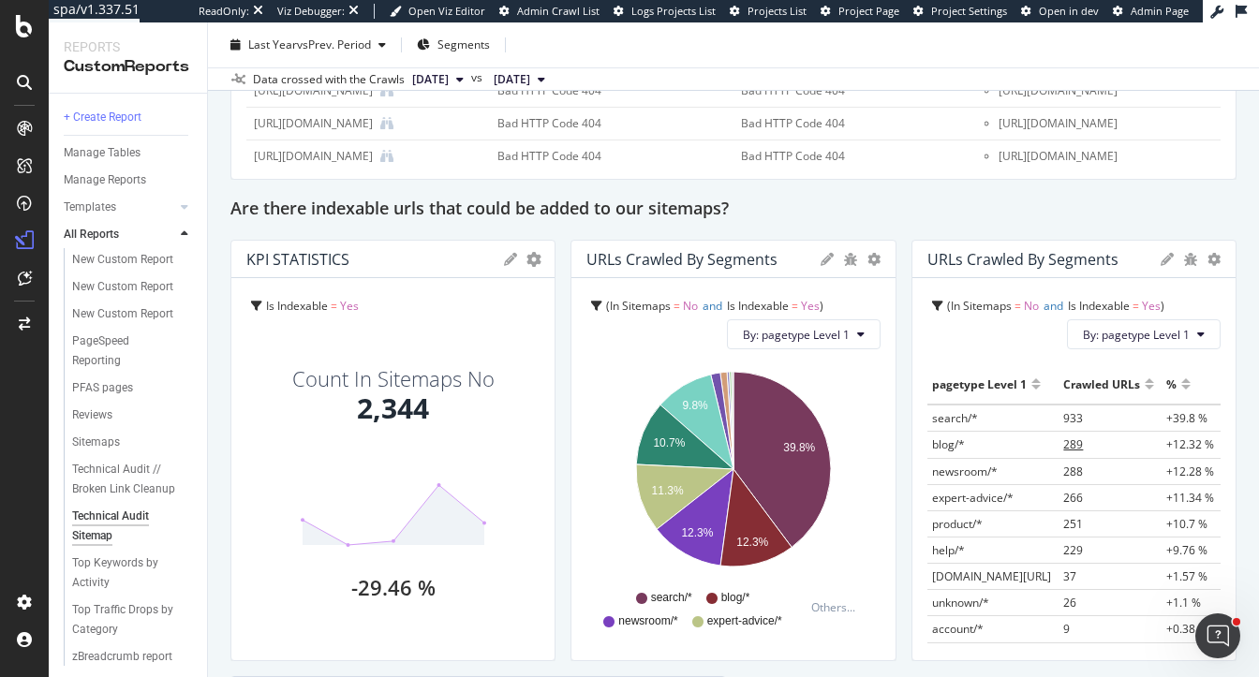
click at [1074, 444] on span "289" at bounding box center [1073, 445] width 20 height 16
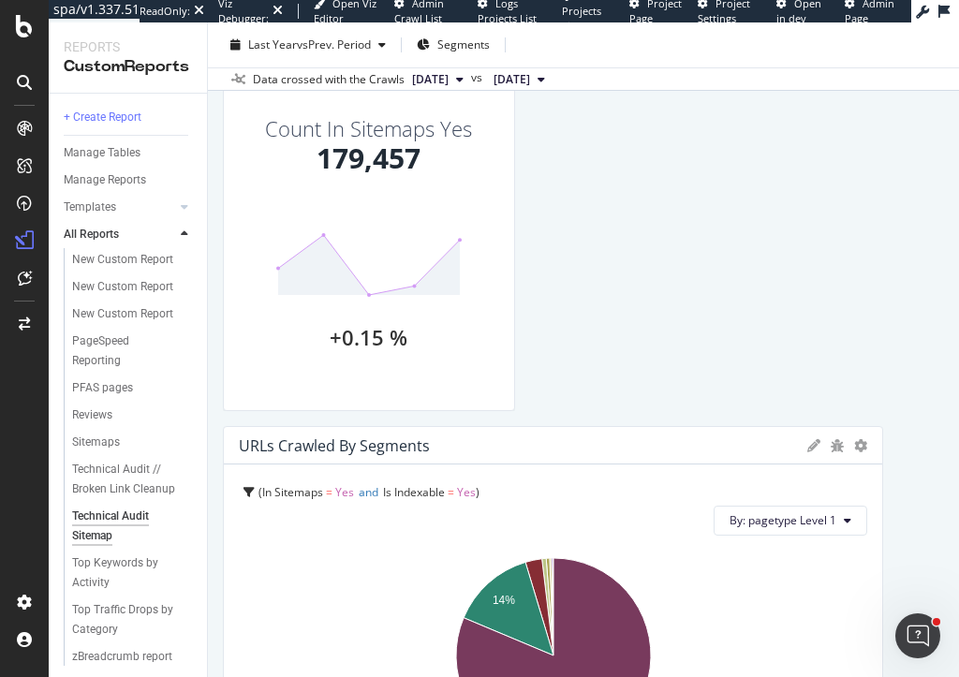
scroll to position [0, 0]
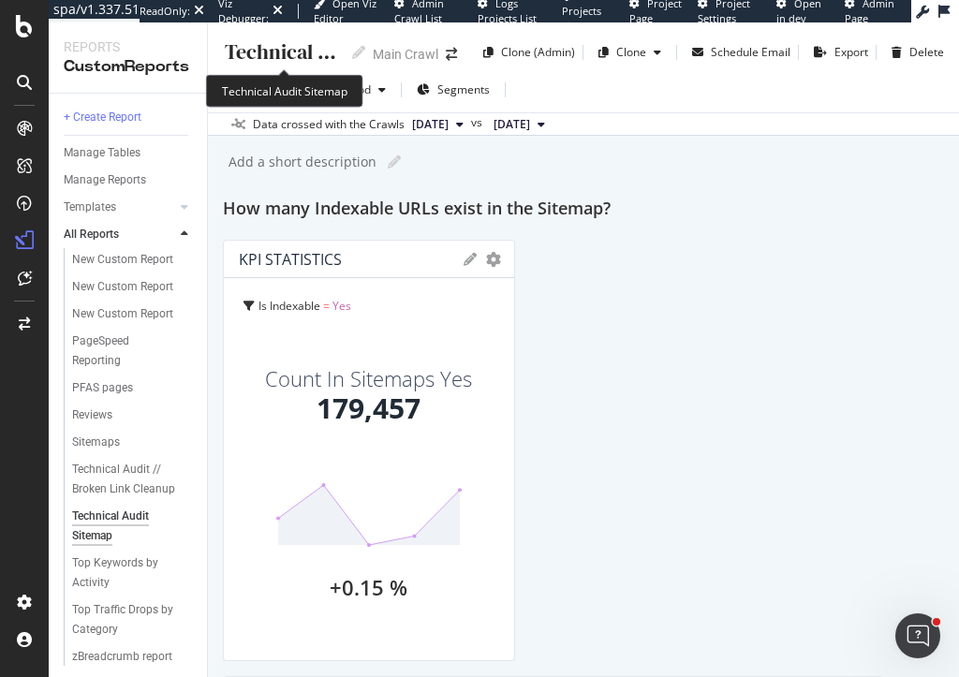
click at [305, 57] on div "Technical Audit Sitemap" at bounding box center [282, 51] width 118 height 29
click at [270, 50] on input "Technical Audit Sitemap" at bounding box center [235, 50] width 226 height 25
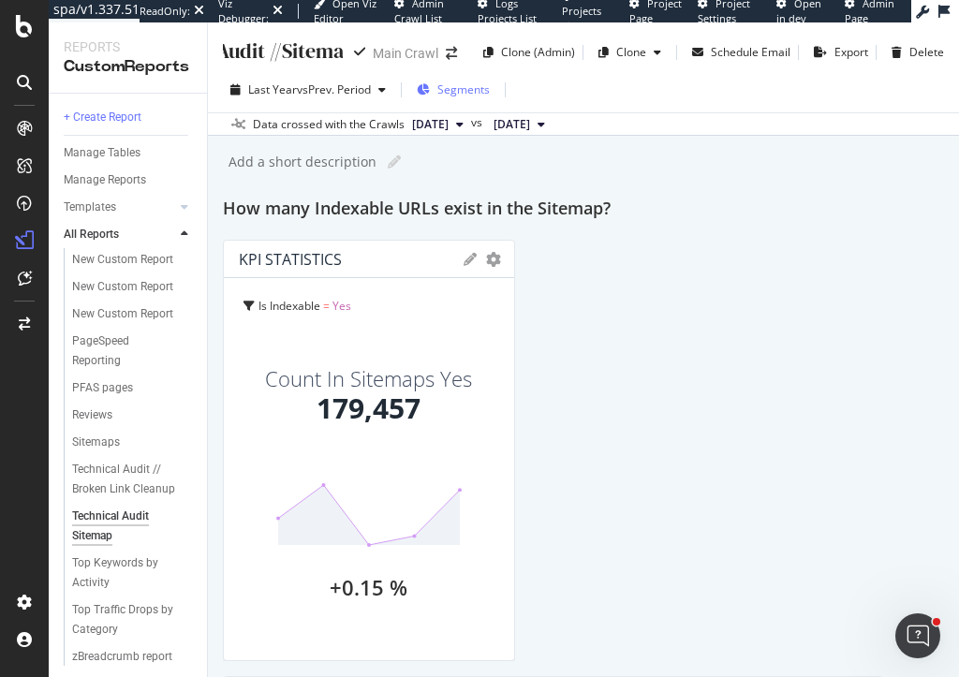
type input "Technical Audit // Sitemap"
click at [685, 184] on div "Technical Audit // Sitemap Technical Audit // Sitemap Main Crawl Clone (Admin) …" at bounding box center [583, 349] width 751 height 655
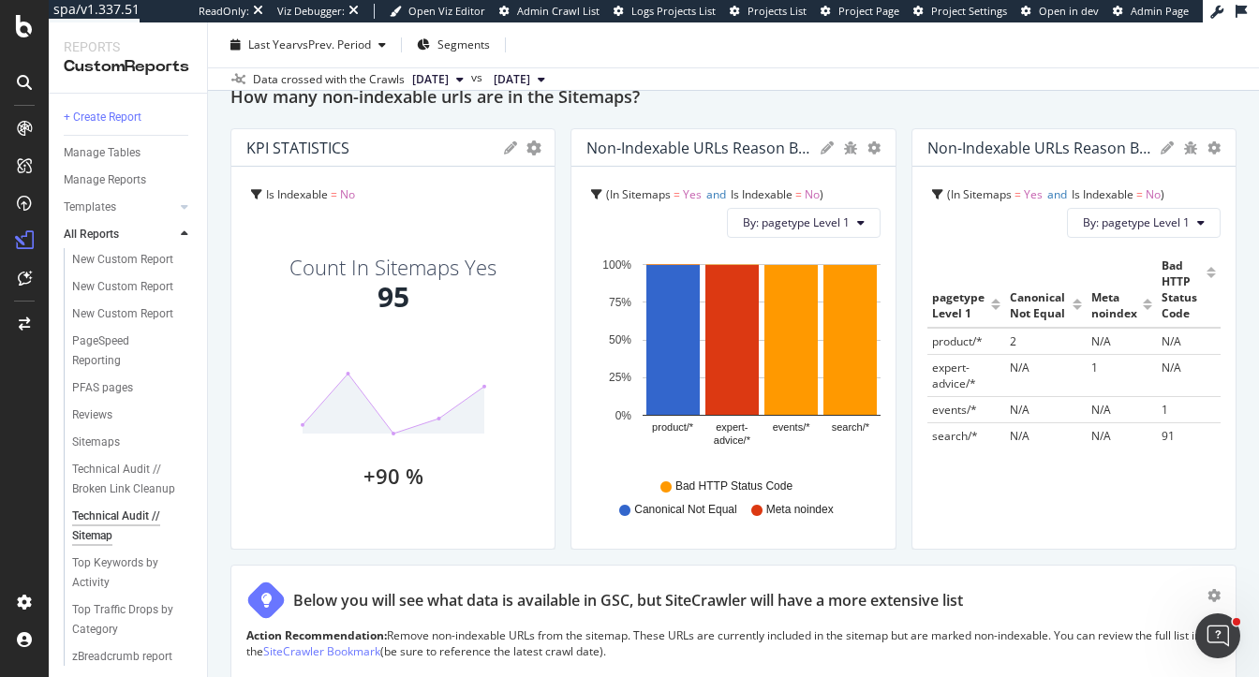
scroll to position [601, 0]
click at [880, 147] on div at bounding box center [887, 338] width 19 height 422
click at [871, 145] on icon "gear" at bounding box center [873, 147] width 13 height 13
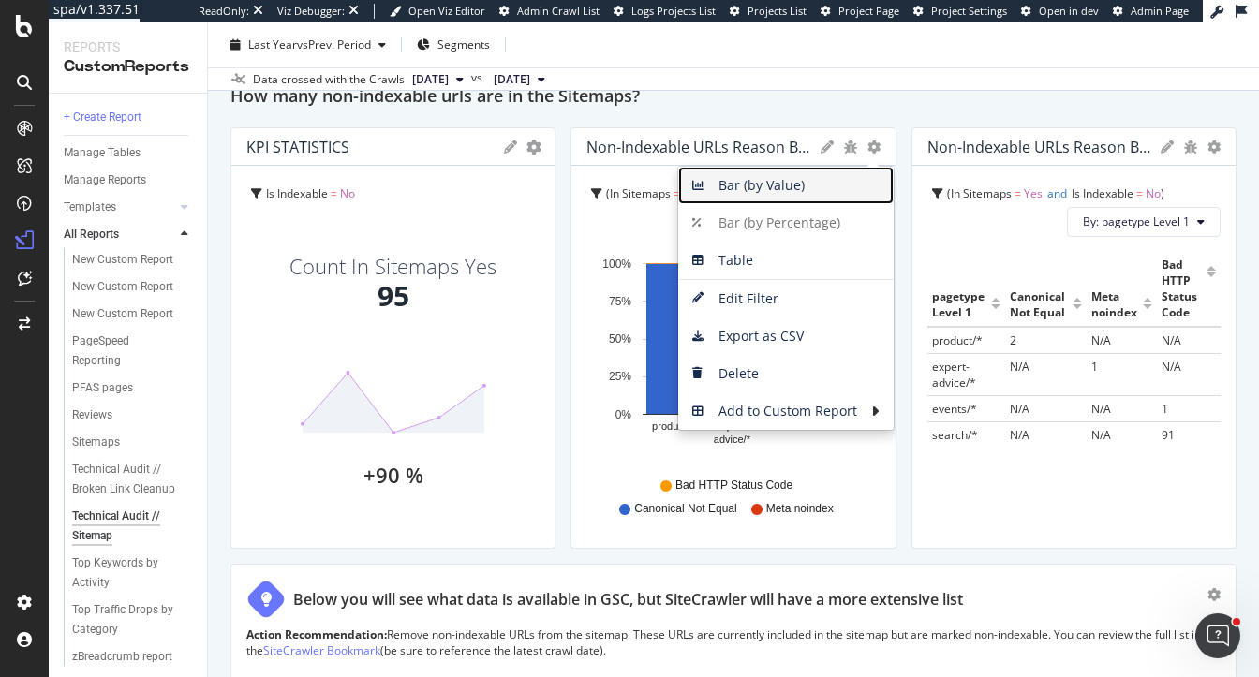
click at [804, 195] on span "Bar (by Value)" at bounding box center [785, 185] width 215 height 28
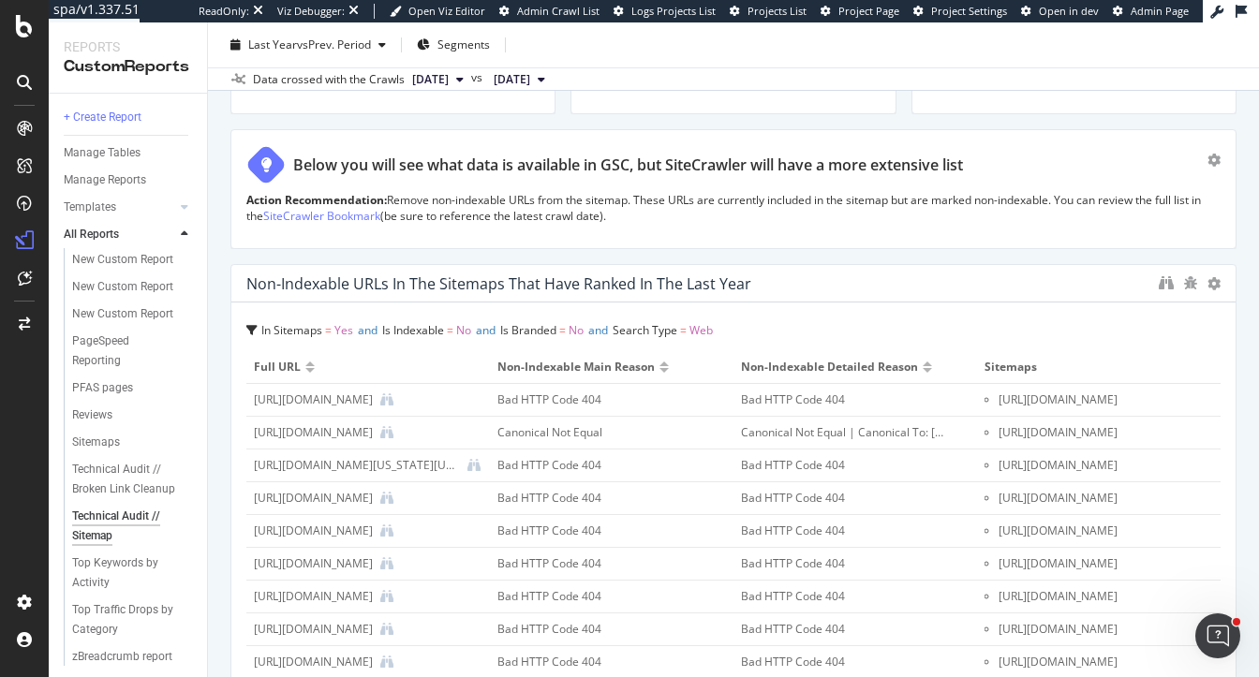
scroll to position [1040, 0]
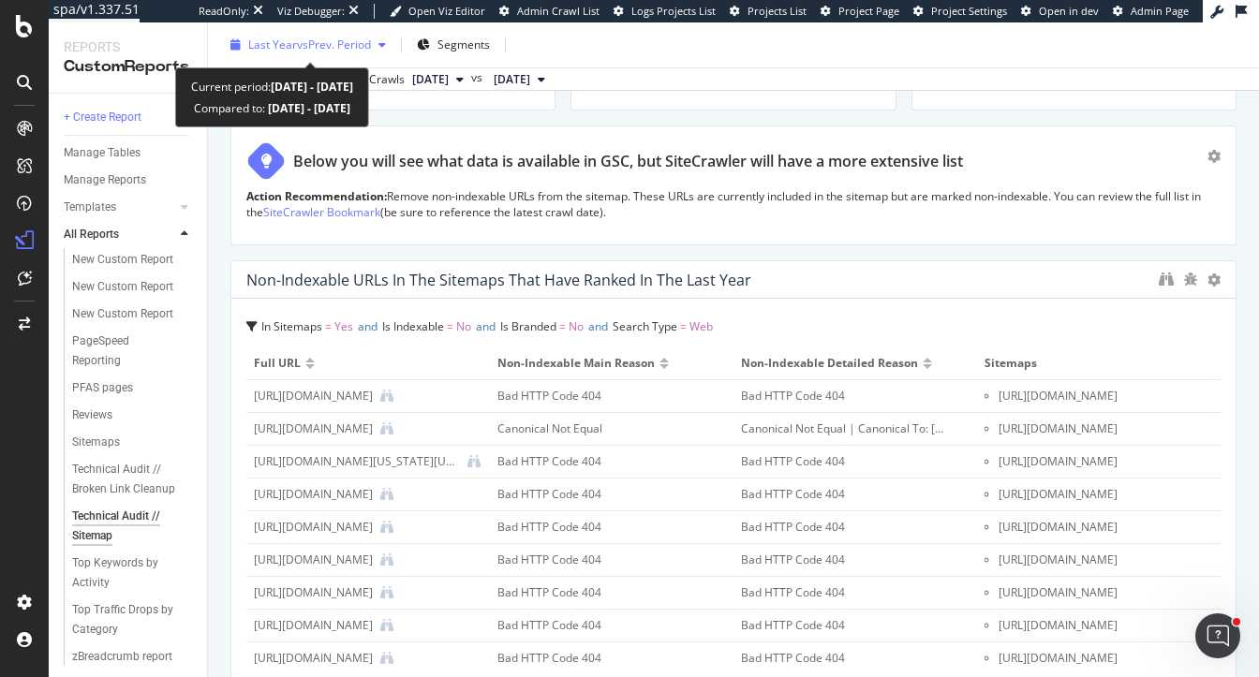
click at [307, 43] on span "vs Prev. Period" at bounding box center [334, 45] width 74 height 16
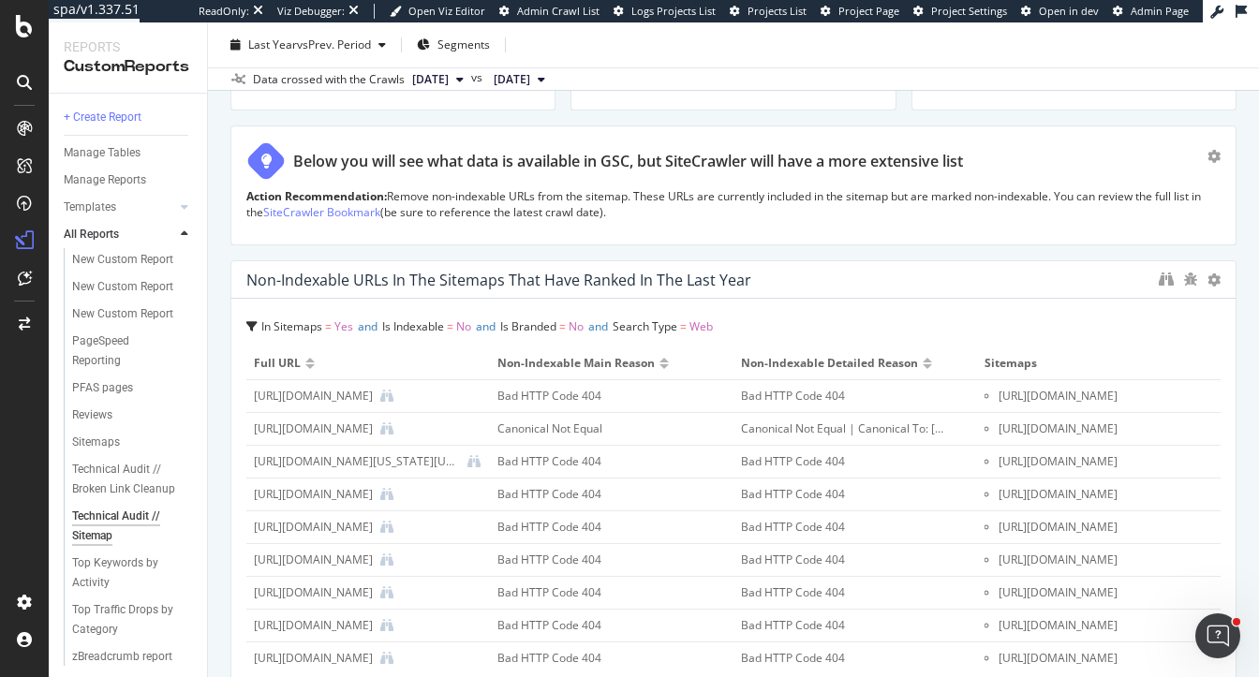
click at [675, 250] on div "How many Indexable URLs exist in the Sitemap? KPI STATISTICS KPIs Table Edit KP…" at bounding box center [733, 358] width 1006 height 2391
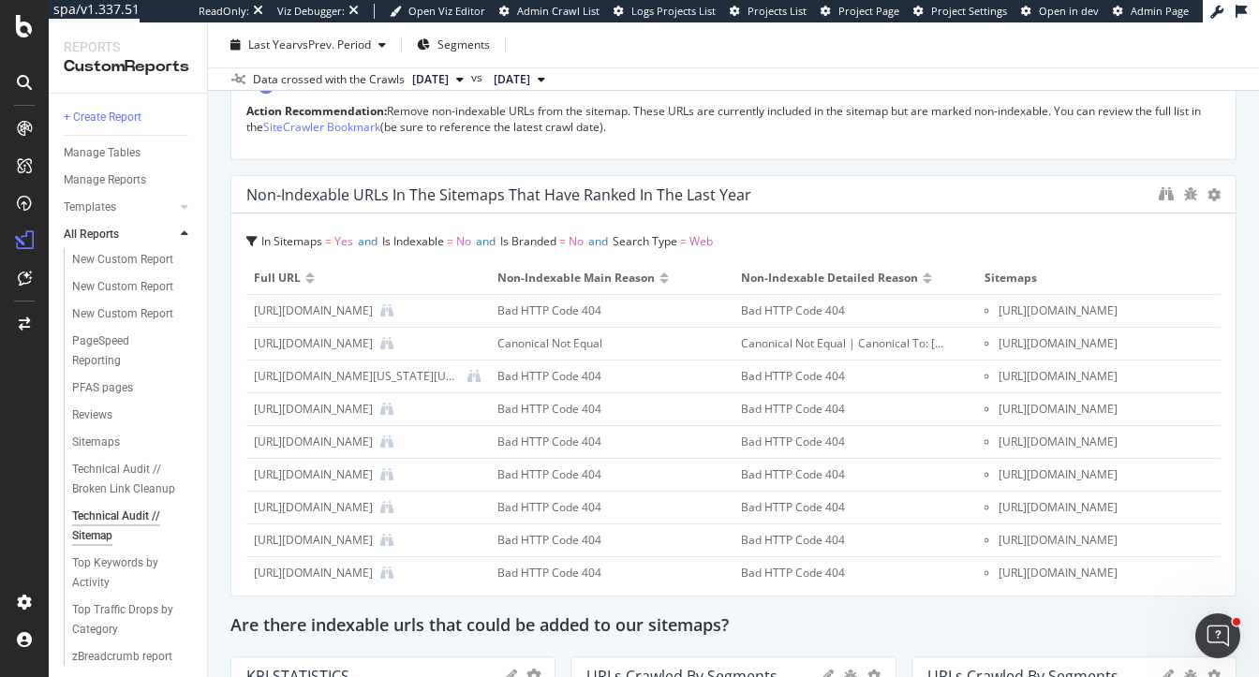
scroll to position [1135, 0]
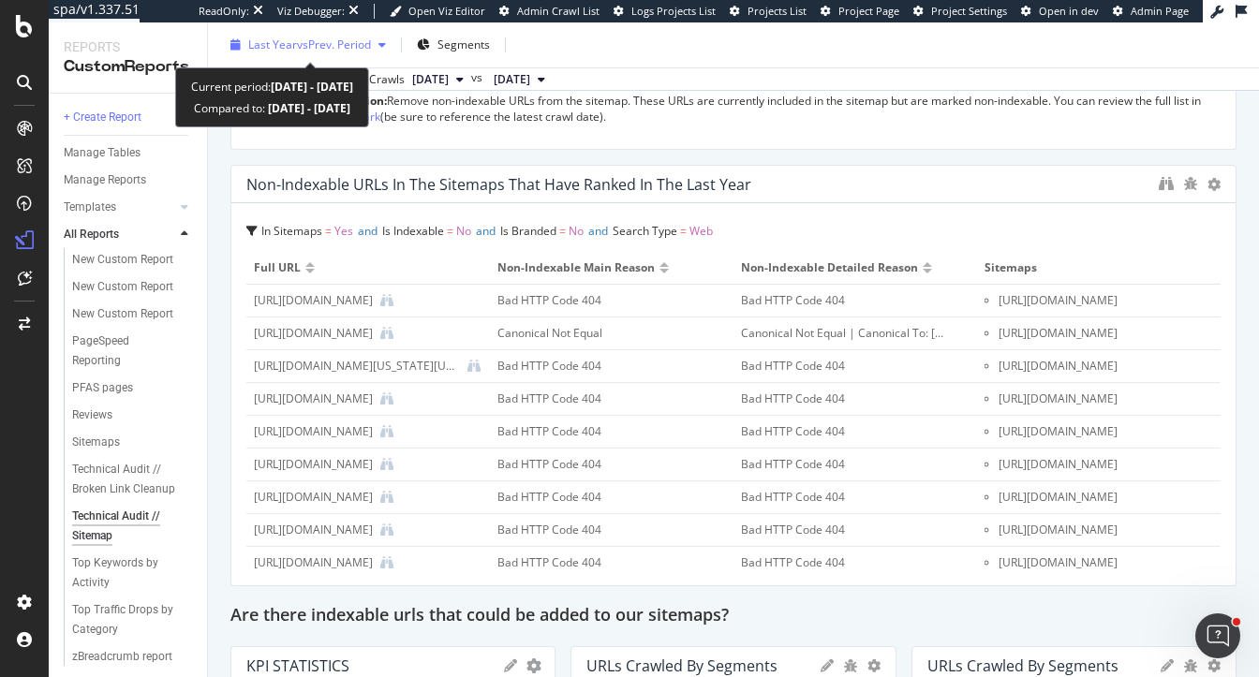
click at [347, 50] on span "vs Prev. Period" at bounding box center [334, 45] width 74 height 16
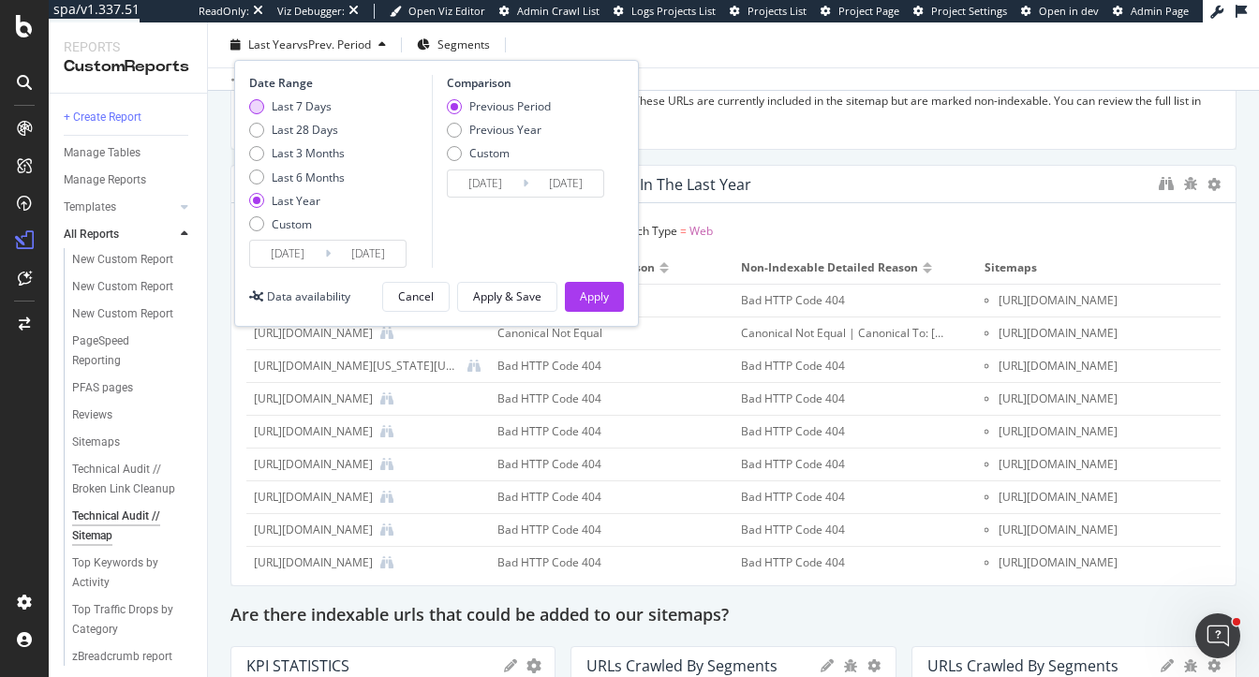
click at [269, 107] on div "Last 7 Days" at bounding box center [297, 106] width 96 height 16
type input "2025/09/25"
type input "2025/09/18"
type input "2025/09/24"
click at [585, 293] on div "Apply" at bounding box center [594, 297] width 29 height 16
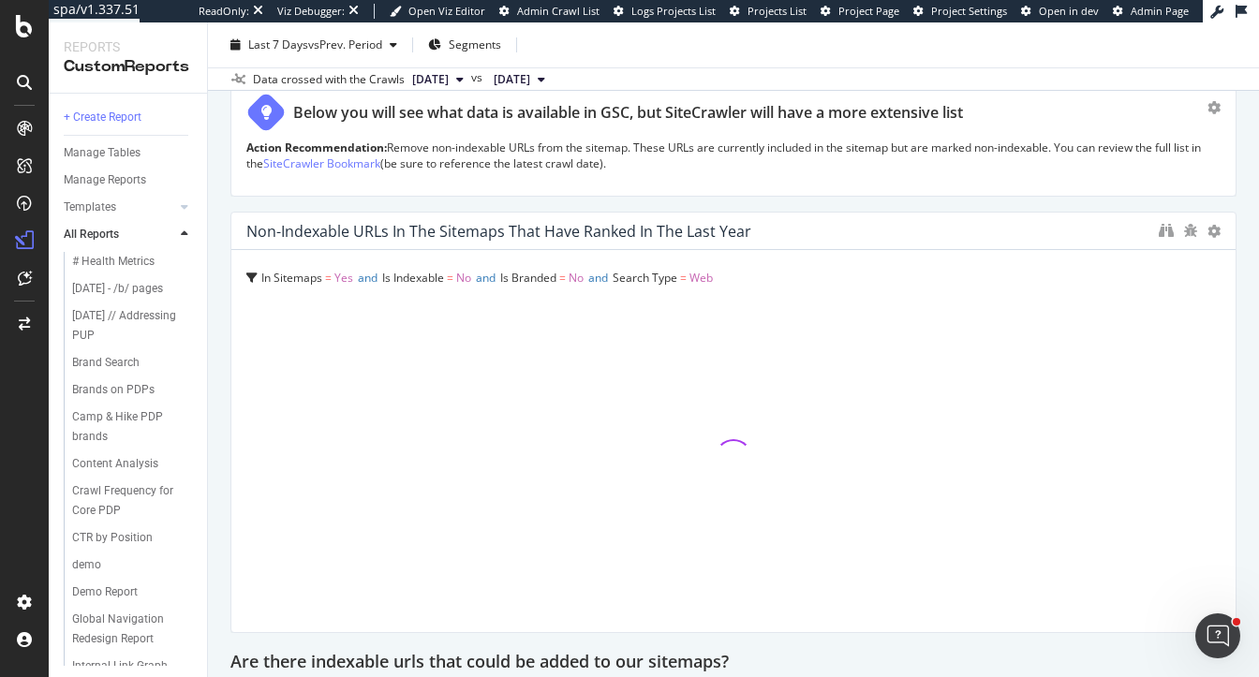
scroll to position [1090, 0]
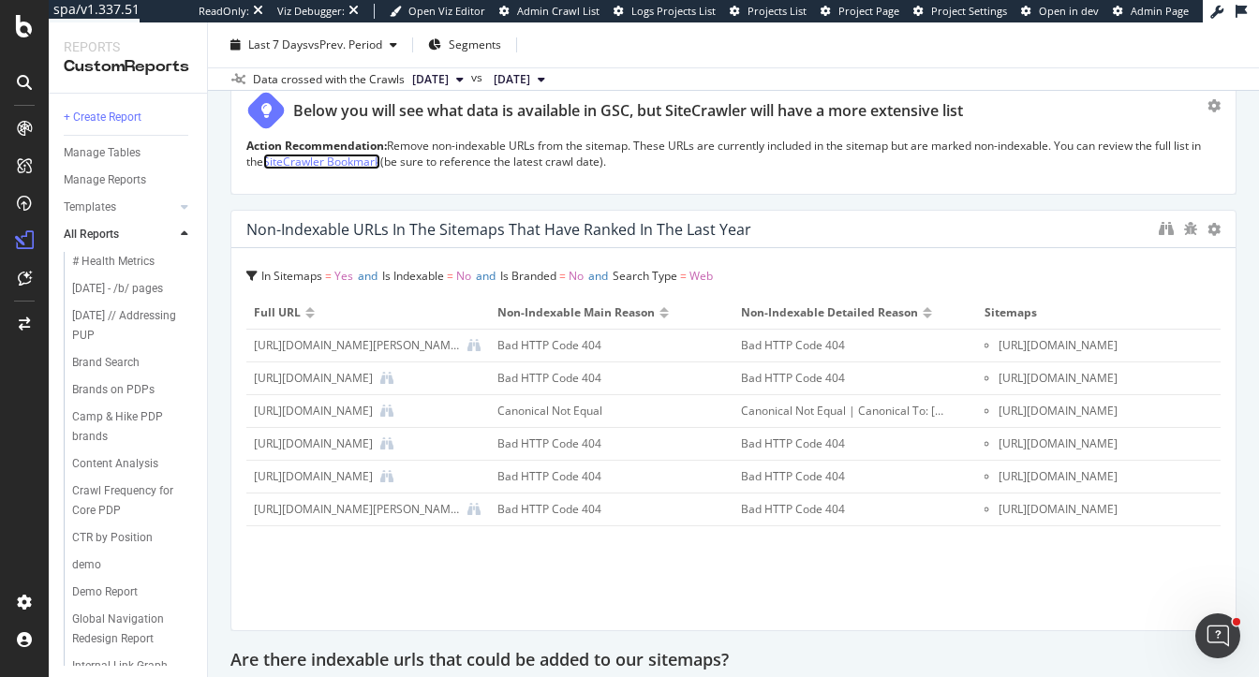
click at [329, 163] on link "SiteCrawler Bookmark" at bounding box center [321, 162] width 117 height 16
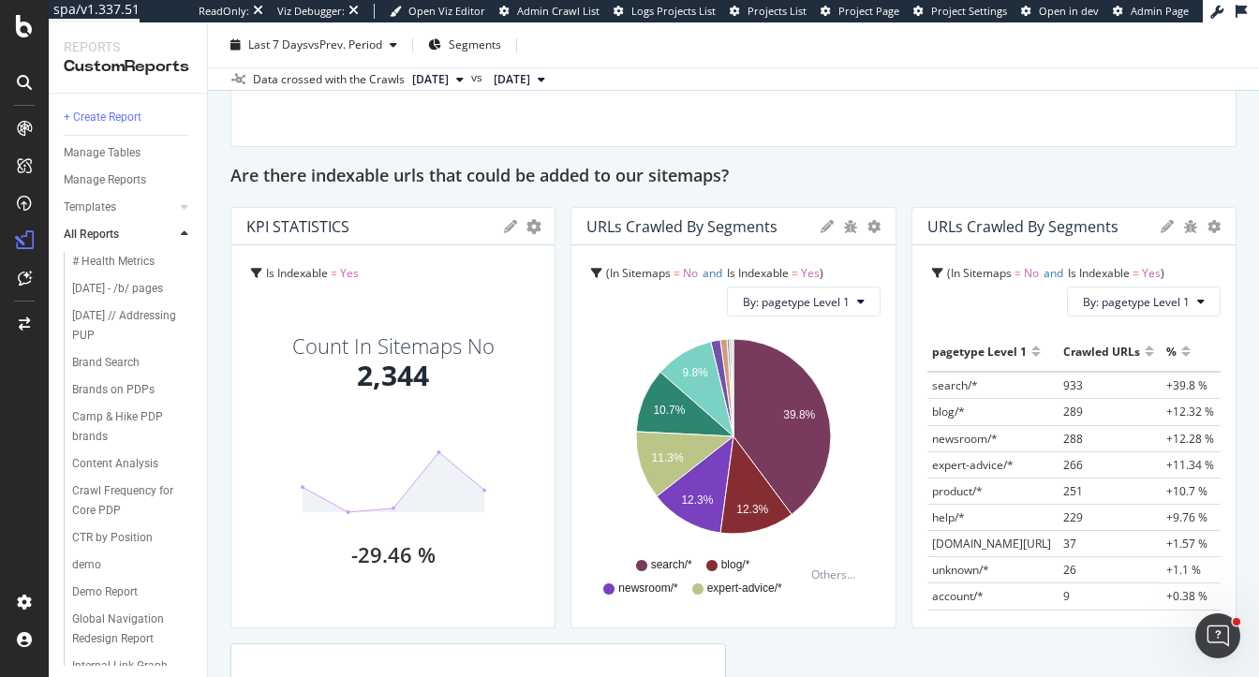
scroll to position [1581, 0]
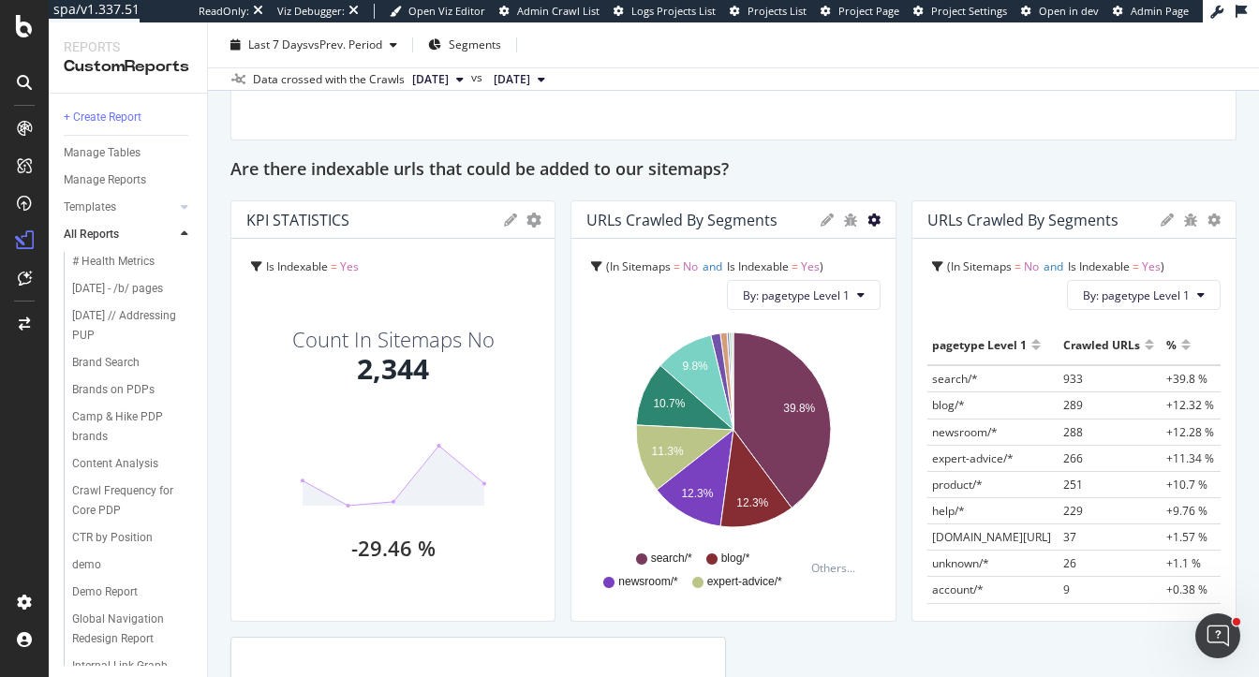
click at [874, 221] on icon "gear" at bounding box center [873, 220] width 13 height 13
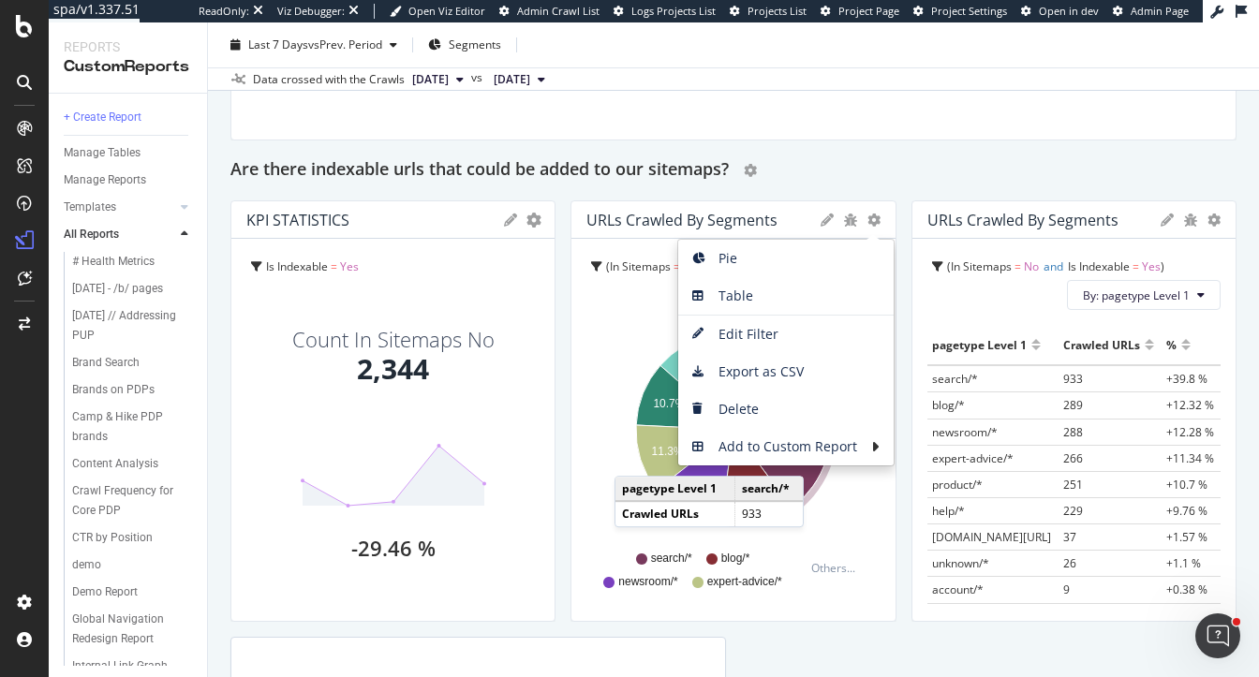
click at [930, 171] on div "Are there indexable urls that could be added to our sitemaps?" at bounding box center [733, 171] width 1006 height 30
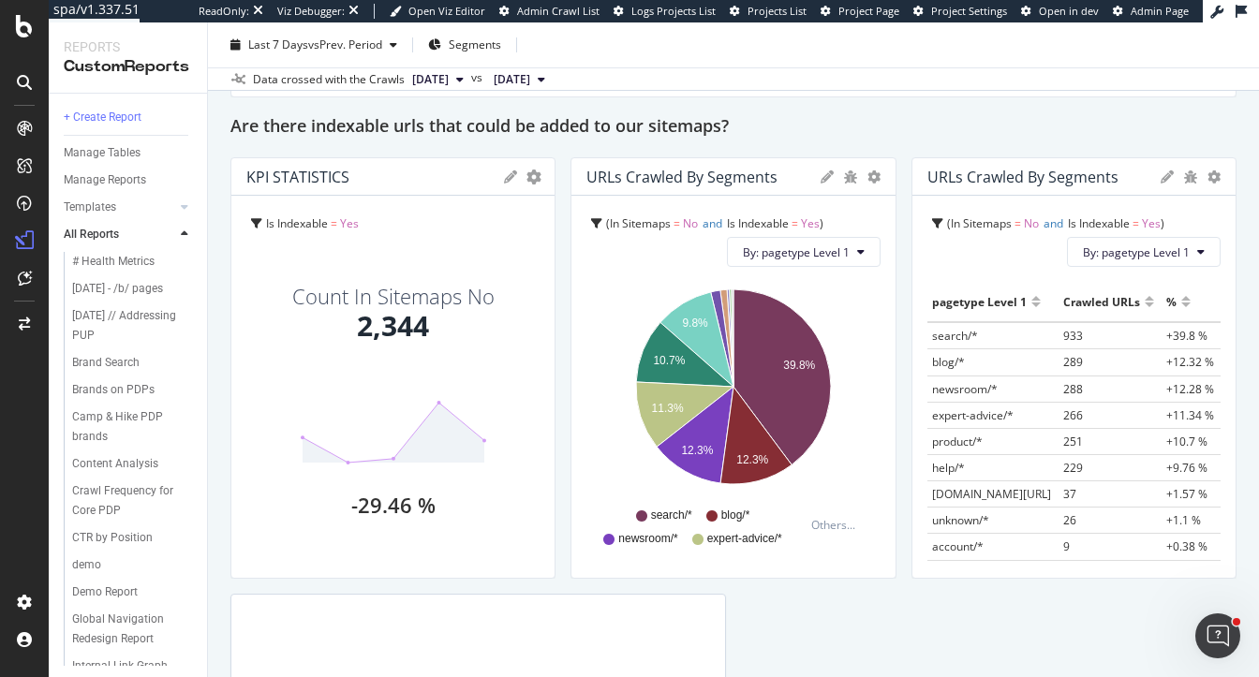
scroll to position [1601, 0]
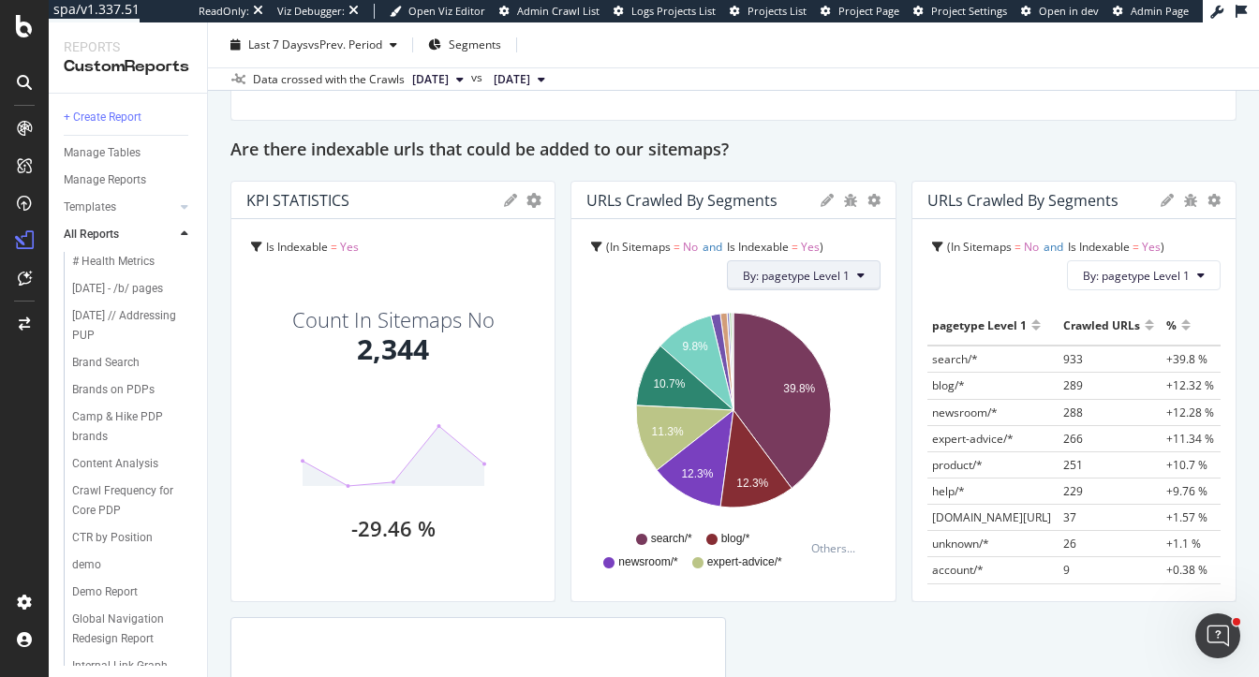
click at [838, 272] on span "By: pagetype Level 1" at bounding box center [796, 276] width 107 height 16
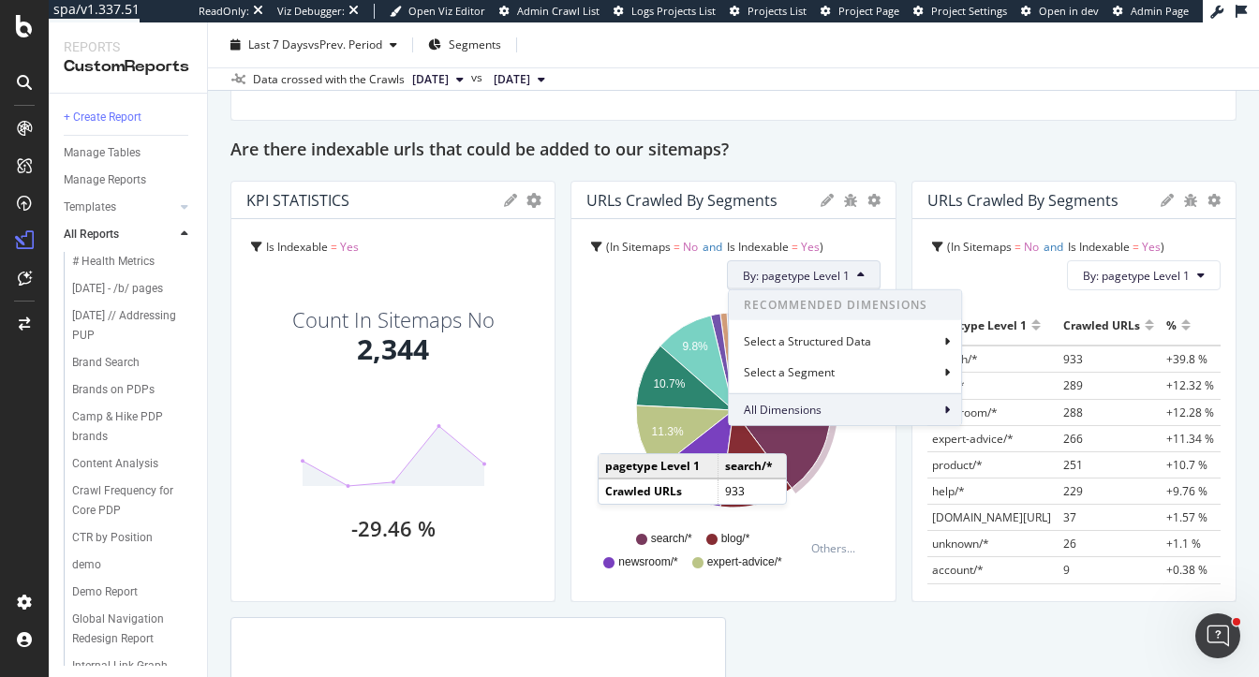
click at [796, 410] on span "All Dimensions" at bounding box center [783, 410] width 78 height 16
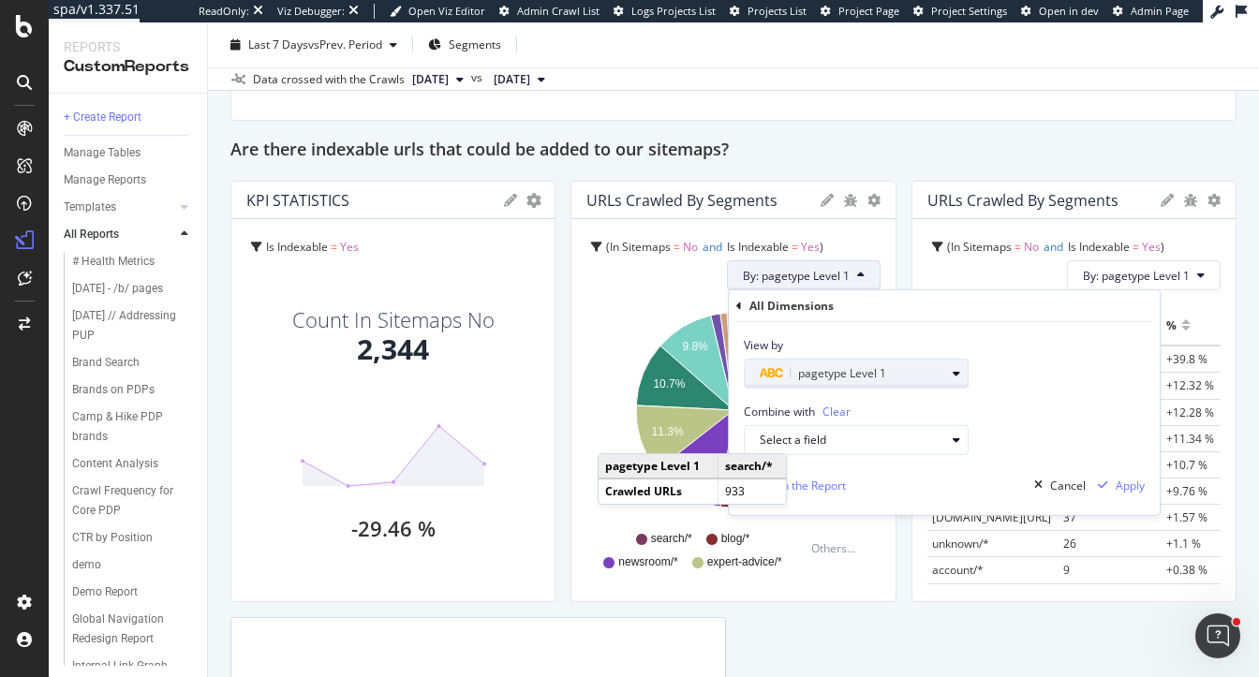
click at [822, 371] on span "pagetype Level 1" at bounding box center [842, 373] width 88 height 16
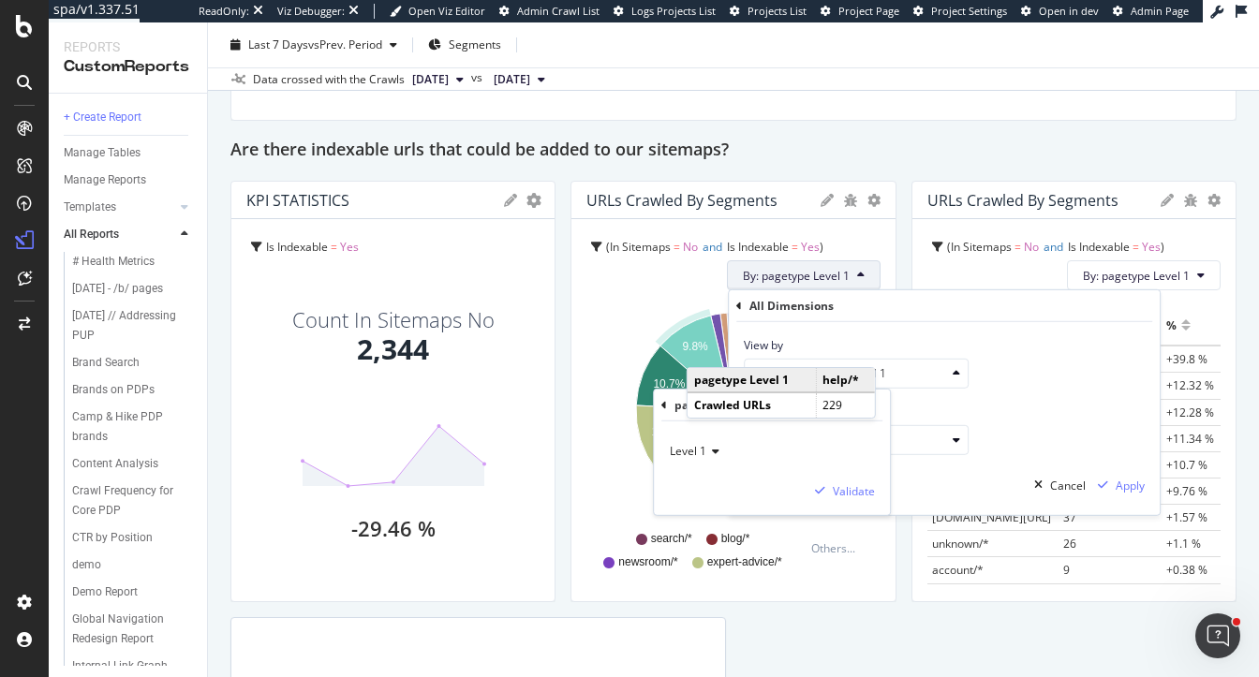
click at [665, 401] on icon at bounding box center [664, 404] width 6 height 11
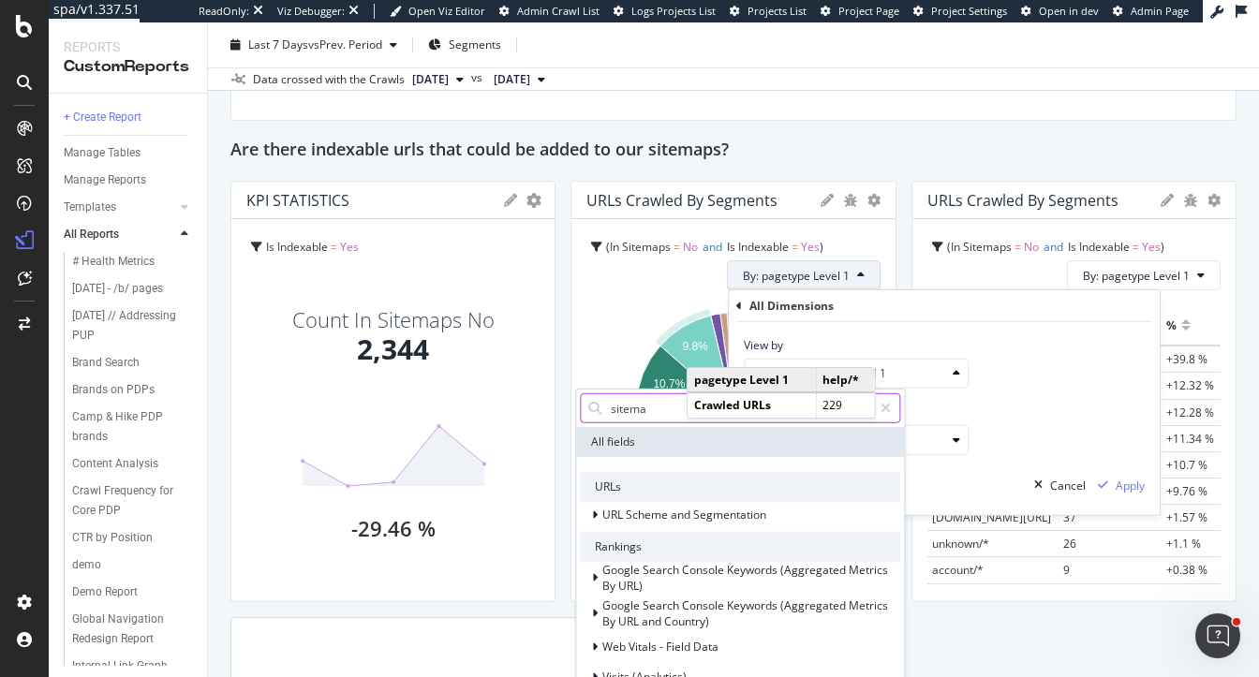
type input "sitemap"
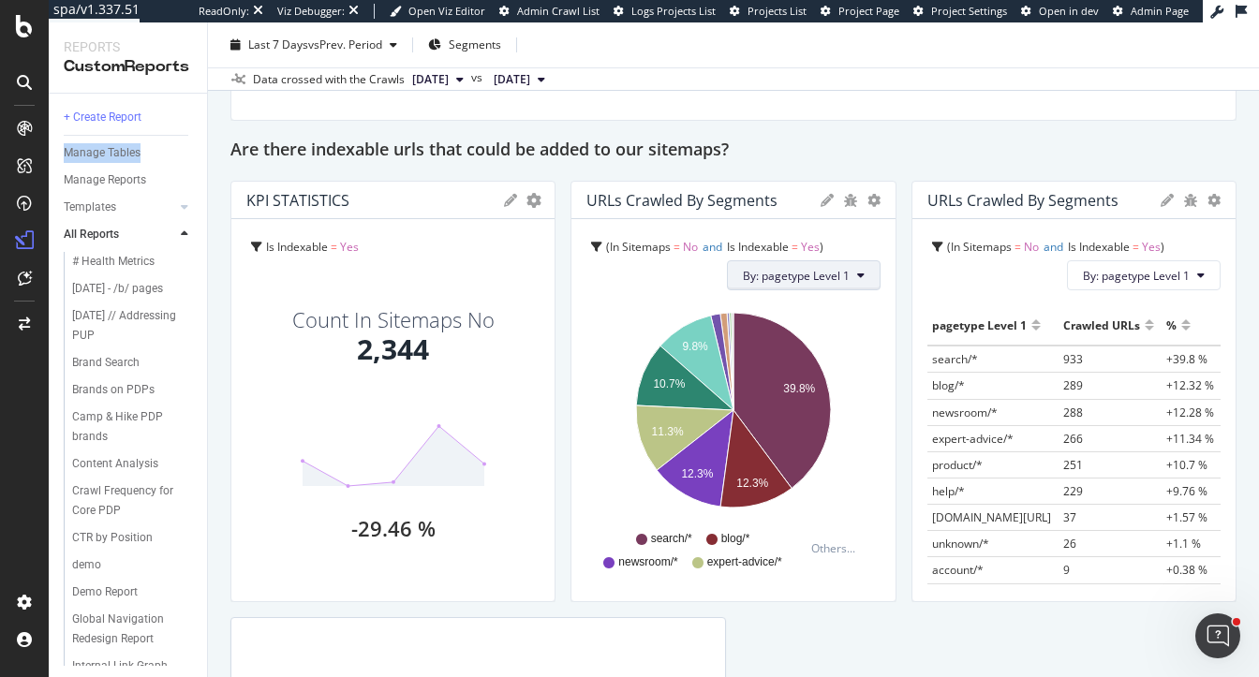
click at [812, 285] on button "By: pagetype Level 1" at bounding box center [804, 275] width 154 height 30
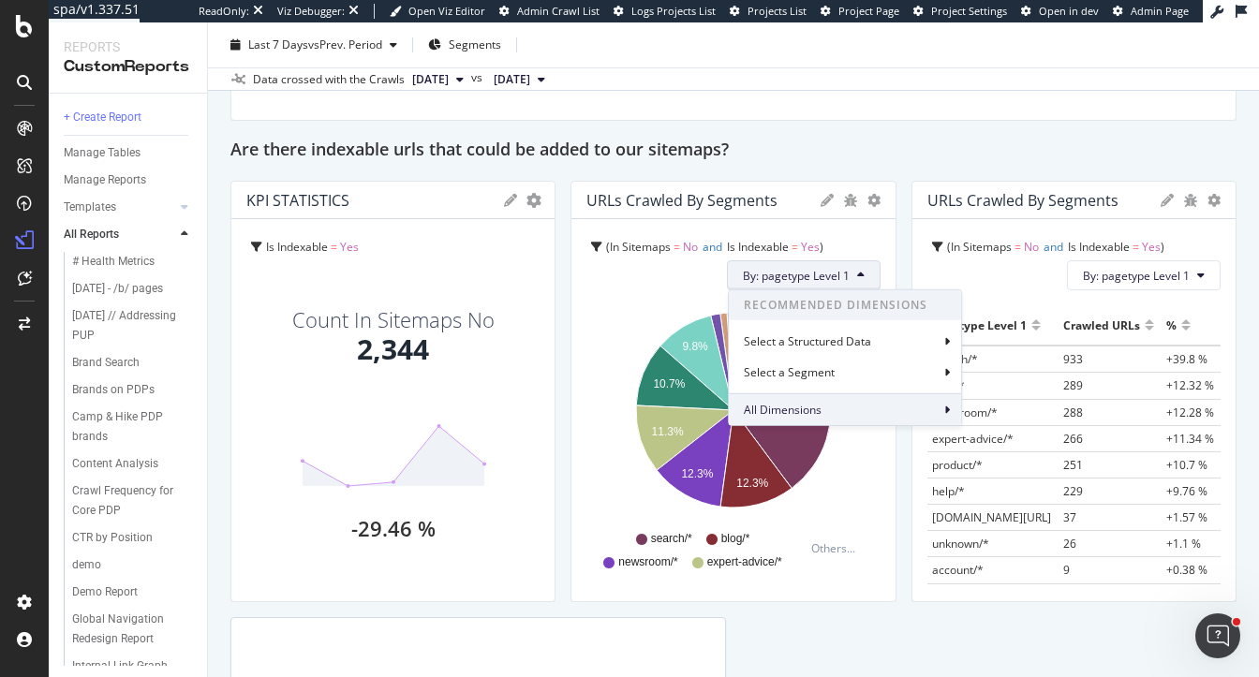
click at [809, 406] on span "All Dimensions" at bounding box center [783, 410] width 78 height 16
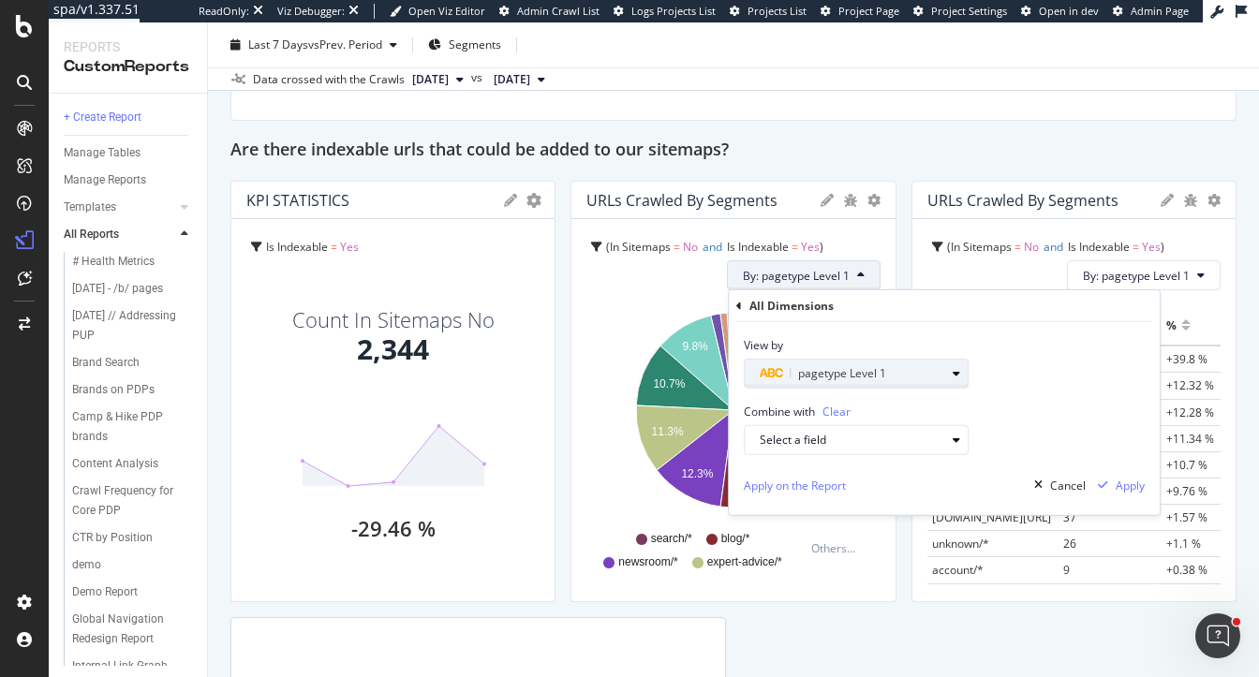
click at [810, 369] on span "pagetype Level 1" at bounding box center [842, 373] width 88 height 16
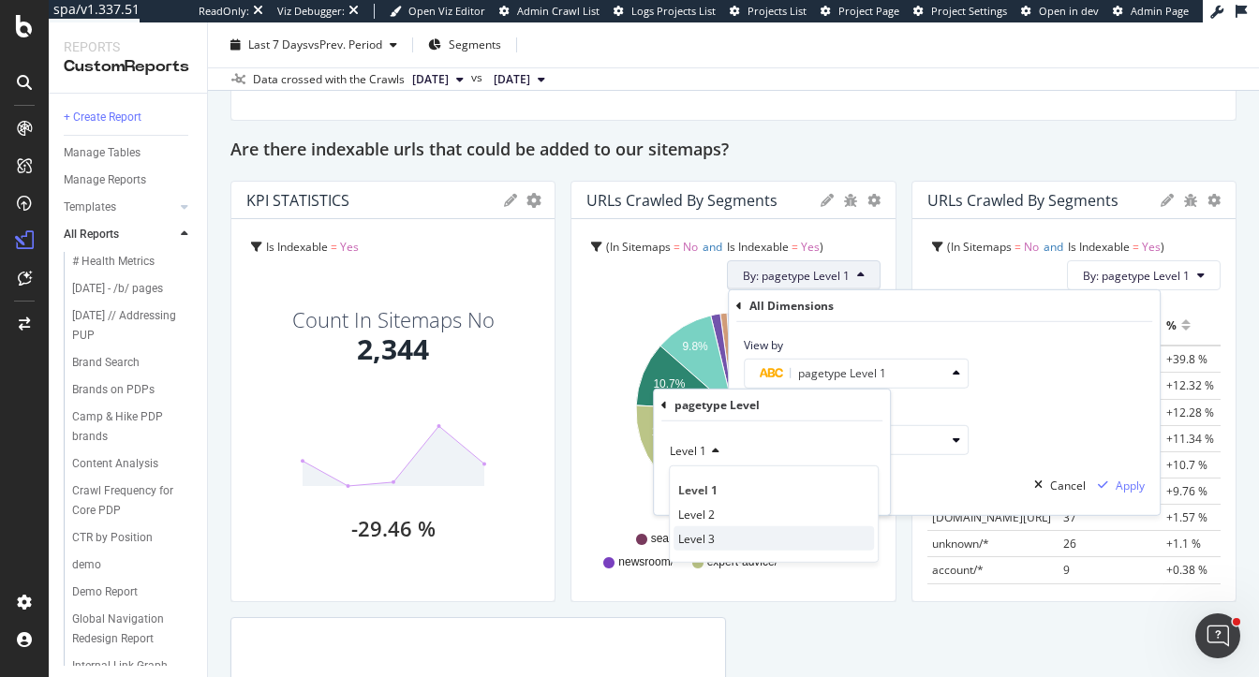
click at [702, 536] on span "Level 3" at bounding box center [696, 538] width 37 height 16
click at [838, 496] on div "Validate" at bounding box center [854, 490] width 42 height 16
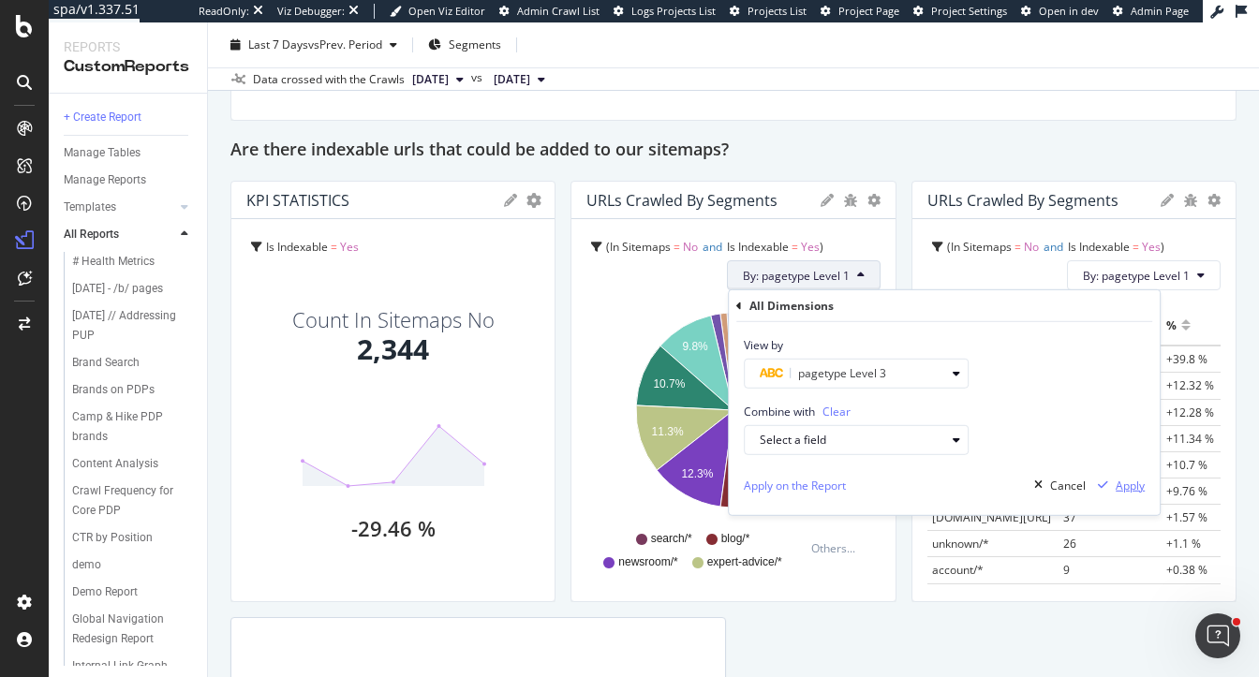
click at [1125, 493] on div "Apply" at bounding box center [1130, 486] width 29 height 16
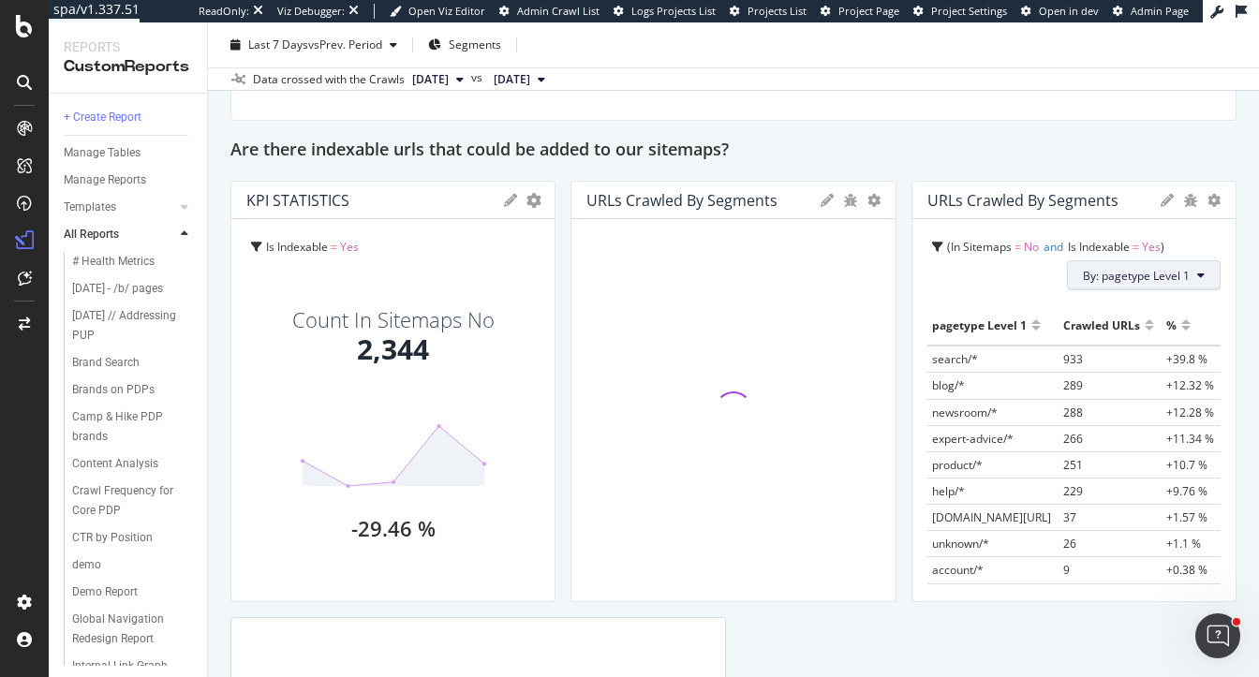
click at [1186, 272] on span "By: pagetype Level 1" at bounding box center [1136, 276] width 107 height 16
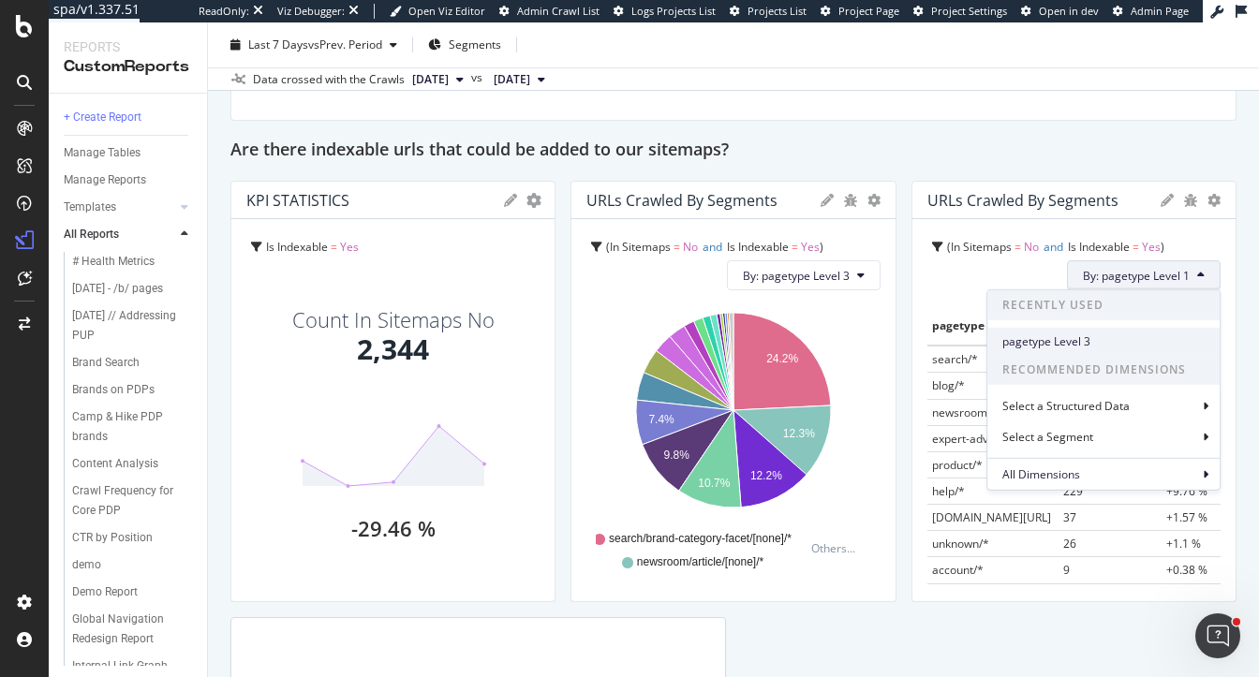
click at [1075, 346] on span "pagetype Level 3" at bounding box center [1103, 341] width 202 height 17
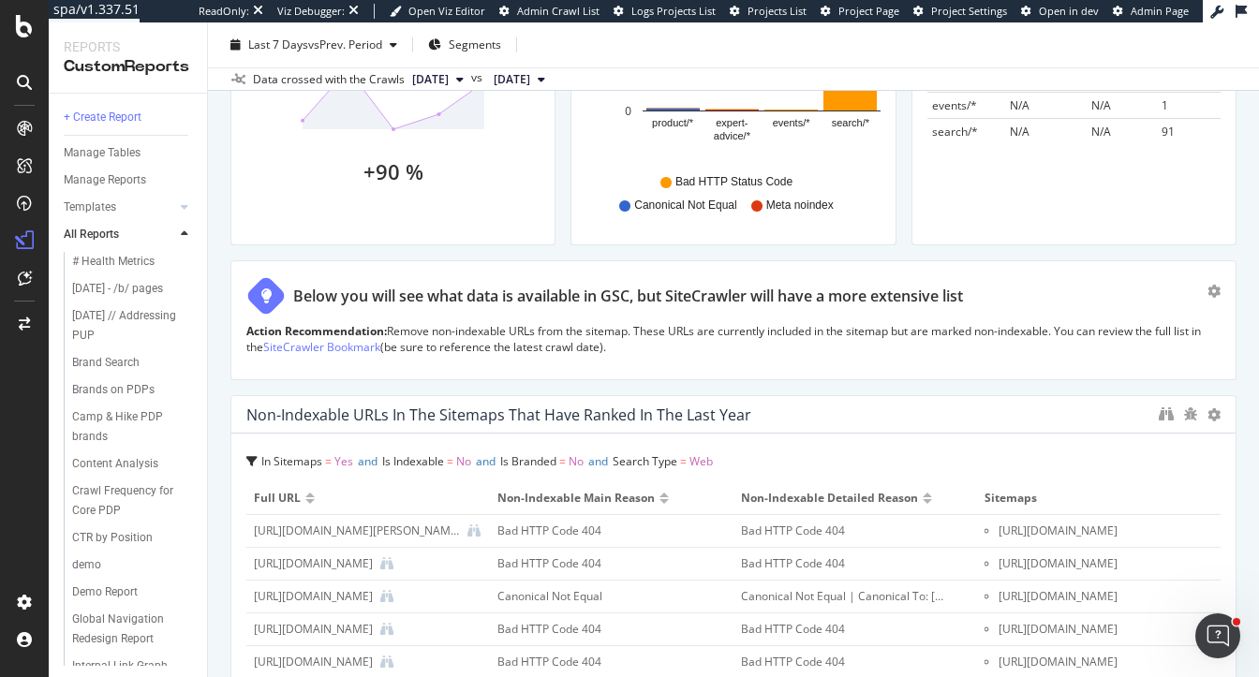
scroll to position [918, 0]
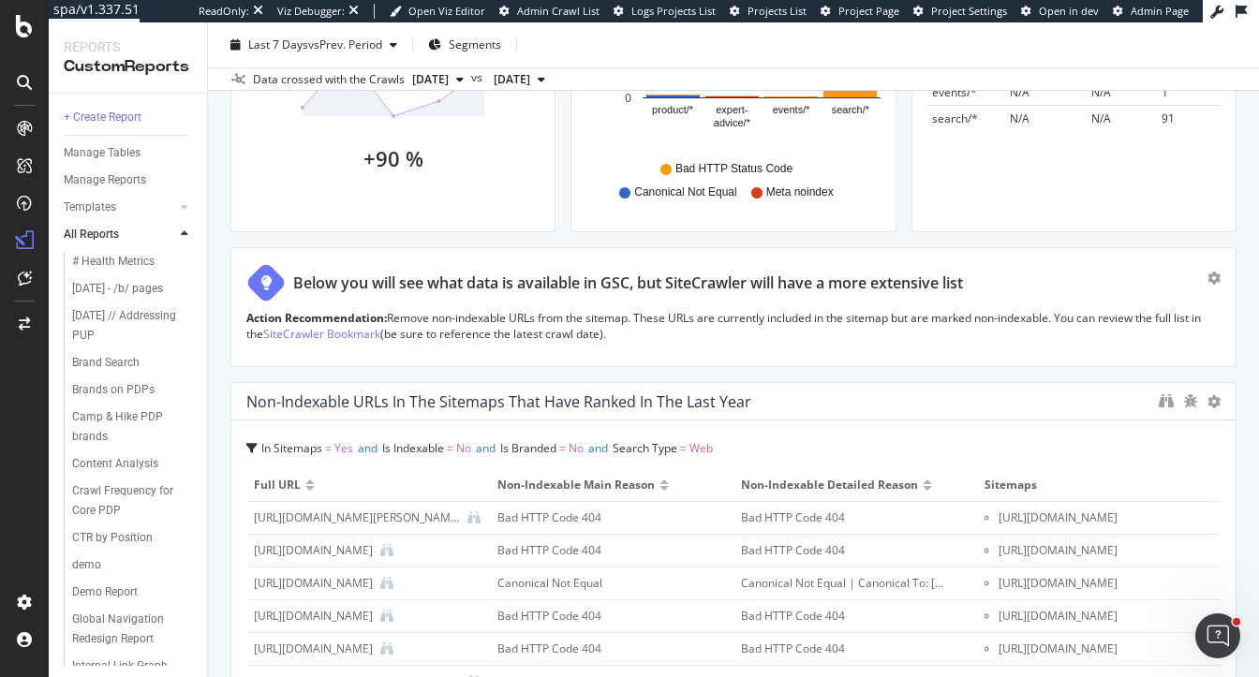
click at [557, 319] on p "Action Recommendation: Remove non-indexable URLs from the sitemap. These URLs a…" at bounding box center [733, 326] width 974 height 32
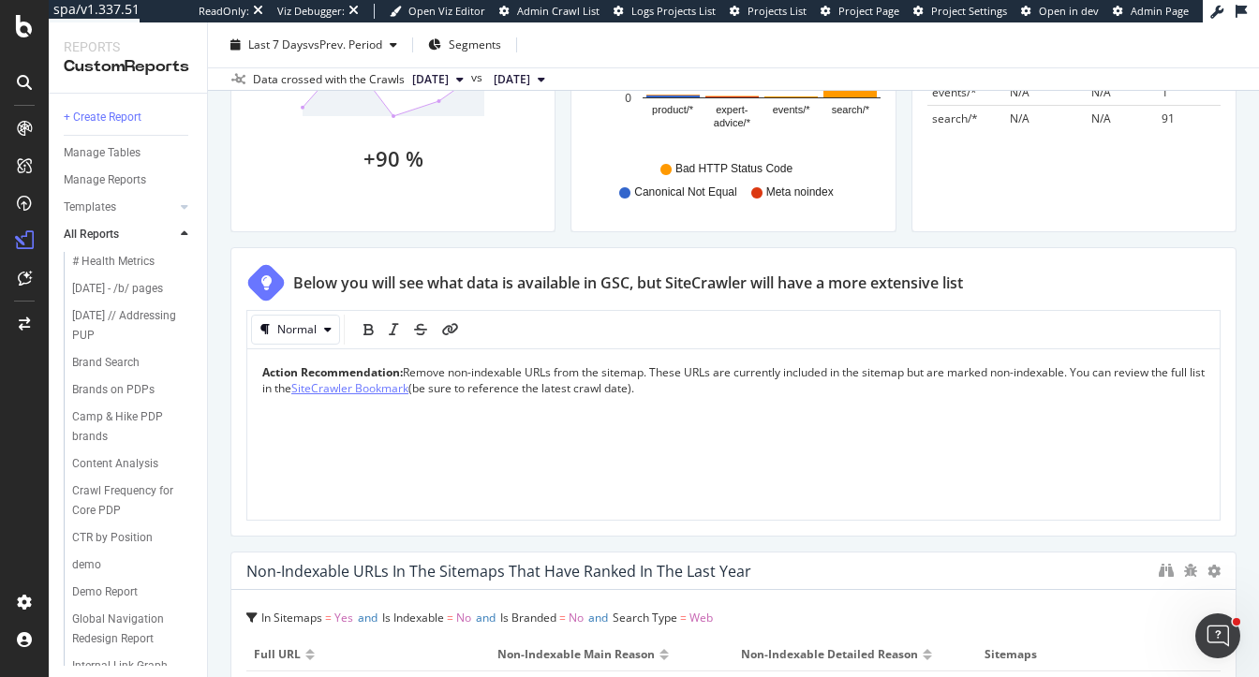
click at [408, 386] on span "SiteCrawler Bookmark" at bounding box center [349, 388] width 117 height 16
click at [408, 387] on span "SiteCrawler Bookmark" at bounding box center [349, 388] width 117 height 16
click at [452, 331] on icon "link" at bounding box center [450, 329] width 17 height 13
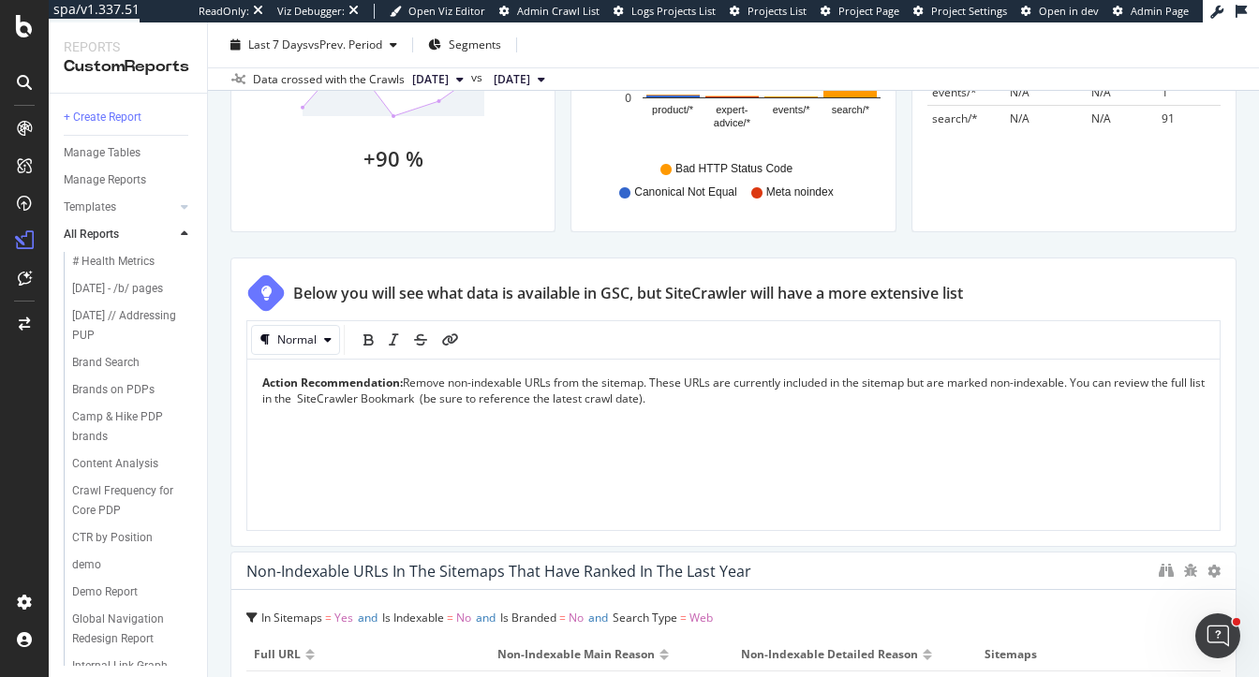
drag, startPoint x: 436, startPoint y: 387, endPoint x: 333, endPoint y: 398, distance: 103.7
click at [333, 398] on span "Remove non-indexable URLs from the sitemap. These URLs are currently included i…" at bounding box center [734, 391] width 945 height 32
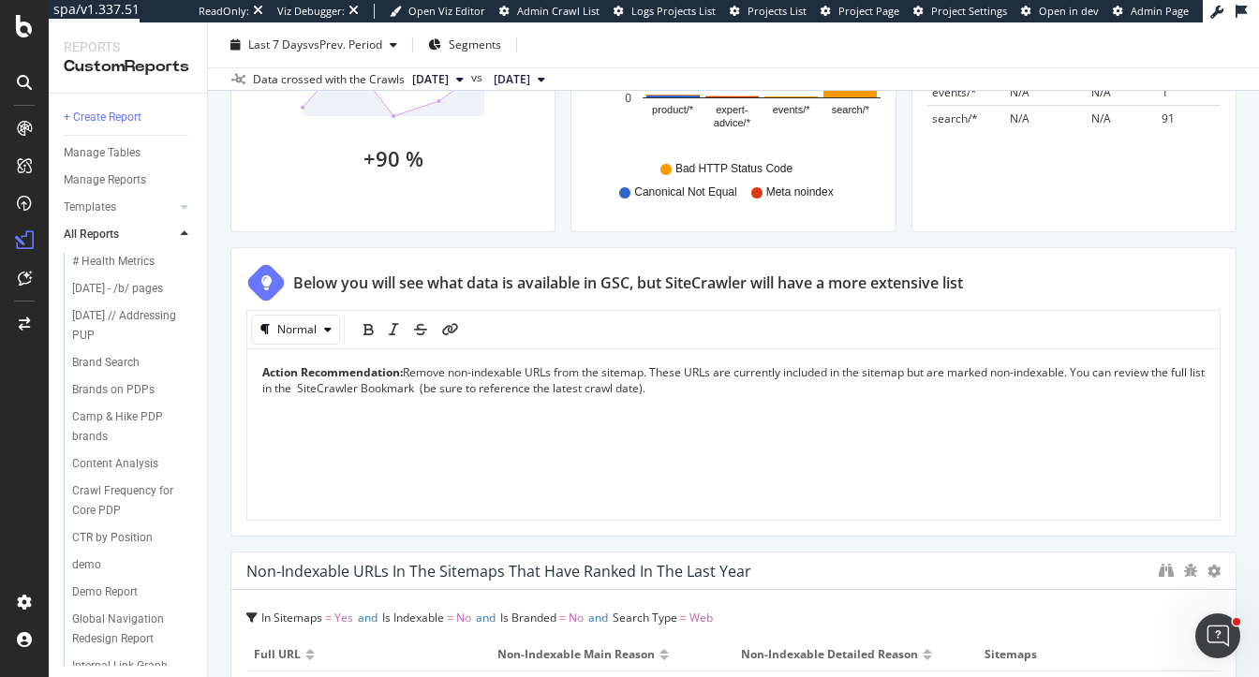
click at [319, 384] on span "Remove non-indexable URLs from the sitemap. These URLs are currently included i…" at bounding box center [734, 380] width 945 height 32
click at [451, 328] on icon "link" at bounding box center [450, 329] width 17 height 13
click at [621, 422] on icon "pencil" at bounding box center [622, 421] width 15 height 15
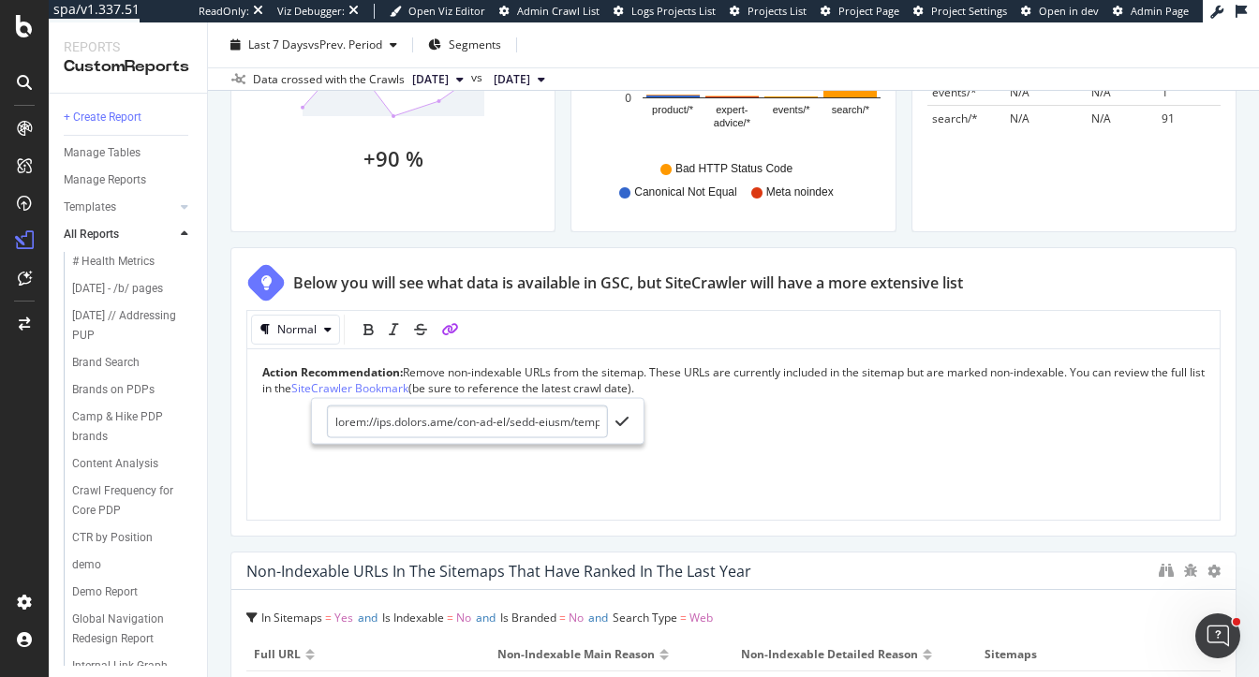
scroll to position [0, 9036]
type input "https://app.botify.com/rei-co-op/main-crawl/crawl/explorer?context=%7B%22filter…"
click at [618, 418] on icon "check" at bounding box center [621, 421] width 13 height 15
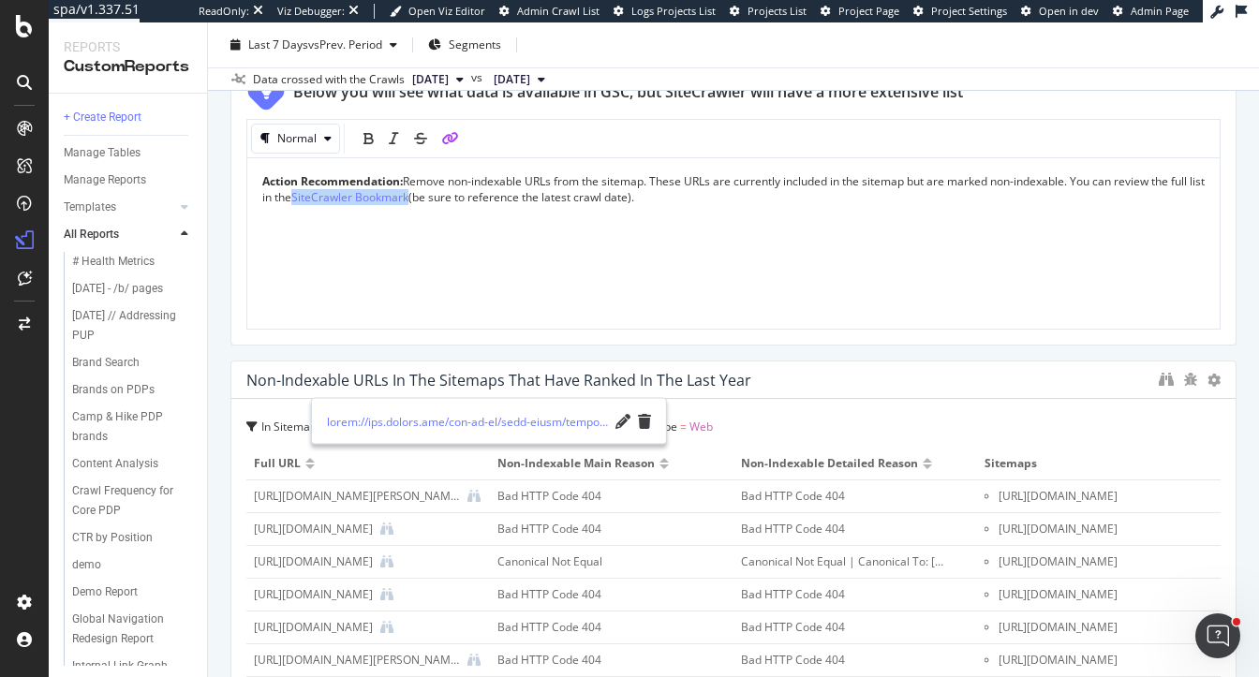
scroll to position [1109, 0]
click at [690, 200] on p "Action Recommendation: Remove non-indexable URLs from the sitemap. These URLs a…" at bounding box center [733, 189] width 942 height 32
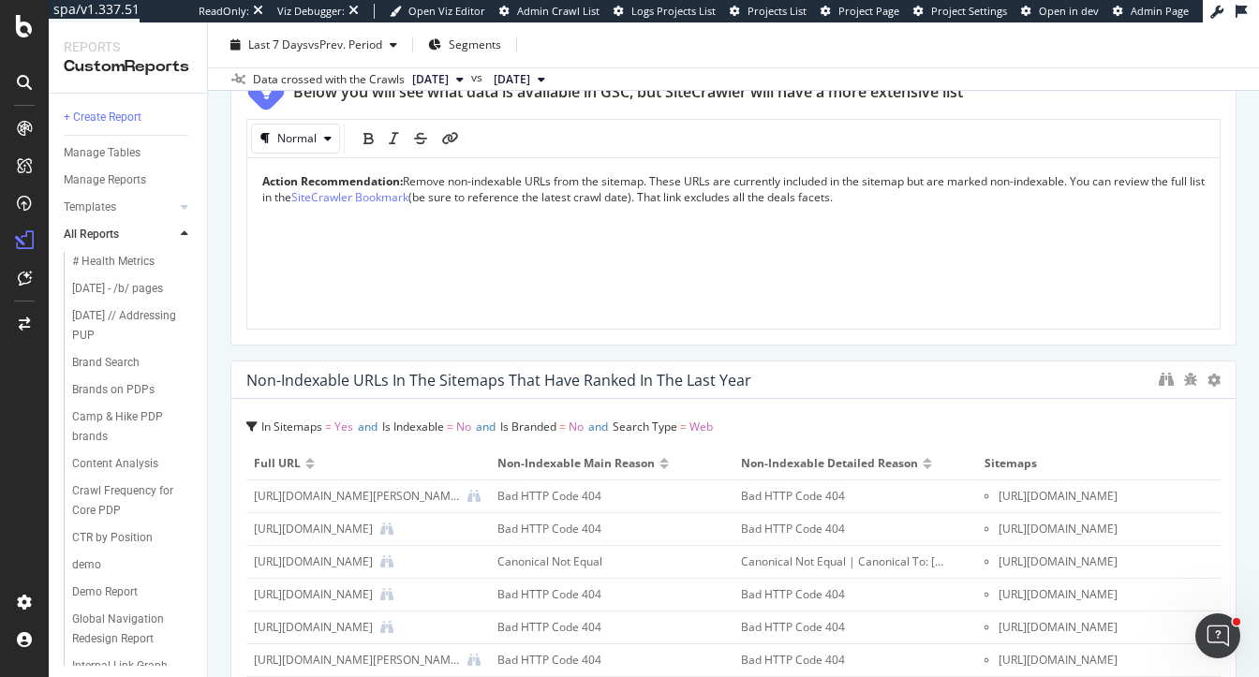
click at [1247, 157] on div "Technical Audit // Sitemap Technical Audit // Sitemap Main Crawl Clone (Admin) …" at bounding box center [733, 349] width 1051 height 655
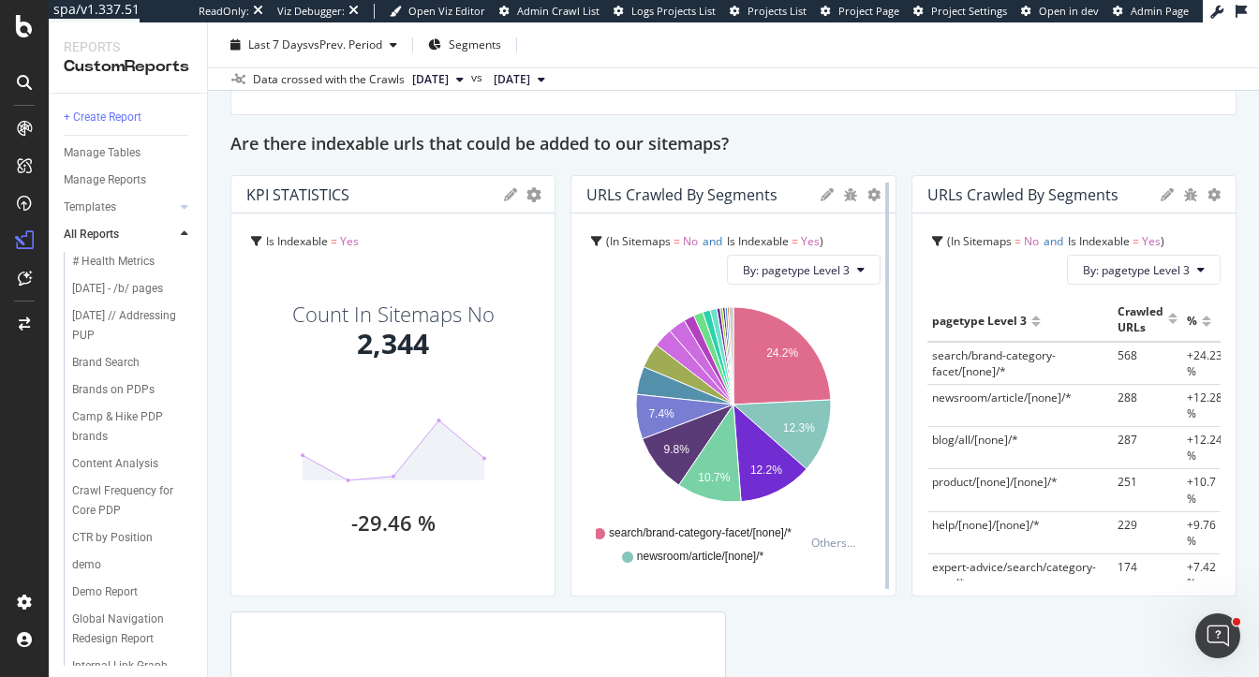
scroll to position [1609, 0]
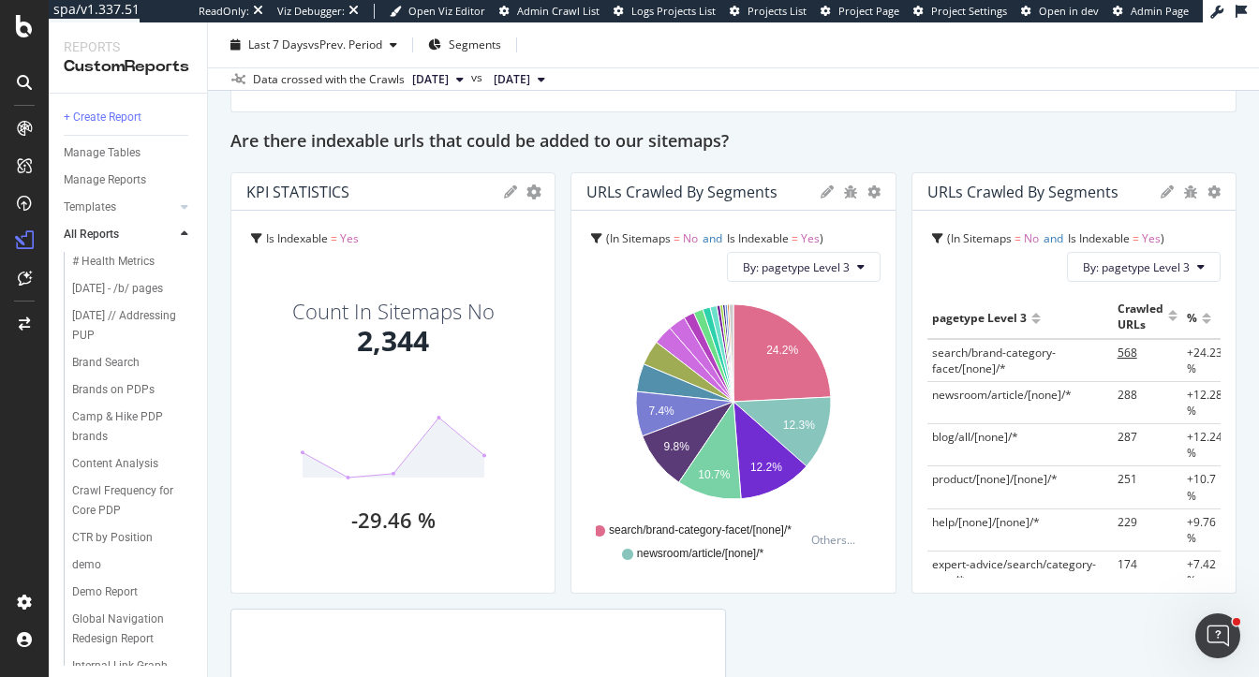
click at [1137, 353] on span "568" at bounding box center [1128, 353] width 20 height 16
click at [1137, 397] on span "288" at bounding box center [1128, 395] width 20 height 16
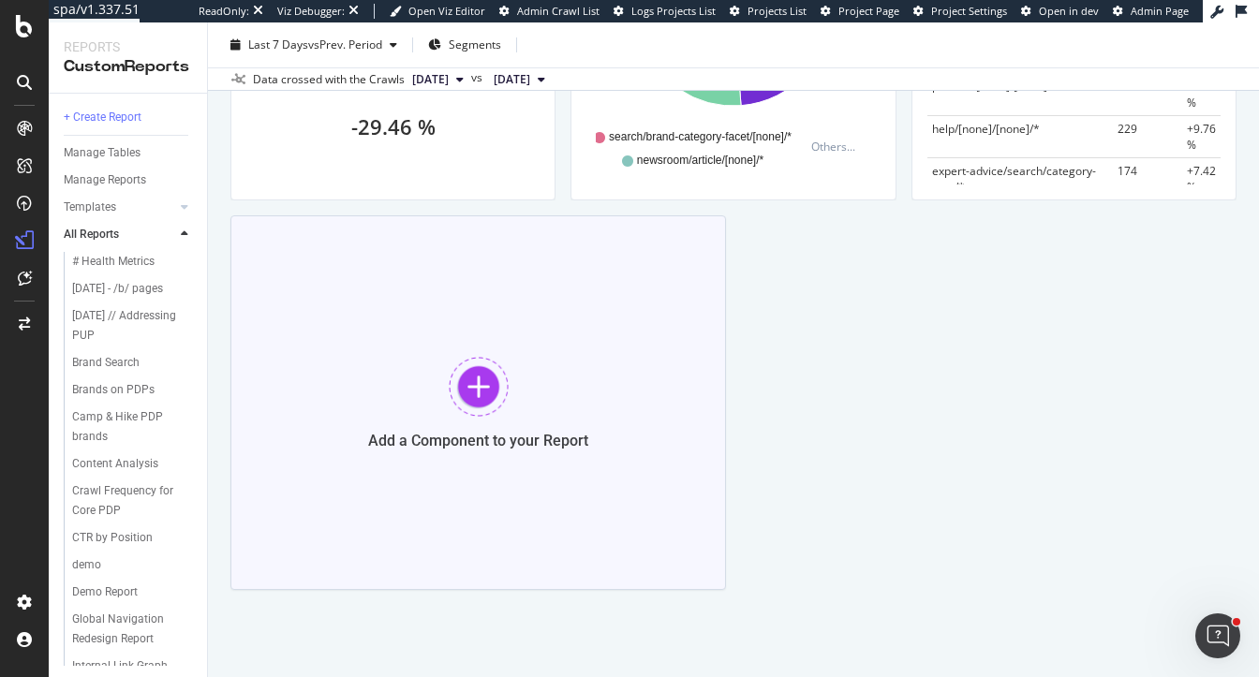
click at [490, 372] on div at bounding box center [479, 387] width 60 height 60
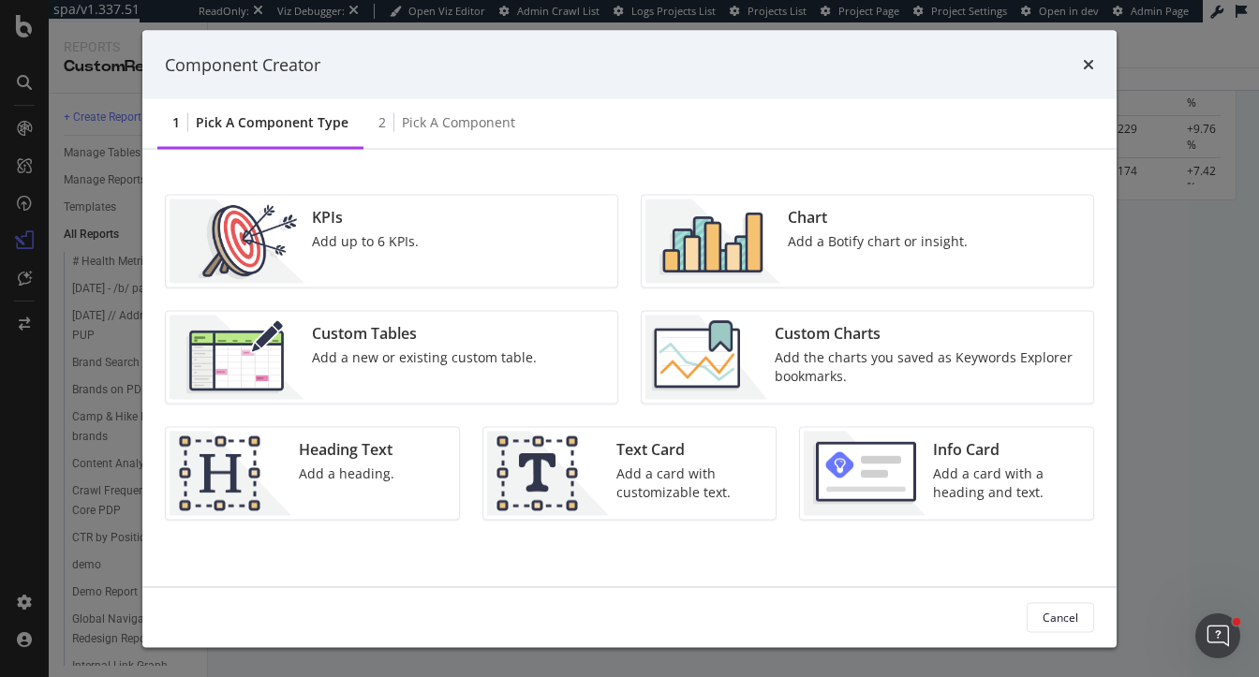
click at [610, 476] on div "Text Card Add a card with customizable text." at bounding box center [691, 474] width 164 height 84
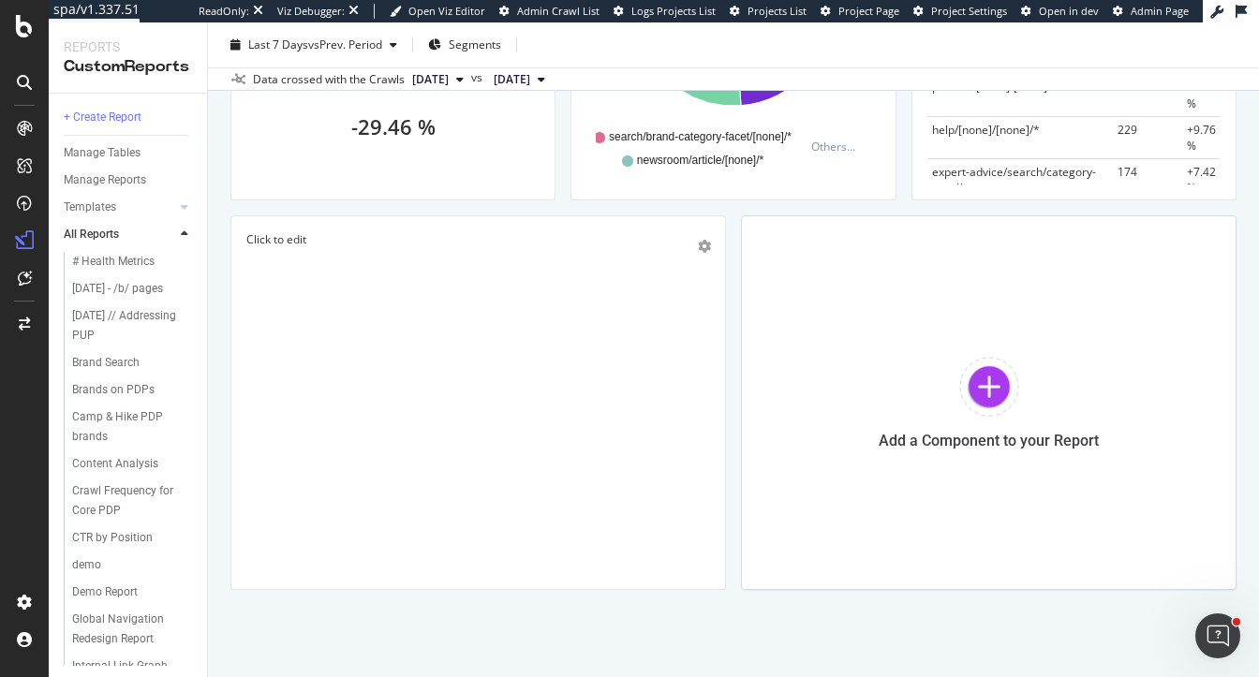
click at [392, 296] on div "Click to edit" at bounding box center [478, 402] width 464 height 343
click at [394, 305] on div "Click to edit" at bounding box center [478, 356] width 432 height 141
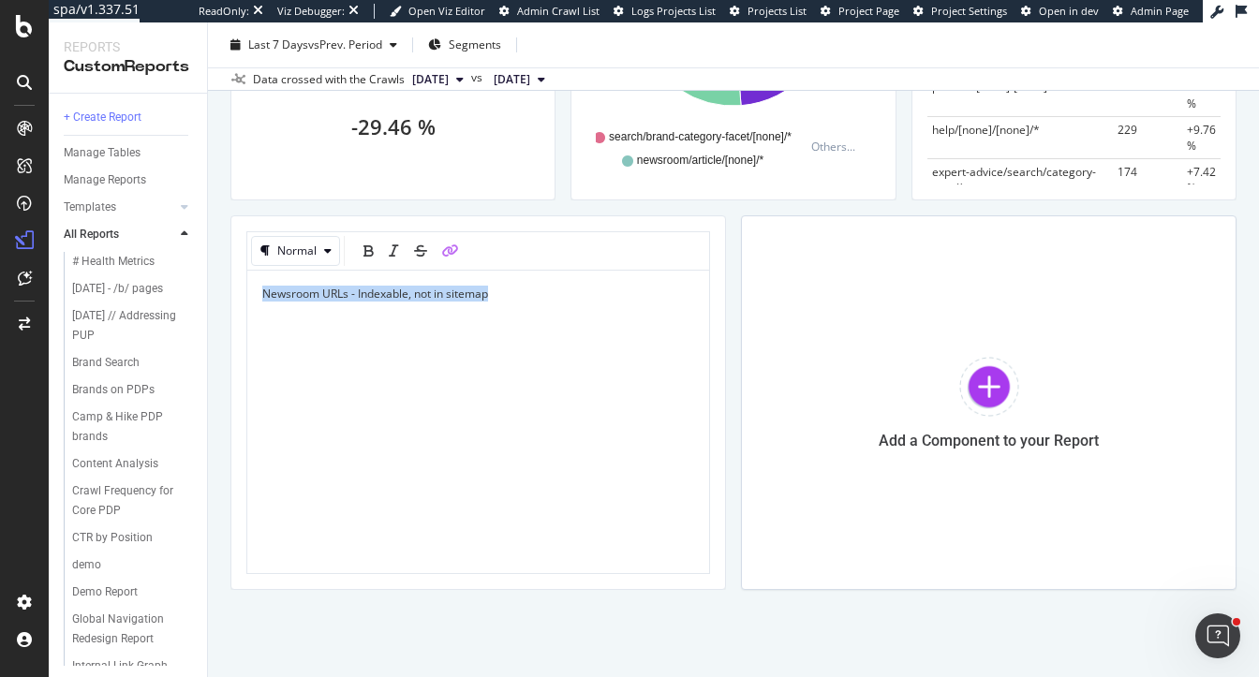
click at [444, 248] on icon "link" at bounding box center [450, 250] width 17 height 13
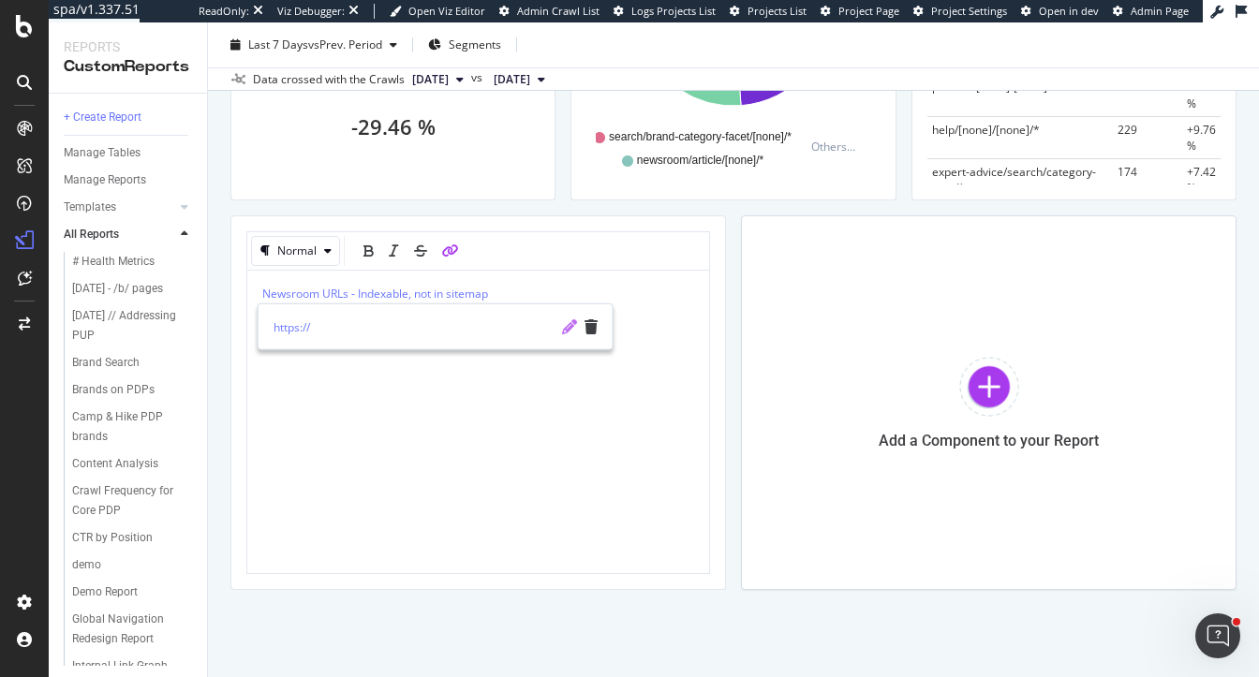
click at [565, 325] on icon "pencil" at bounding box center [569, 326] width 15 height 15
type input "https://app.botify.com/rei-co-op/main-crawl/crawl/explorer?analysisSlug=2025100…"
click at [565, 325] on icon "check" at bounding box center [568, 326] width 13 height 15
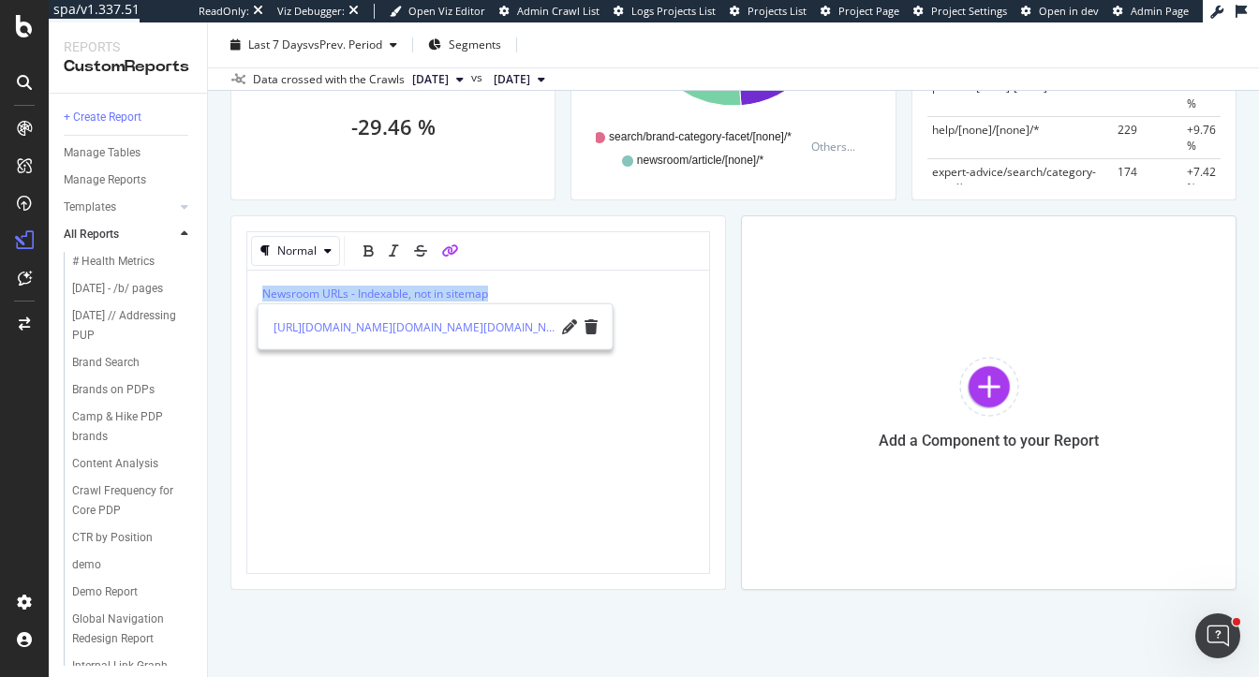
click at [558, 295] on p "Newsroom URLs - Indexable, not in sitemap" at bounding box center [478, 294] width 432 height 16
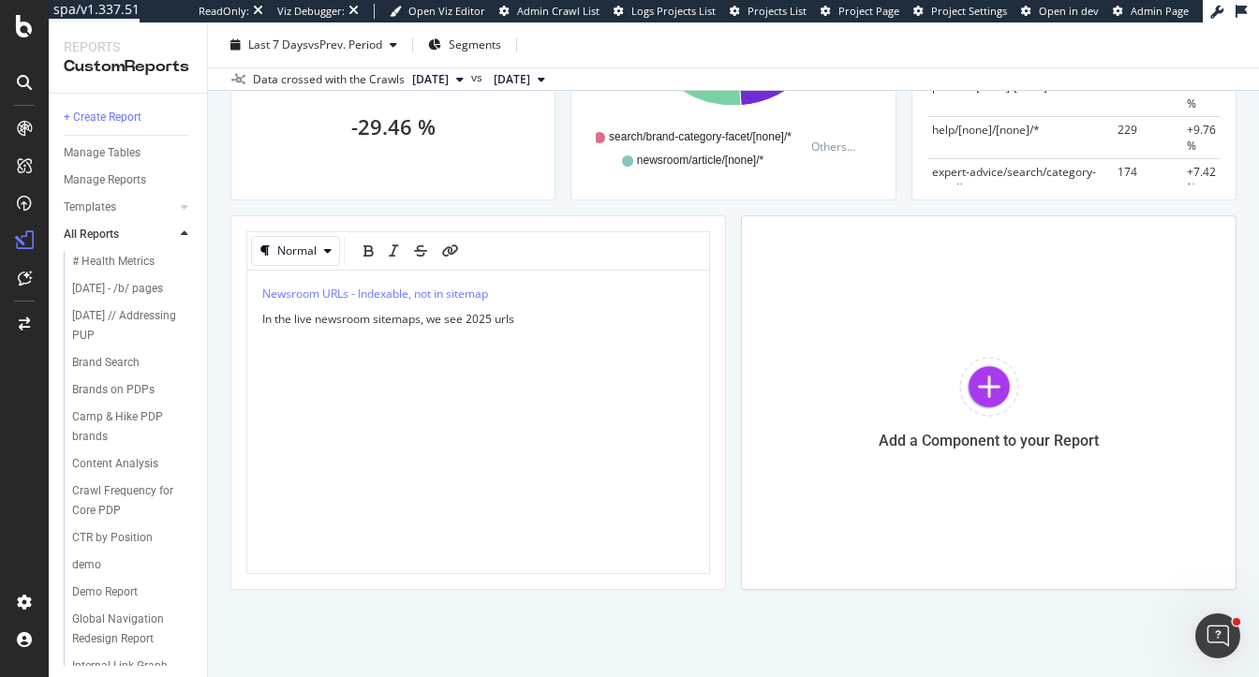
click at [492, 318] on span "In the live newsroom sitemaps, we see 2025 urls" at bounding box center [388, 319] width 252 height 16
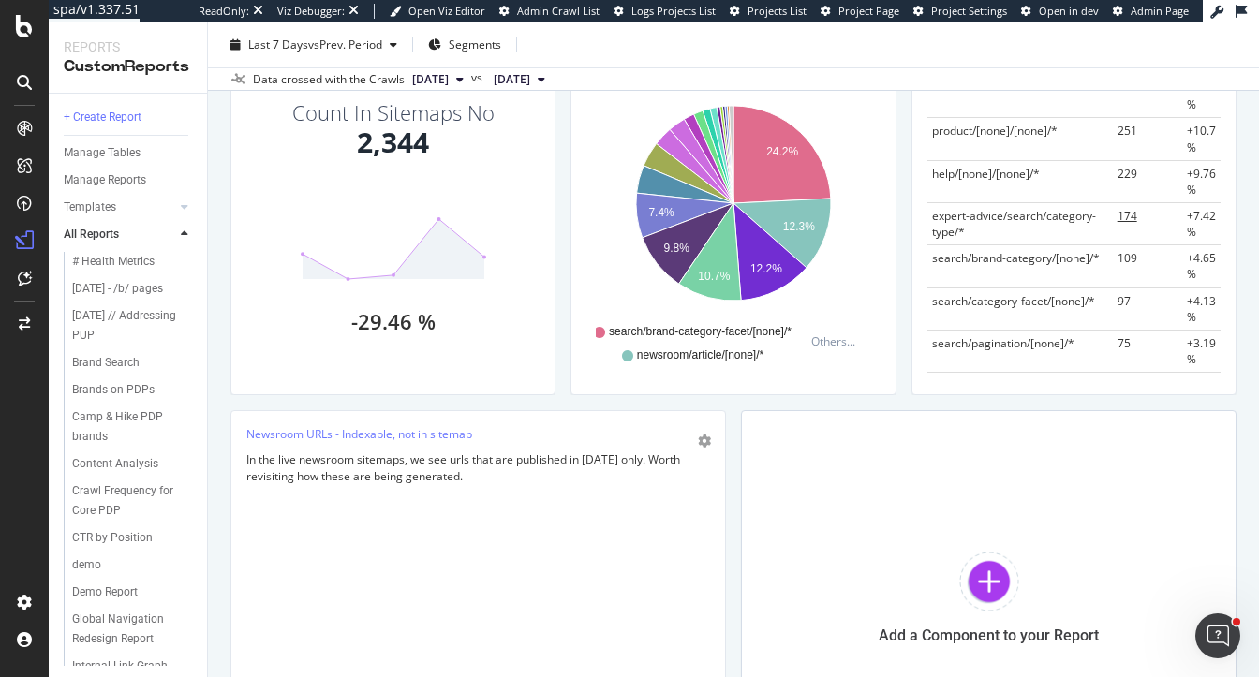
scroll to position [152, 0]
click at [1137, 213] on span "174" at bounding box center [1128, 215] width 20 height 16
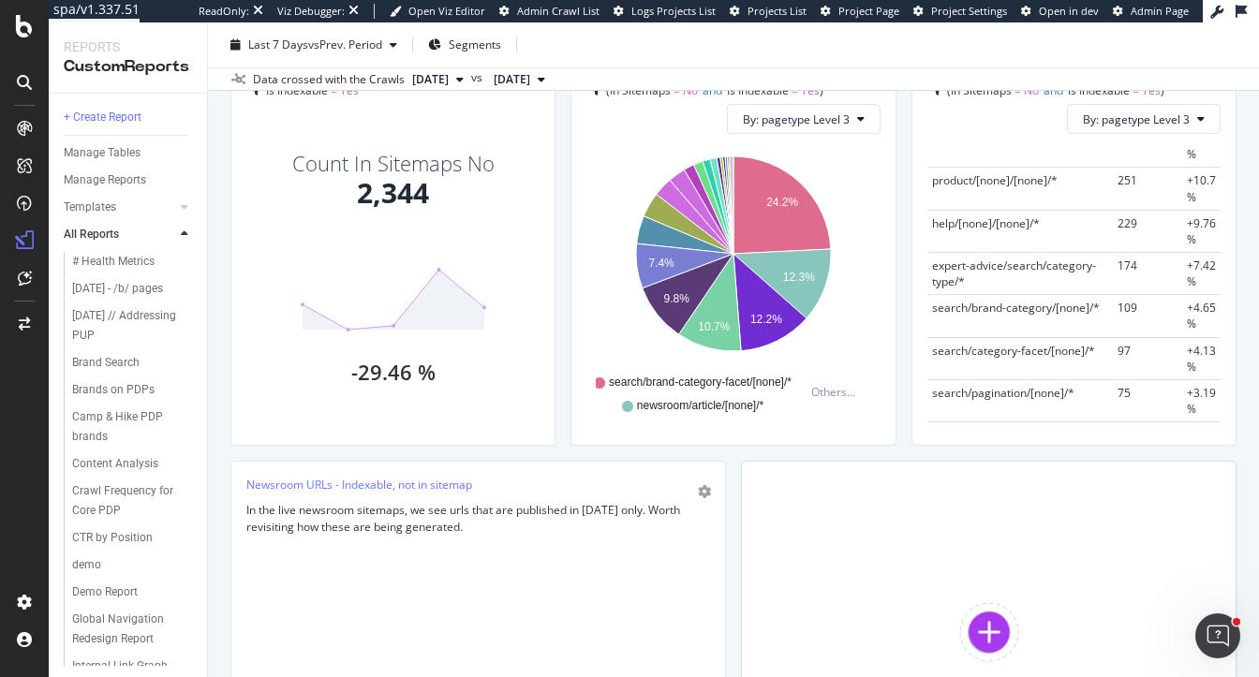
scroll to position [1671, 0]
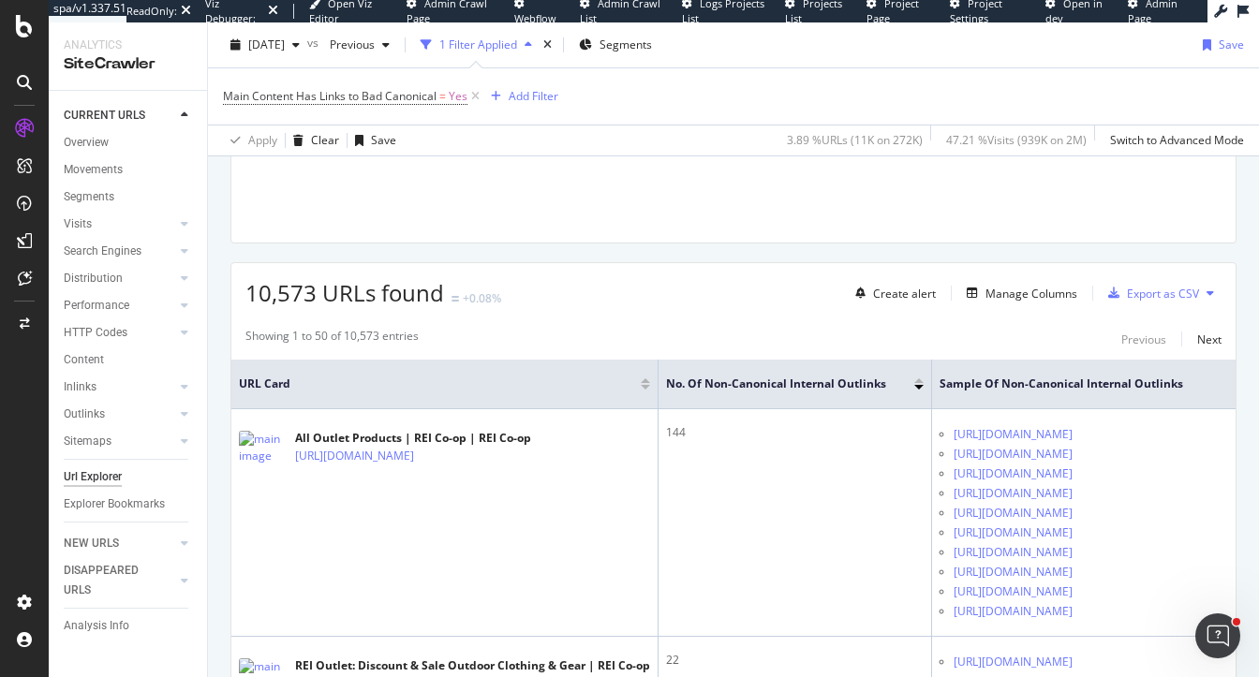
scroll to position [347, 0]
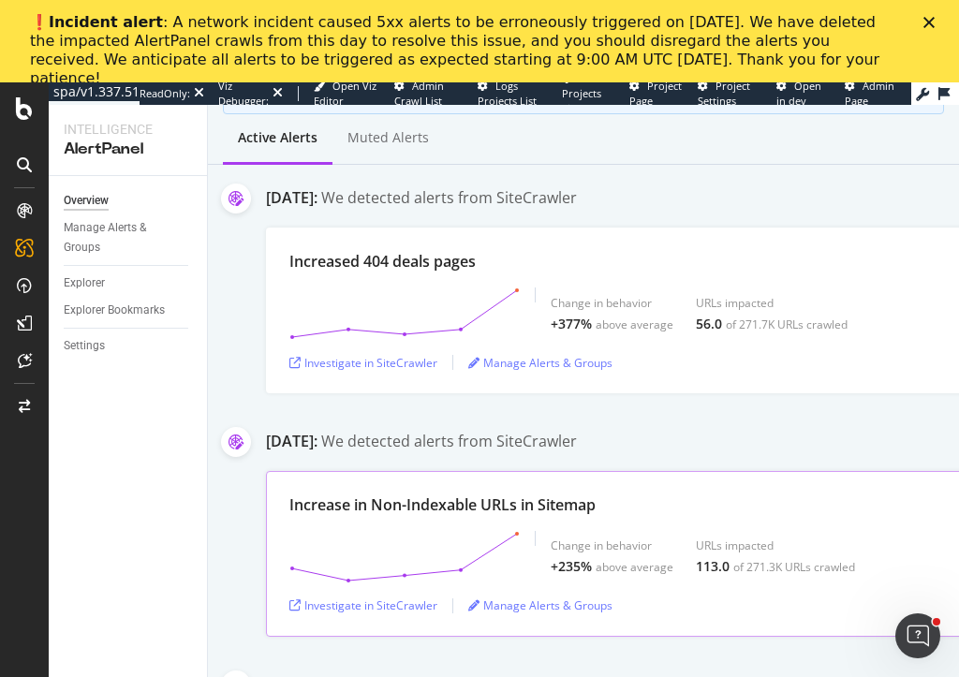
scroll to position [306, 0]
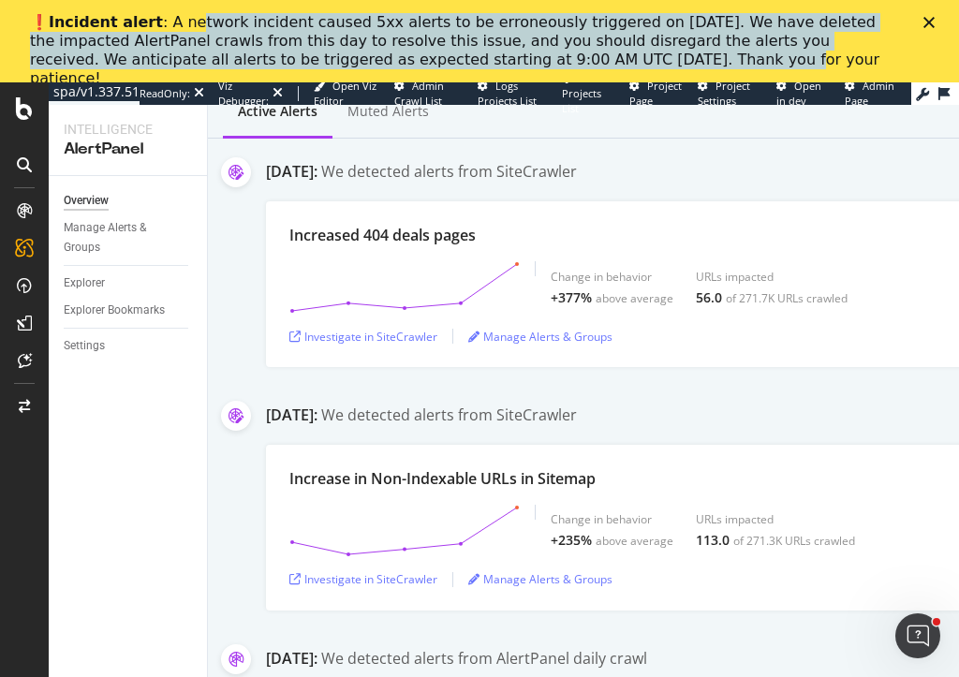
drag, startPoint x: 177, startPoint y: 17, endPoint x: 549, endPoint y: 64, distance: 374.8
click at [549, 64] on div "❗️ Incident alert : A network incident caused 5xx alerts to be erroneously trig…" at bounding box center [464, 50] width 869 height 75
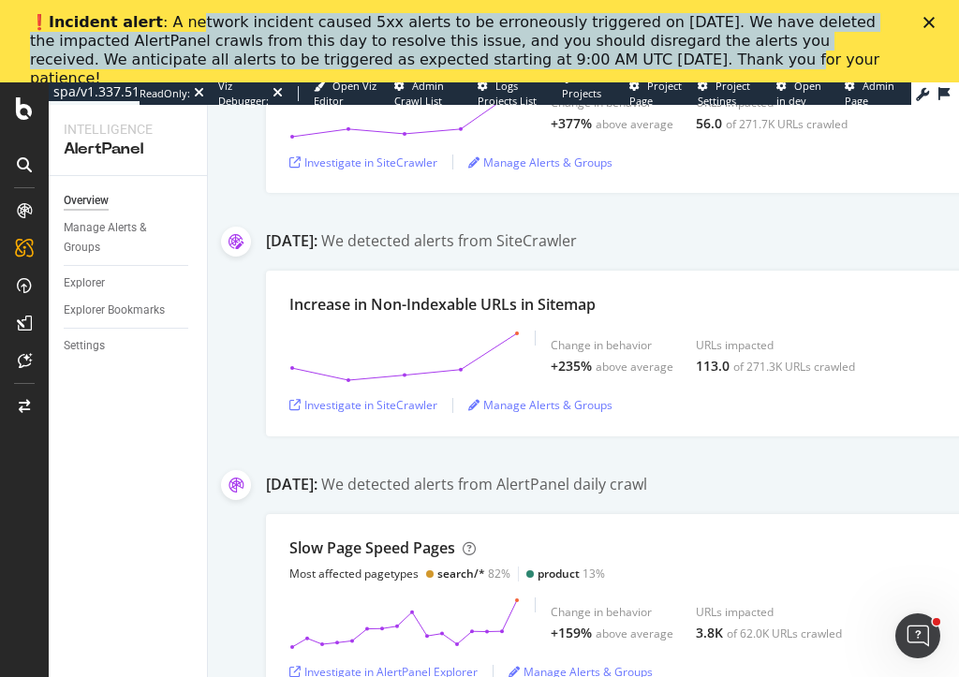
scroll to position [481, 0]
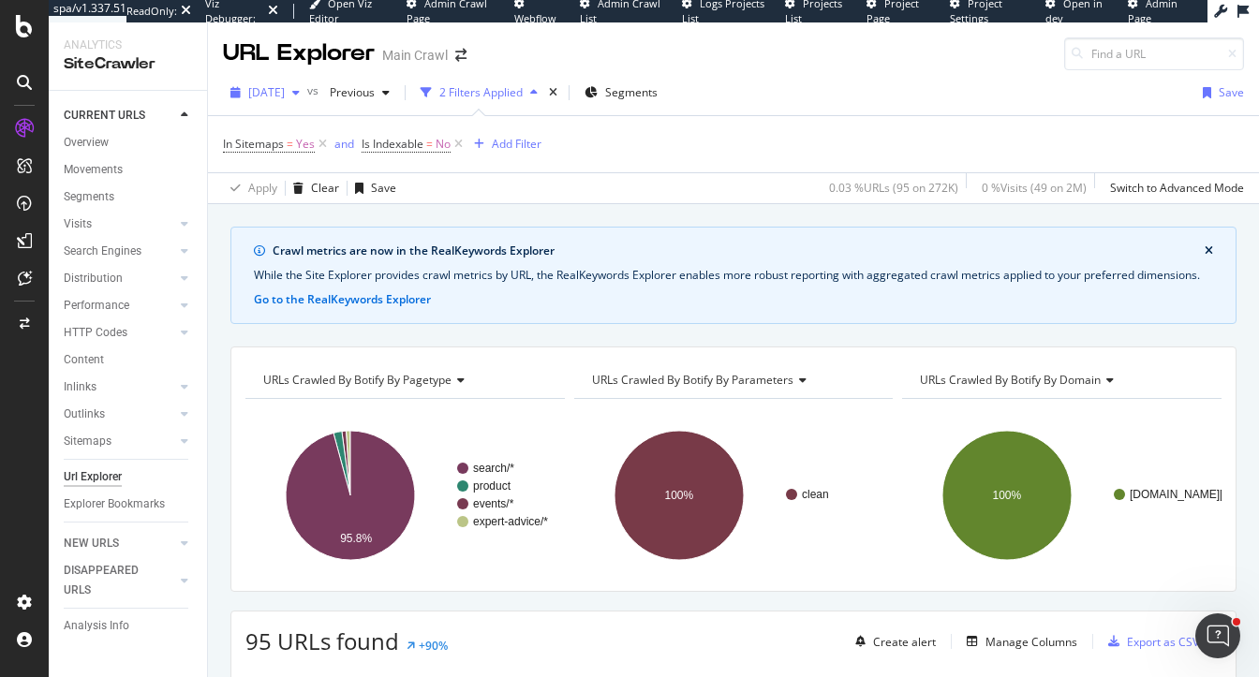
click at [286, 104] on div "[DATE]" at bounding box center [265, 93] width 84 height 28
click at [537, 217] on div "Crawl metrics are now in the RealKeywords Explorer While the Site Explorer prov…" at bounding box center [733, 226] width 1051 height 45
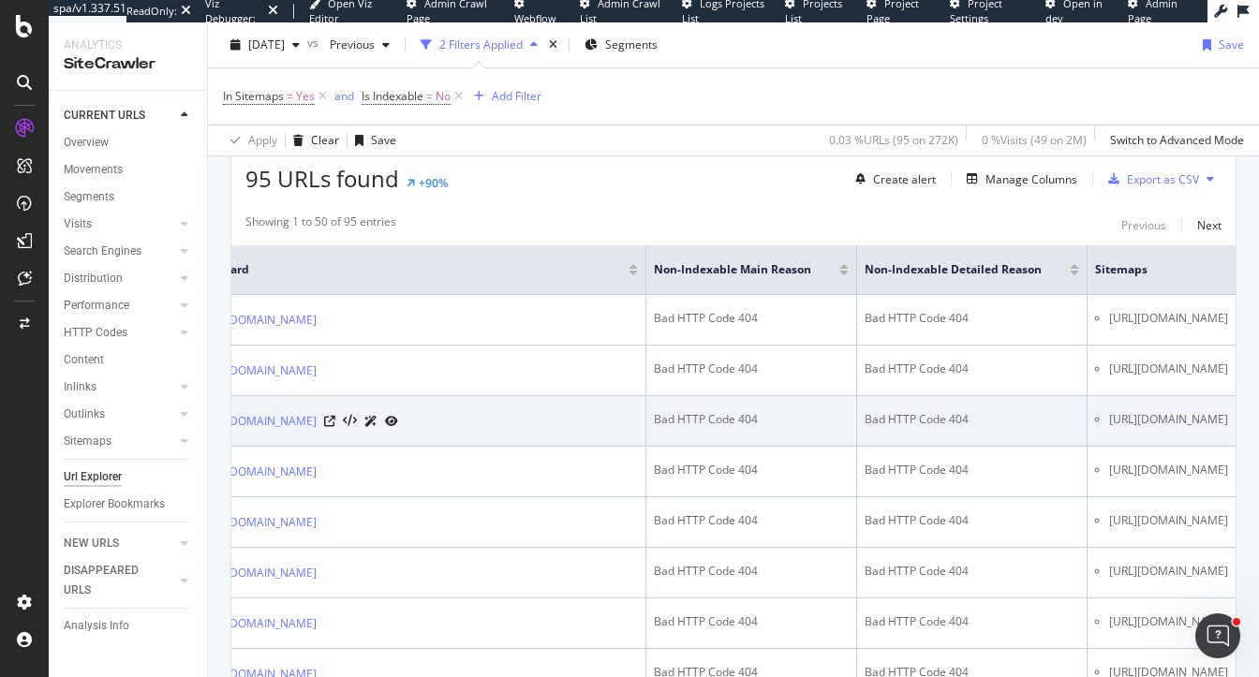
scroll to position [0, 263]
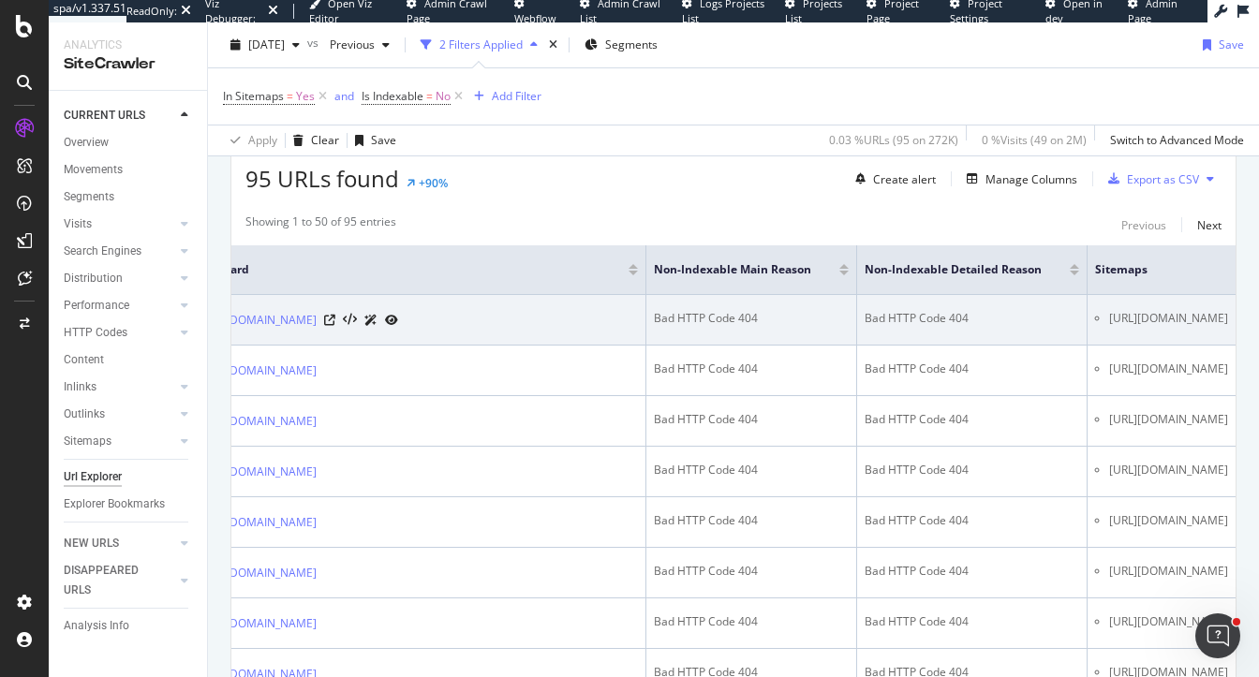
drag, startPoint x: 1018, startPoint y: 315, endPoint x: 1173, endPoint y: 315, distance: 154.6
click at [1173, 315] on li "https://www.rei.com/sitemap-core-brand-deals.xml" at bounding box center [1168, 318] width 119 height 17
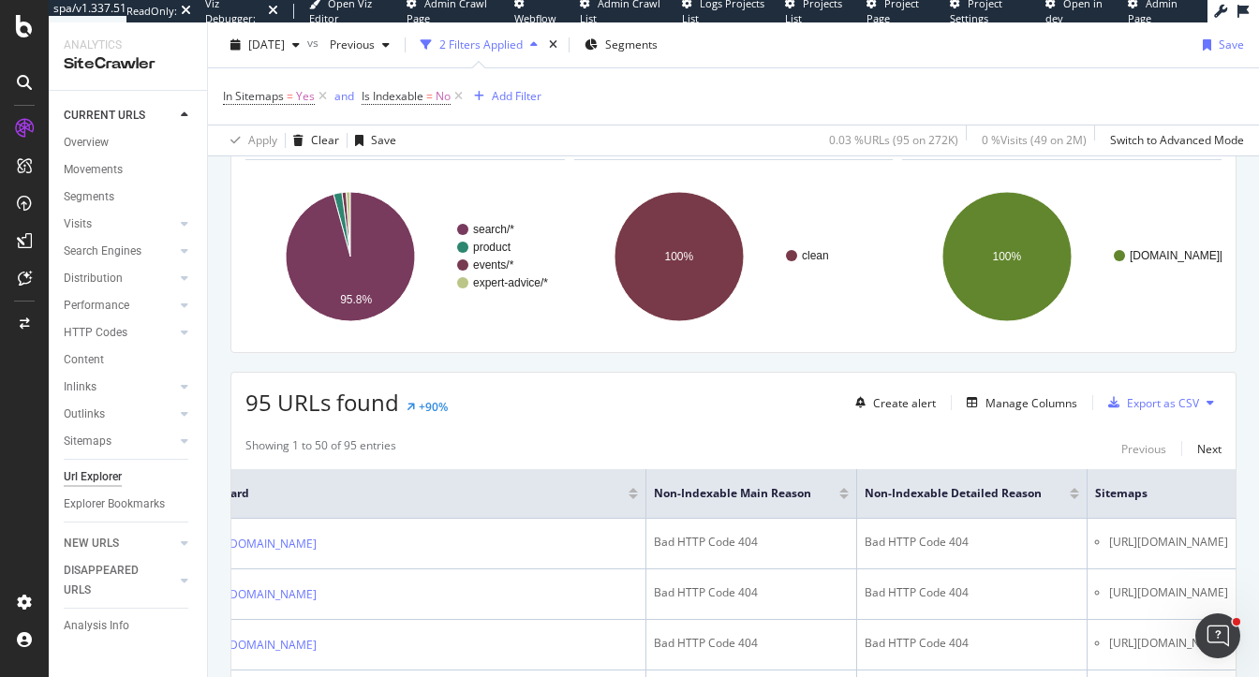
click at [780, 230] on rect "A chart." at bounding box center [733, 256] width 319 height 163
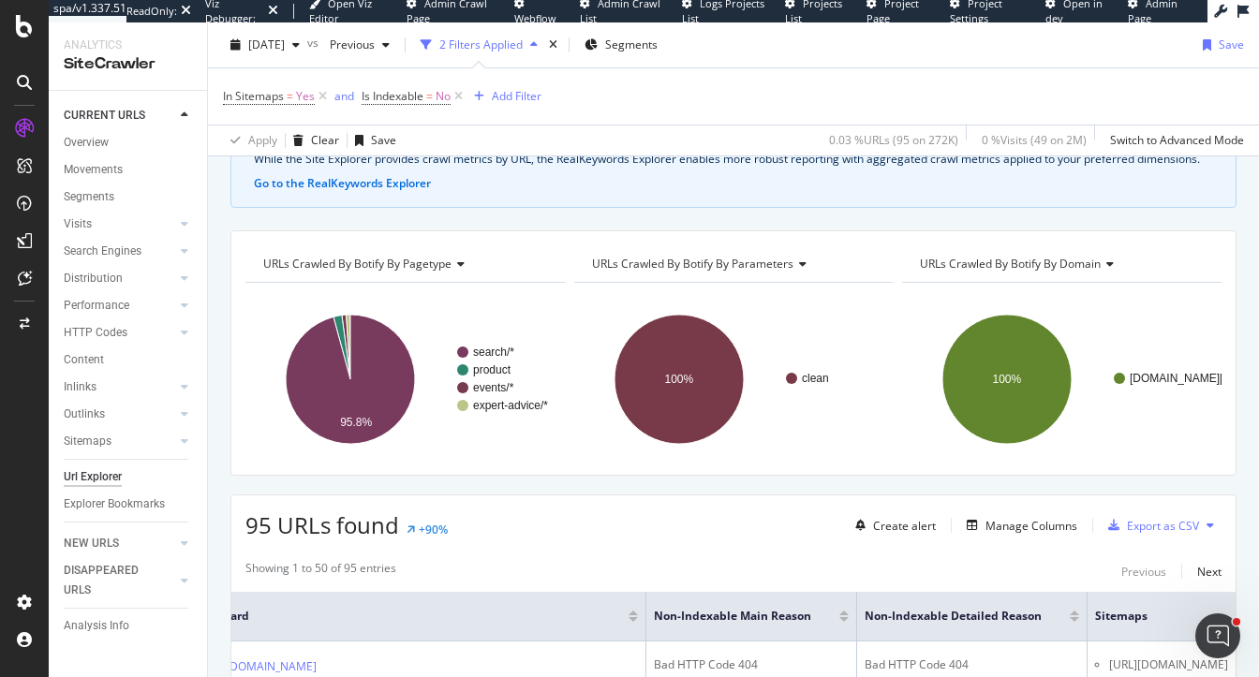
scroll to position [116, 0]
click at [702, 262] on span "URLs Crawled By Botify By parameters" at bounding box center [692, 264] width 201 height 16
type input "siitem"
click at [628, 263] on input "siitem" at bounding box center [654, 264] width 126 height 30
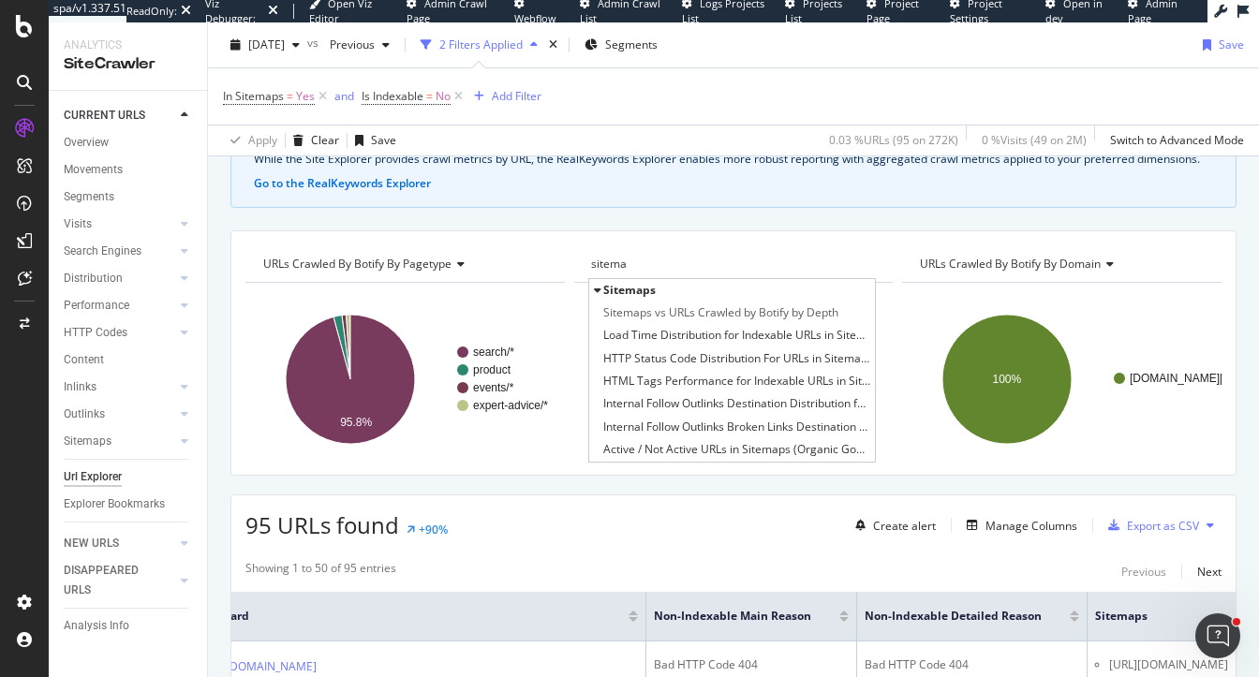
type input "sitema"
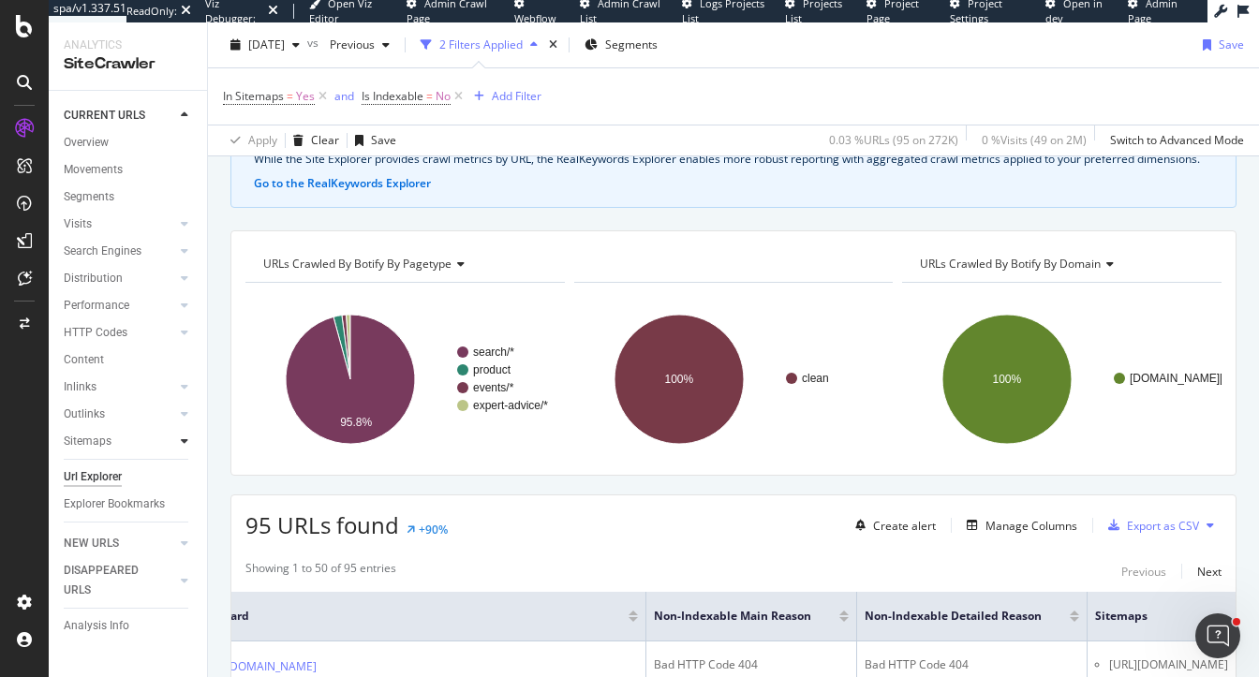
click at [181, 443] on icon at bounding box center [184, 441] width 7 height 11
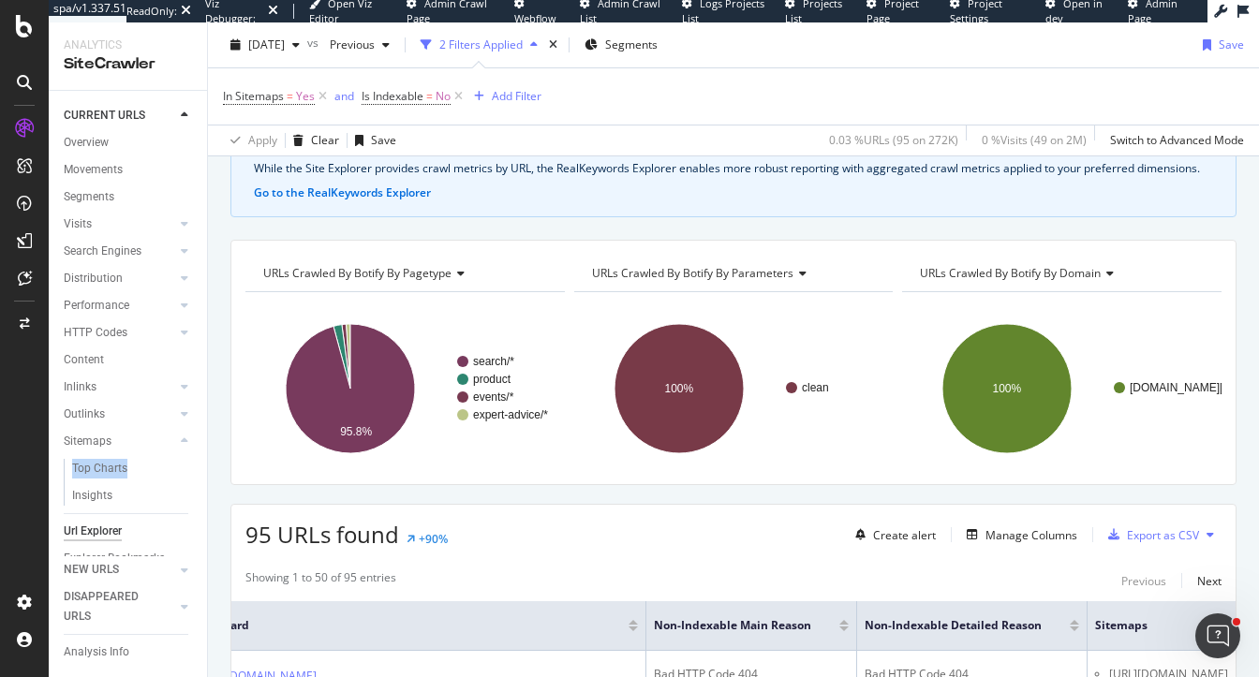
scroll to position [0, 0]
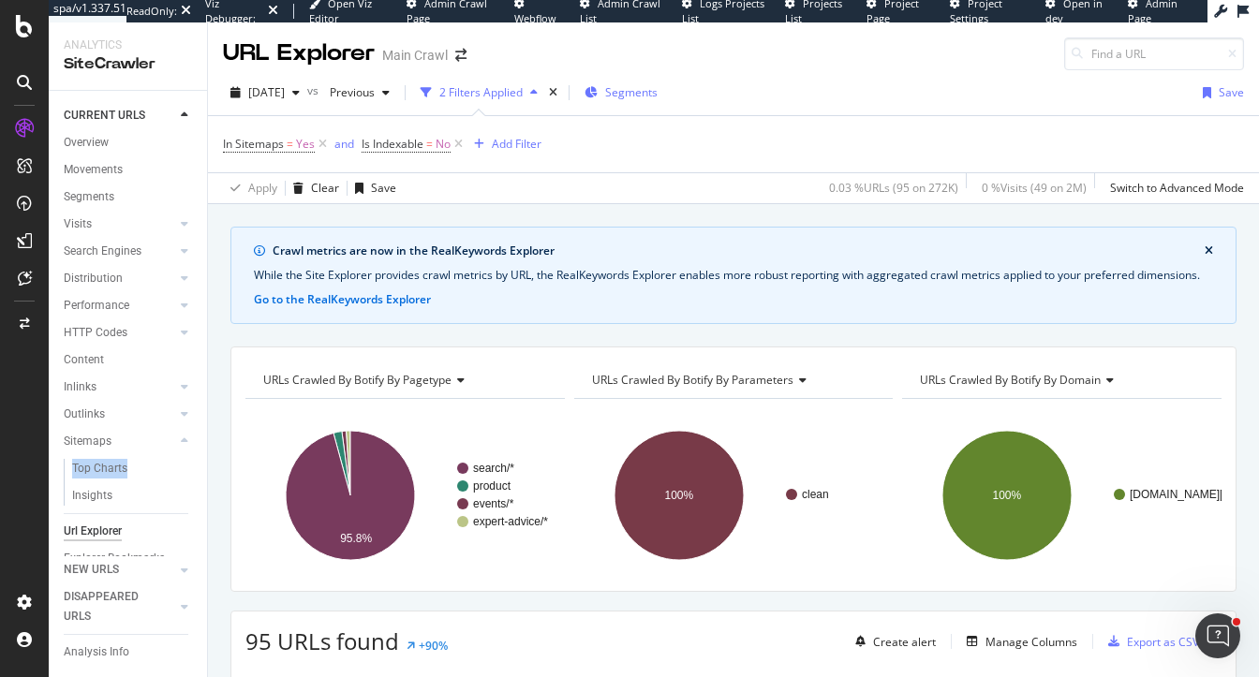
click at [635, 94] on span "Segments" at bounding box center [631, 92] width 52 height 16
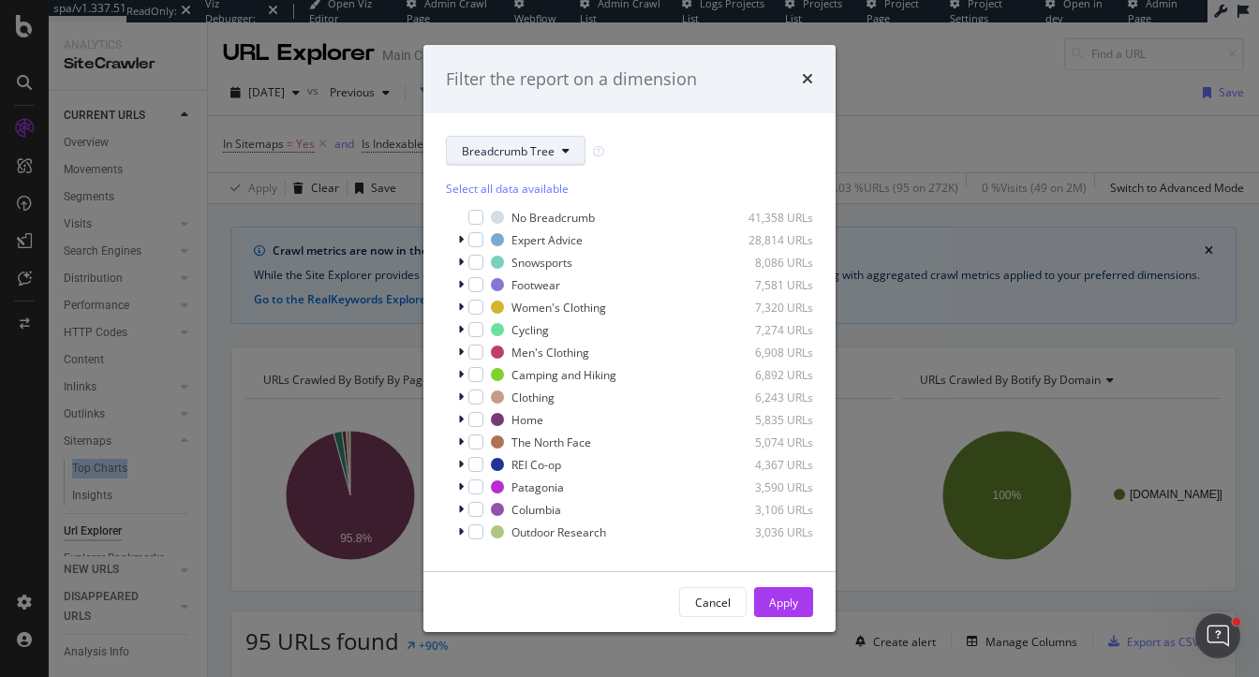
click at [471, 149] on span "Breadcrumb Tree" at bounding box center [508, 151] width 93 height 16
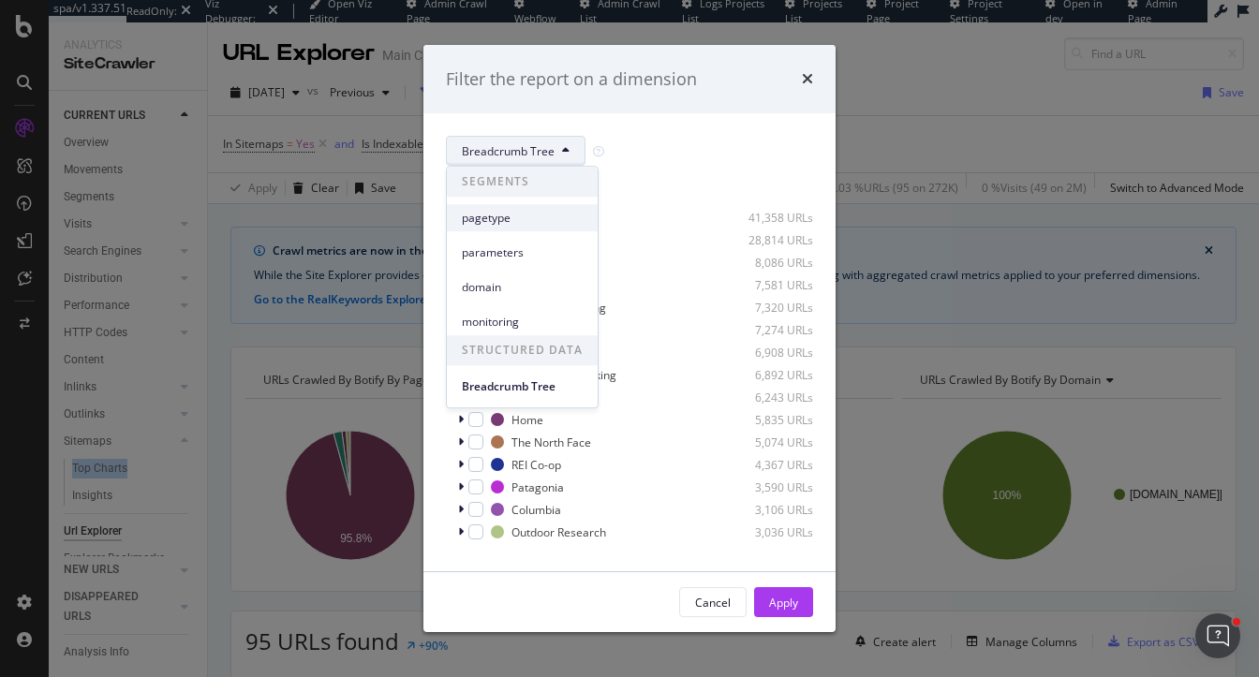
click at [500, 215] on span "pagetype" at bounding box center [522, 218] width 121 height 17
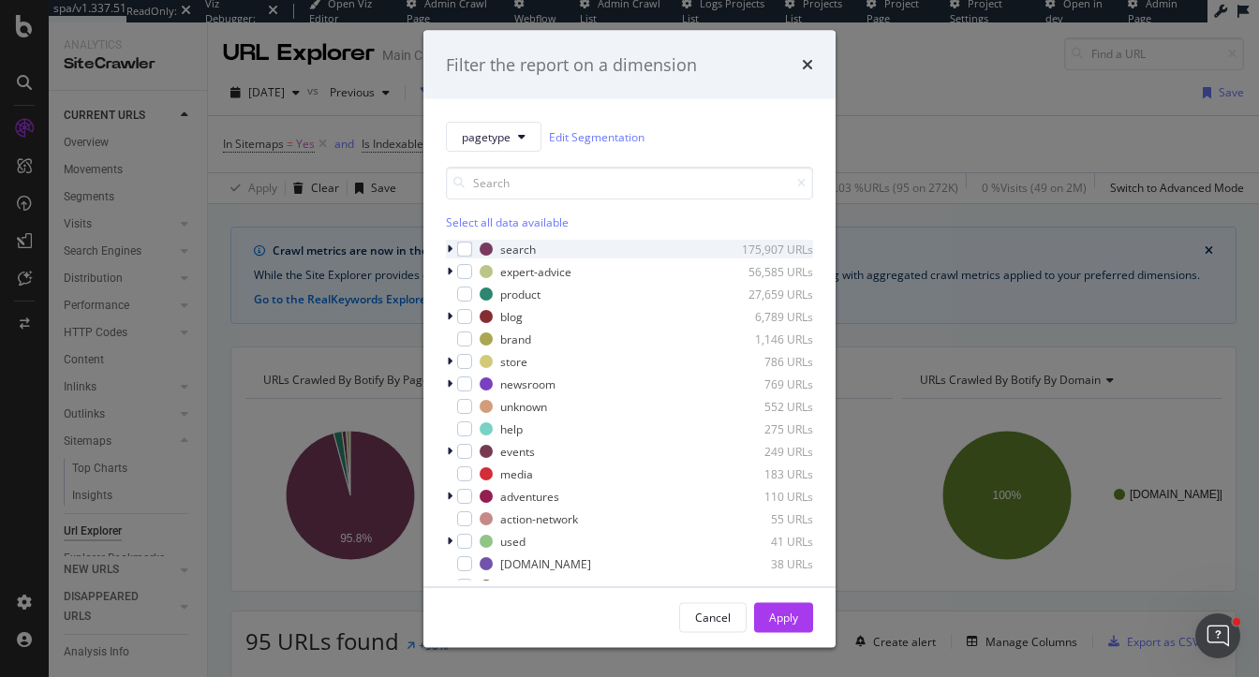
click at [447, 248] on icon "modal" at bounding box center [450, 249] width 6 height 11
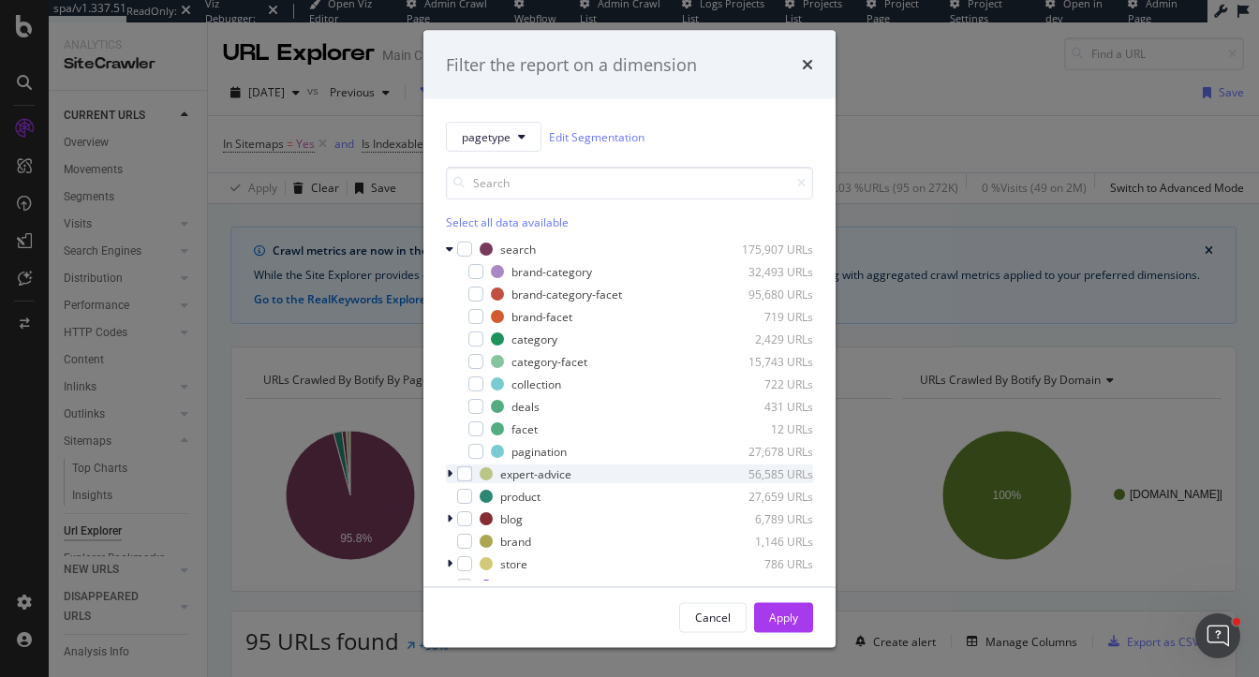
click at [452, 470] on icon "modal" at bounding box center [450, 473] width 6 height 11
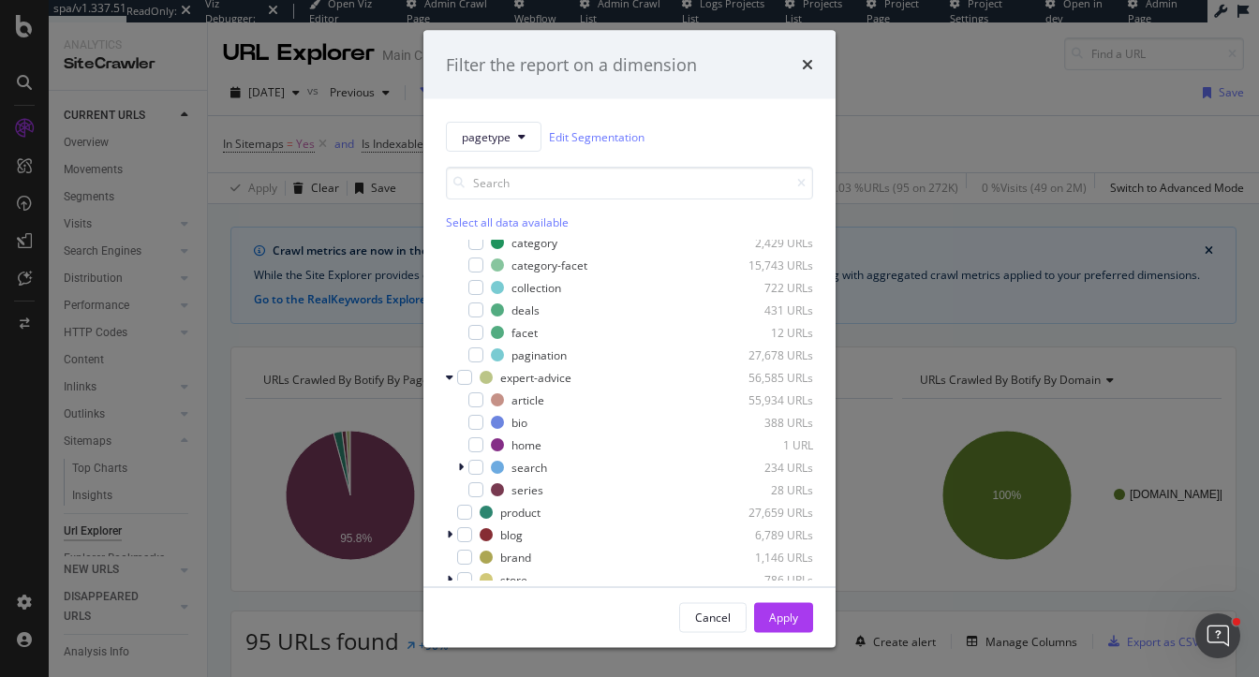
scroll to position [104, 0]
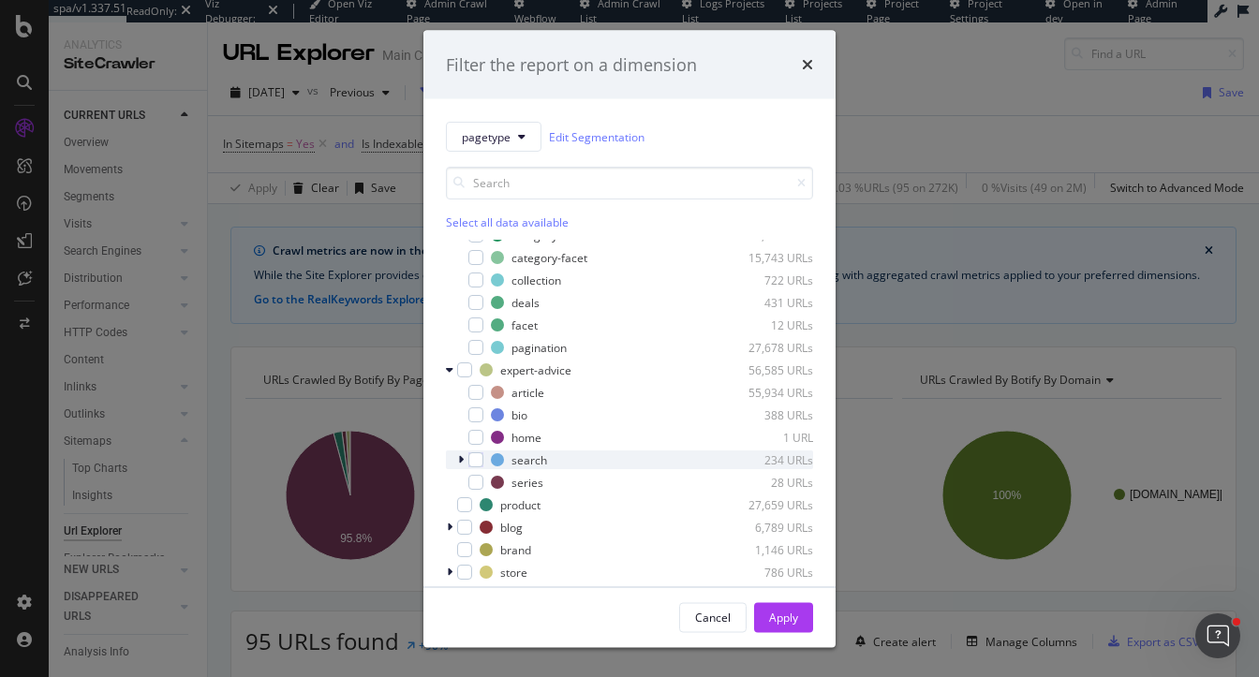
click at [461, 459] on icon "modal" at bounding box center [461, 459] width 6 height 11
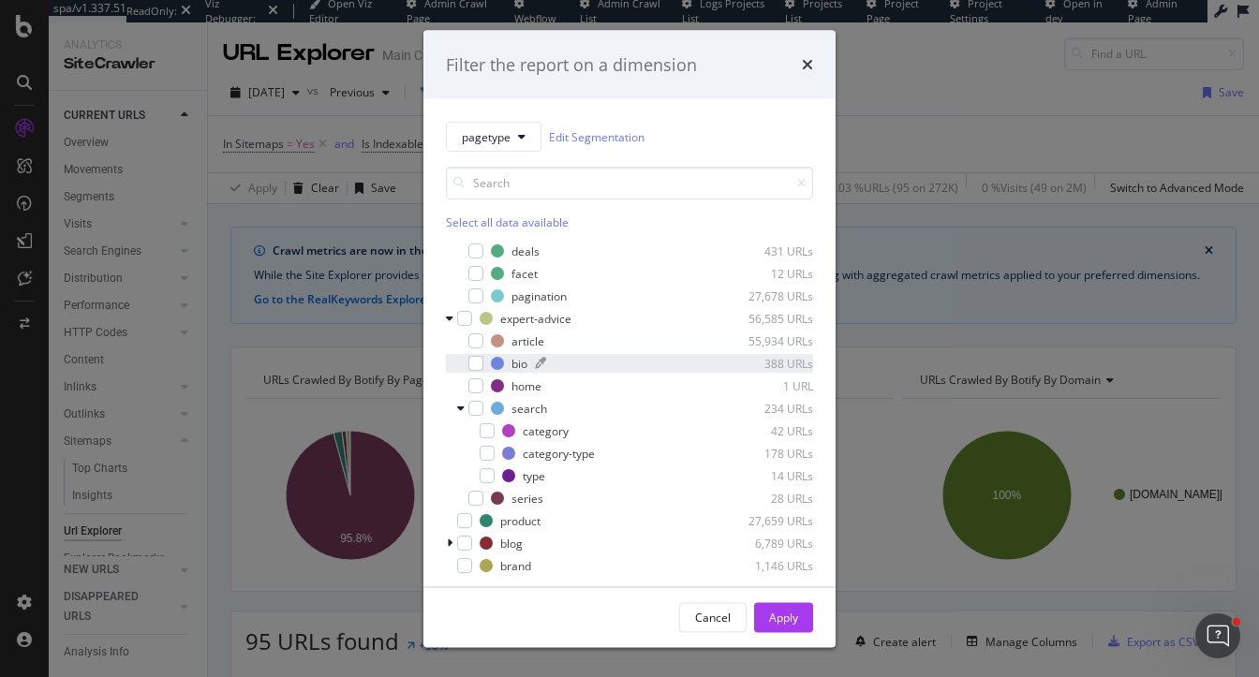
scroll to position [166, 0]
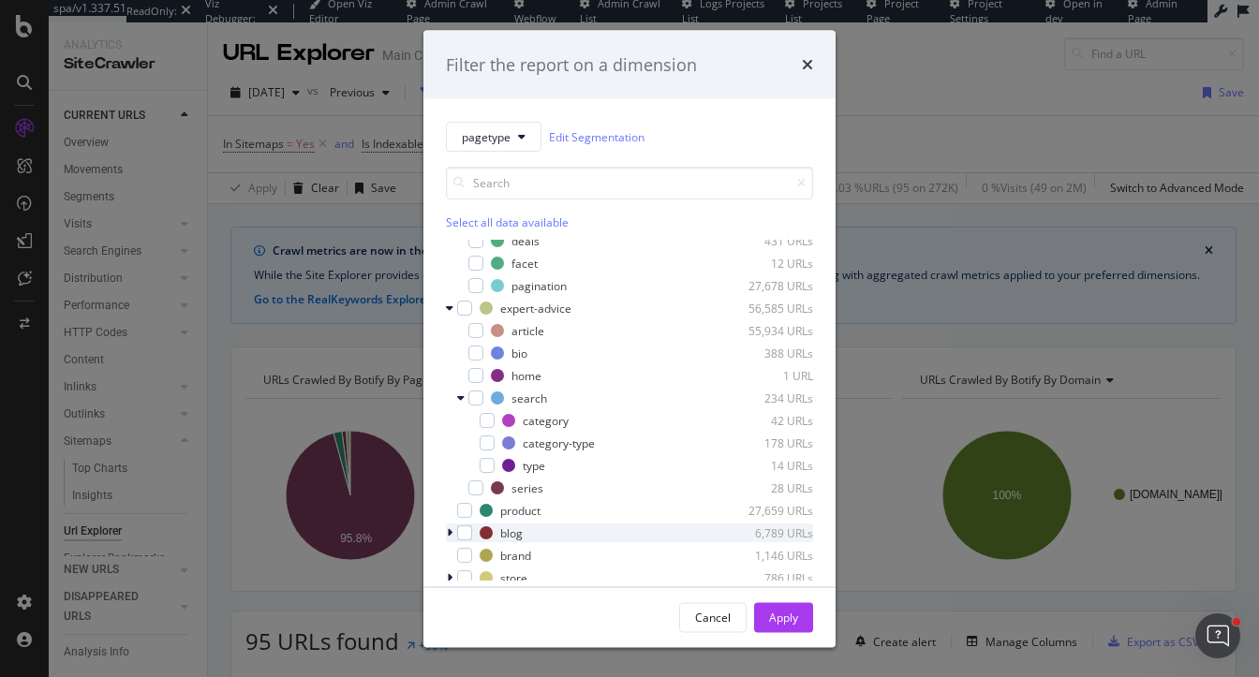
click at [452, 531] on icon "modal" at bounding box center [450, 532] width 6 height 11
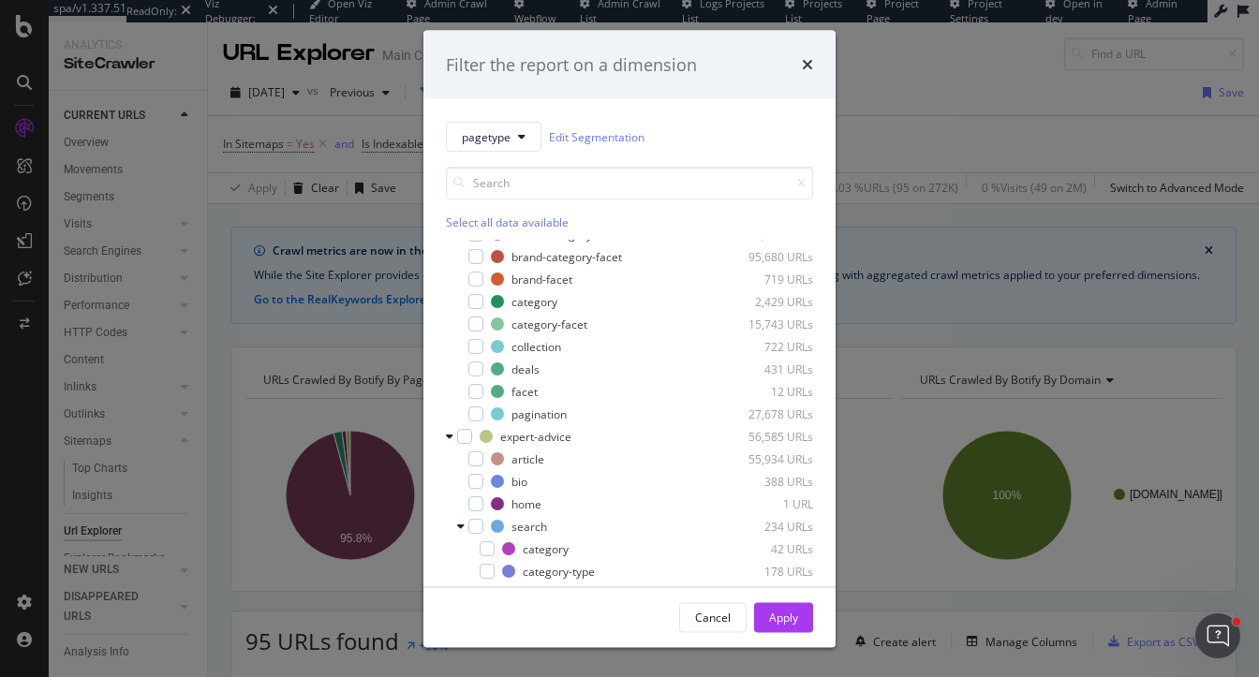
scroll to position [0, 0]
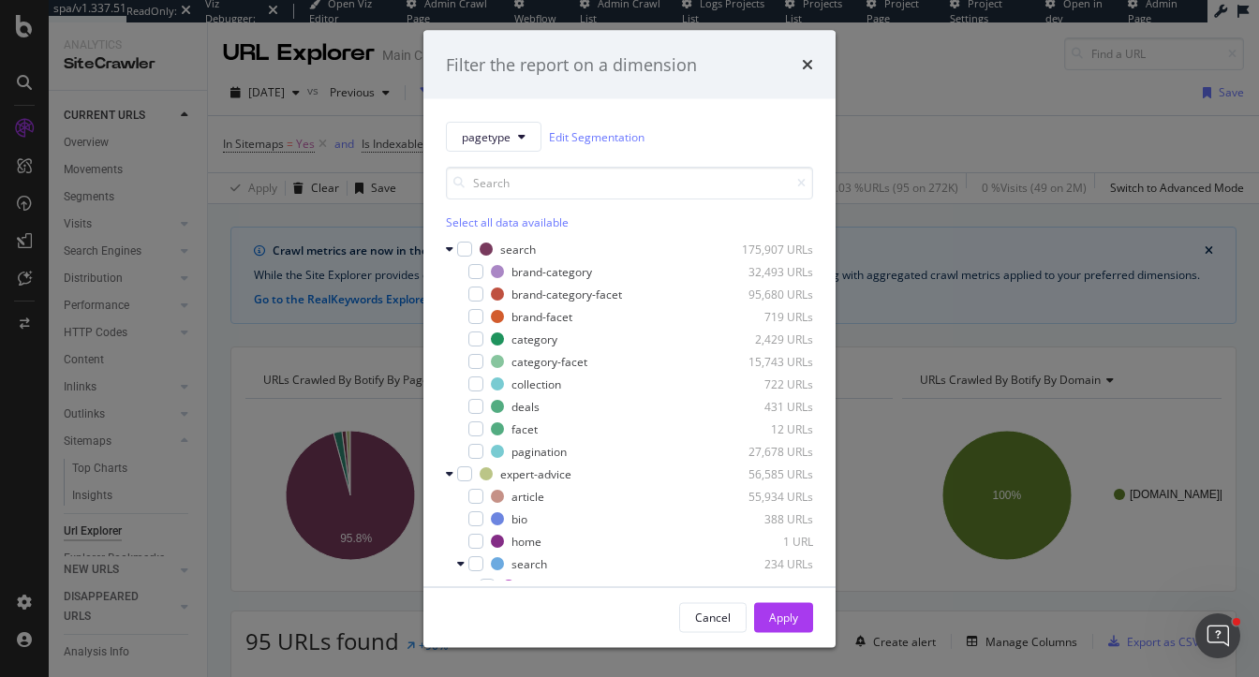
click at [184, 327] on div "Filter the report on a dimension pagetype Edit Segmentation Select all data ava…" at bounding box center [629, 338] width 1259 height 677
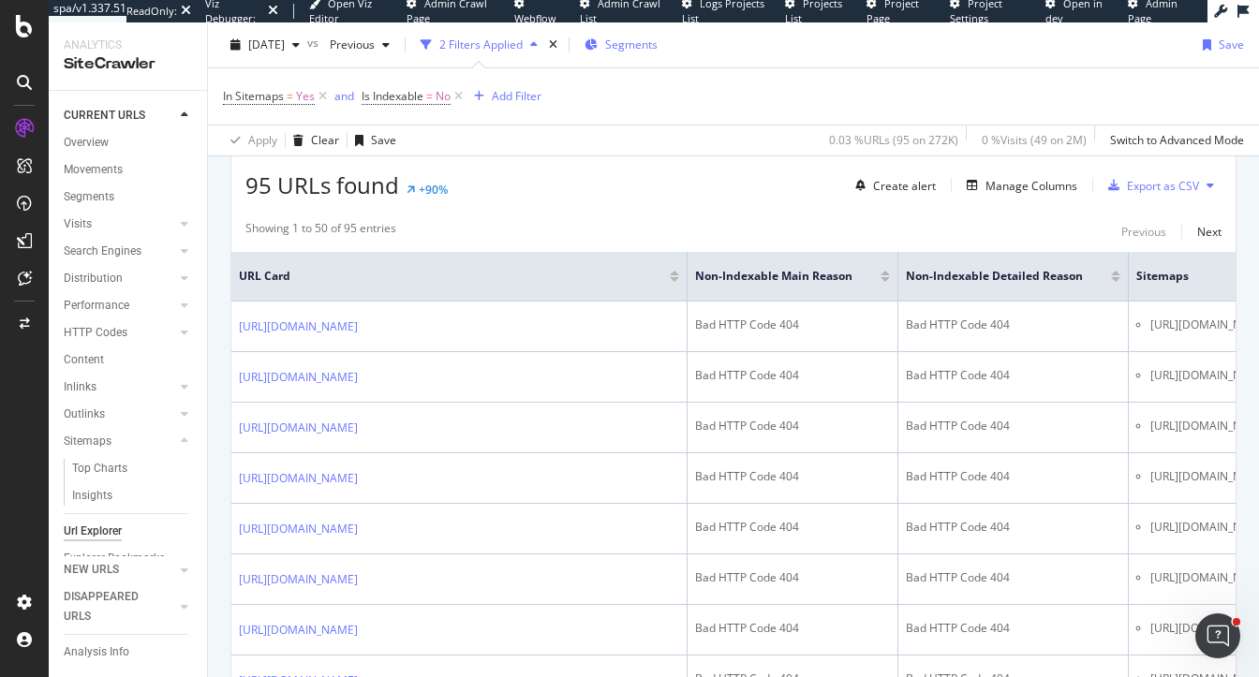
click at [658, 50] on span "Segments" at bounding box center [631, 45] width 52 height 16
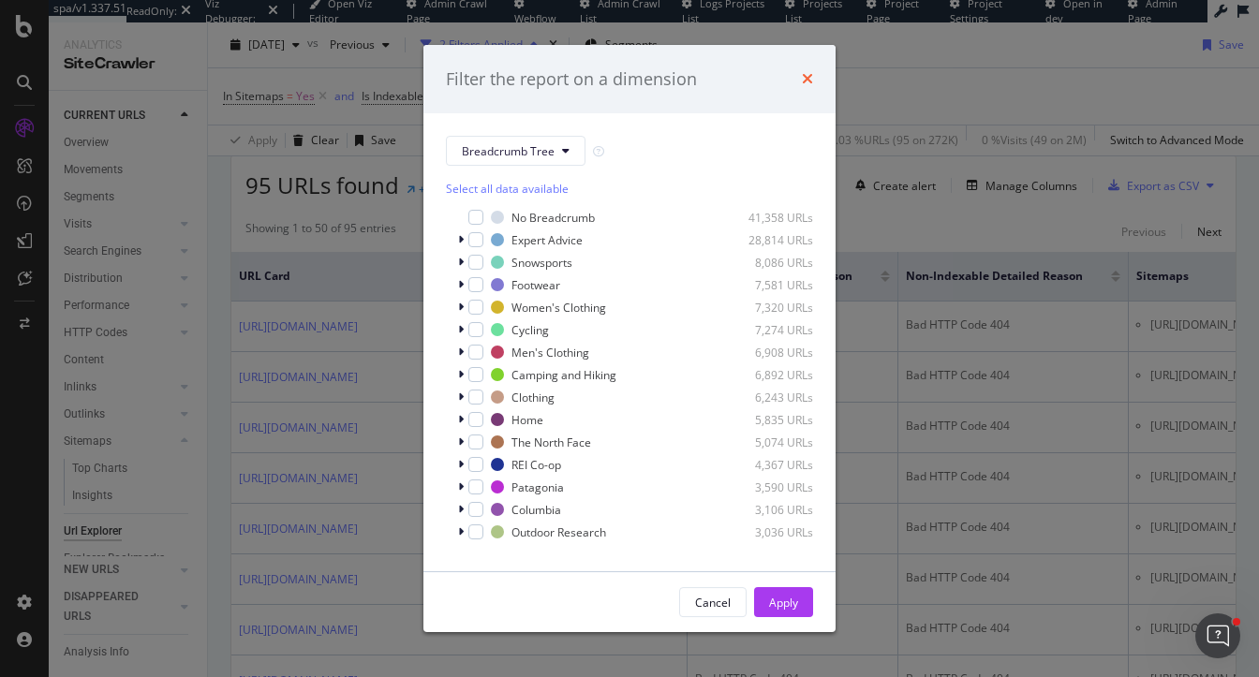
click at [808, 74] on icon "times" at bounding box center [807, 78] width 11 height 15
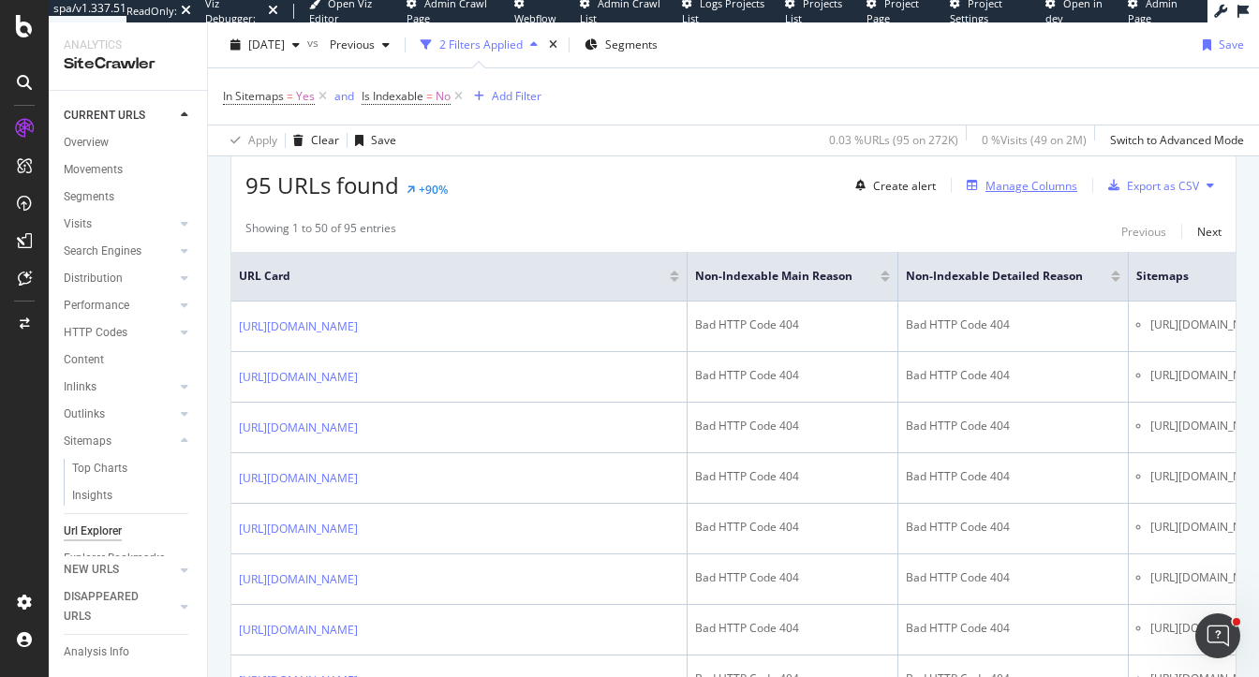
click at [1044, 183] on div "Manage Columns" at bounding box center [1031, 186] width 92 height 16
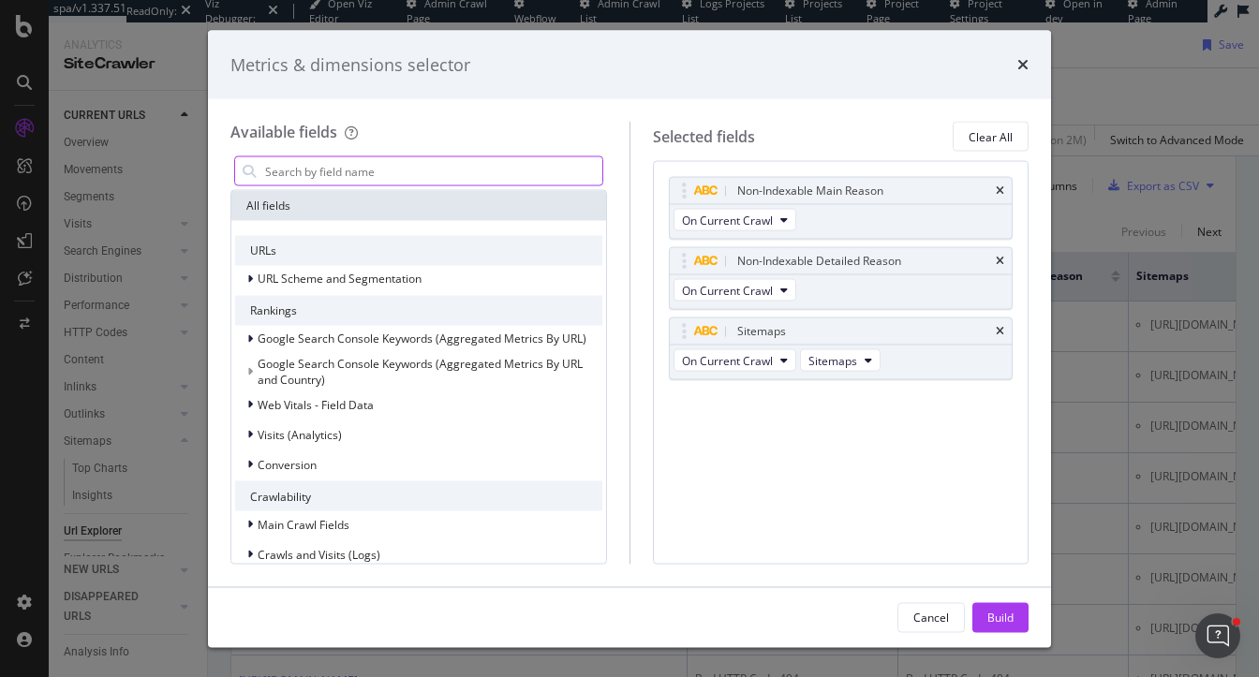
click at [386, 170] on input "modal" at bounding box center [432, 171] width 339 height 28
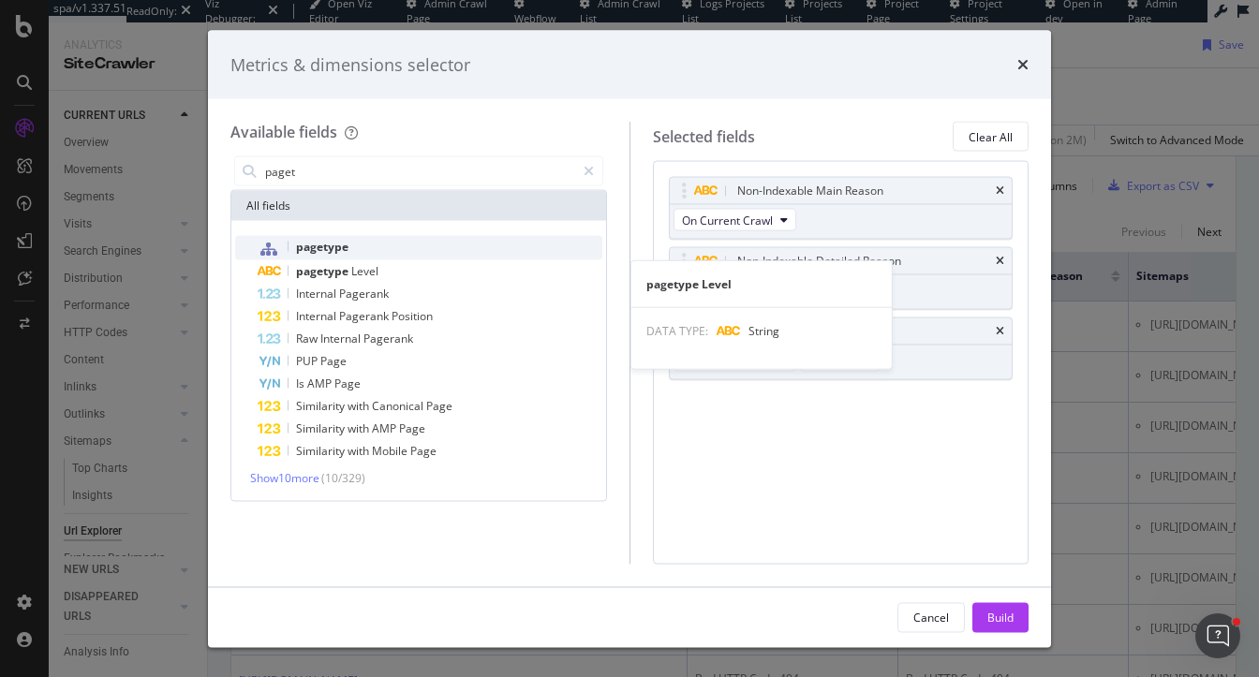
type input "paget"
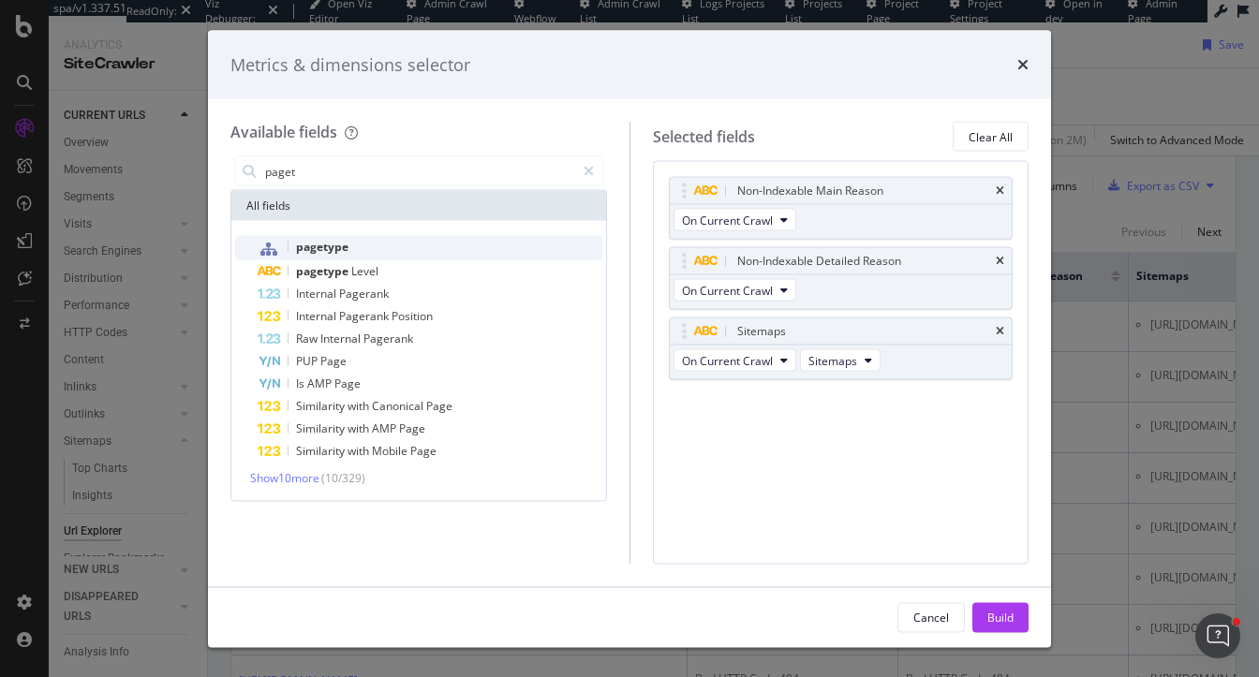
click at [355, 243] on div "pagetype" at bounding box center [430, 248] width 345 height 24
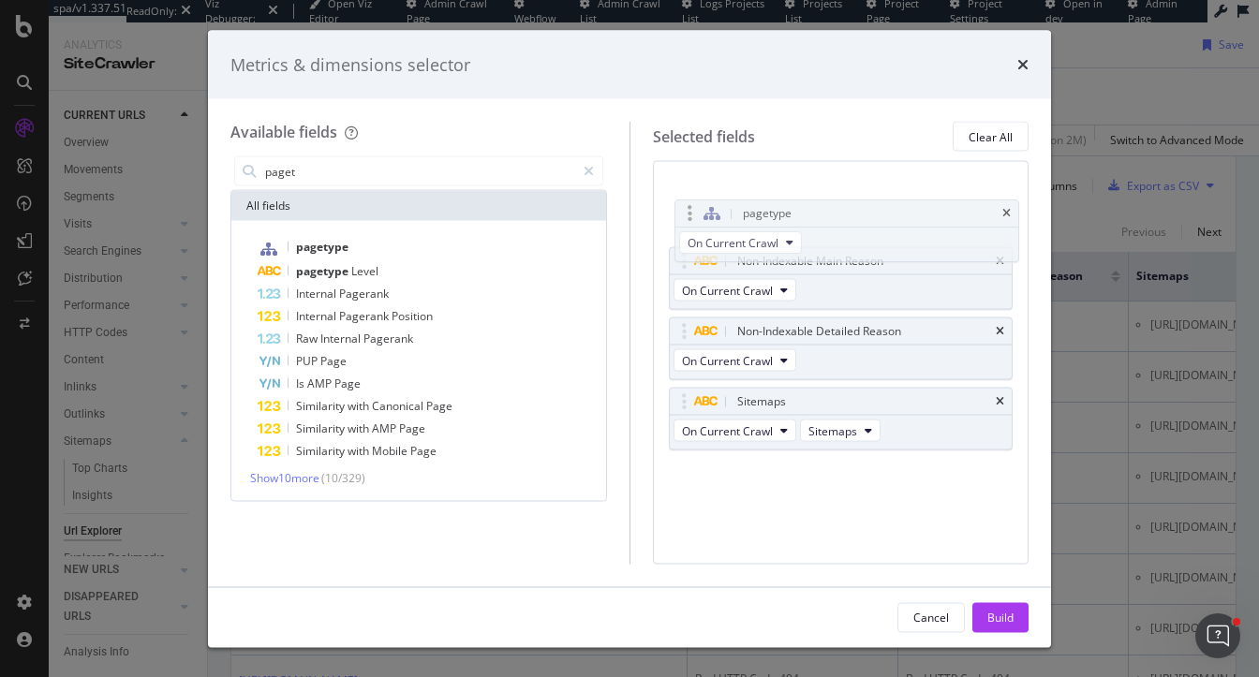
drag, startPoint x: 678, startPoint y: 401, endPoint x: 685, endPoint y: 215, distance: 186.5
click at [685, 215] on body "spa/v1.337.51 ReadOnly: Viz Debugger: Open Viz Editor Admin Crawl Page Webflow …" at bounding box center [629, 338] width 1259 height 677
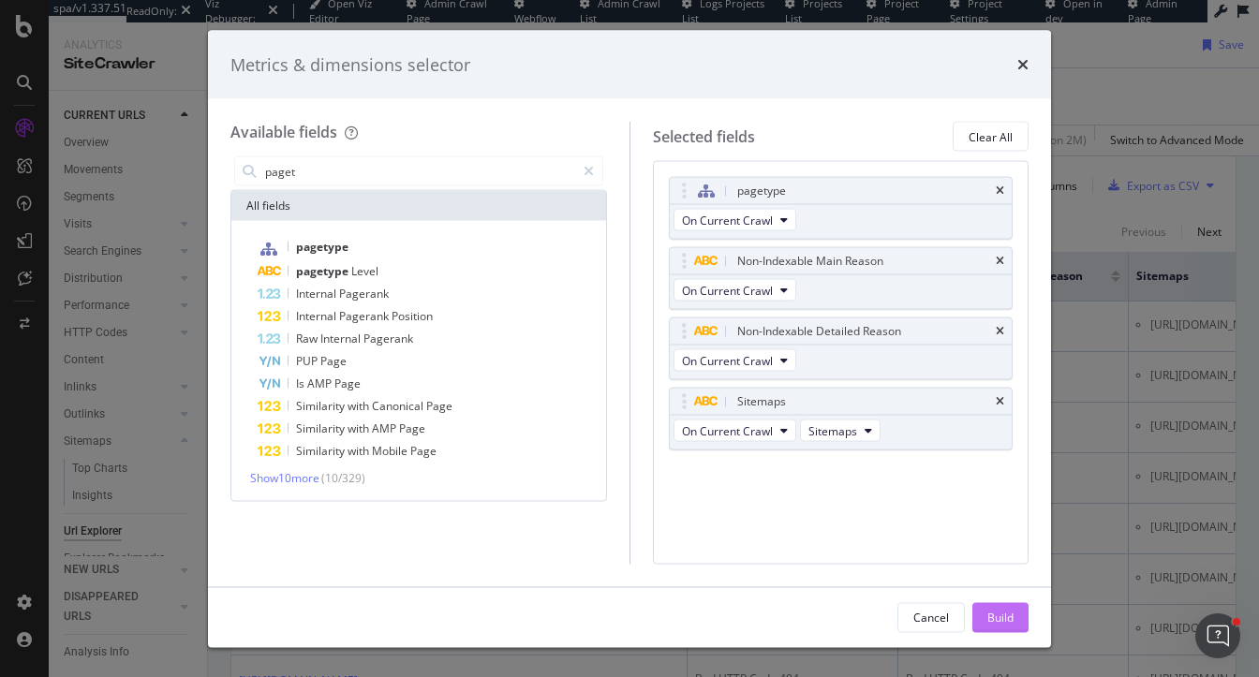
click at [1003, 613] on div "Build" at bounding box center [1000, 617] width 26 height 16
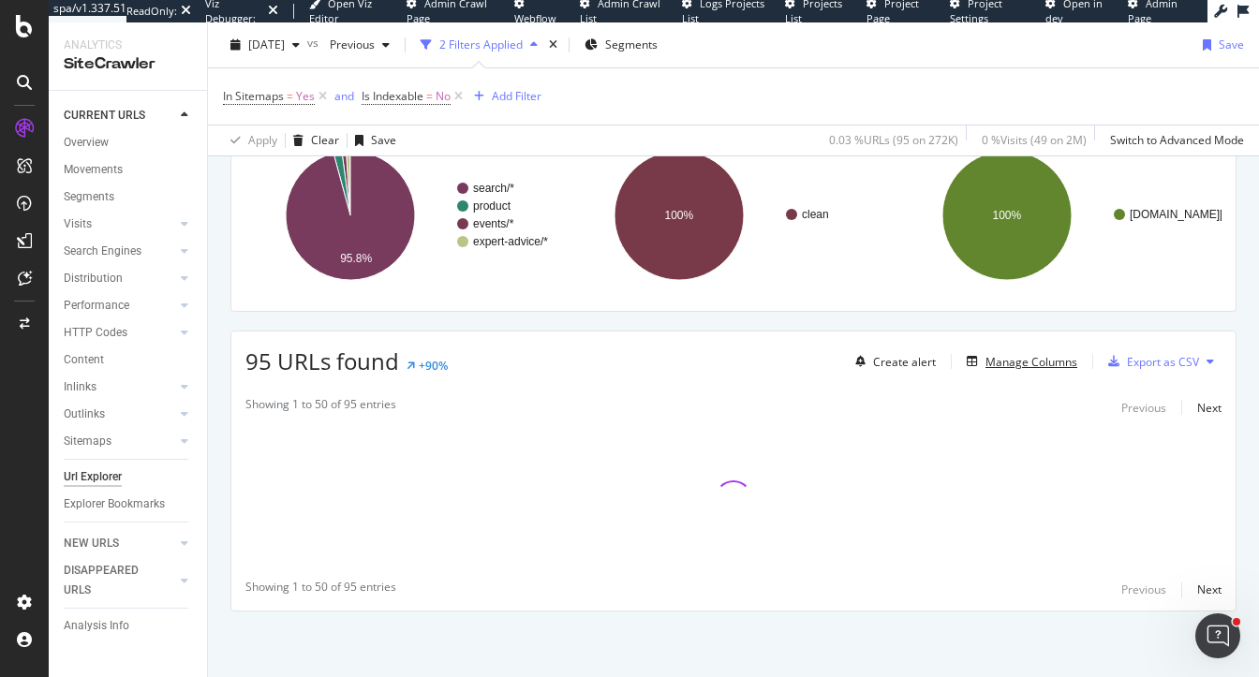
scroll to position [278, 0]
click at [643, 41] on span "Segments" at bounding box center [631, 45] width 52 height 16
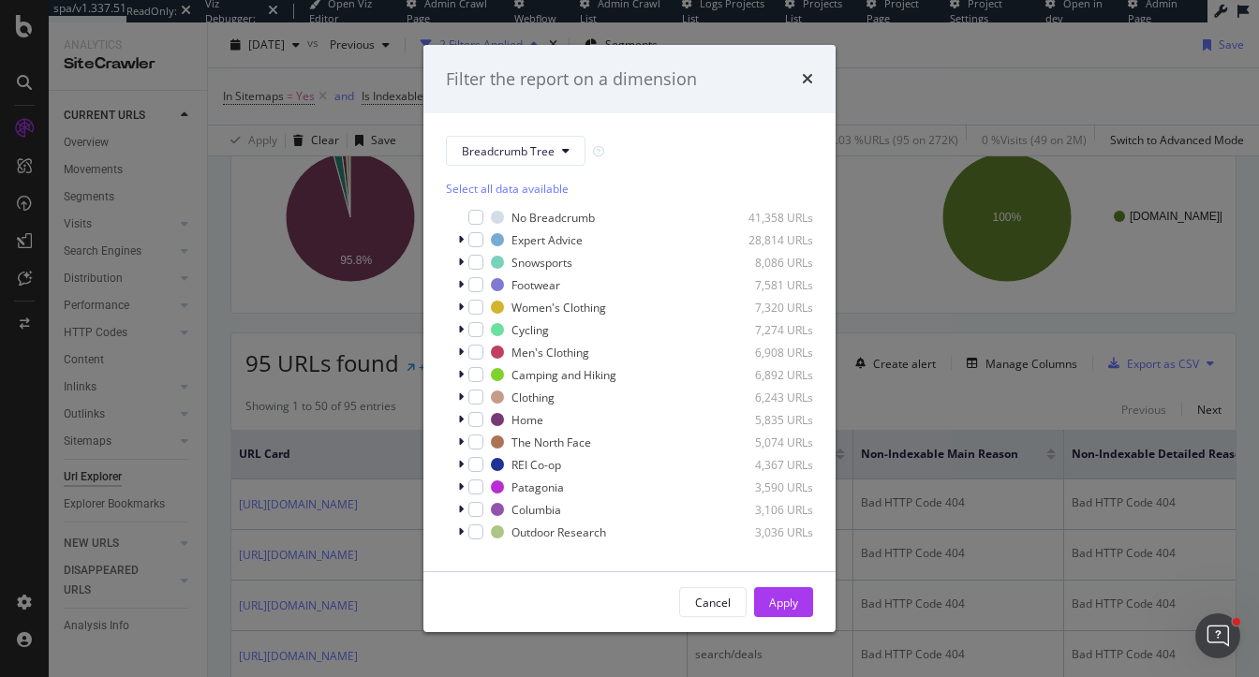
click at [801, 75] on div "Filter the report on a dimension" at bounding box center [629, 79] width 367 height 24
click at [807, 79] on icon "times" at bounding box center [807, 78] width 11 height 15
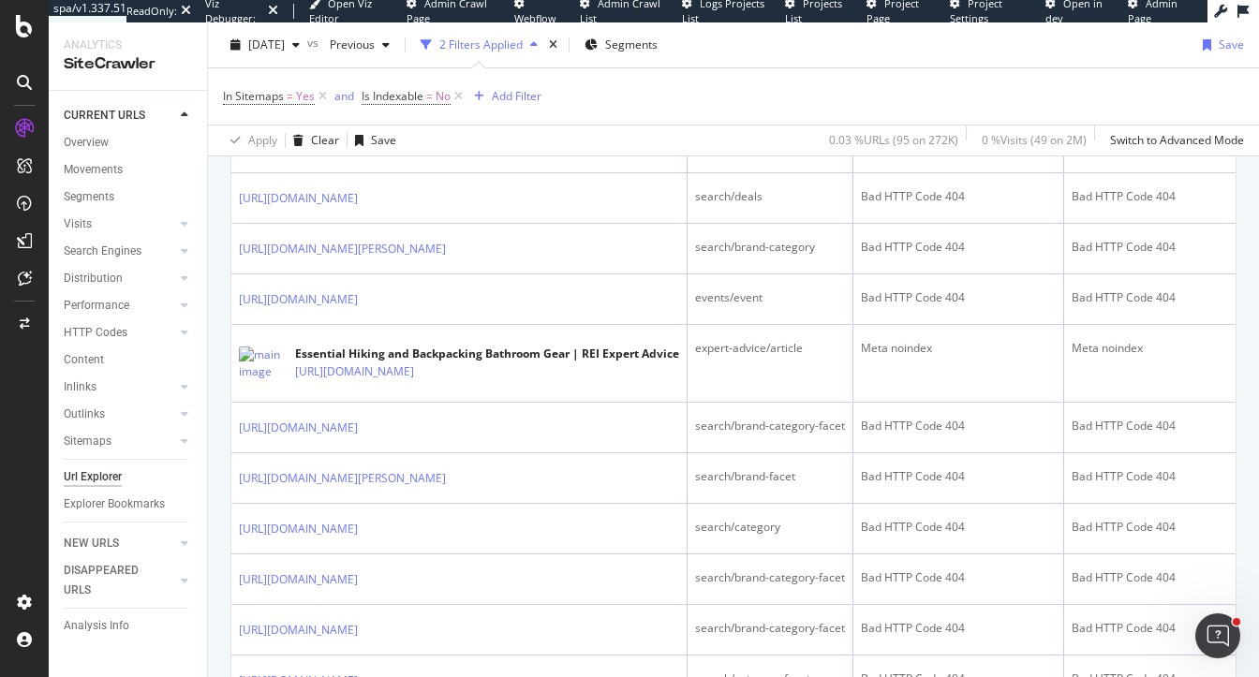
scroll to position [2407, 0]
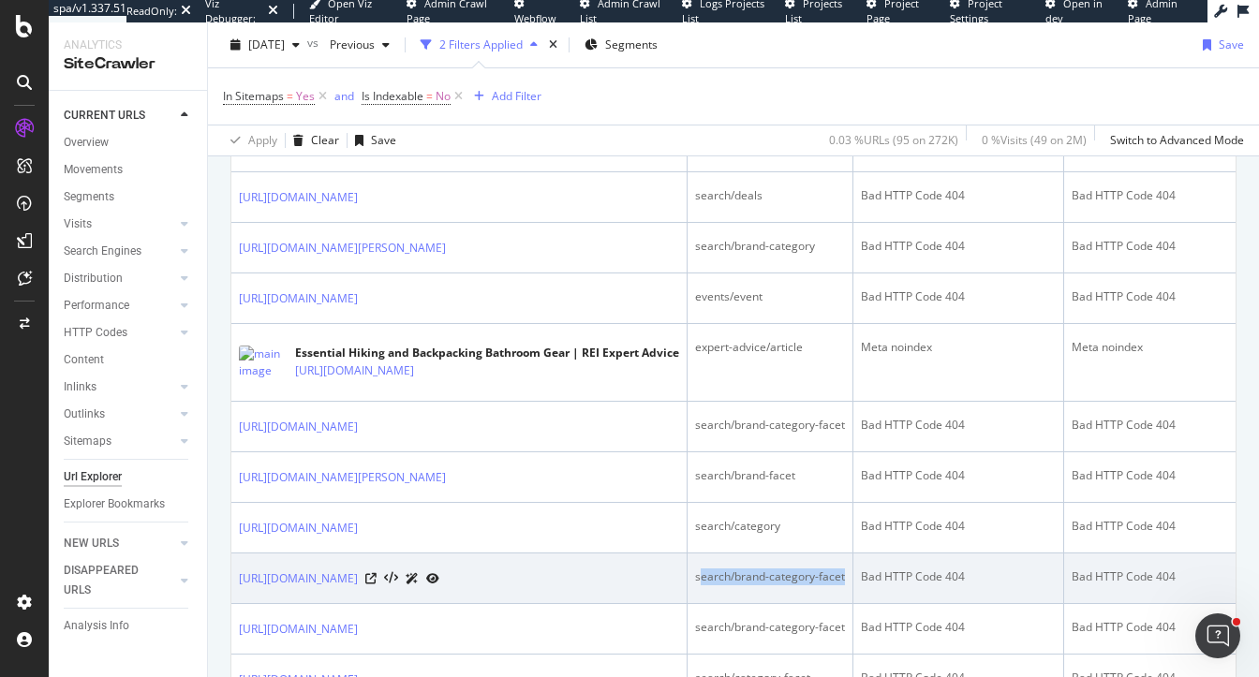
drag, startPoint x: 713, startPoint y: 575, endPoint x: 853, endPoint y: 574, distance: 140.5
click at [845, 574] on div "search/brand-category-facet" at bounding box center [770, 577] width 150 height 17
click at [377, 574] on icon at bounding box center [370, 578] width 11 height 11
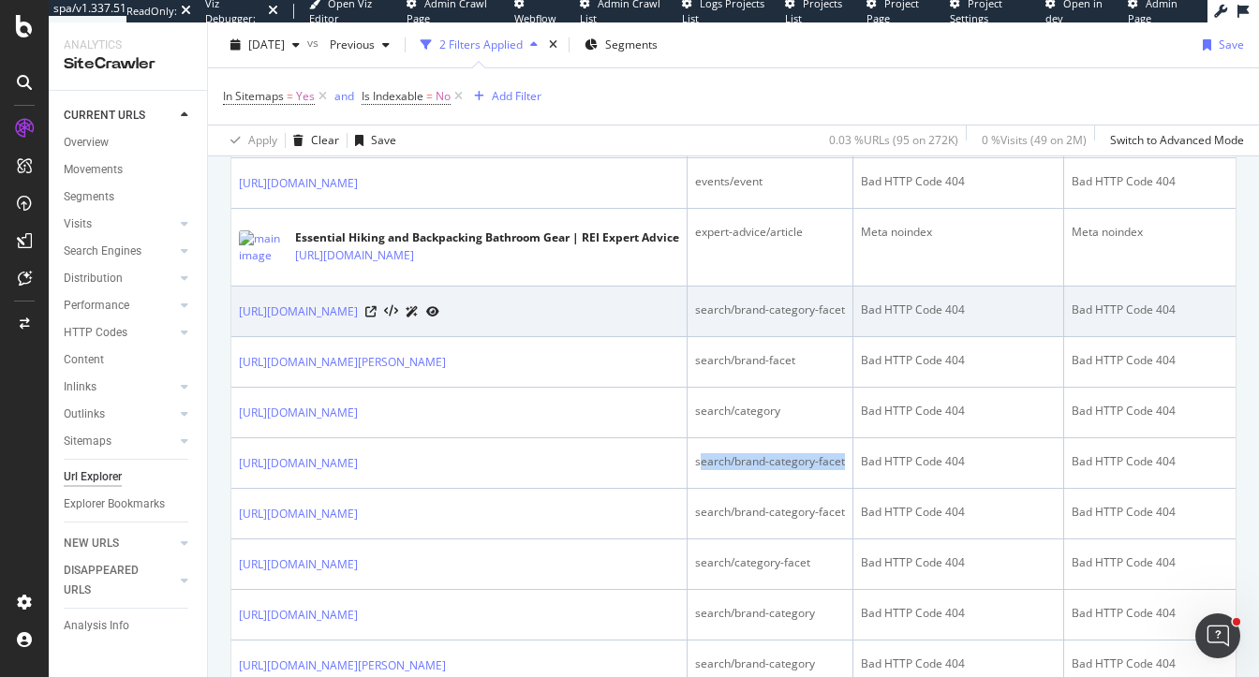
scroll to position [2522, 0]
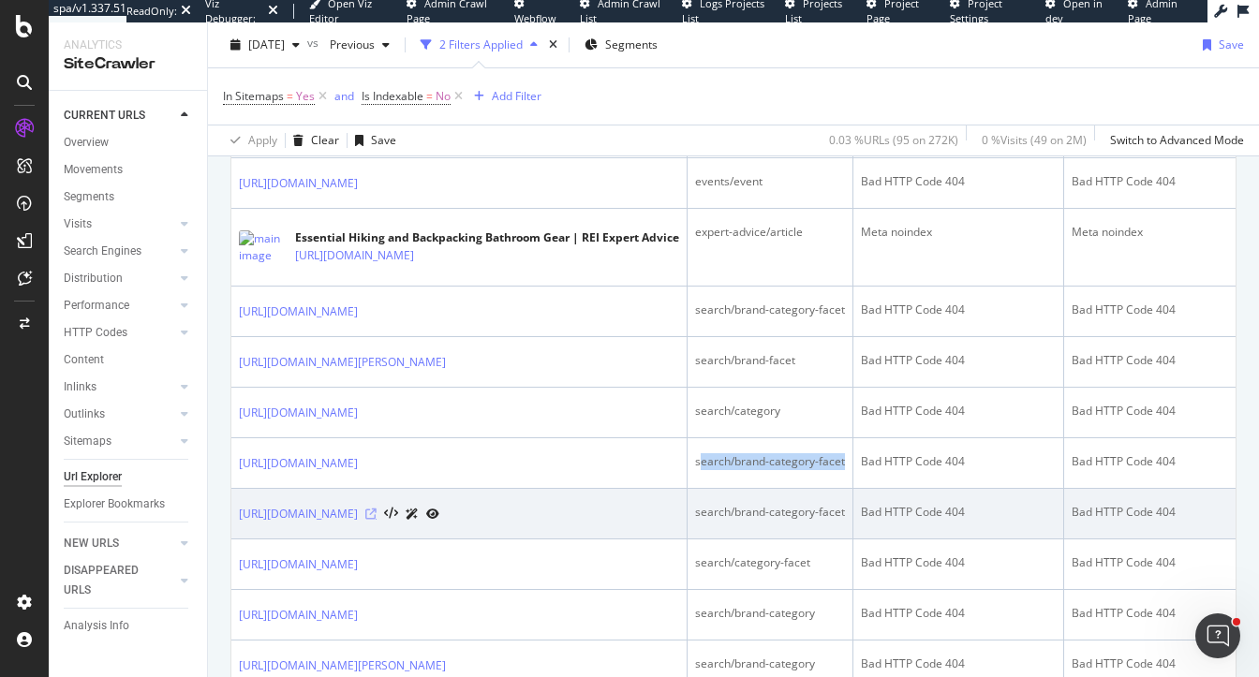
click at [377, 511] on icon at bounding box center [370, 514] width 11 height 11
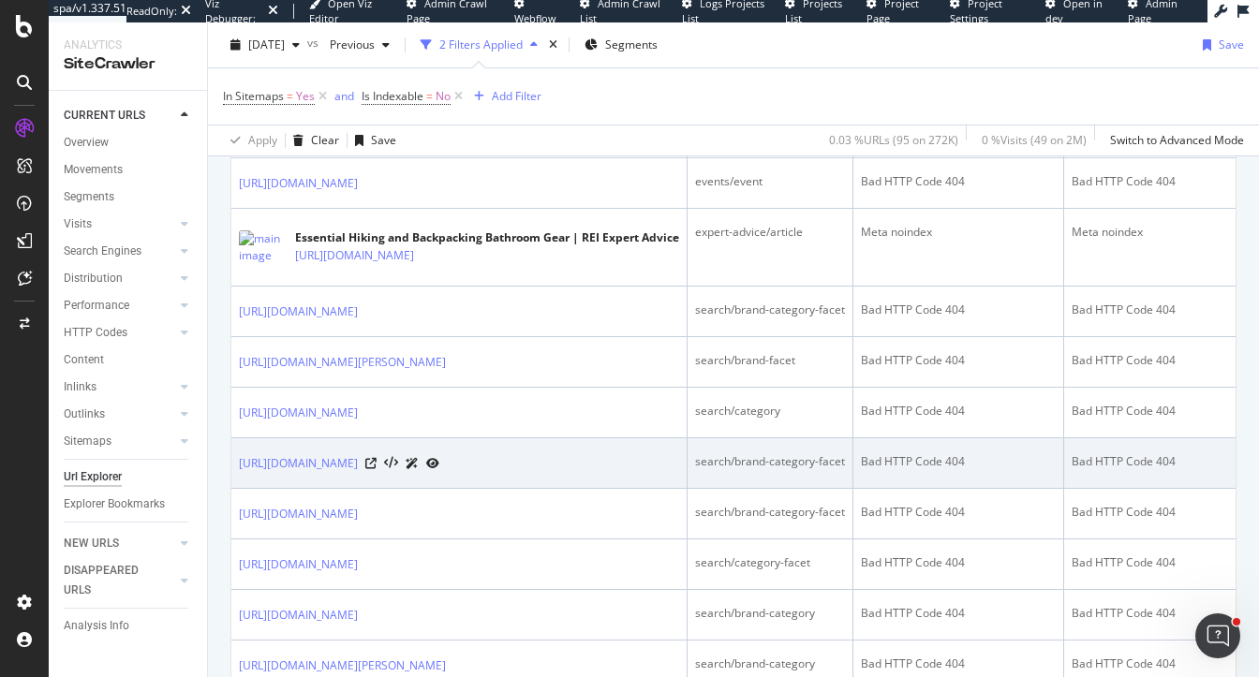
click at [792, 439] on td "search/brand-category-facet" at bounding box center [771, 463] width 166 height 51
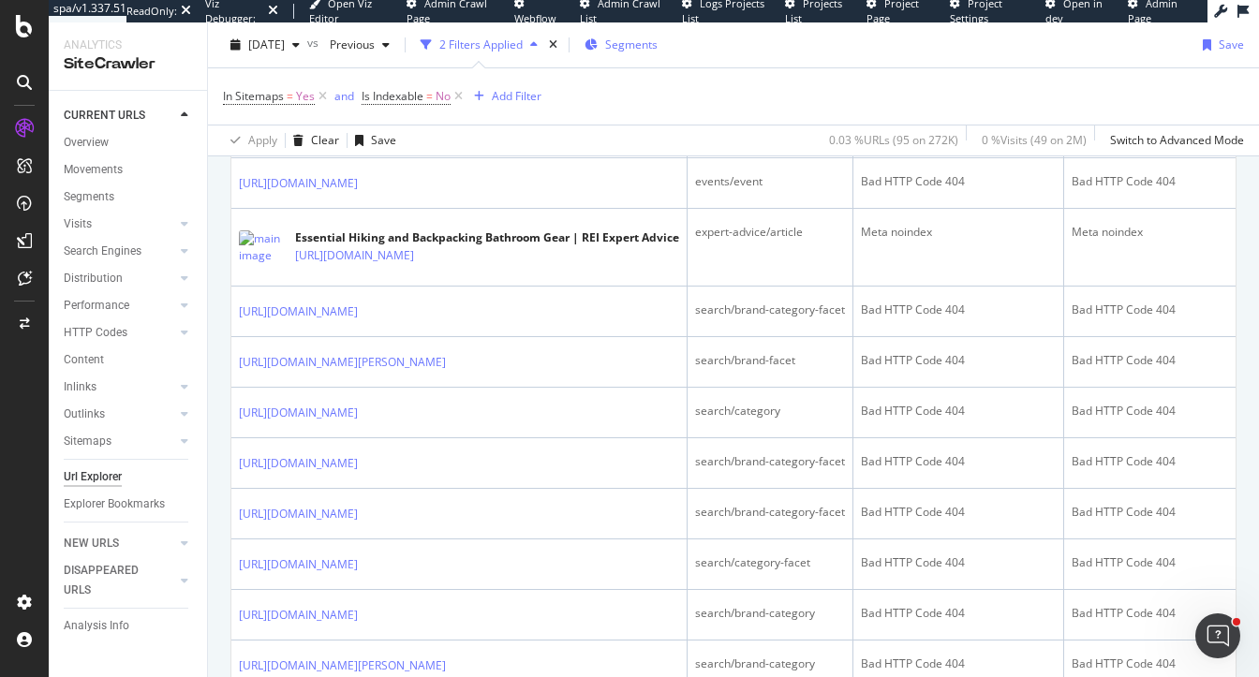
click at [637, 39] on span "Segments" at bounding box center [631, 45] width 52 height 16
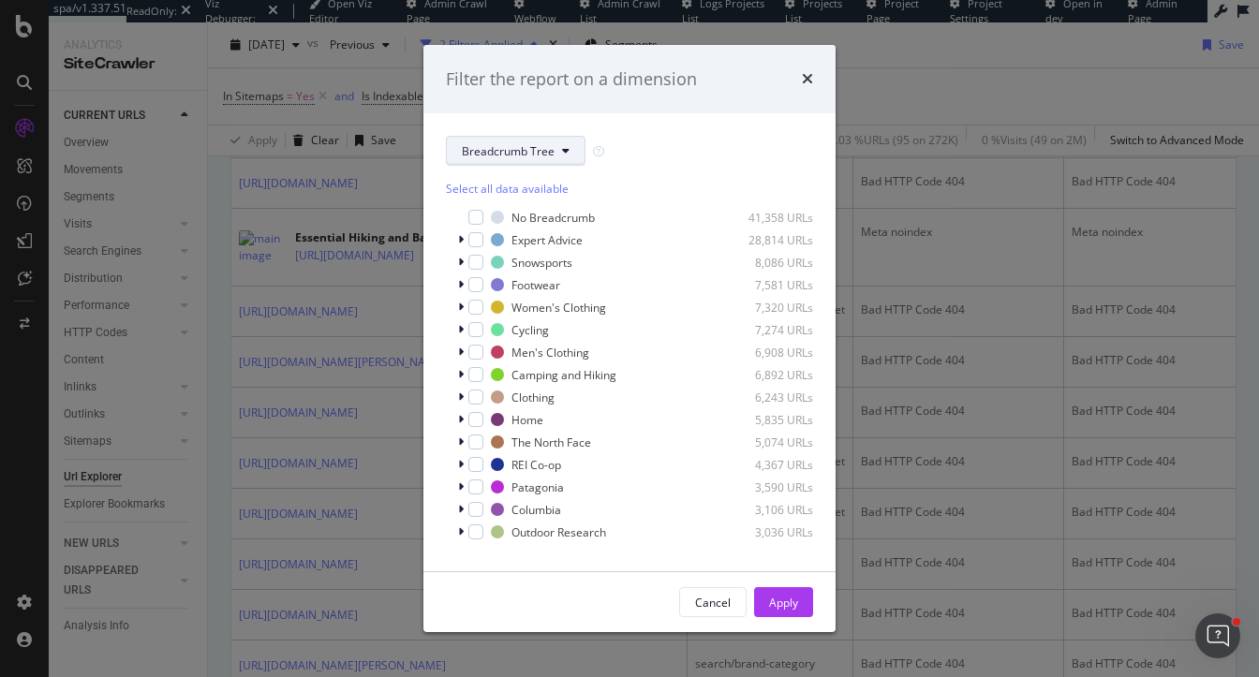
click at [494, 152] on span "Breadcrumb Tree" at bounding box center [508, 151] width 93 height 16
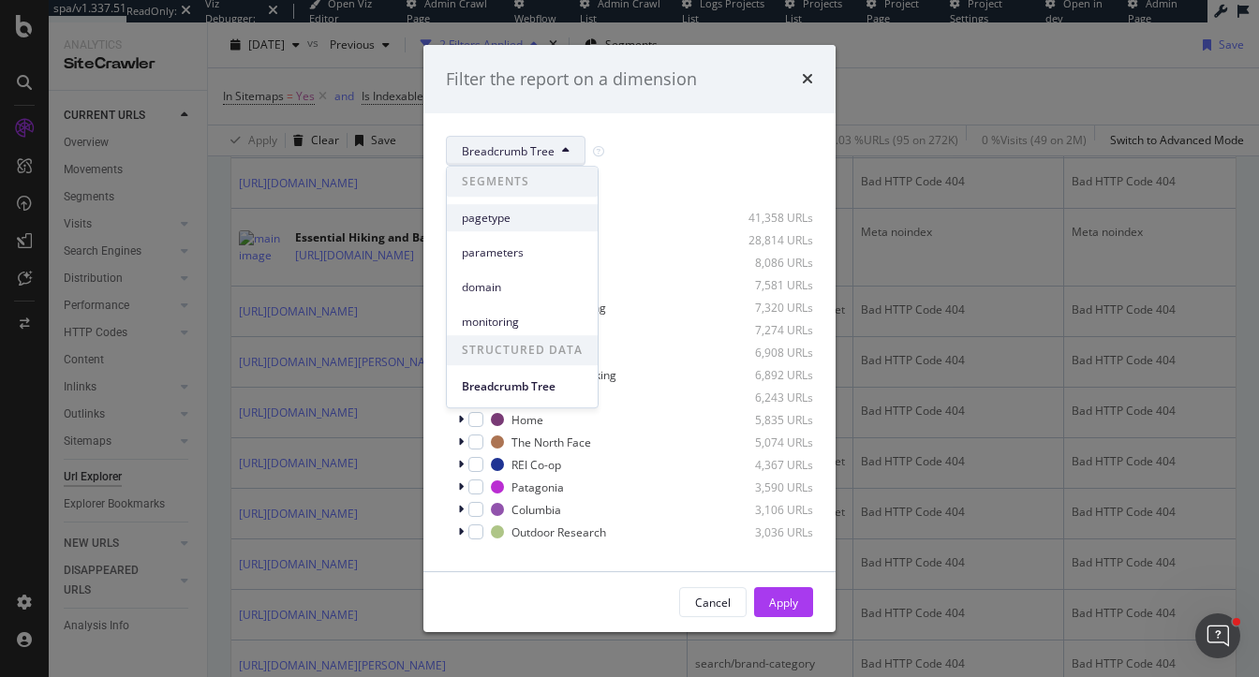
click at [494, 216] on span "pagetype" at bounding box center [522, 218] width 121 height 17
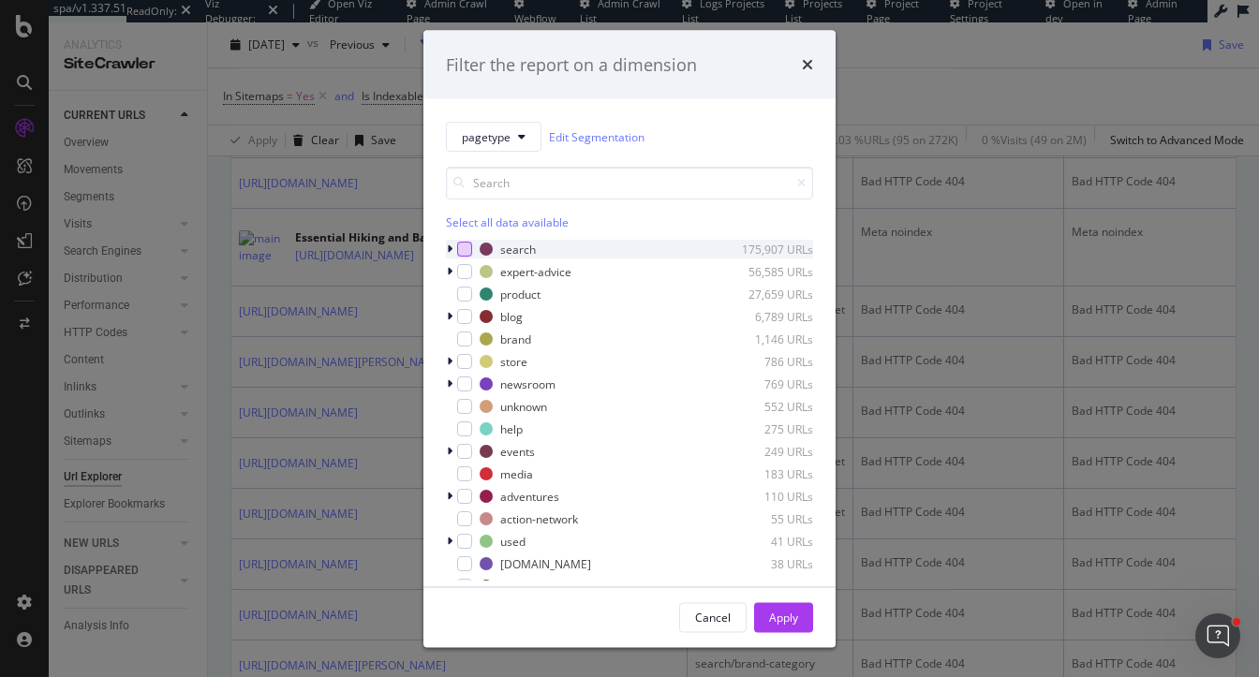
click at [462, 248] on div "modal" at bounding box center [464, 249] width 15 height 15
click at [497, 221] on div "Select all data available" at bounding box center [629, 223] width 367 height 16
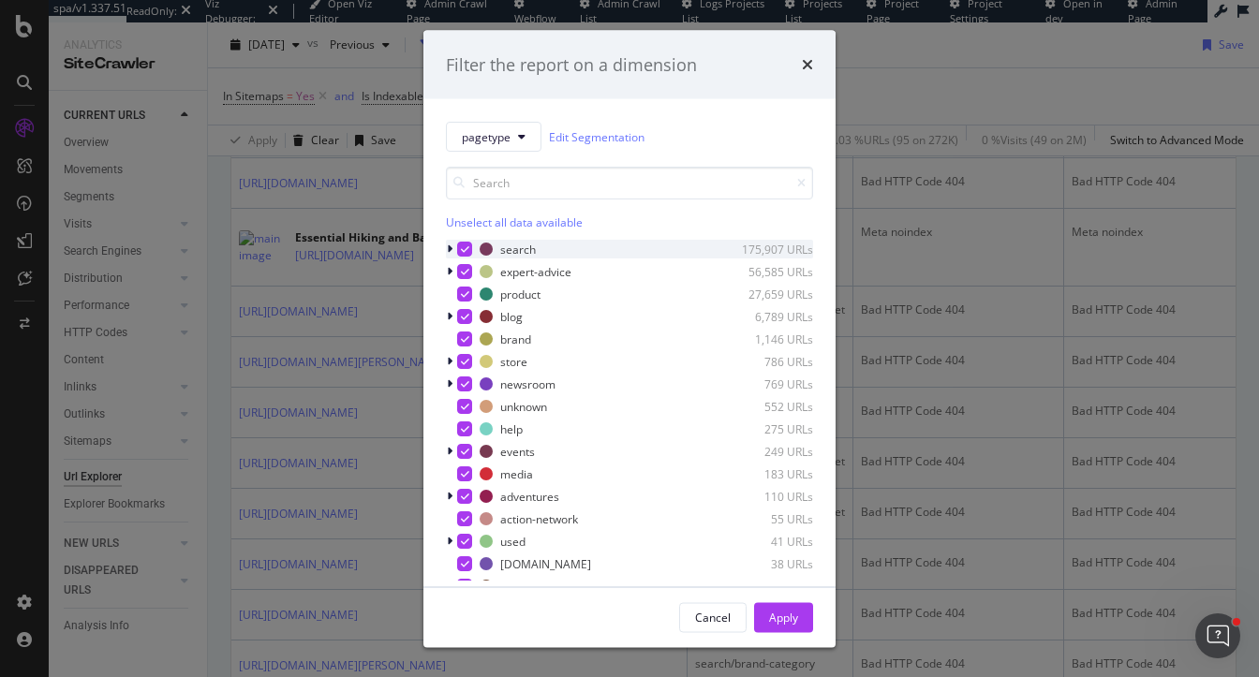
click at [451, 244] on icon "modal" at bounding box center [450, 249] width 6 height 11
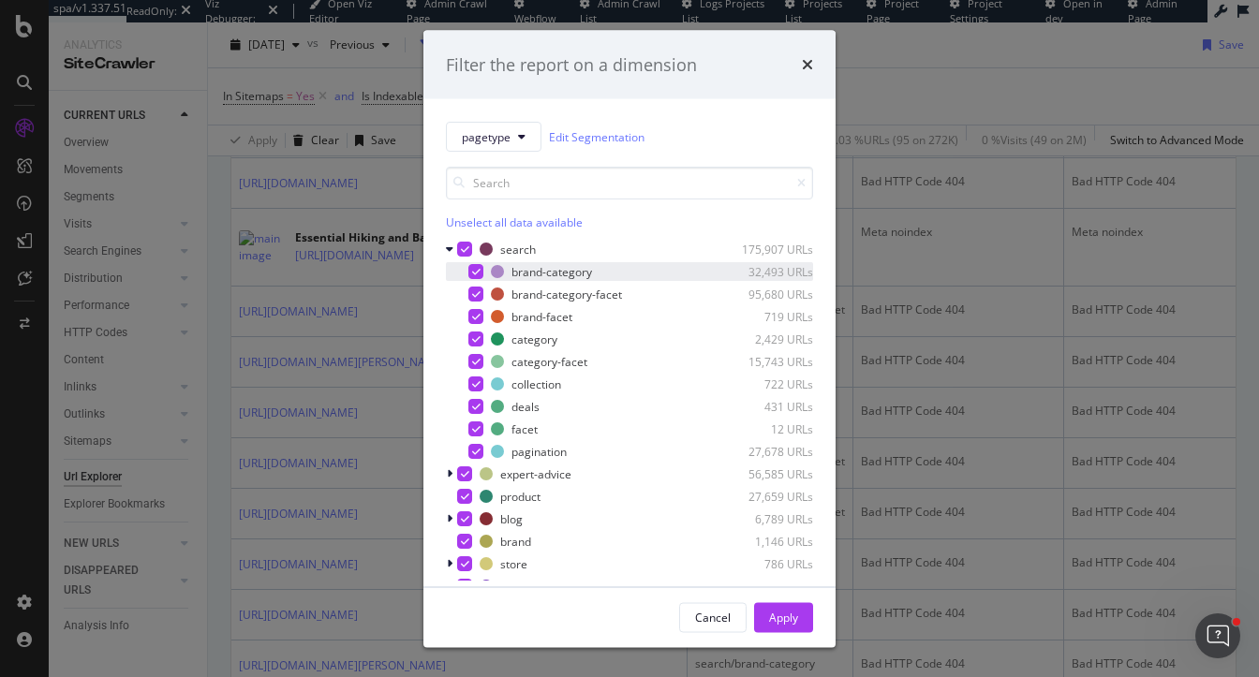
click at [472, 271] on icon "modal" at bounding box center [476, 271] width 8 height 9
click at [477, 299] on div "modal" at bounding box center [475, 294] width 15 height 15
click at [476, 325] on div "brand-facet 719 URLs" at bounding box center [629, 316] width 367 height 19
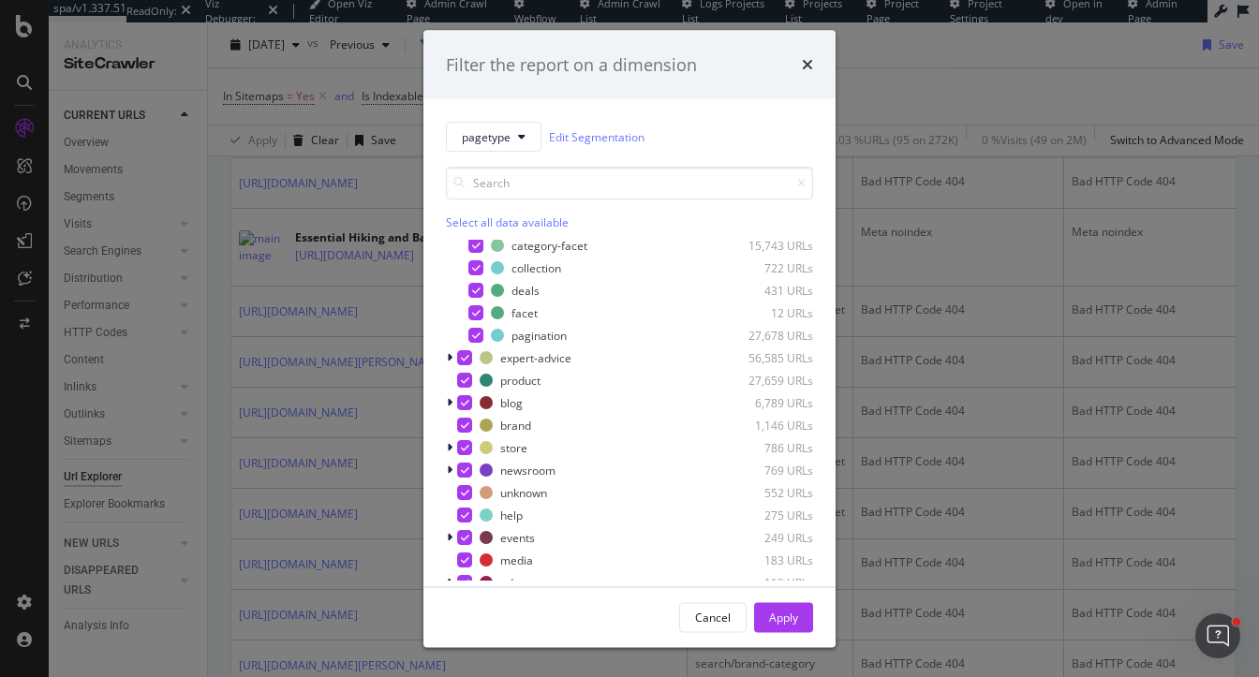
scroll to position [116, 0]
click at [447, 356] on icon "modal" at bounding box center [450, 357] width 6 height 11
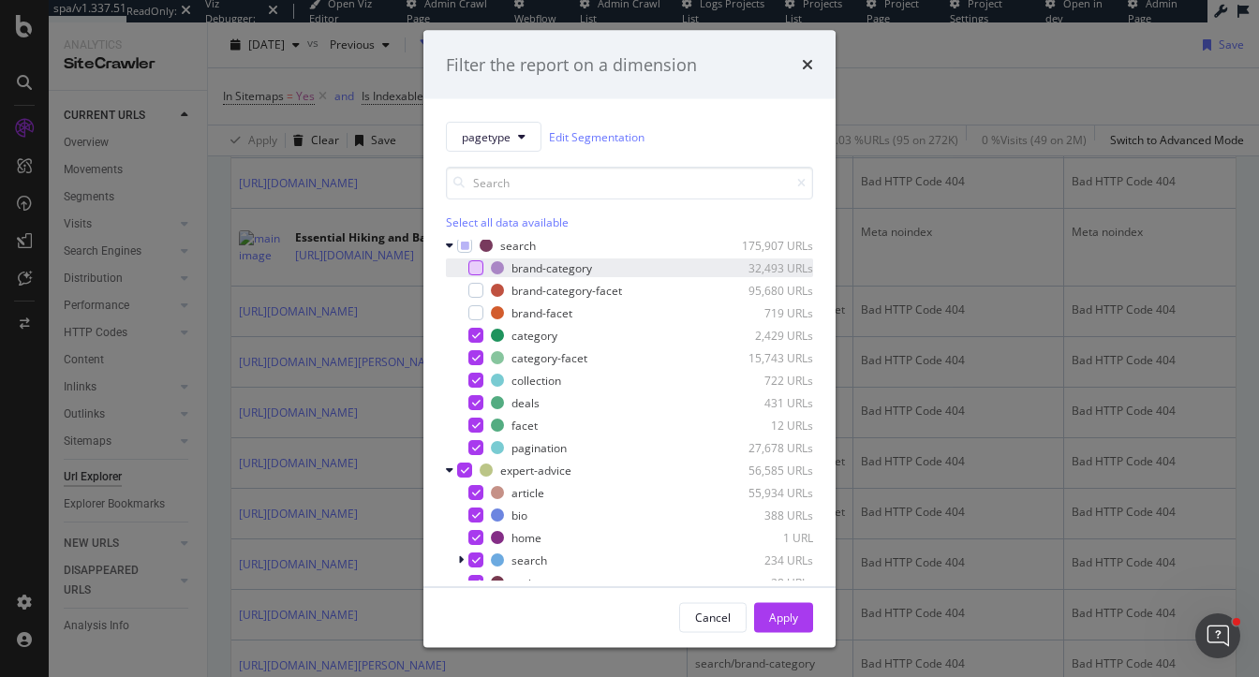
scroll to position [0, 0]
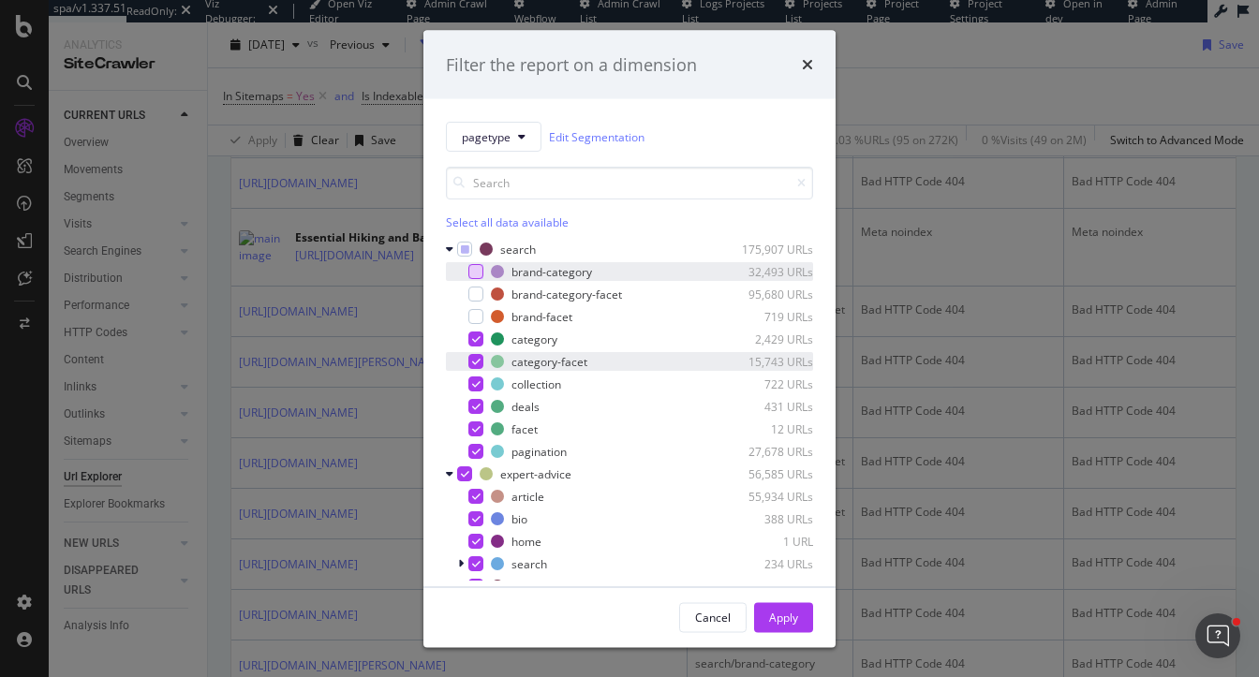
click at [474, 360] on icon "modal" at bounding box center [476, 361] width 8 height 9
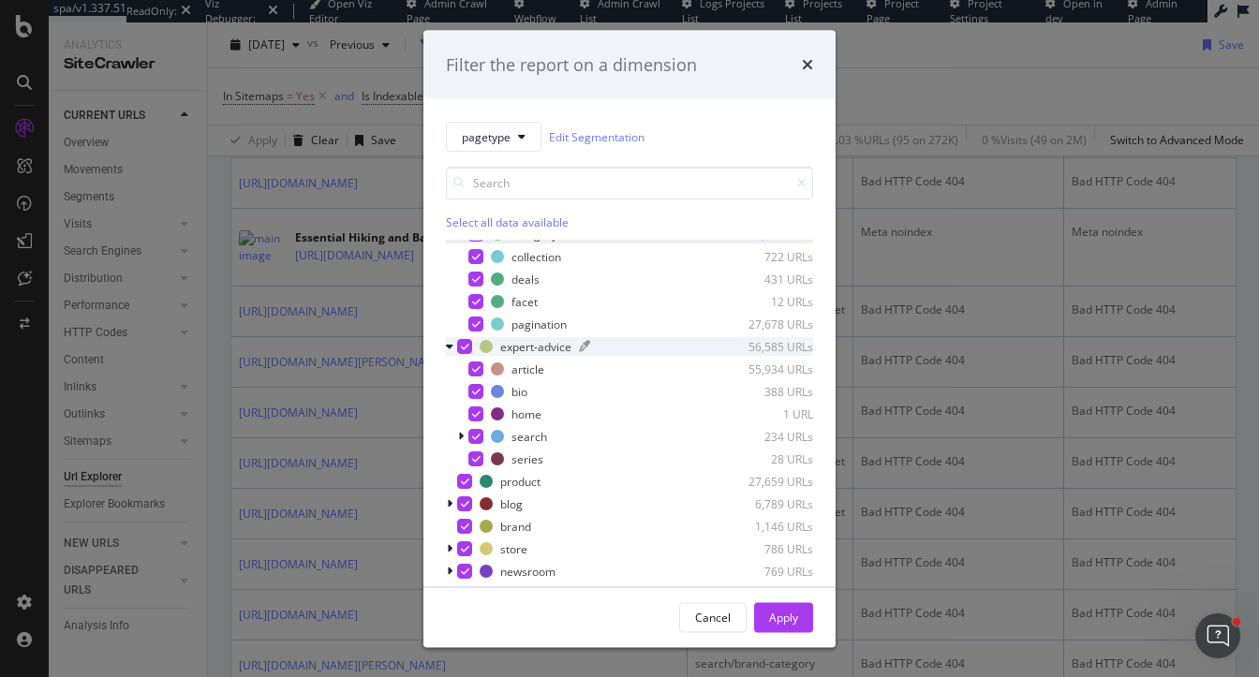
scroll to position [131, 0]
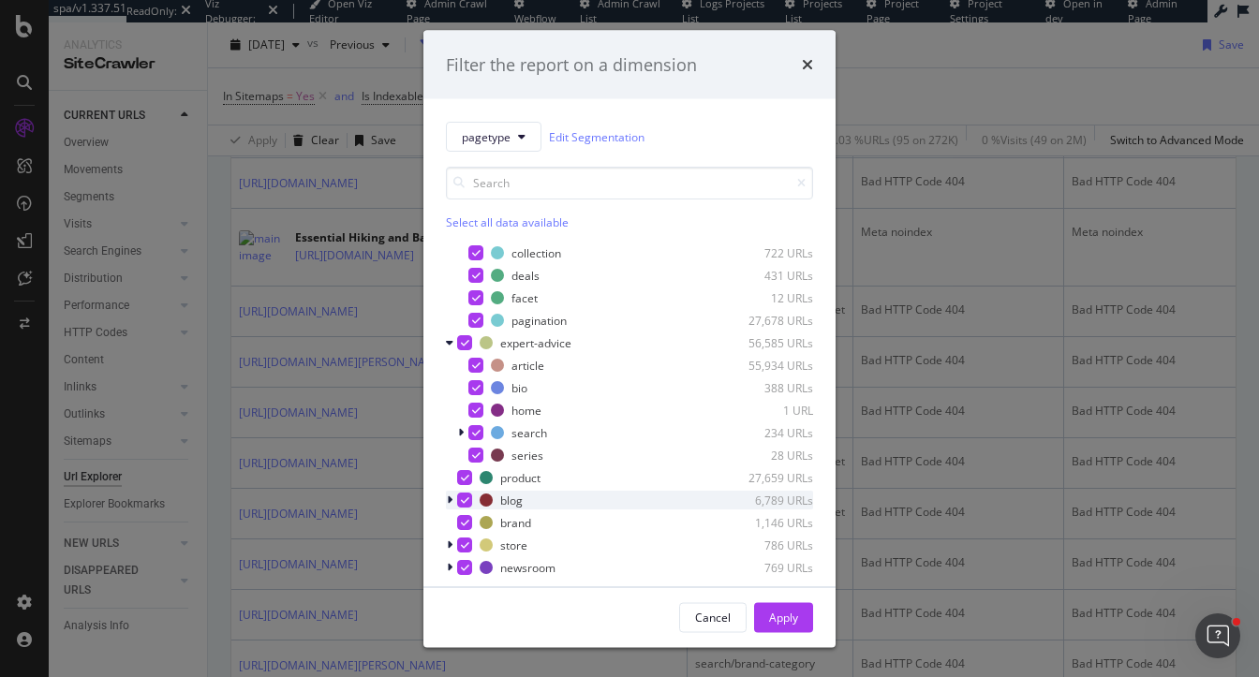
click at [452, 496] on icon "modal" at bounding box center [450, 500] width 6 height 11
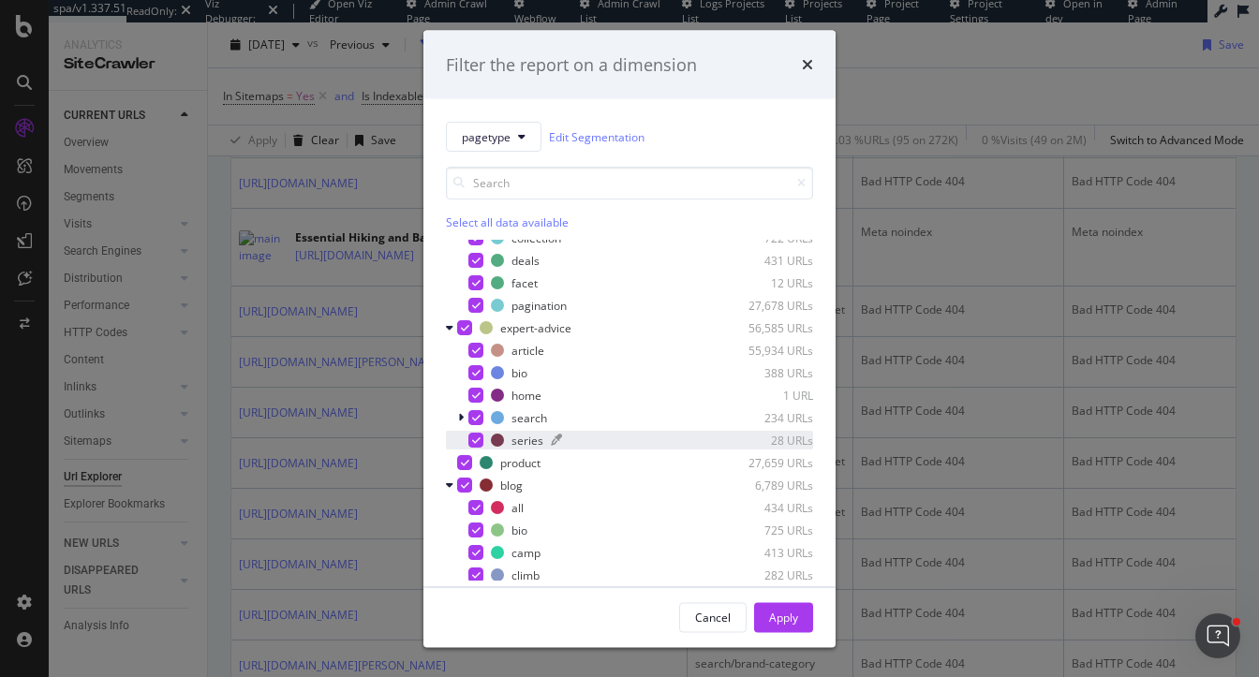
scroll to position [135, 0]
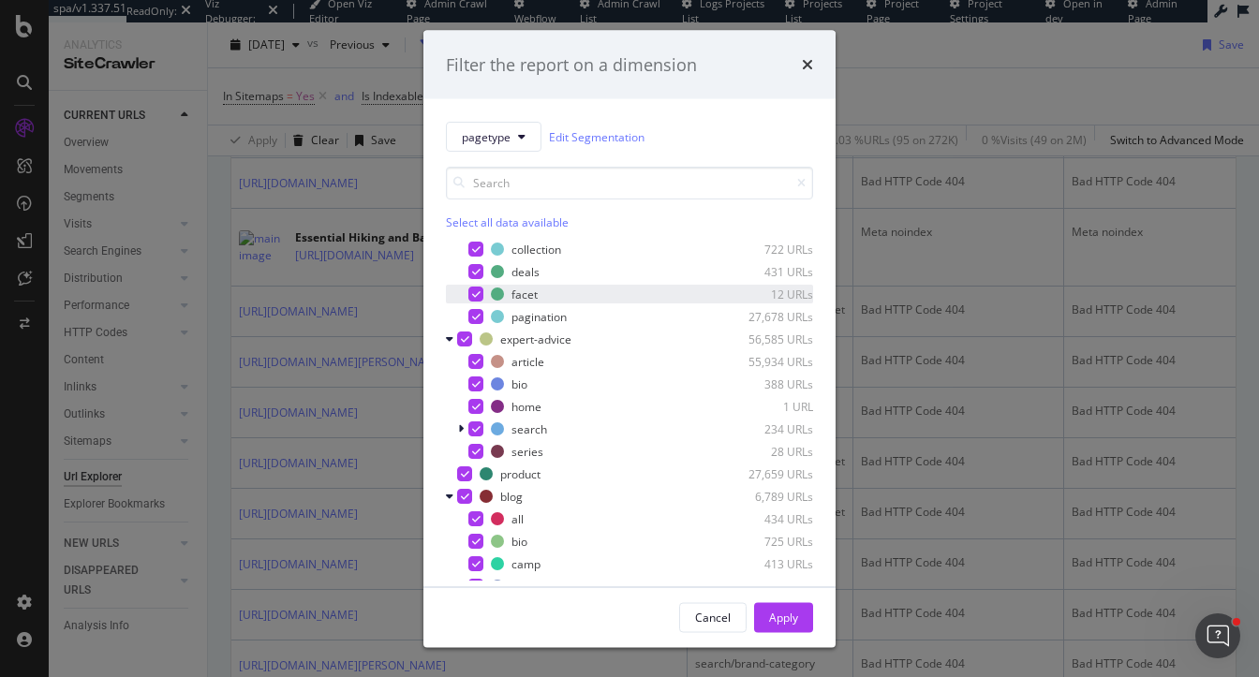
click at [472, 291] on icon "modal" at bounding box center [476, 293] width 8 height 9
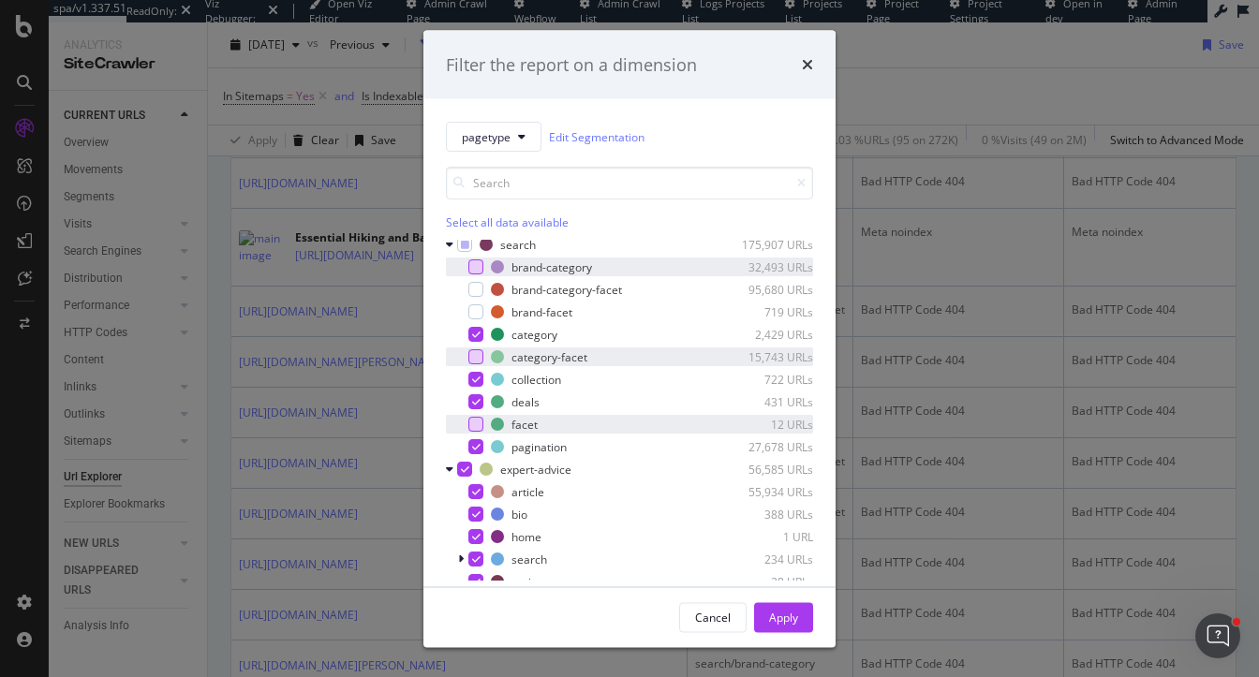
scroll to position [0, 0]
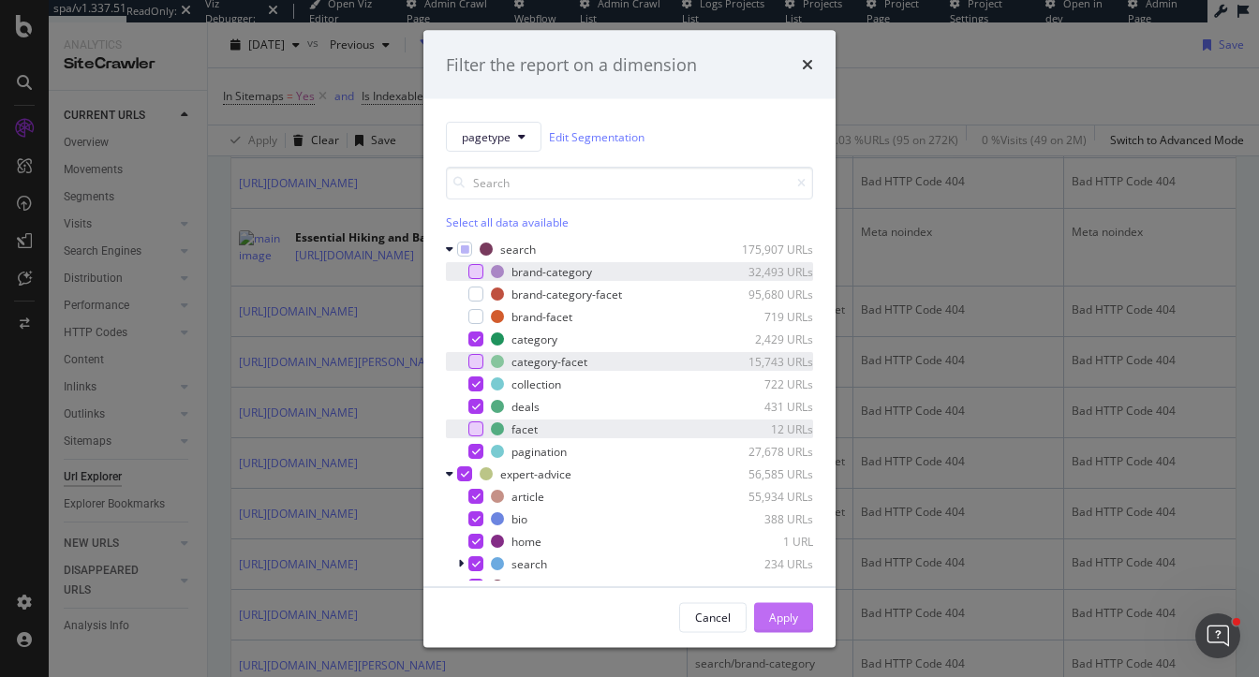
click at [788, 617] on div "Apply" at bounding box center [783, 617] width 29 height 16
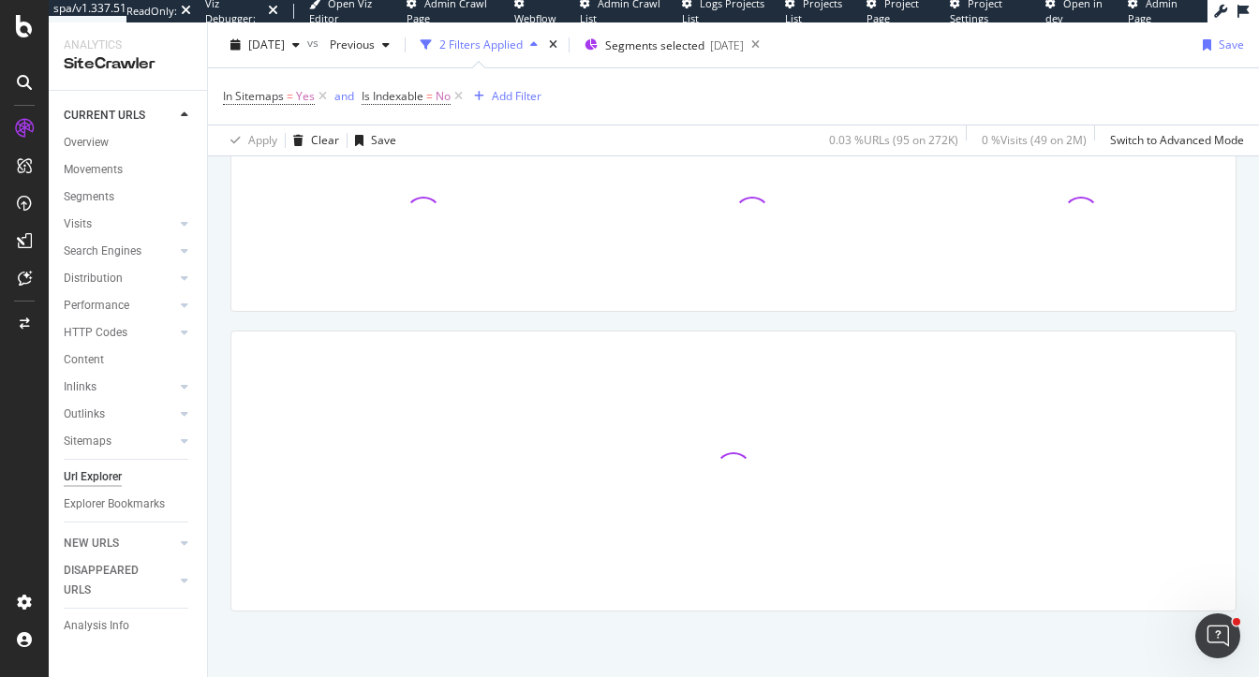
scroll to position [278, 0]
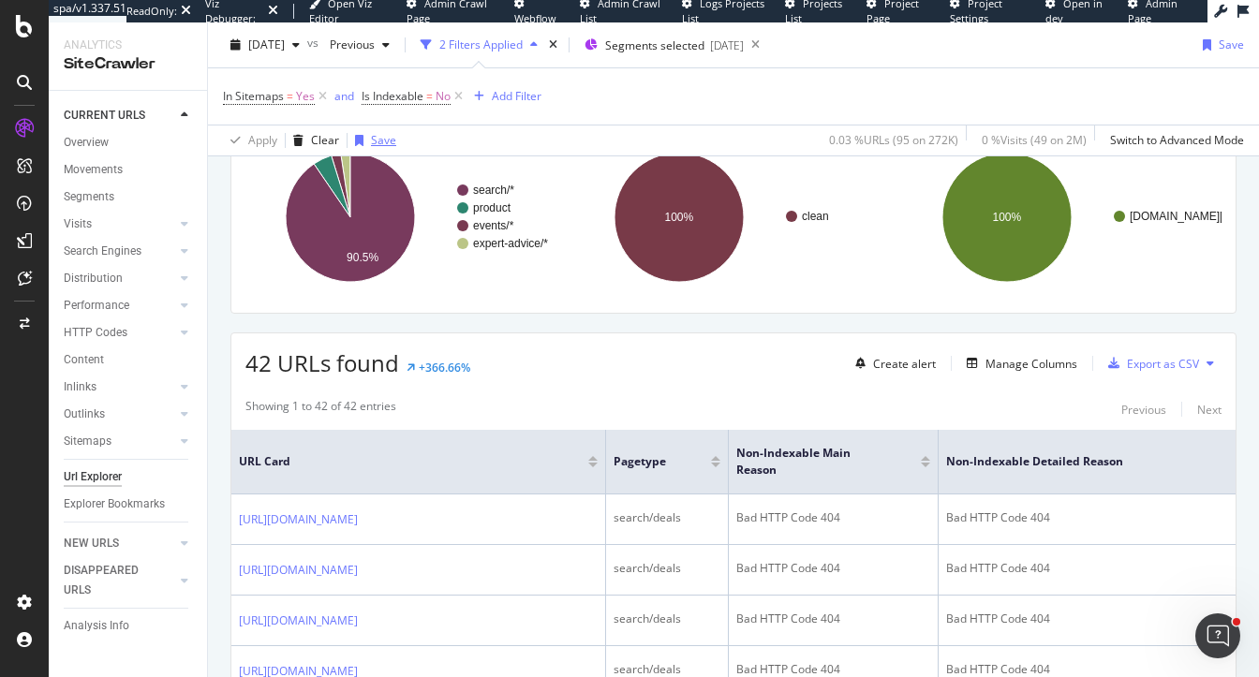
click at [374, 139] on div "Save" at bounding box center [383, 140] width 25 height 16
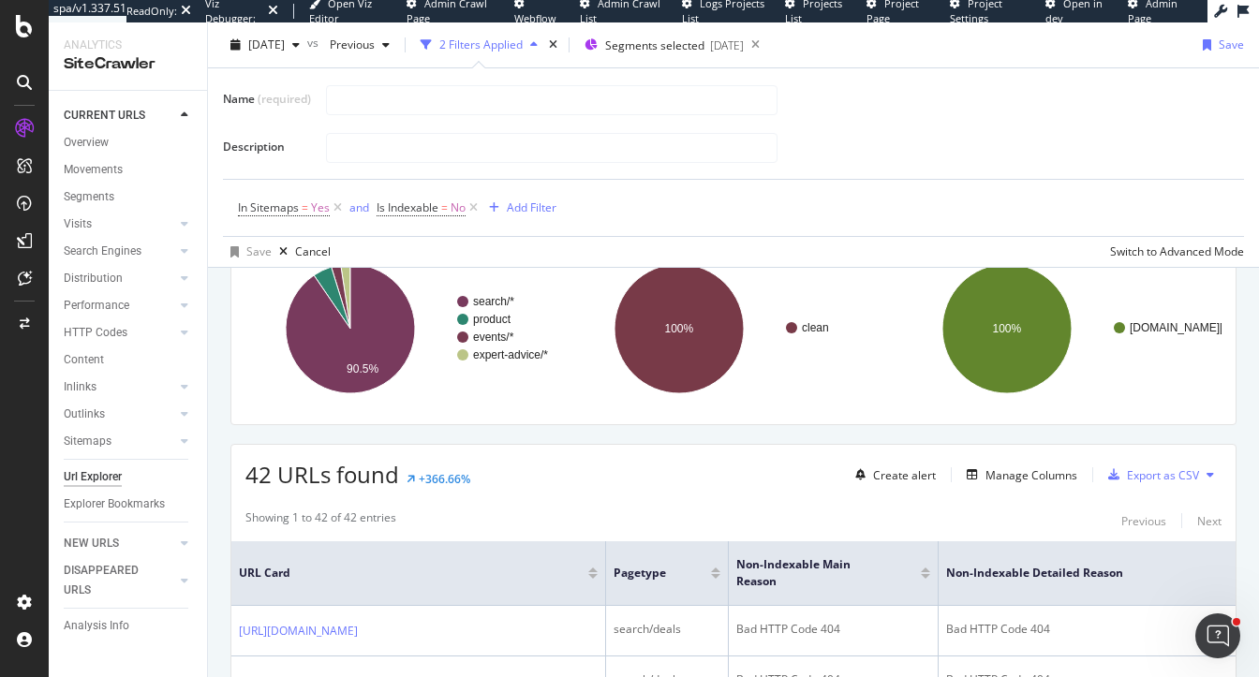
scroll to position [390, 0]
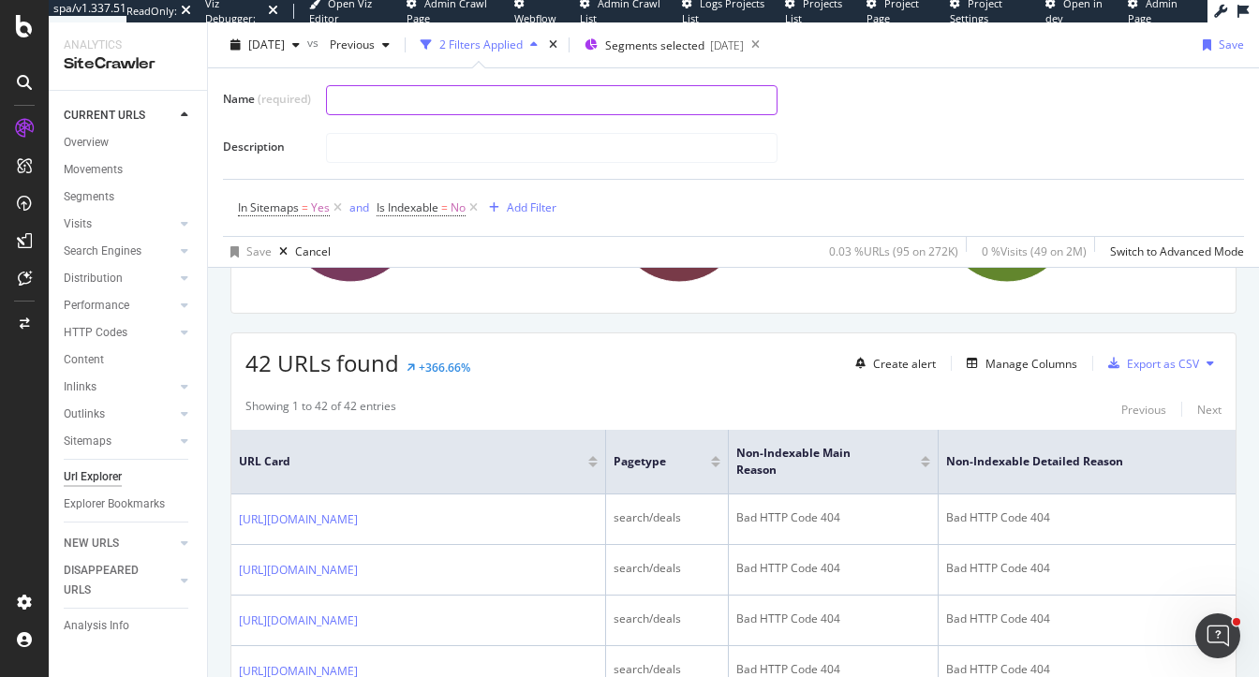
click at [487, 98] on input "text" at bounding box center [552, 100] width 450 height 28
type input "in sitemap - non-indexable"
click at [242, 253] on div "button" at bounding box center [234, 251] width 23 height 11
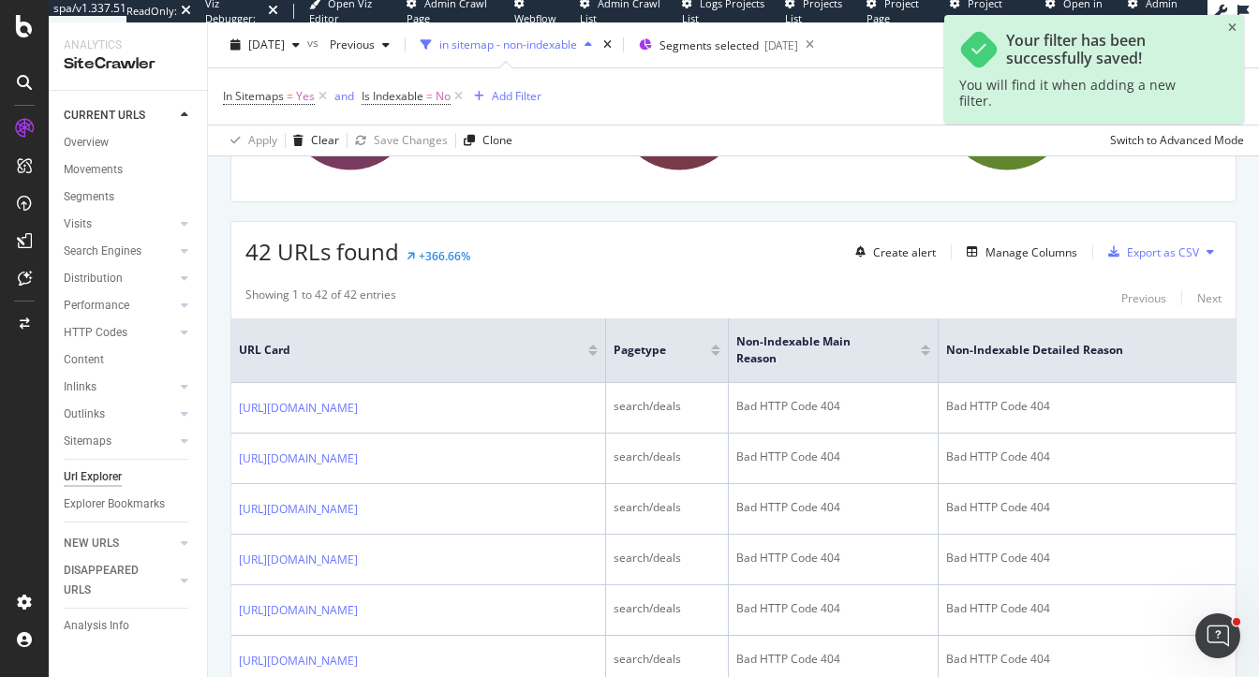
scroll to position [278, 0]
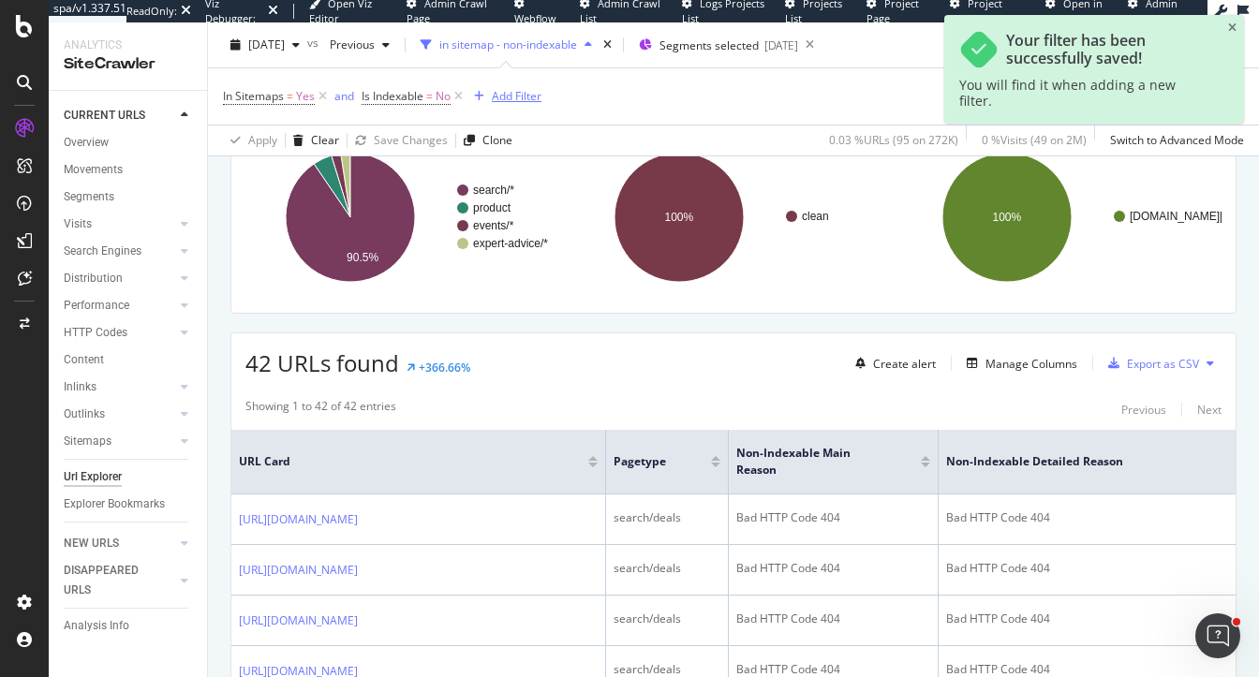
click at [526, 101] on div "Add Filter" at bounding box center [517, 96] width 50 height 16
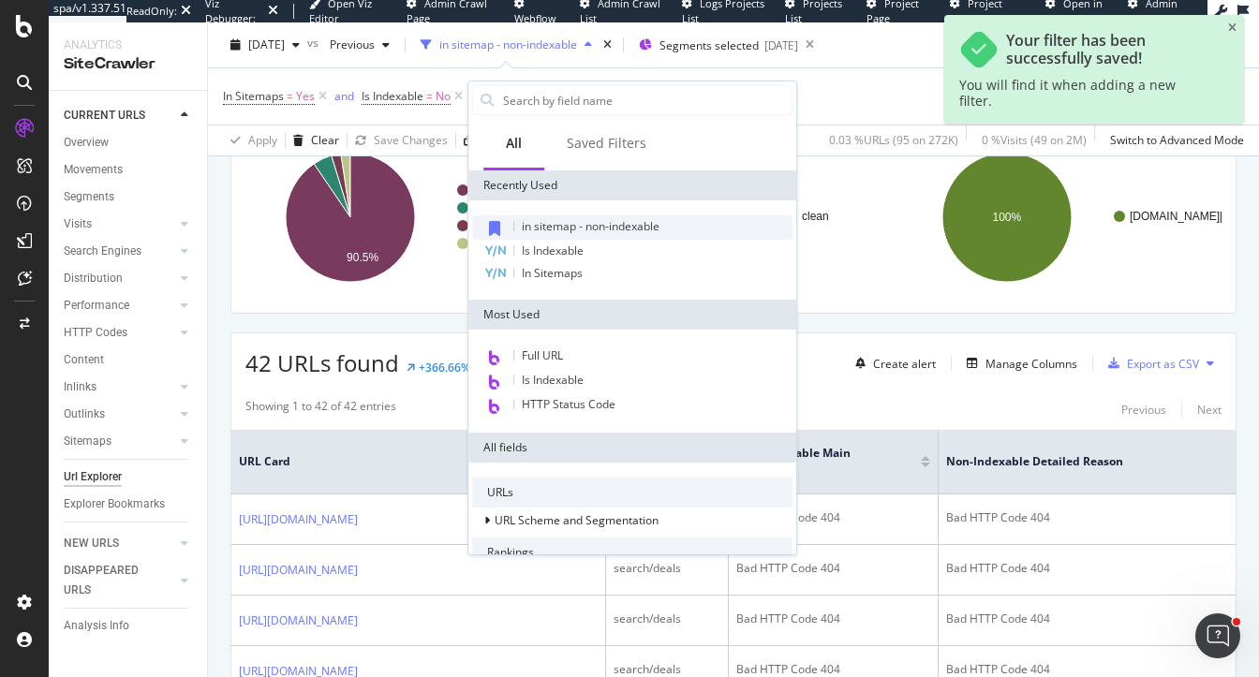
click at [549, 227] on span "in sitemap - non-indexable" at bounding box center [591, 226] width 138 height 16
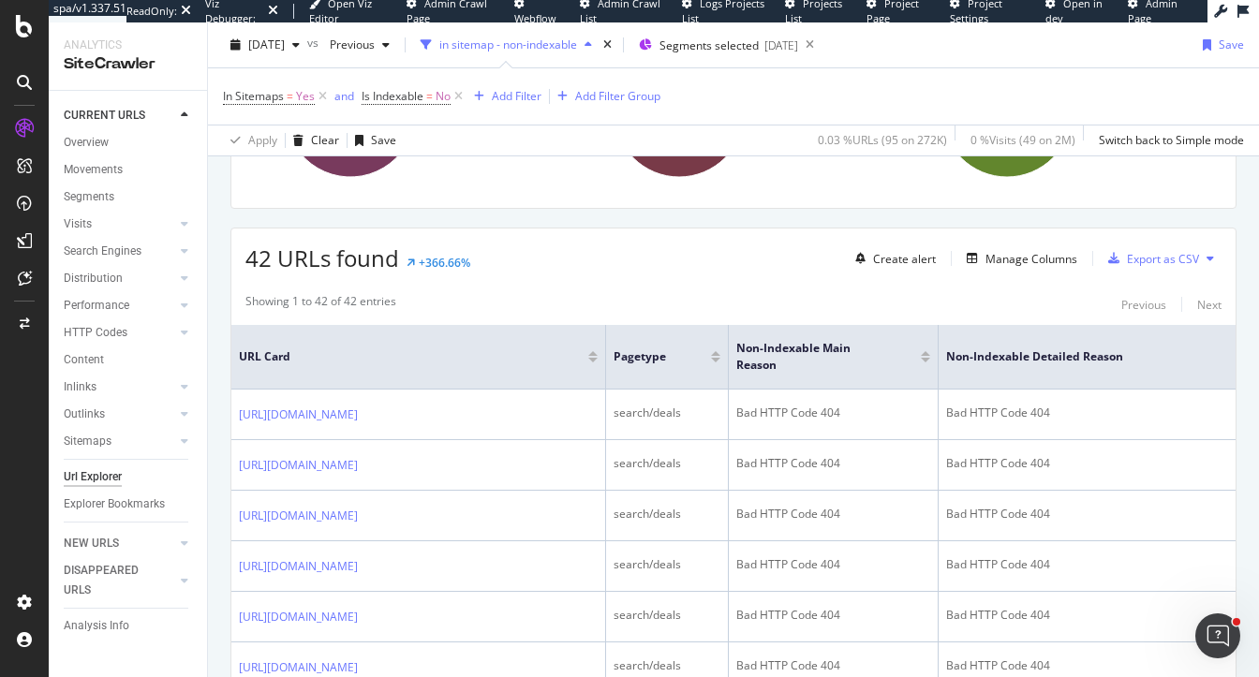
scroll to position [382, 0]
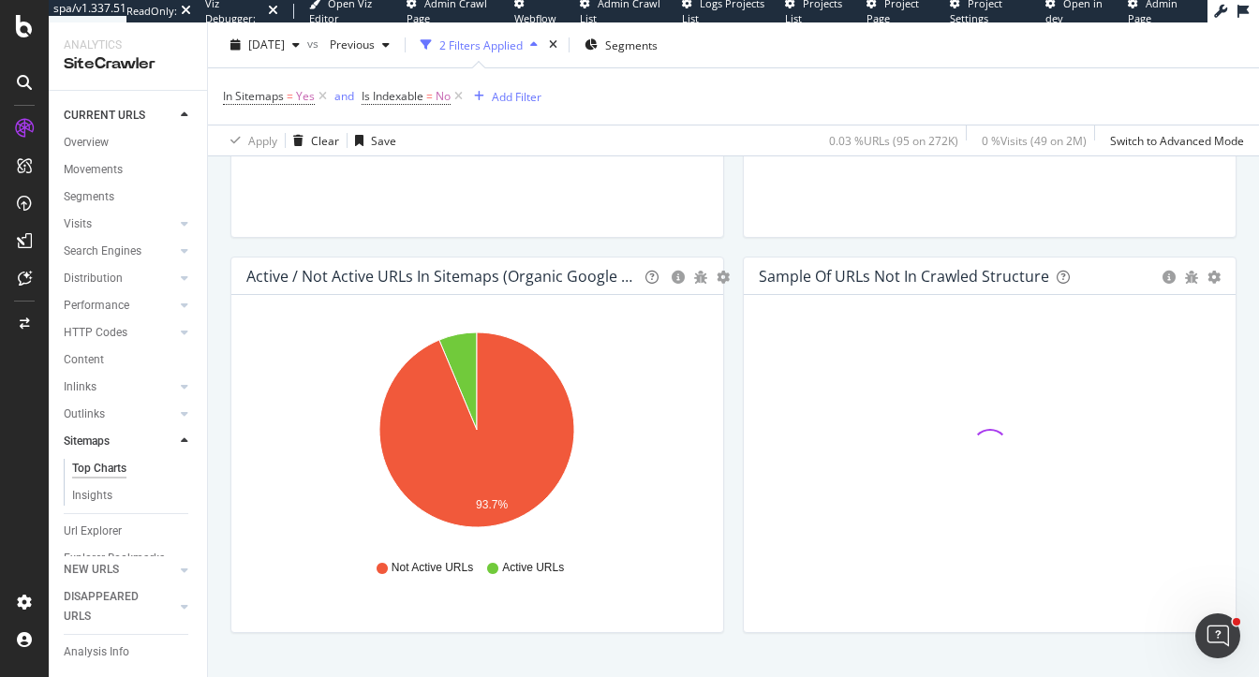
scroll to position [1725, 0]
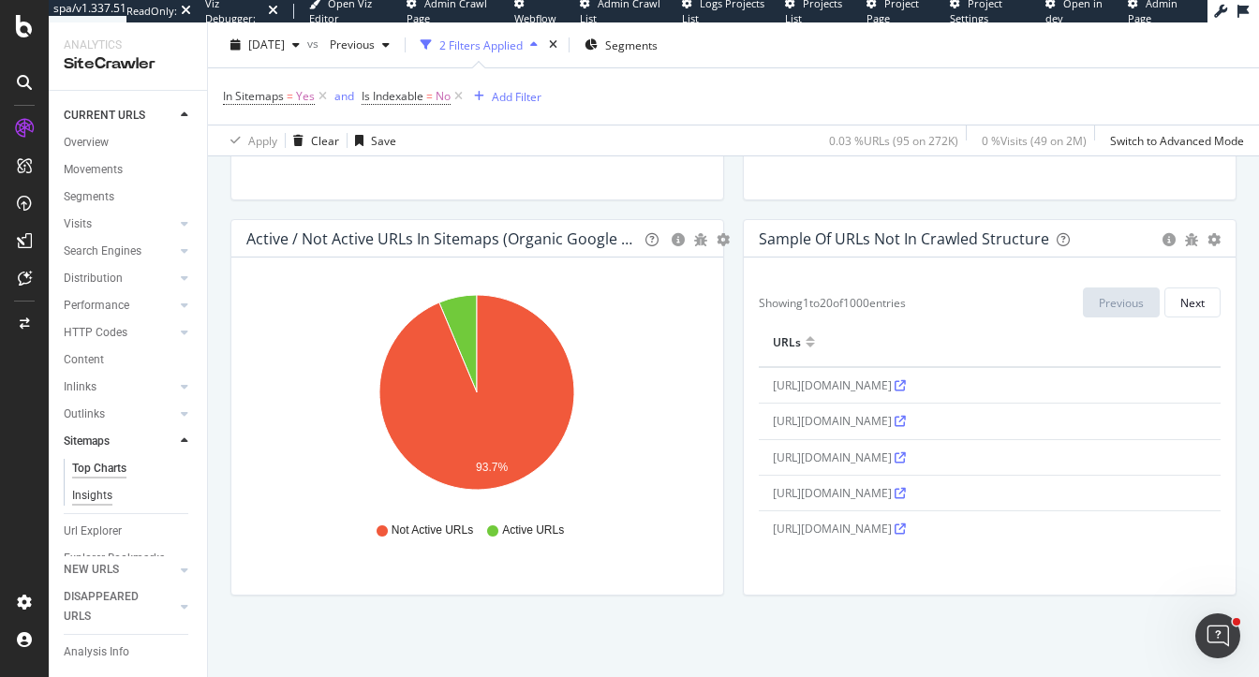
click at [80, 497] on div "Insights" at bounding box center [92, 496] width 40 height 20
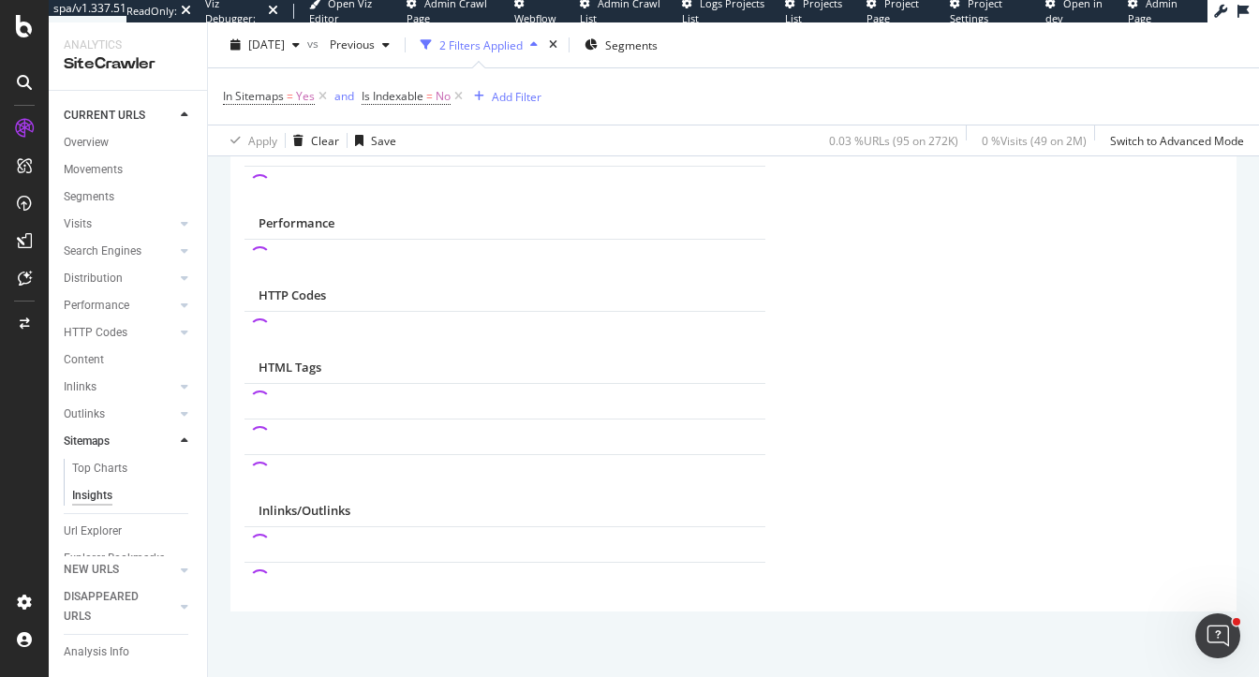
scroll to position [281, 0]
click at [96, 463] on div "Top Charts" at bounding box center [99, 469] width 55 height 20
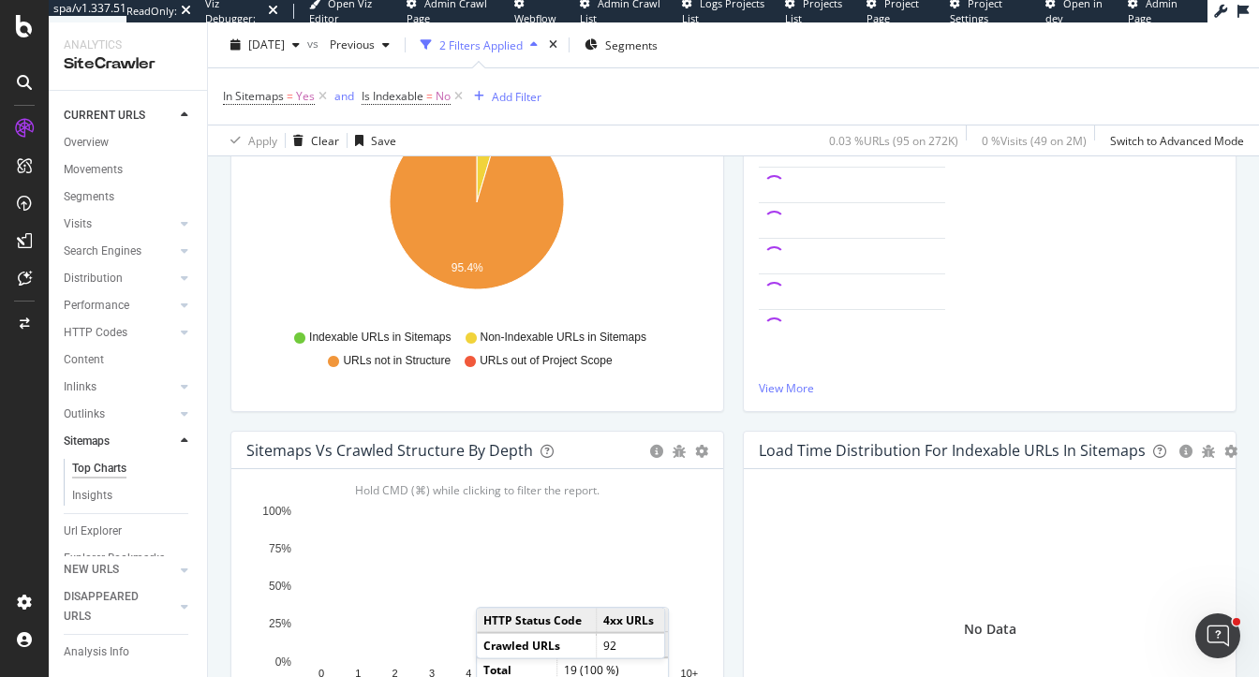
scroll to position [81, 0]
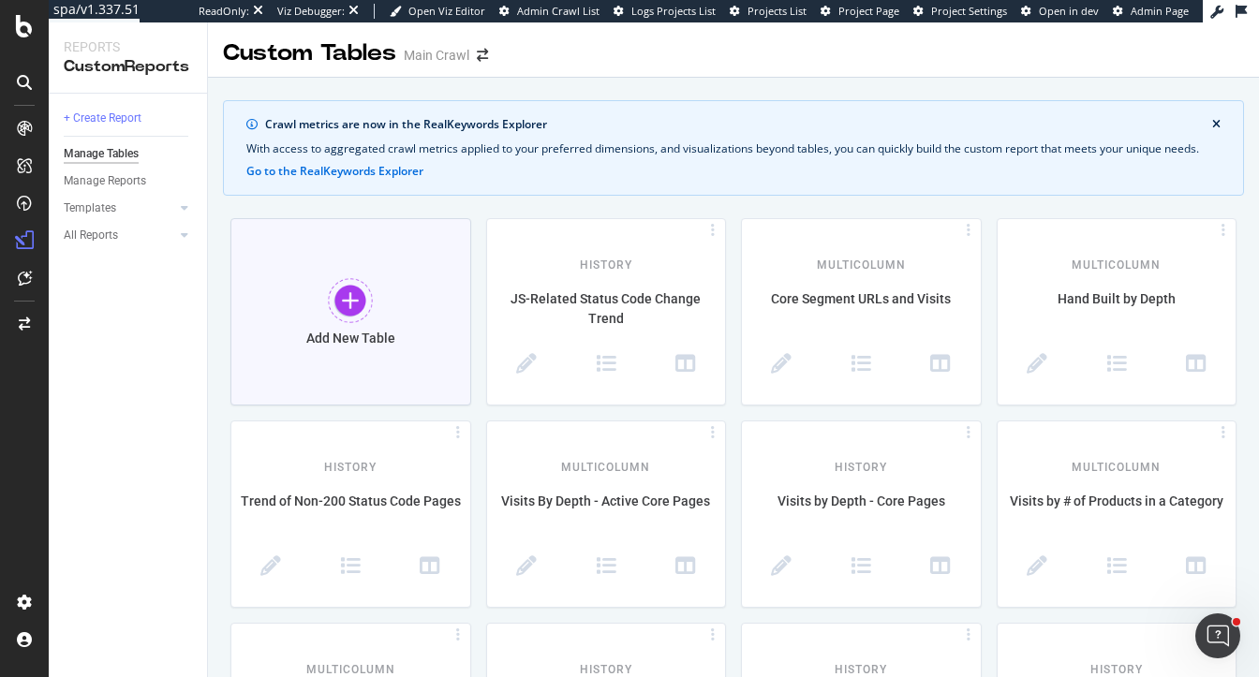
click at [341, 308] on div at bounding box center [350, 300] width 45 height 45
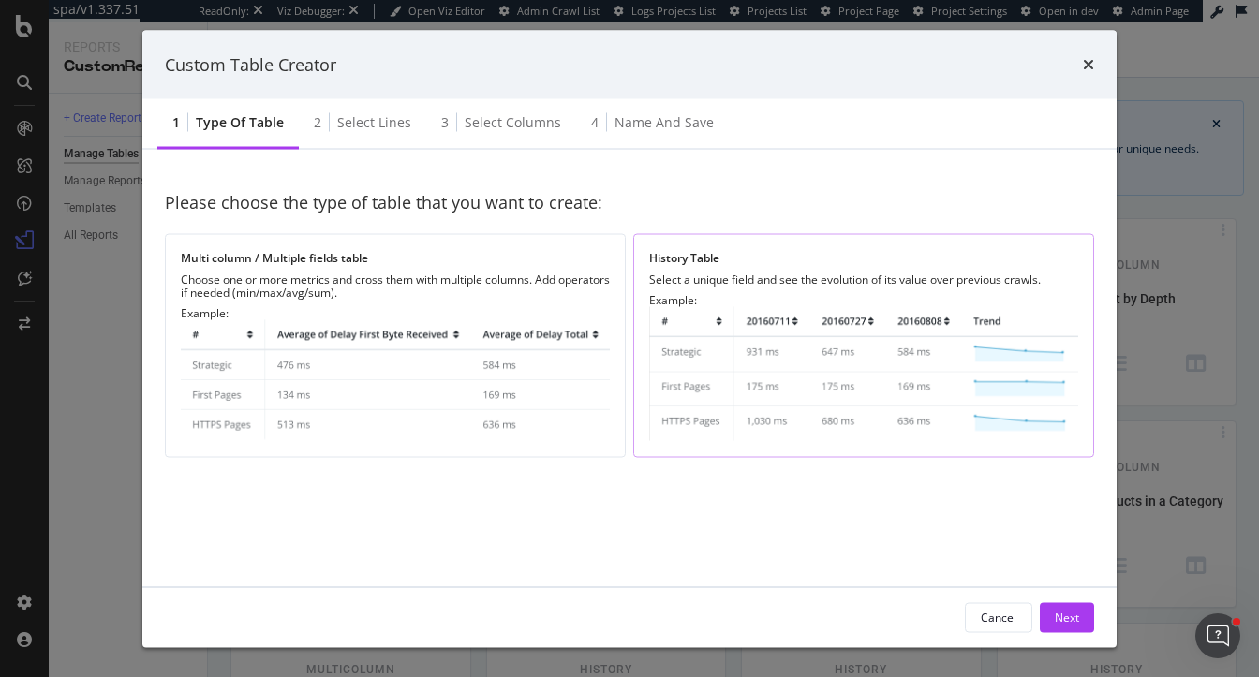
click at [722, 260] on div "History Table" at bounding box center [863, 257] width 429 height 16
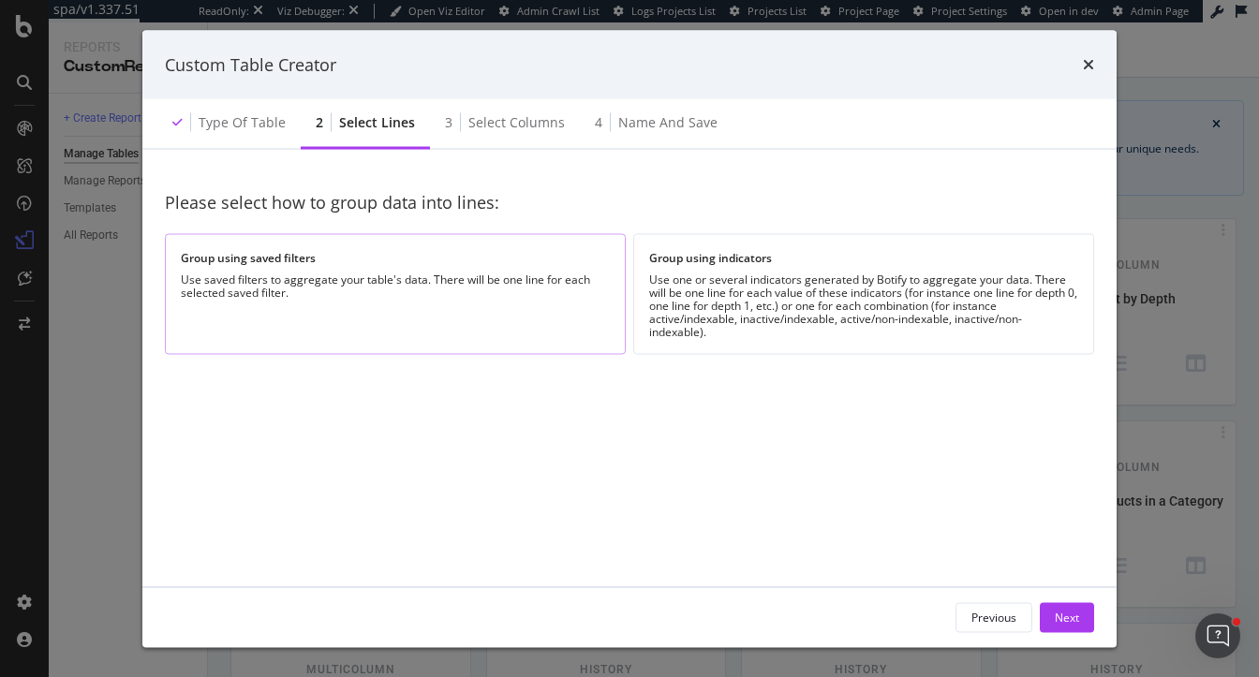
click at [510, 261] on div "Group using saved filters" at bounding box center [395, 257] width 429 height 16
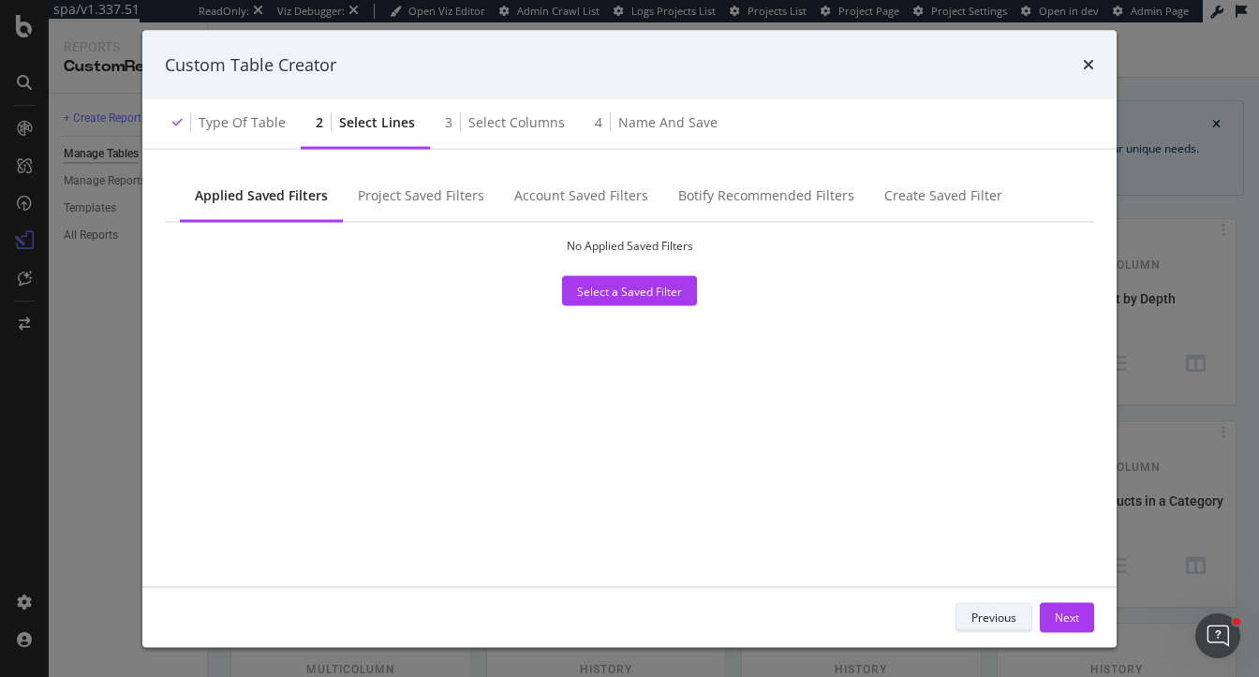
click at [985, 610] on div "Previous" at bounding box center [993, 617] width 45 height 16
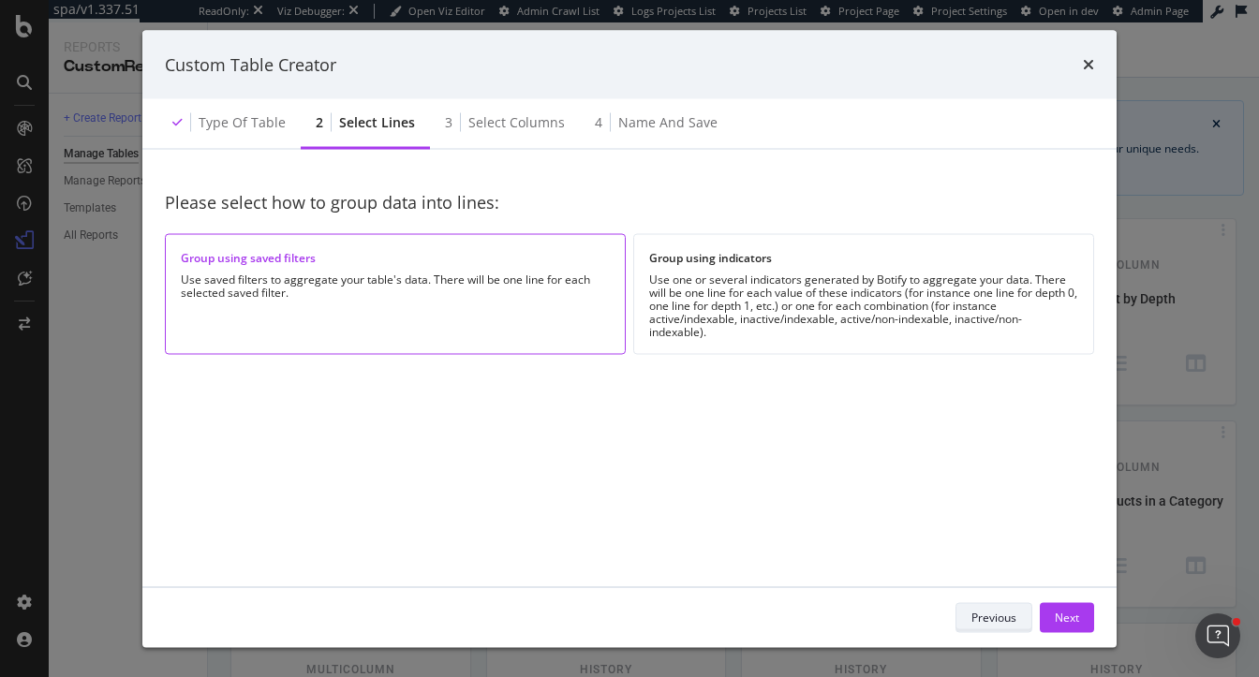
click at [985, 610] on div "Previous" at bounding box center [993, 617] width 45 height 16
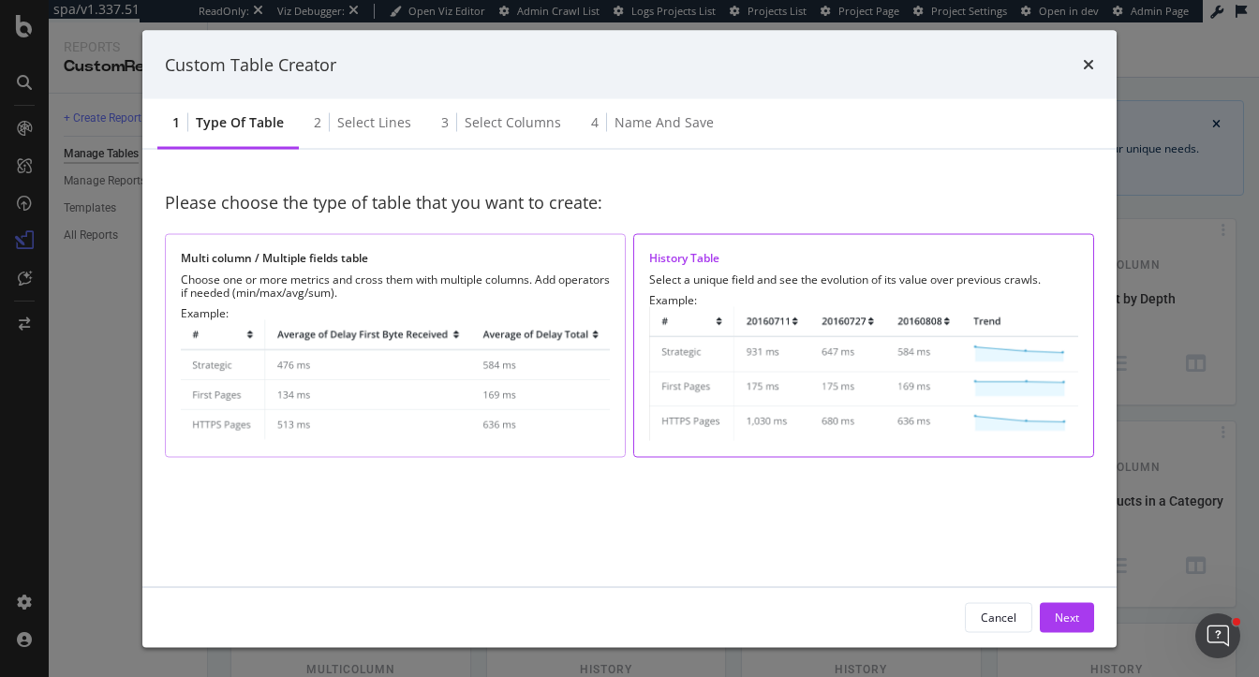
click at [451, 348] on img "modal" at bounding box center [395, 381] width 429 height 122
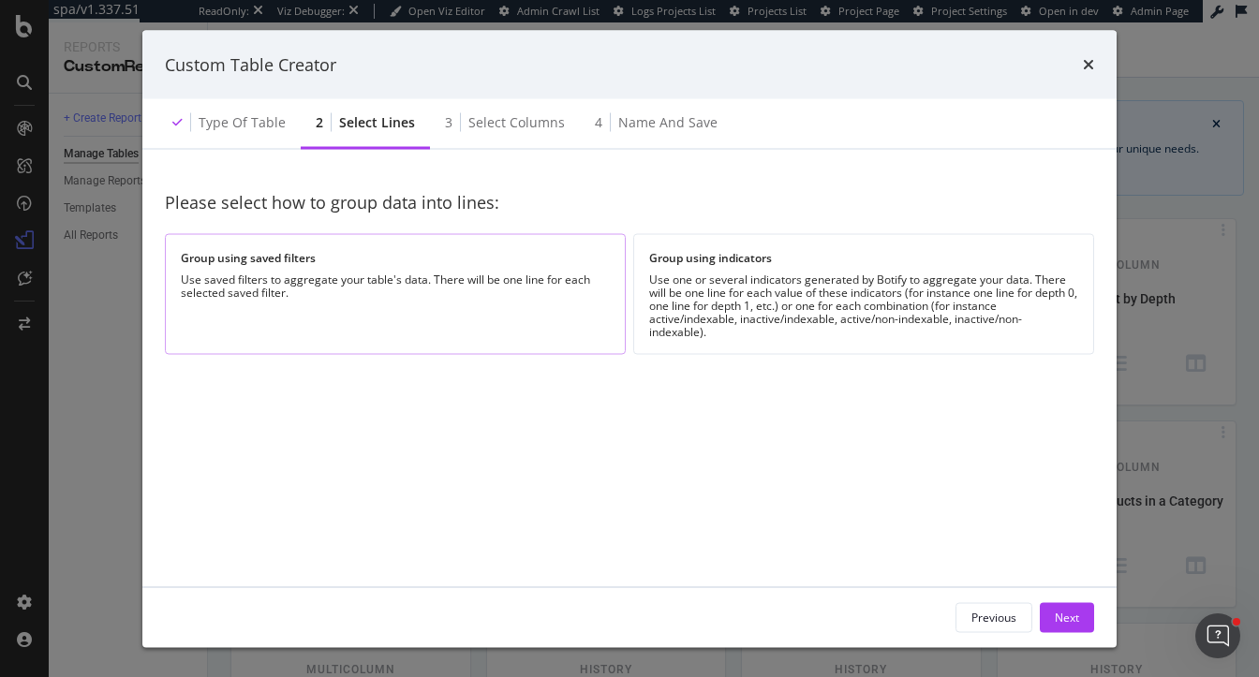
click at [576, 260] on div "Group using saved filters" at bounding box center [395, 257] width 429 height 16
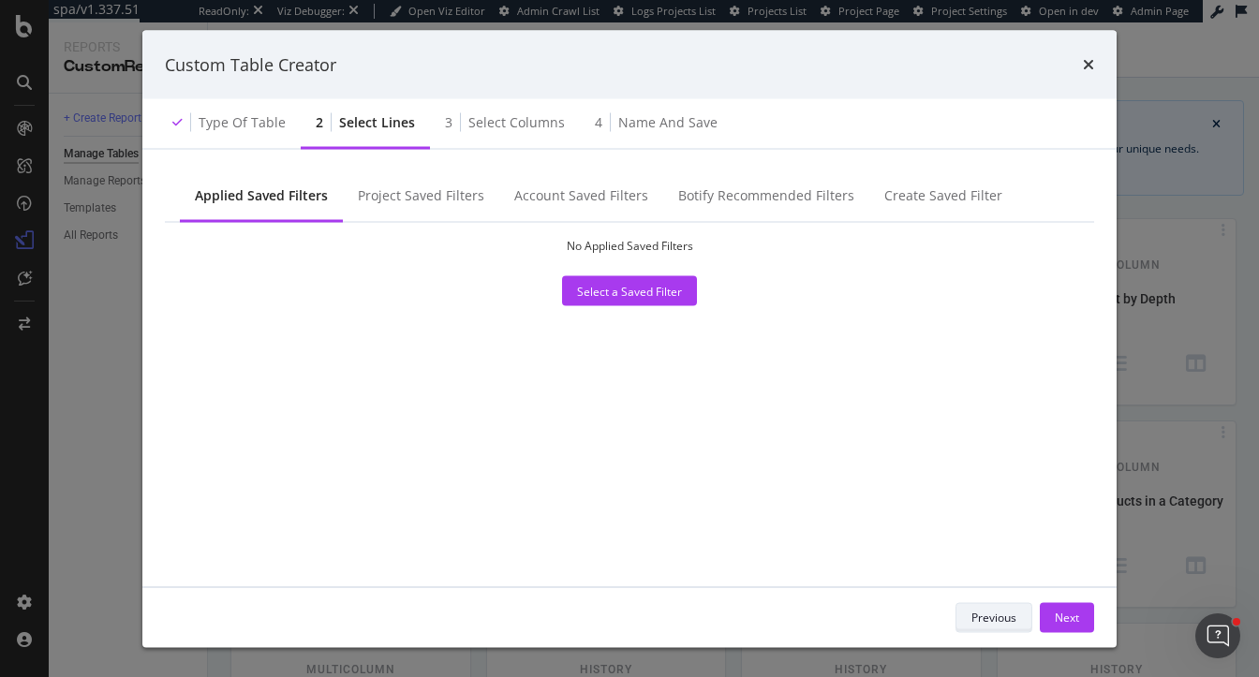
click at [1001, 617] on div "Previous" at bounding box center [993, 617] width 45 height 16
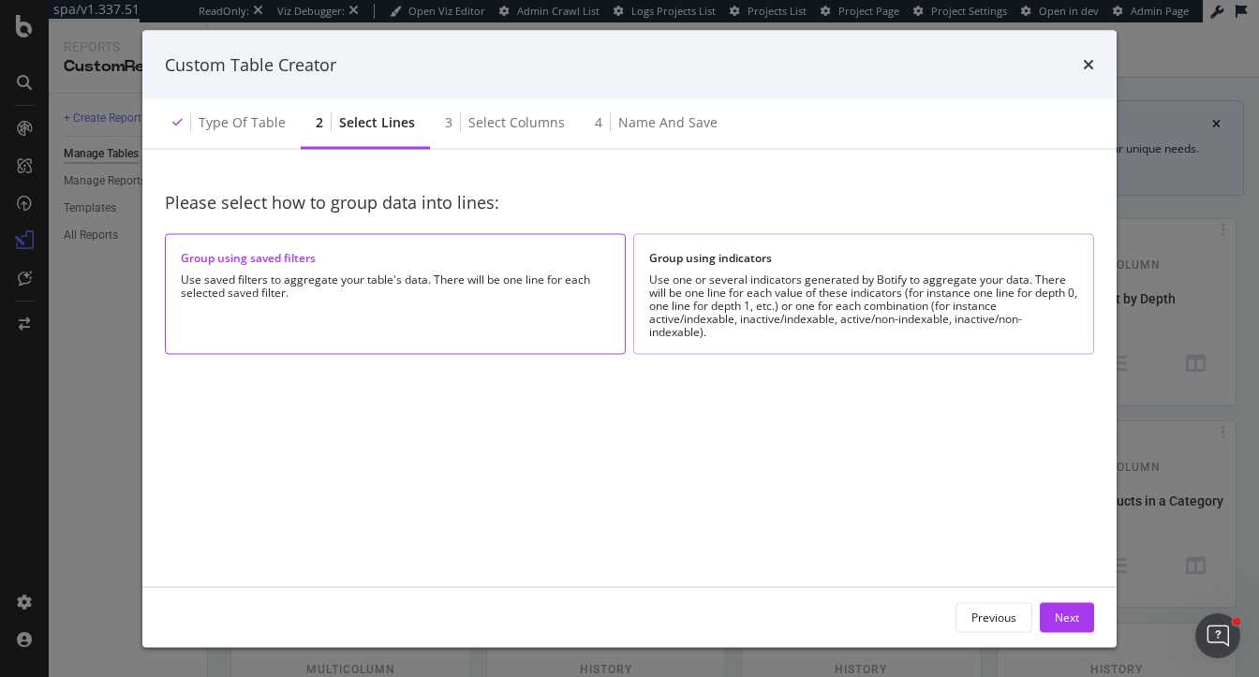
click at [702, 305] on div "Use one or several indicators generated by Botify to aggregate your data. There…" at bounding box center [863, 307] width 429 height 66
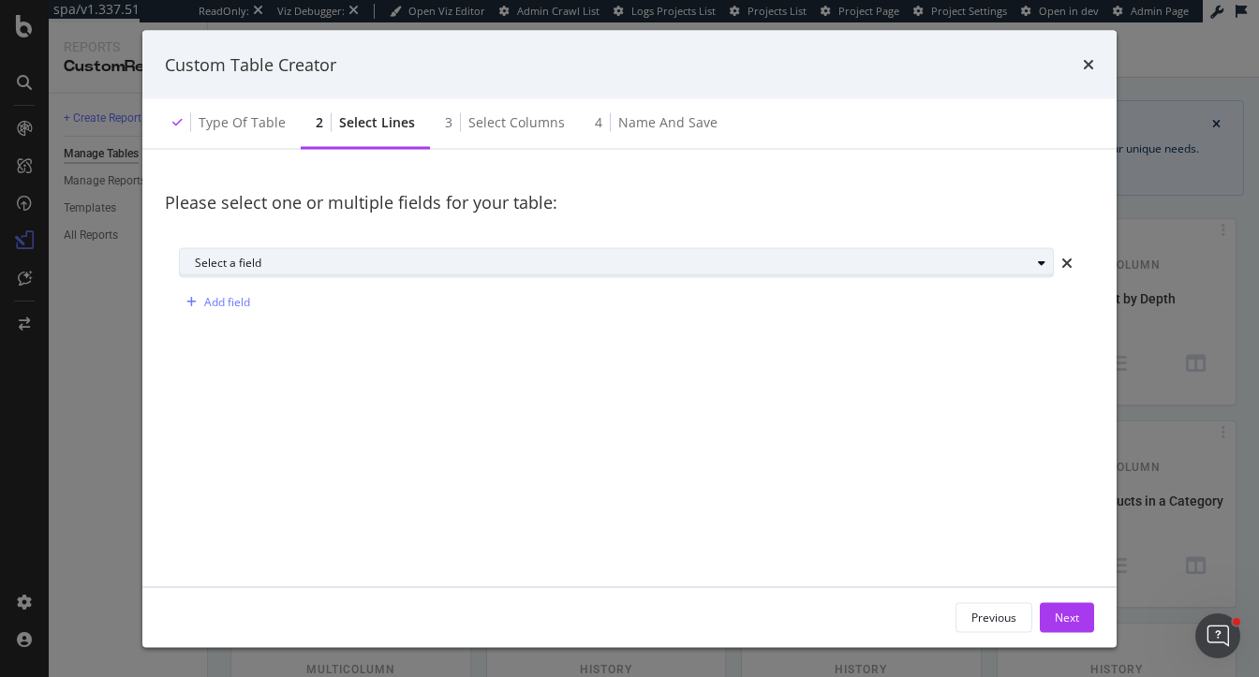
click at [623, 258] on div "Select a field" at bounding box center [613, 262] width 836 height 11
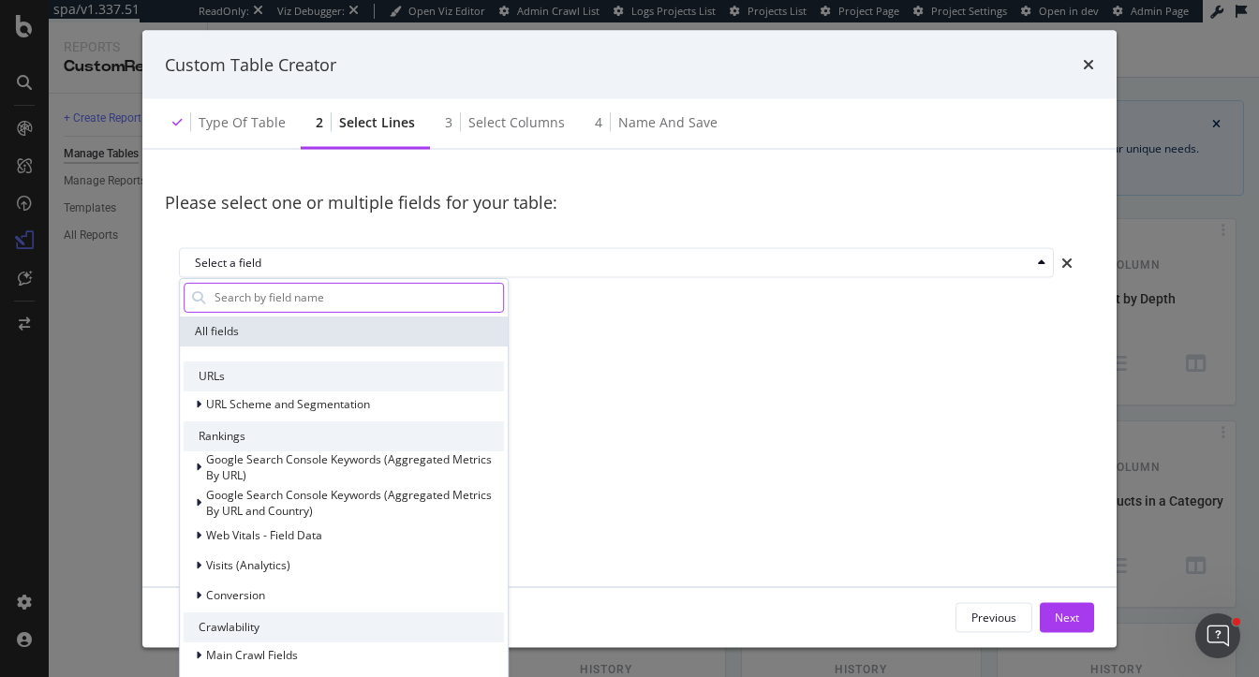
click at [276, 302] on input "modal" at bounding box center [358, 297] width 290 height 28
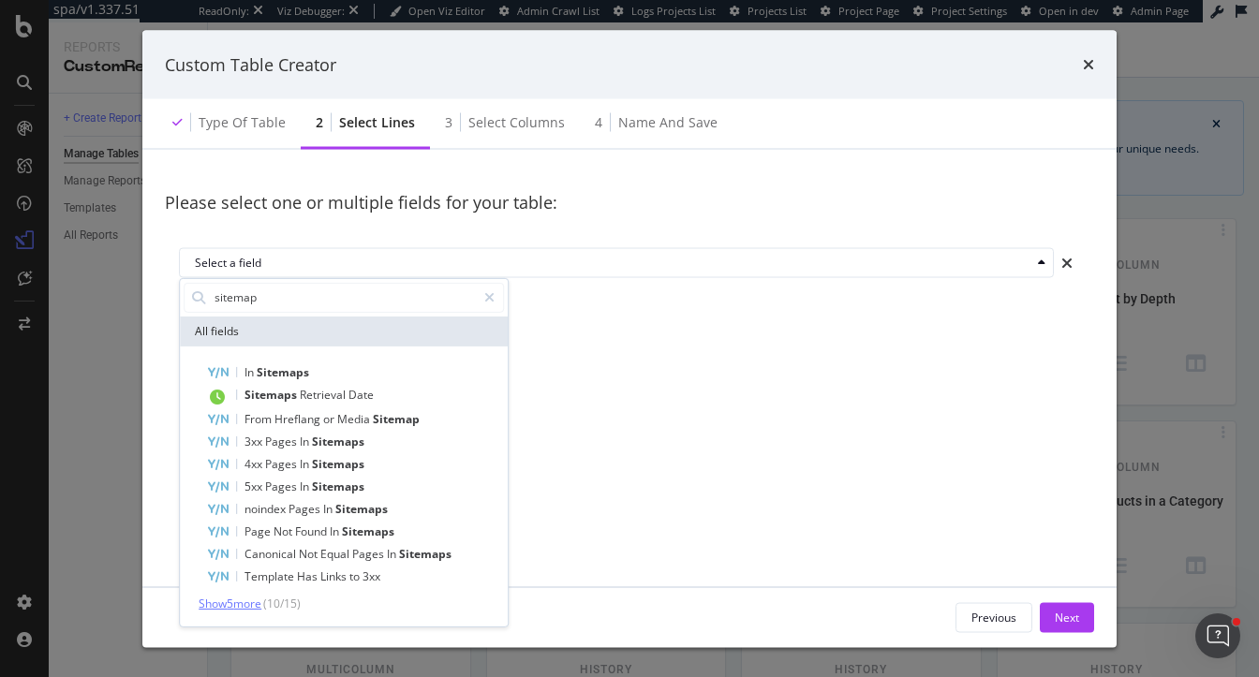
type input "sitemap"
click at [212, 604] on span "Show 5 more" at bounding box center [230, 603] width 63 height 16
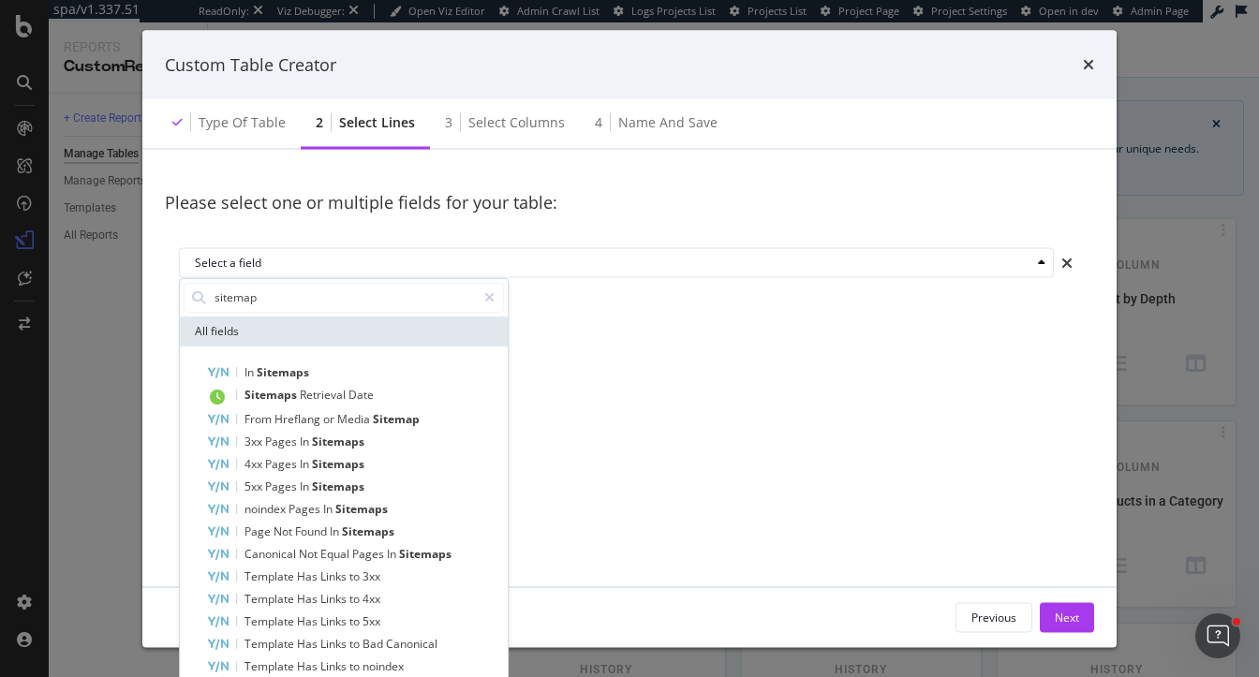
scroll to position [67, 0]
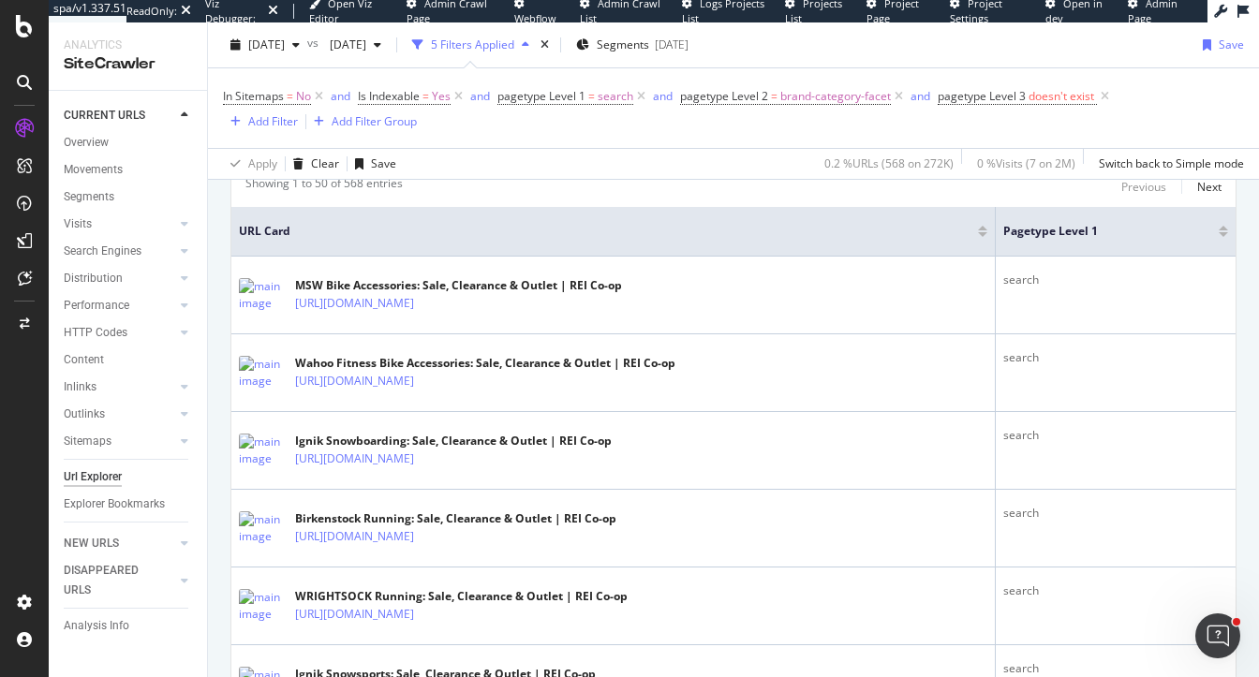
scroll to position [532, 0]
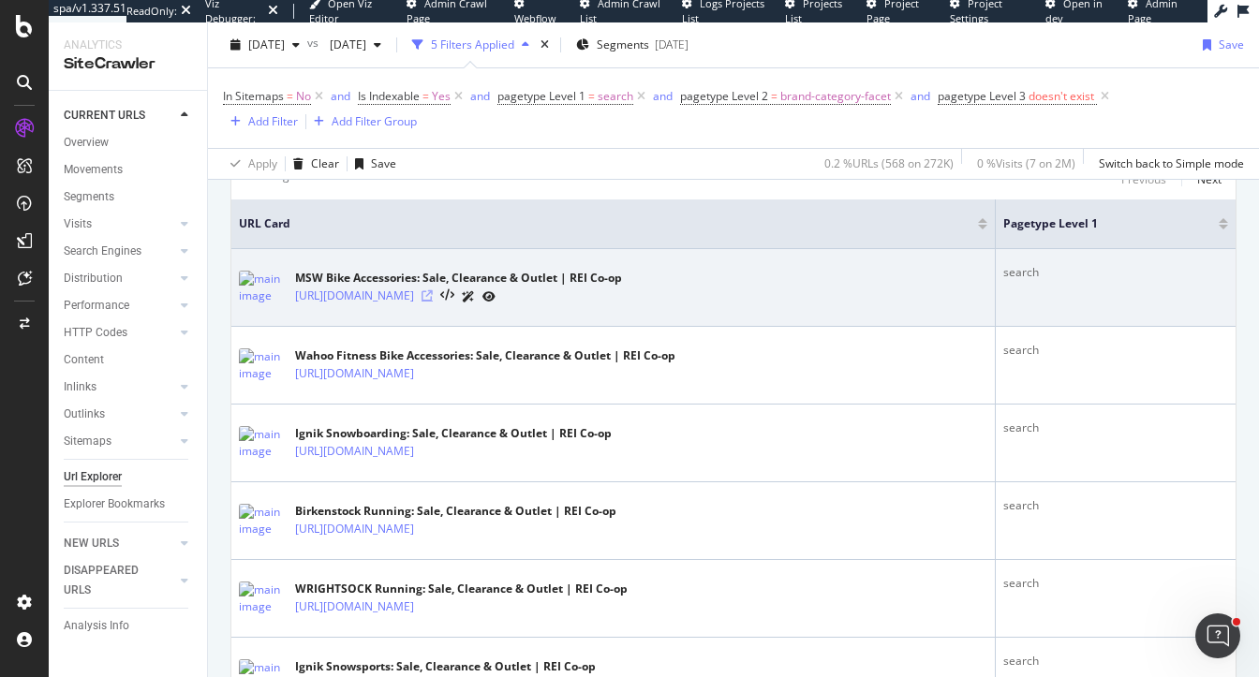
click at [433, 294] on icon at bounding box center [427, 295] width 11 height 11
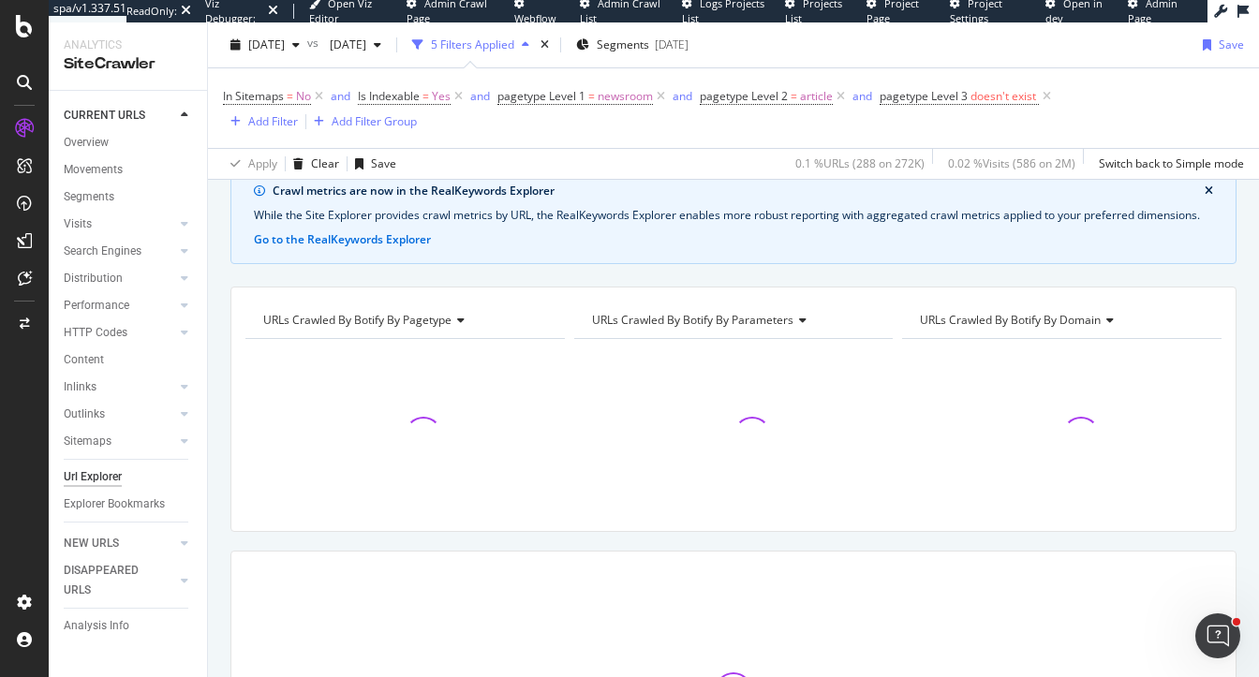
scroll to position [89, 0]
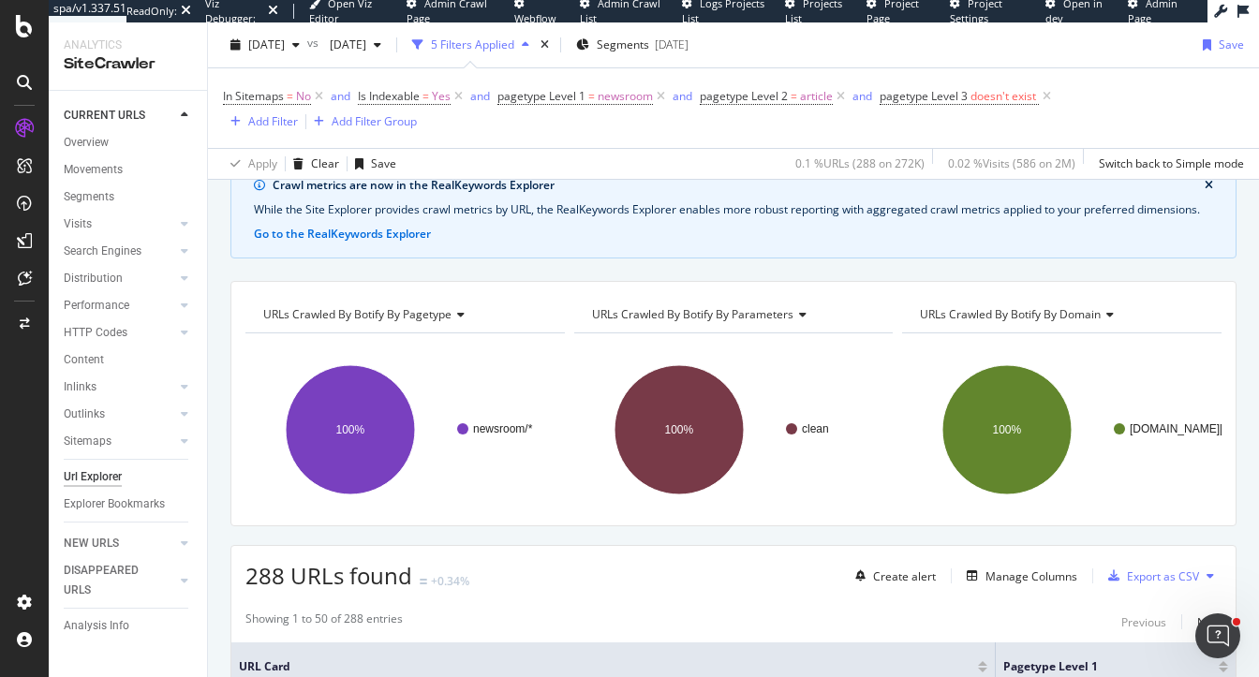
click at [1049, 94] on icon at bounding box center [1047, 96] width 16 height 19
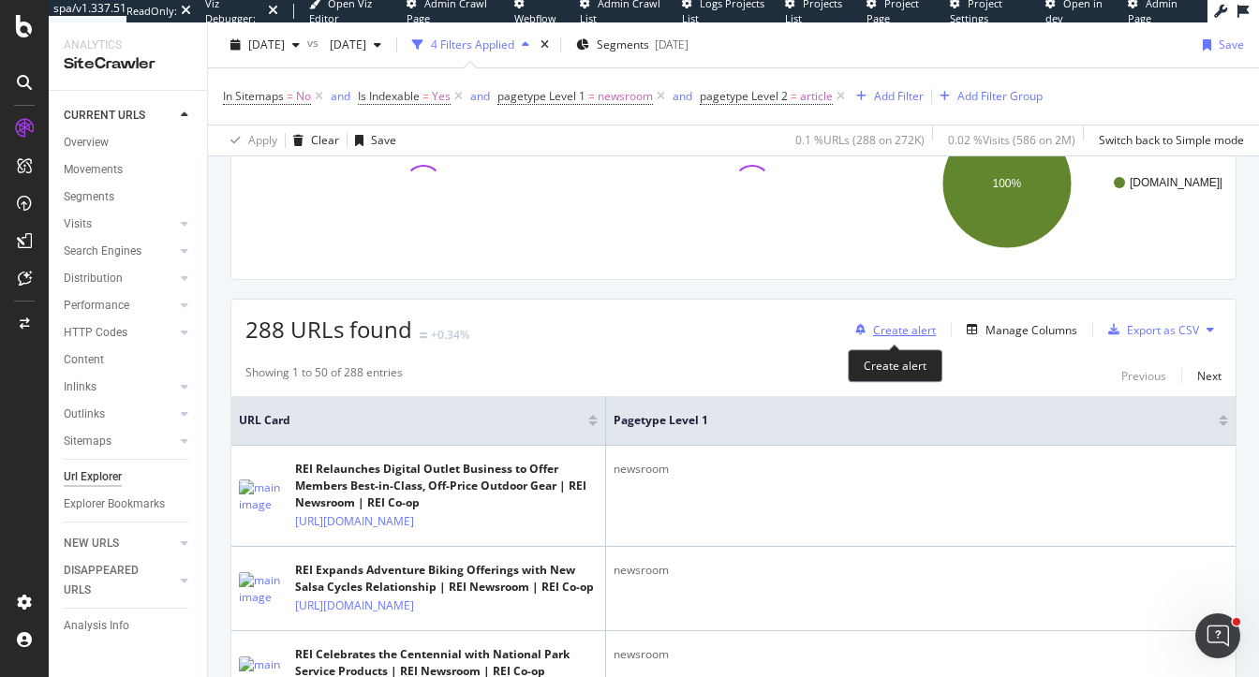
scroll to position [313, 0]
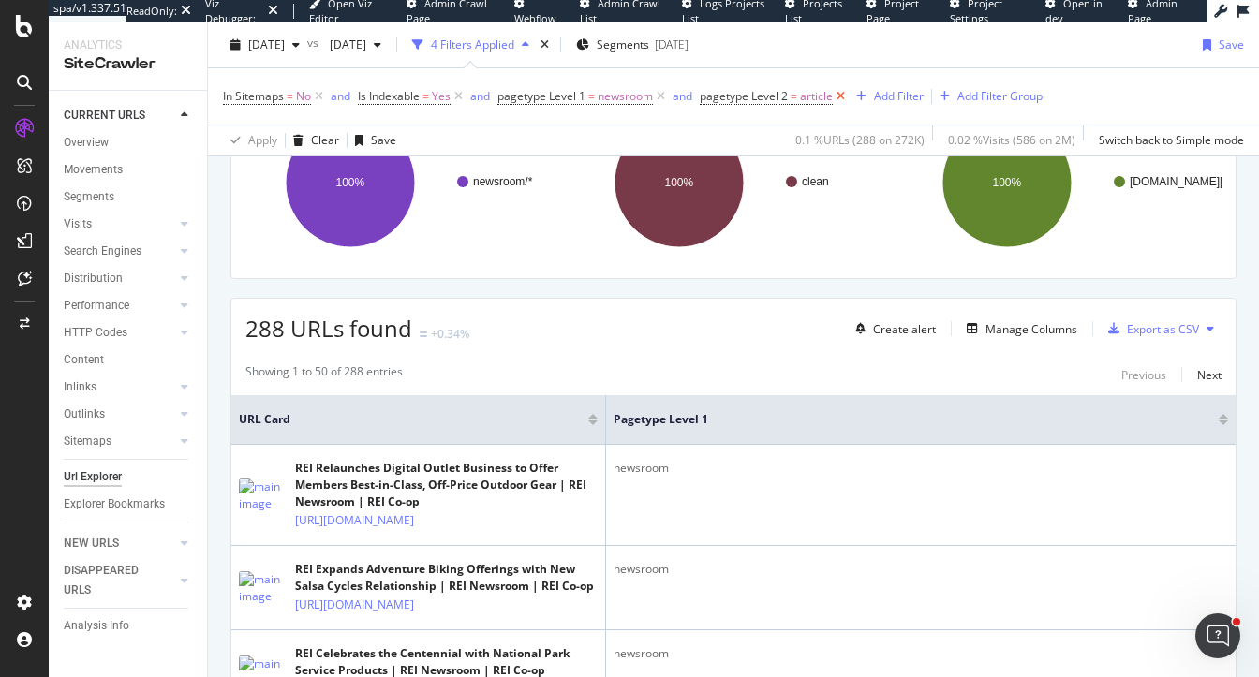
click at [840, 96] on icon at bounding box center [841, 96] width 16 height 19
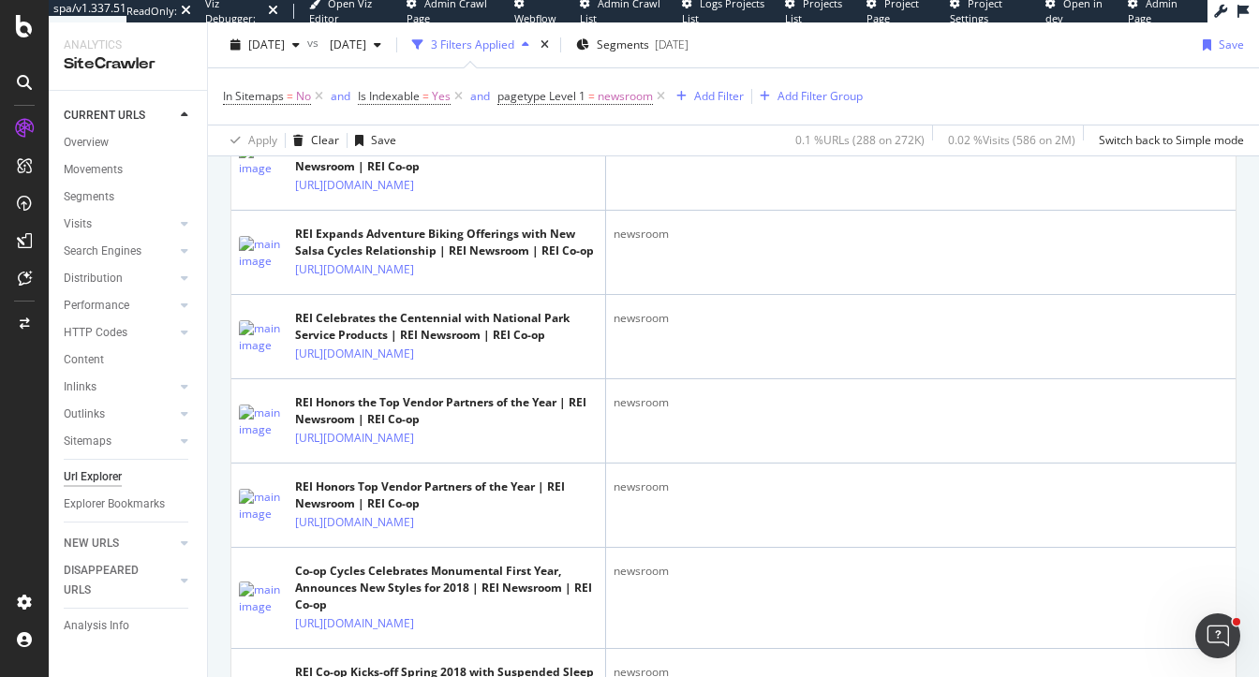
scroll to position [647, 0]
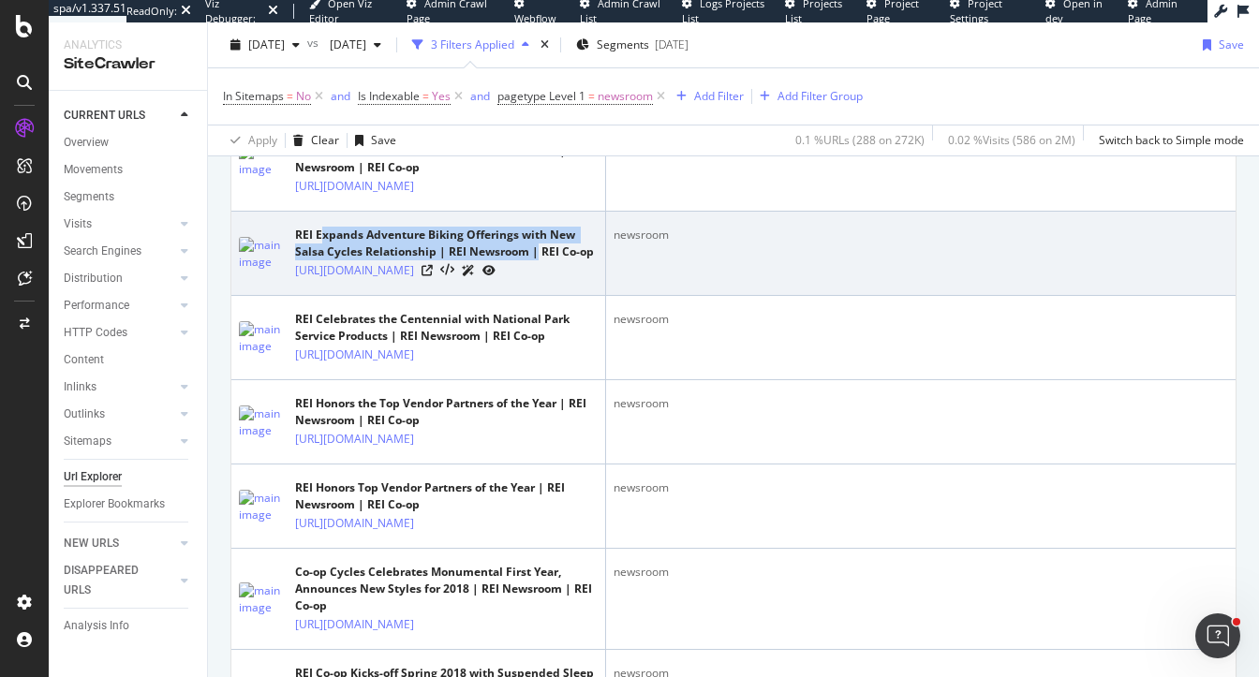
drag, startPoint x: 318, startPoint y: 289, endPoint x: 533, endPoint y: 309, distance: 215.4
click at [534, 260] on div "REI Expands Adventure Biking Offerings with New Salsa Cycles Relationship | REI…" at bounding box center [446, 244] width 303 height 34
click at [433, 276] on icon at bounding box center [427, 270] width 11 height 11
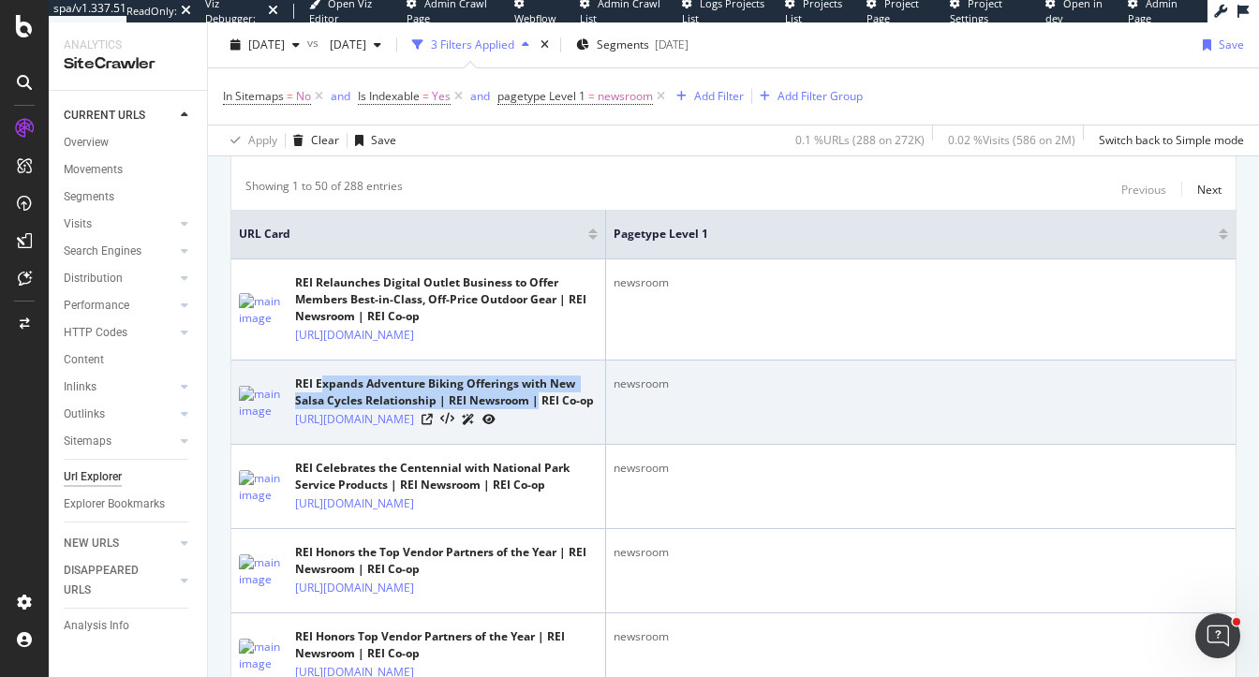
scroll to position [469, 0]
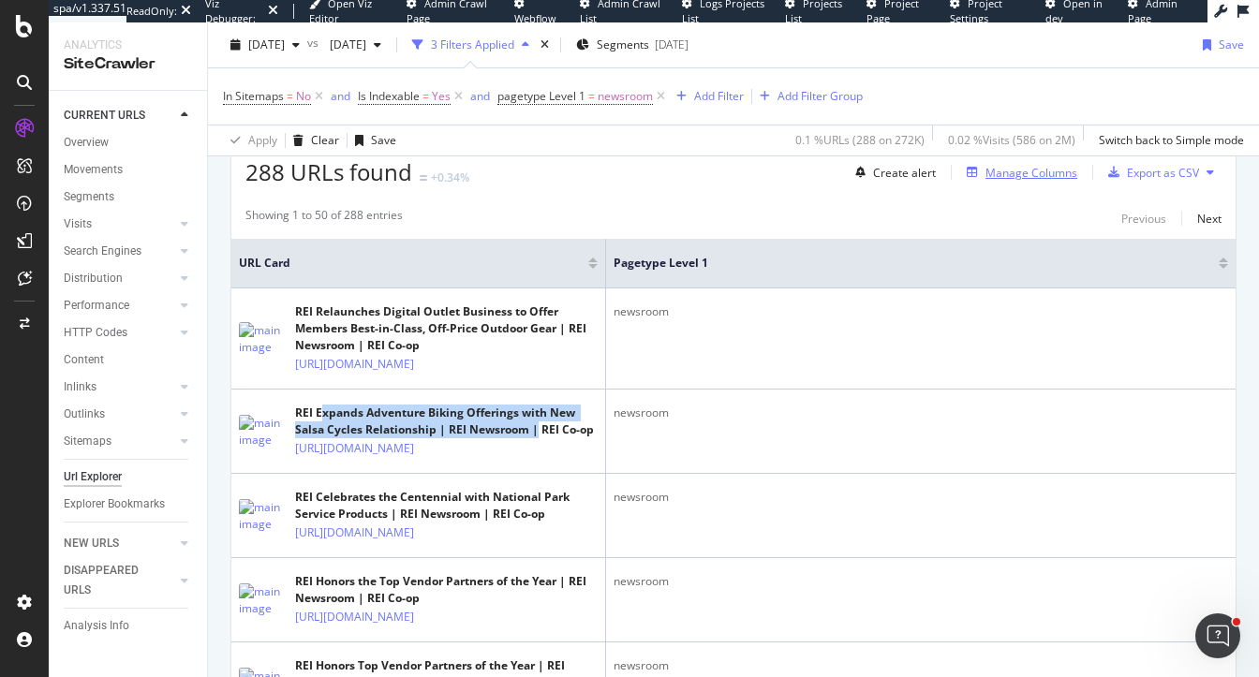
click at [1042, 180] on div "Manage Columns" at bounding box center [1018, 172] width 118 height 21
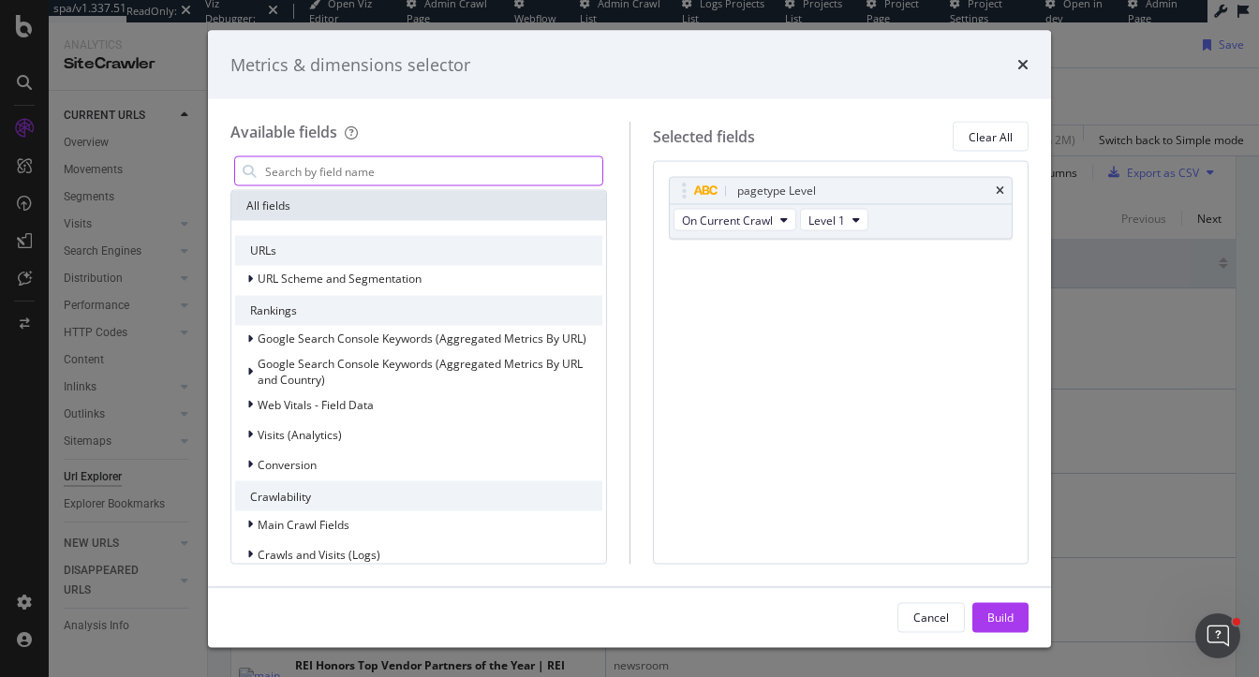
click at [410, 173] on input "modal" at bounding box center [432, 171] width 339 height 28
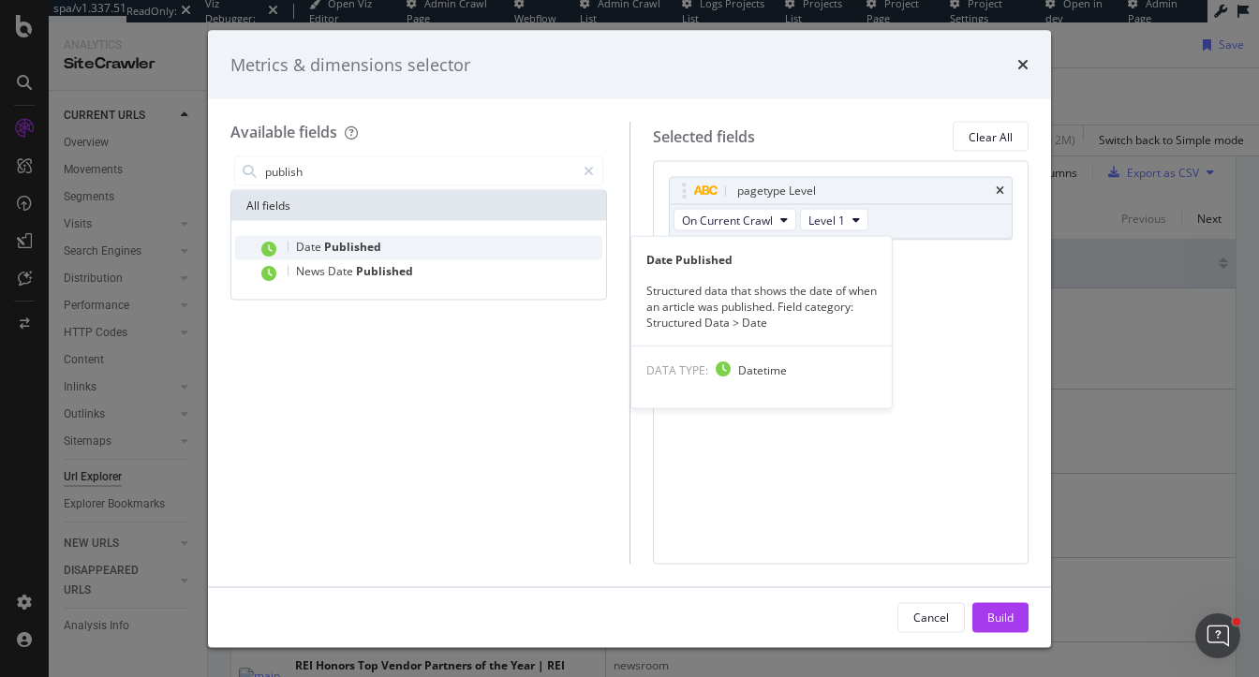
type input "publish"
click at [389, 243] on div "Date Published" at bounding box center [430, 248] width 345 height 24
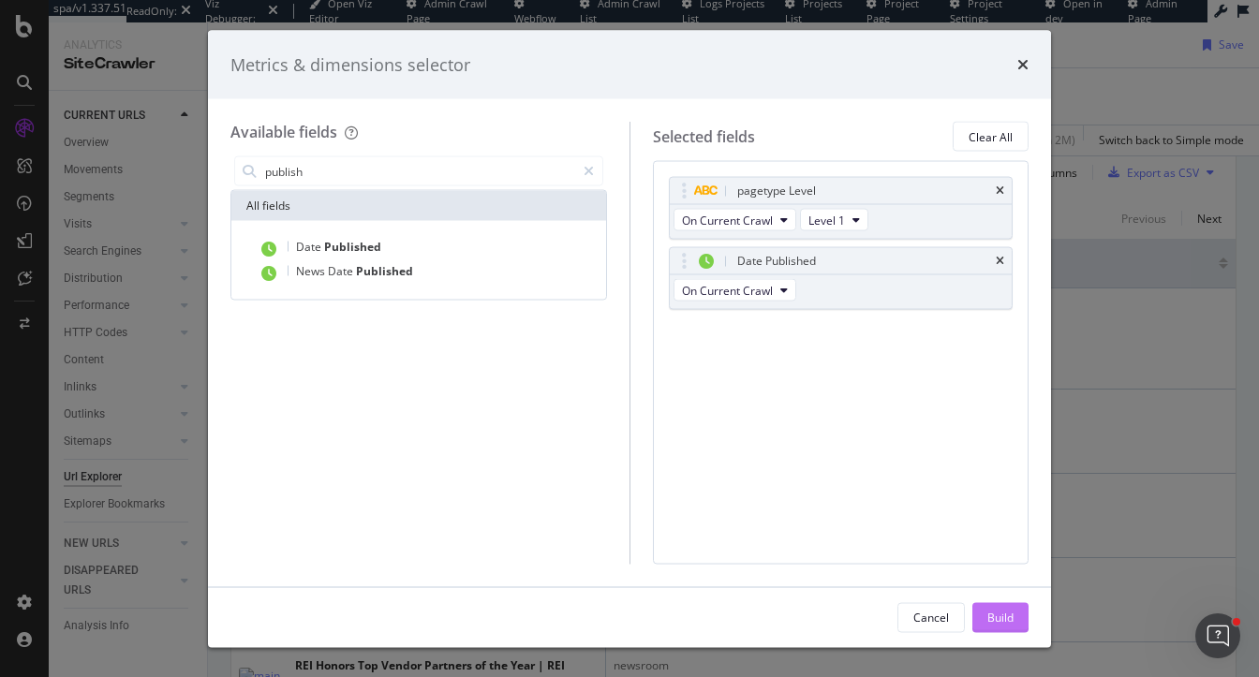
click at [1009, 607] on div "Build" at bounding box center [1000, 617] width 26 height 28
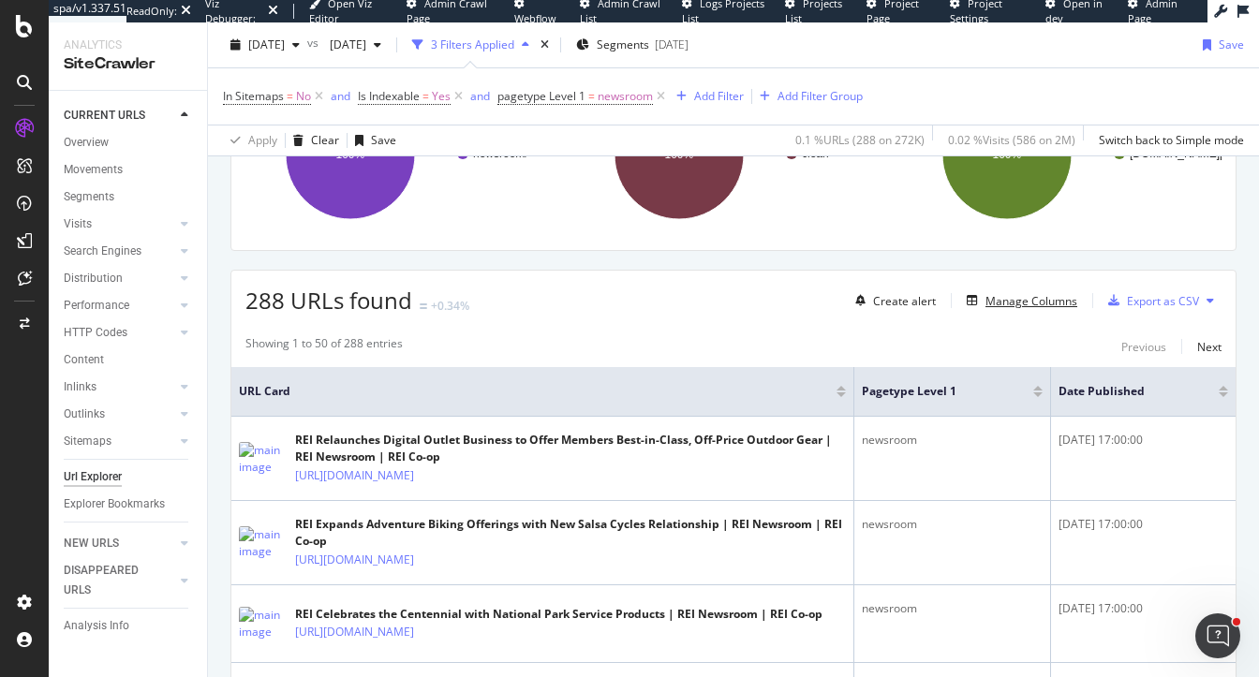
scroll to position [366, 0]
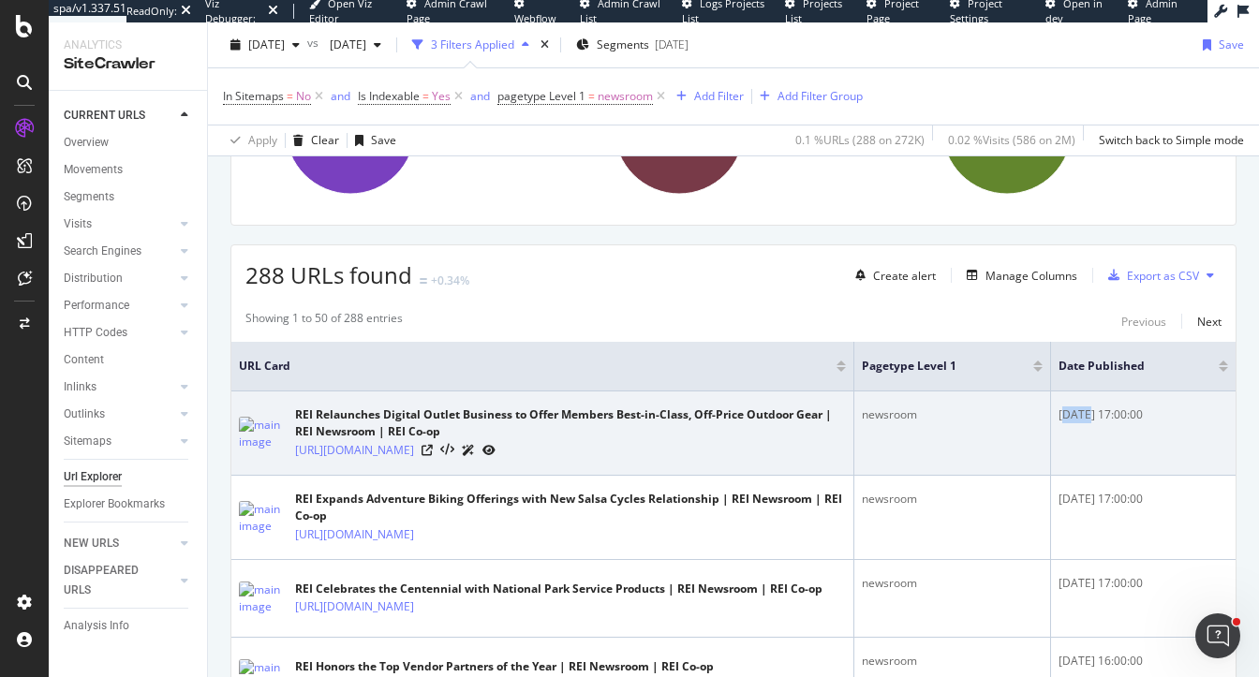
drag, startPoint x: 1090, startPoint y: 412, endPoint x: 1060, endPoint y: 412, distance: 30.0
click at [1060, 412] on div "2016-08-08 17:00:00" at bounding box center [1144, 415] width 170 height 17
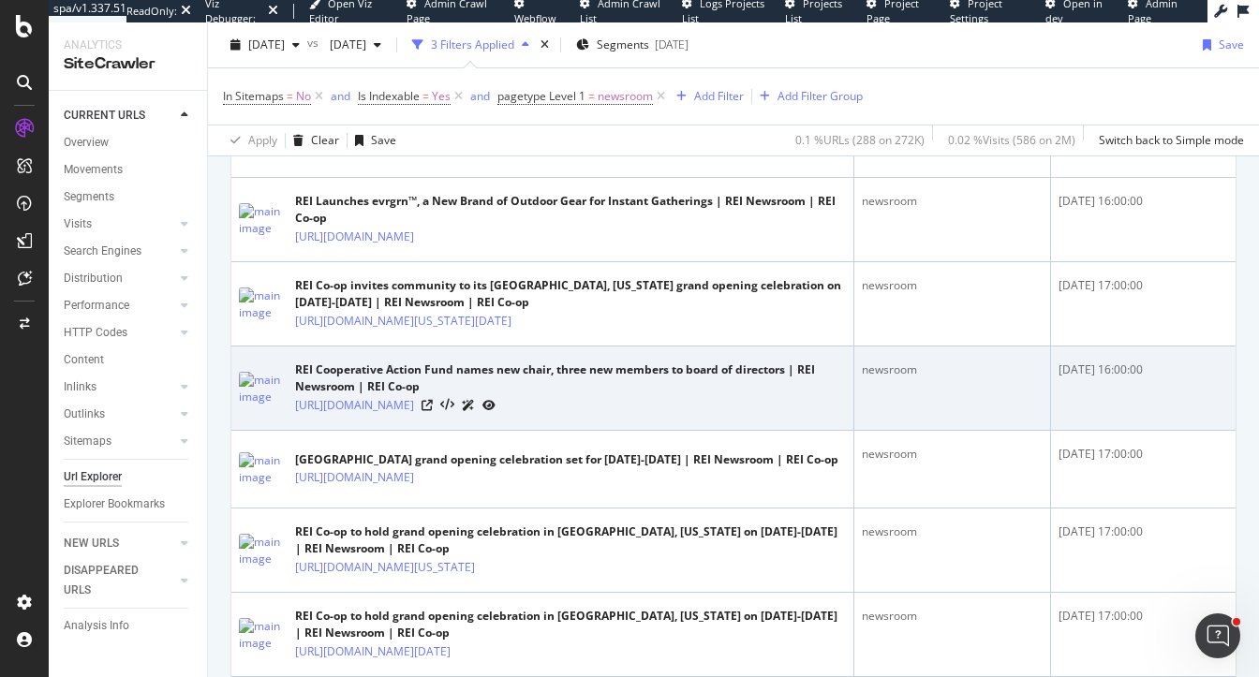
scroll to position [1236, 0]
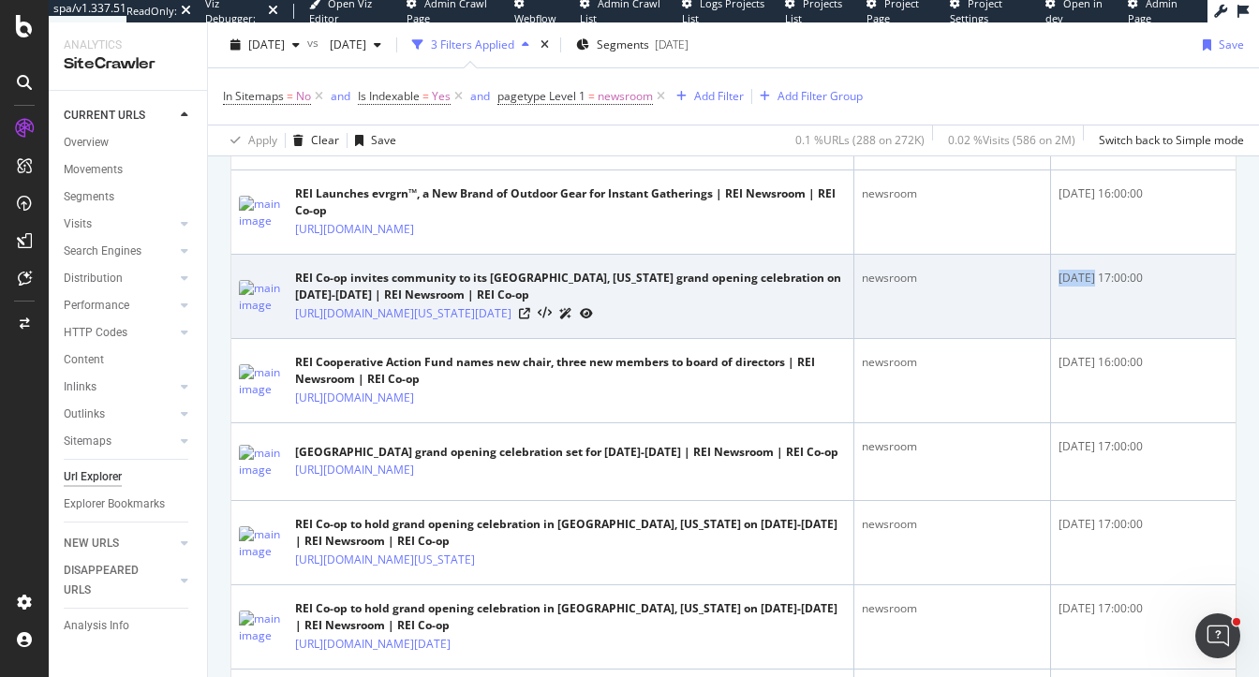
drag, startPoint x: 1098, startPoint y: 378, endPoint x: 1025, endPoint y: 378, distance: 73.1
click at [1025, 339] on tr "REI Co-op invites community to its Beaverton, Oregon grand opening celebration …" at bounding box center [733, 297] width 1004 height 84
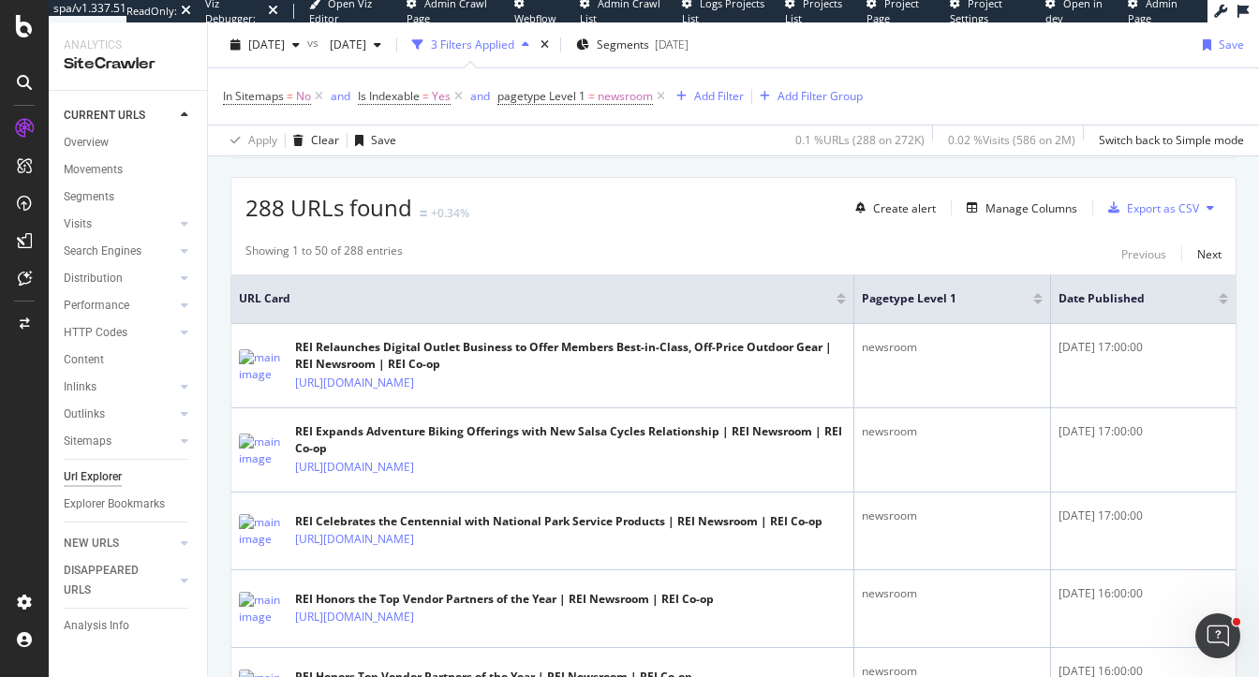
scroll to position [436, 0]
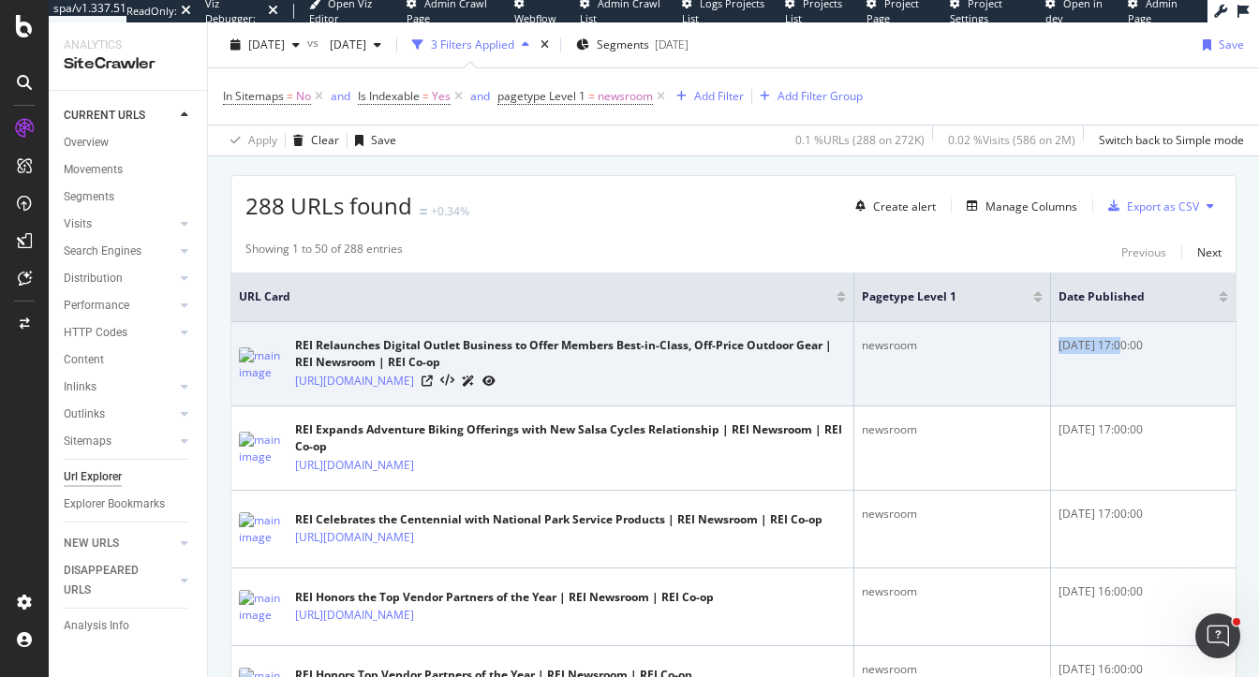
drag, startPoint x: 1118, startPoint y: 347, endPoint x: 1036, endPoint y: 347, distance: 82.4
click at [1036, 347] on tr "REI Relaunches Digital Outlet Business to Offer Members Best-in-Class, Off-Pric…" at bounding box center [733, 364] width 1004 height 84
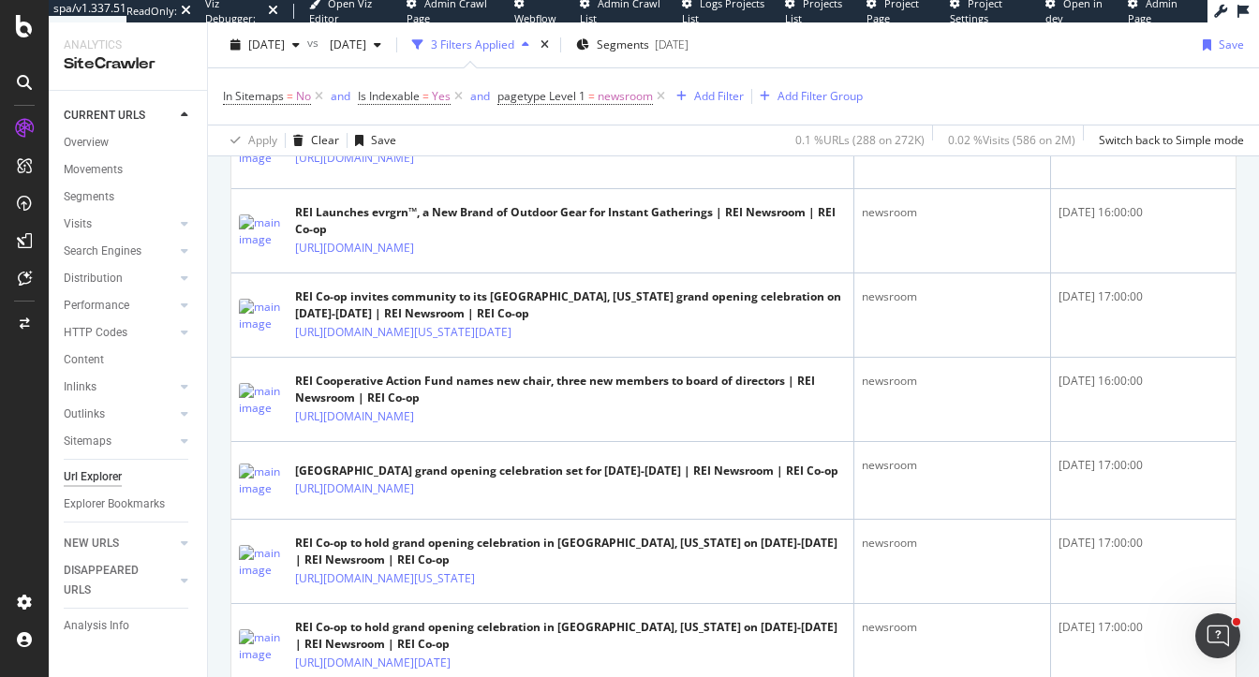
scroll to position [1218, 0]
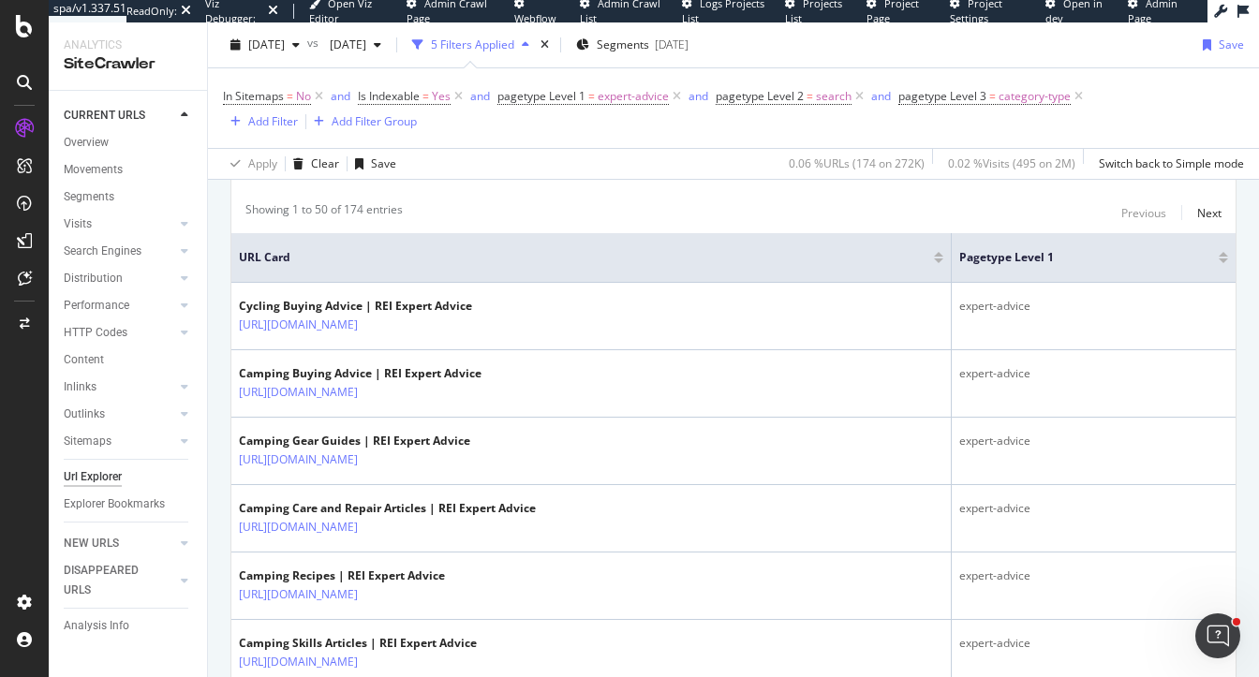
scroll to position [543, 0]
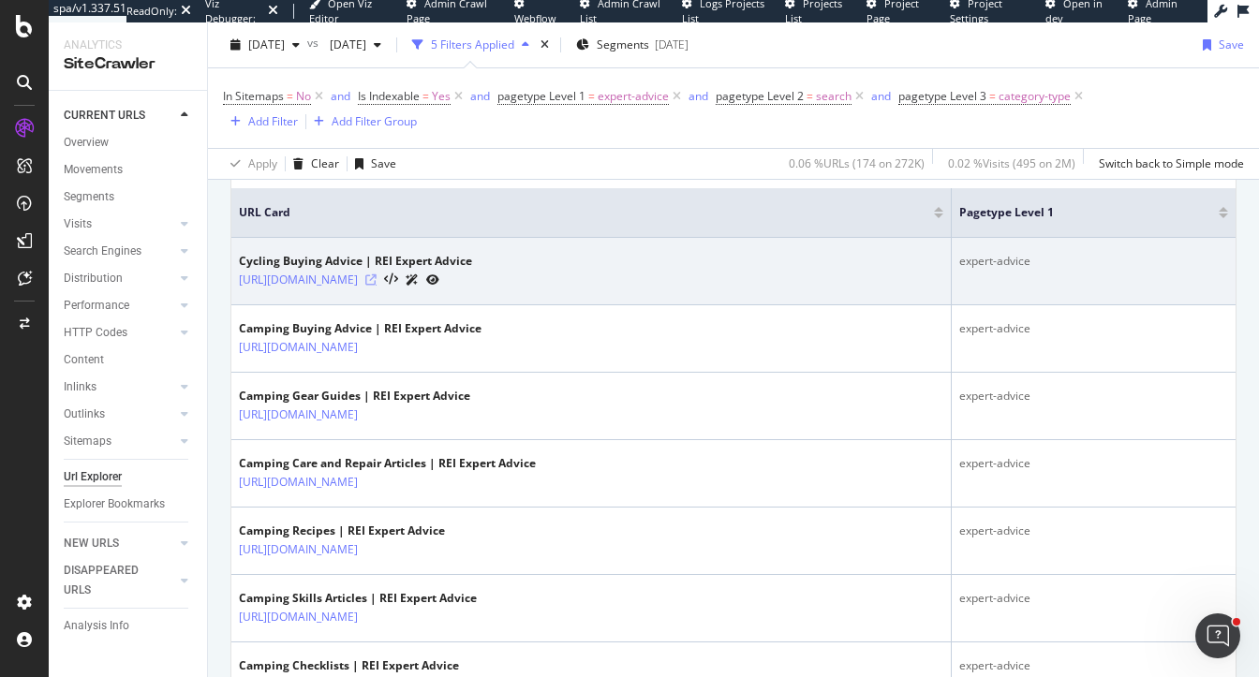
click at [377, 279] on icon at bounding box center [370, 279] width 11 height 11
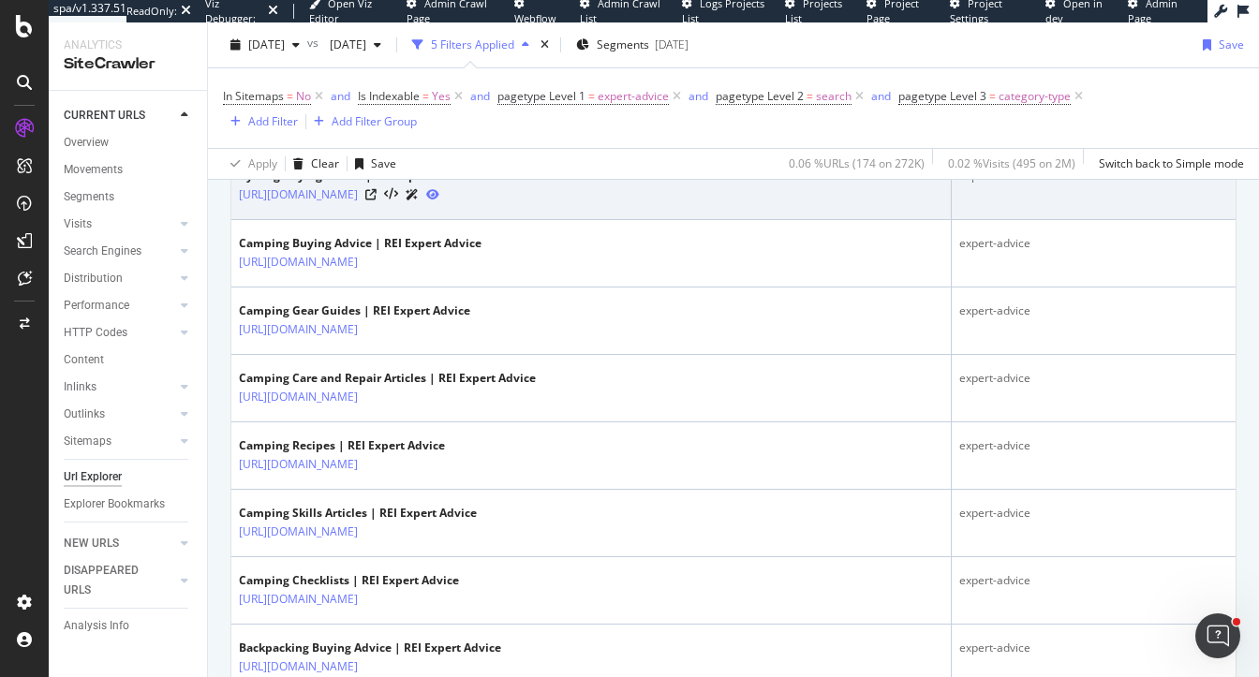
scroll to position [637, 0]
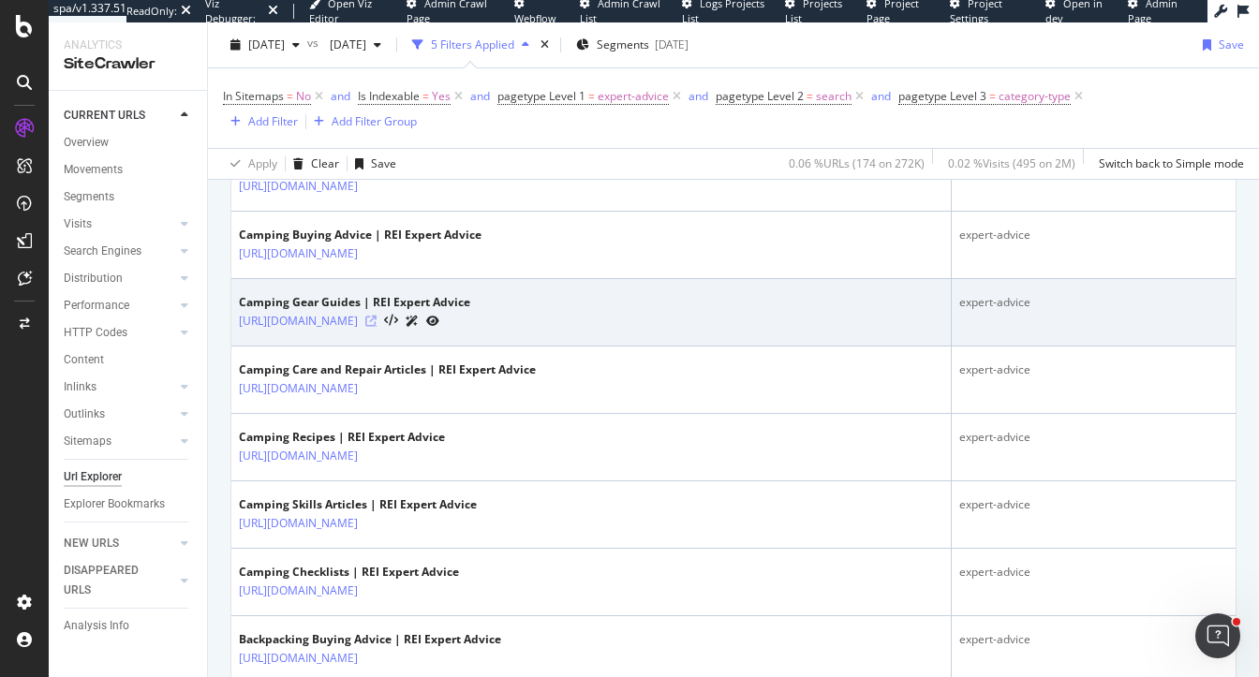
click at [377, 319] on icon at bounding box center [370, 321] width 11 height 11
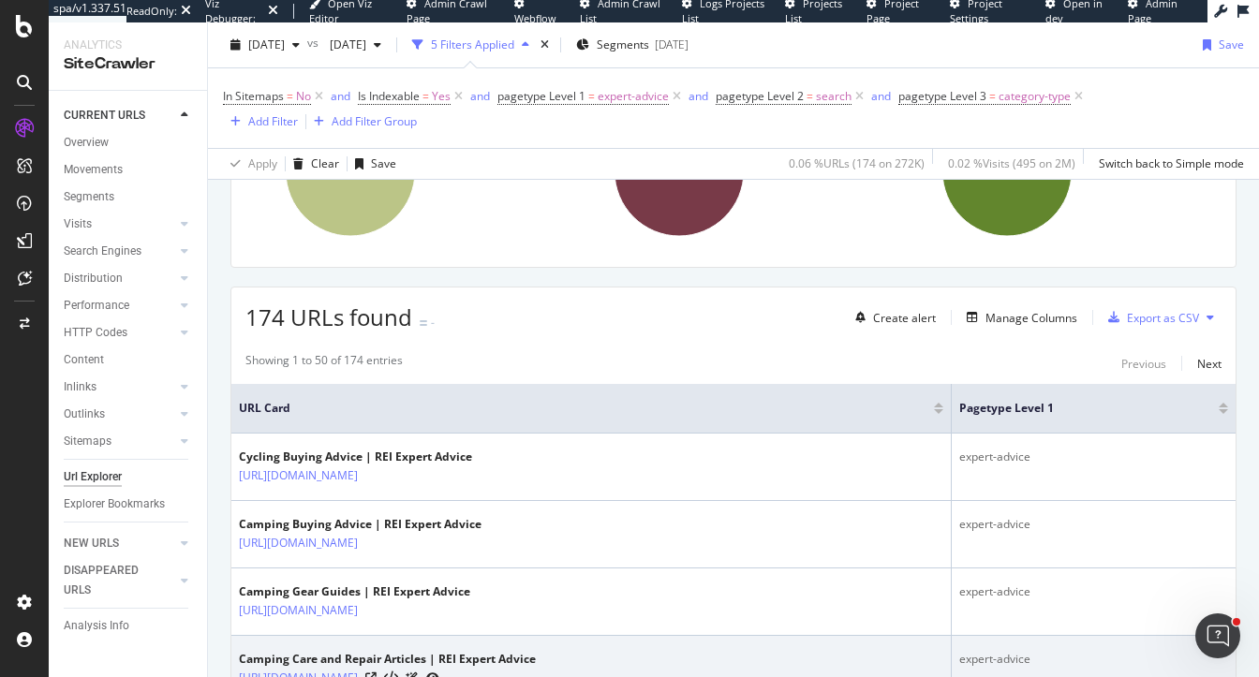
scroll to position [344, 0]
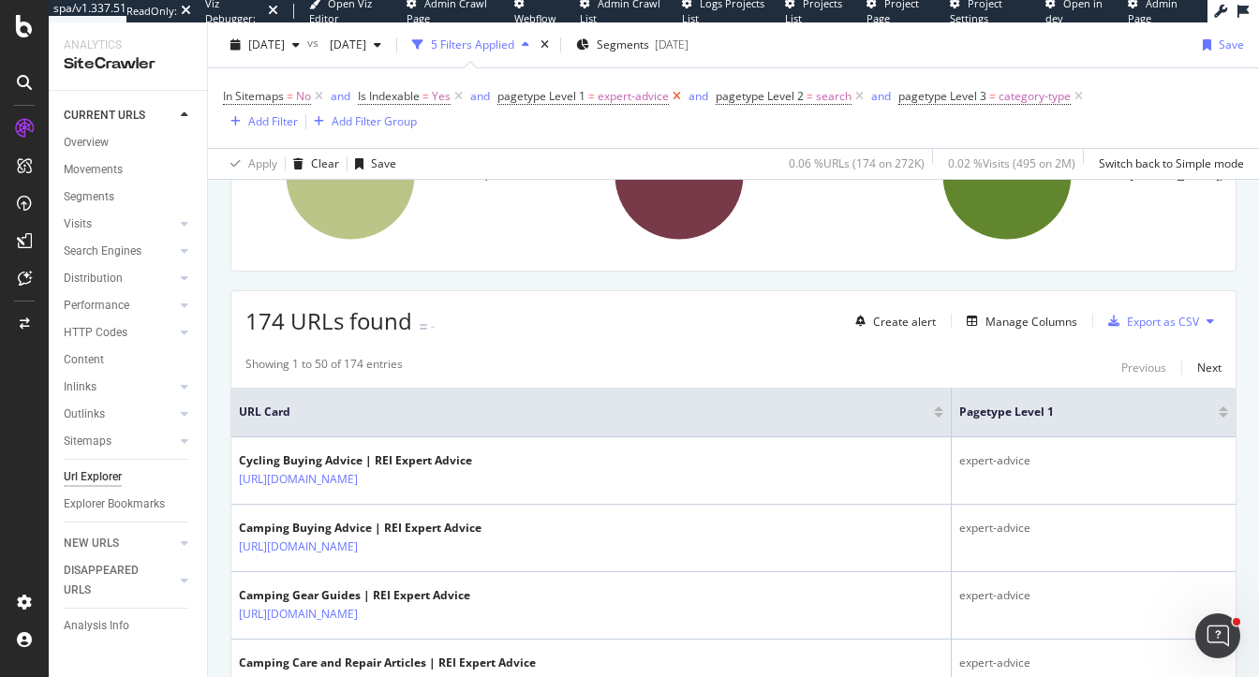
click at [673, 93] on icon at bounding box center [677, 96] width 16 height 19
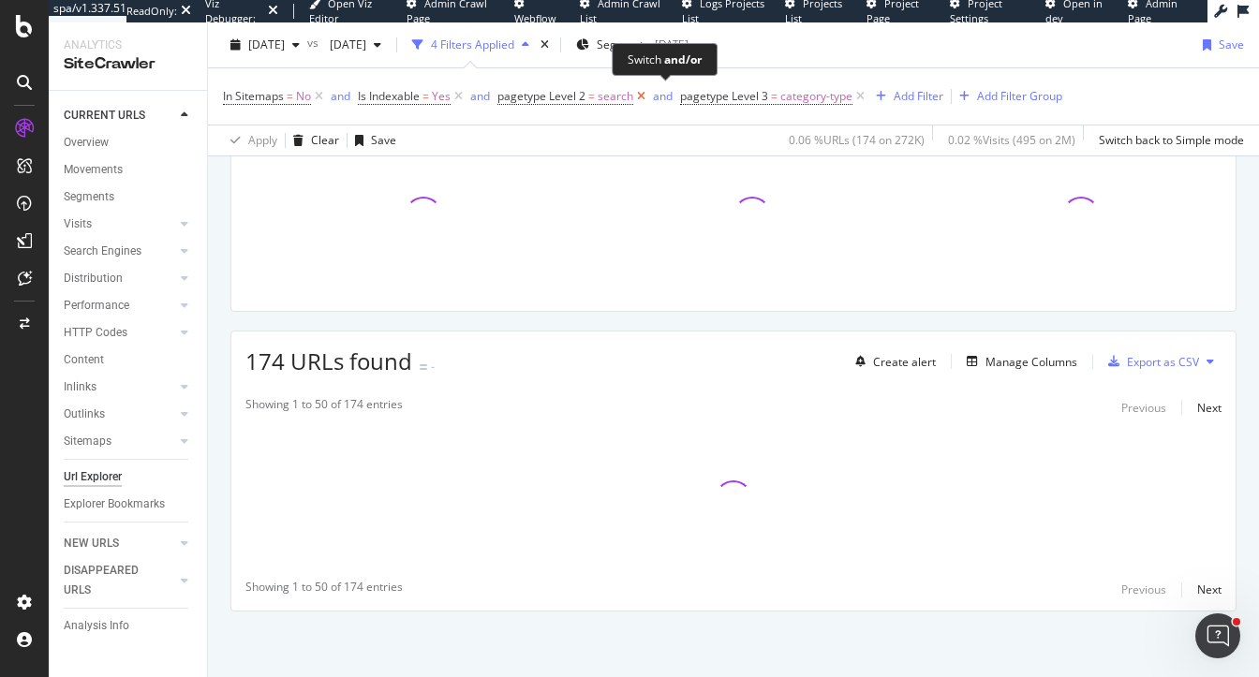
scroll to position [278, 0]
click at [636, 96] on icon at bounding box center [641, 96] width 16 height 19
click at [677, 92] on icon at bounding box center [678, 96] width 16 height 19
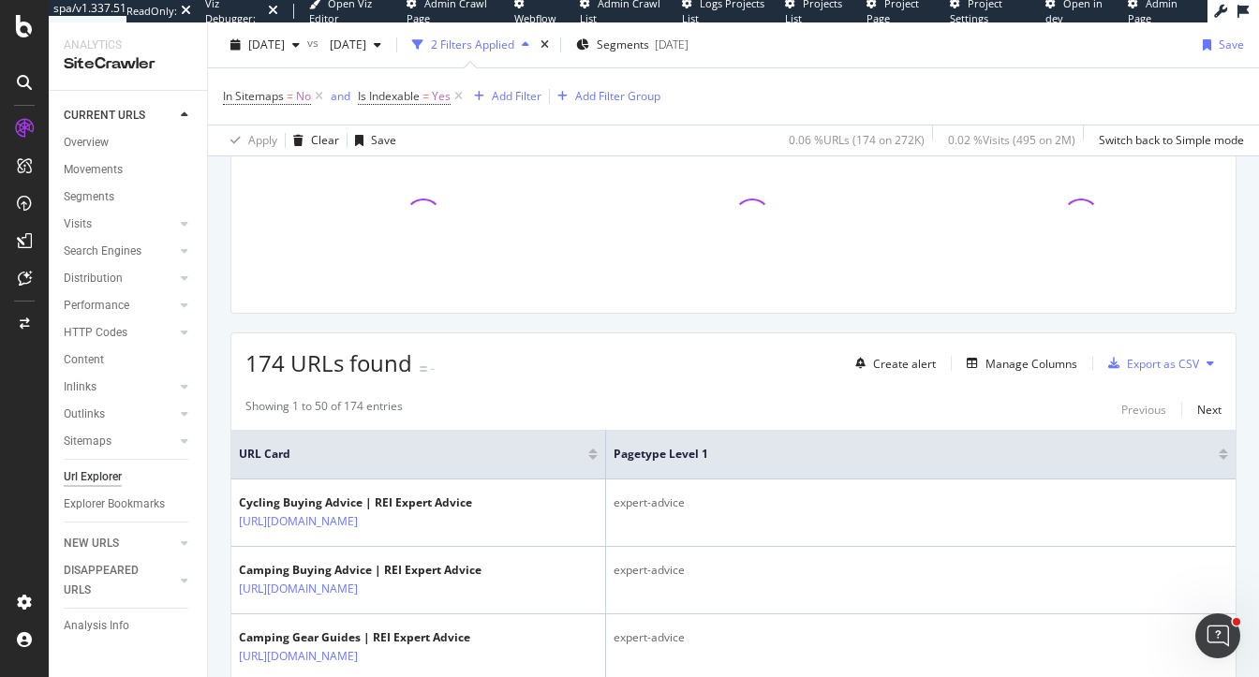
scroll to position [320, 0]
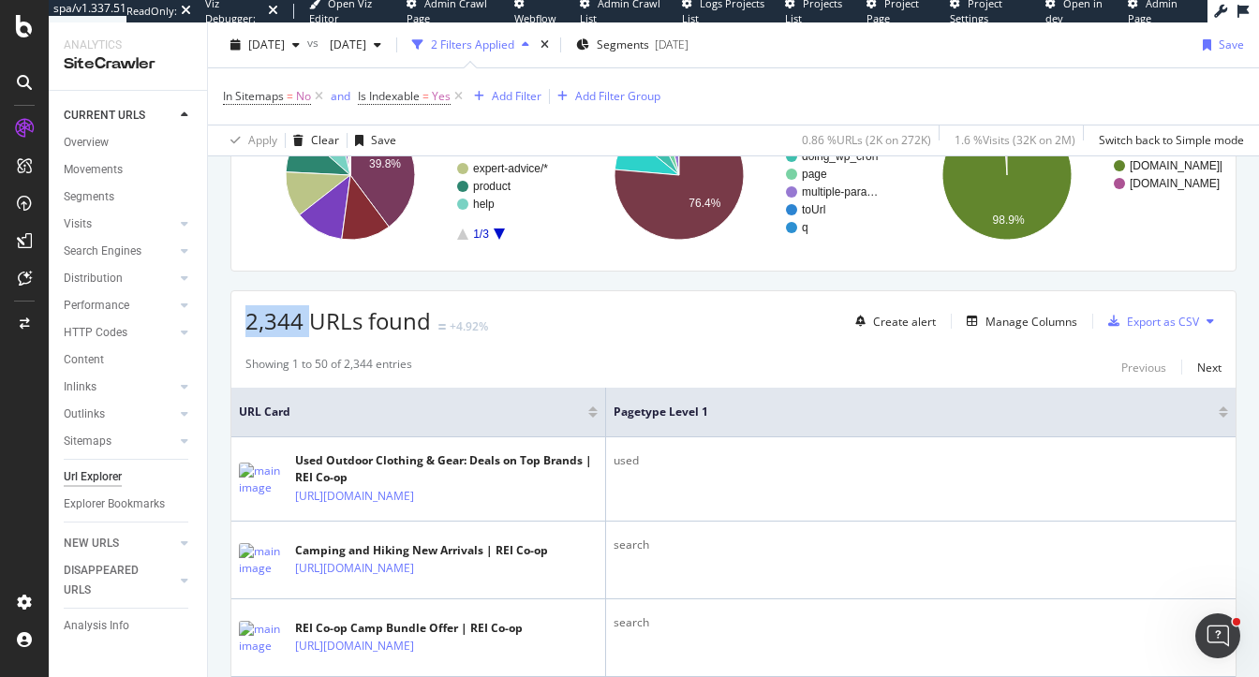
drag, startPoint x: 245, startPoint y: 318, endPoint x: 307, endPoint y: 321, distance: 61.9
click at [307, 321] on span "2,344 URLs found" at bounding box center [337, 320] width 185 height 31
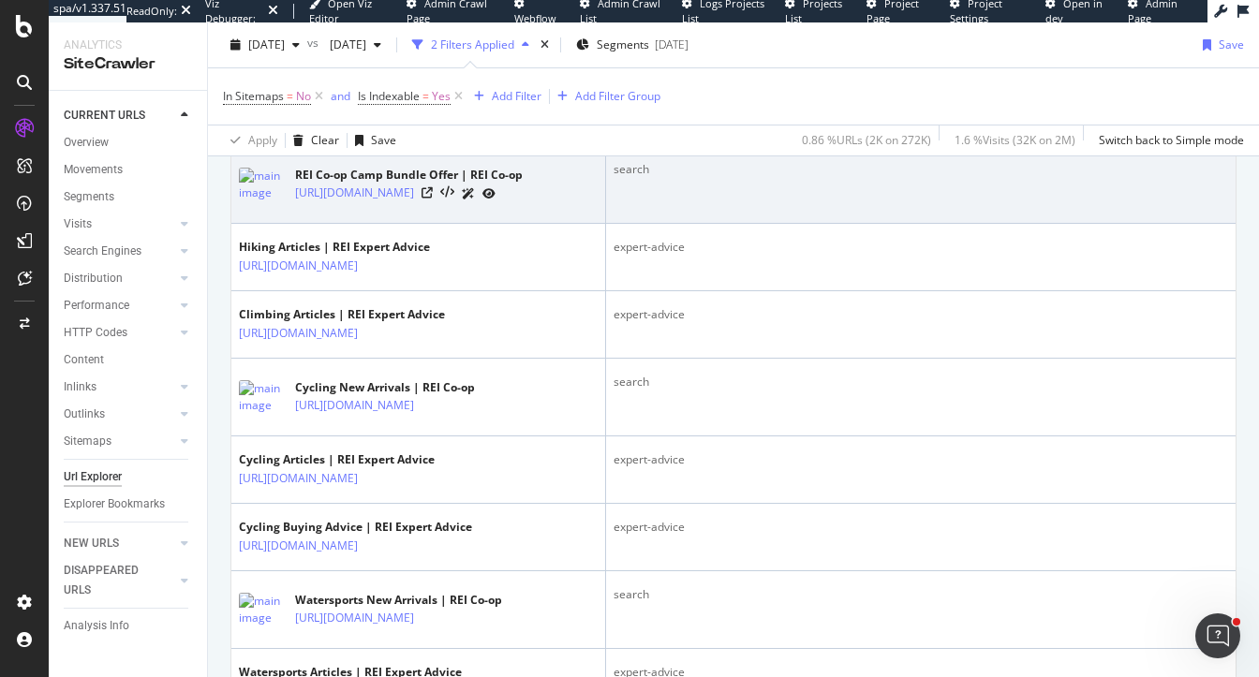
scroll to position [675, 0]
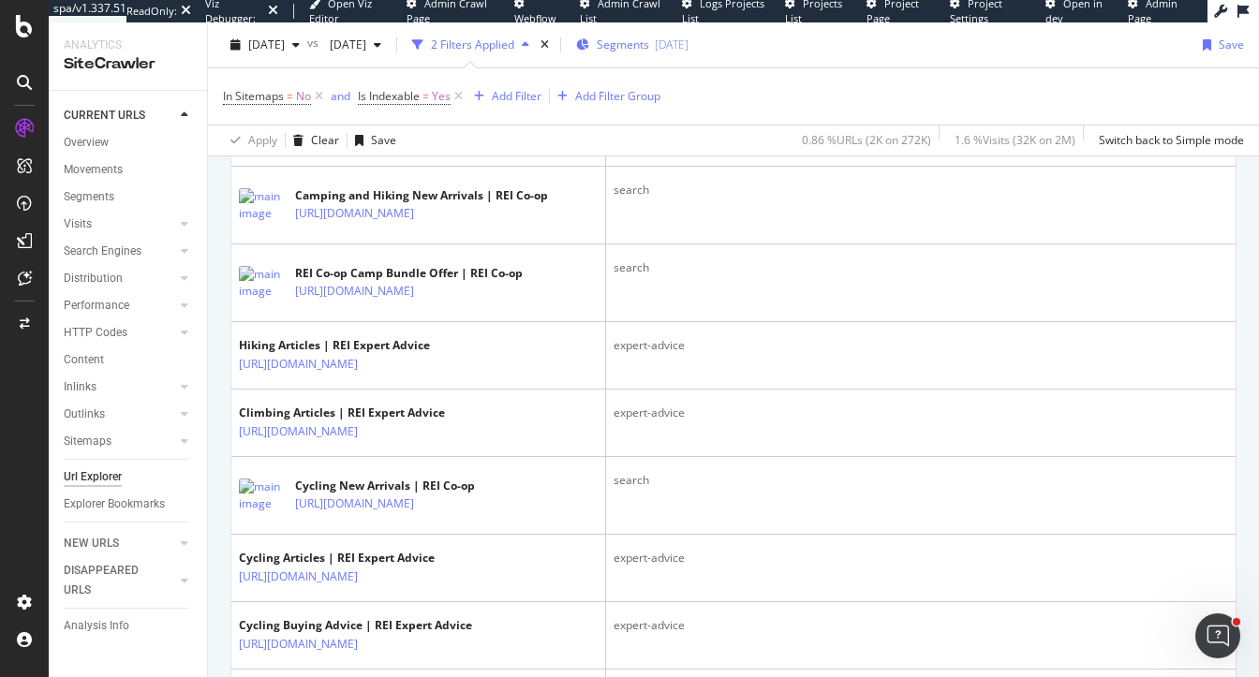
click at [649, 37] on span "Segments" at bounding box center [623, 45] width 52 height 16
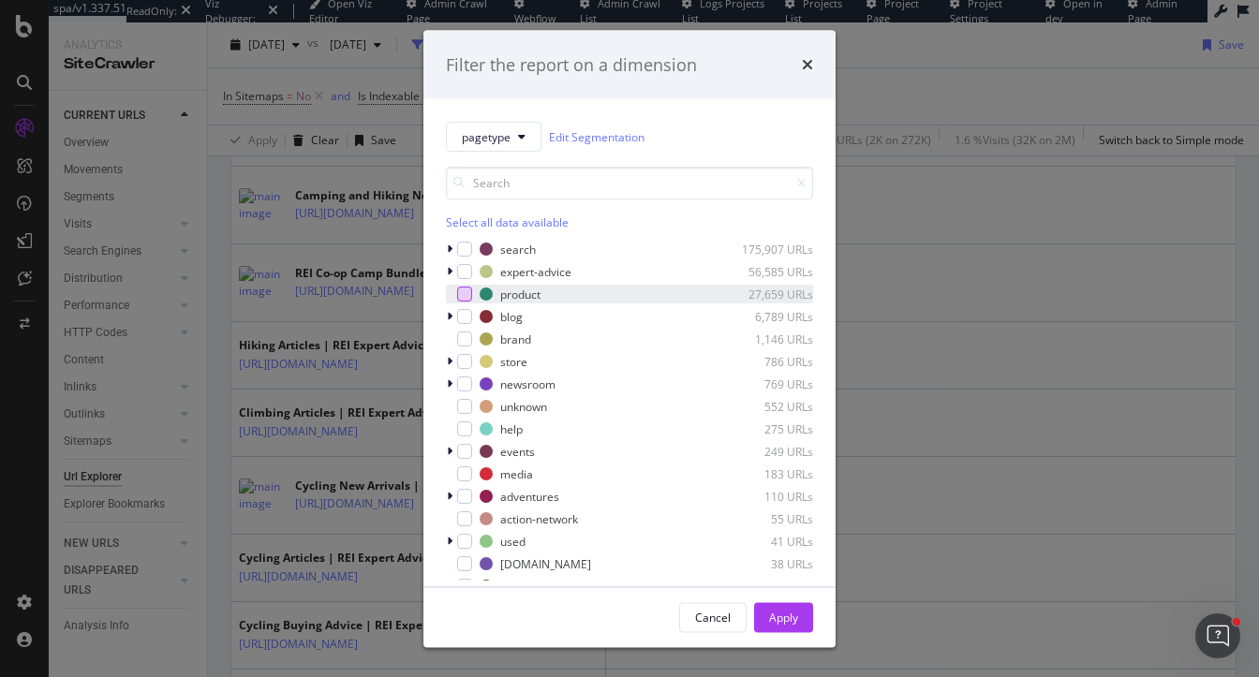
click at [463, 293] on div "modal" at bounding box center [464, 294] width 15 height 15
click at [462, 359] on div "modal" at bounding box center [464, 361] width 15 height 15
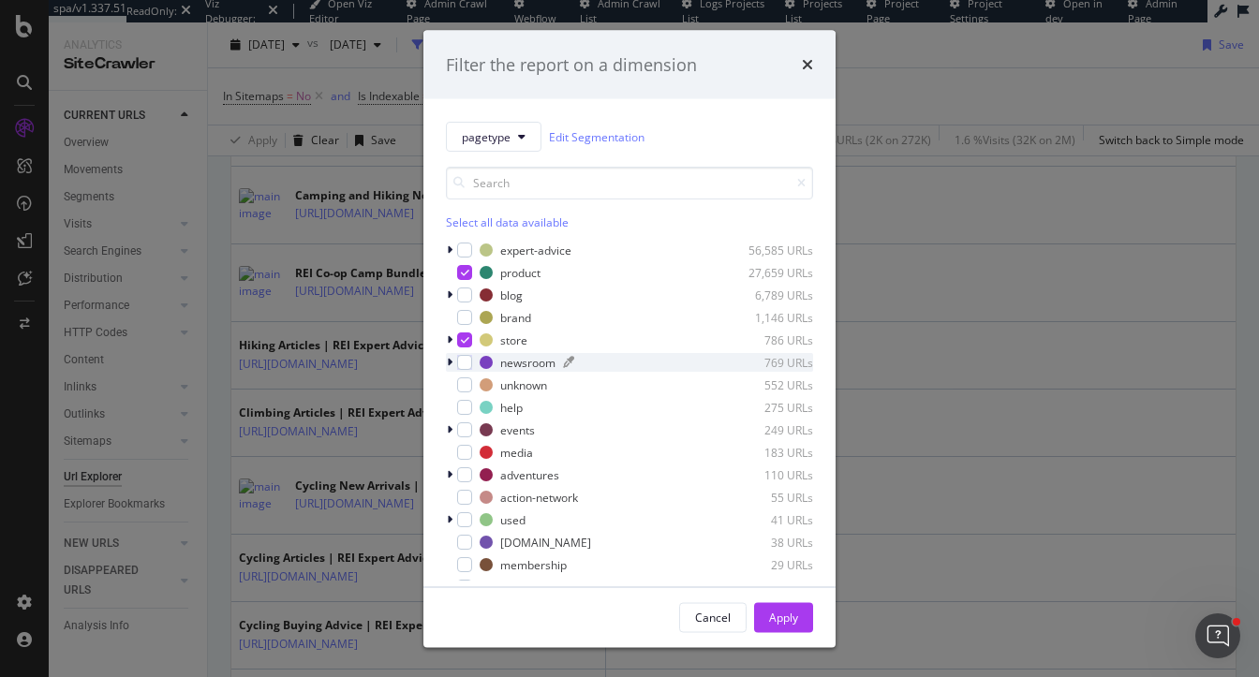
scroll to position [0, 0]
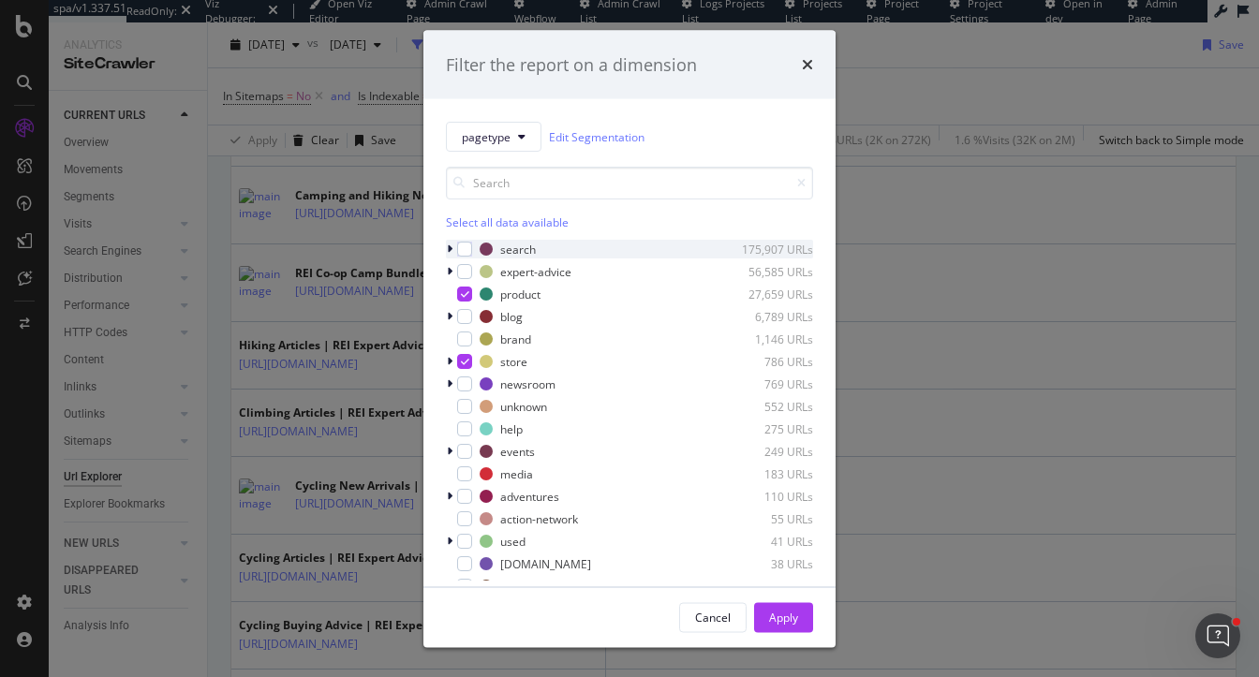
click at [452, 247] on icon "modal" at bounding box center [450, 249] width 6 height 11
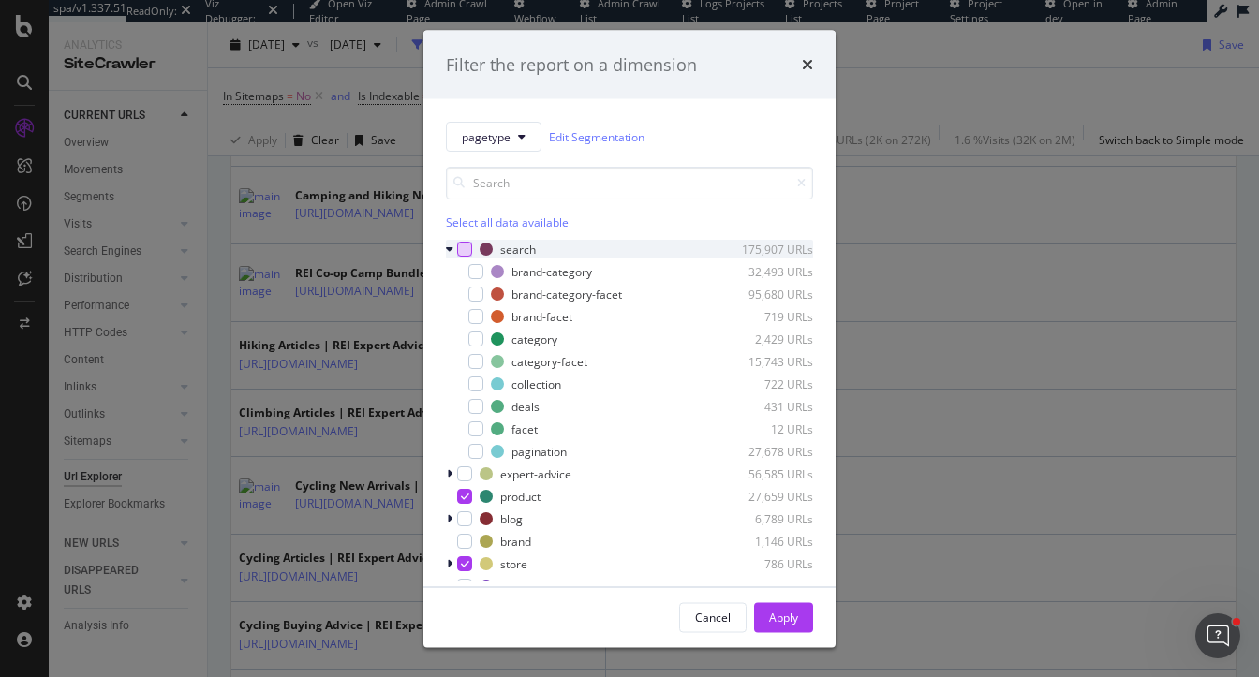
click at [464, 245] on div "modal" at bounding box center [464, 249] width 15 height 15
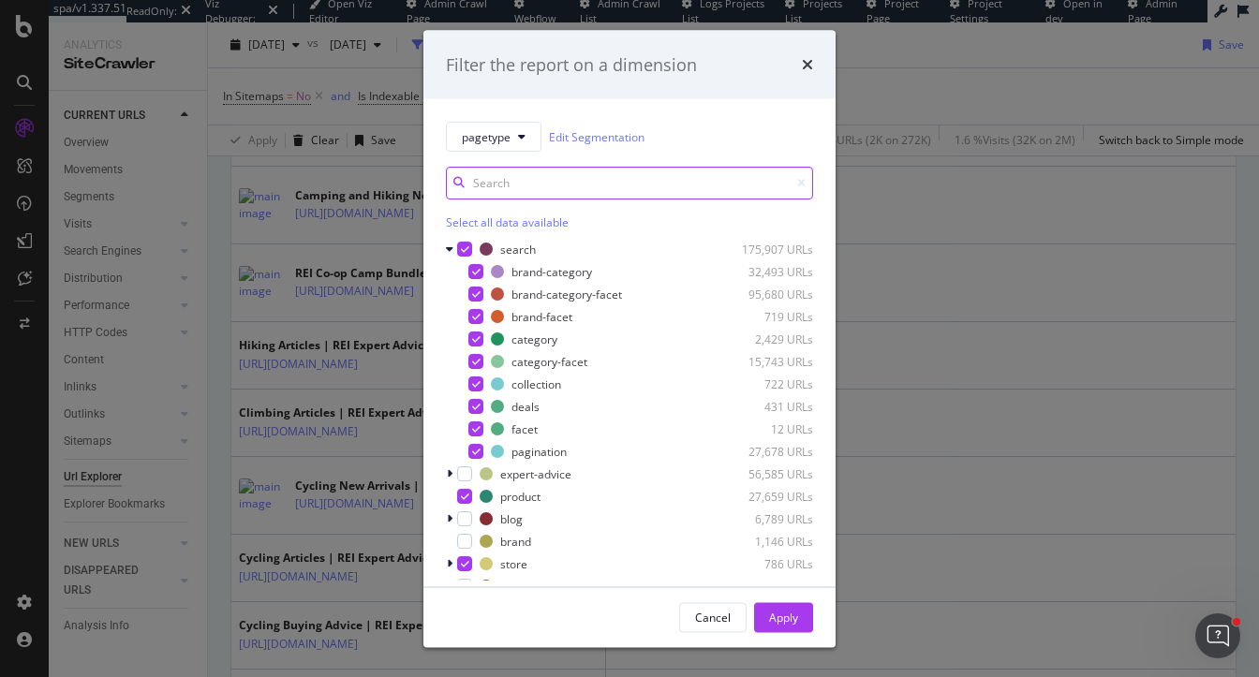
click at [570, 189] on input "modal" at bounding box center [629, 183] width 367 height 33
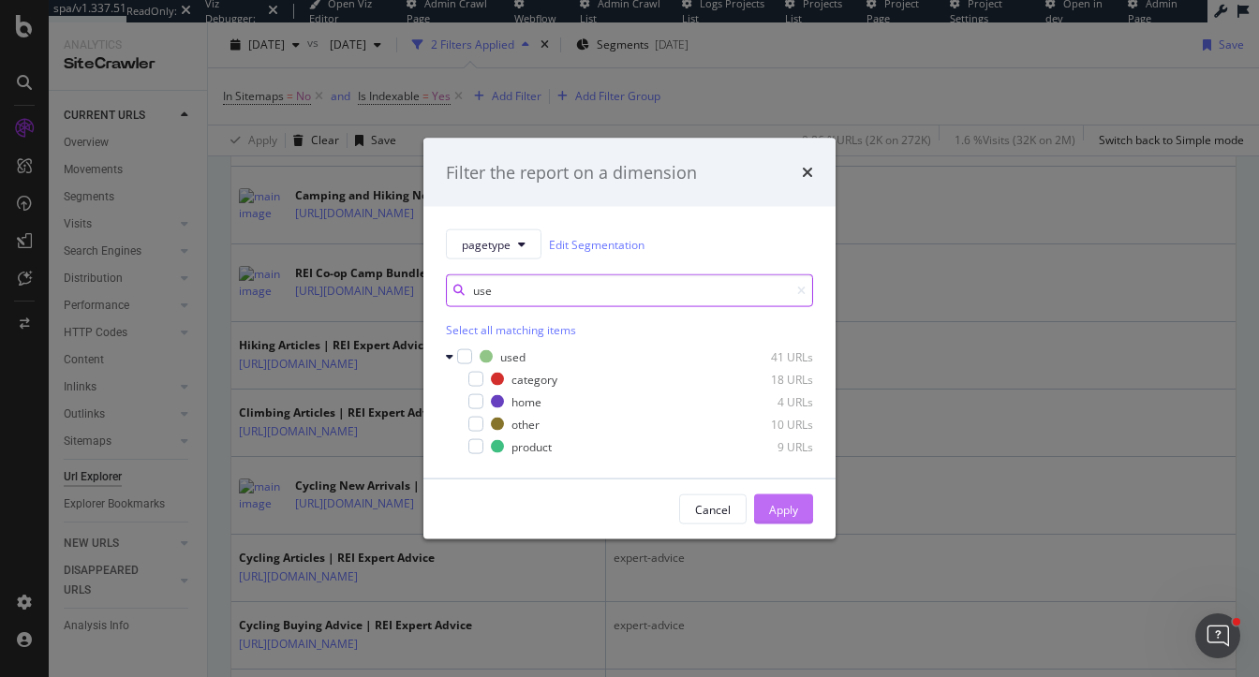
type input "use"
click at [785, 506] on div "Apply" at bounding box center [783, 509] width 29 height 16
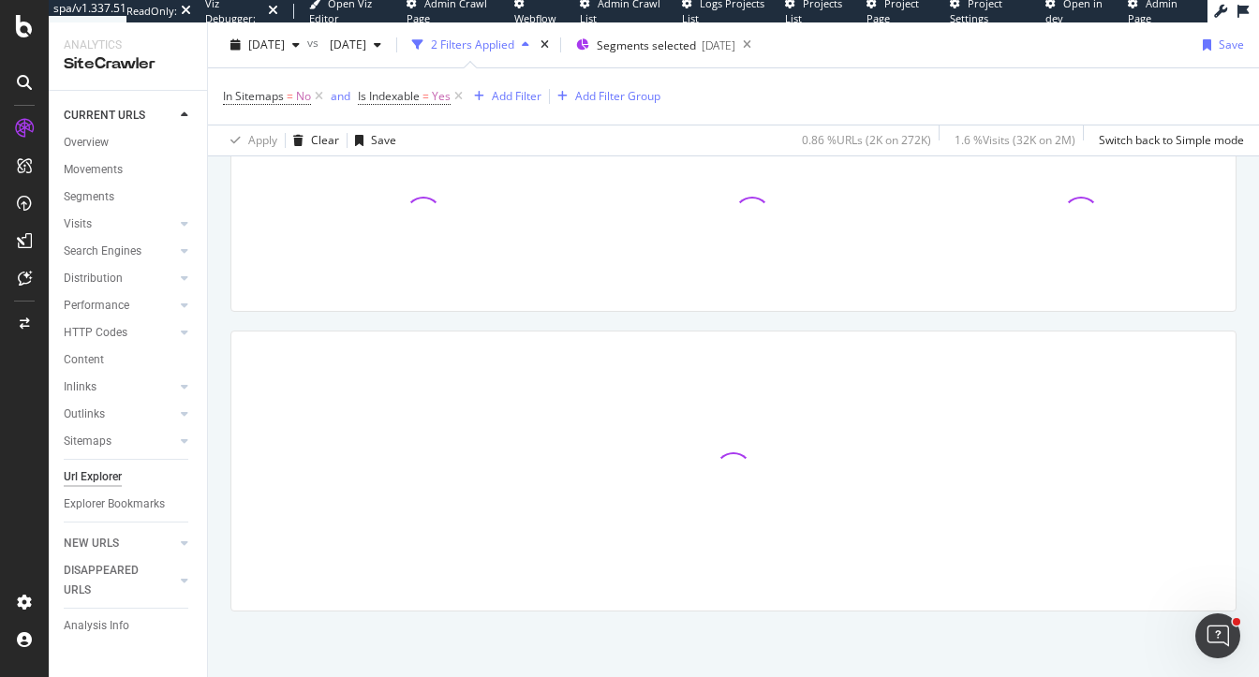
scroll to position [278, 0]
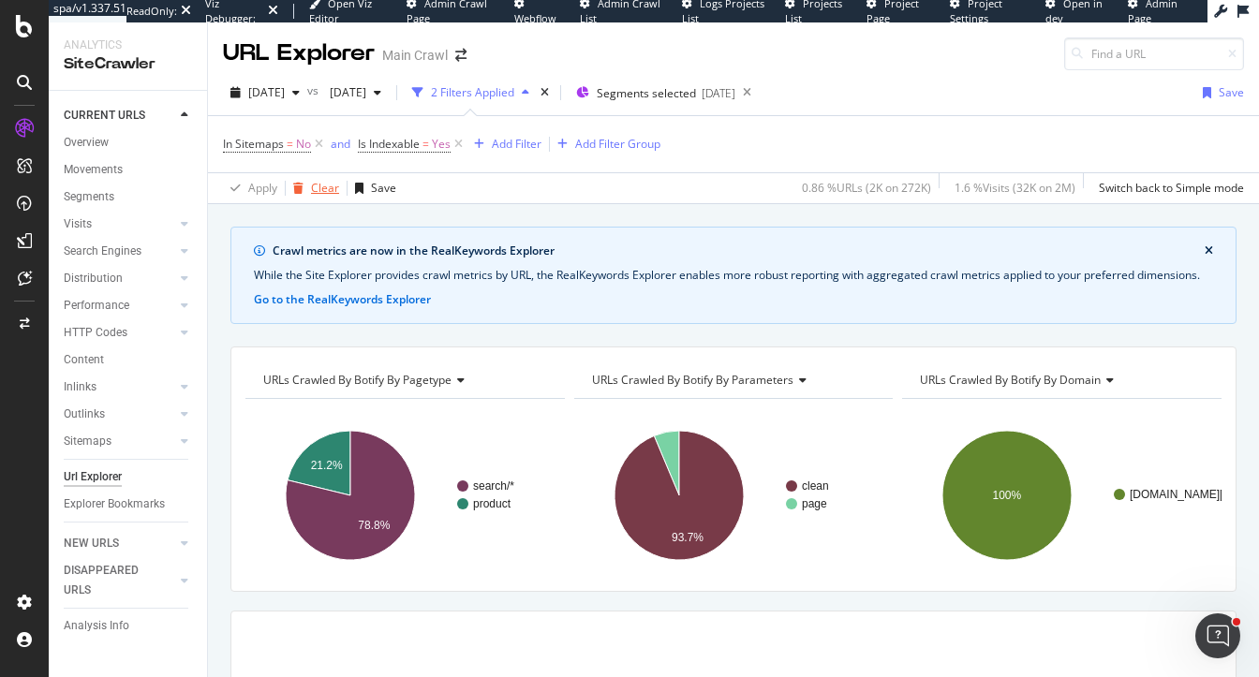
click at [328, 185] on div "Clear" at bounding box center [325, 188] width 28 height 16
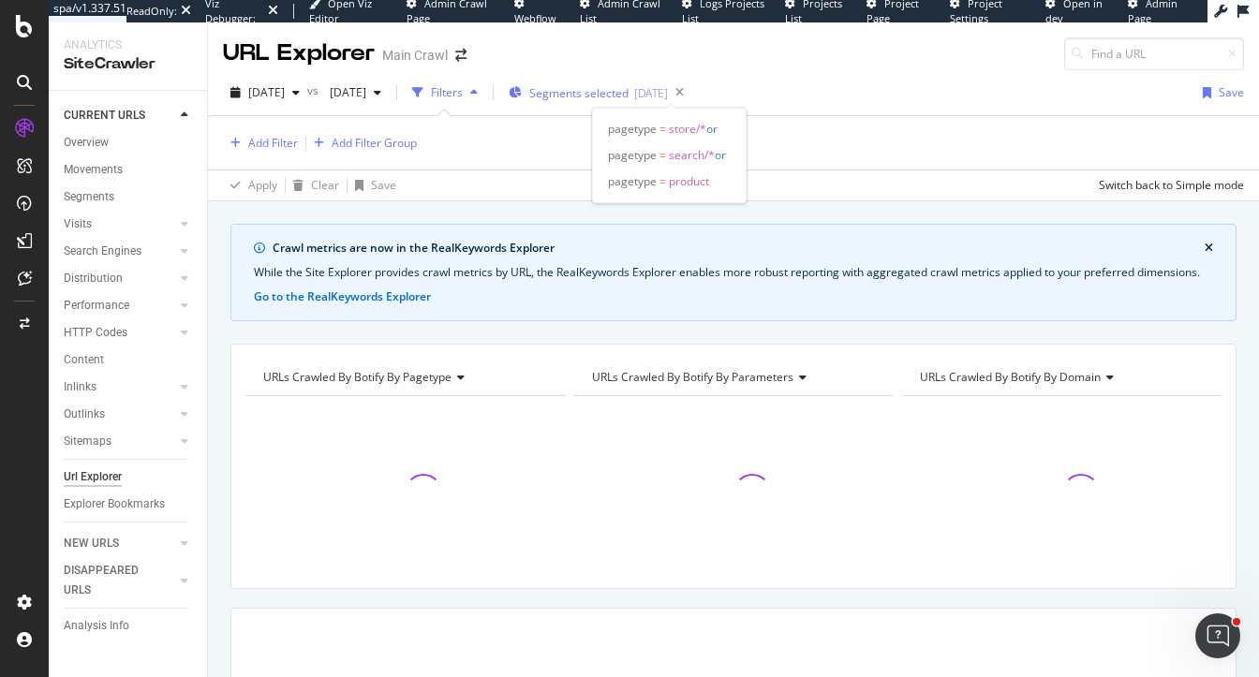
click at [629, 96] on span "Segments selected" at bounding box center [578, 93] width 99 height 16
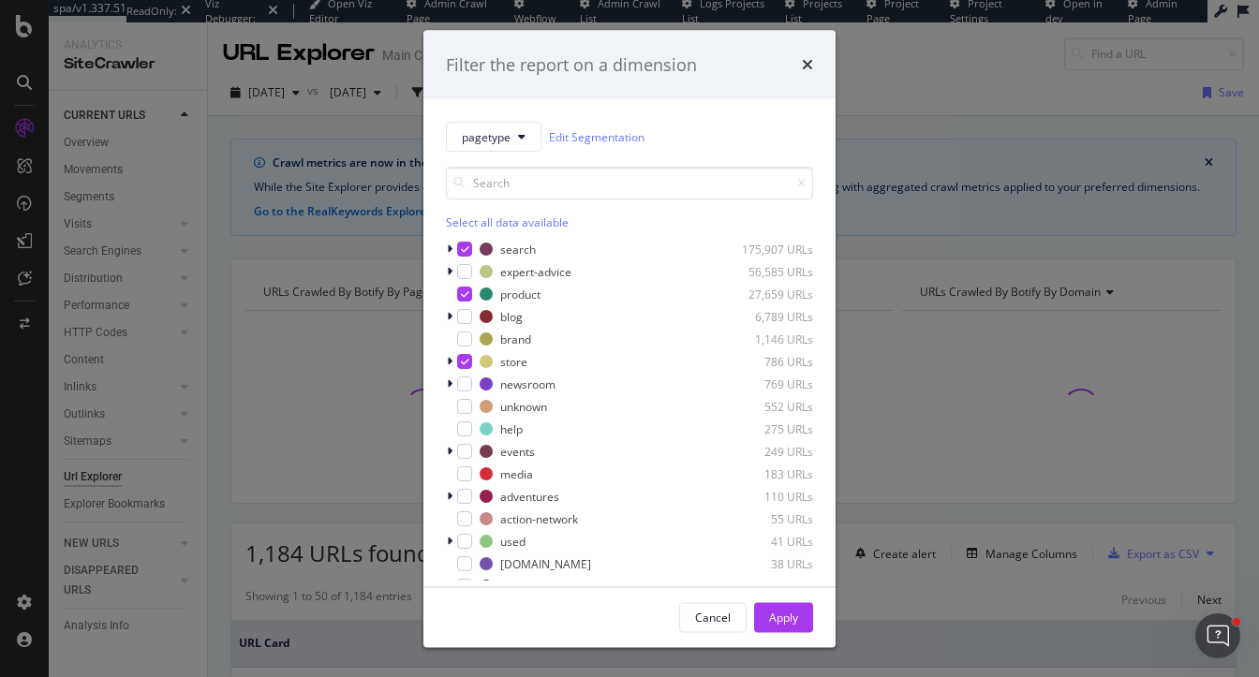
click at [481, 221] on div "Select all data available" at bounding box center [629, 223] width 367 height 16
click at [481, 221] on div "Unselect all data available" at bounding box center [629, 223] width 367 height 16
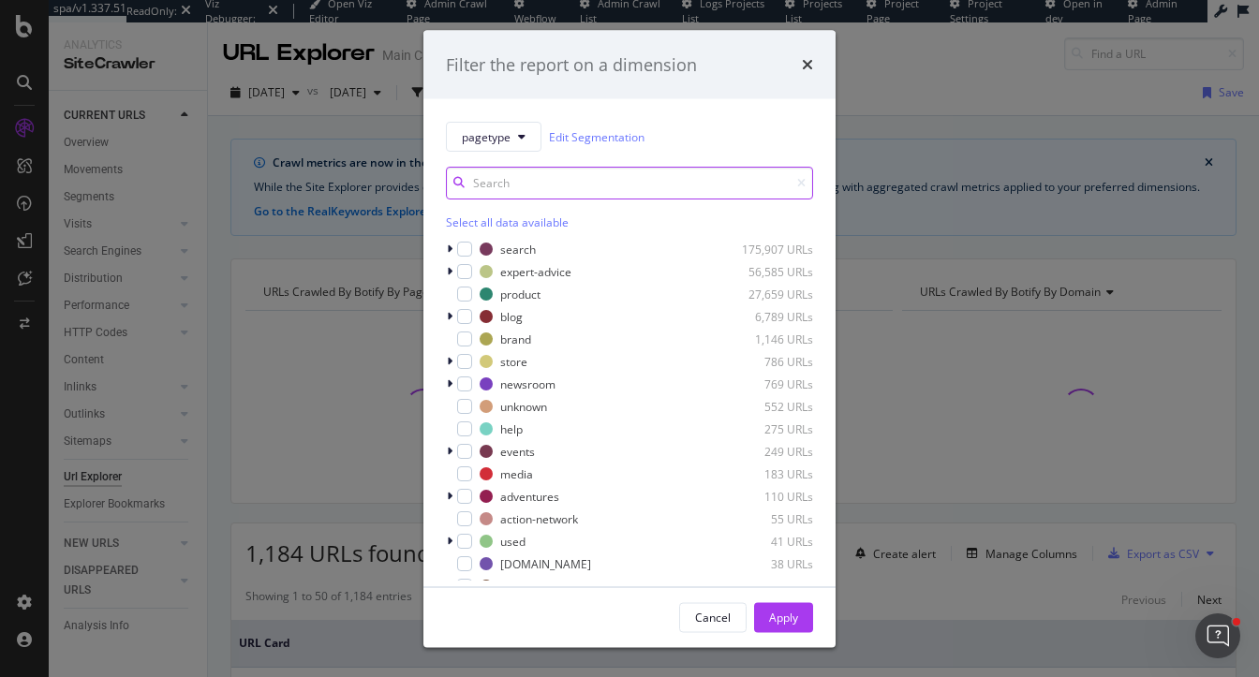
click at [494, 178] on input "modal" at bounding box center [629, 183] width 367 height 33
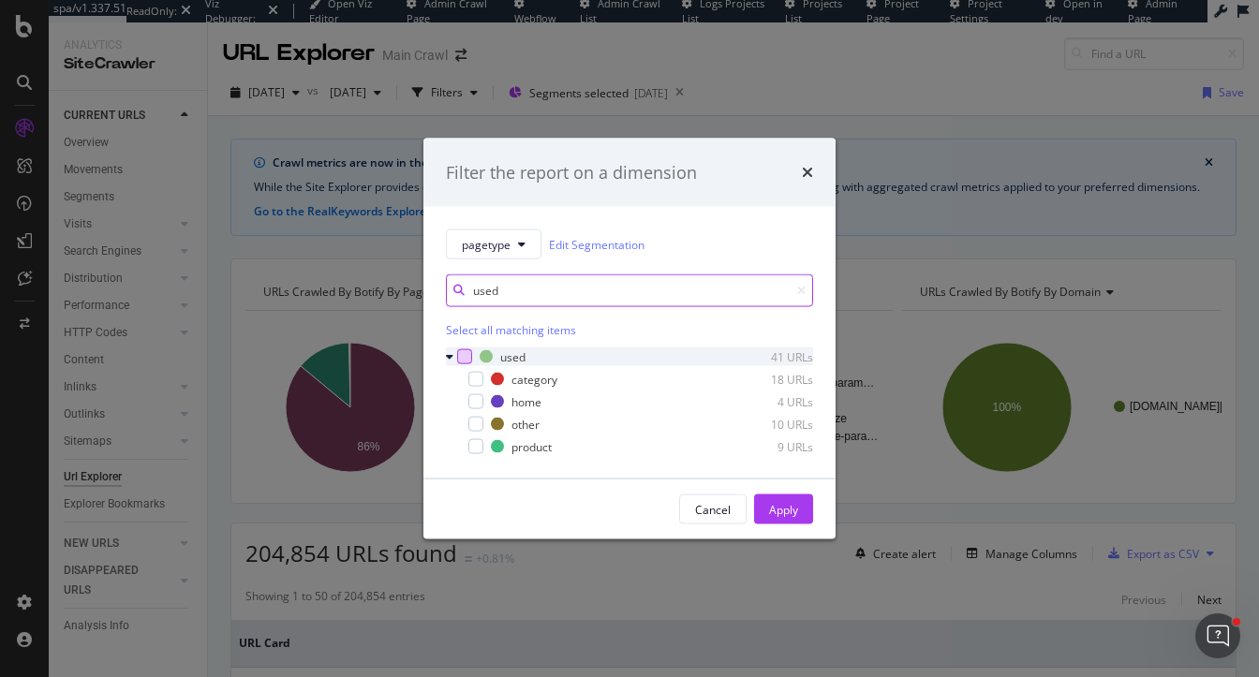
type input "used"
click at [467, 352] on div "modal" at bounding box center [464, 356] width 15 height 15
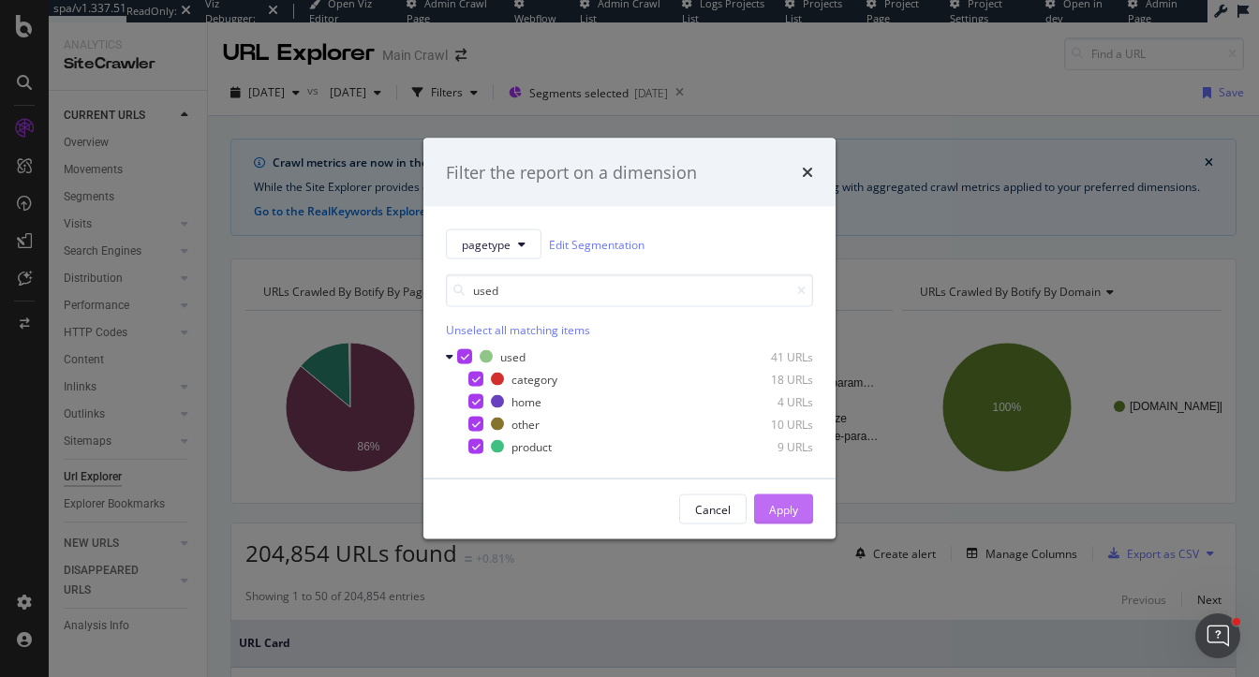
click at [783, 510] on div "Apply" at bounding box center [783, 509] width 29 height 16
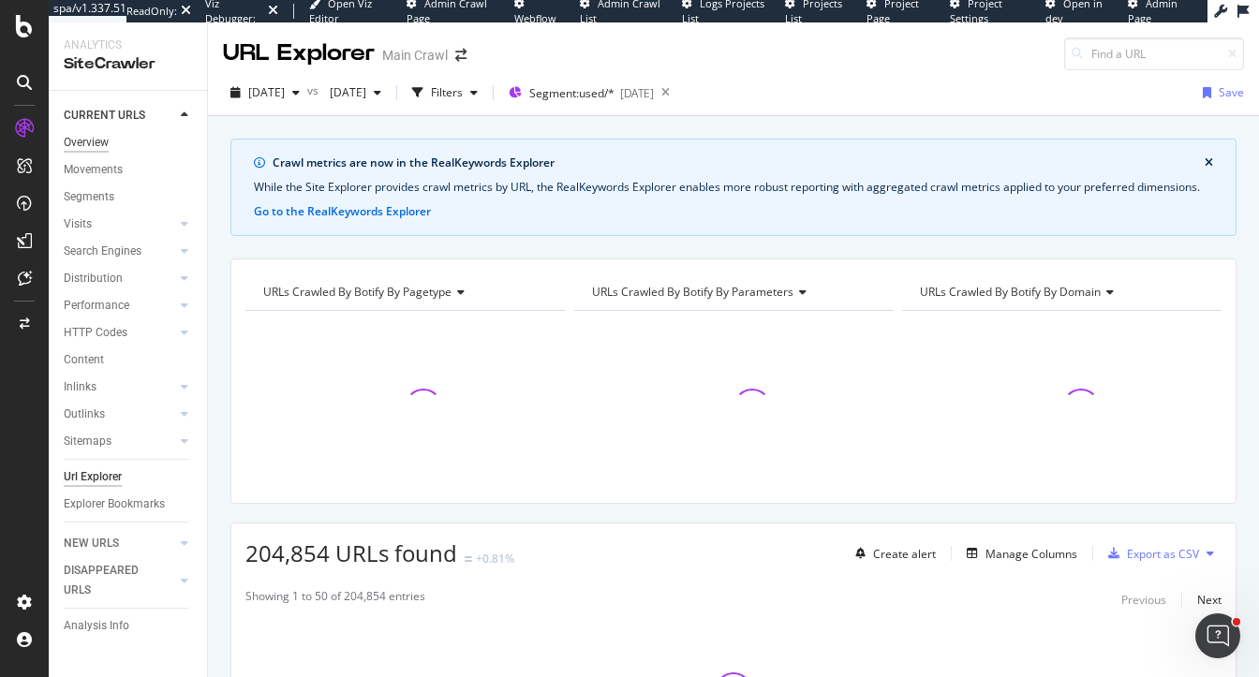
click at [92, 149] on div "Overview" at bounding box center [86, 143] width 45 height 20
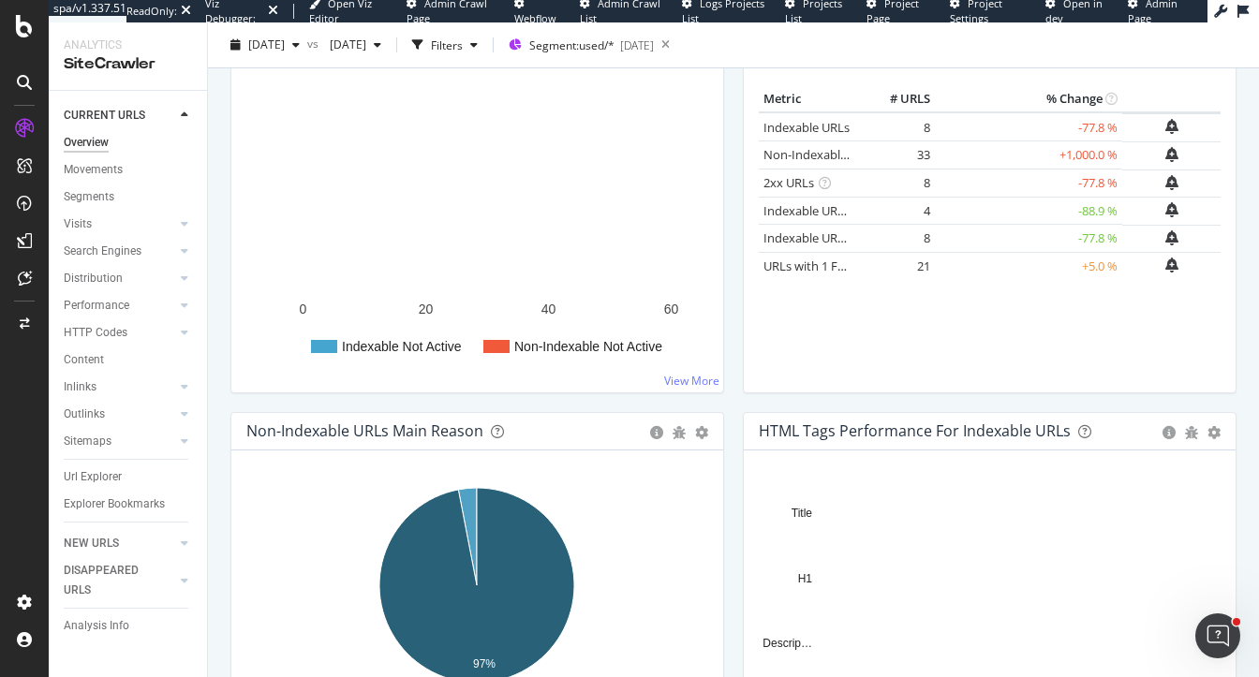
scroll to position [174, 0]
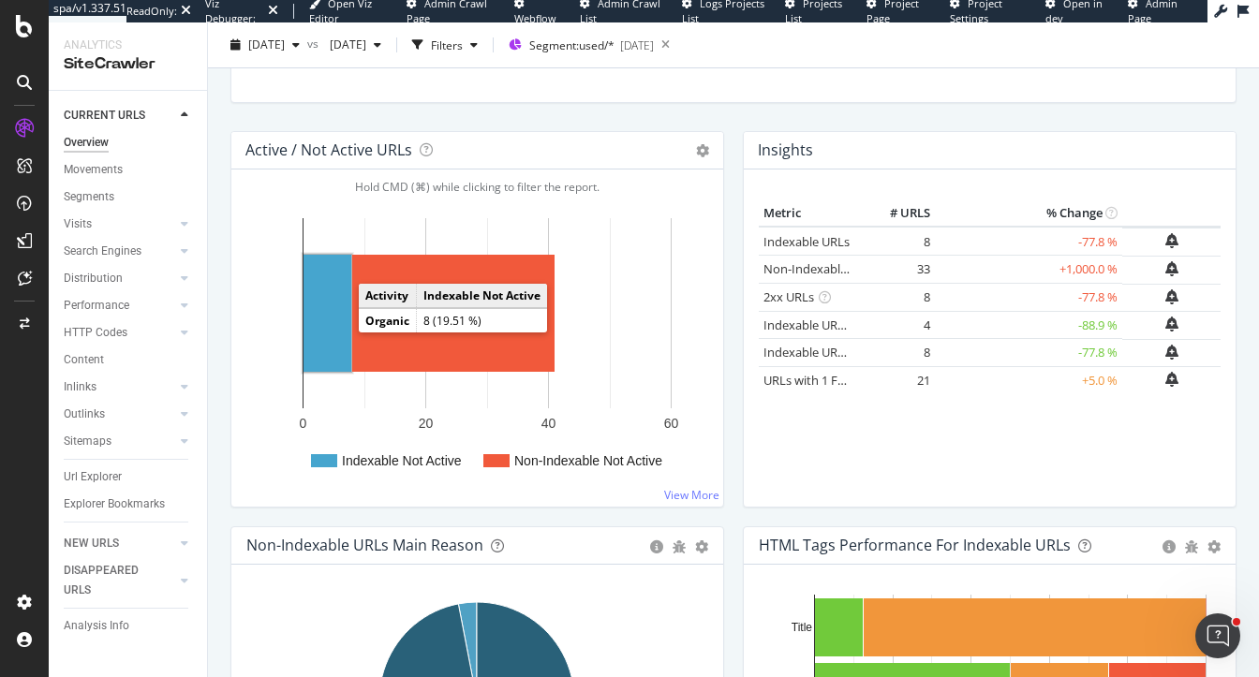
click at [320, 320] on rect "A chart." at bounding box center [328, 313] width 48 height 117
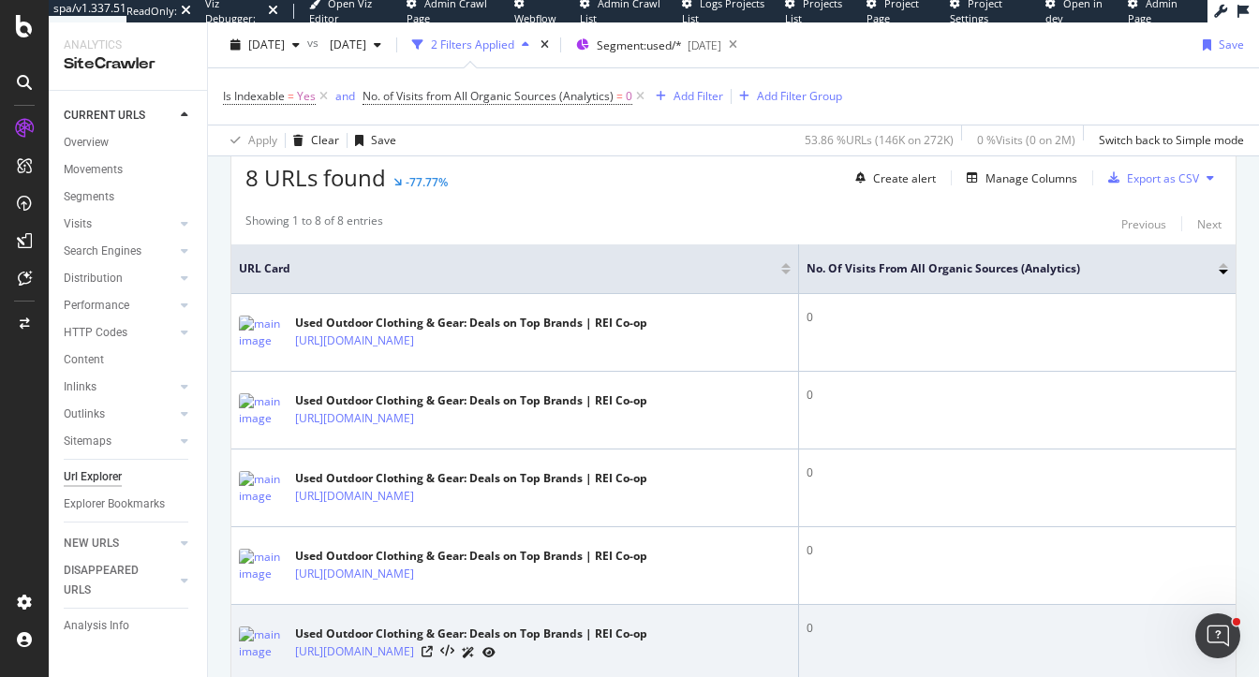
scroll to position [453, 0]
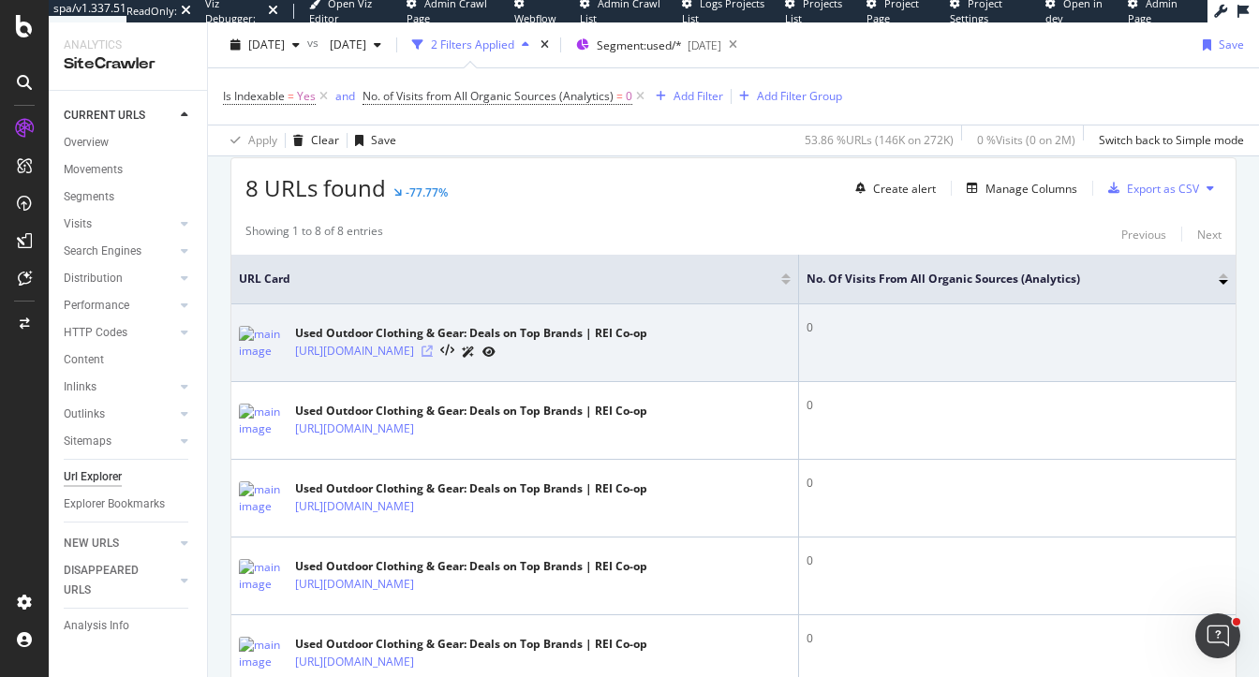
click at [433, 348] on icon at bounding box center [427, 351] width 11 height 11
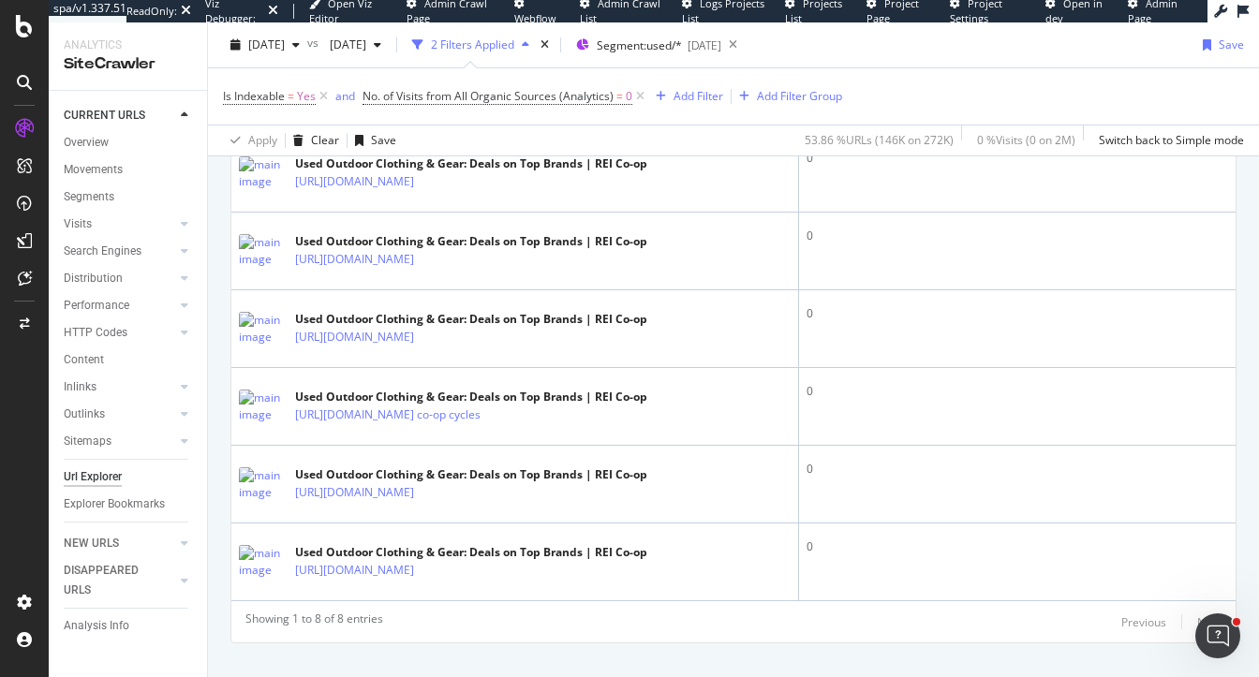
scroll to position [807, 0]
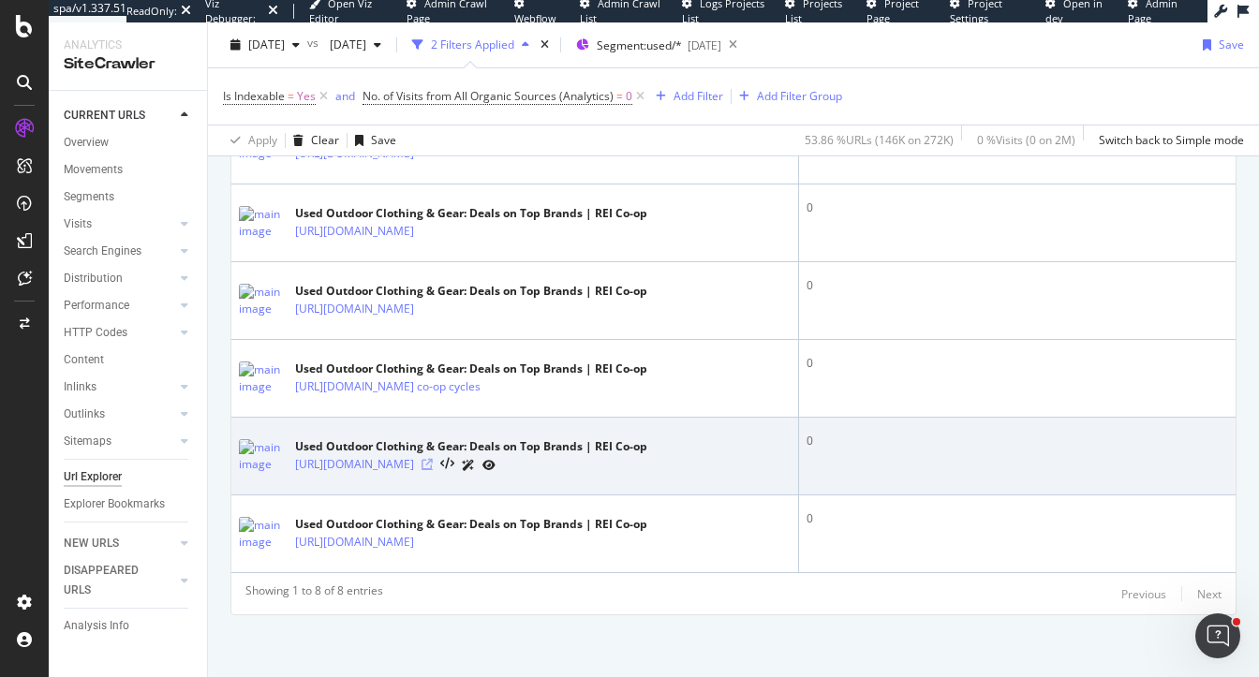
click at [433, 460] on icon at bounding box center [427, 464] width 11 height 11
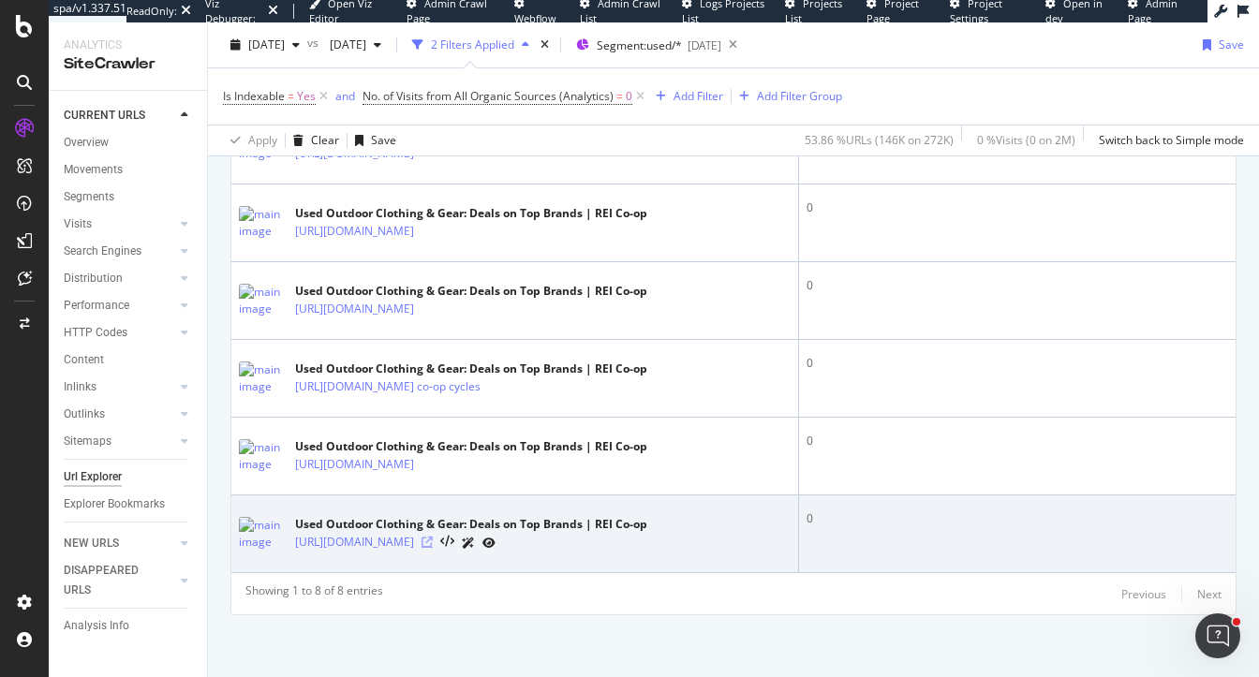
click at [433, 537] on icon at bounding box center [427, 542] width 11 height 11
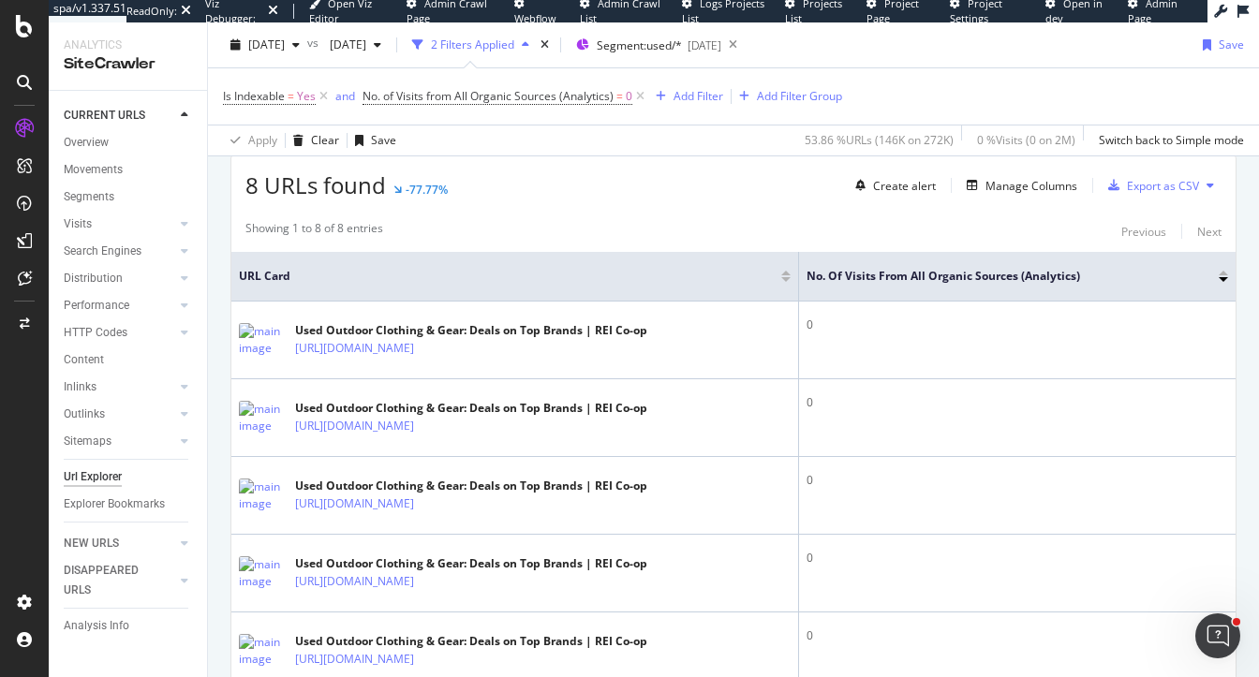
scroll to position [452, 0]
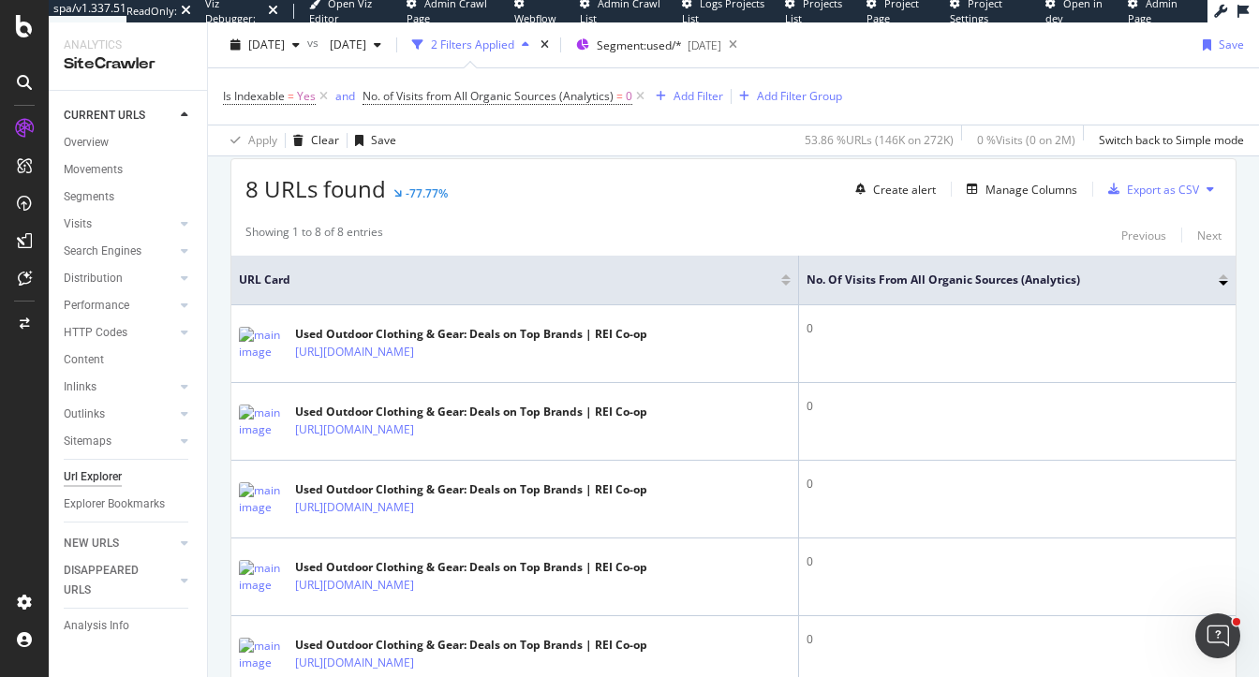
click at [459, 220] on div "Showing 1 to 8 of 8 entries Previous Next URL Card No. of Visits from All Organ…" at bounding box center [733, 592] width 1004 height 754
click at [294, 92] on span "=" at bounding box center [291, 96] width 7 height 16
click at [253, 166] on span "Yes" at bounding box center [249, 170] width 19 height 16
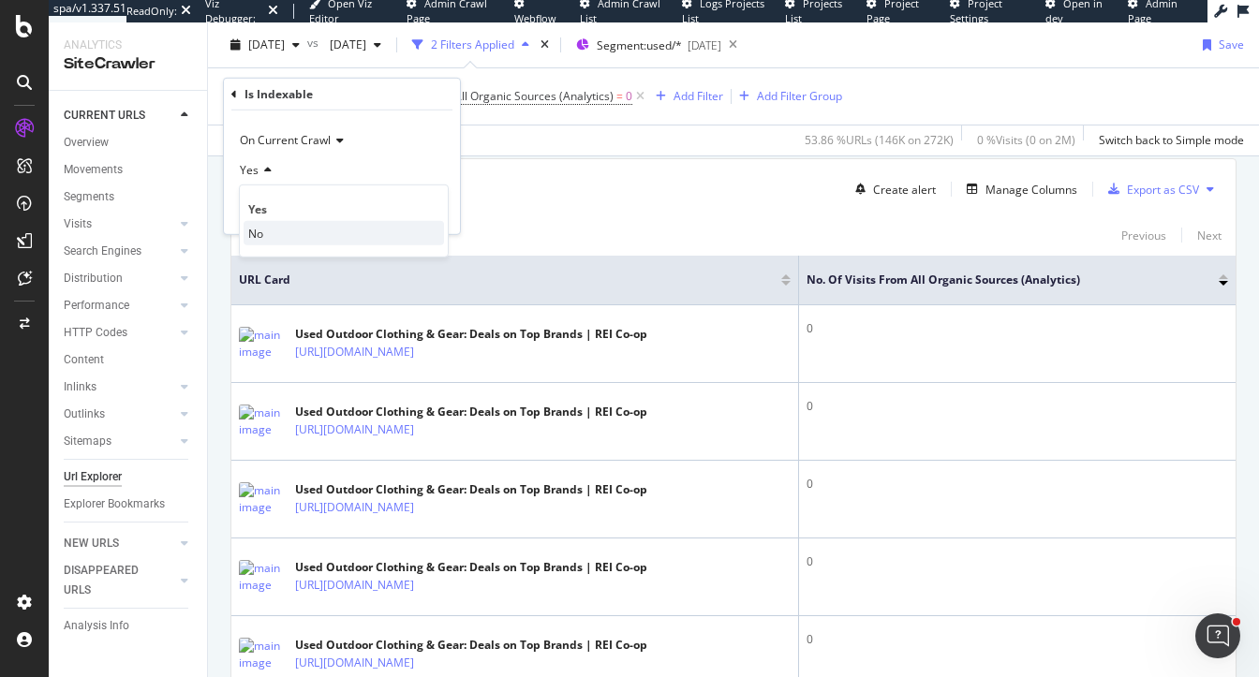
click at [278, 230] on div "No" at bounding box center [344, 233] width 200 height 24
click at [418, 208] on div "Apply" at bounding box center [430, 209] width 29 height 16
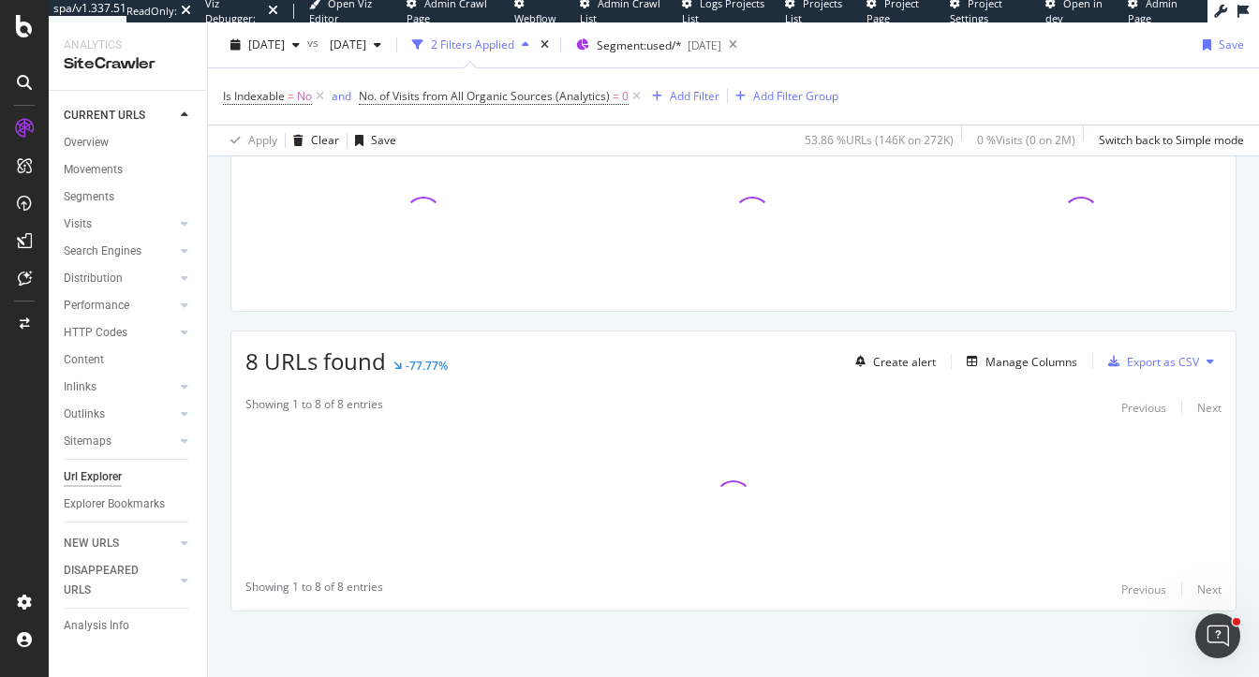
scroll to position [278, 0]
click at [632, 95] on icon at bounding box center [637, 96] width 16 height 19
click at [998, 361] on div "Manage Columns" at bounding box center [1031, 364] width 92 height 16
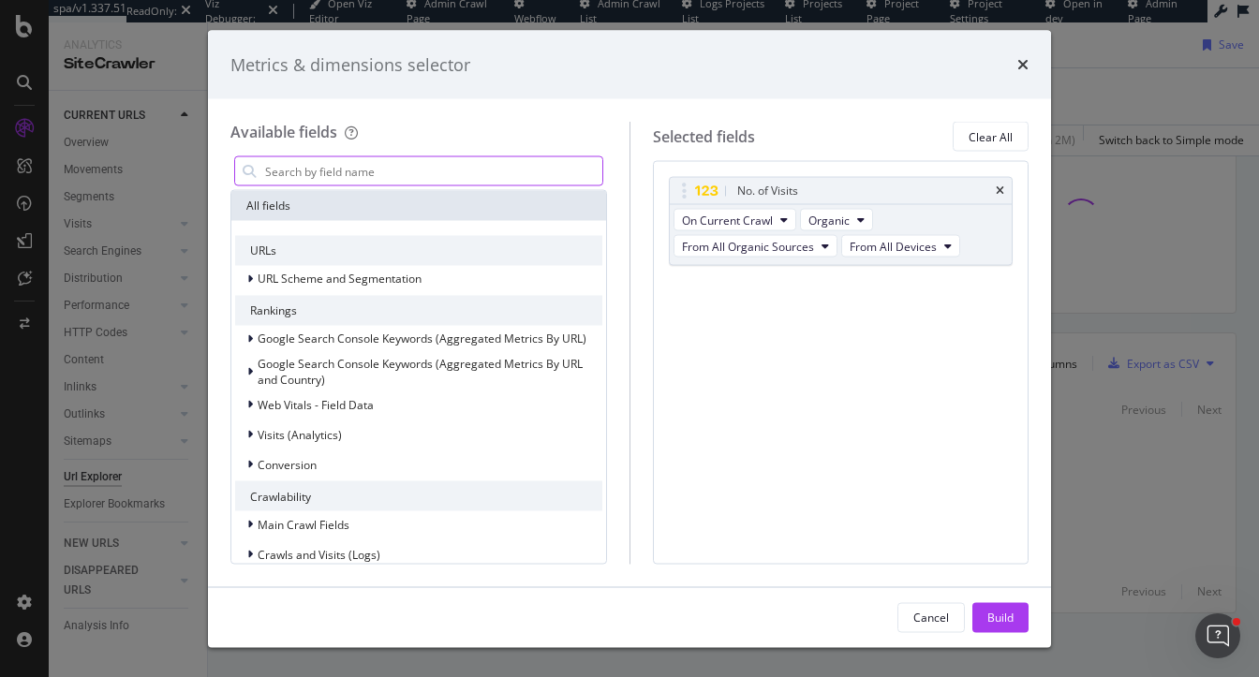
click at [386, 158] on input "modal" at bounding box center [432, 171] width 339 height 28
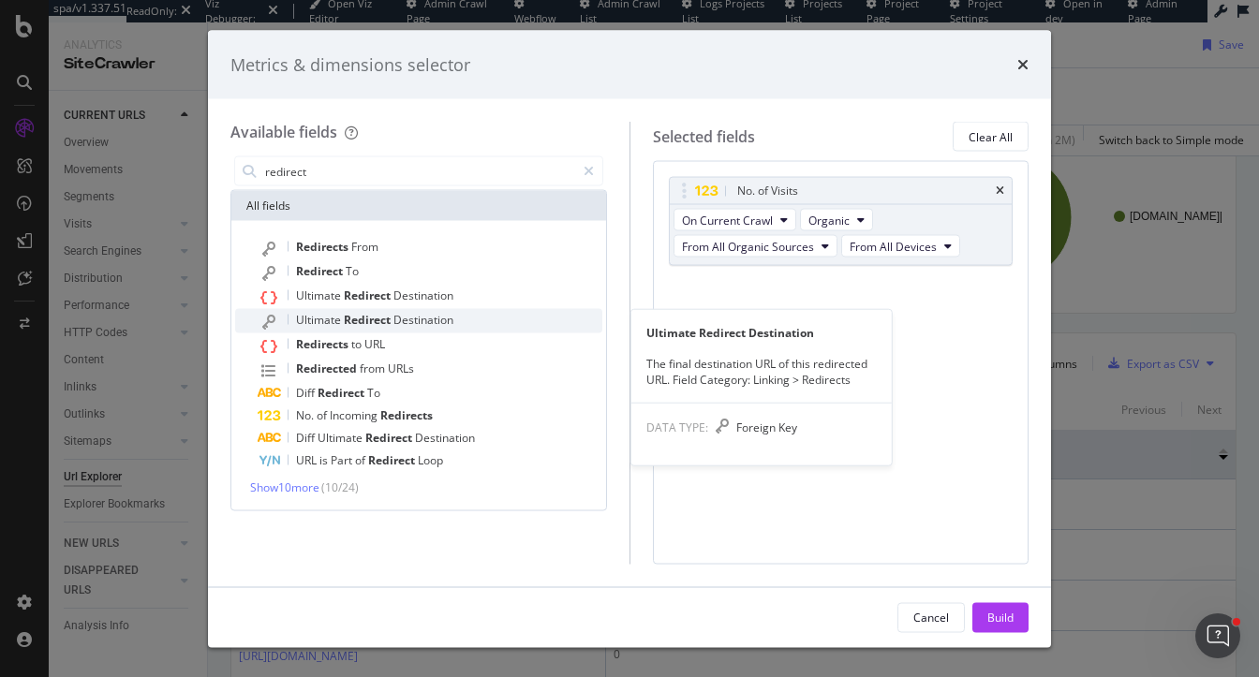
type input "redirect"
click at [339, 331] on div "Ultimate Redirect Destination" at bounding box center [430, 321] width 345 height 24
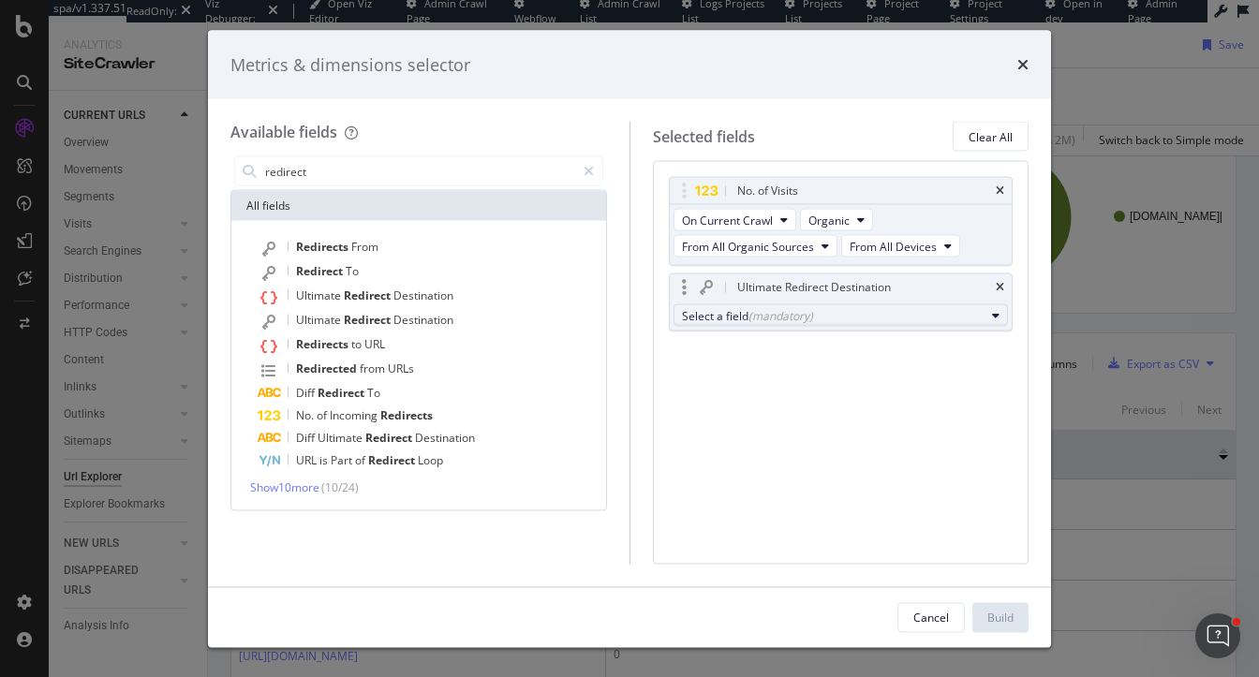
click at [812, 314] on div "Select a field (mandatory)" at bounding box center [834, 315] width 304 height 16
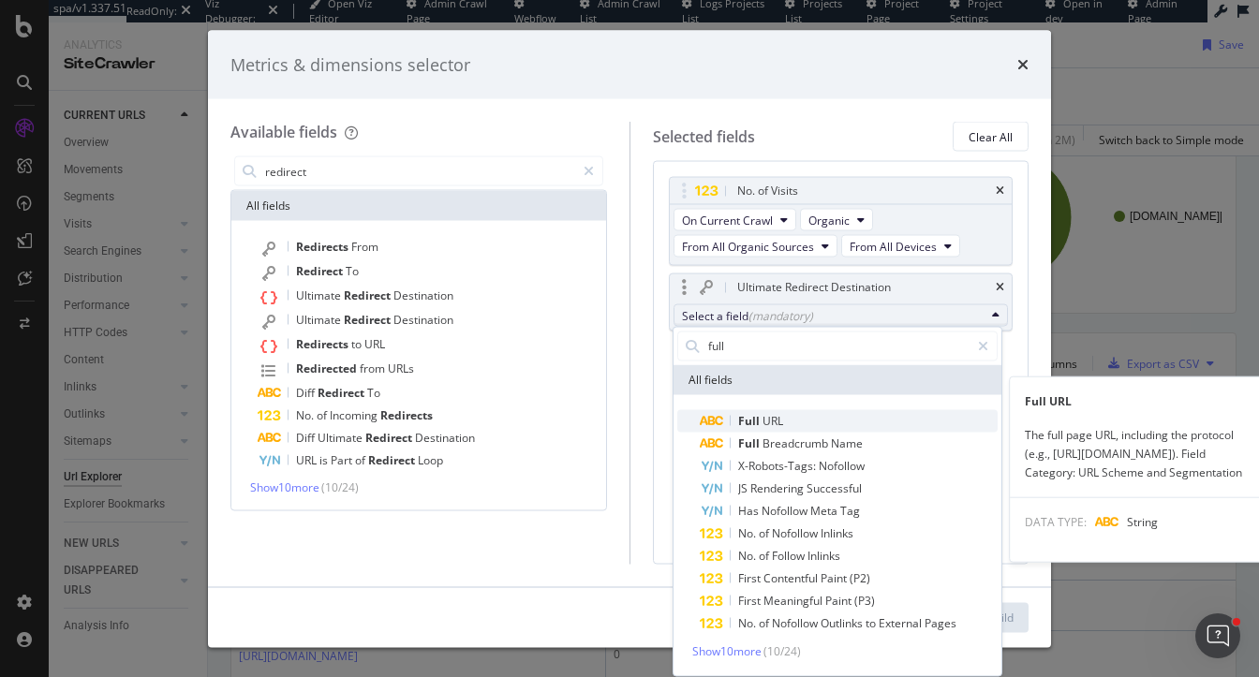
type input "full"
click at [822, 422] on span "Full URL" at bounding box center [849, 420] width 298 height 22
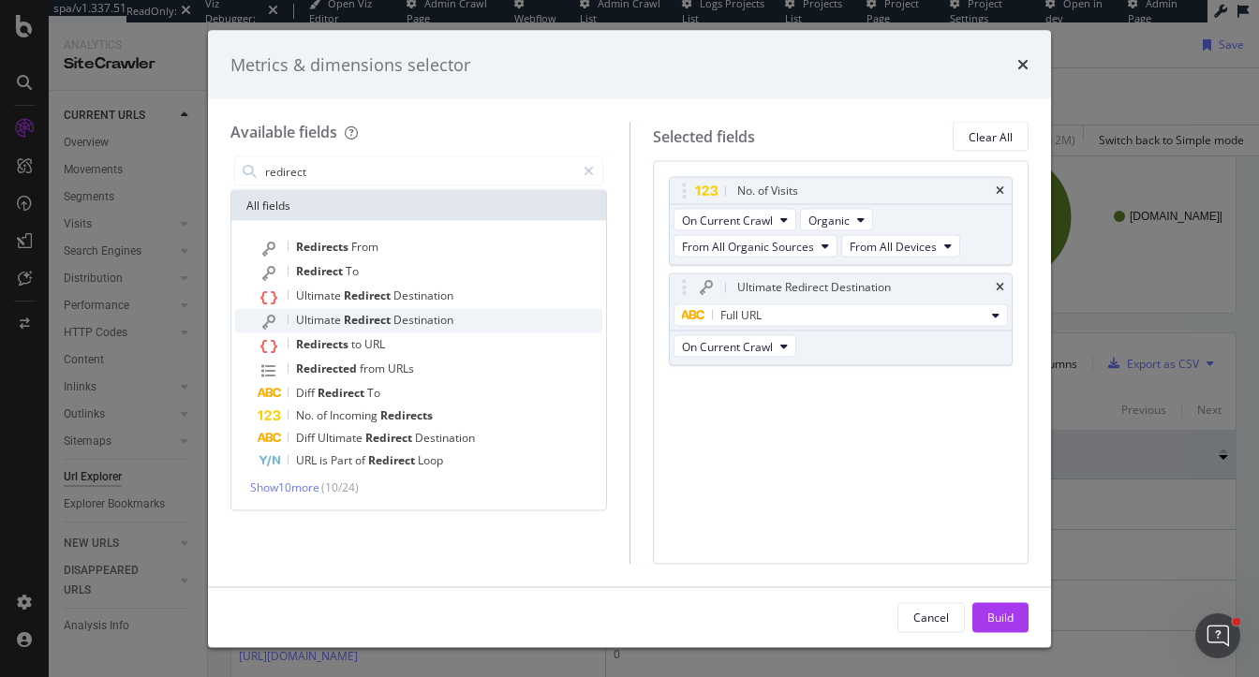
click at [315, 320] on span "Ultimate" at bounding box center [320, 320] width 48 height 16
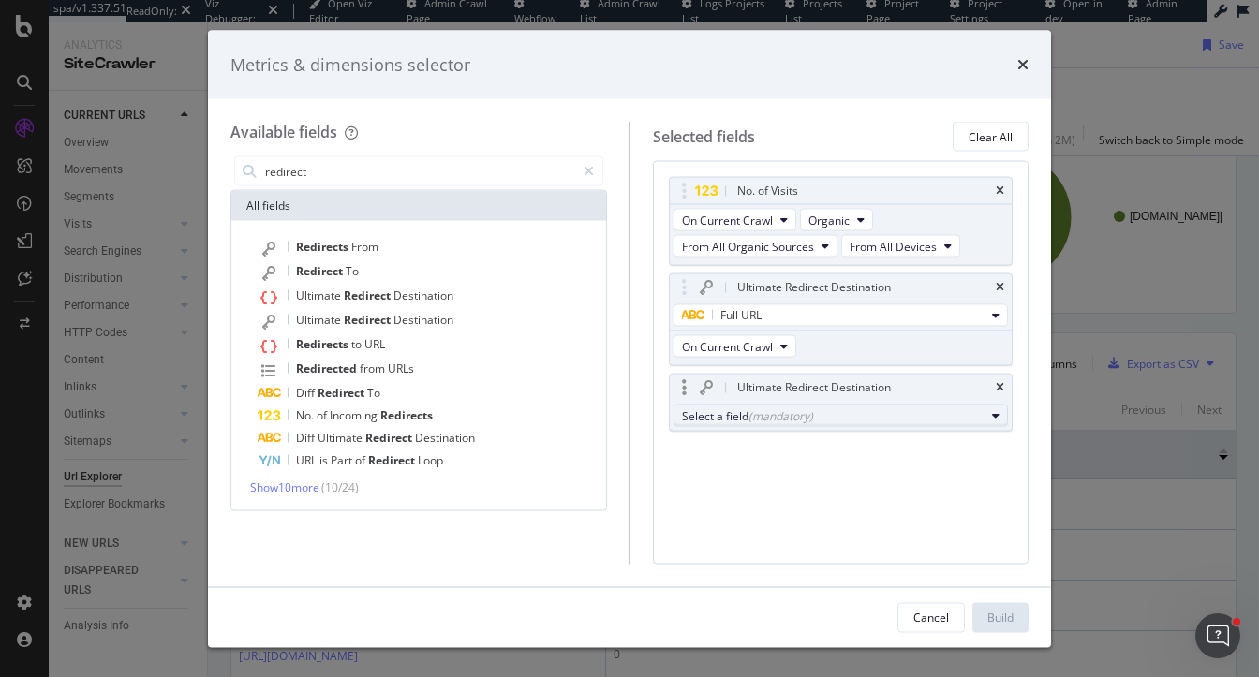
click at [907, 418] on div "Select a field (mandatory)" at bounding box center [834, 415] width 304 height 16
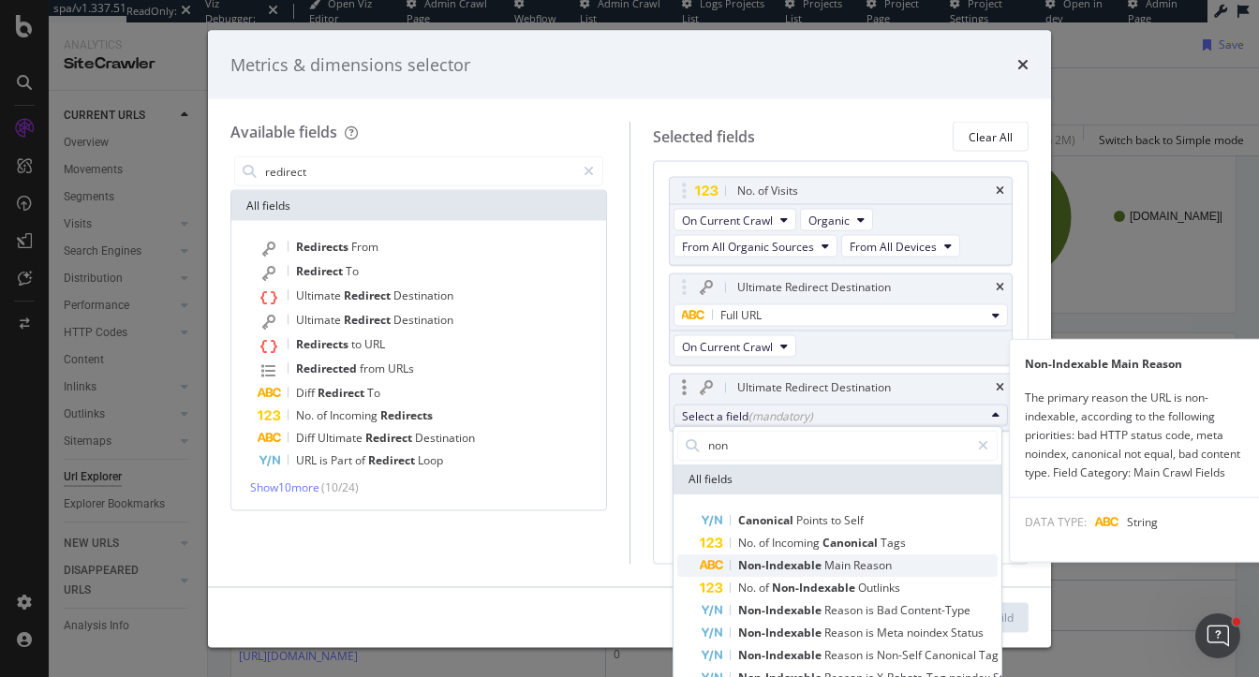
type input "non"
click at [862, 562] on span "Reason" at bounding box center [872, 564] width 38 height 16
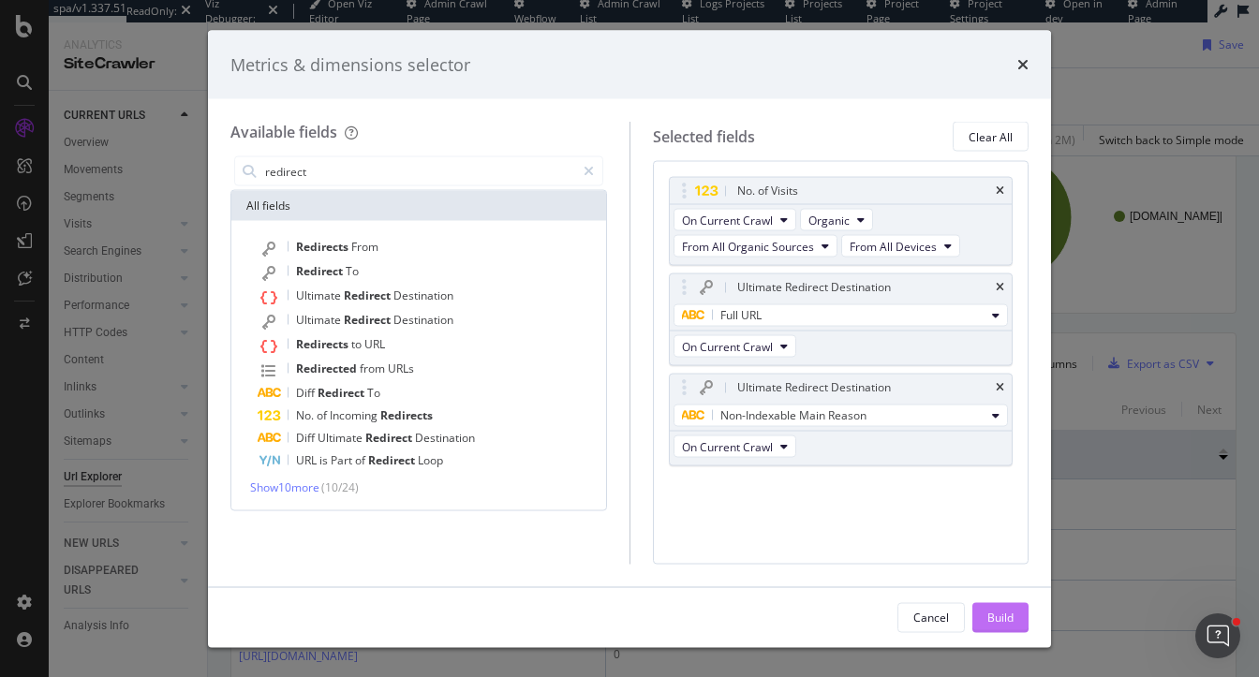
click at [993, 624] on div "Build" at bounding box center [1000, 617] width 26 height 16
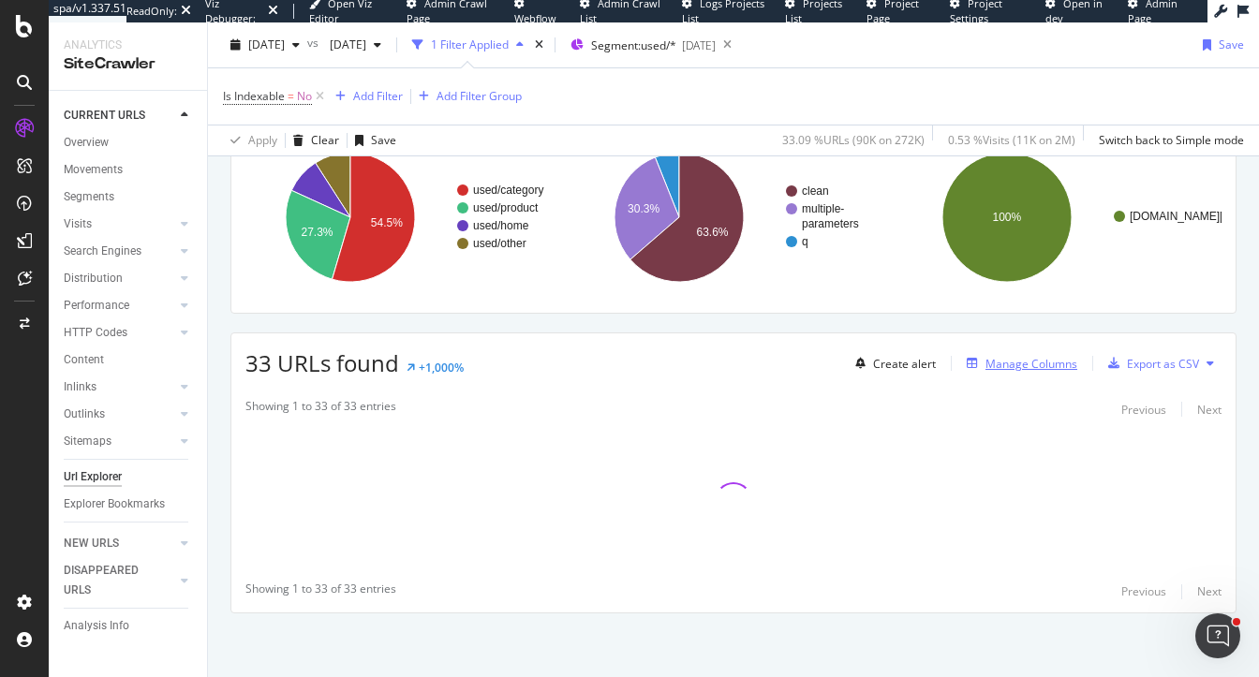
click at [1039, 363] on div "Manage Columns" at bounding box center [1031, 364] width 92 height 16
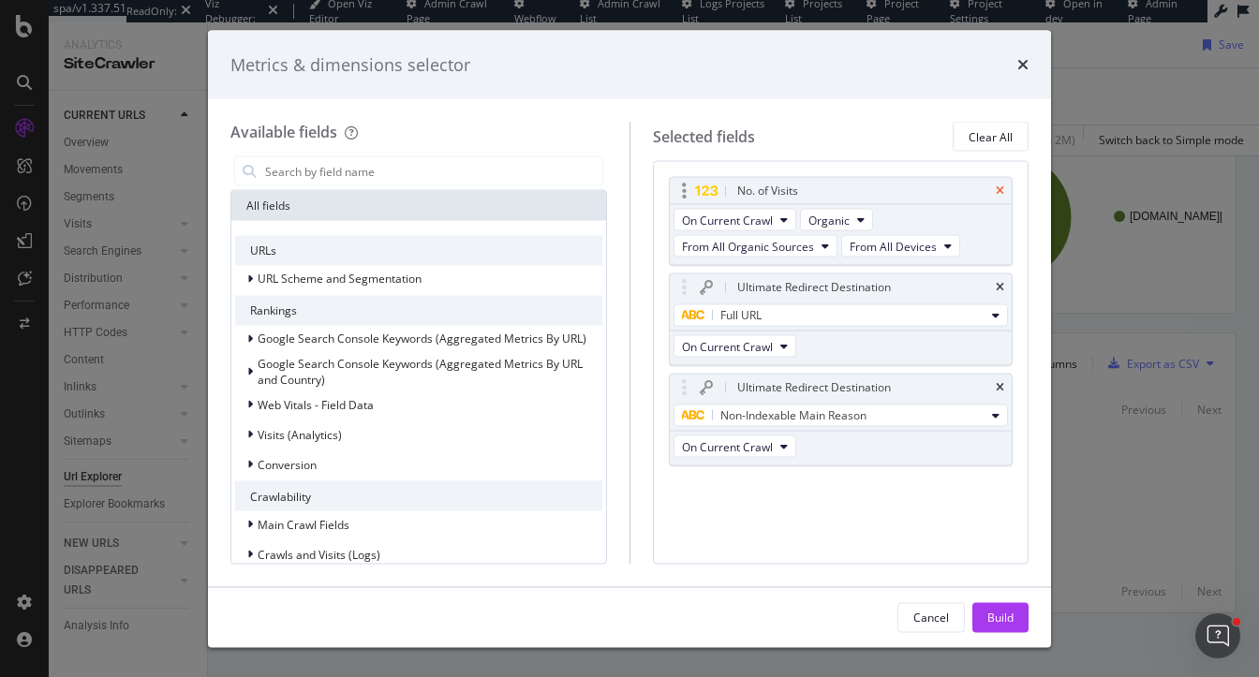
click at [1000, 185] on icon "times" at bounding box center [1000, 190] width 8 height 11
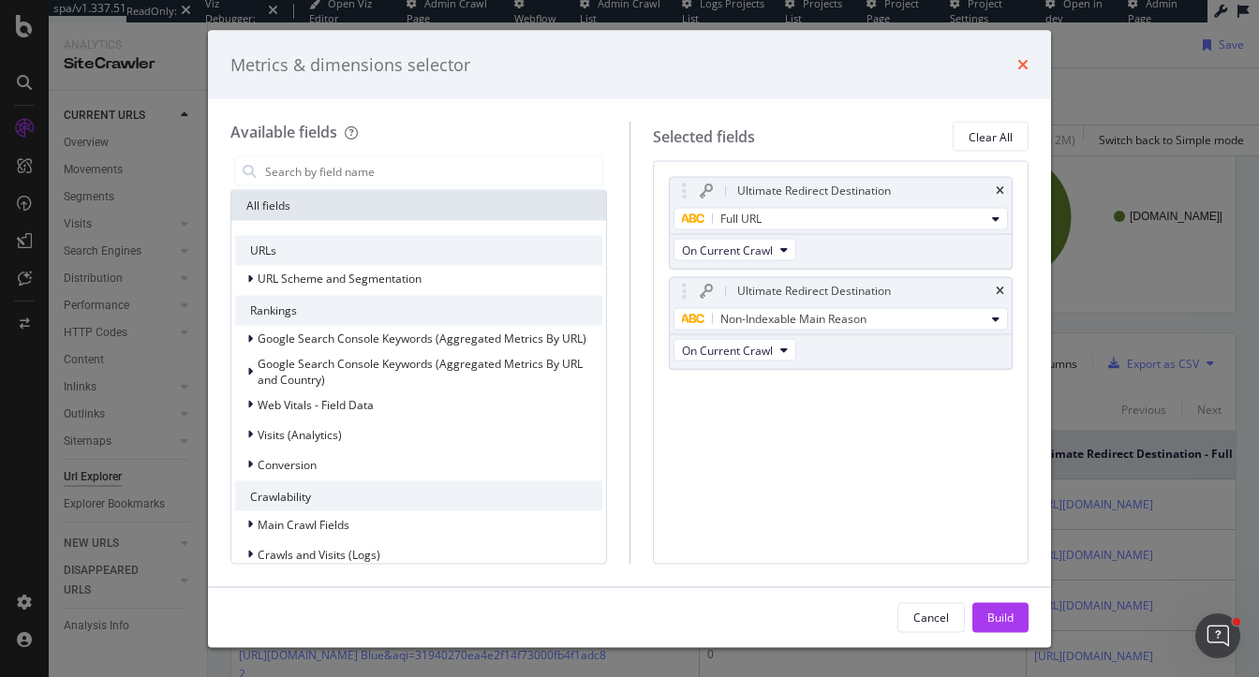
click at [1020, 66] on icon "times" at bounding box center [1022, 64] width 11 height 15
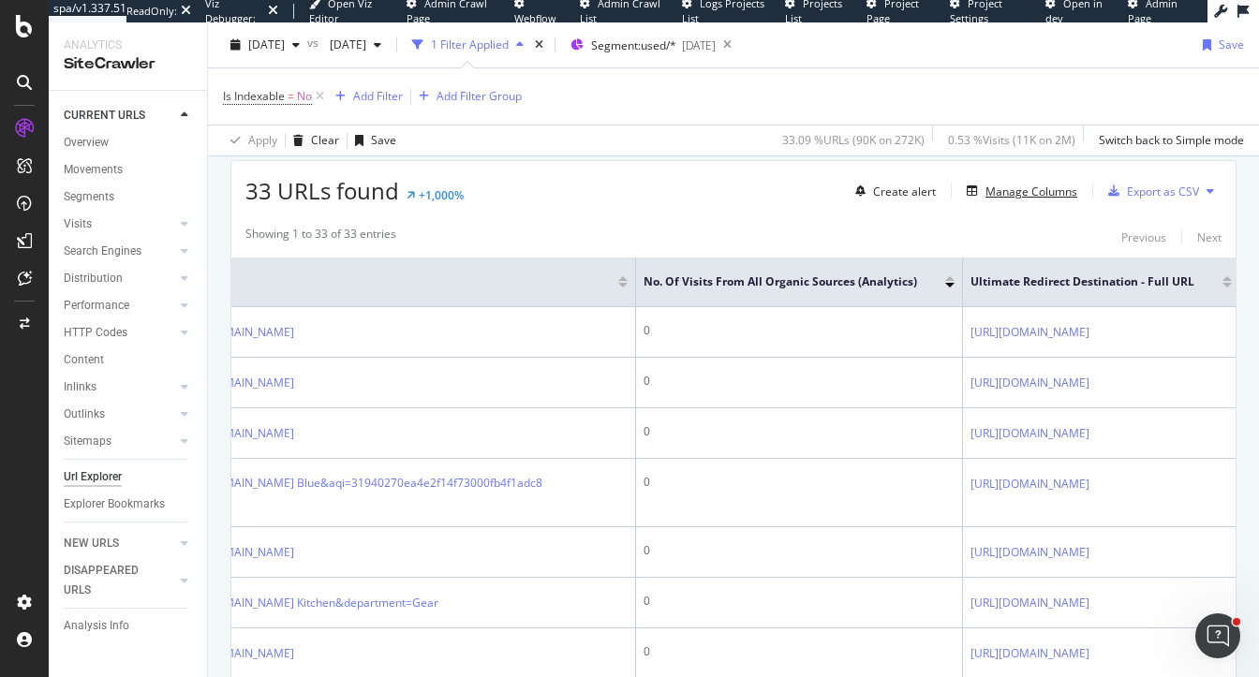
scroll to position [429, 0]
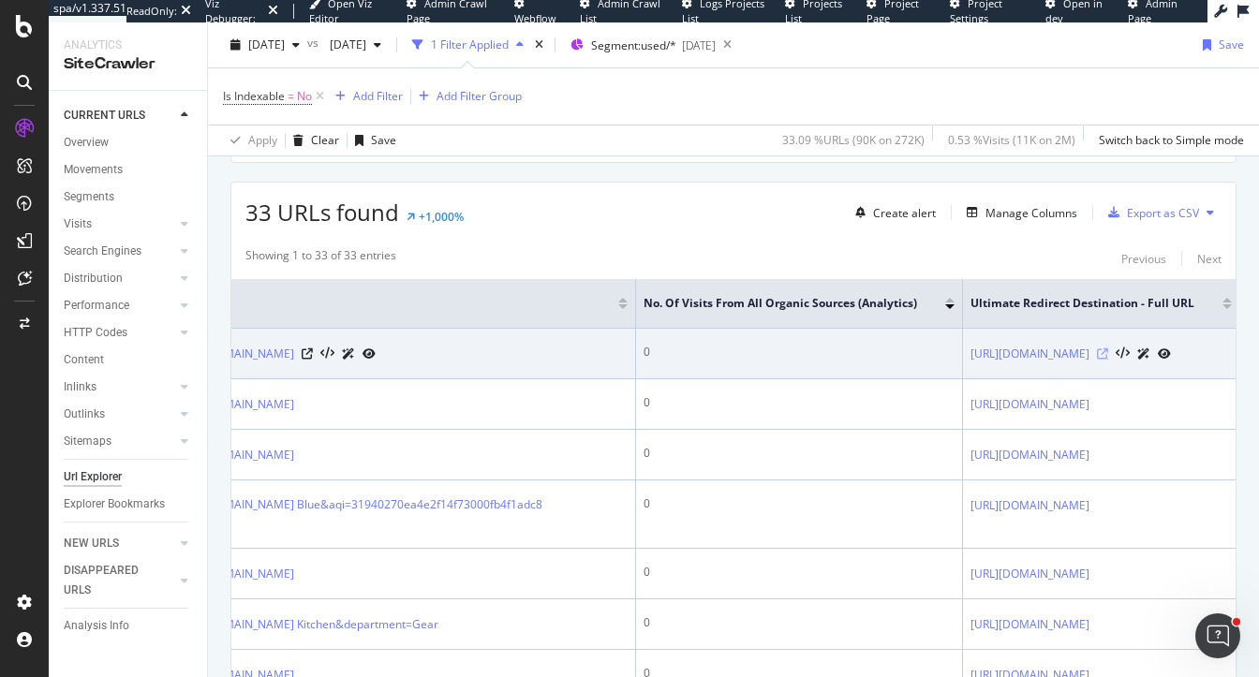
click at [1108, 348] on icon at bounding box center [1102, 353] width 11 height 11
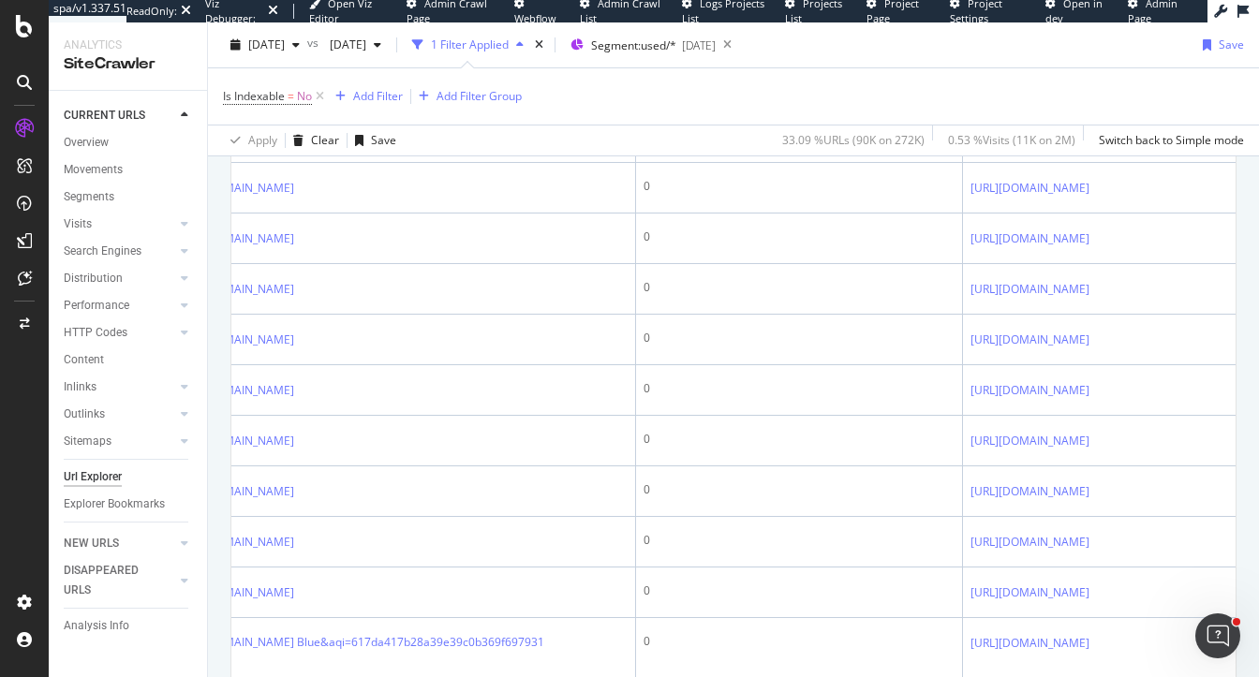
scroll to position [919, 0]
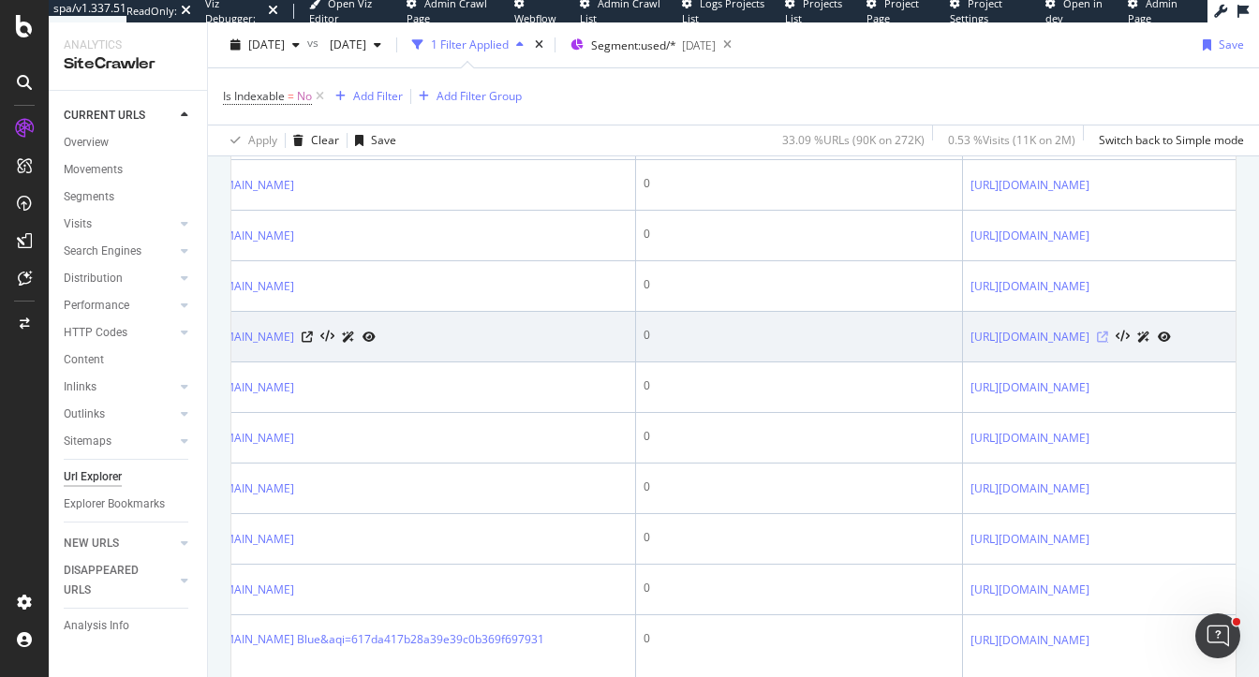
click at [1108, 343] on icon at bounding box center [1102, 337] width 11 height 11
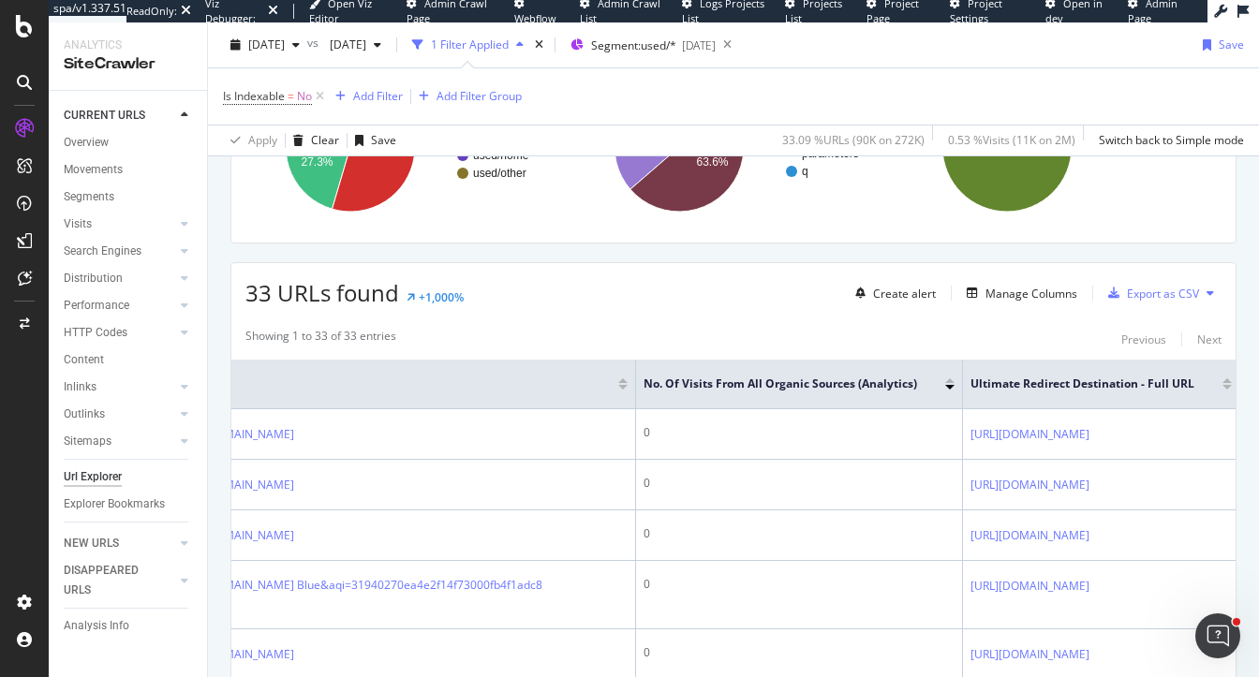
scroll to position [324, 0]
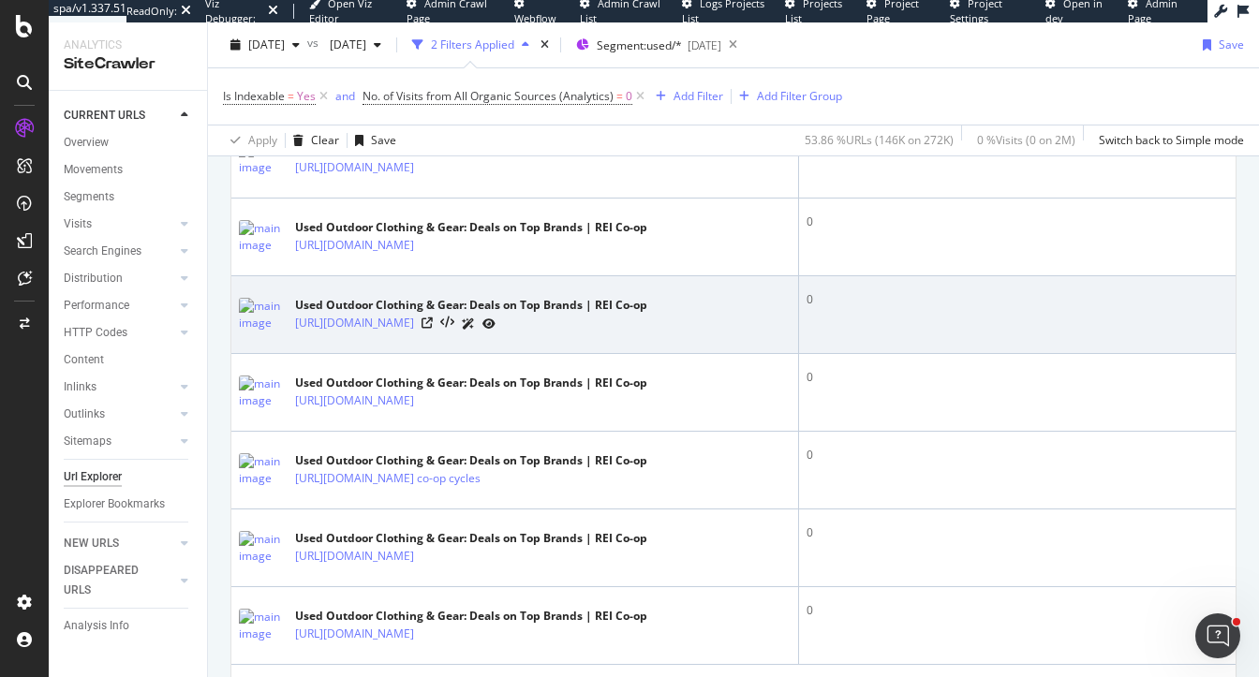
scroll to position [718, 0]
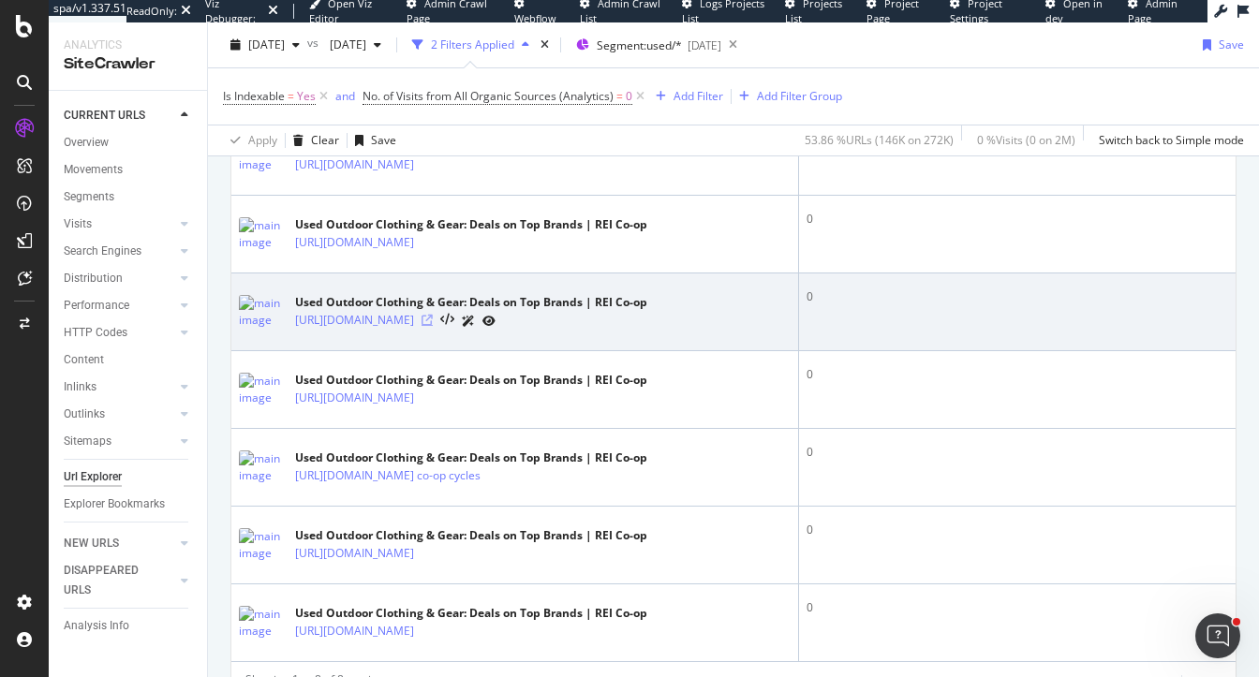
click at [433, 321] on icon at bounding box center [427, 320] width 11 height 11
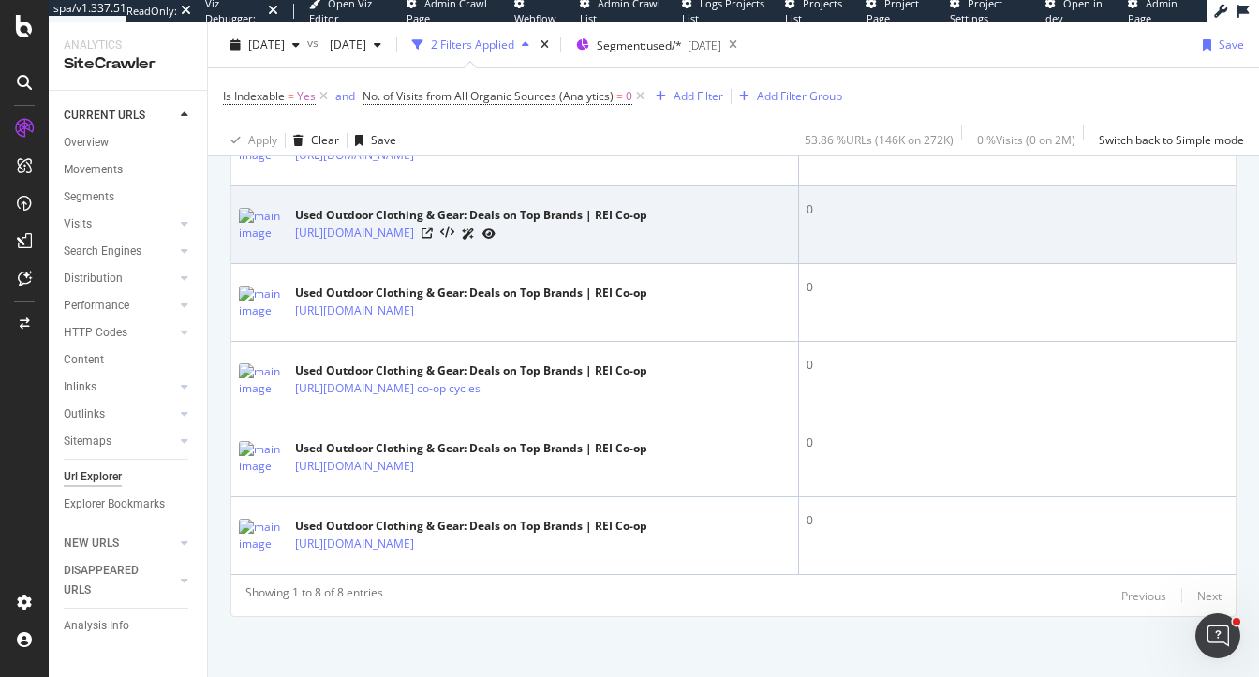
scroll to position [807, 0]
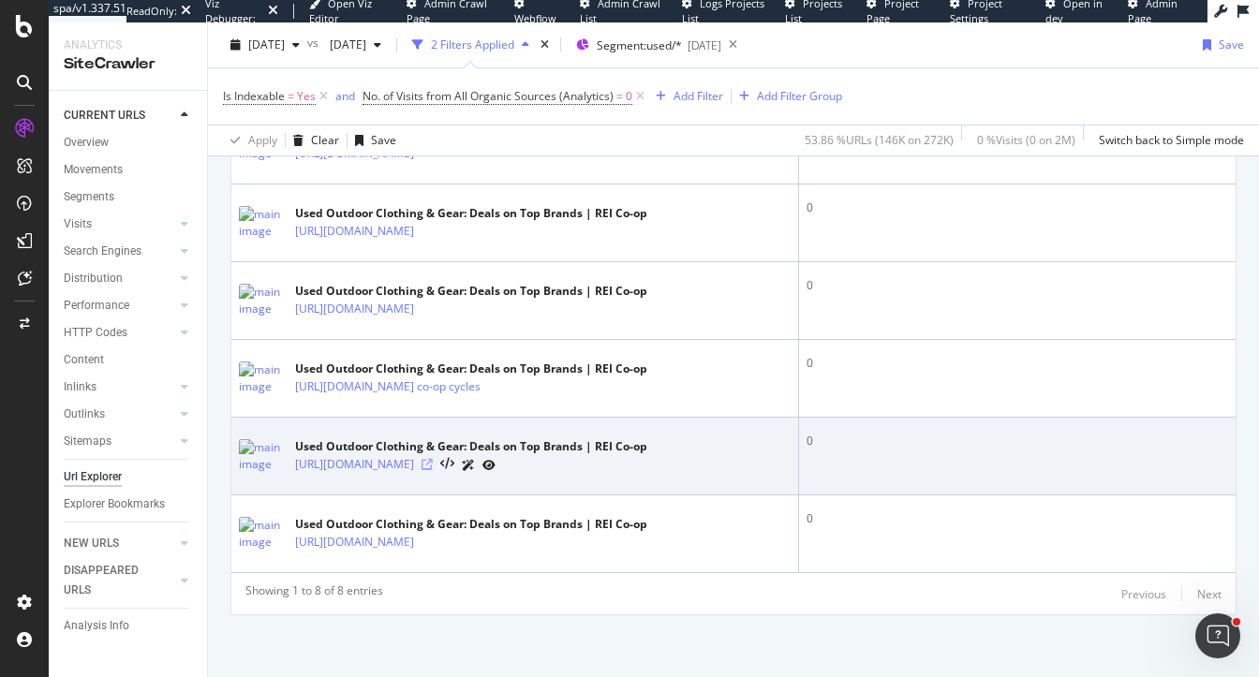
click at [433, 461] on icon at bounding box center [427, 464] width 11 height 11
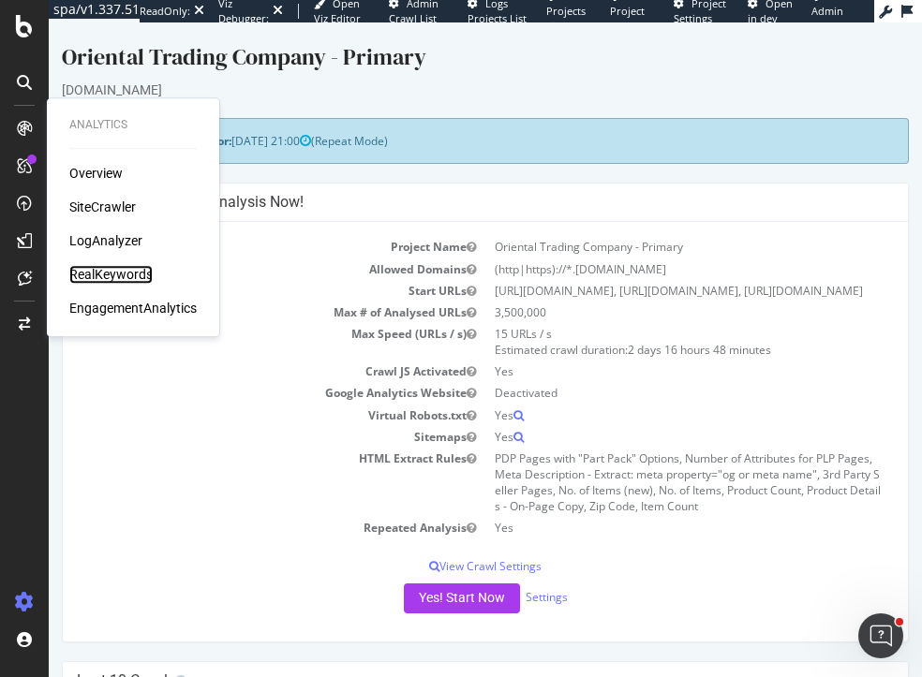
click at [111, 274] on div "RealKeywords" at bounding box center [110, 274] width 83 height 19
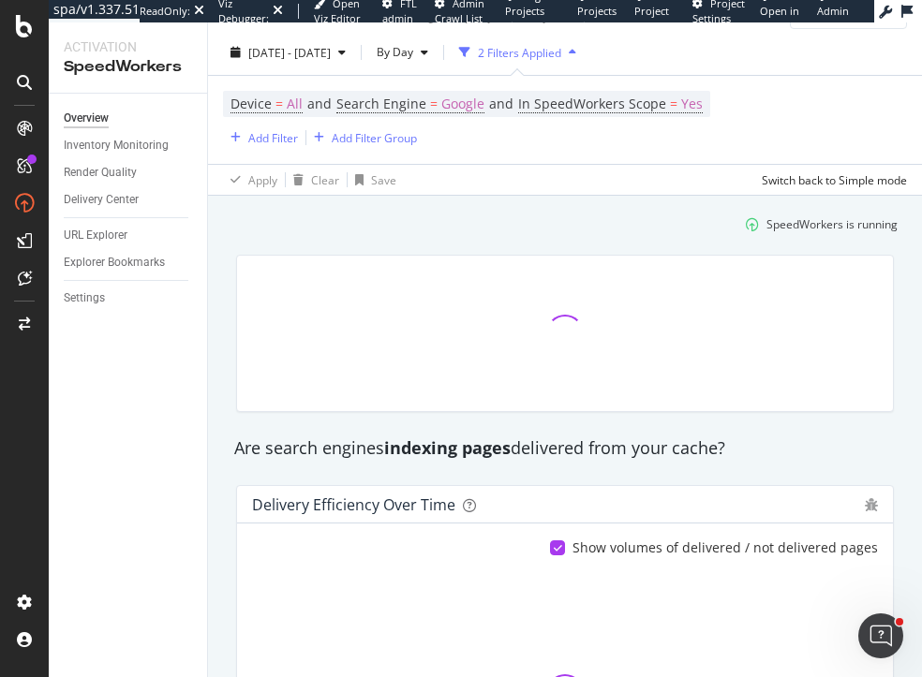
scroll to position [50, 0]
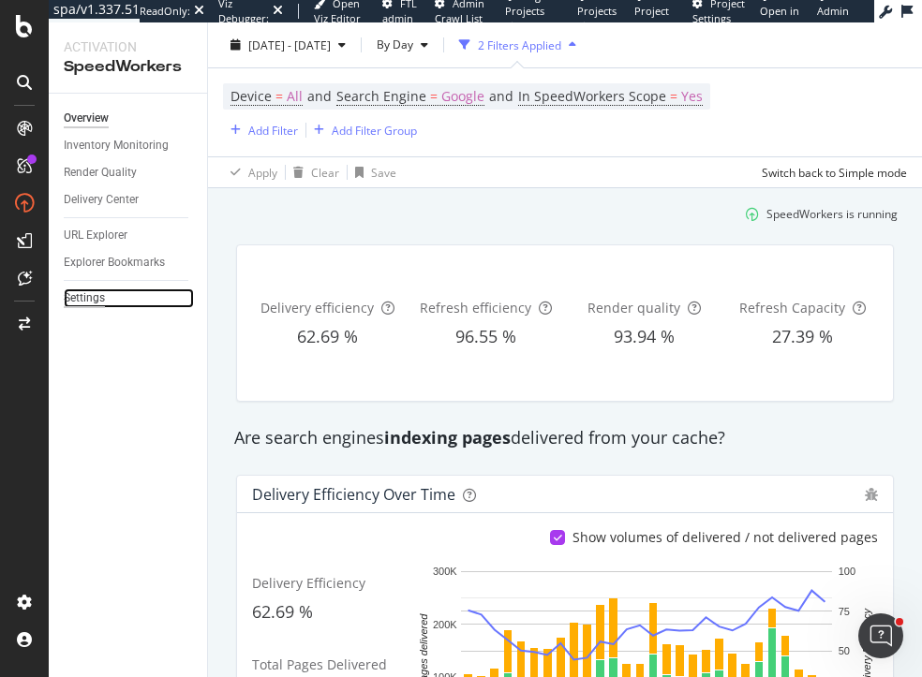
click at [100, 302] on div "Settings" at bounding box center [84, 299] width 41 height 20
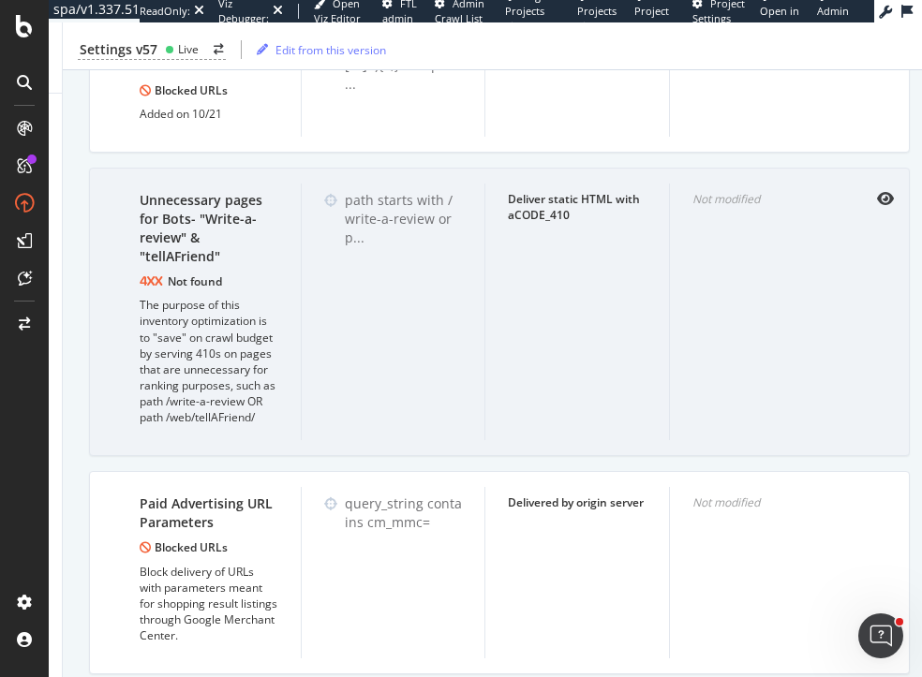
scroll to position [0, 159]
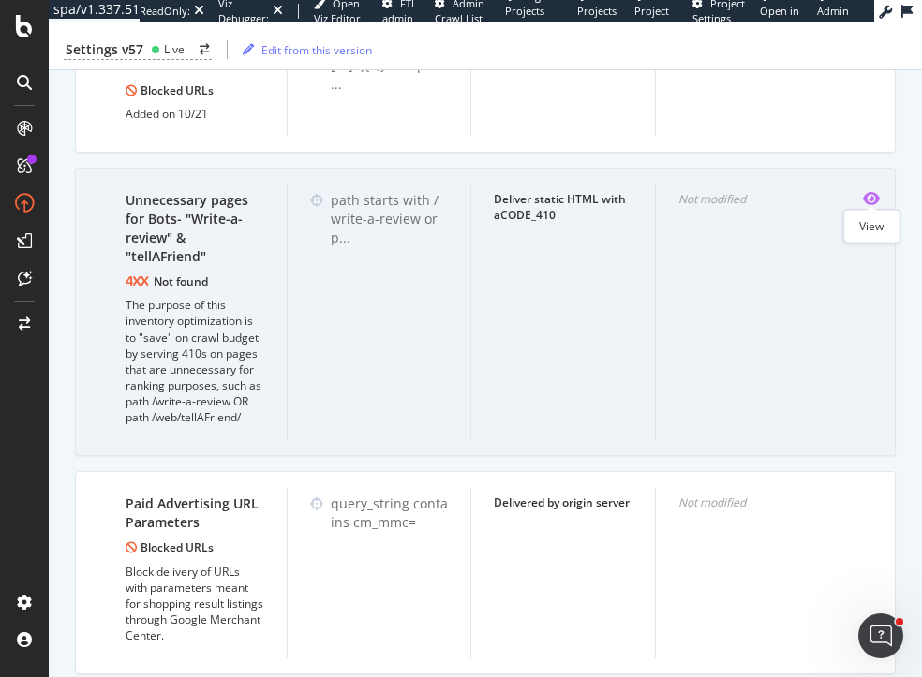
click at [874, 194] on icon "eye" at bounding box center [871, 198] width 17 height 15
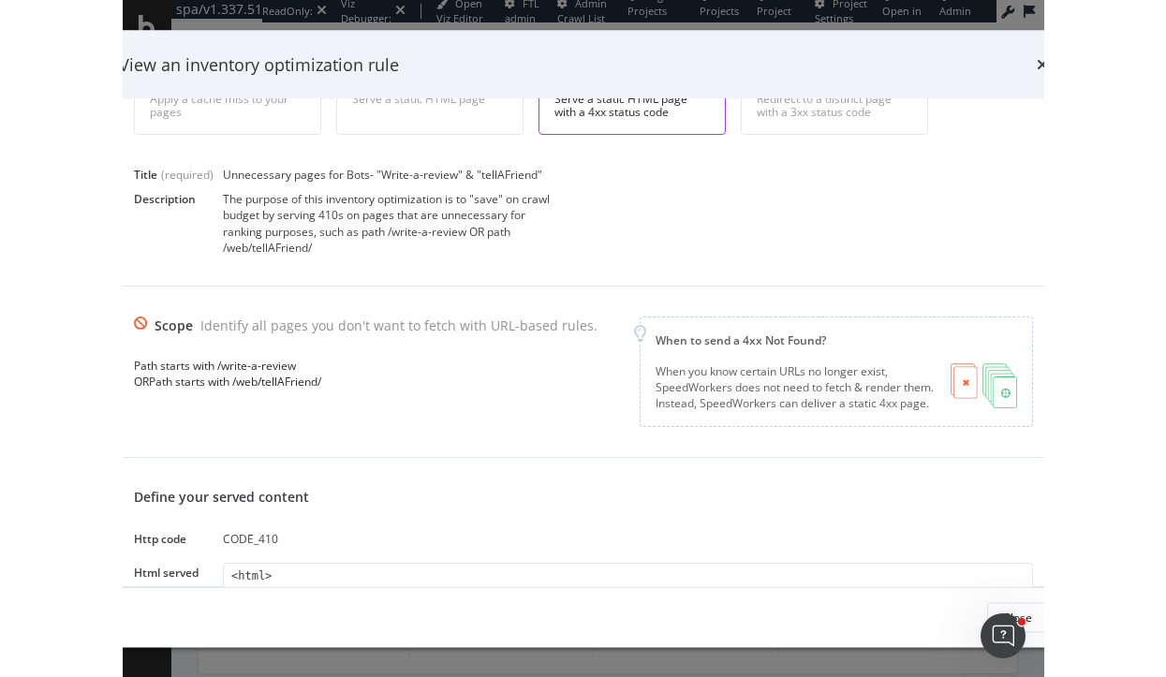
scroll to position [0, 0]
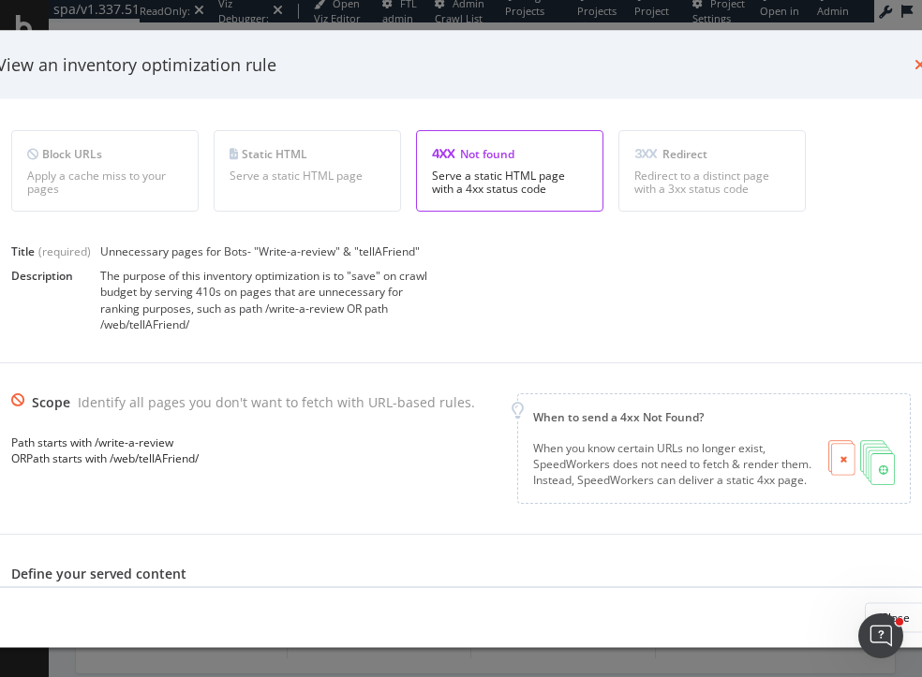
click at [916, 64] on icon "times" at bounding box center [919, 64] width 11 height 15
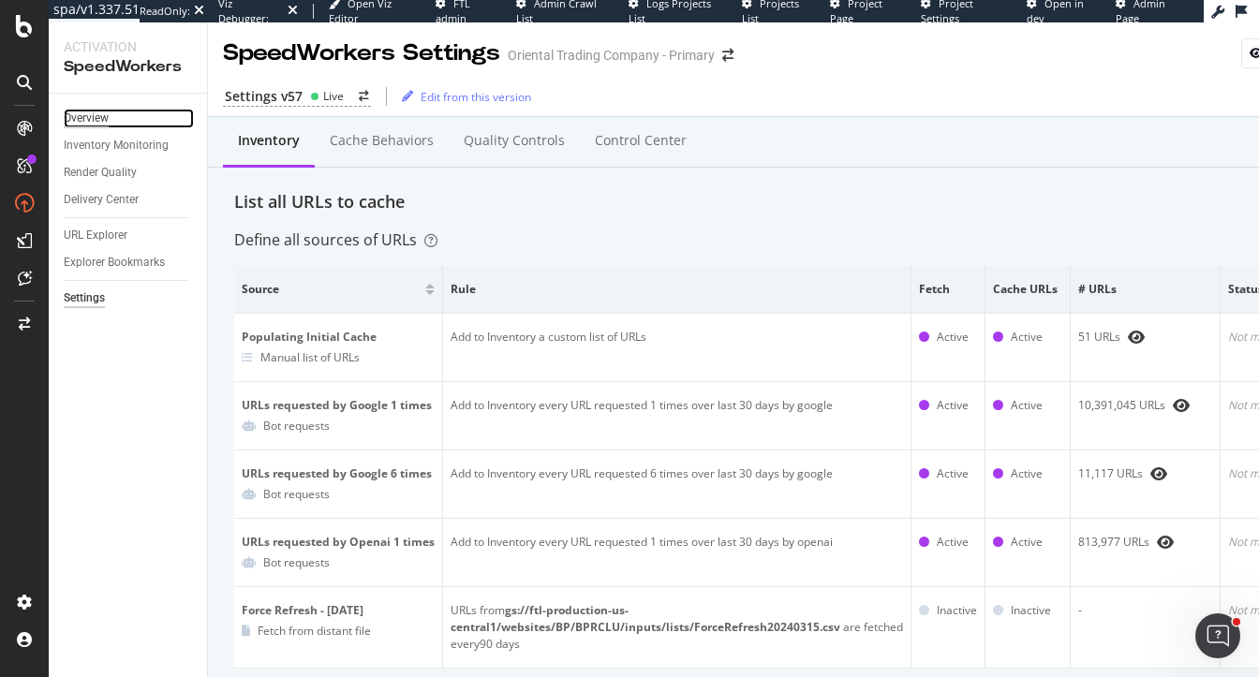
click at [97, 111] on div "Overview" at bounding box center [86, 119] width 45 height 20
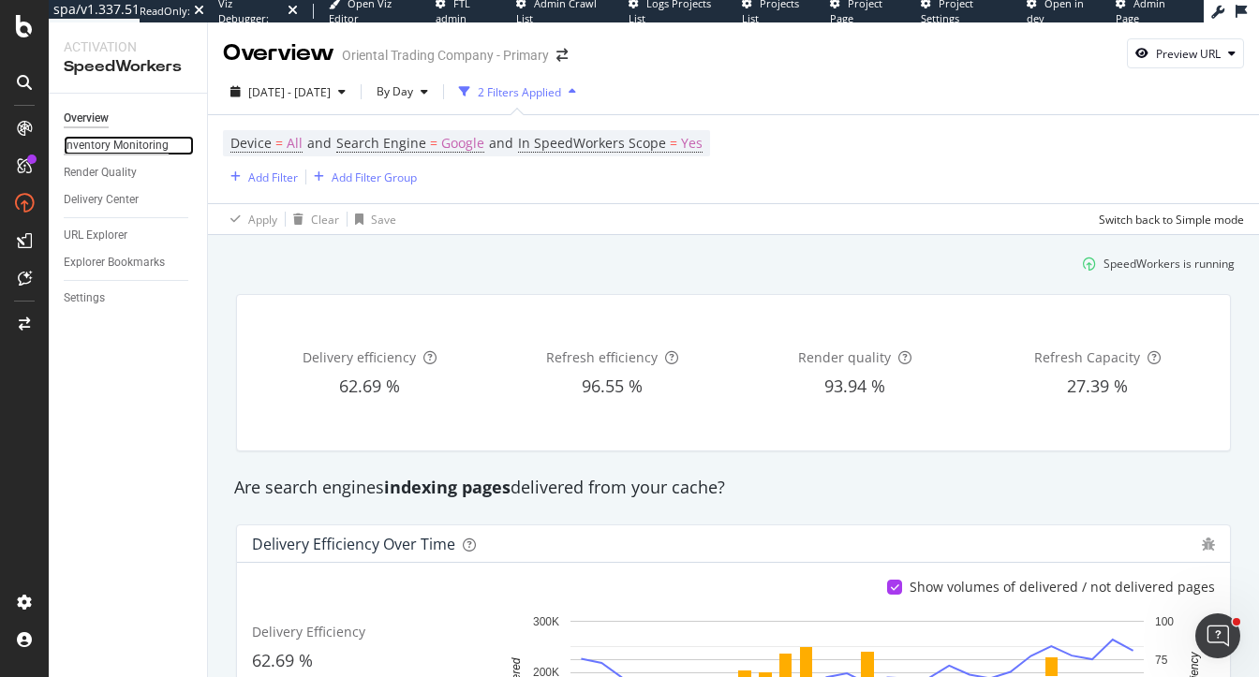
click at [104, 144] on div "Inventory Monitoring" at bounding box center [116, 146] width 105 height 20
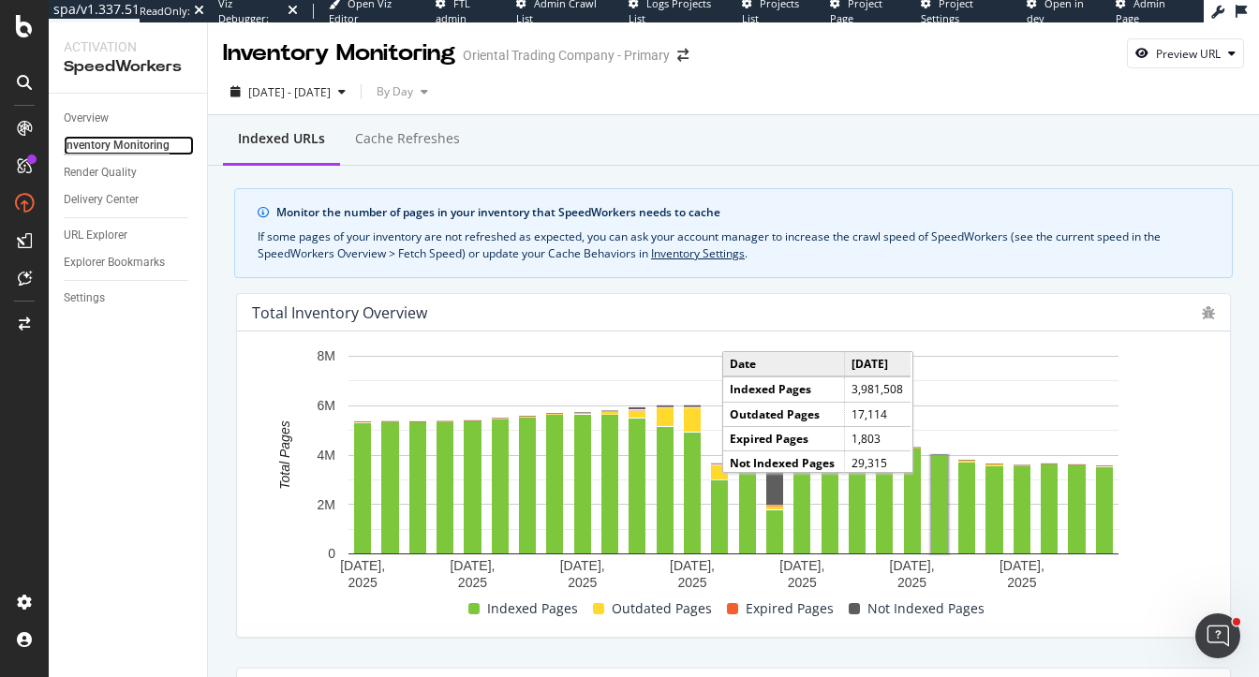
scroll to position [97, 0]
